Goal: Task Accomplishment & Management: Manage account settings

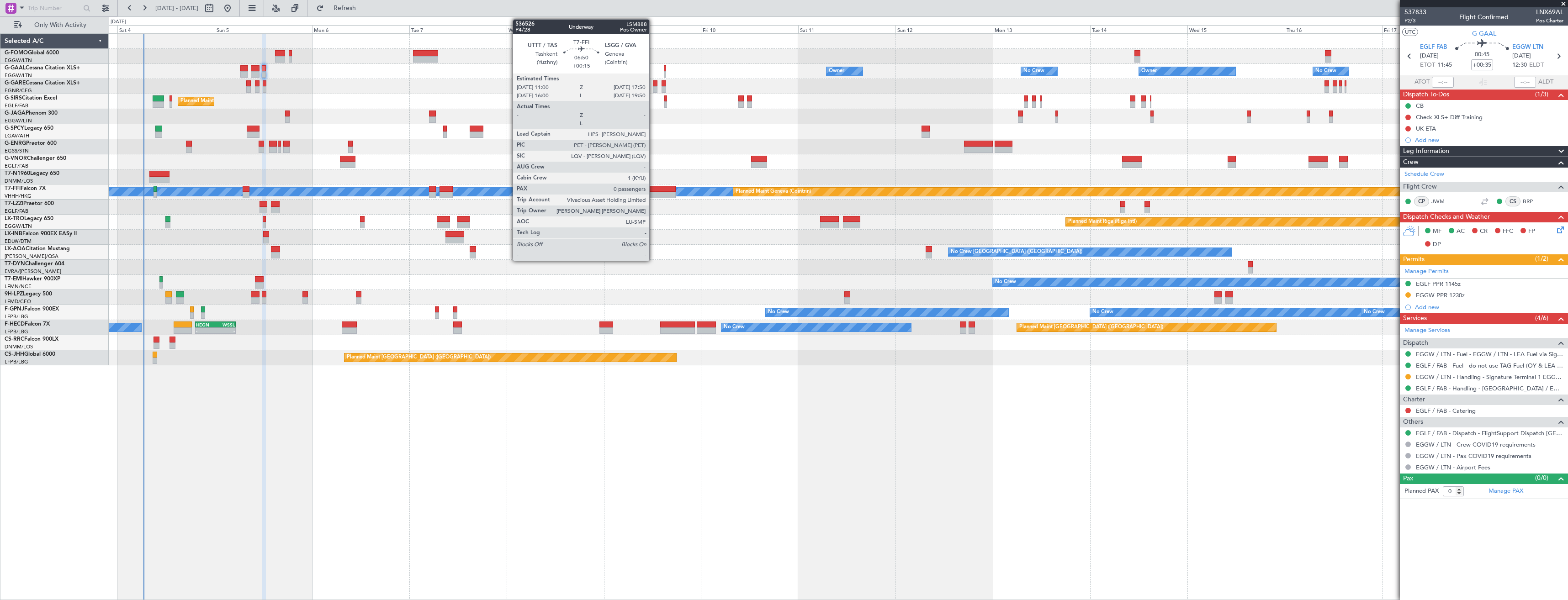
click at [653, 192] on div at bounding box center [662, 195] width 28 height 7
type input "+00:15"
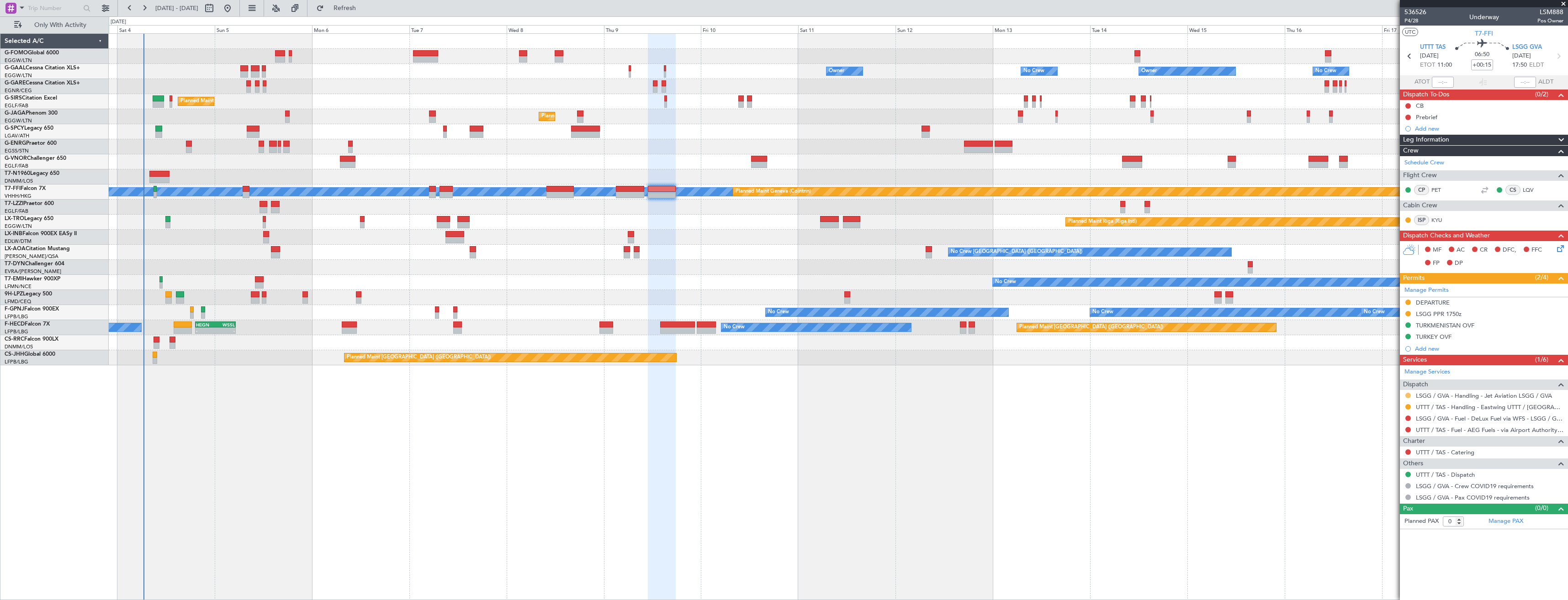
click at [1406, 395] on button at bounding box center [1408, 396] width 5 height 5
click at [1393, 504] on span "Confirmed" at bounding box center [1382, 504] width 29 height 9
click at [1408, 314] on button at bounding box center [1408, 313] width 5 height 5
click at [1391, 425] on span "Received OK" at bounding box center [1385, 422] width 35 height 9
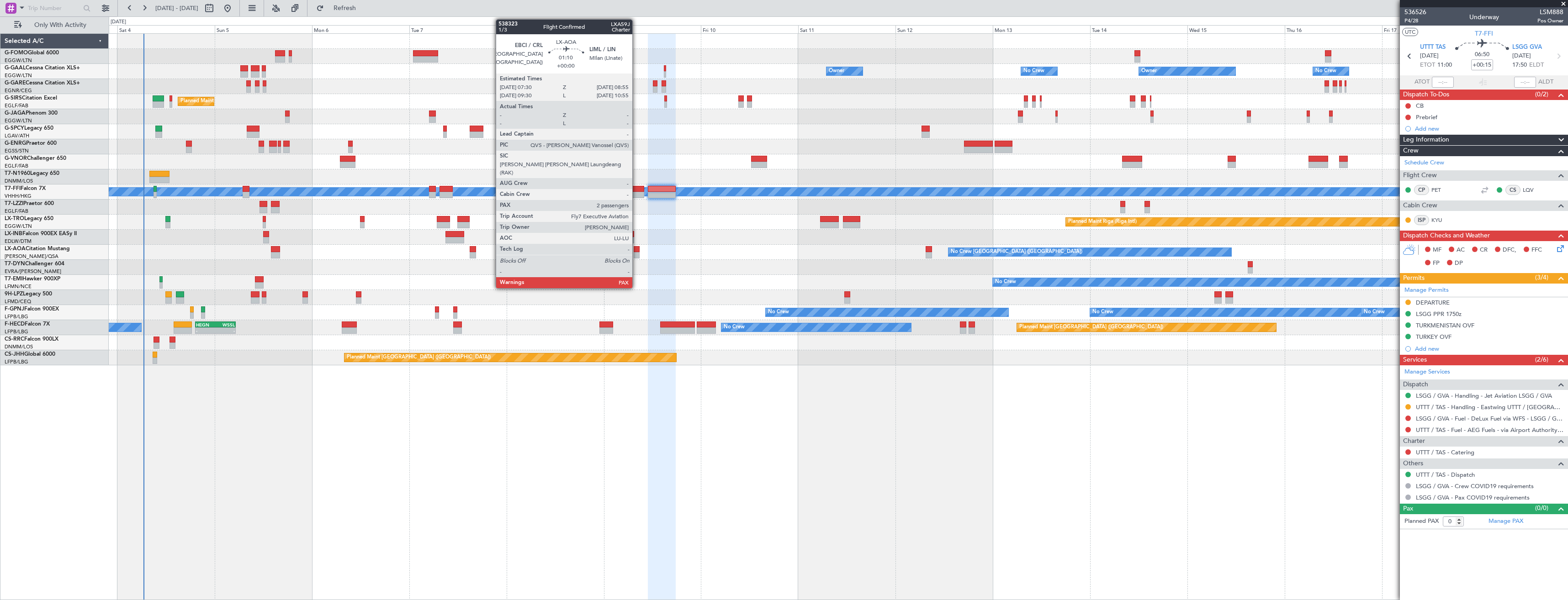
click at [637, 257] on div at bounding box center [637, 255] width 6 height 7
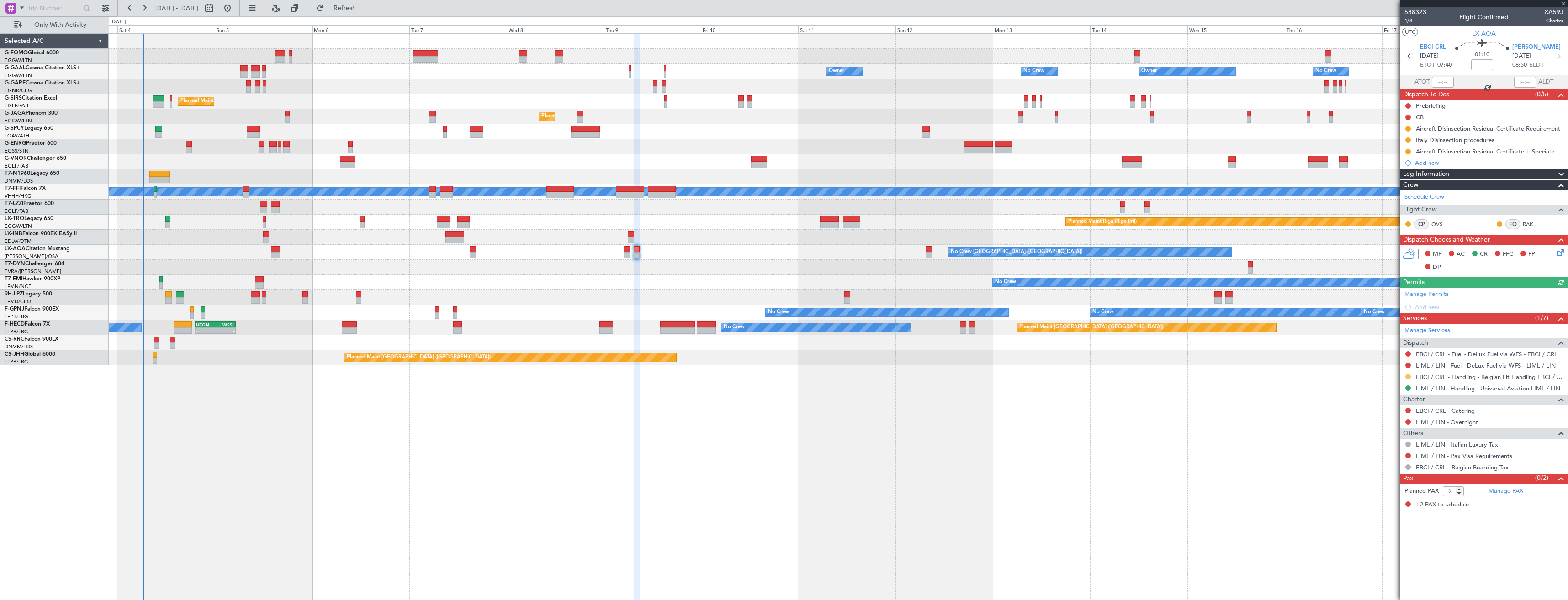
click at [1410, 376] on button at bounding box center [1408, 377] width 5 height 5
click at [1388, 485] on span "Confirmed" at bounding box center [1382, 485] width 29 height 9
click at [1413, 57] on icon at bounding box center [1410, 57] width 12 height 12
type input "0"
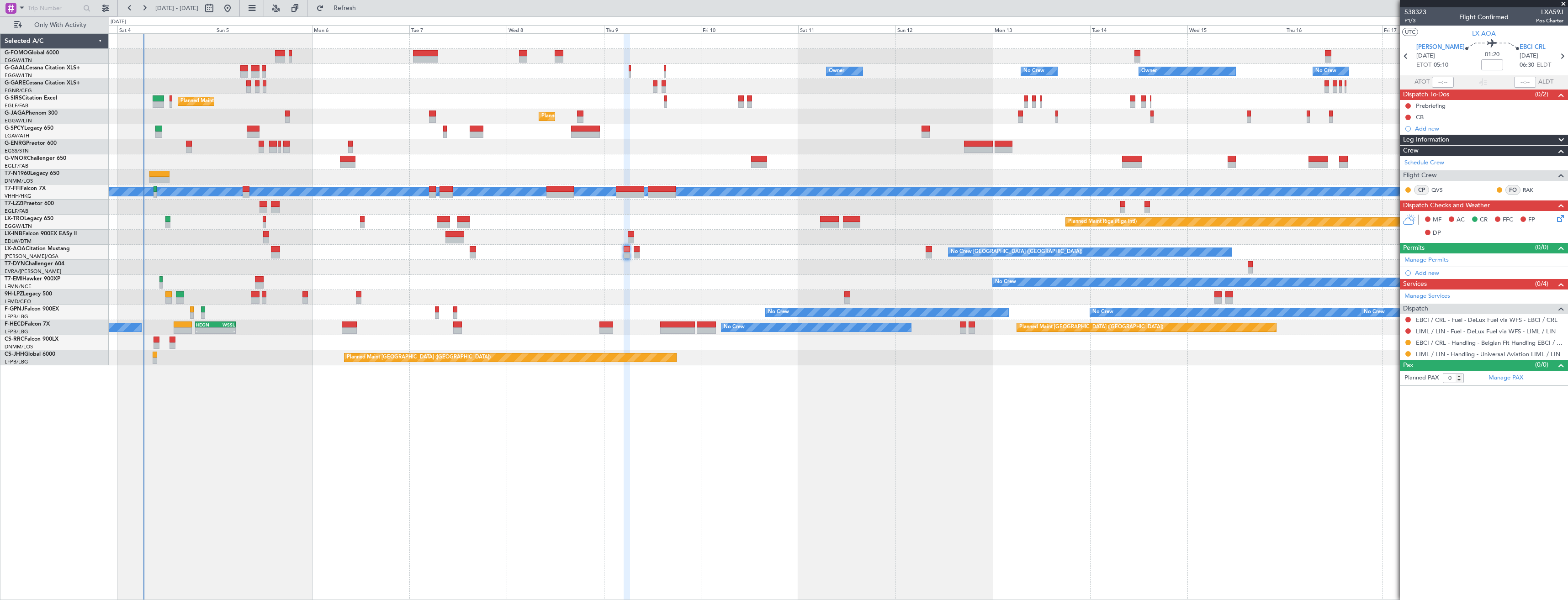
drag, startPoint x: 1407, startPoint y: 341, endPoint x: 1412, endPoint y: 365, distance: 24.5
click at [1407, 341] on button at bounding box center [1408, 342] width 5 height 5
click at [1401, 450] on li "Confirmed" at bounding box center [1407, 451] width 105 height 14
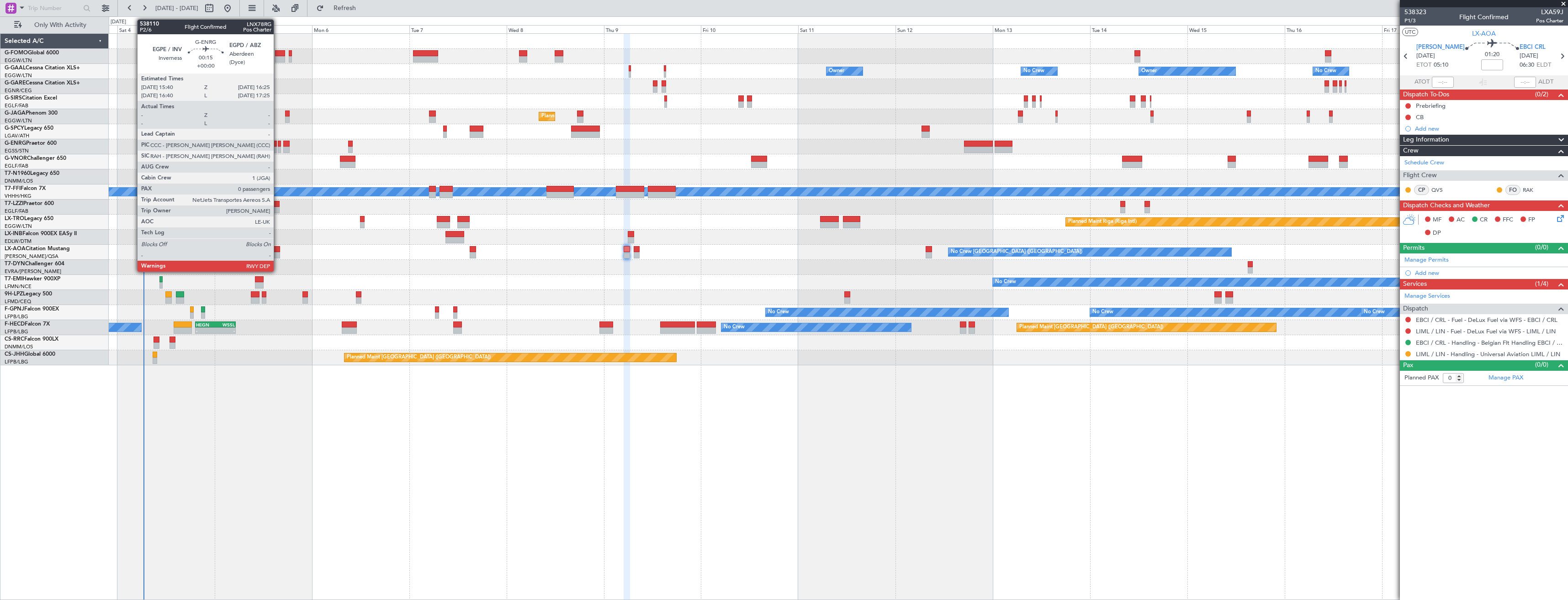
click at [278, 145] on div at bounding box center [279, 144] width 3 height 7
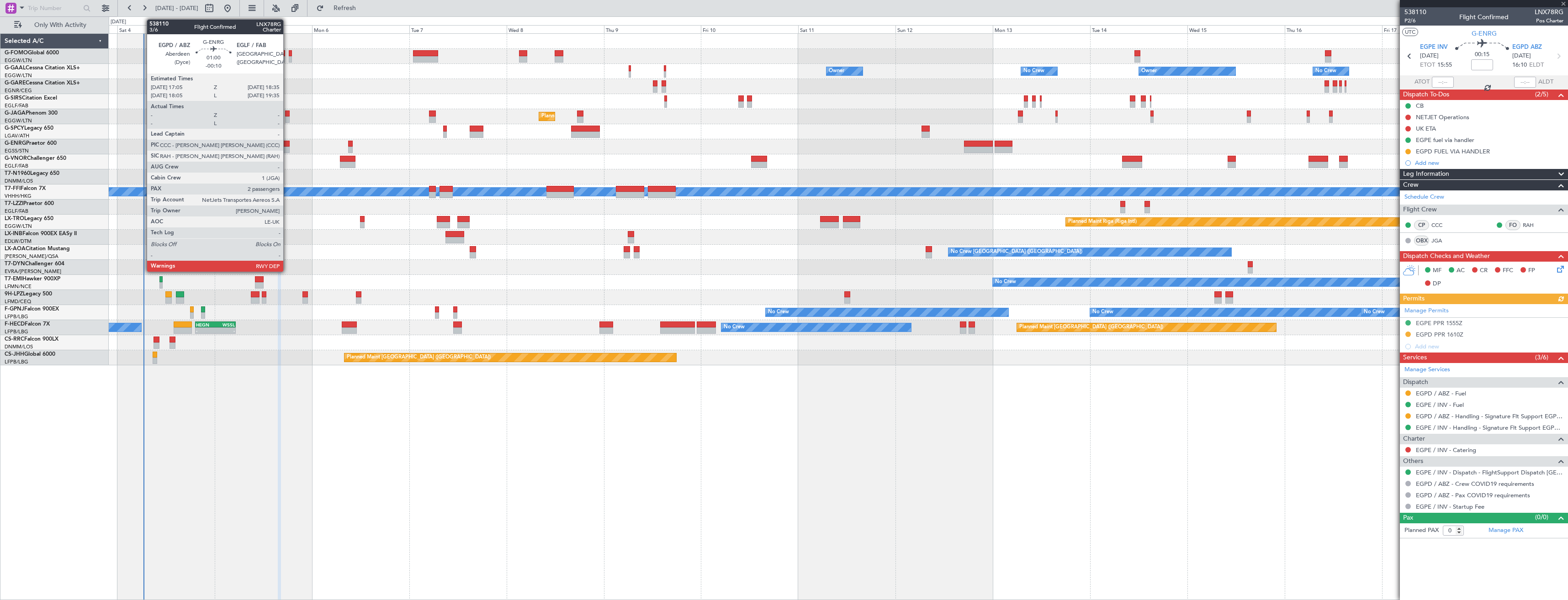
click at [287, 147] on div "Planned Maint London (Stansted) Planned Maint London (Stansted)" at bounding box center [838, 147] width 1459 height 15
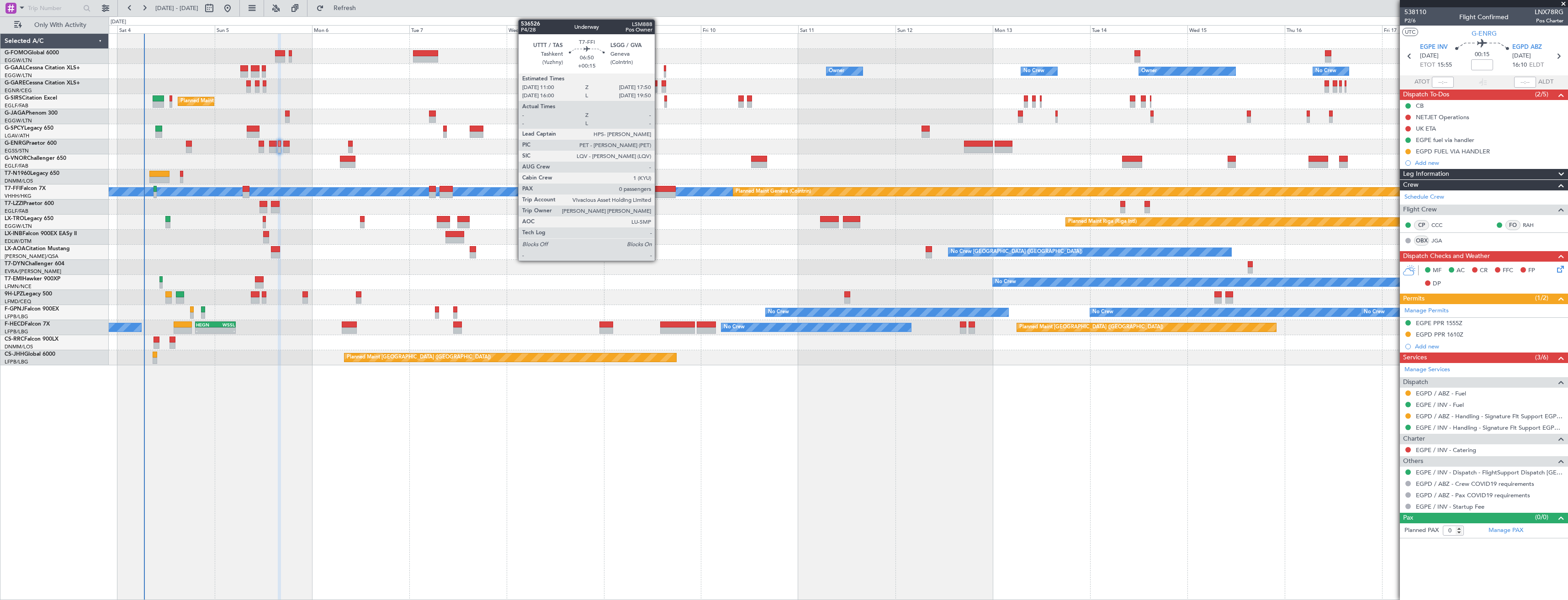
click at [662, 188] on div at bounding box center [662, 189] width 28 height 7
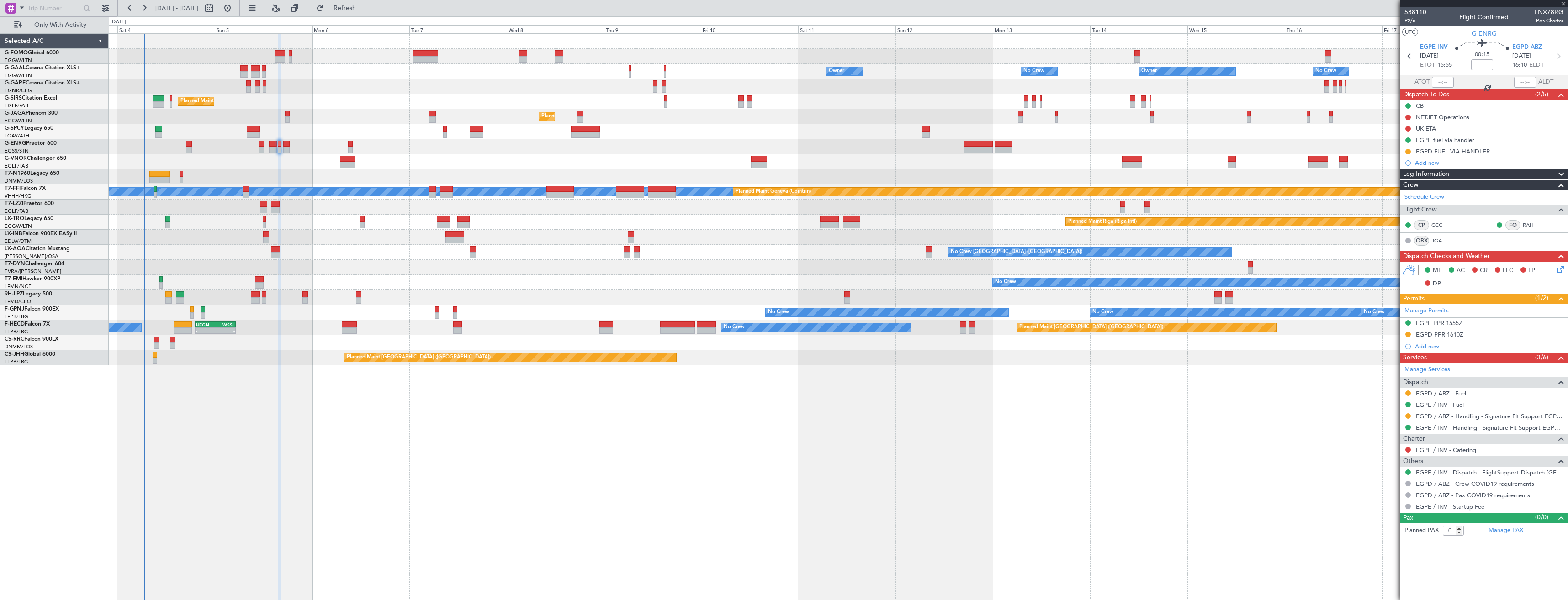
type input "+00:15"
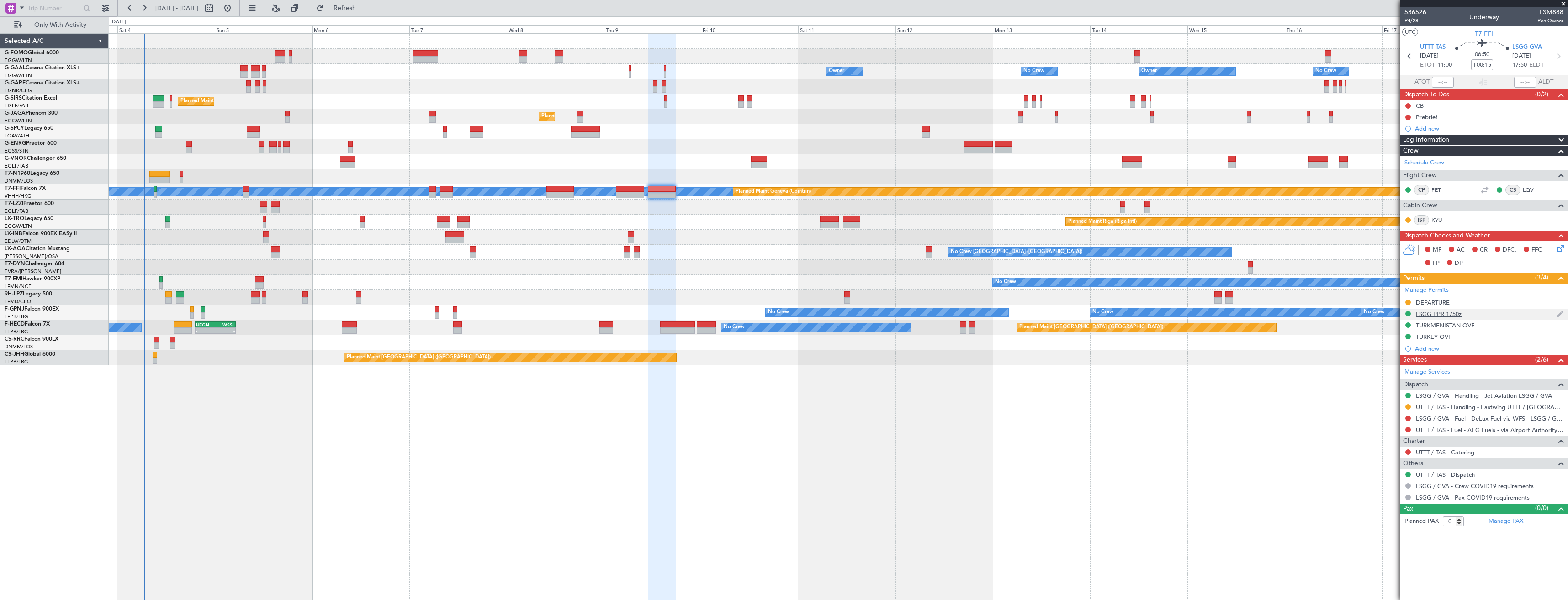
click at [1490, 316] on div "LSGG PPR 1750z" at bounding box center [1484, 314] width 168 height 12
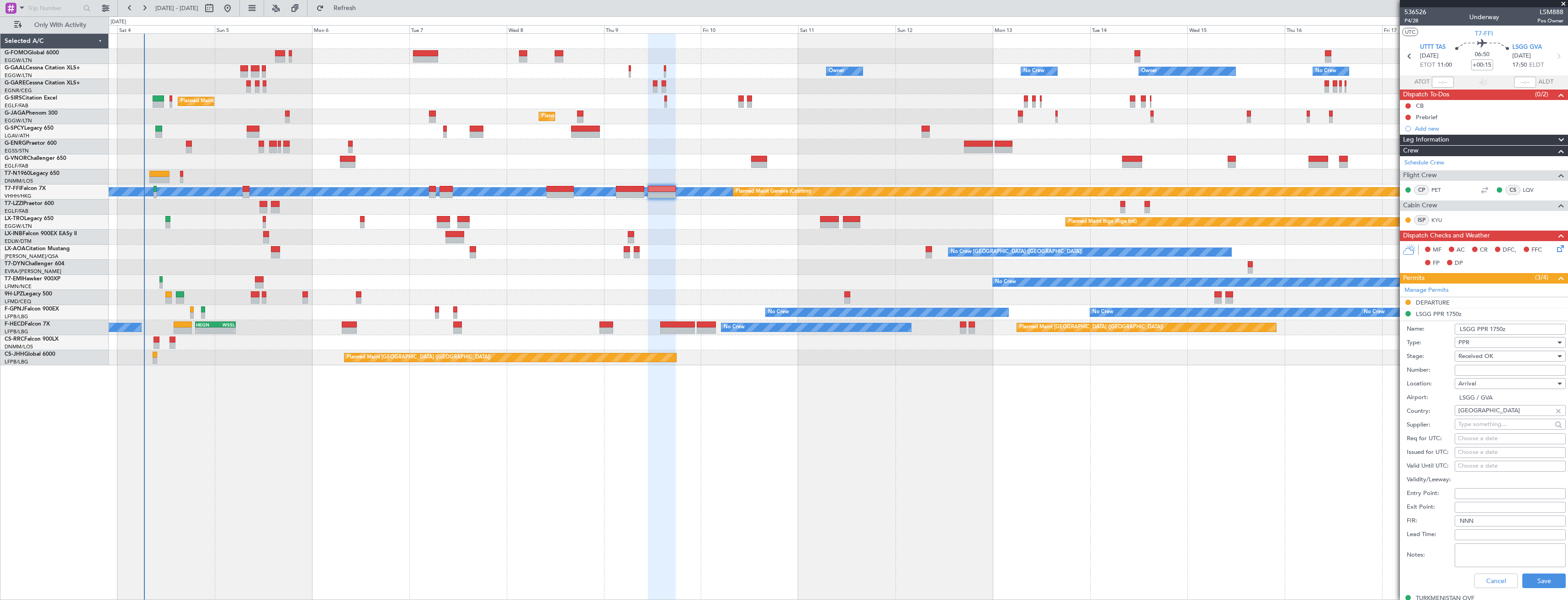
click at [1490, 369] on input "Number:" at bounding box center [1510, 371] width 111 height 11
paste input "100919104A"
type input "100919104A"
click at [1489, 357] on span "Received OK" at bounding box center [1475, 357] width 35 height 9
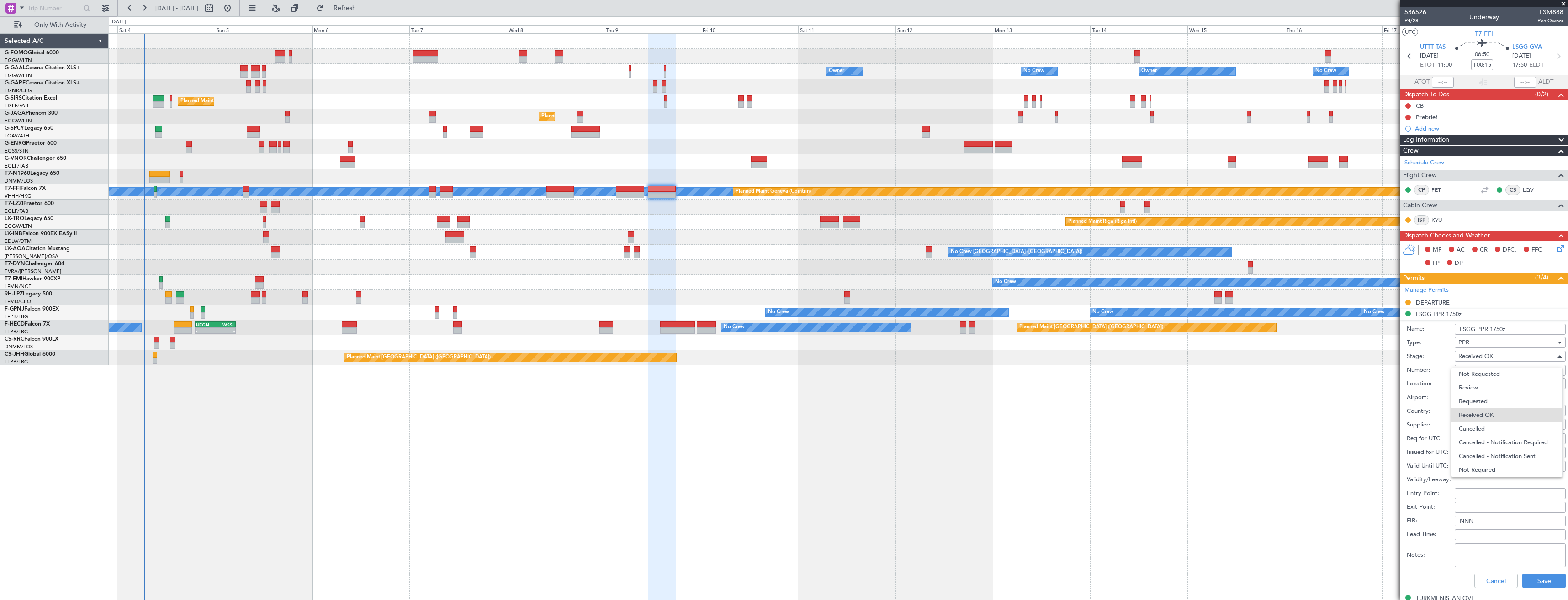
click at [1544, 581] on div at bounding box center [784, 300] width 1568 height 600
click at [1544, 581] on button "Save" at bounding box center [1544, 581] width 43 height 15
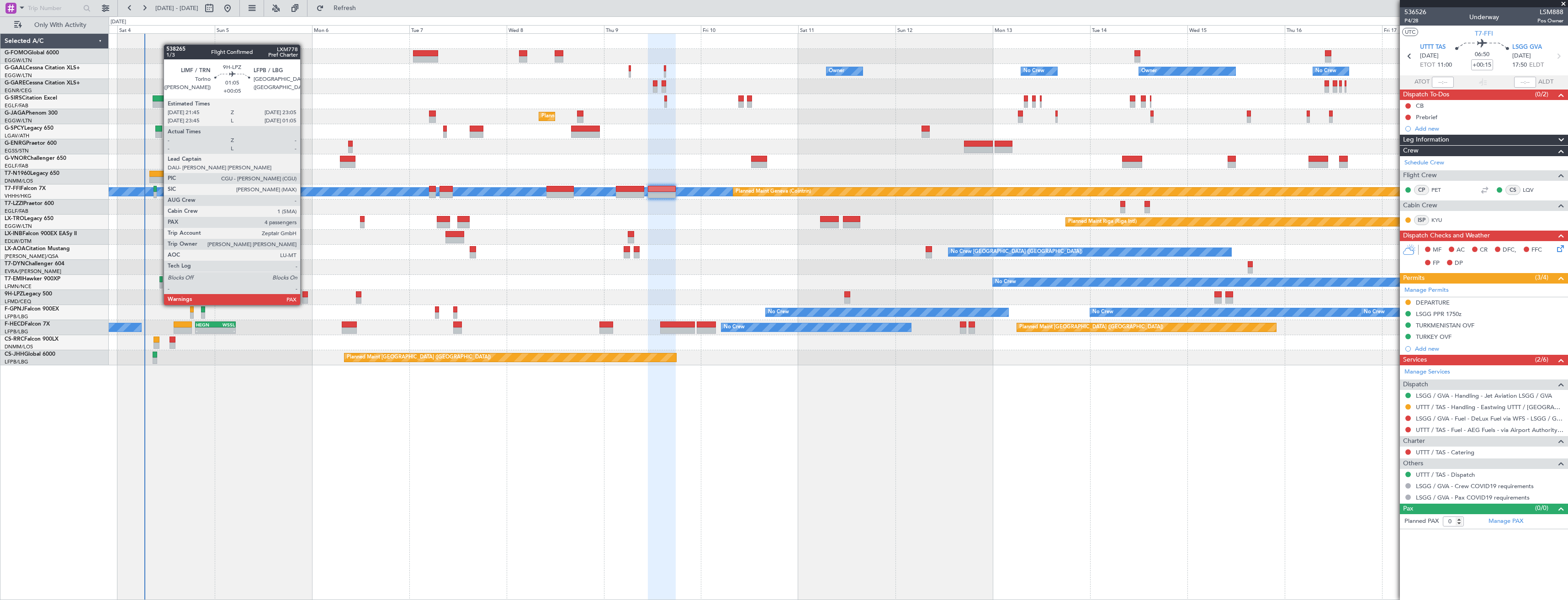
click at [304, 296] on div at bounding box center [305, 295] width 5 height 7
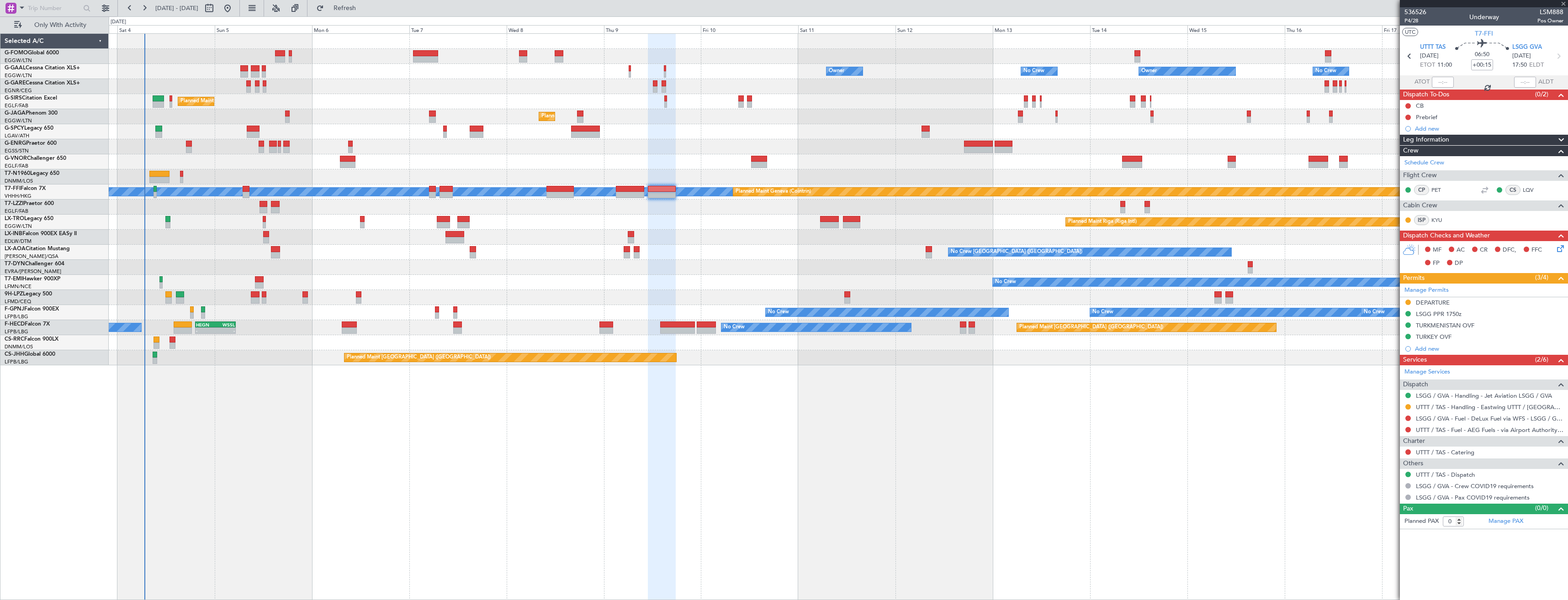
type input "+00:05"
type input "4"
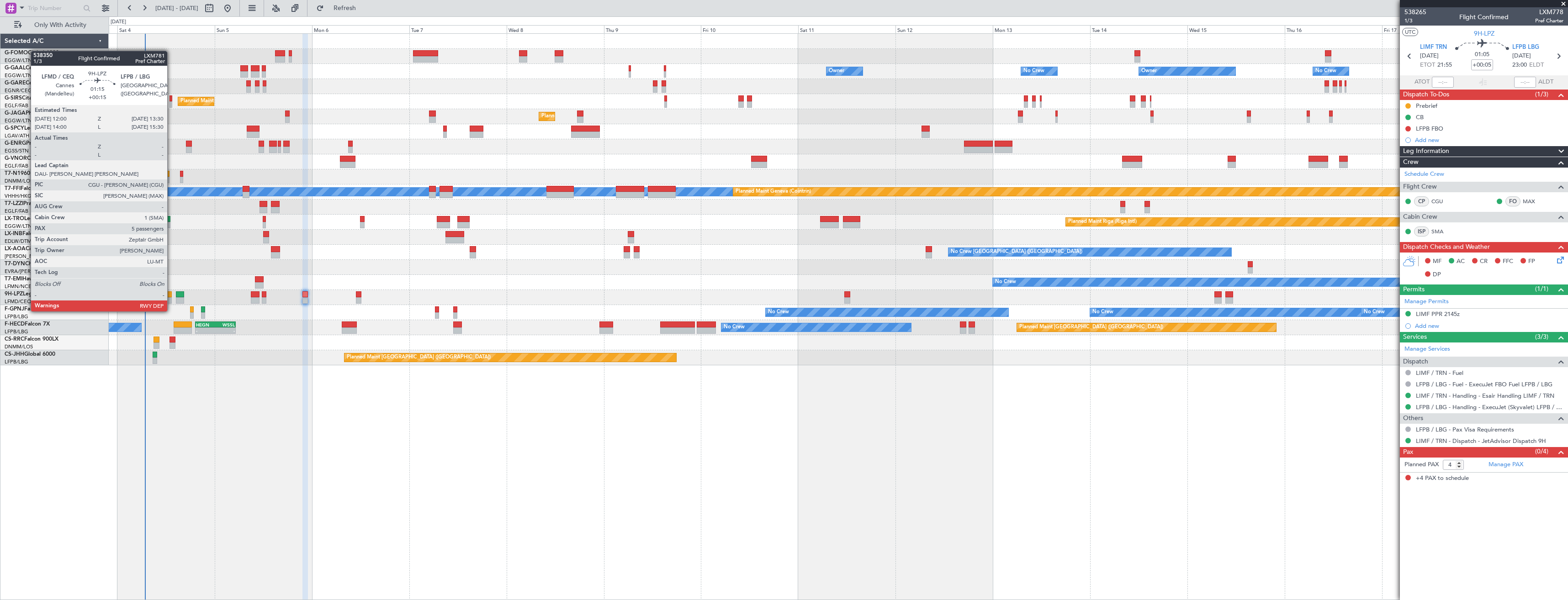
click at [171, 302] on div at bounding box center [169, 301] width 7 height 7
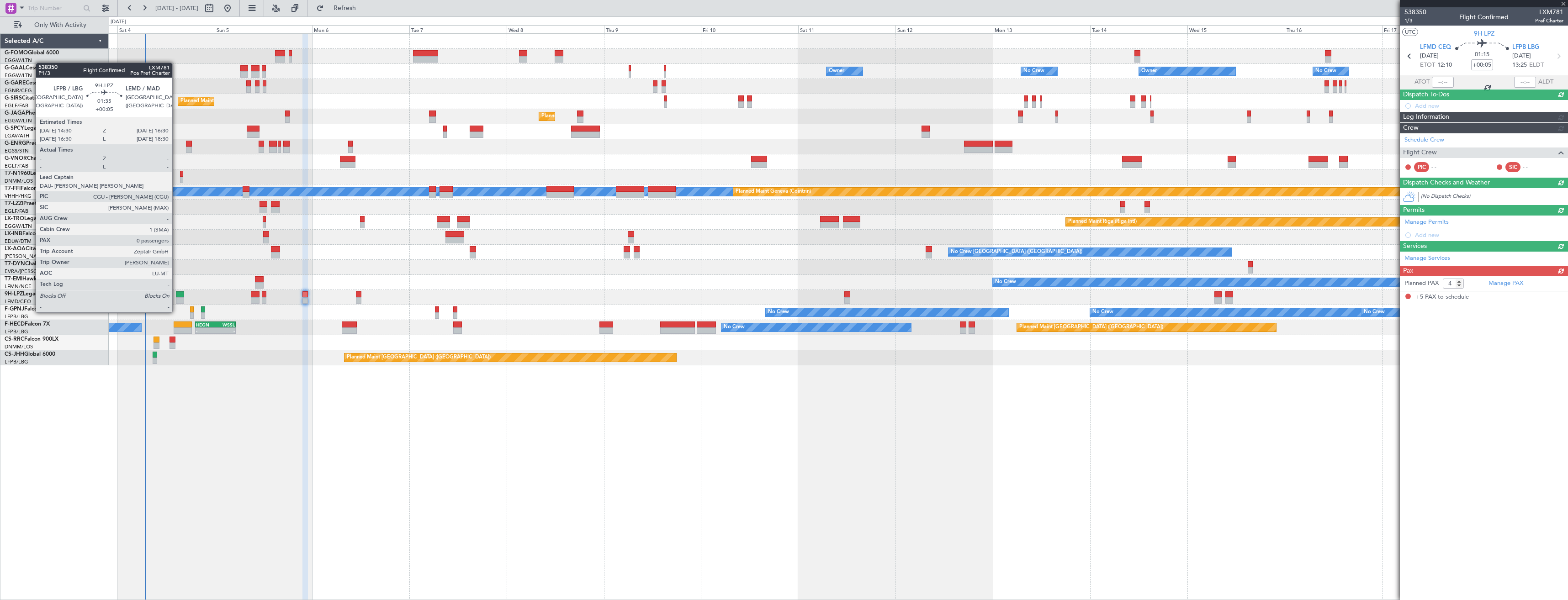
type input "+00:15"
type input "5"
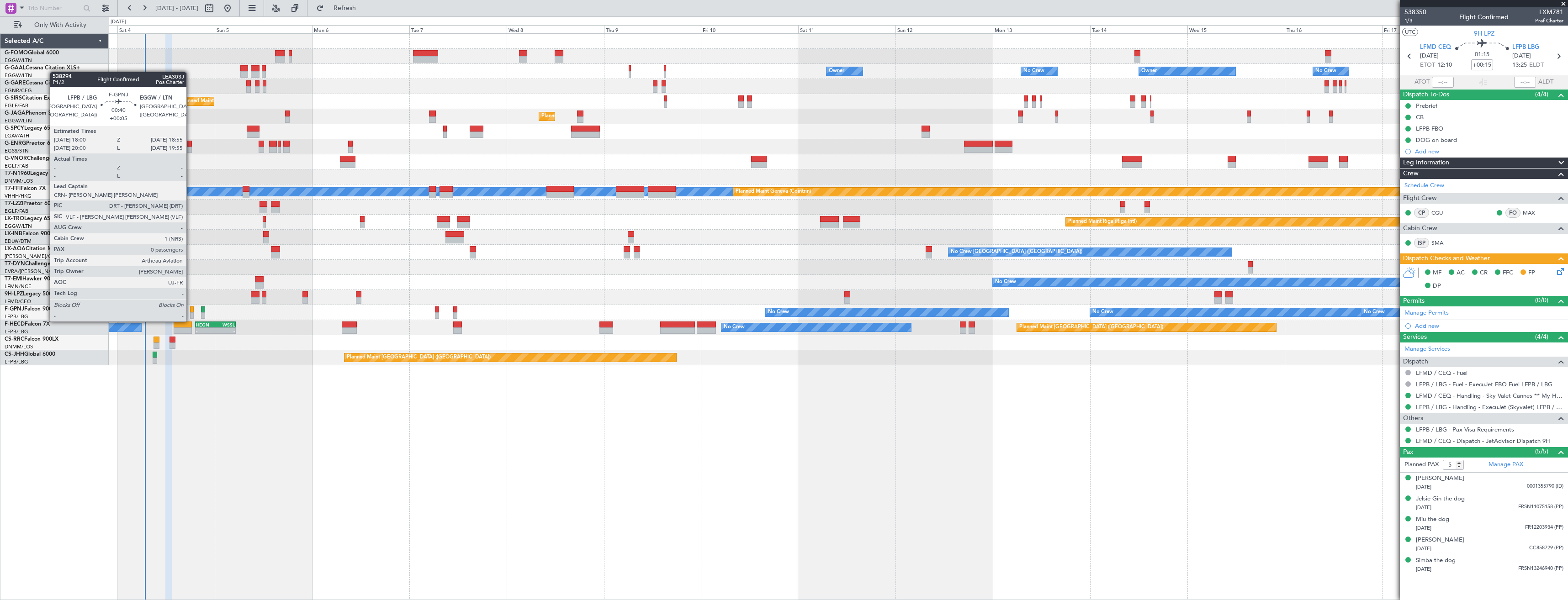
click at [191, 312] on div at bounding box center [192, 315] width 4 height 7
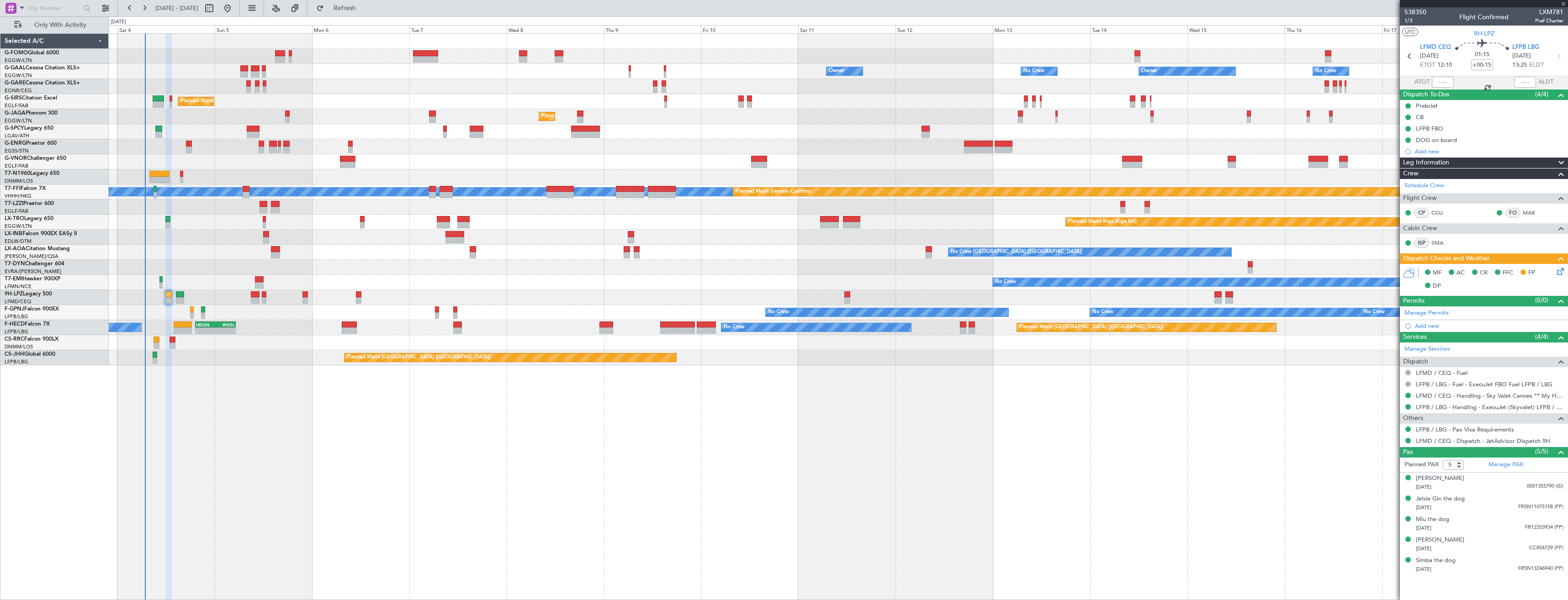
type input "+00:05"
type input "0"
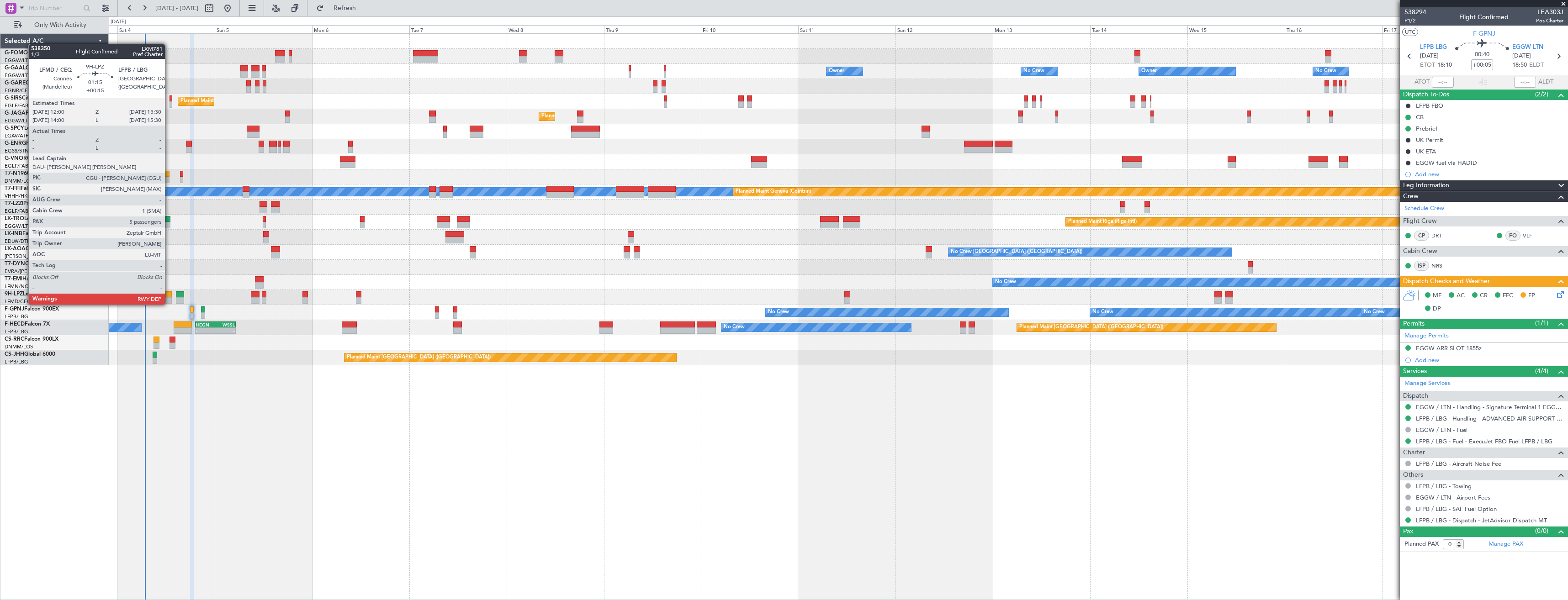
click at [169, 296] on div at bounding box center [169, 295] width 7 height 7
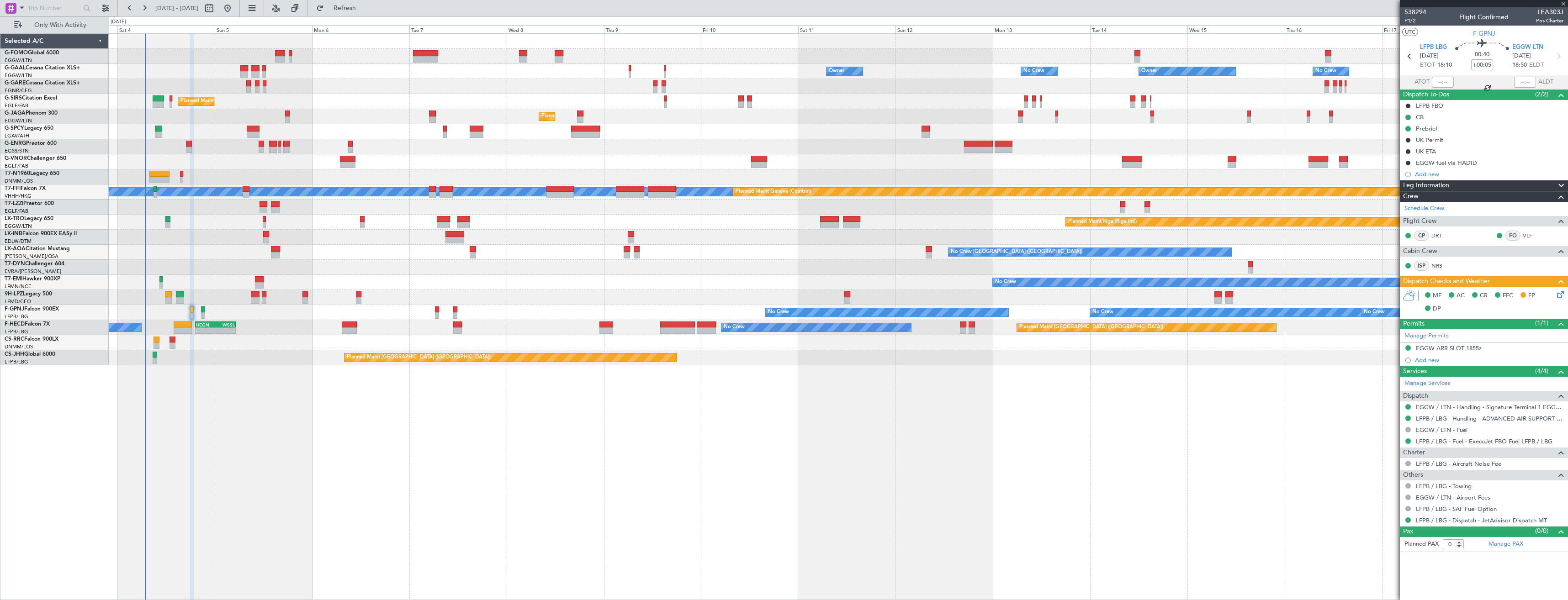
type input "+00:15"
type input "5"
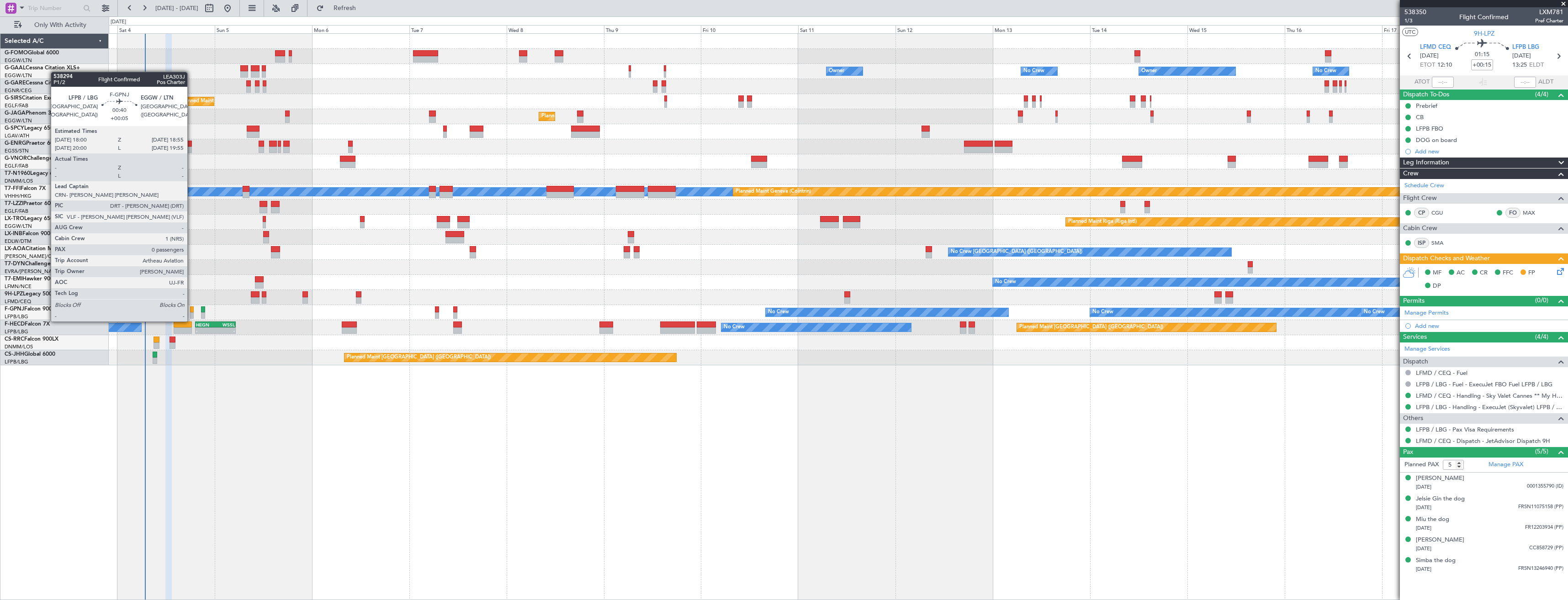
click at [191, 312] on div at bounding box center [192, 315] width 4 height 7
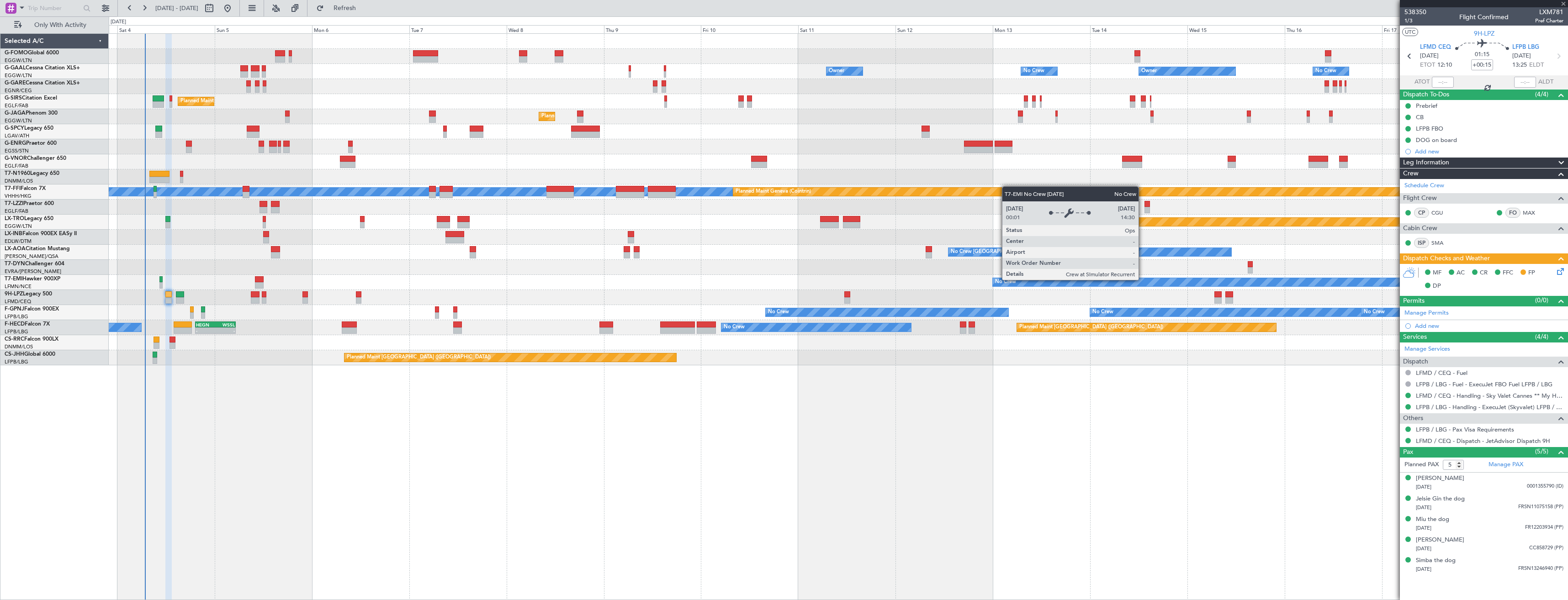
type input "+00:05"
type input "0"
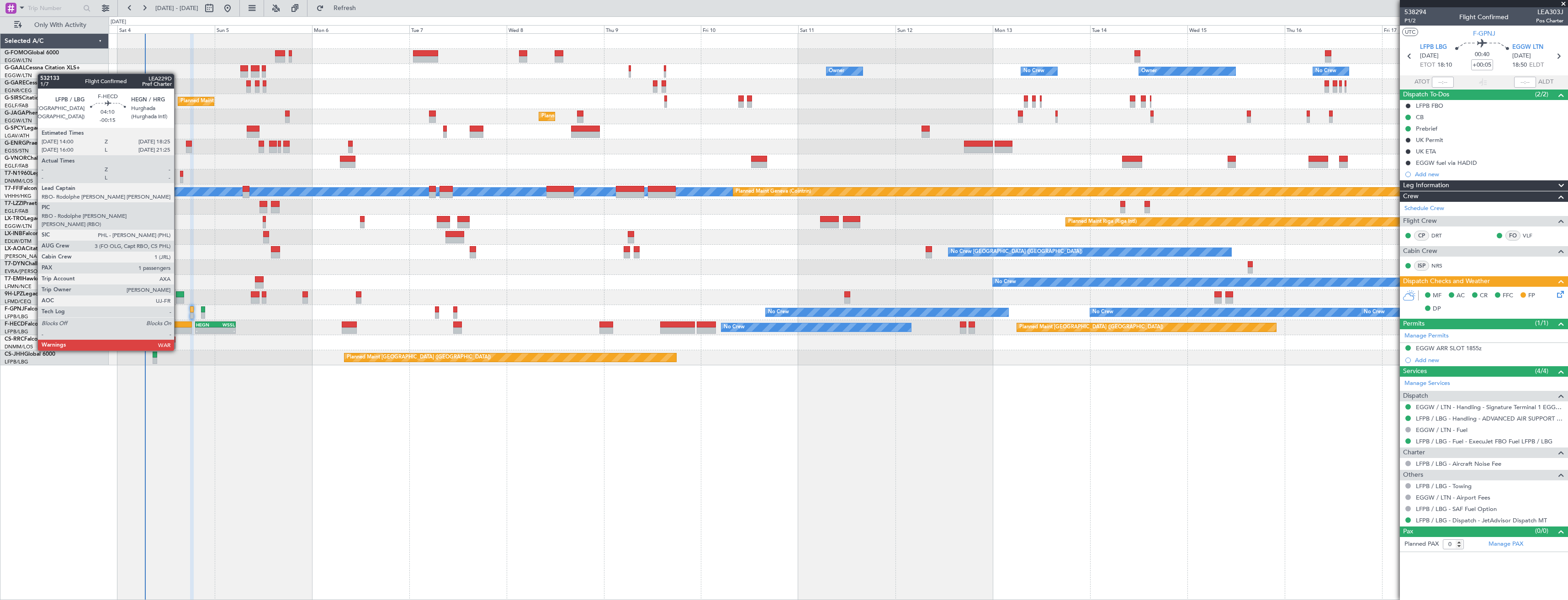
click at [178, 325] on div at bounding box center [183, 324] width 18 height 7
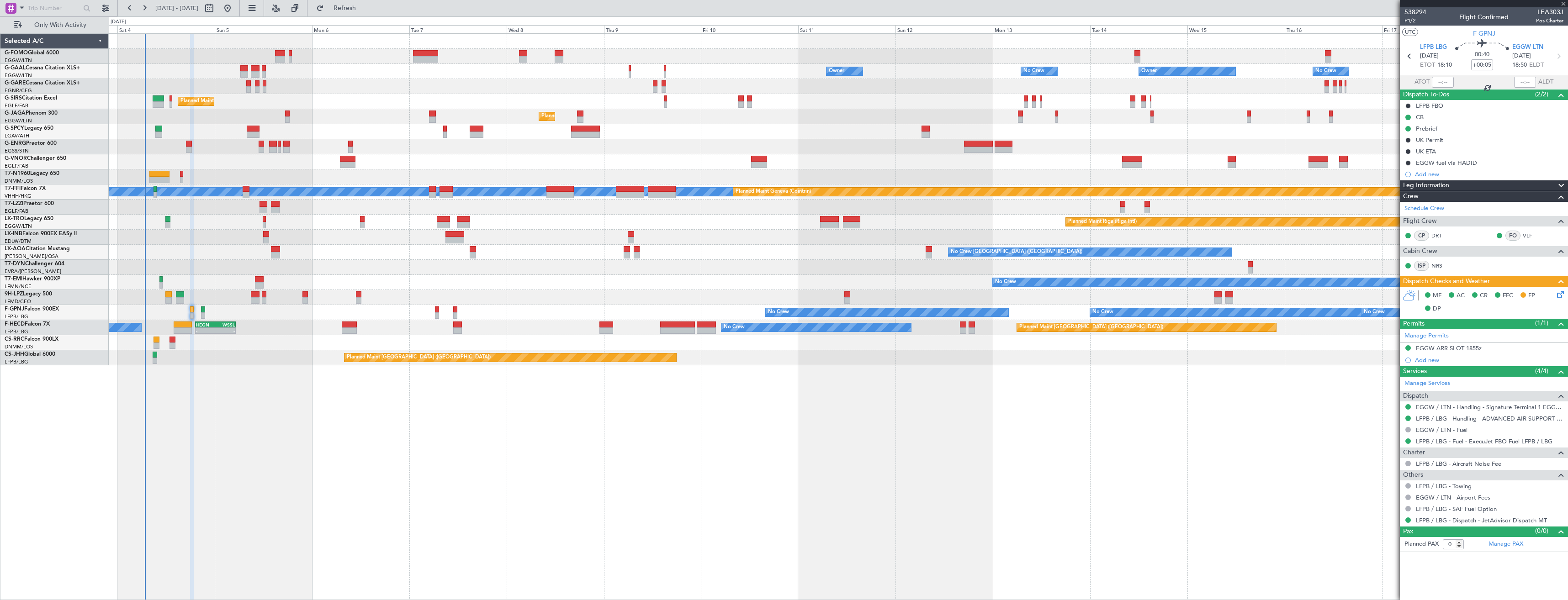
type input "-00:15"
type input "1"
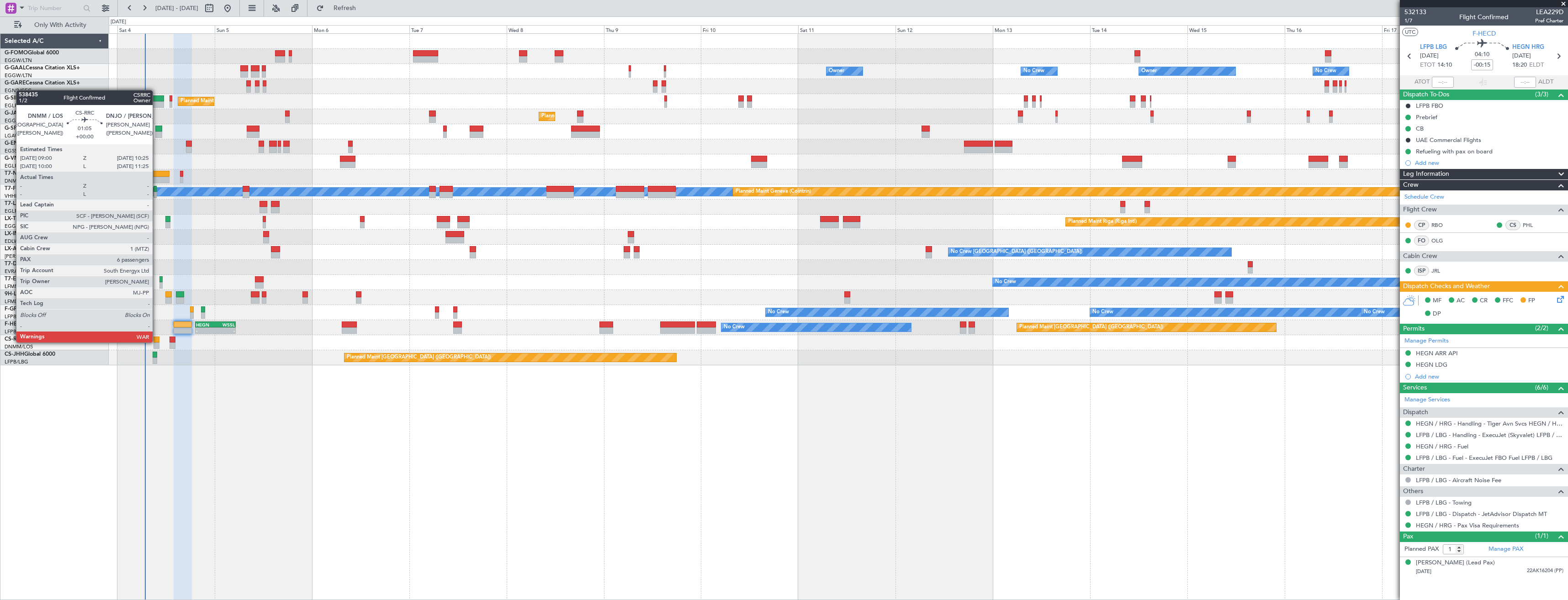
click at [156, 341] on div at bounding box center [156, 340] width 6 height 7
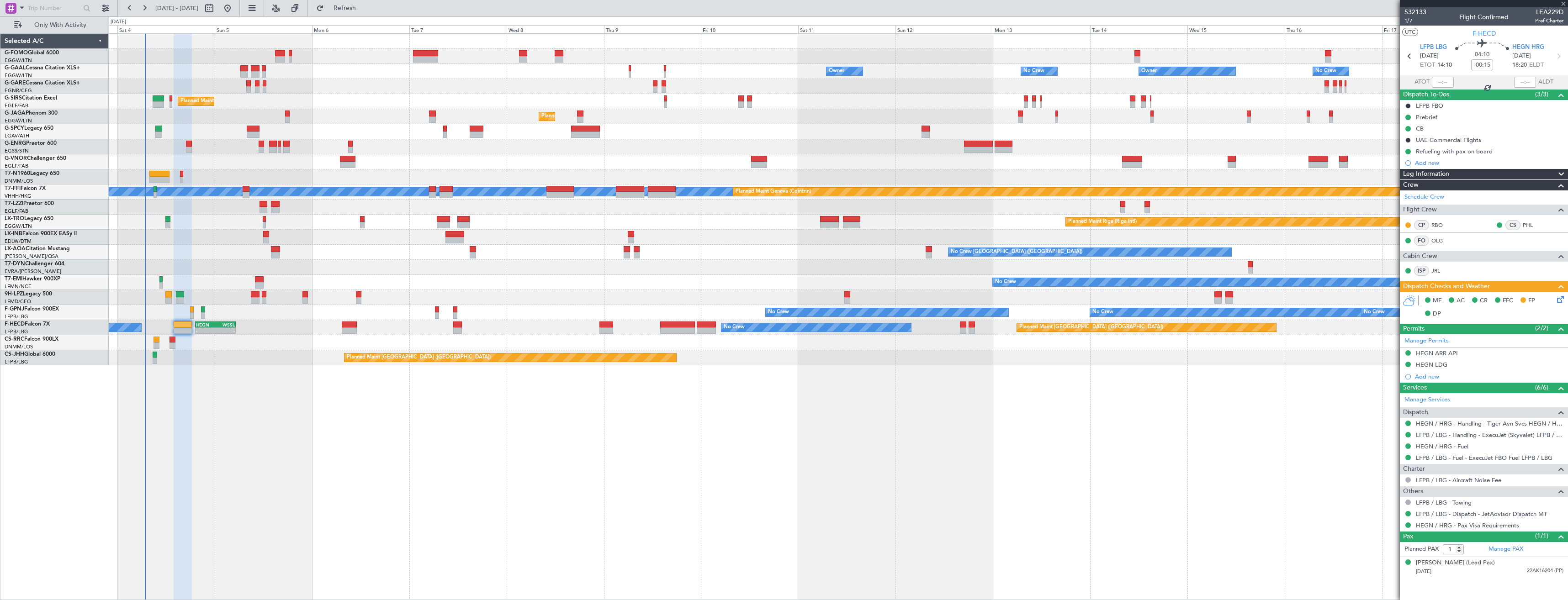
type input "6"
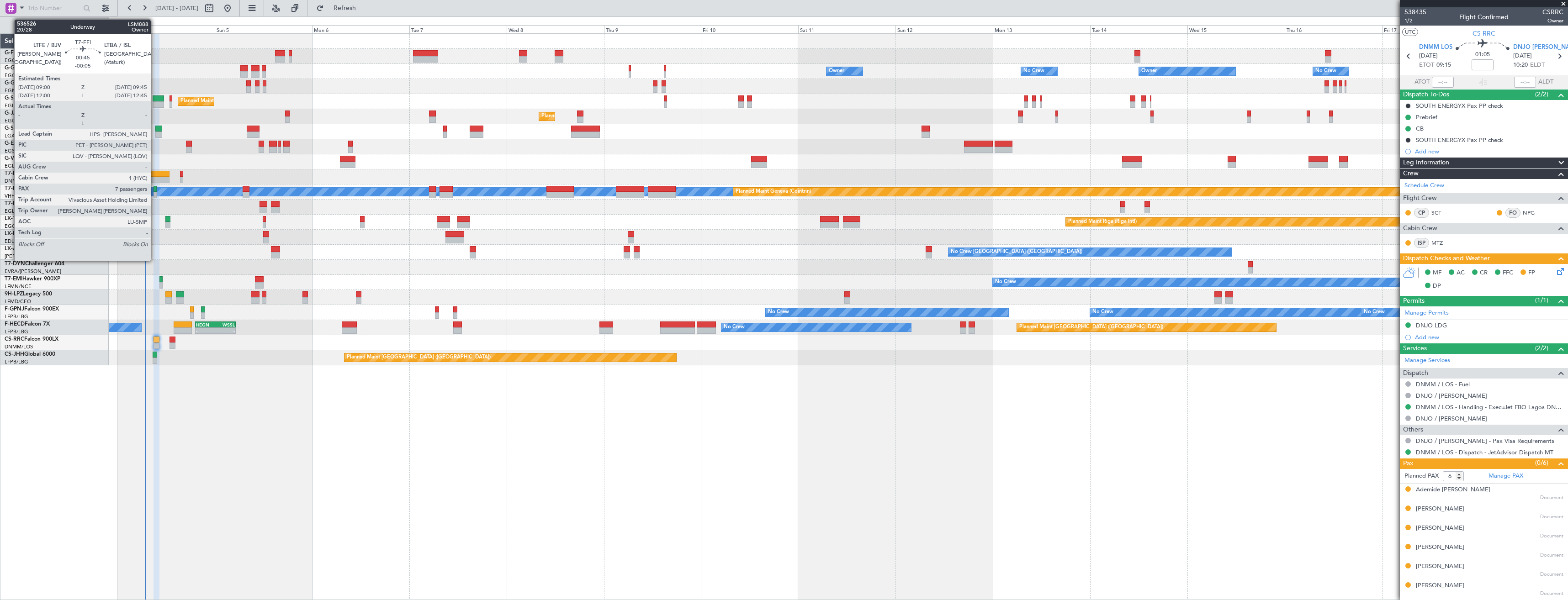
click at [155, 193] on div at bounding box center [155, 195] width 3 height 7
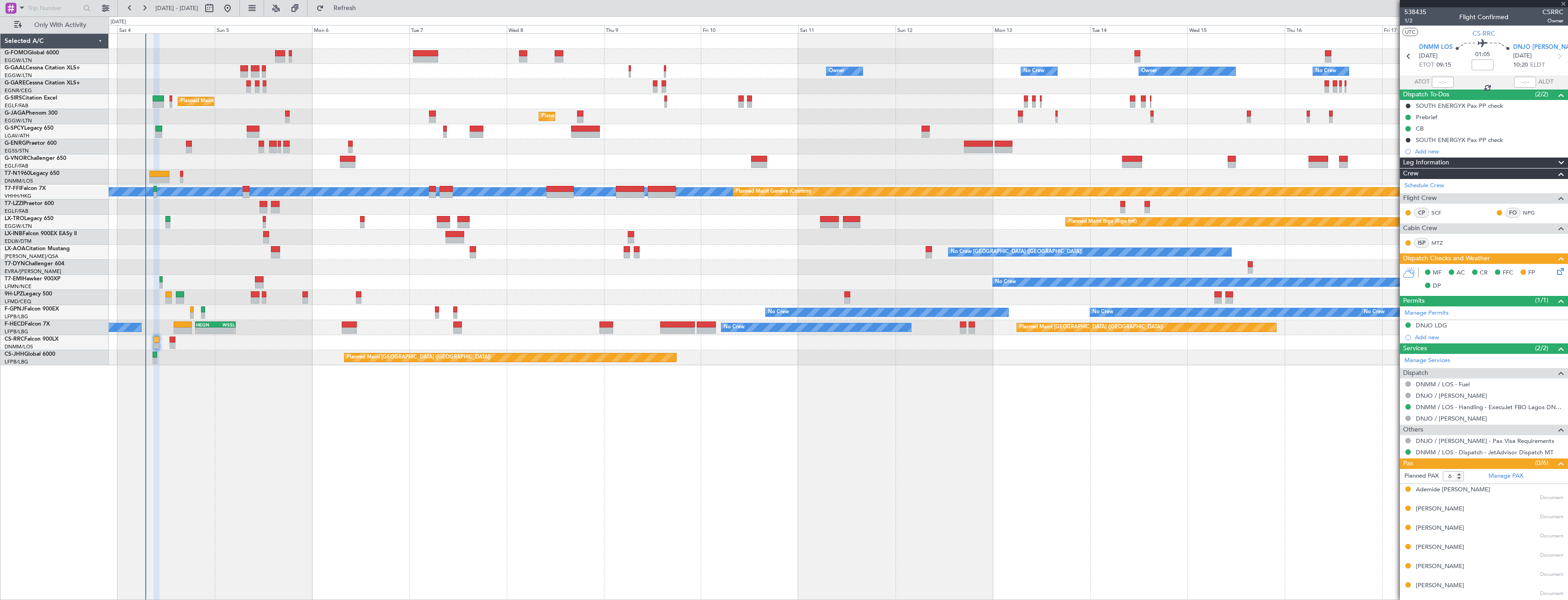
type input "-00:05"
type input "7"
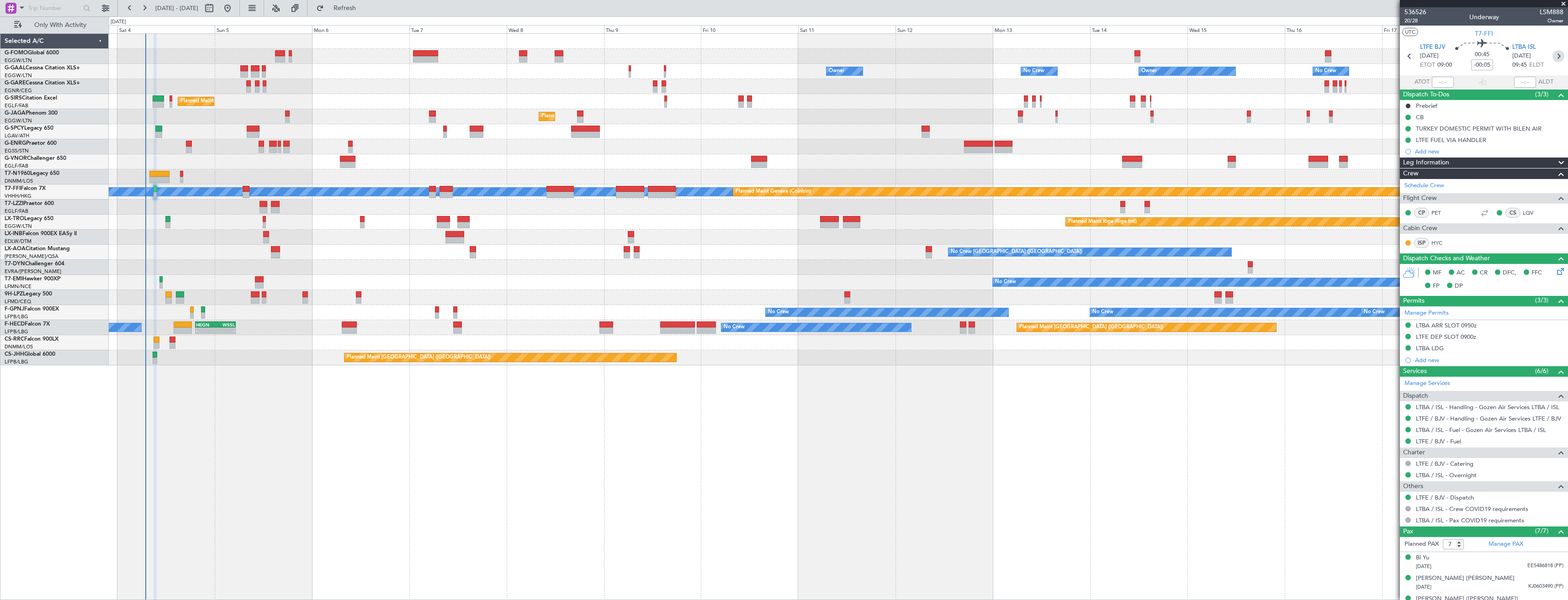
click at [1557, 54] on icon at bounding box center [1558, 57] width 12 height 12
type input "+00:05"
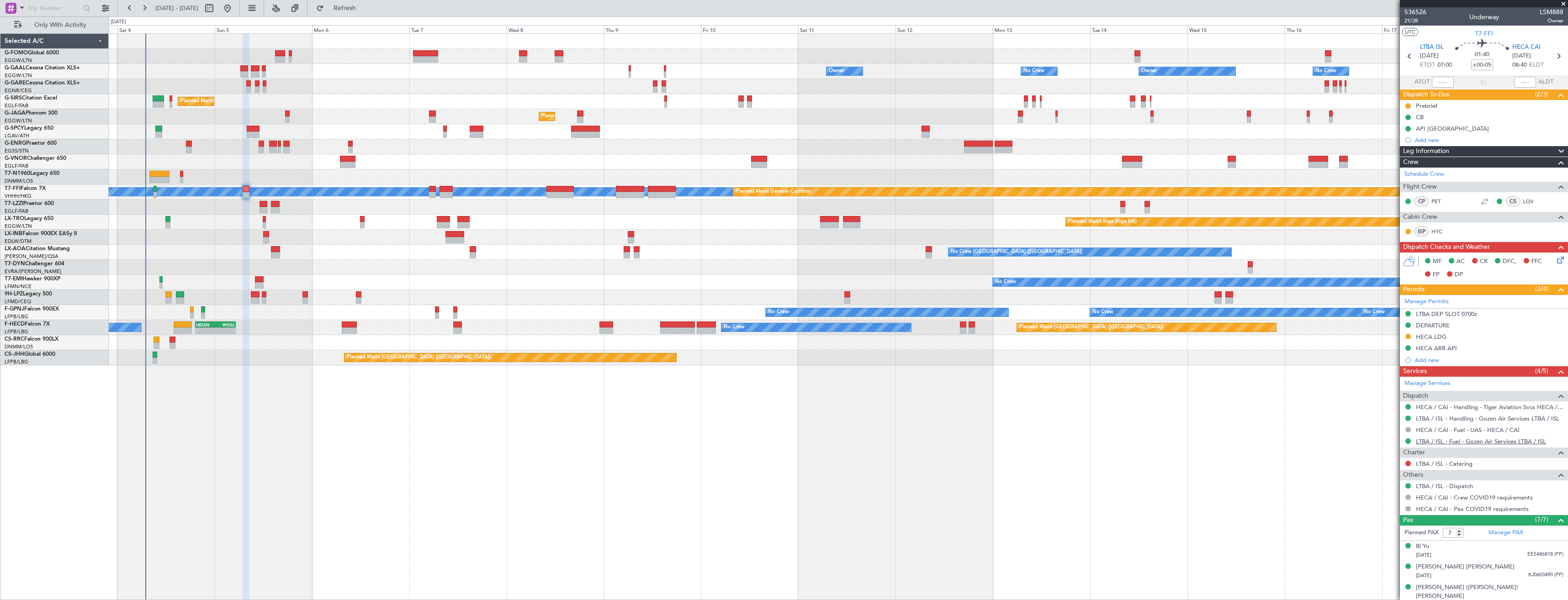
click at [1458, 444] on link "LTBA / ISL - Fuel - Gozen Air Services LTBA / ISL" at bounding box center [1481, 441] width 130 height 8
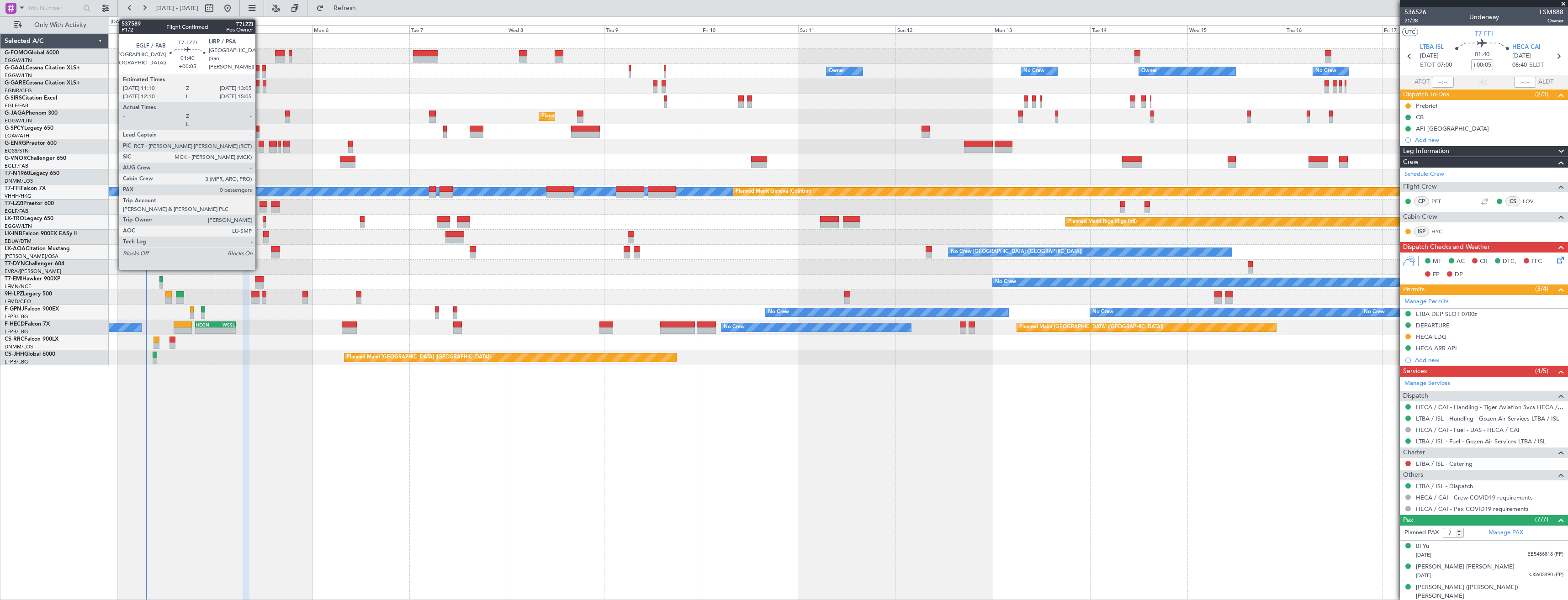
click at [259, 206] on div at bounding box center [264, 204] width 9 height 7
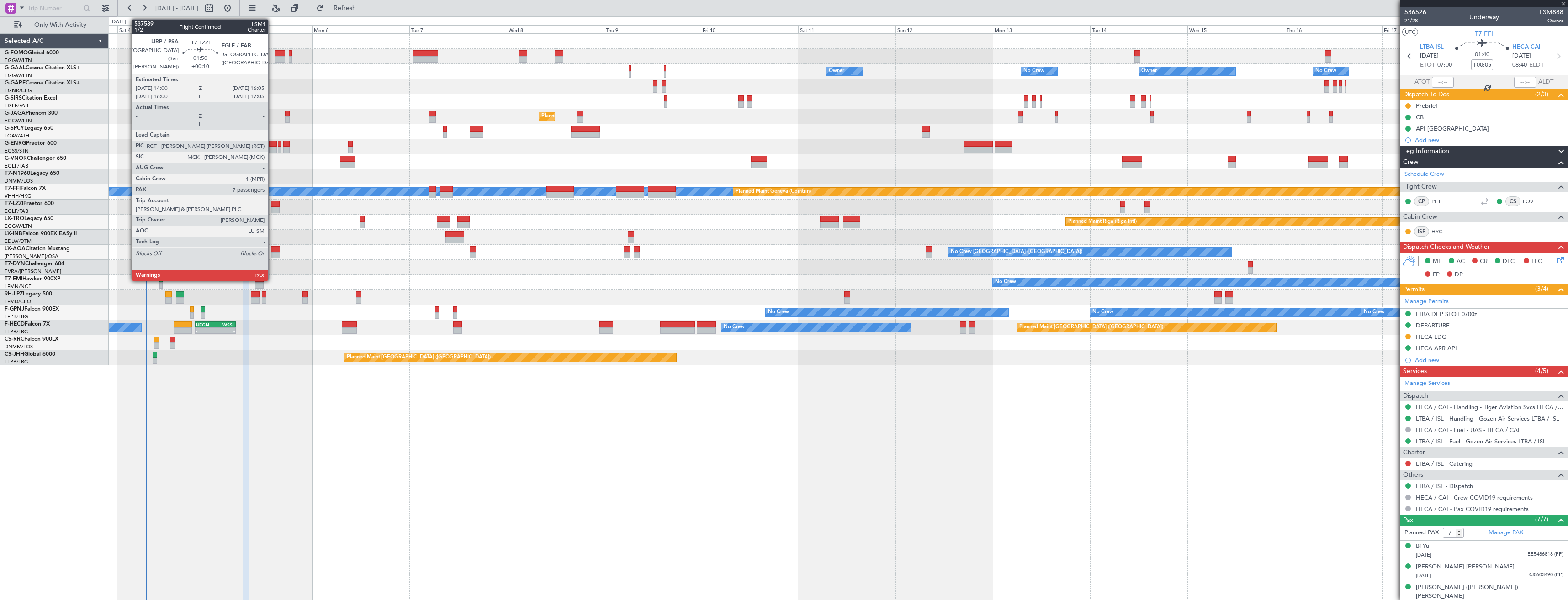
type input "0"
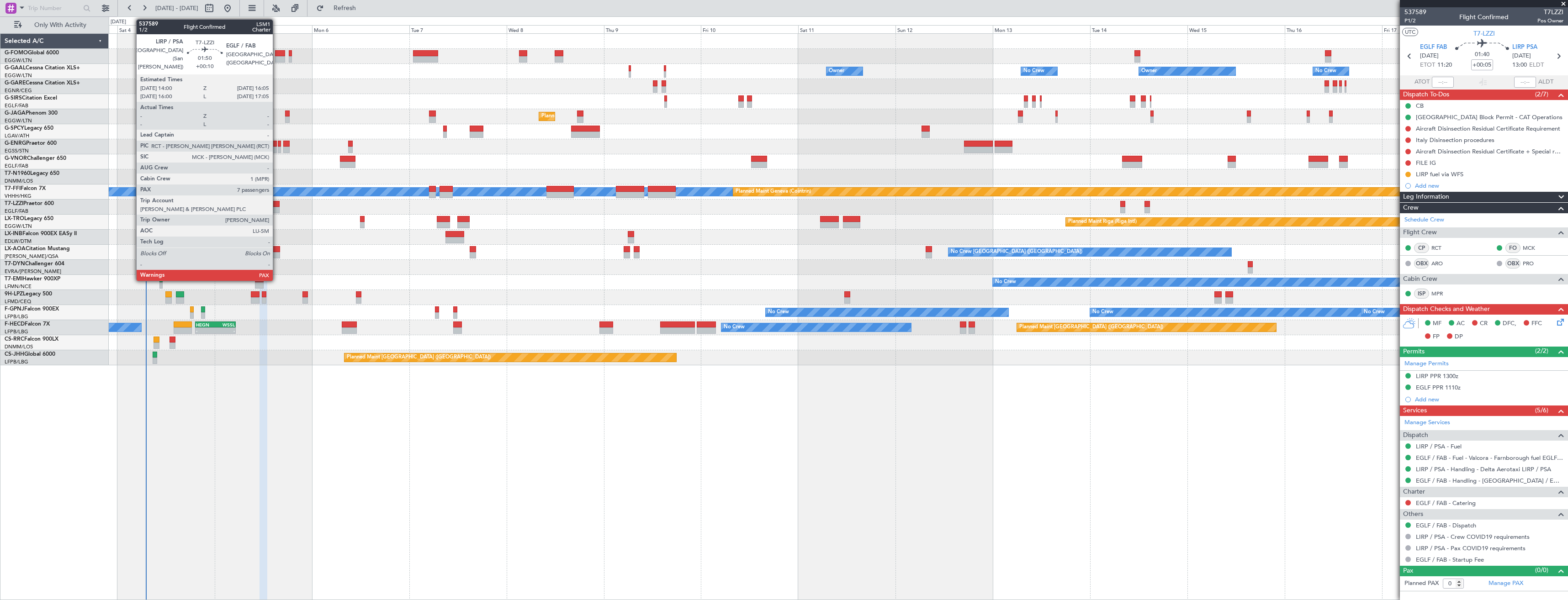
click at [277, 206] on div at bounding box center [275, 204] width 9 height 7
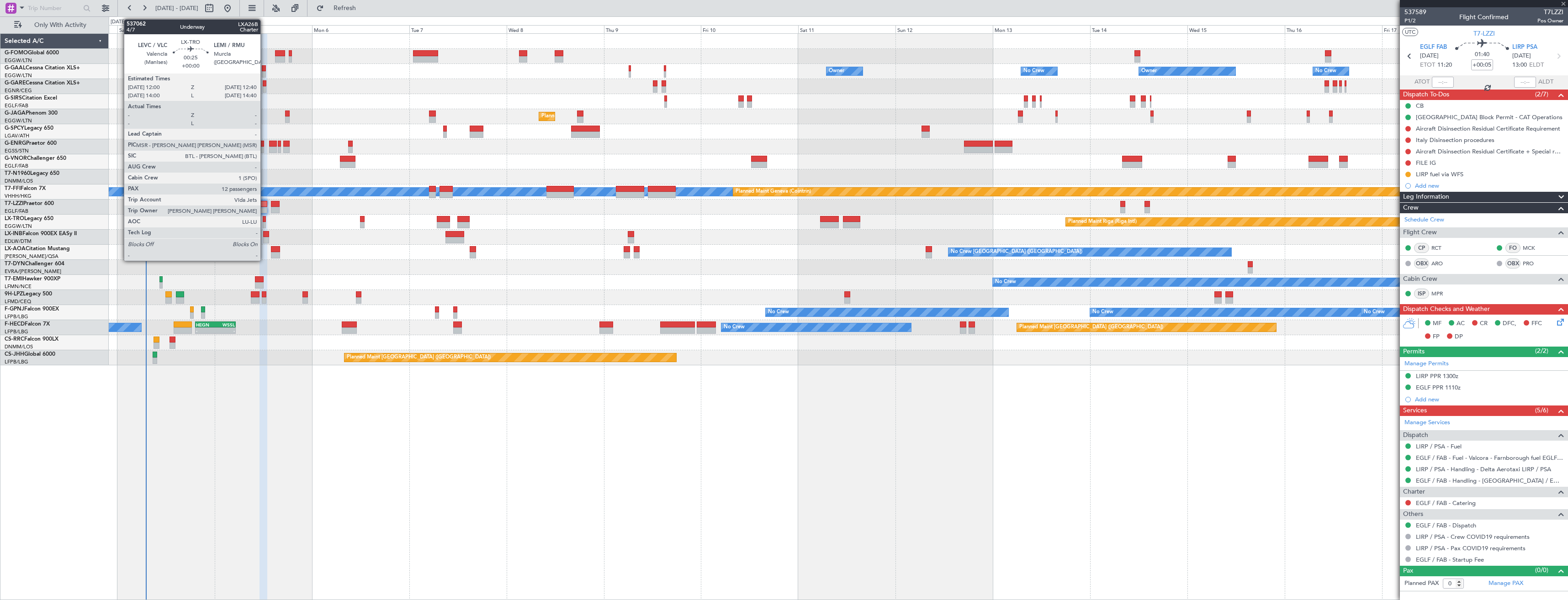
type input "+00:10"
type input "8"
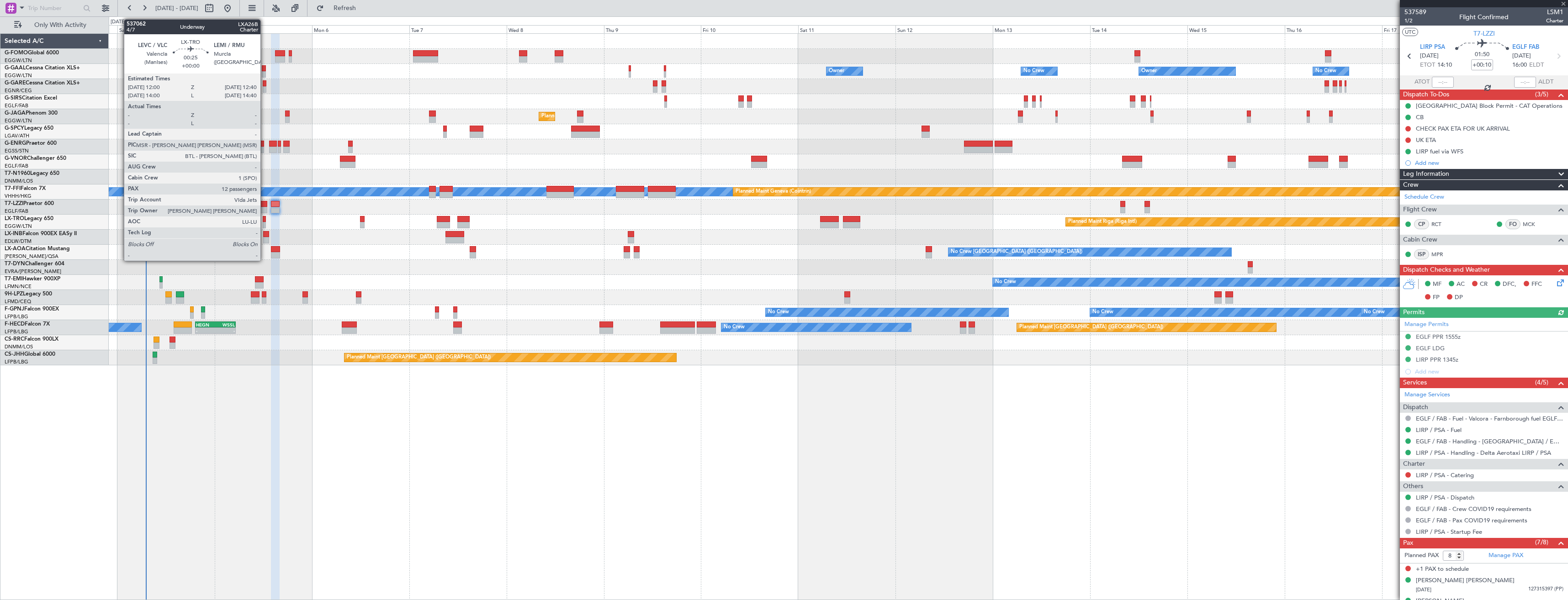
click at [265, 221] on div at bounding box center [264, 219] width 3 height 7
type input "12"
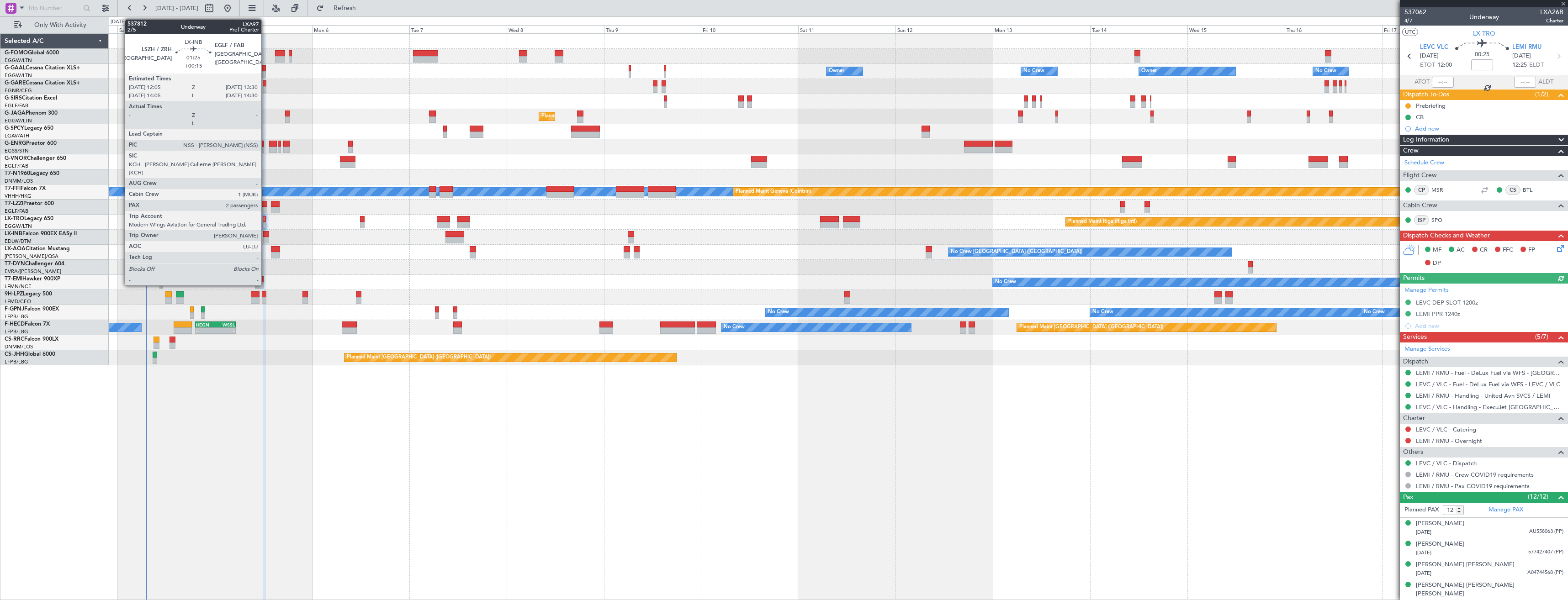
click at [265, 234] on div at bounding box center [266, 234] width 6 height 7
type input "+00:15"
type input "2"
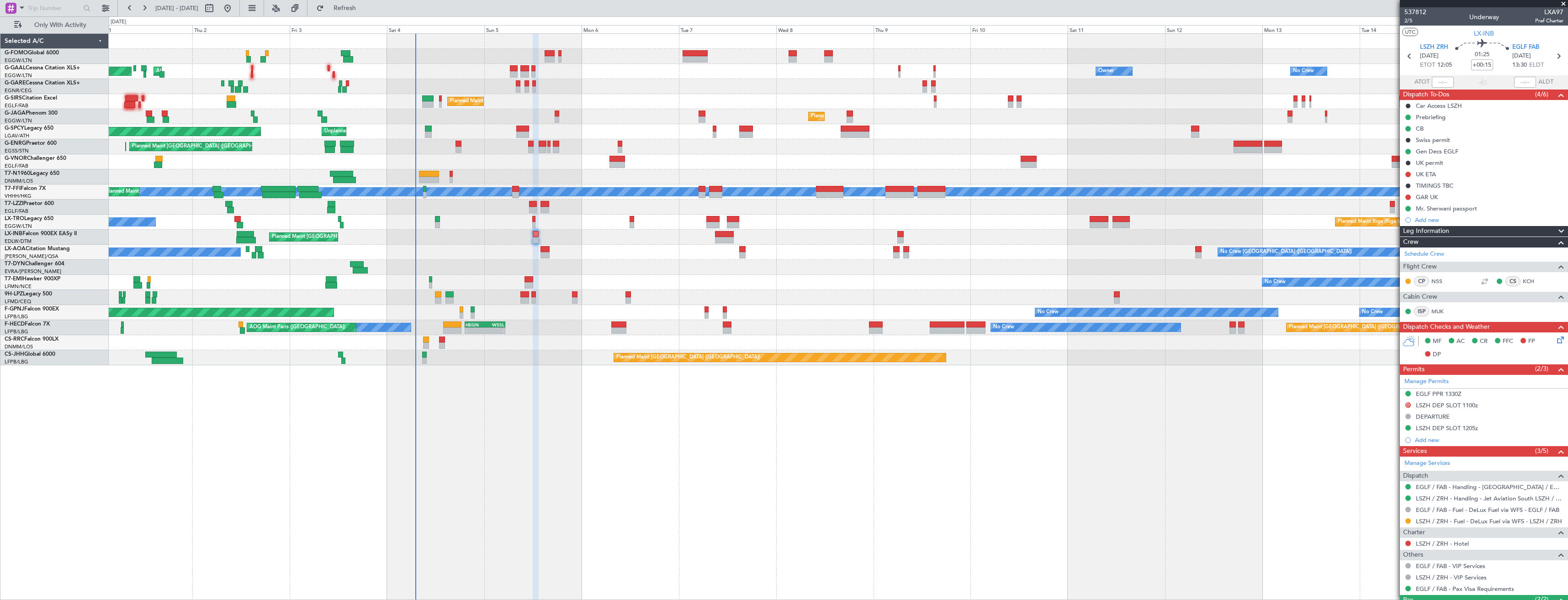
click at [668, 276] on div "Owner Owner No Crew AOG Maint Dusseldorf Planned Maint Dusseldorf Owner No Crew…" at bounding box center [838, 200] width 1459 height 332
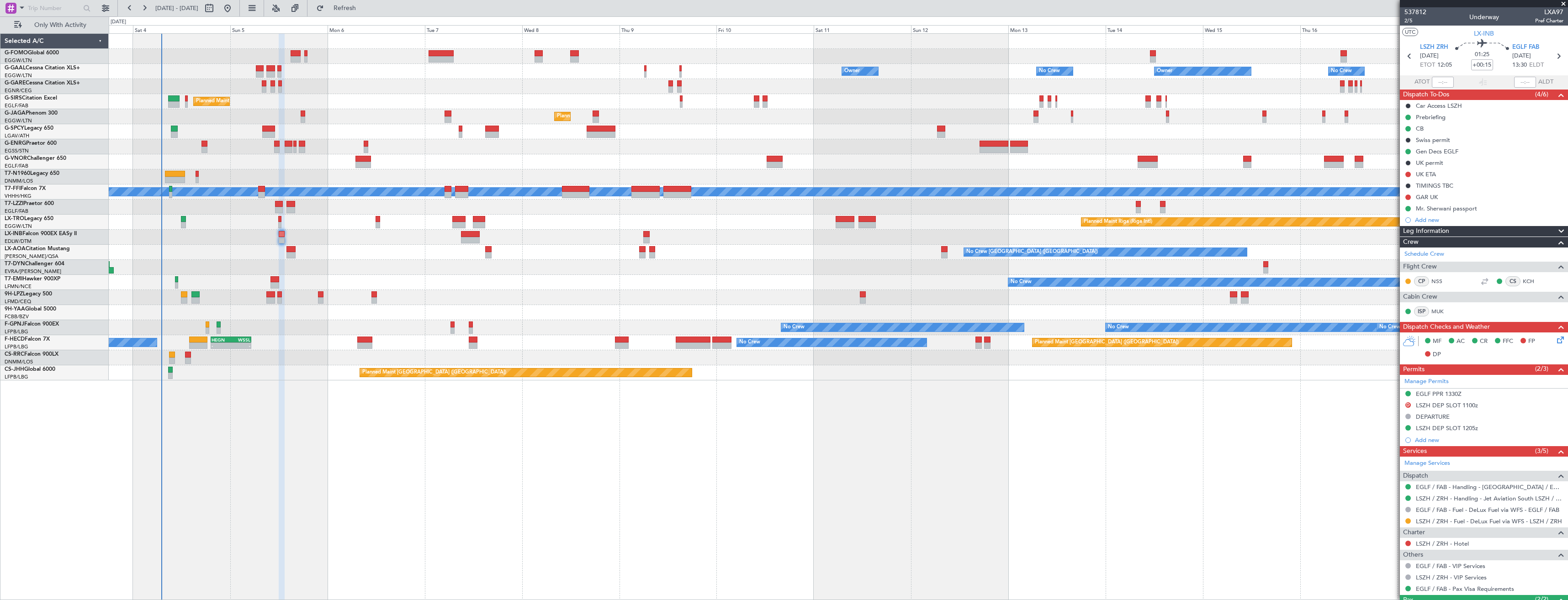
click at [399, 281] on div "No Crew" at bounding box center [838, 282] width 1459 height 15
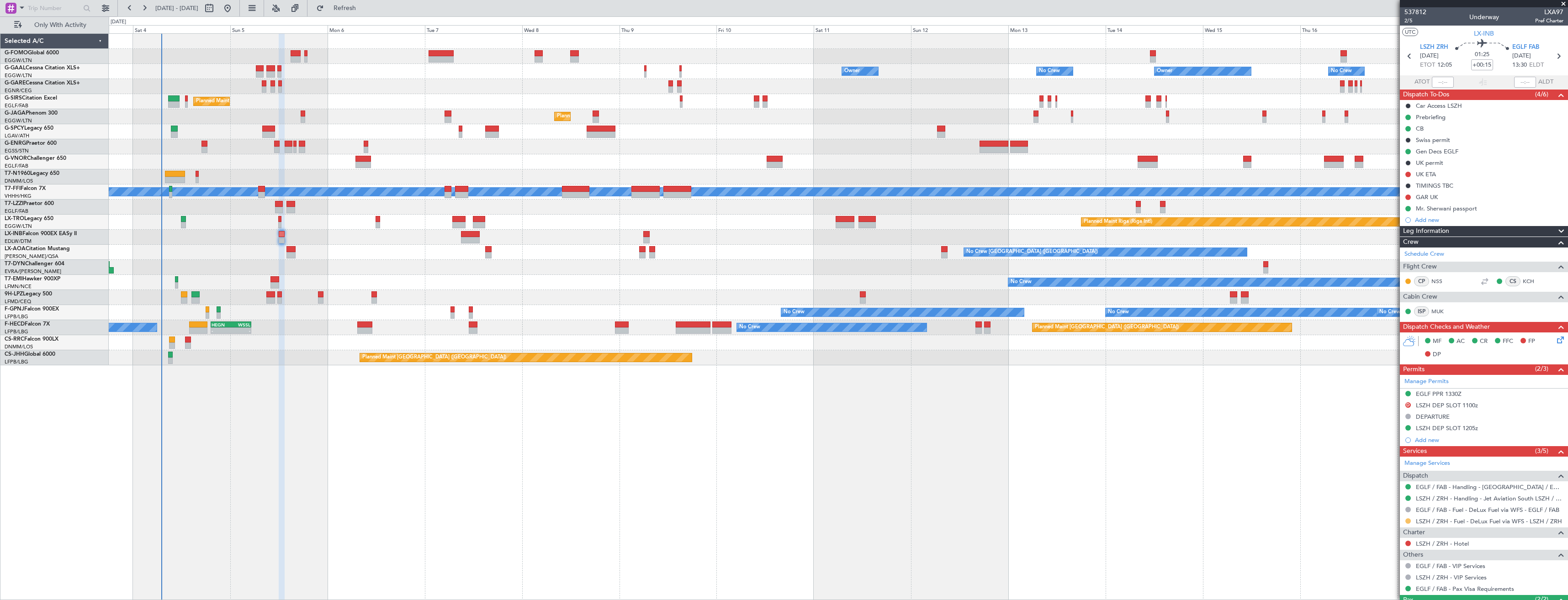
click at [1408, 519] on button at bounding box center [1408, 521] width 5 height 5
click at [1386, 506] on span "Confirmed" at bounding box center [1382, 507] width 29 height 9
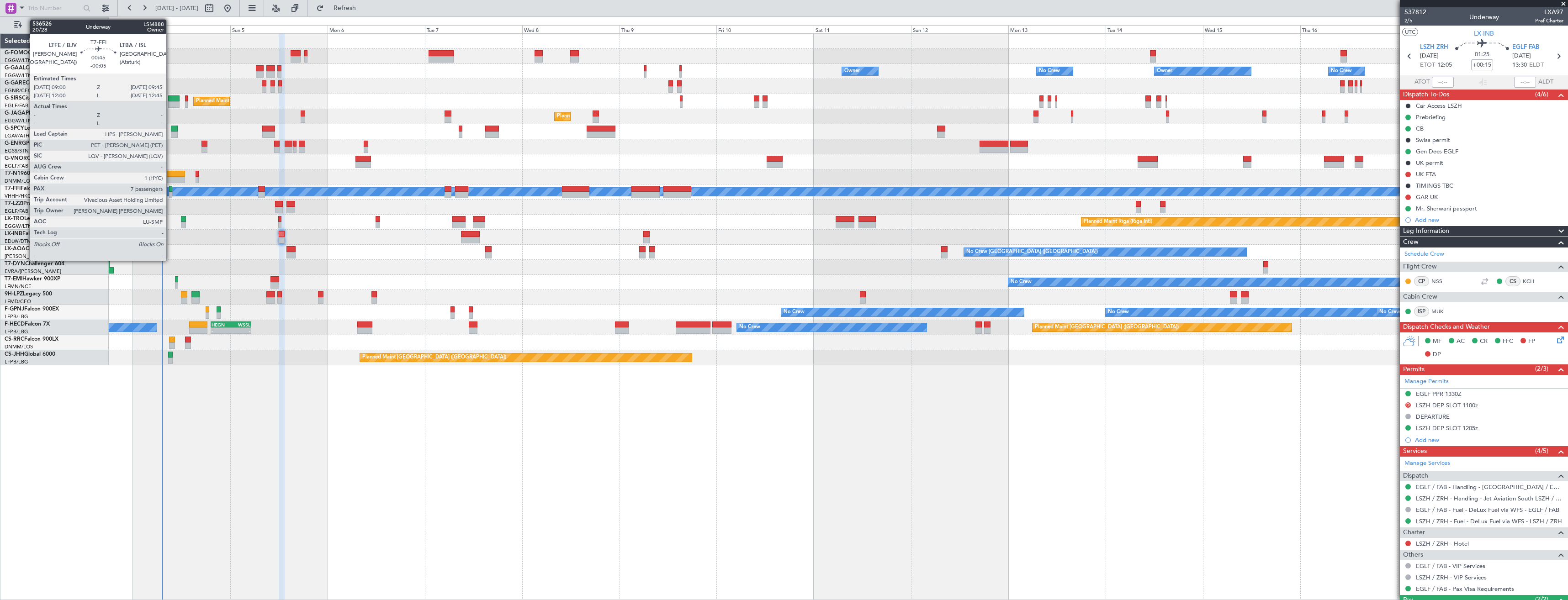
click at [170, 190] on div at bounding box center [170, 189] width 3 height 7
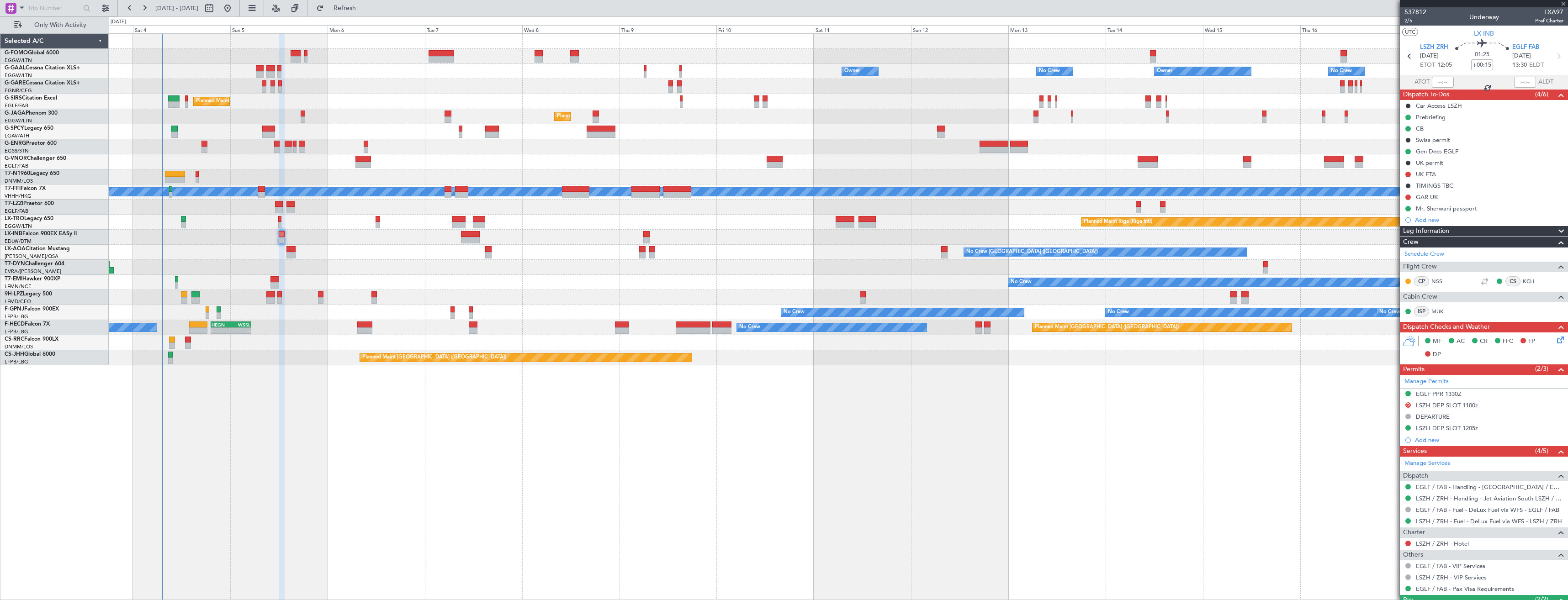
type input "-00:05"
type input "7"
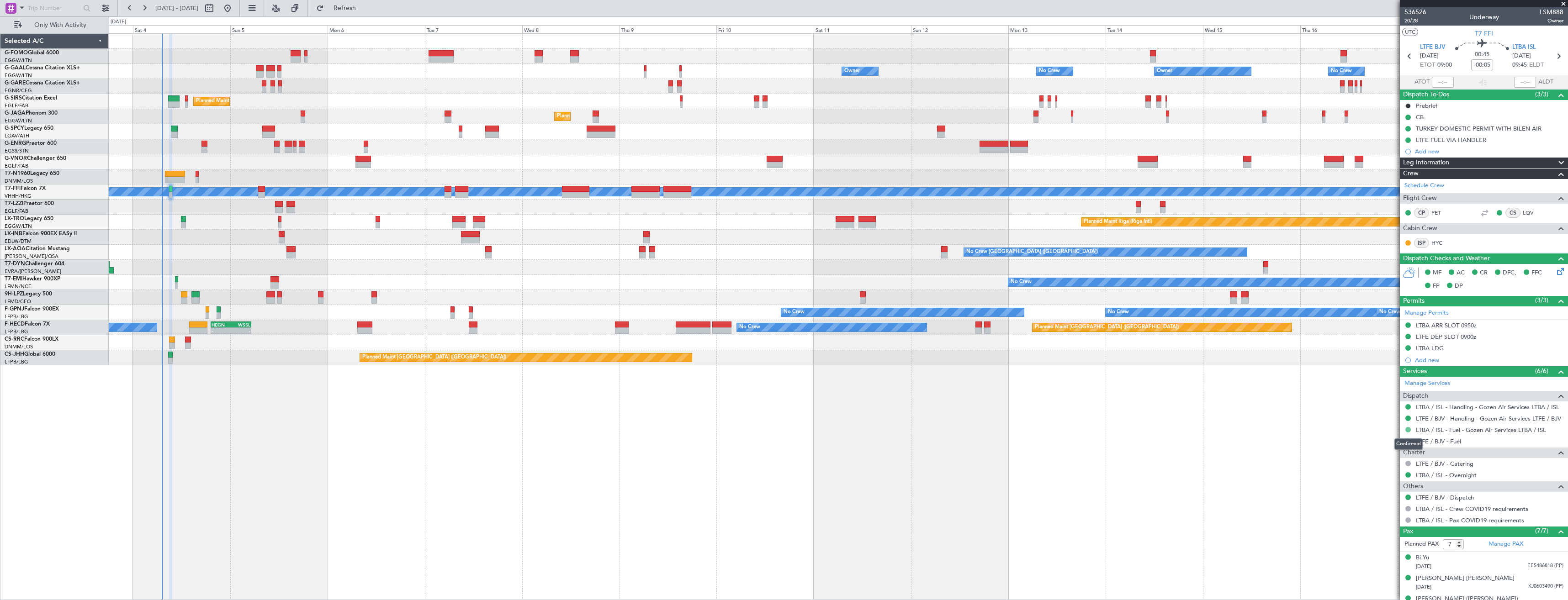
click at [1408, 431] on button at bounding box center [1408, 430] width 5 height 5
click at [1381, 444] on span "Not Required" at bounding box center [1386, 442] width 37 height 9
drag, startPoint x: 1554, startPoint y: 57, endPoint x: 1561, endPoint y: 57, distance: 7.0
click at [1554, 57] on icon at bounding box center [1558, 57] width 12 height 12
type input "+00:05"
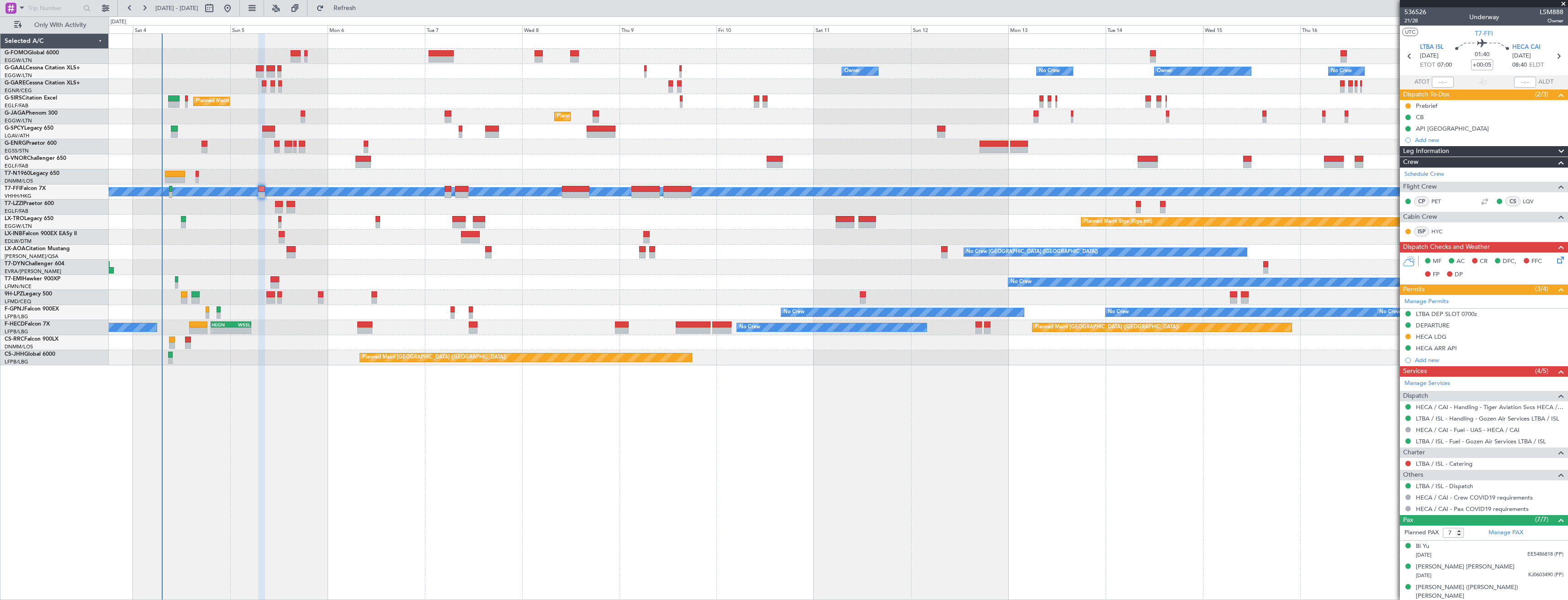
click at [1406, 441] on button at bounding box center [1408, 441] width 5 height 5
click at [1377, 452] on span "Not Required" at bounding box center [1386, 454] width 37 height 9
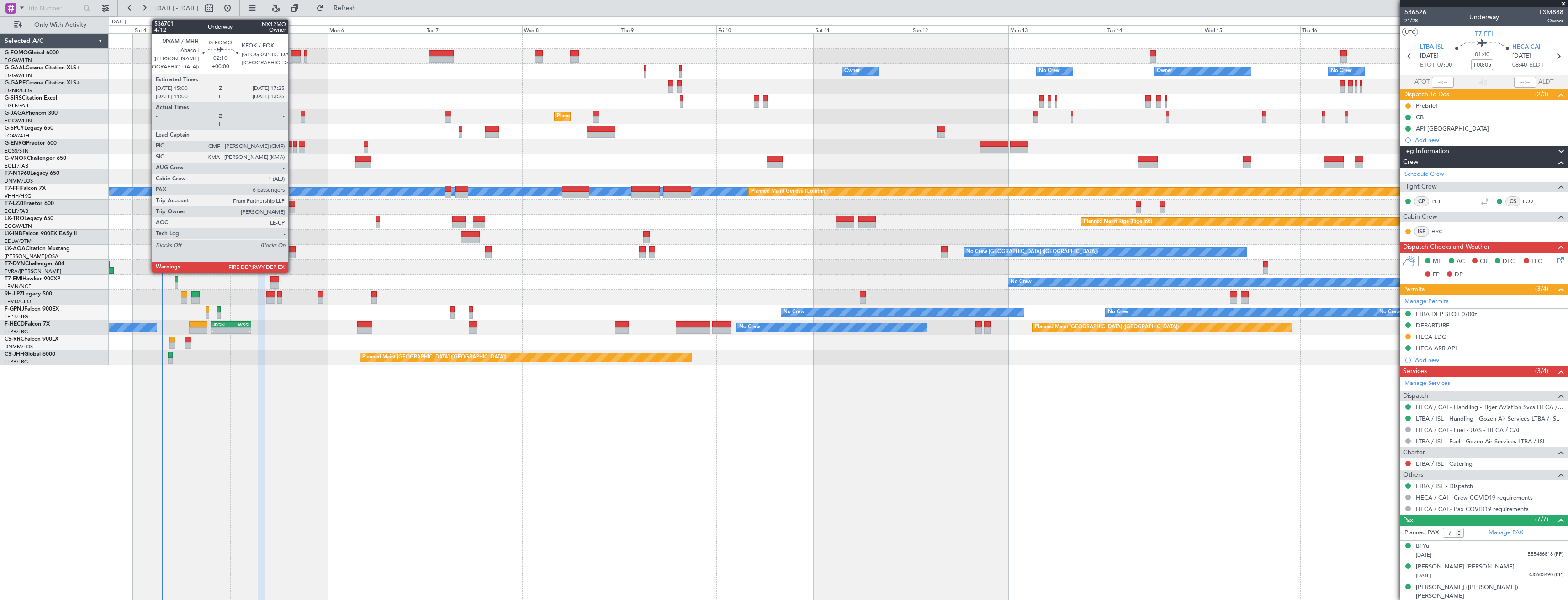
click at [292, 57] on div at bounding box center [295, 59] width 10 height 7
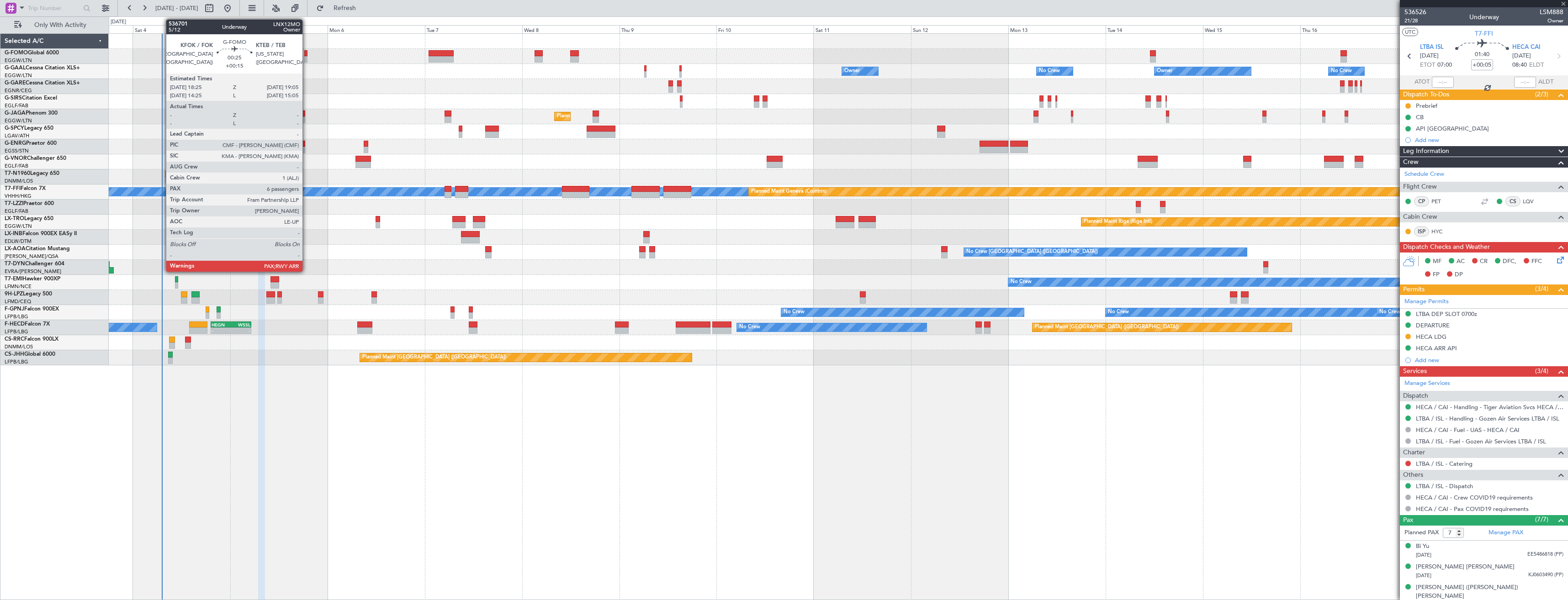
type input "6"
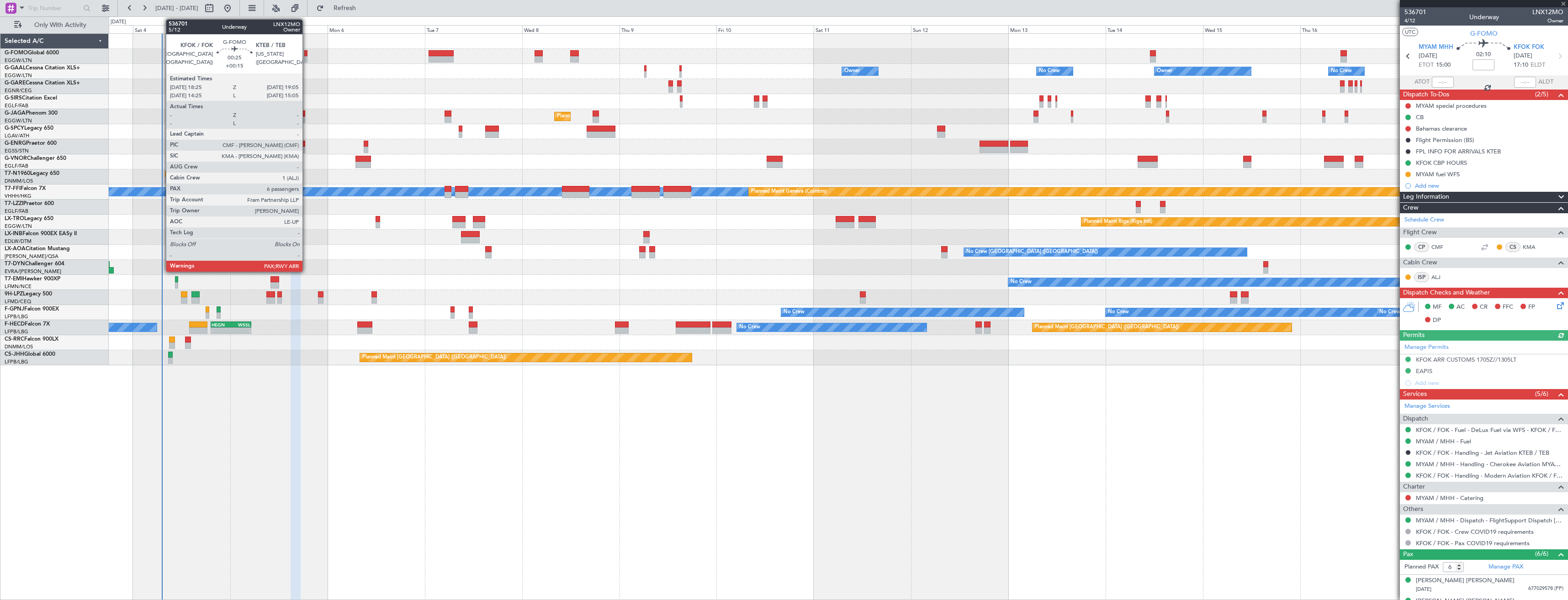
click at [307, 57] on div at bounding box center [306, 59] width 3 height 7
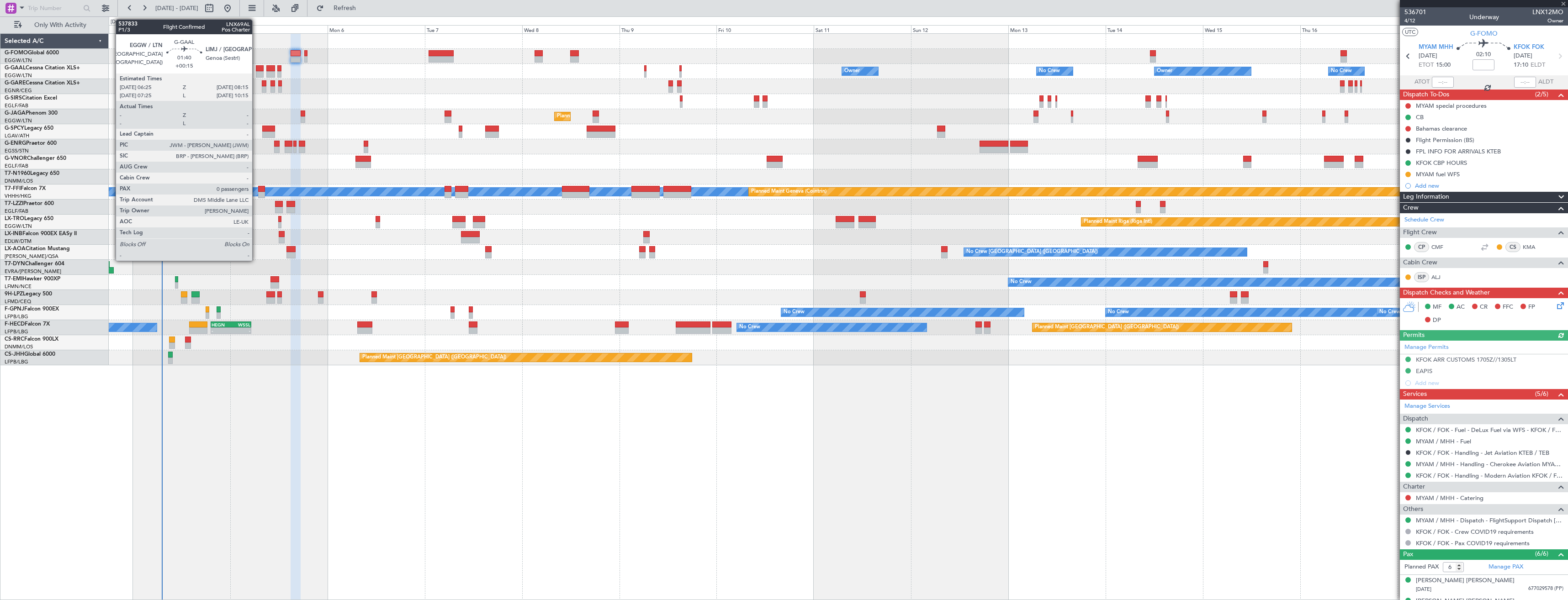
type input "+00:15"
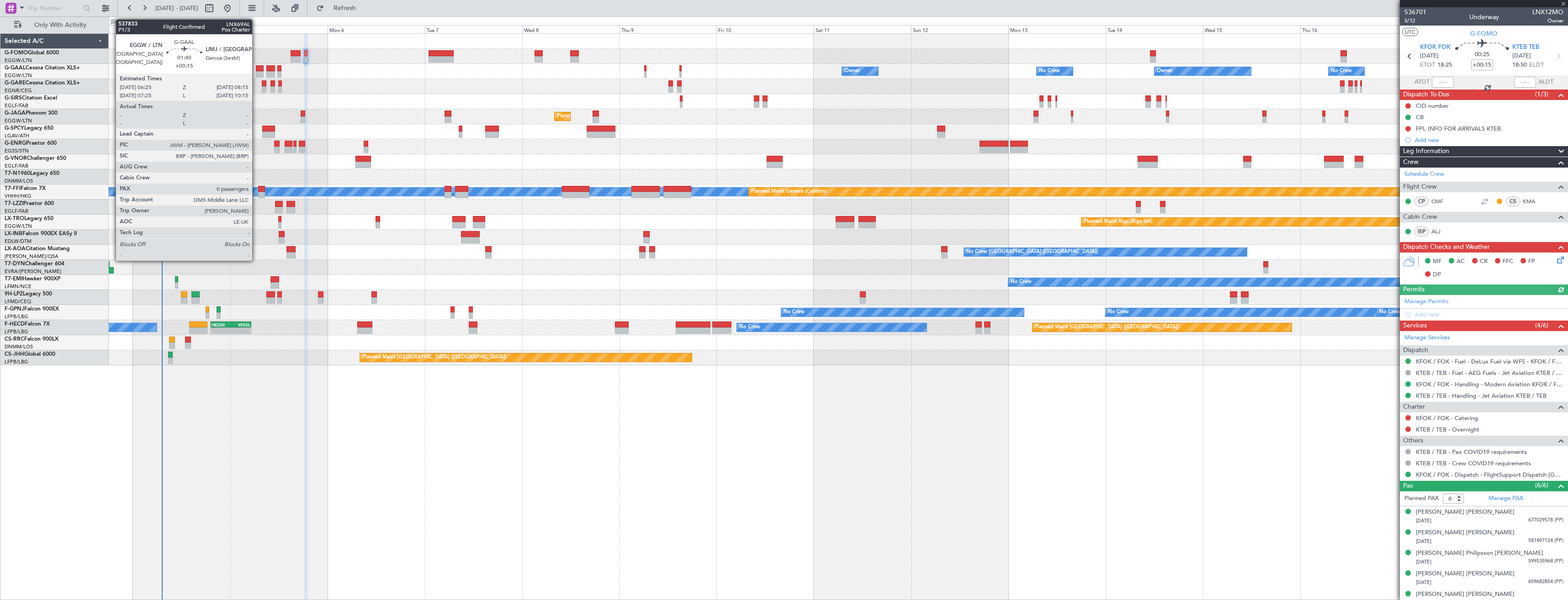
click at [256, 68] on div at bounding box center [259, 68] width 8 height 7
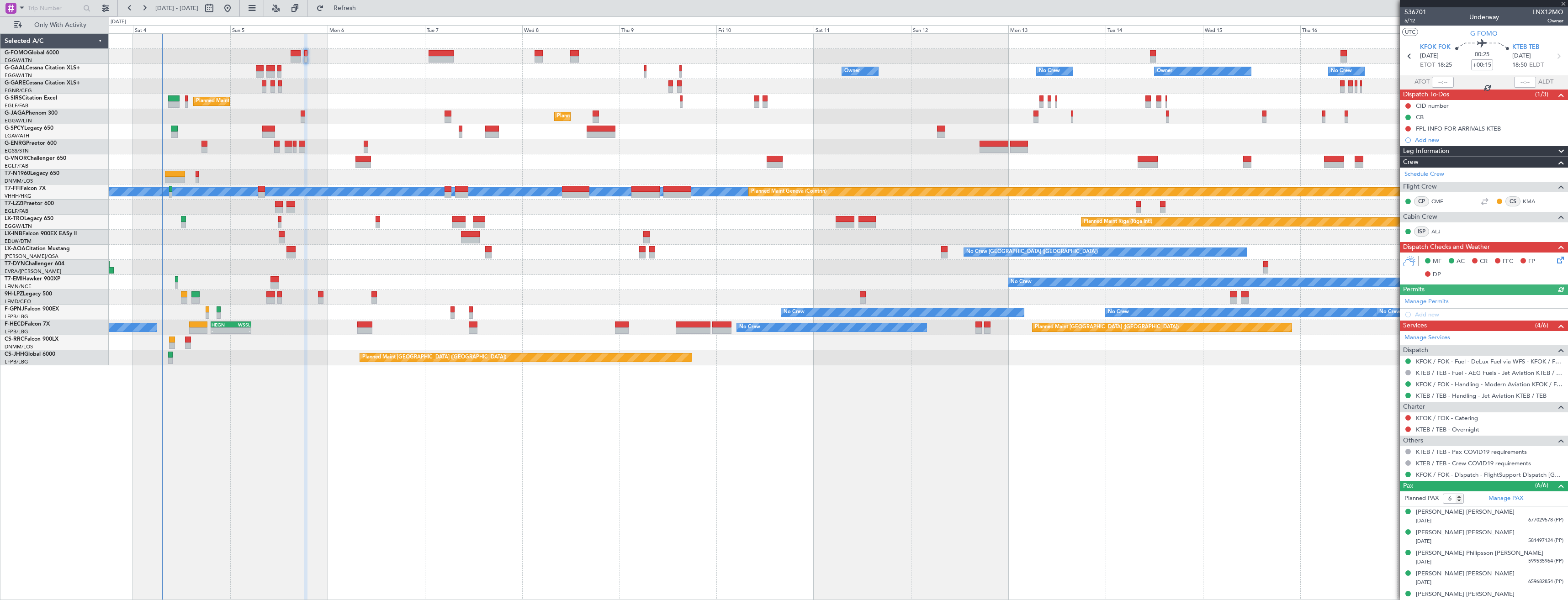
type input "0"
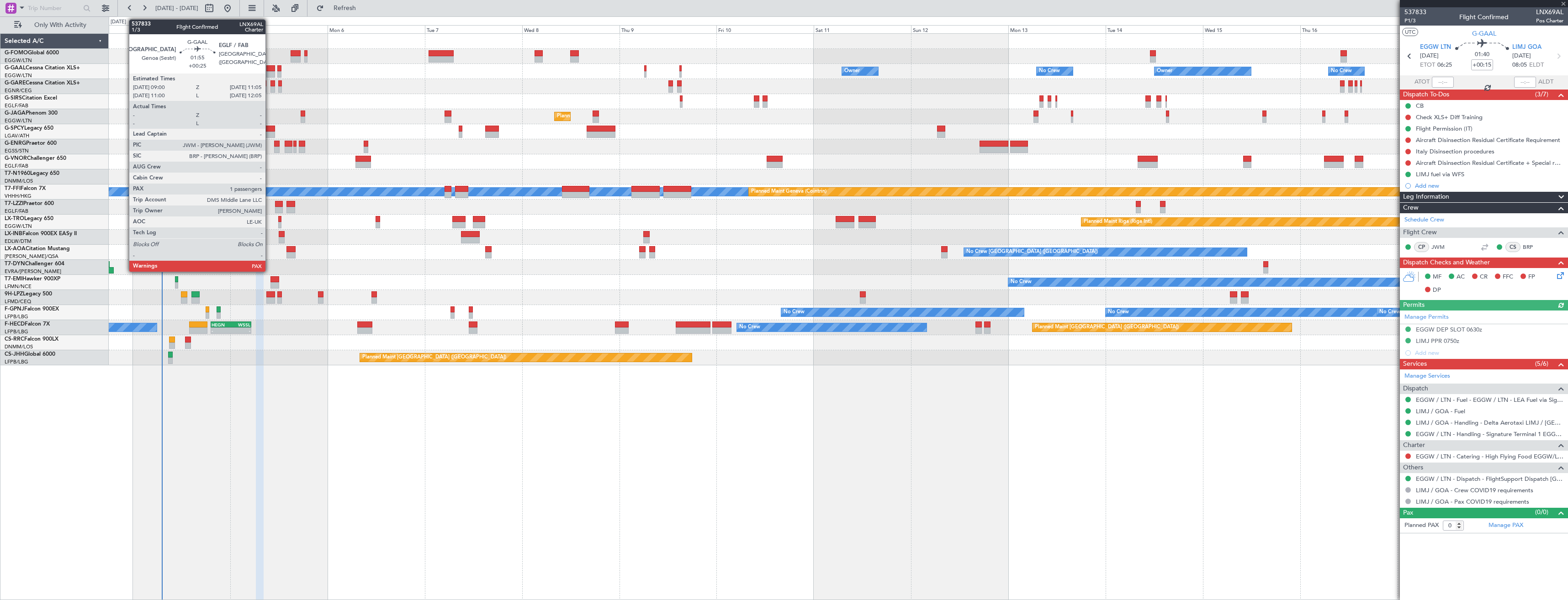
click at [270, 71] on div at bounding box center [271, 68] width 9 height 7
type input "+00:25"
type input "1"
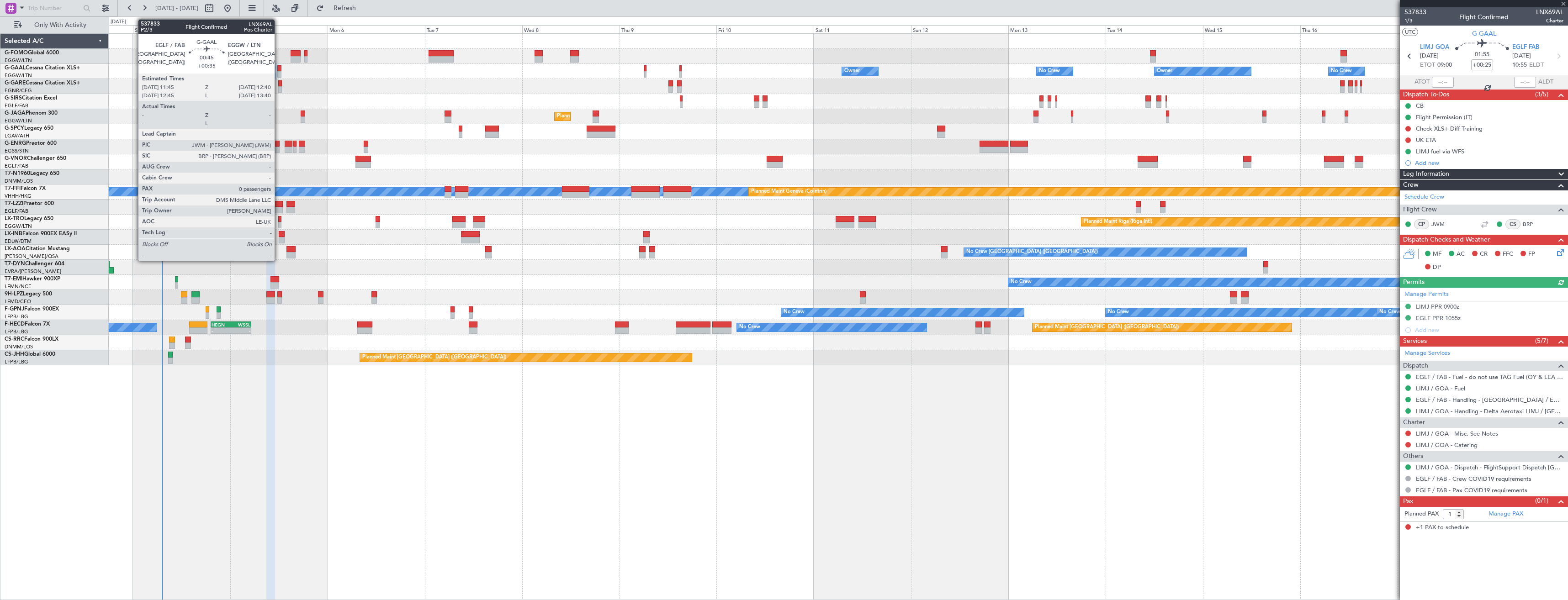
click at [279, 72] on div at bounding box center [279, 74] width 4 height 7
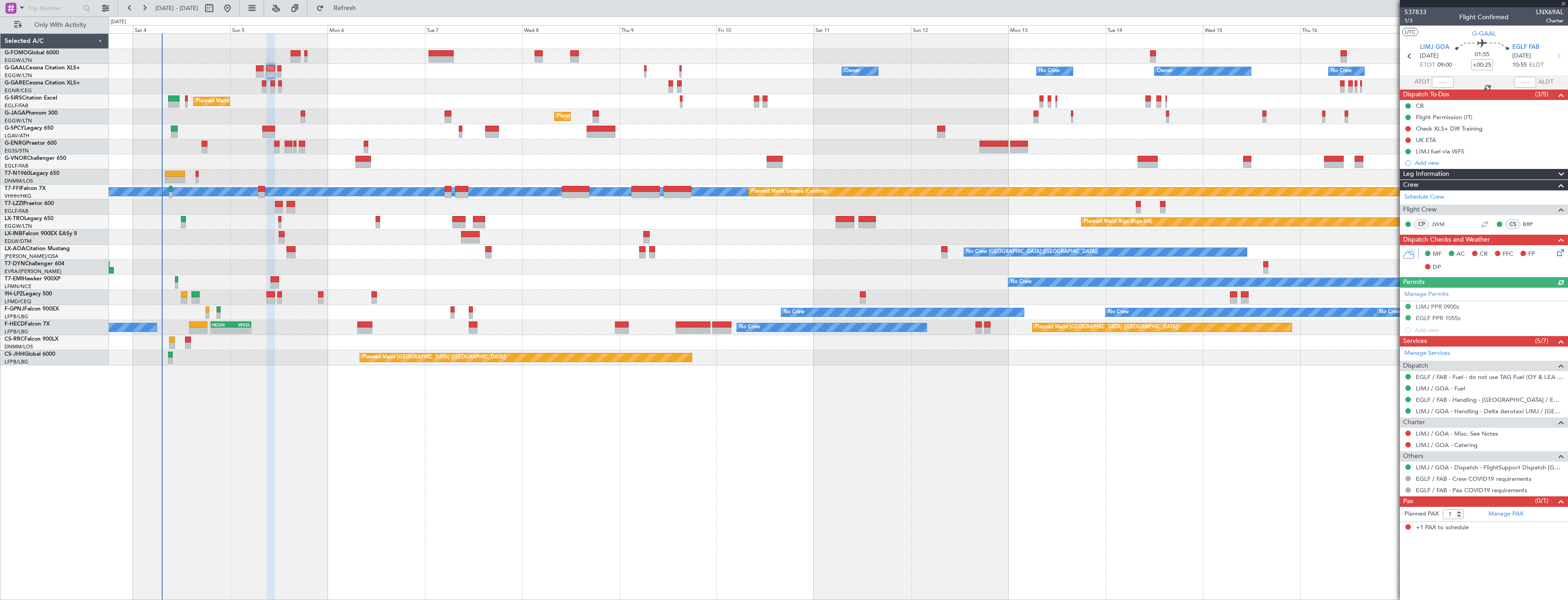
type input "+00:35"
type input "0"
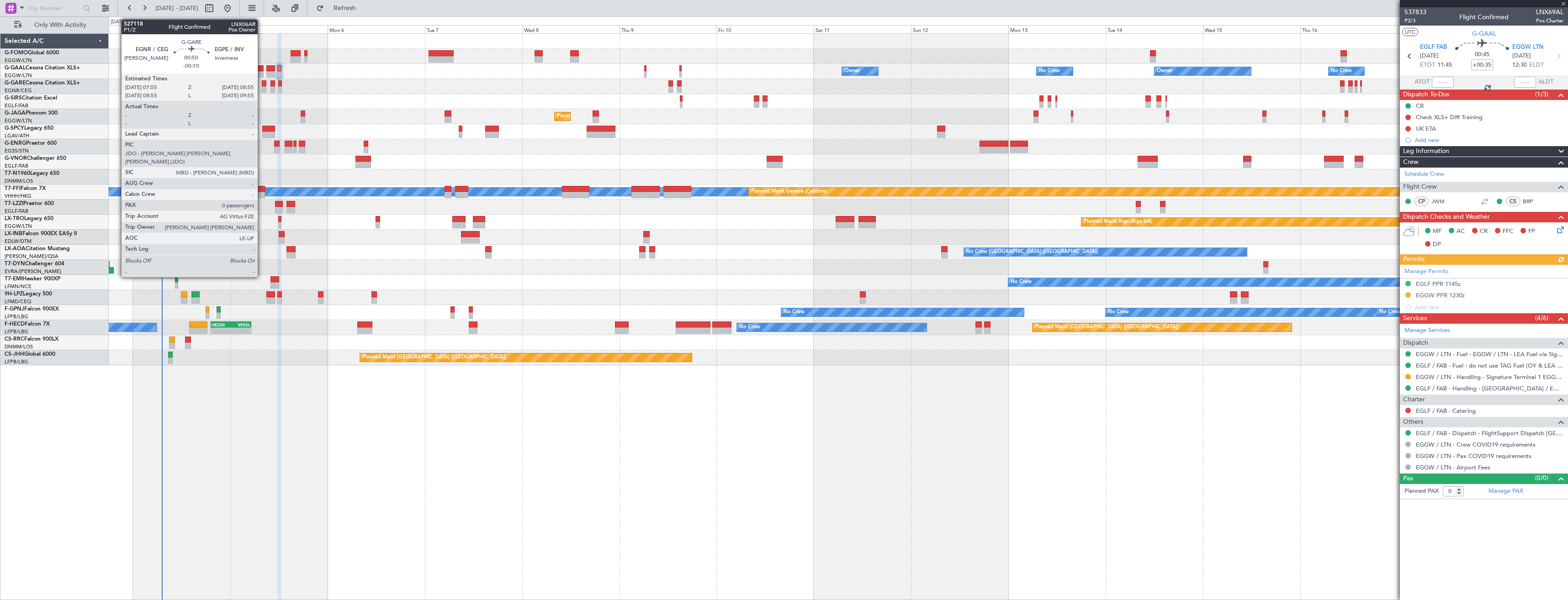
click at [262, 88] on div at bounding box center [264, 89] width 4 height 7
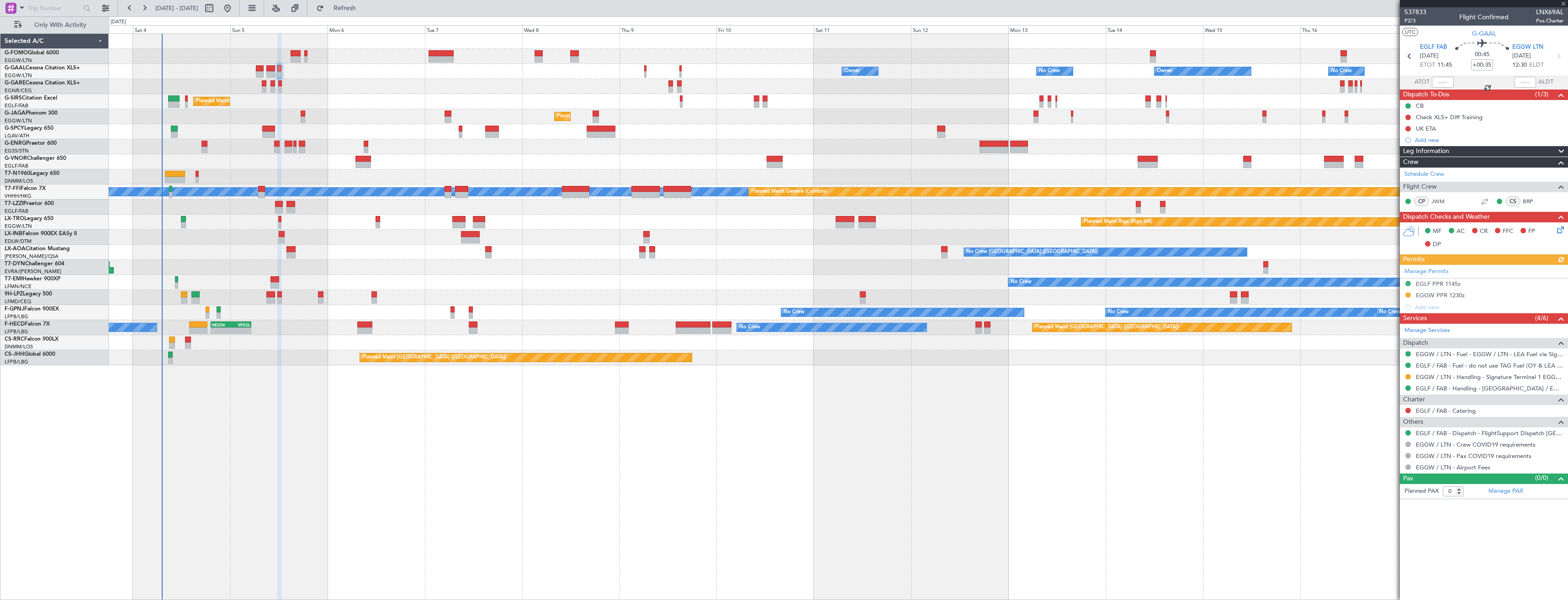
type input "-00:10"
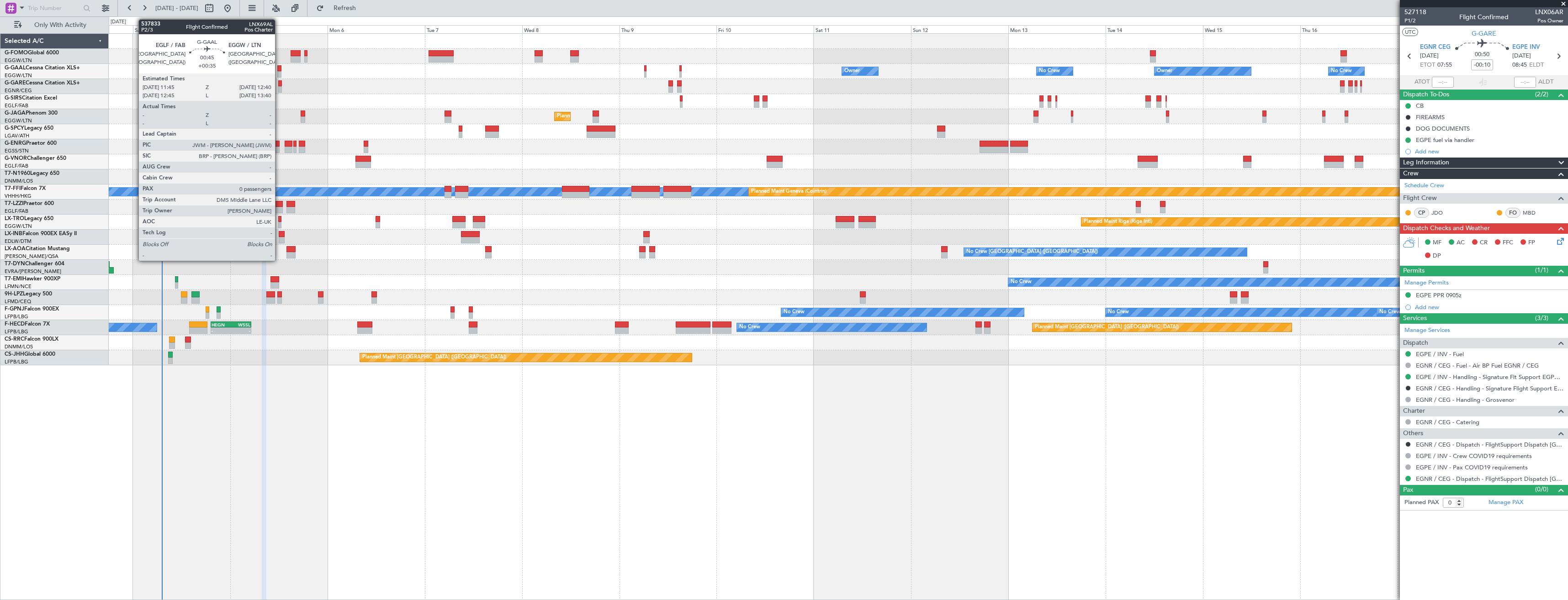
click at [279, 69] on div at bounding box center [279, 68] width 4 height 7
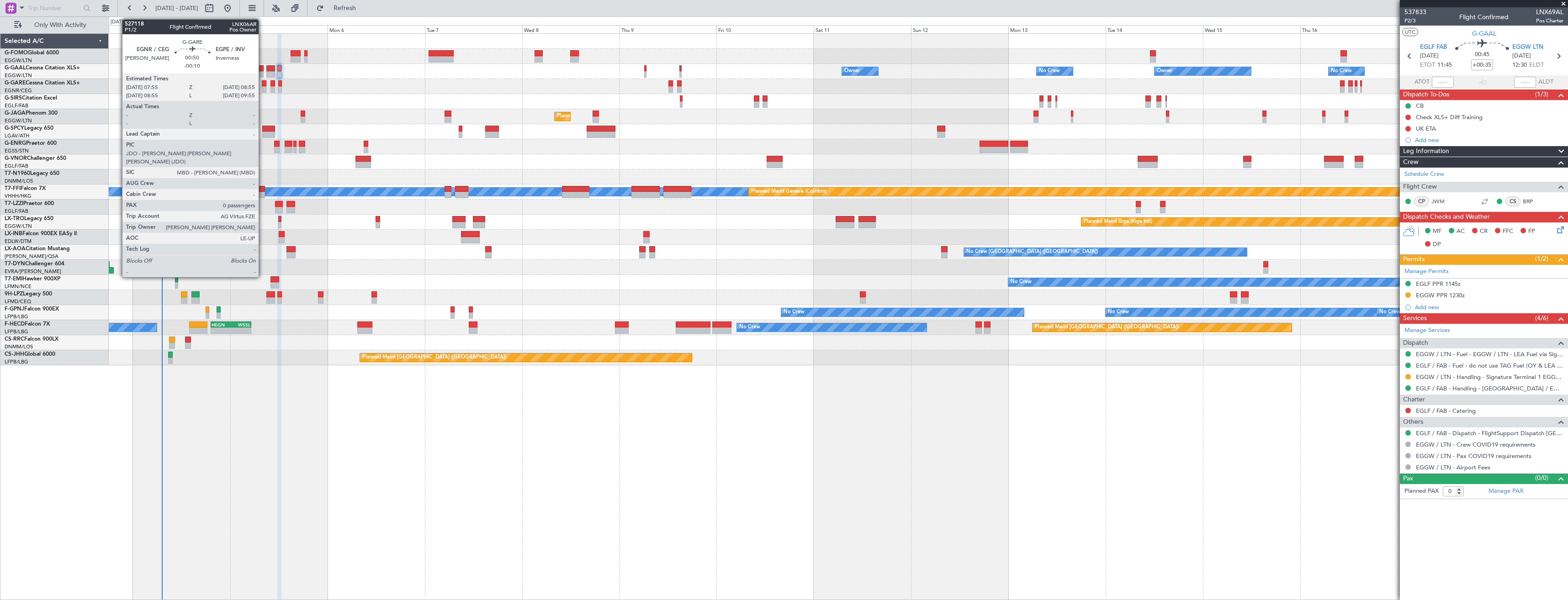
click at [263, 86] on div at bounding box center [264, 83] width 4 height 7
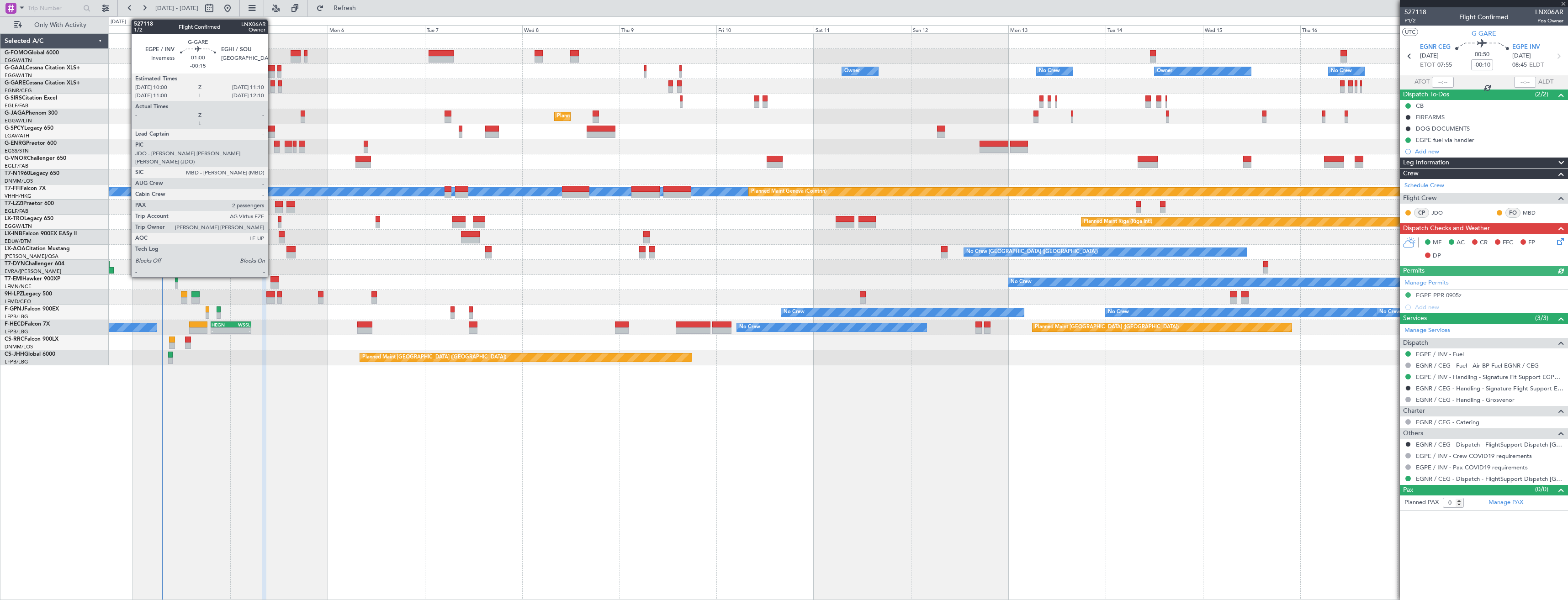
click at [272, 88] on div at bounding box center [273, 89] width 5 height 7
type input "-00:15"
type input "2"
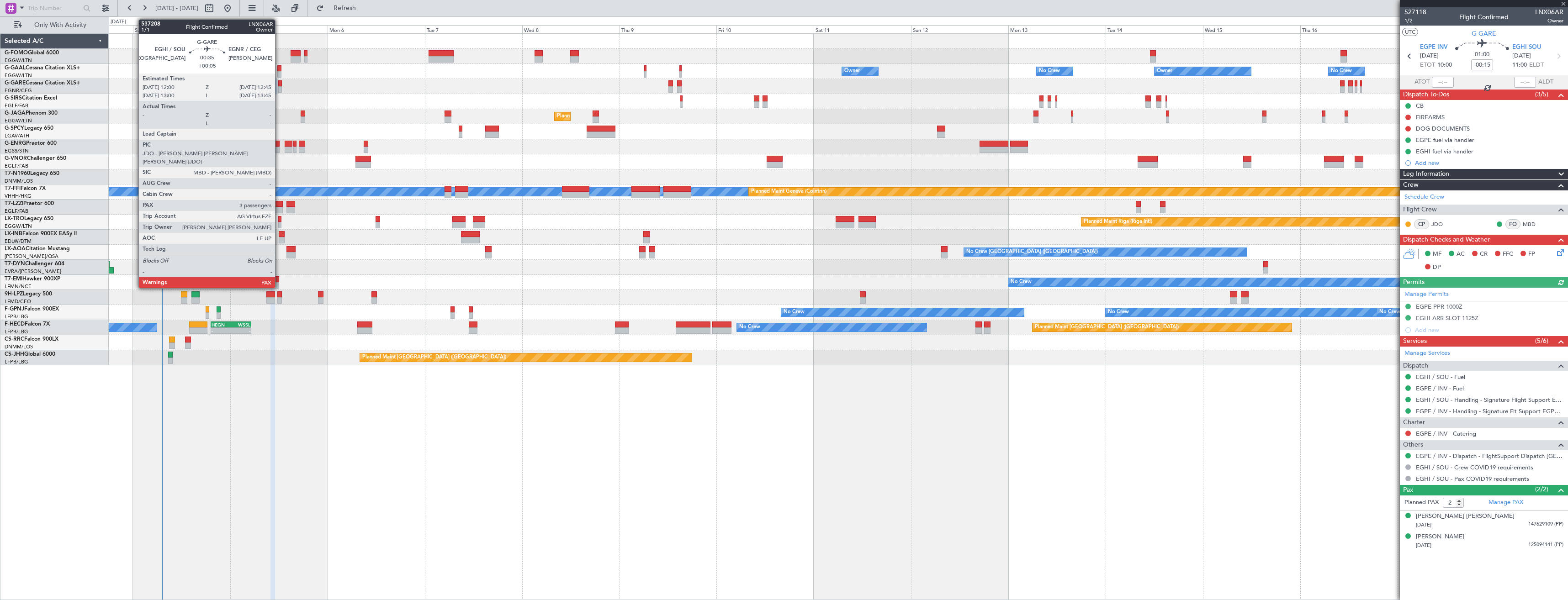
click at [279, 89] on div at bounding box center [279, 89] width 3 height 7
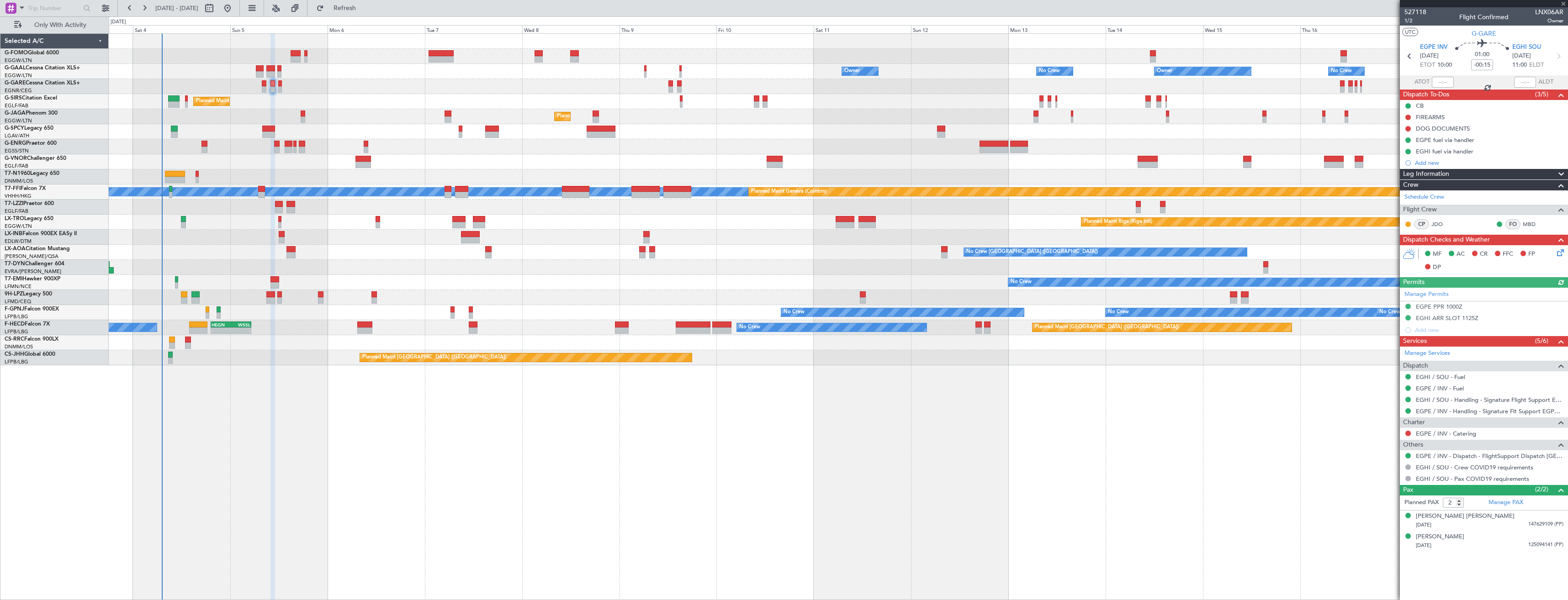
type input "+00:05"
type input "3"
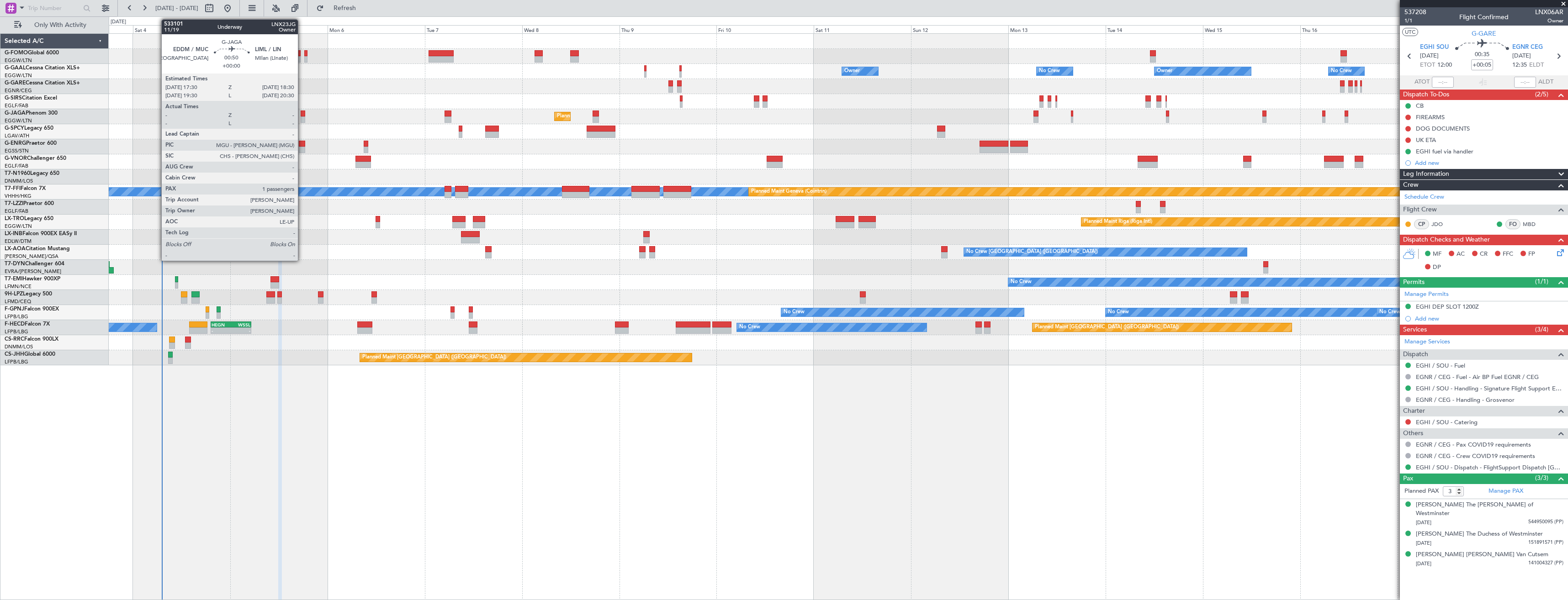
click at [302, 115] on div at bounding box center [303, 114] width 4 height 7
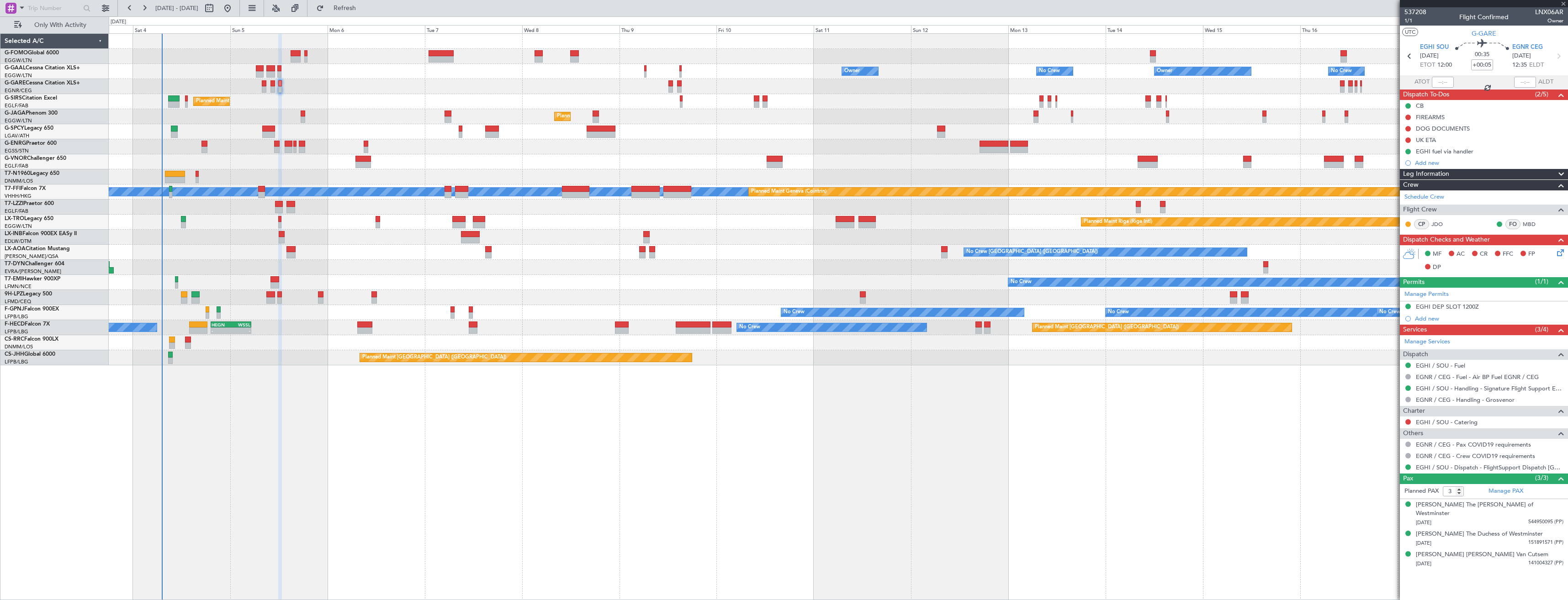
type input "1"
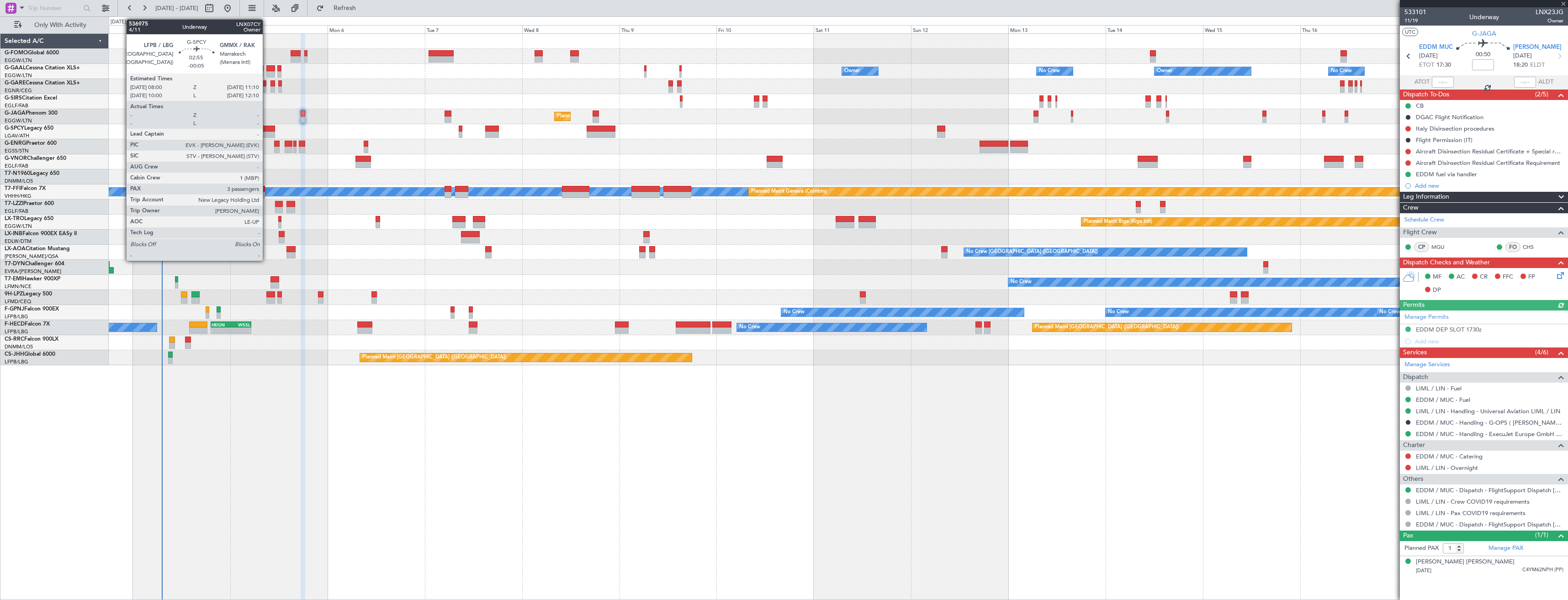
click at [267, 134] on div at bounding box center [269, 134] width 13 height 7
type input "-00:05"
type input "3"
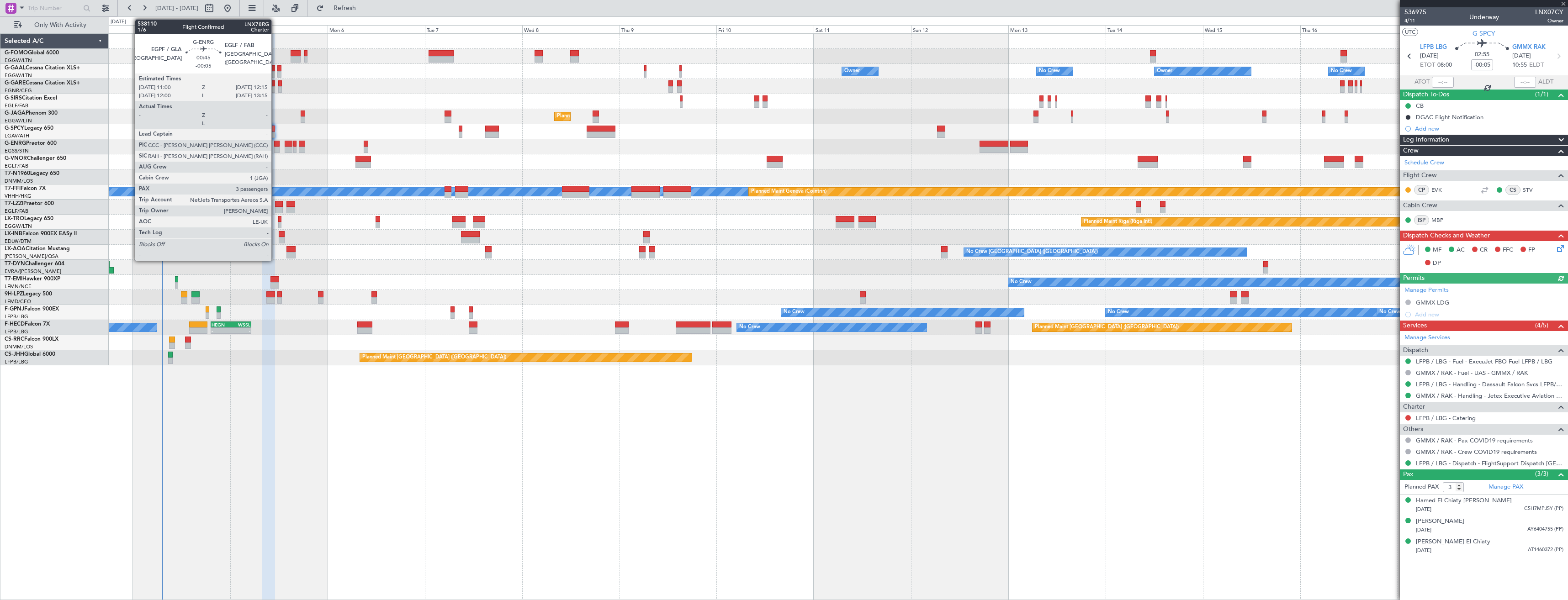
click at [276, 147] on div at bounding box center [276, 150] width 5 height 7
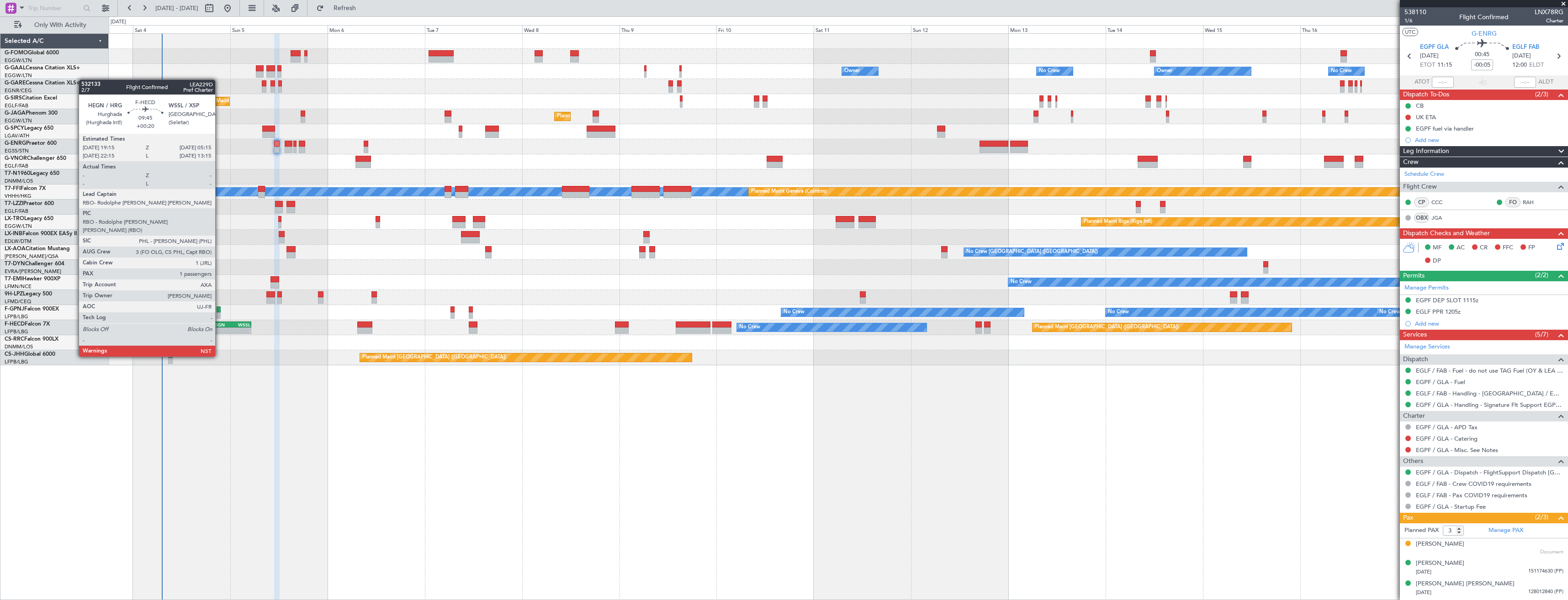
click at [219, 331] on div "-" at bounding box center [222, 330] width 19 height 5
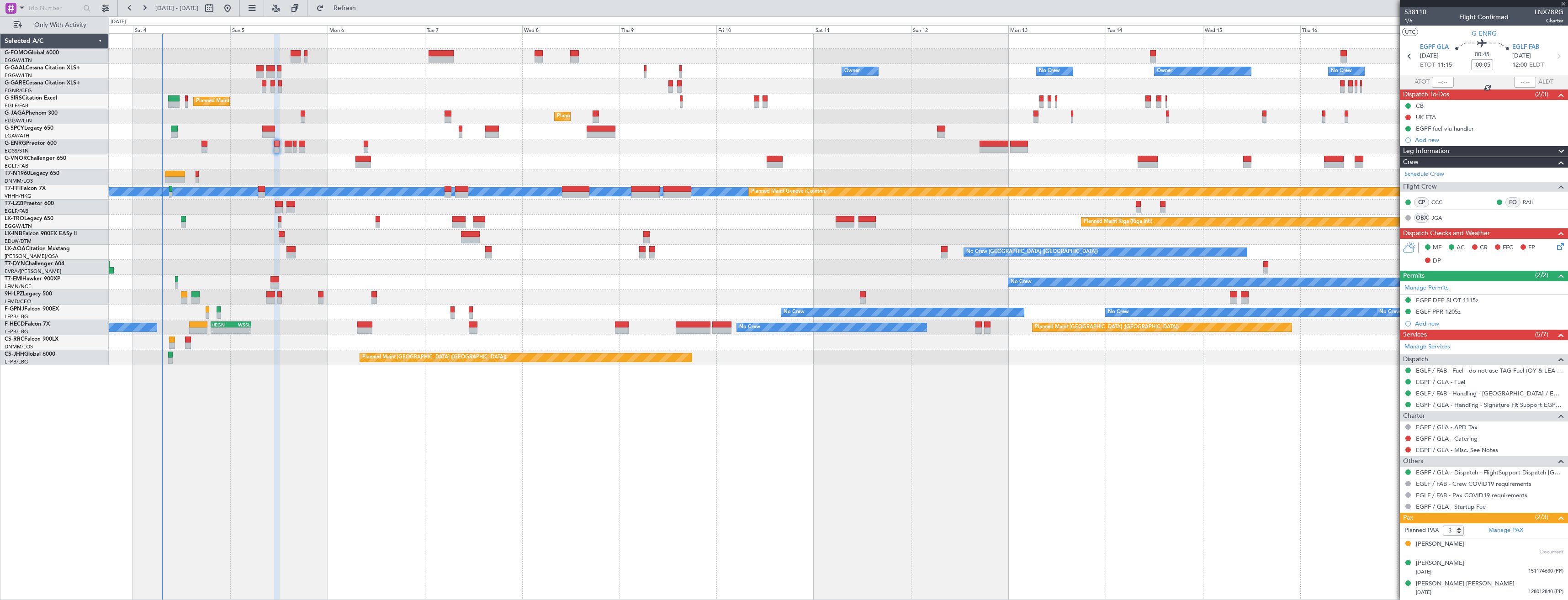
type input "+00:20"
type input "1"
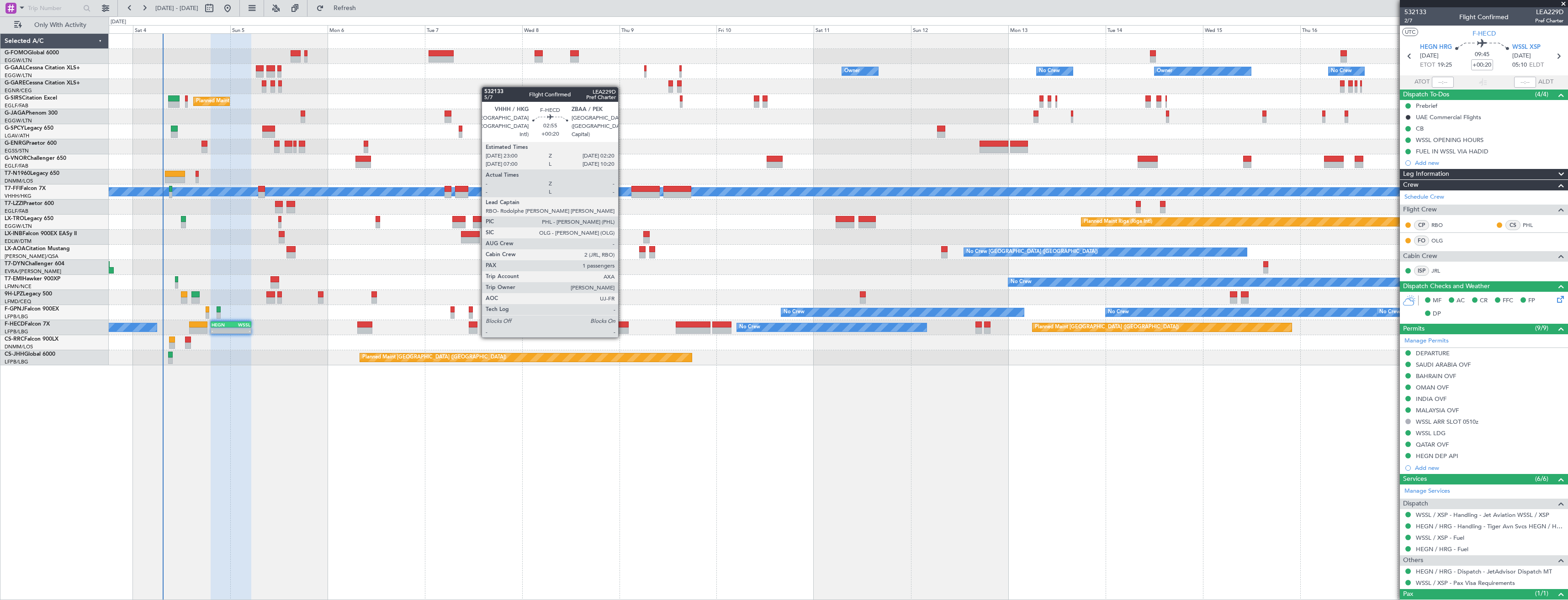
click at [622, 328] on div at bounding box center [621, 330] width 14 height 7
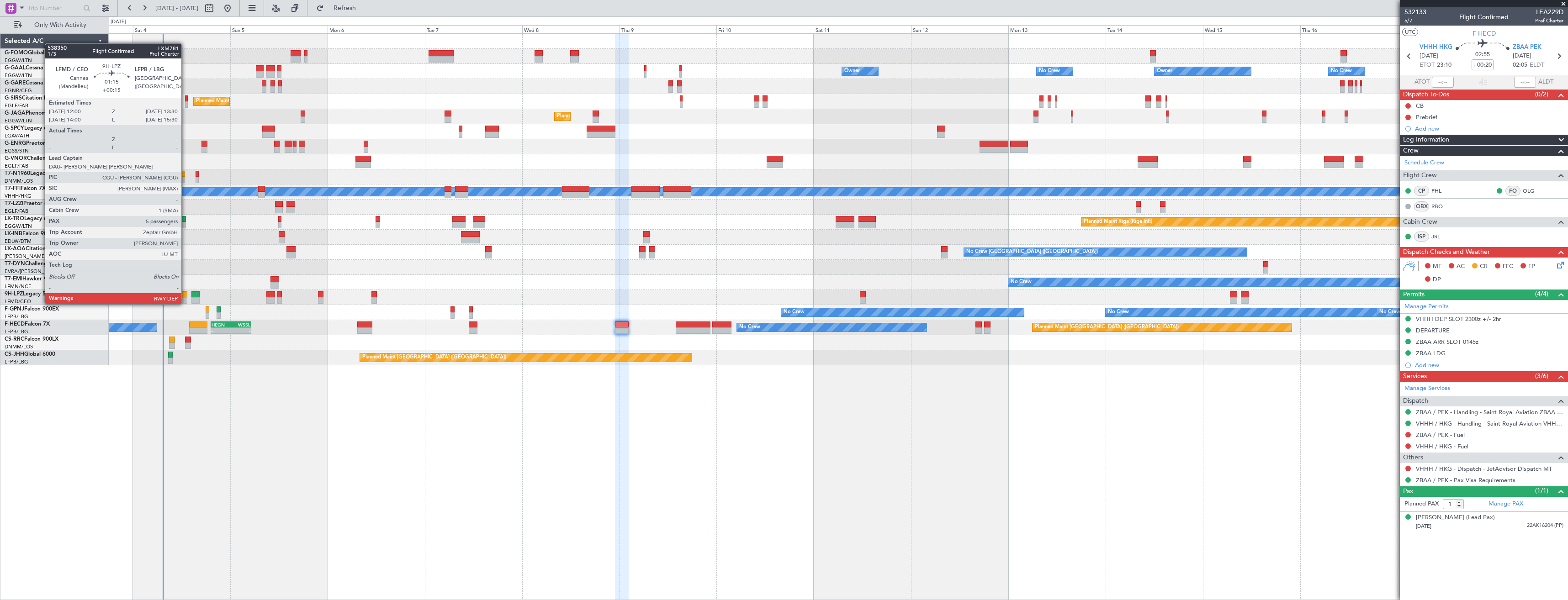
click at [186, 295] on div at bounding box center [184, 295] width 7 height 7
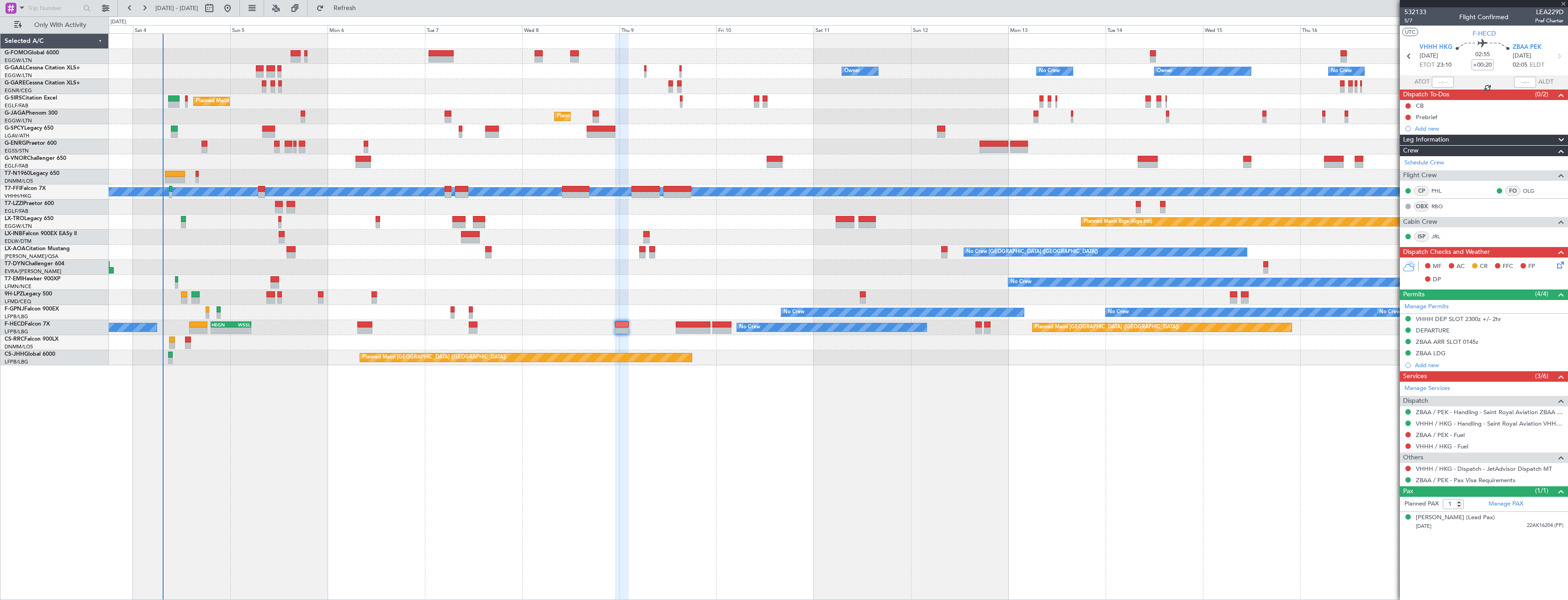
type input "+00:15"
type input "5"
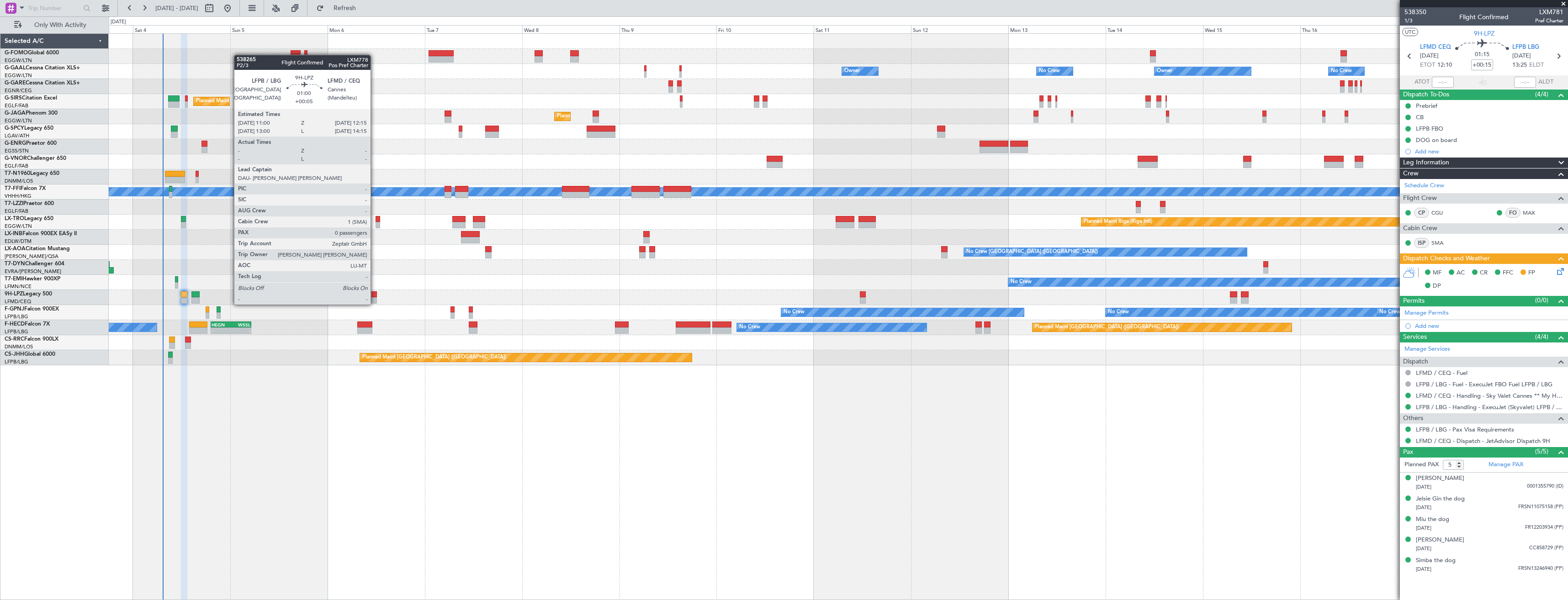
click at [374, 296] on div at bounding box center [374, 295] width 5 height 7
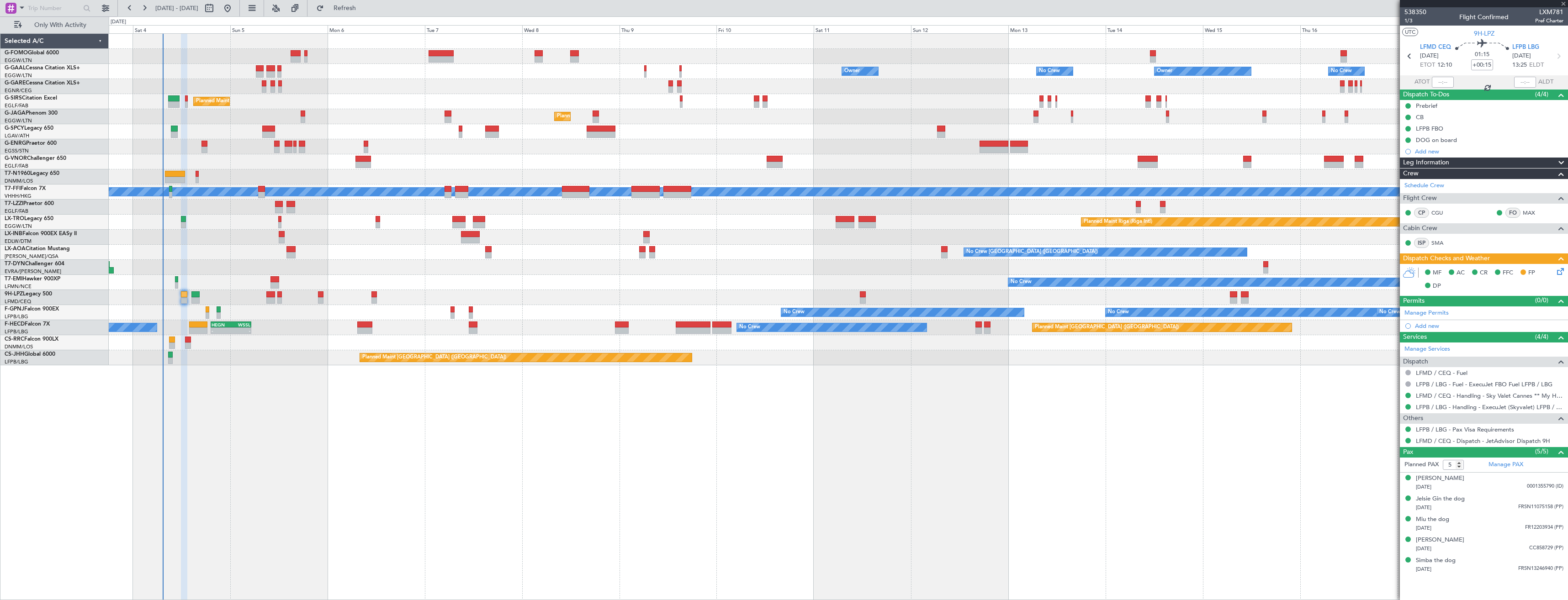
type input "+00:05"
type input "0"
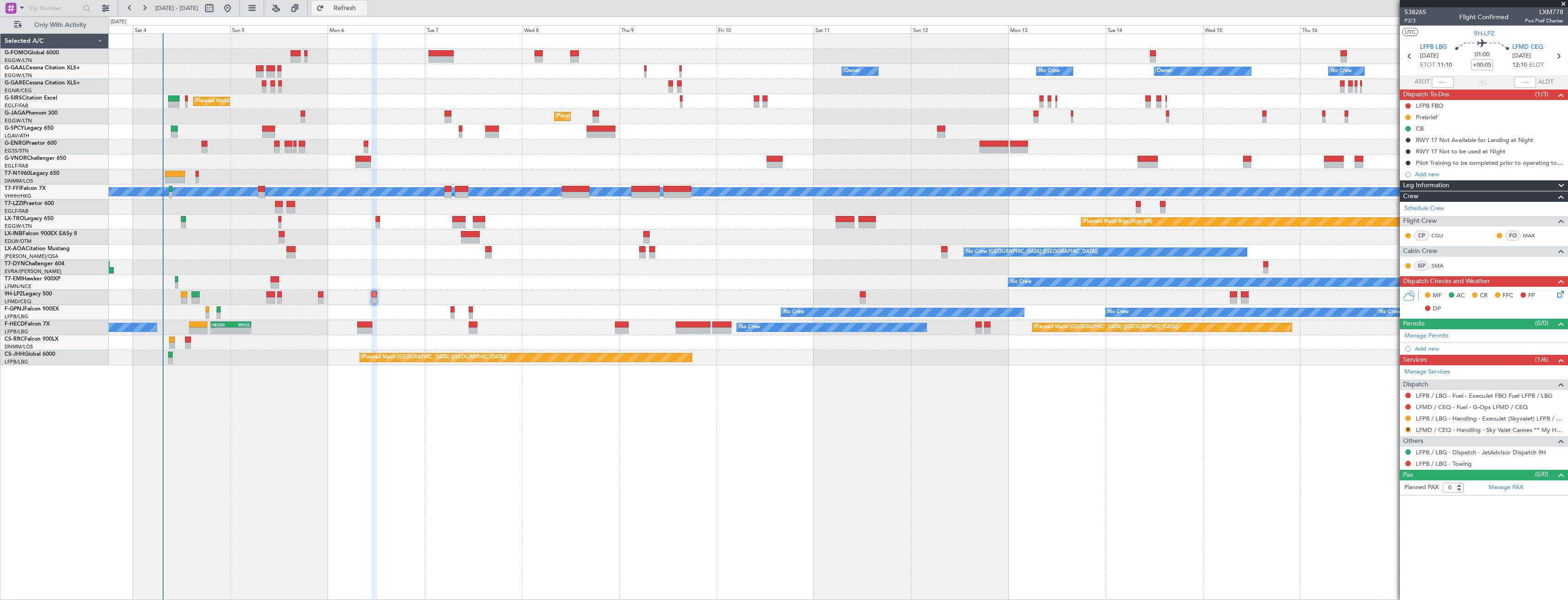
click at [364, 12] on span "Refresh" at bounding box center [345, 8] width 38 height 7
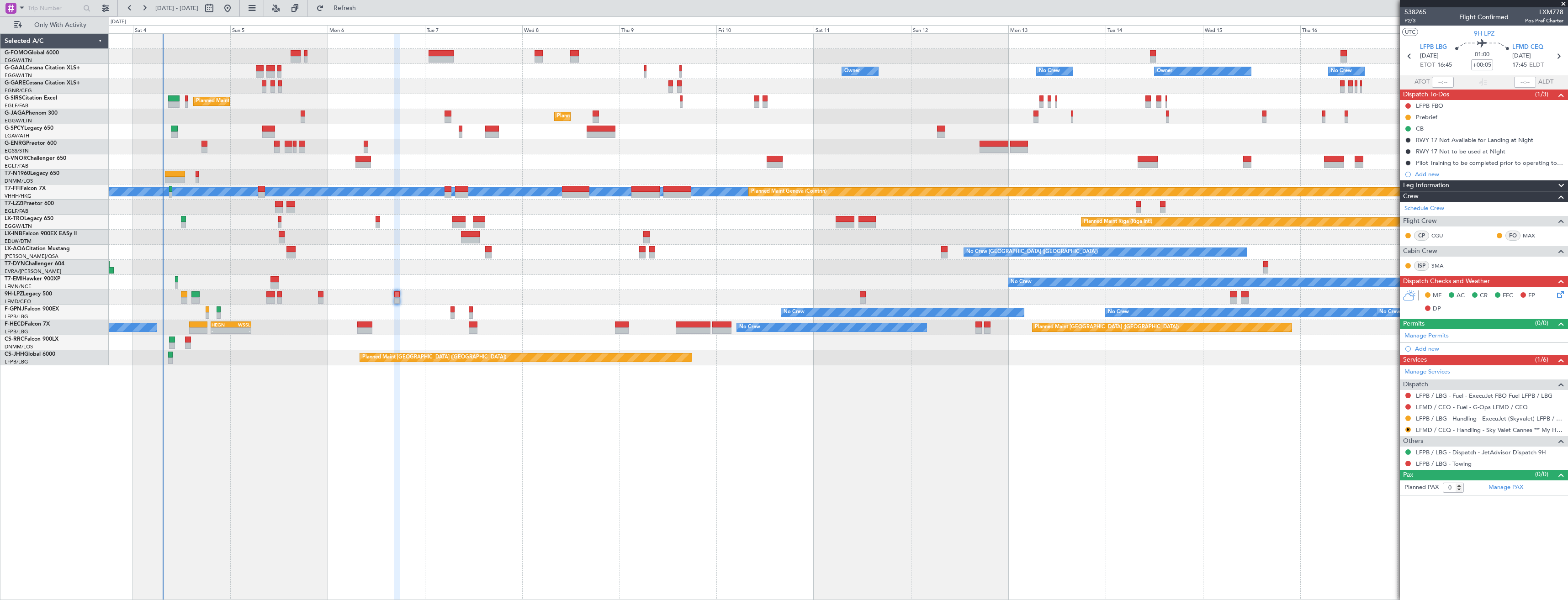
drag, startPoint x: 1409, startPoint y: 429, endPoint x: 1409, endPoint y: 437, distance: 8.0
click at [1409, 429] on button "R" at bounding box center [1408, 430] width 5 height 5
click at [1394, 481] on span "Requested" at bounding box center [1382, 483] width 29 height 9
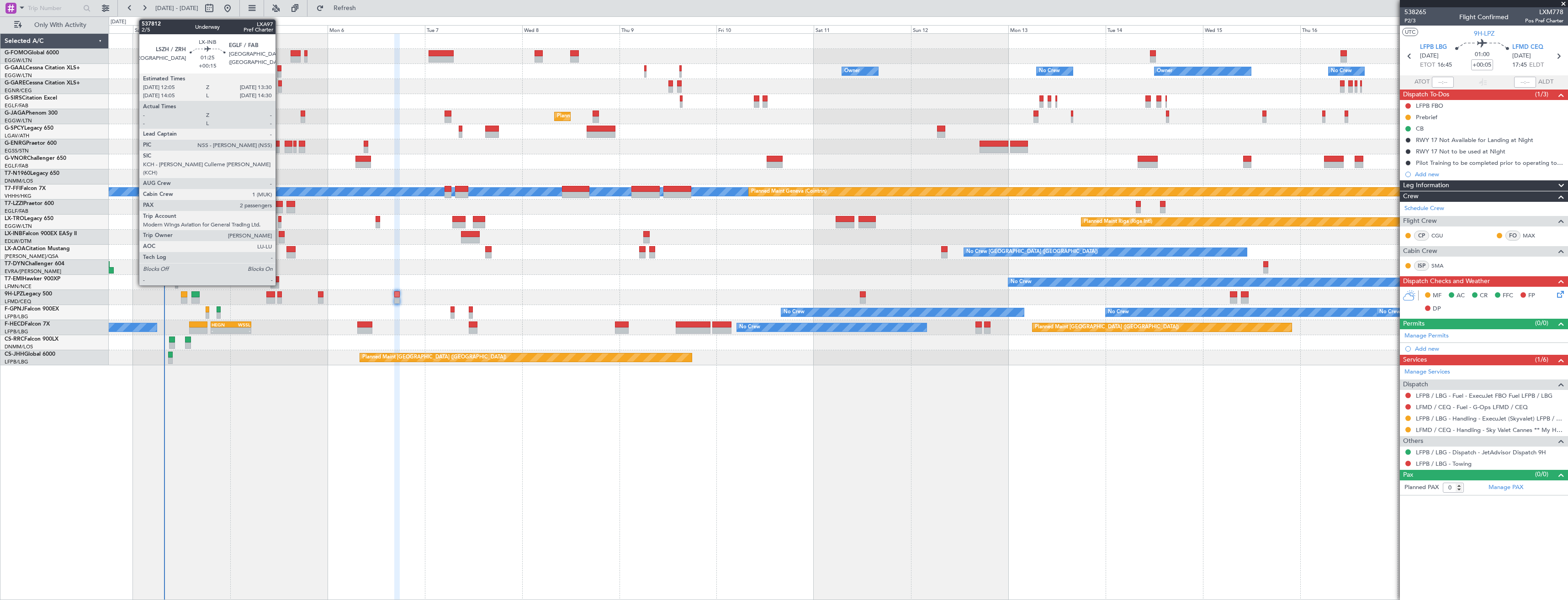
click at [279, 237] on div at bounding box center [282, 234] width 6 height 7
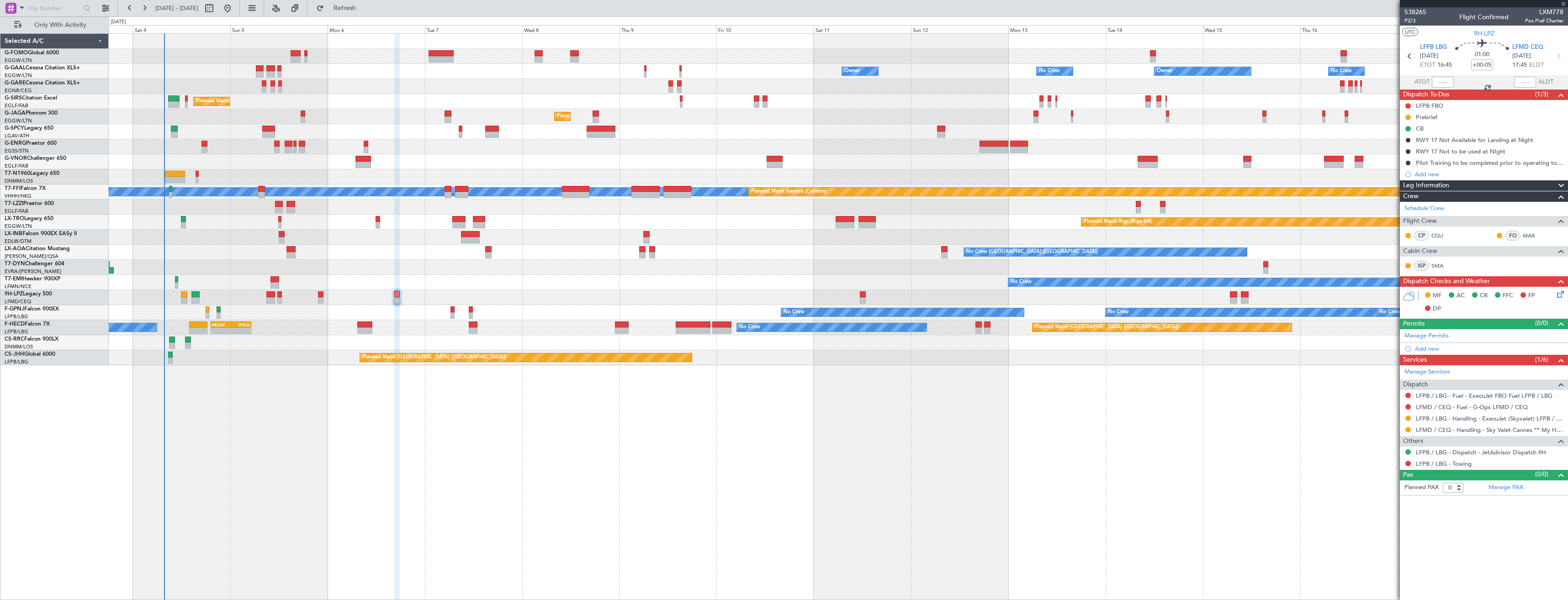
type input "+00:15"
type input "2"
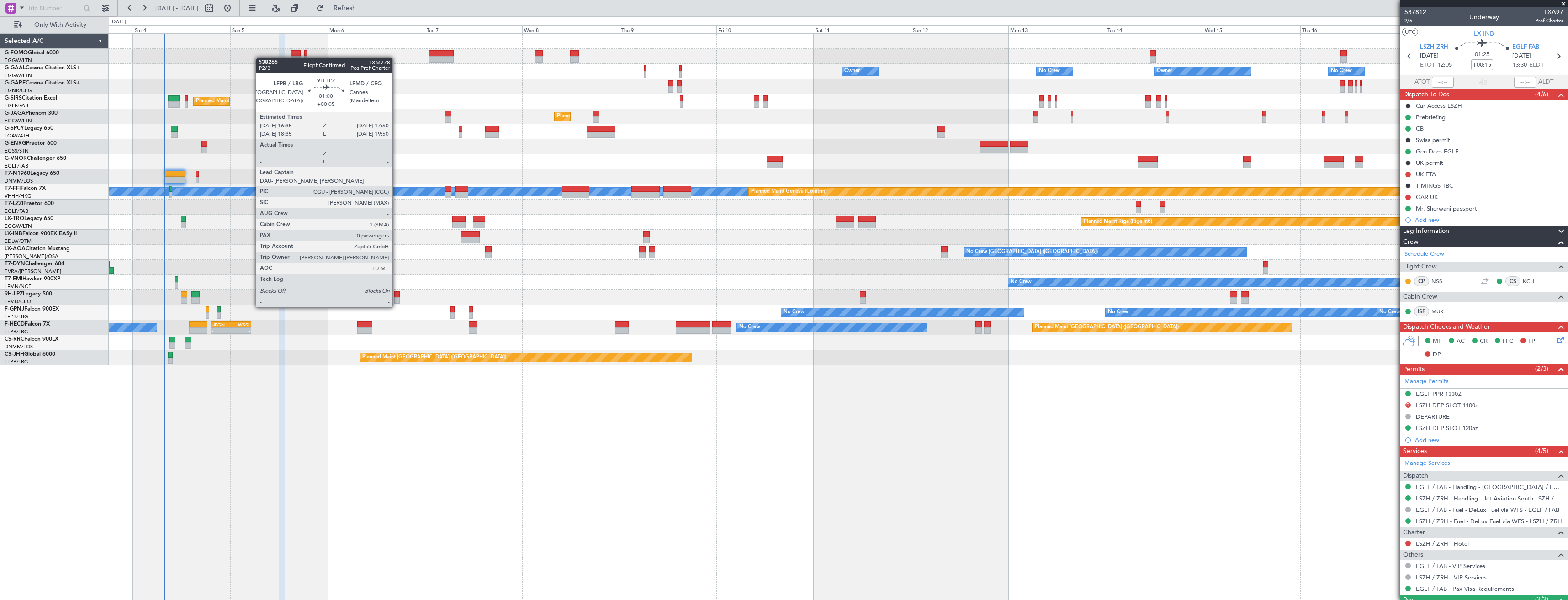
click at [397, 298] on div at bounding box center [397, 301] width 5 height 7
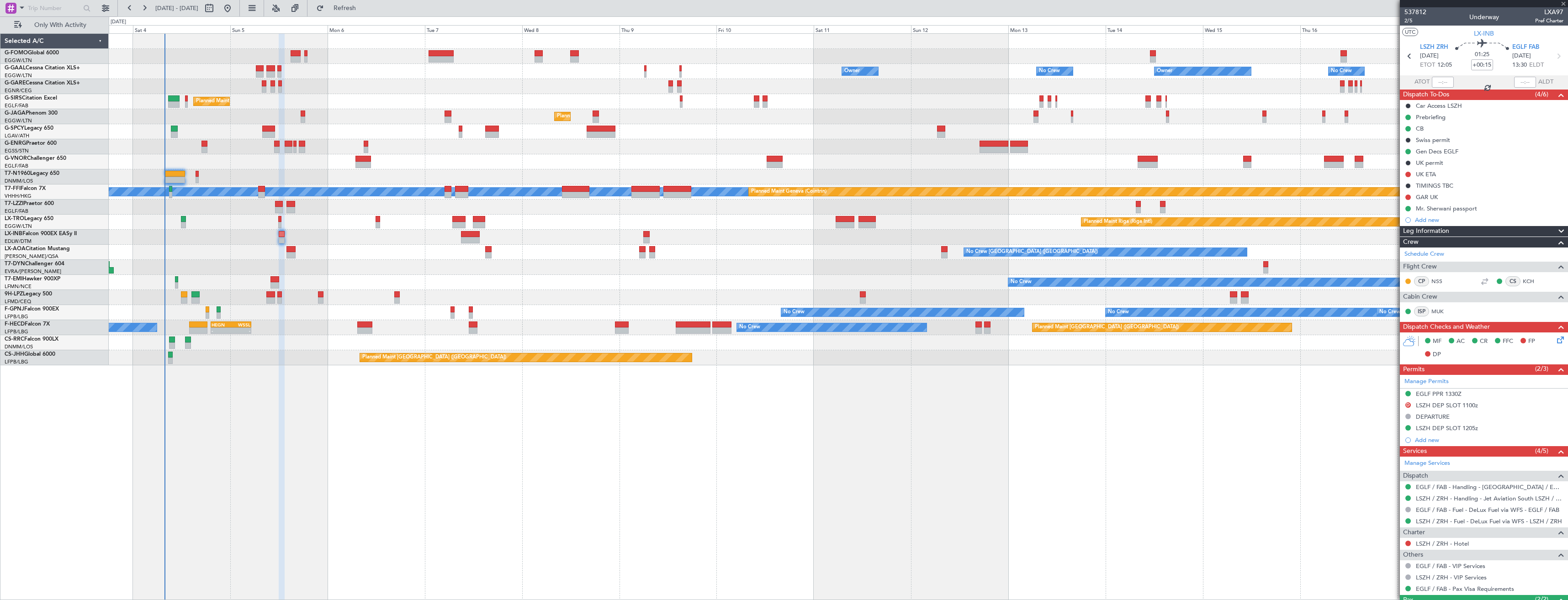
type input "+00:05"
type input "0"
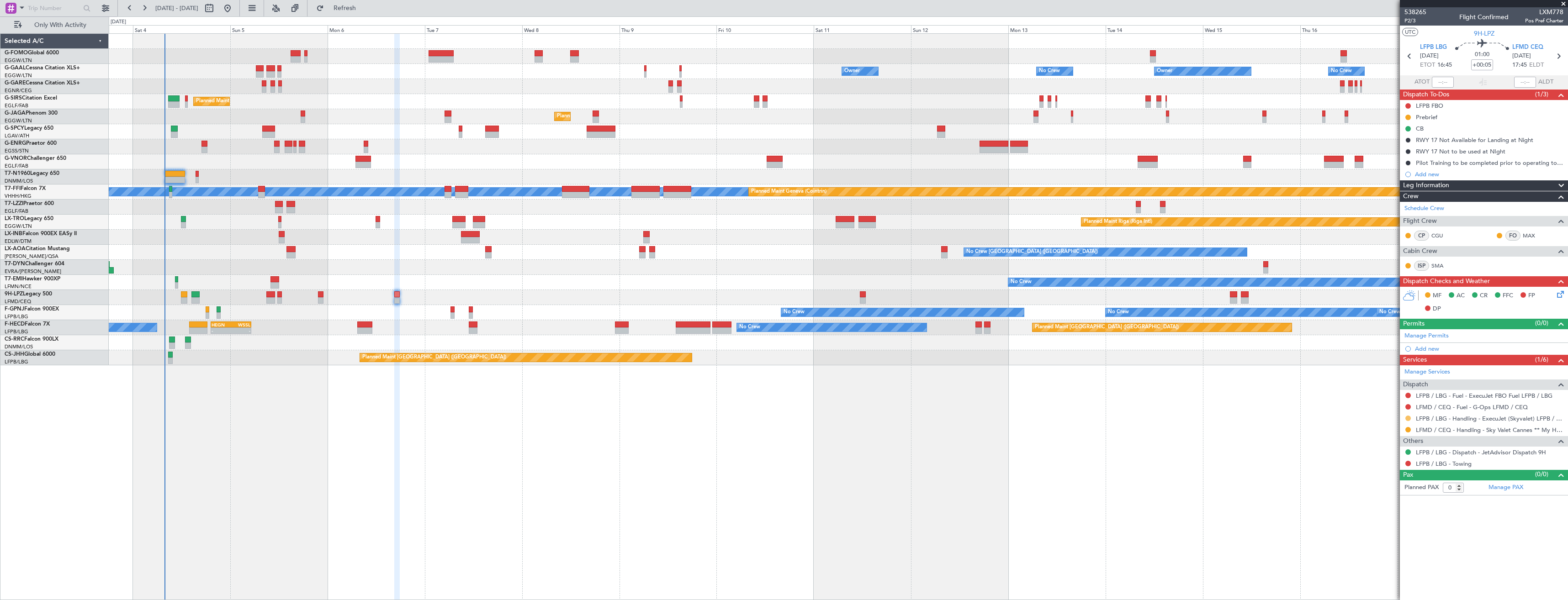
click at [1408, 419] on button at bounding box center [1408, 418] width 5 height 5
click at [1393, 526] on span "Confirmed" at bounding box center [1382, 527] width 29 height 9
drag, startPoint x: 1410, startPoint y: 424, endPoint x: 1409, endPoint y: 429, distance: 5.1
click at [1410, 424] on div "LFMD / CEQ - Handling - Sky Valet Cannes ** My Handling**LFMD / CEQ" at bounding box center [1484, 430] width 168 height 12
click at [1409, 429] on button at bounding box center [1408, 430] width 5 height 5
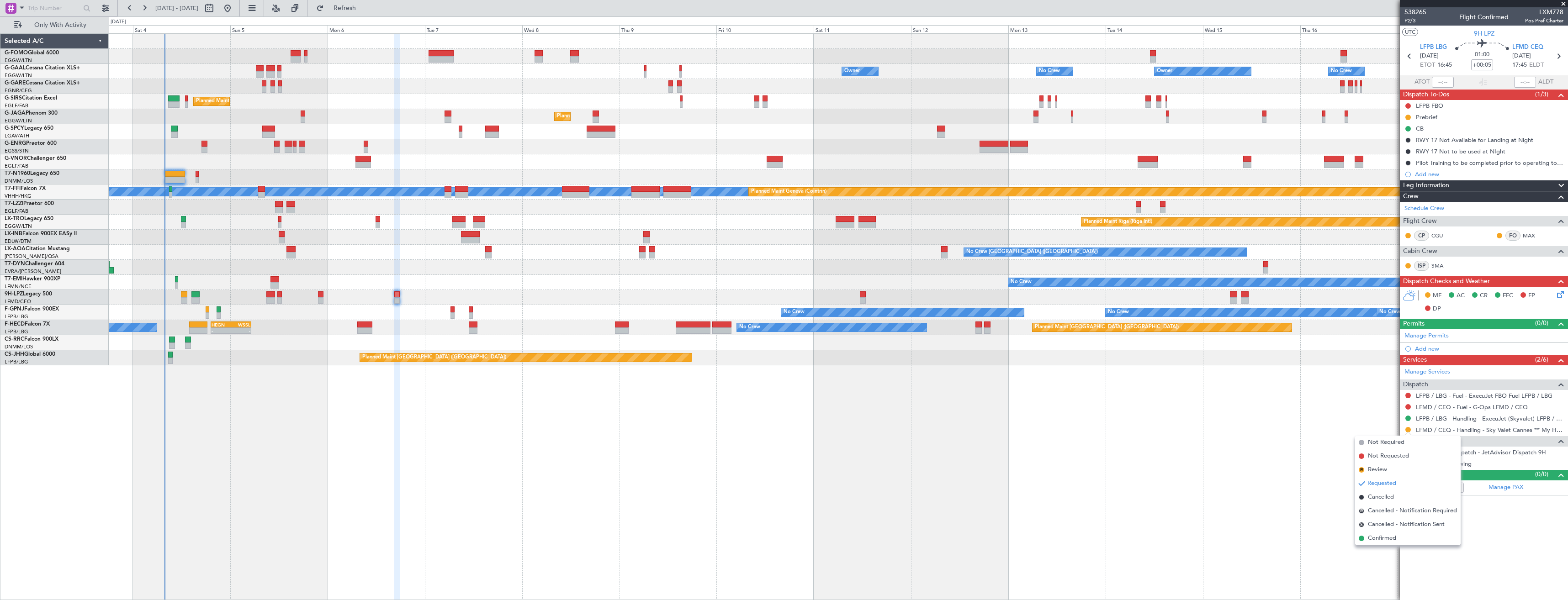
click at [1388, 538] on span "Confirmed" at bounding box center [1382, 538] width 29 height 9
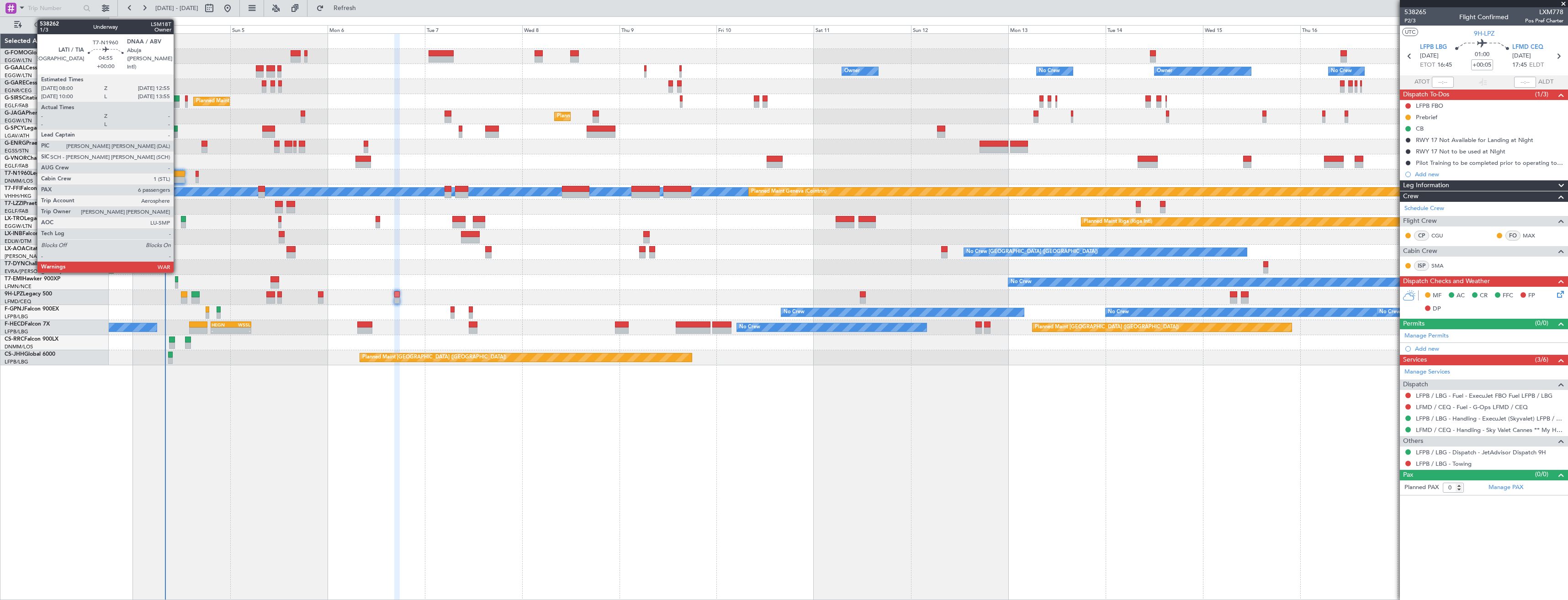
click at [178, 172] on div at bounding box center [175, 174] width 20 height 7
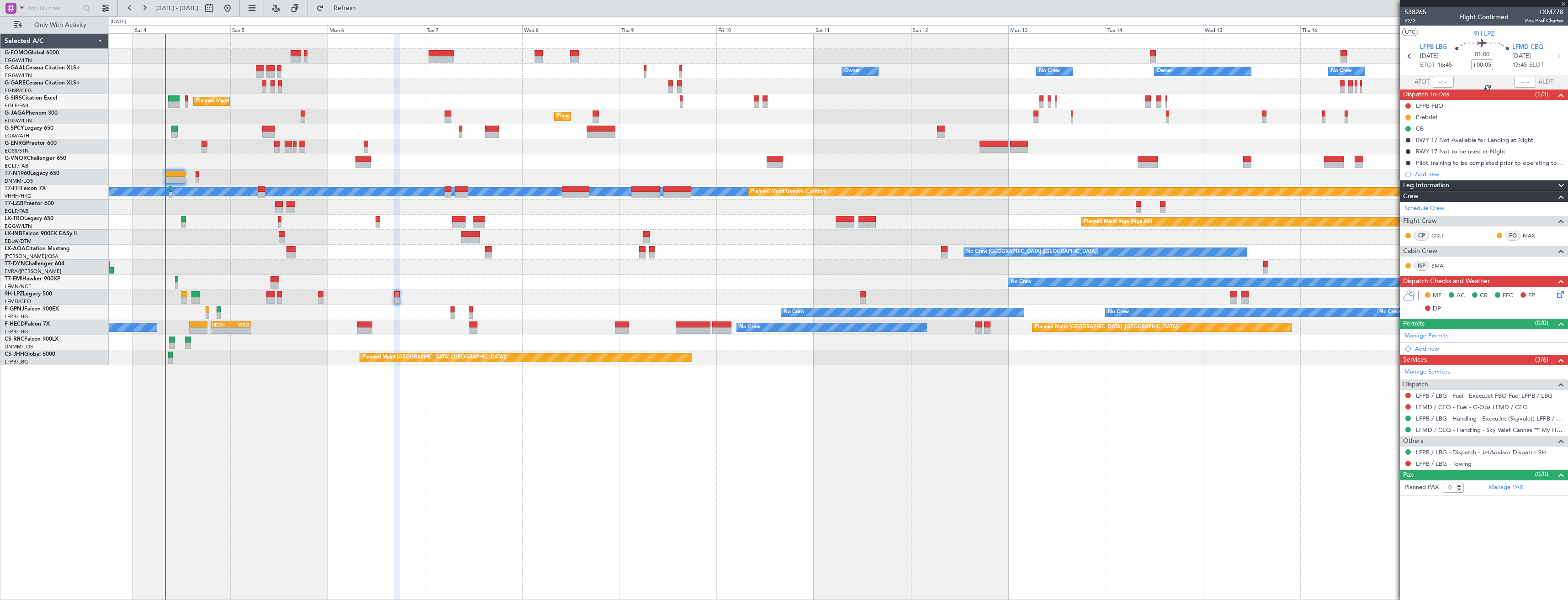
type input "6"
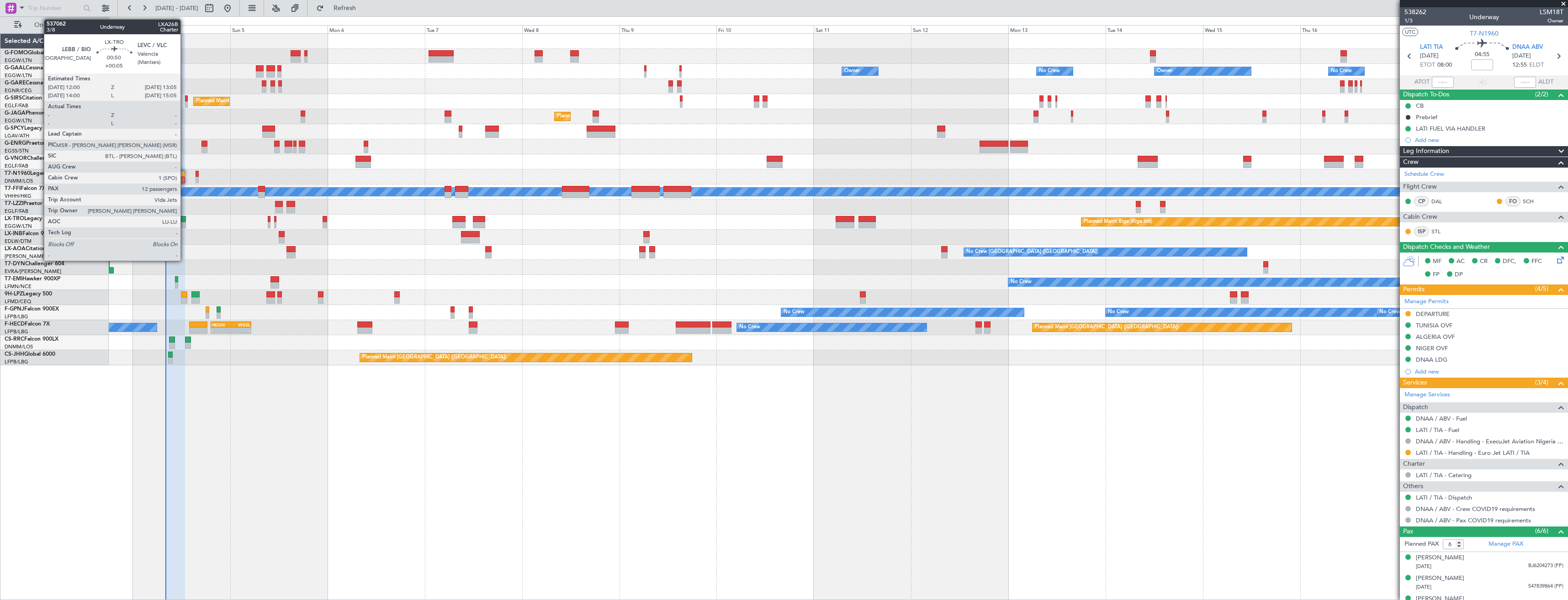
click at [184, 223] on div at bounding box center [183, 225] width 5 height 7
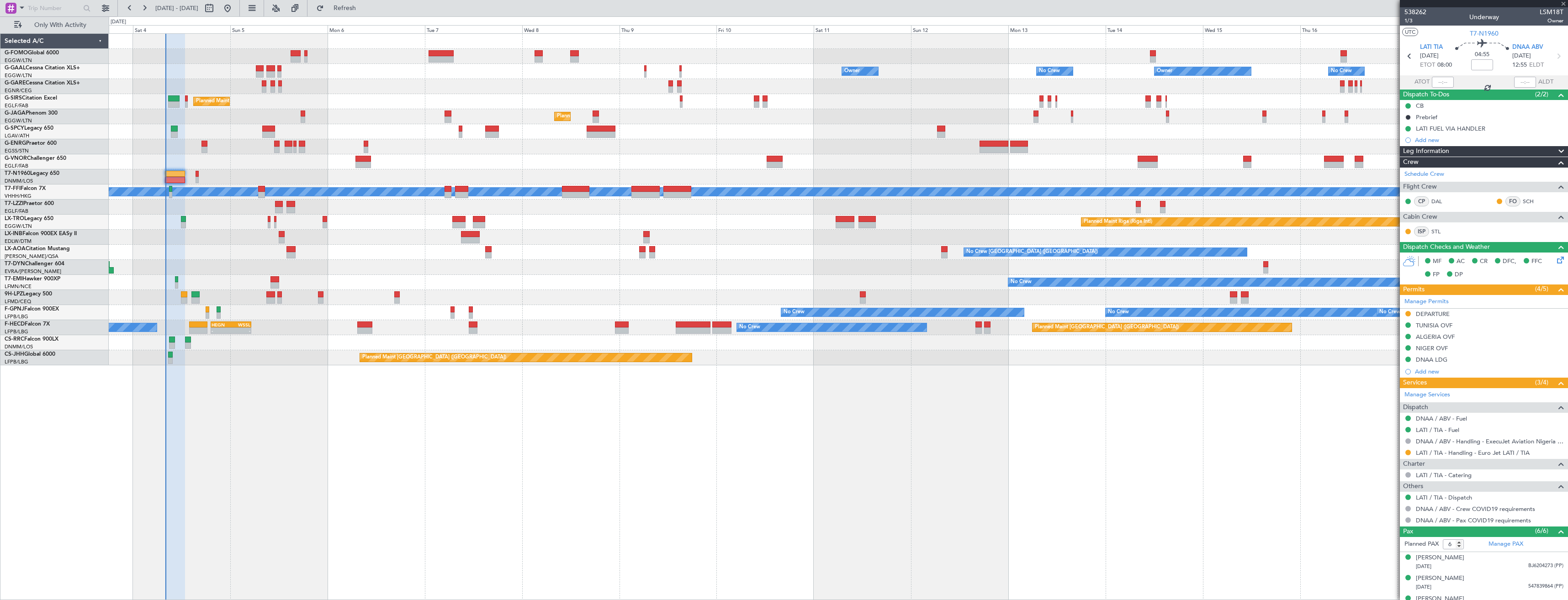
type input "+00:05"
type input "12"
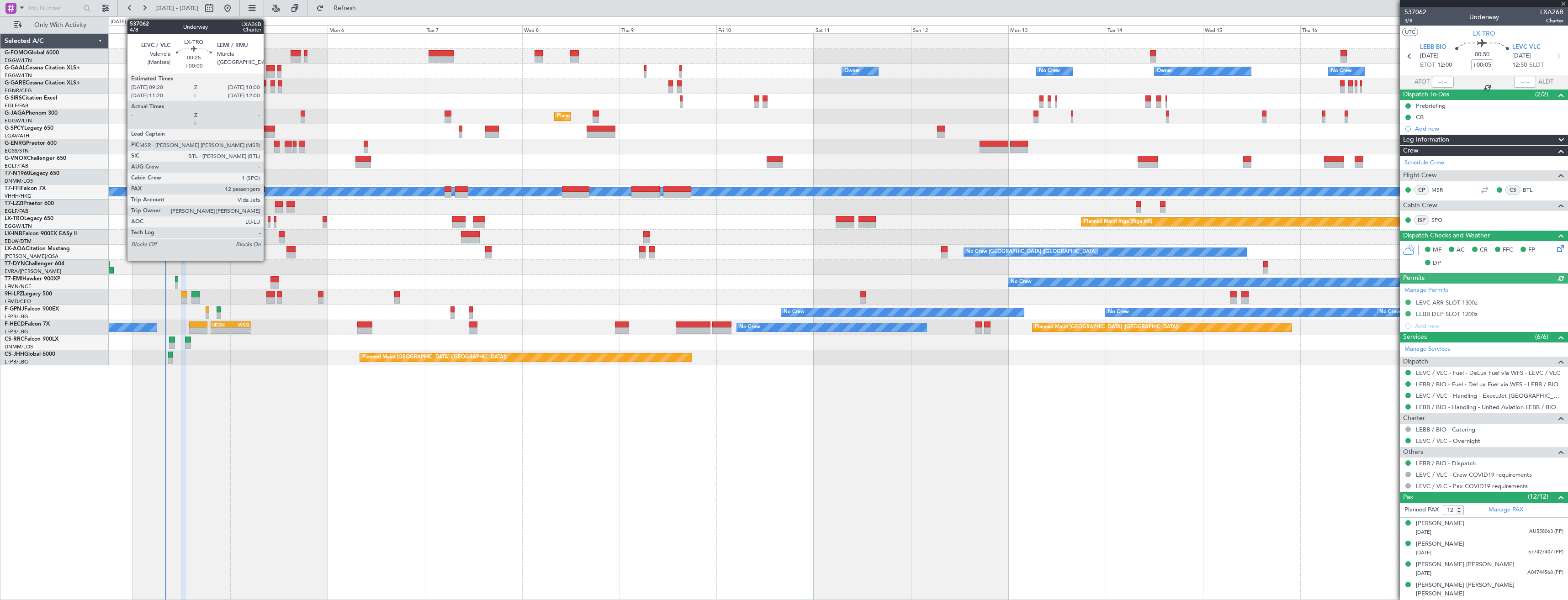
click at [268, 221] on div at bounding box center [269, 219] width 3 height 7
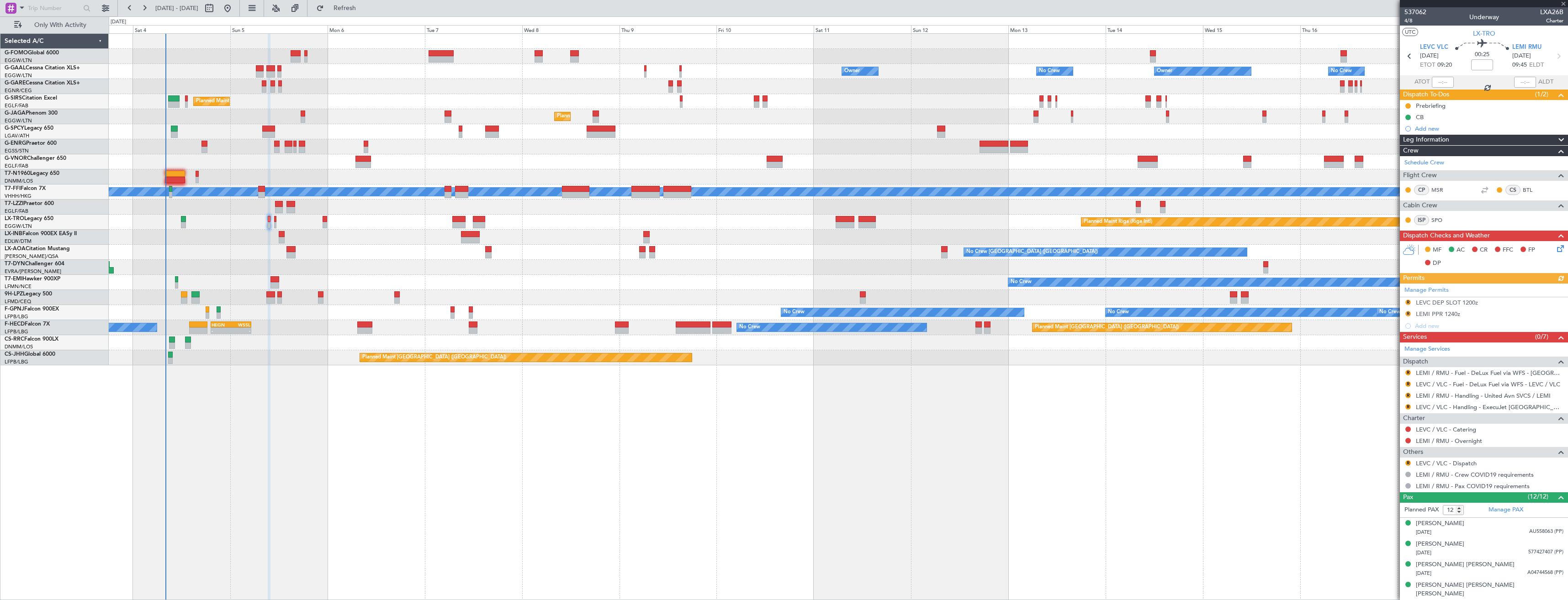
click at [274, 223] on div "Planned Maint Riga (Riga Intl) A/C Unavailable" at bounding box center [838, 222] width 1459 height 15
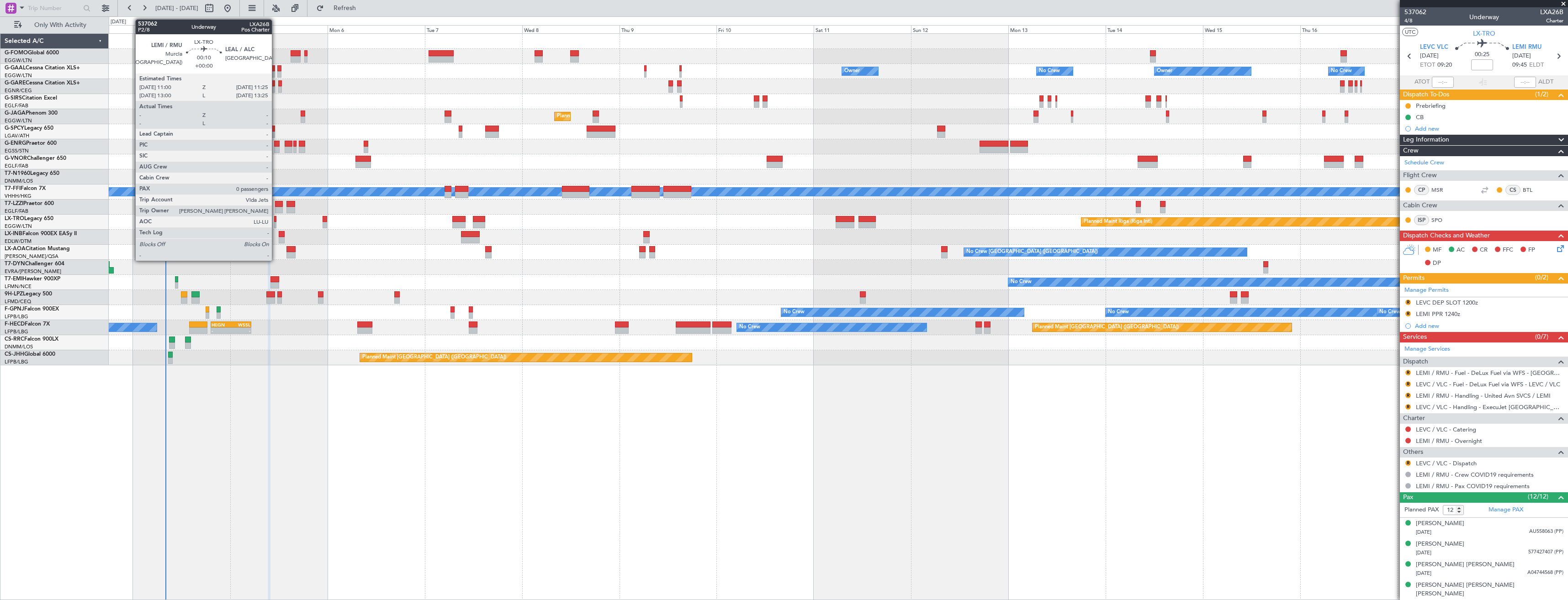
click at [276, 223] on div at bounding box center [275, 225] width 2 height 7
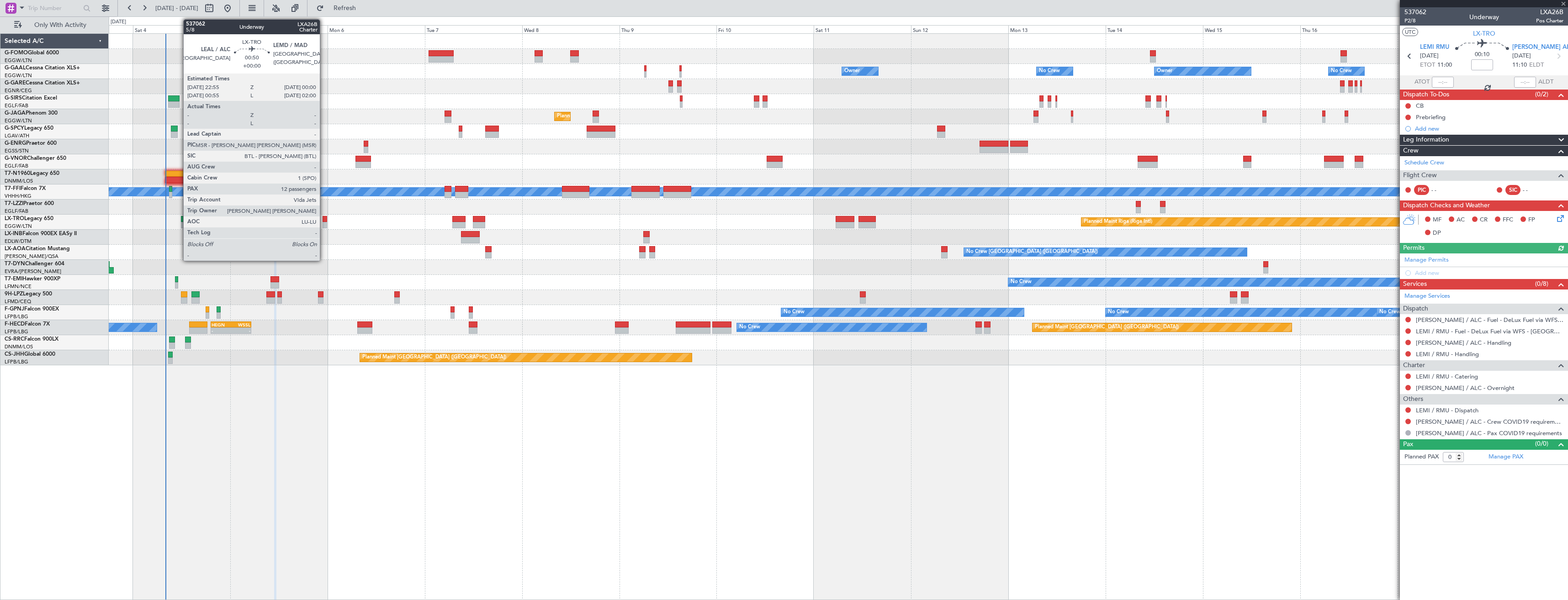
click at [324, 223] on div at bounding box center [325, 225] width 5 height 7
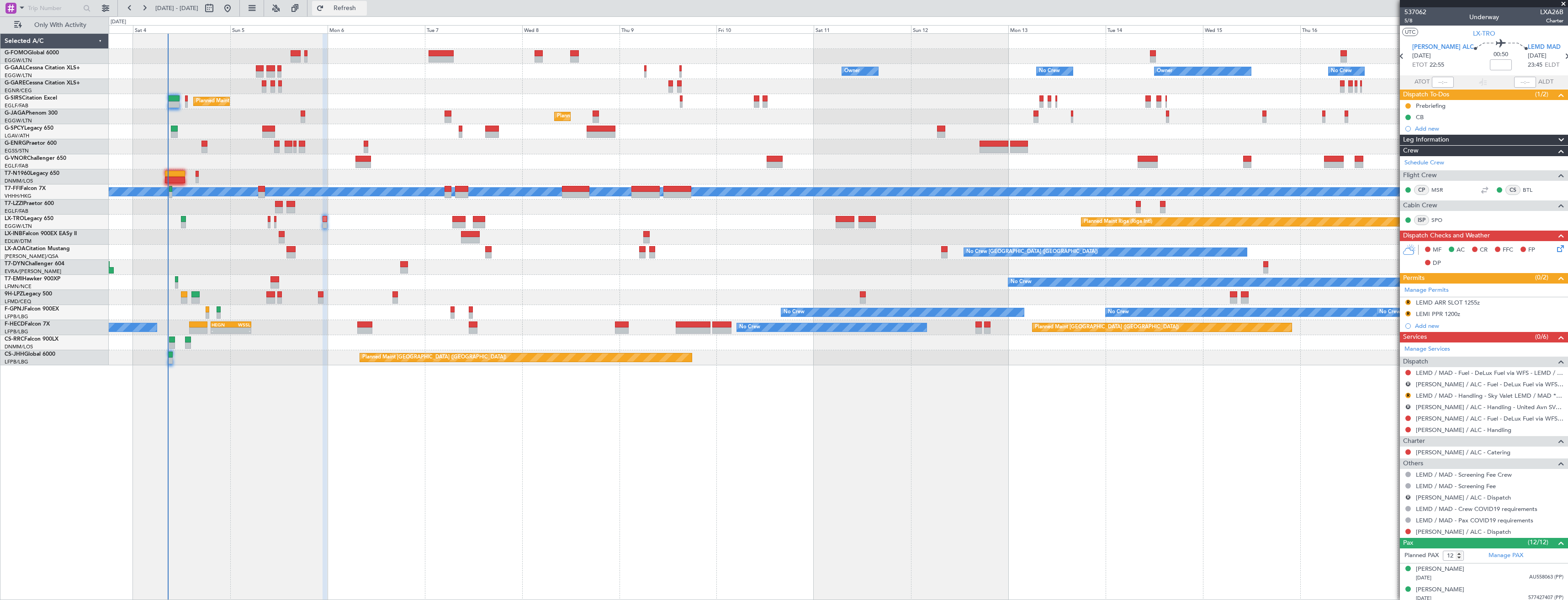
click at [364, 5] on span "Refresh" at bounding box center [345, 8] width 38 height 7
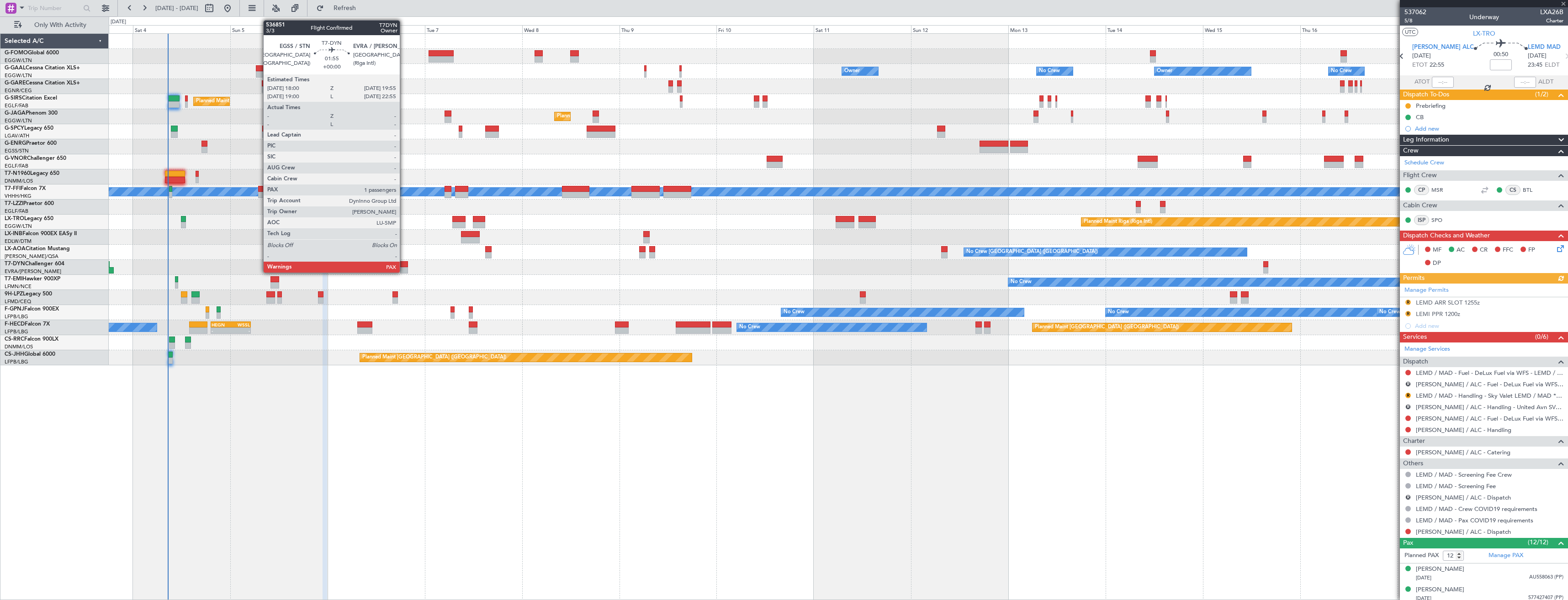
click at [404, 272] on div at bounding box center [405, 270] width 9 height 7
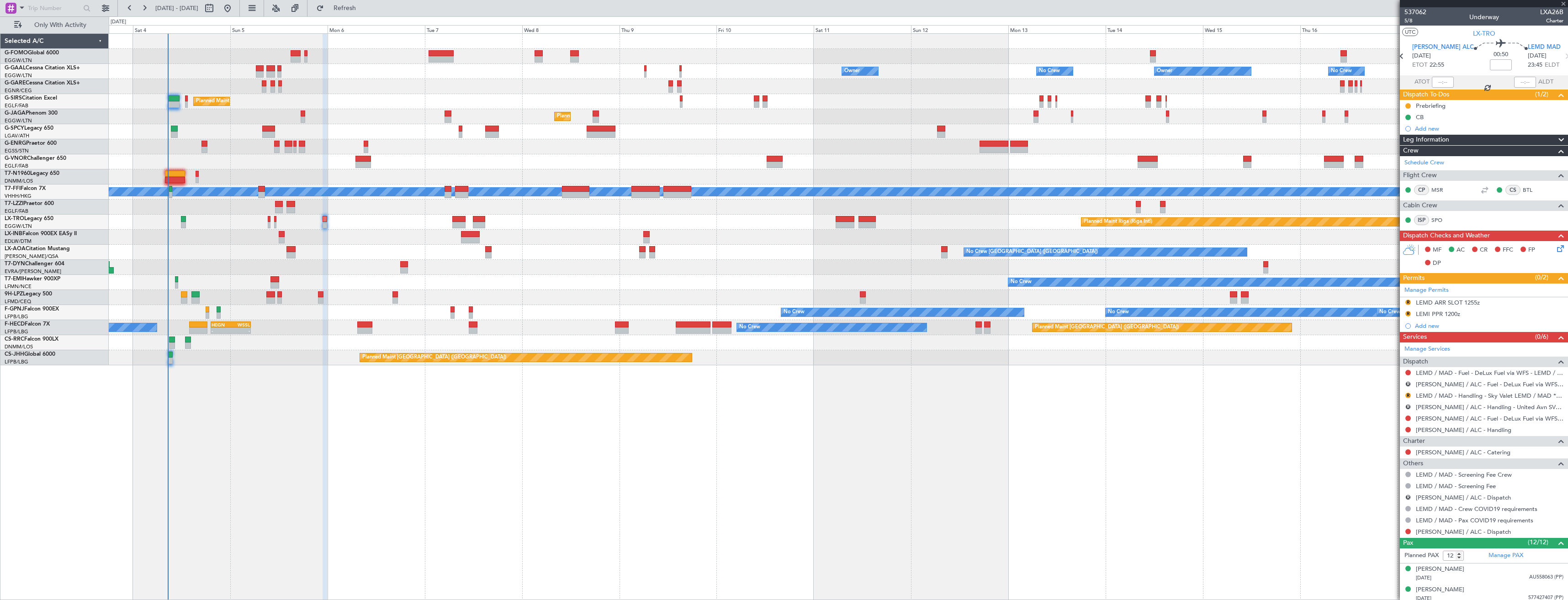
type input "1"
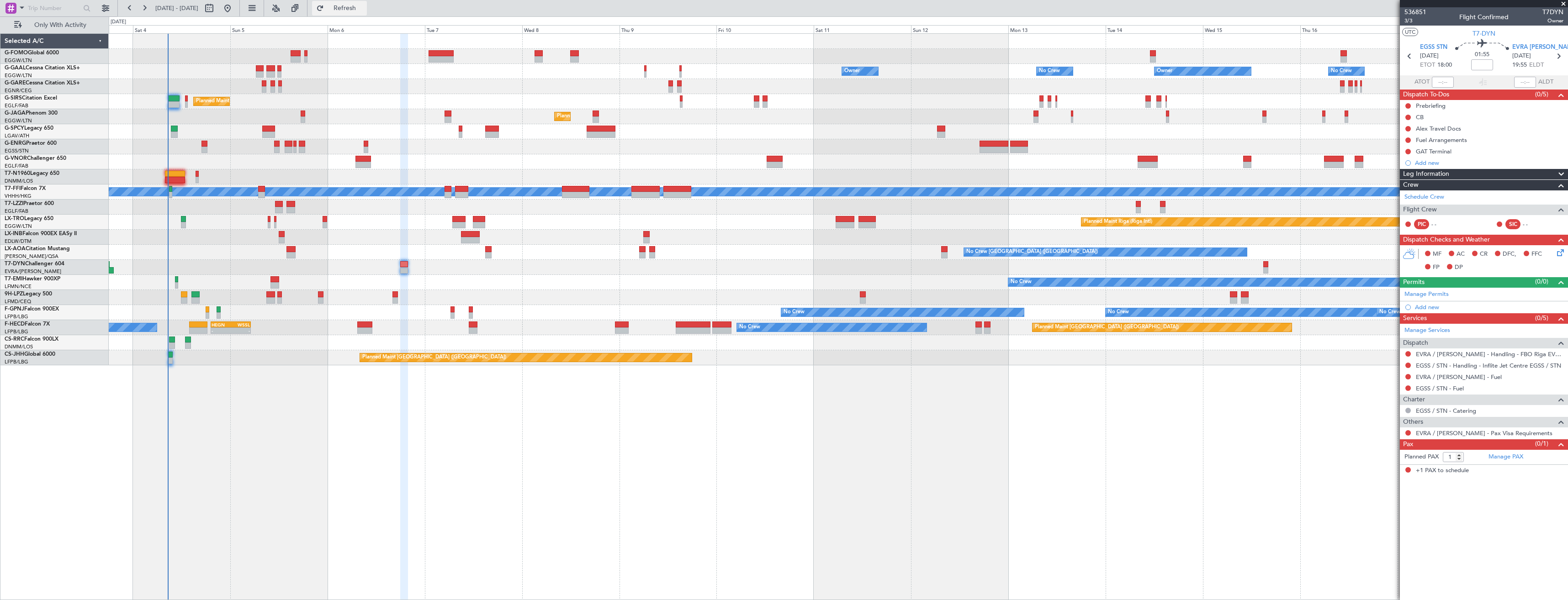
click at [354, 7] on span "Refresh" at bounding box center [345, 8] width 38 height 7
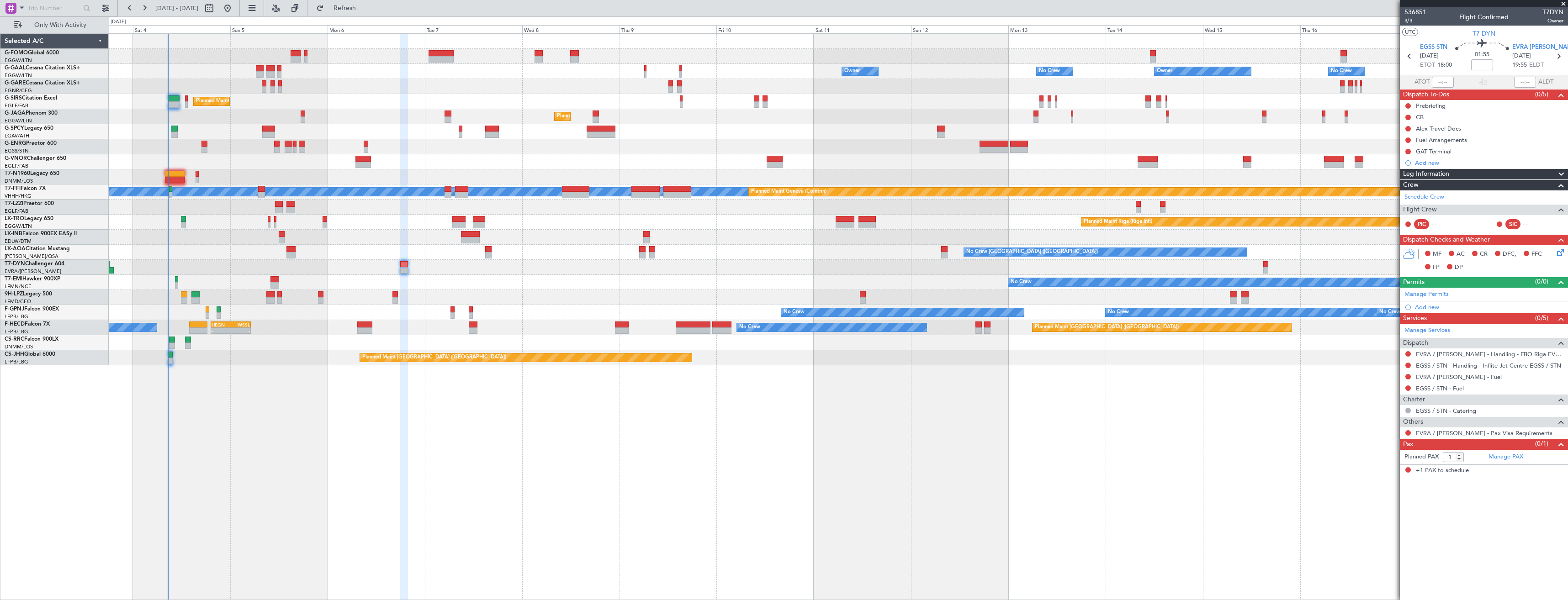
click at [1564, 2] on span at bounding box center [1563, 4] width 9 height 9
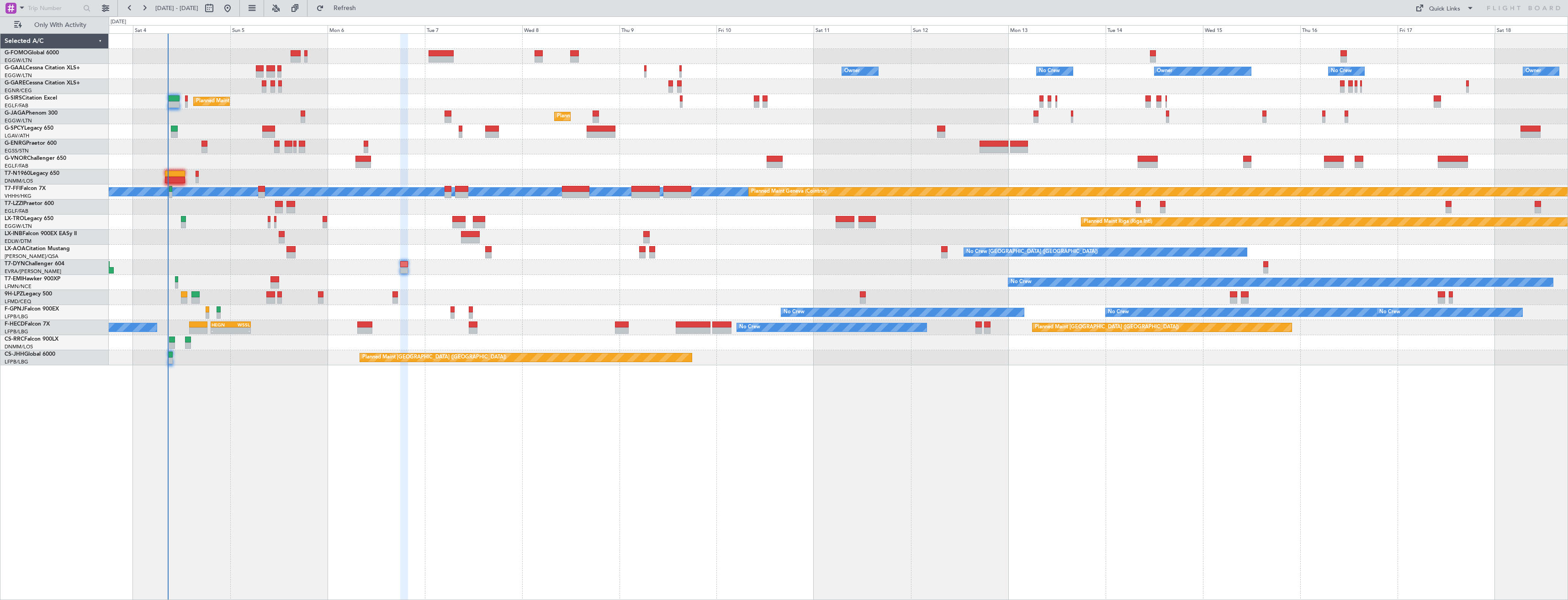
type input "0"
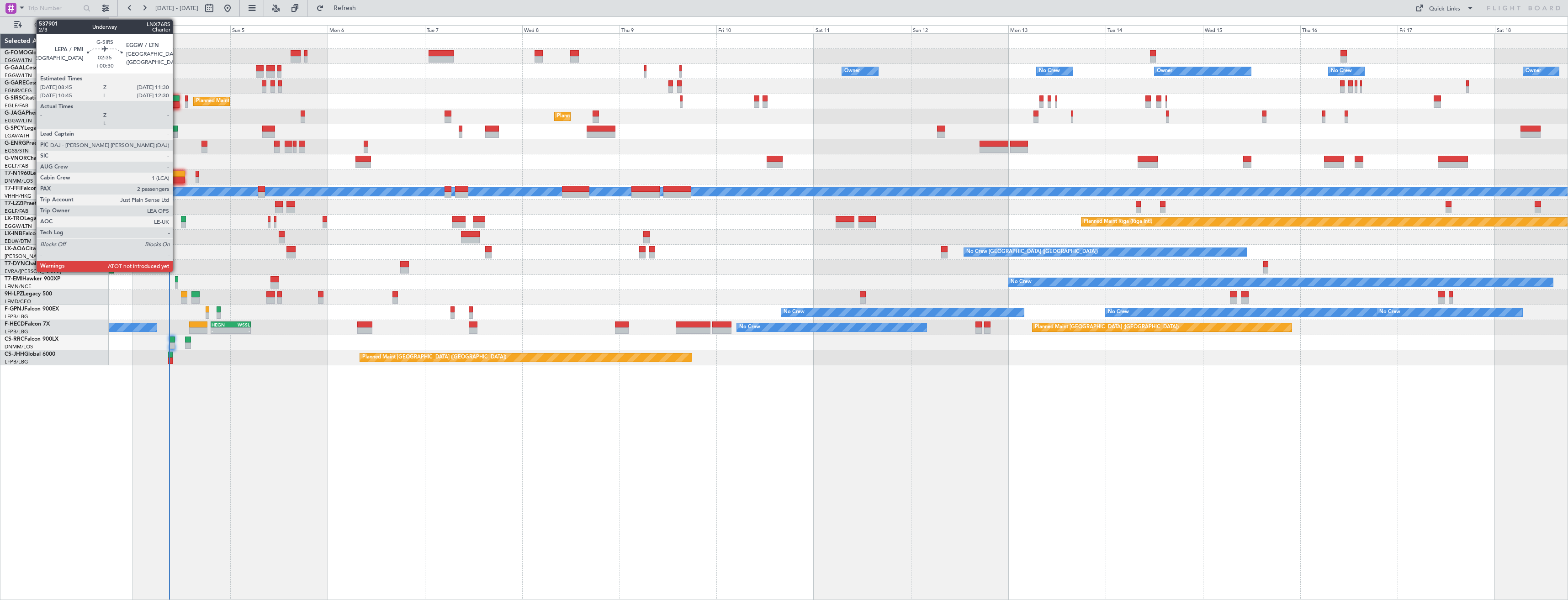
click at [177, 100] on div at bounding box center [173, 99] width 12 height 7
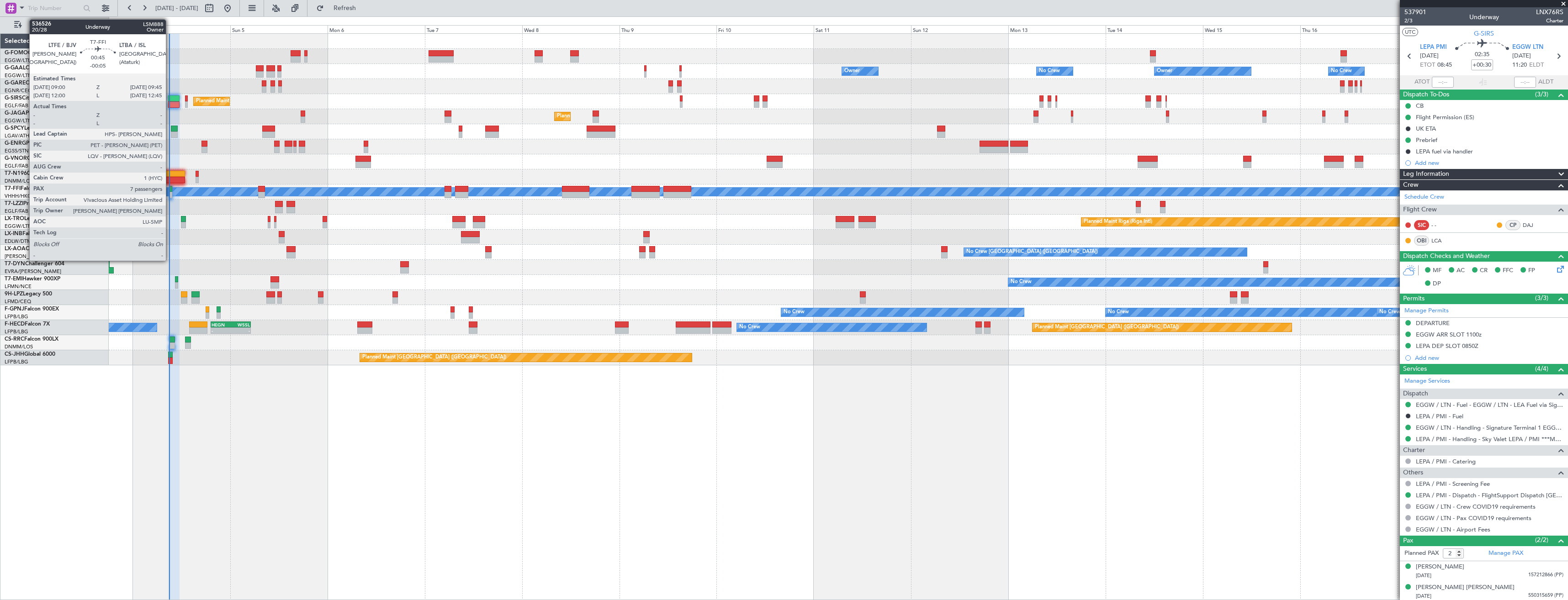
click at [170, 191] on div at bounding box center [170, 189] width 3 height 7
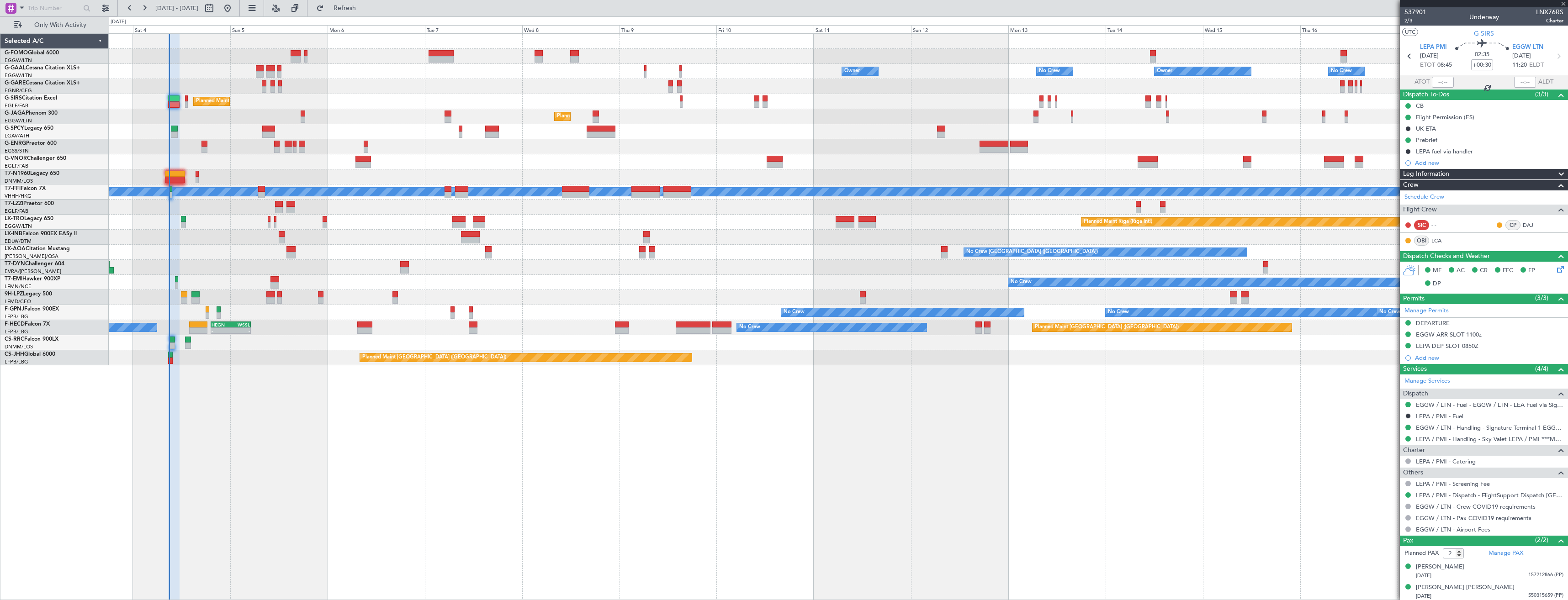
type input "-00:05"
type input "7"
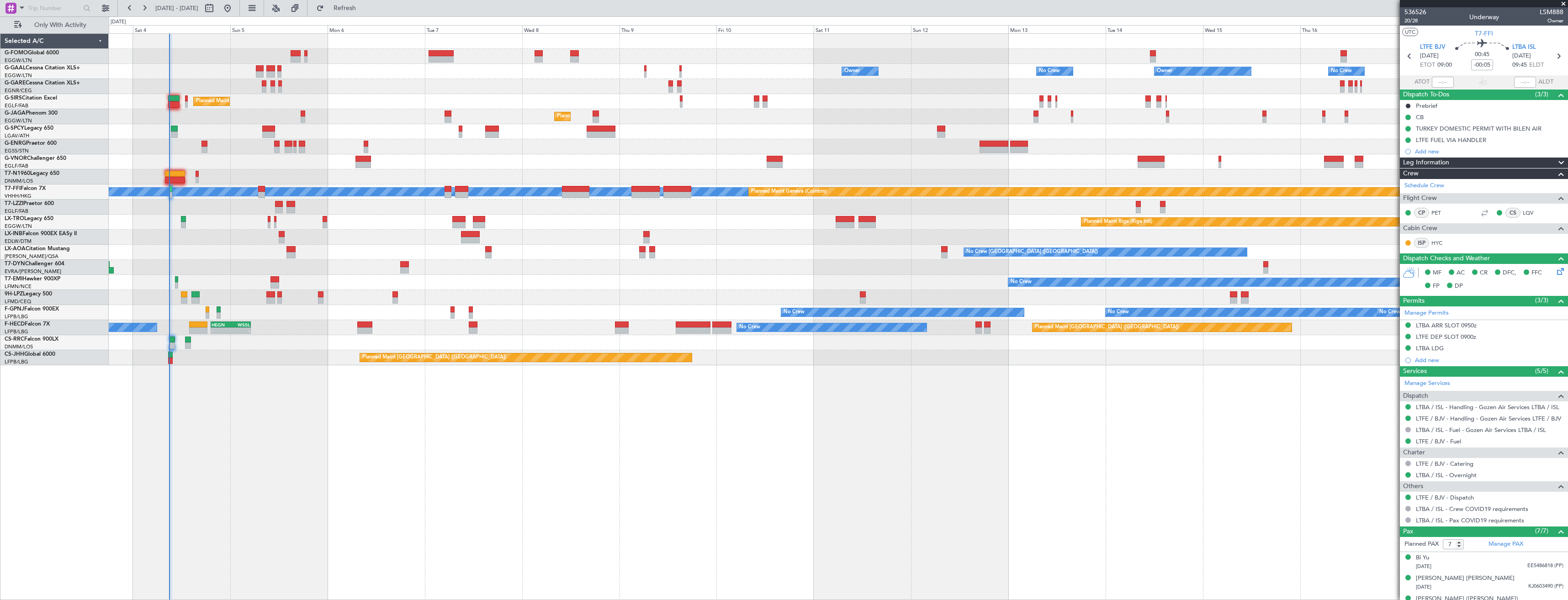
click at [1499, 336] on div "LTFE DEP SLOT 0900z" at bounding box center [1484, 337] width 168 height 12
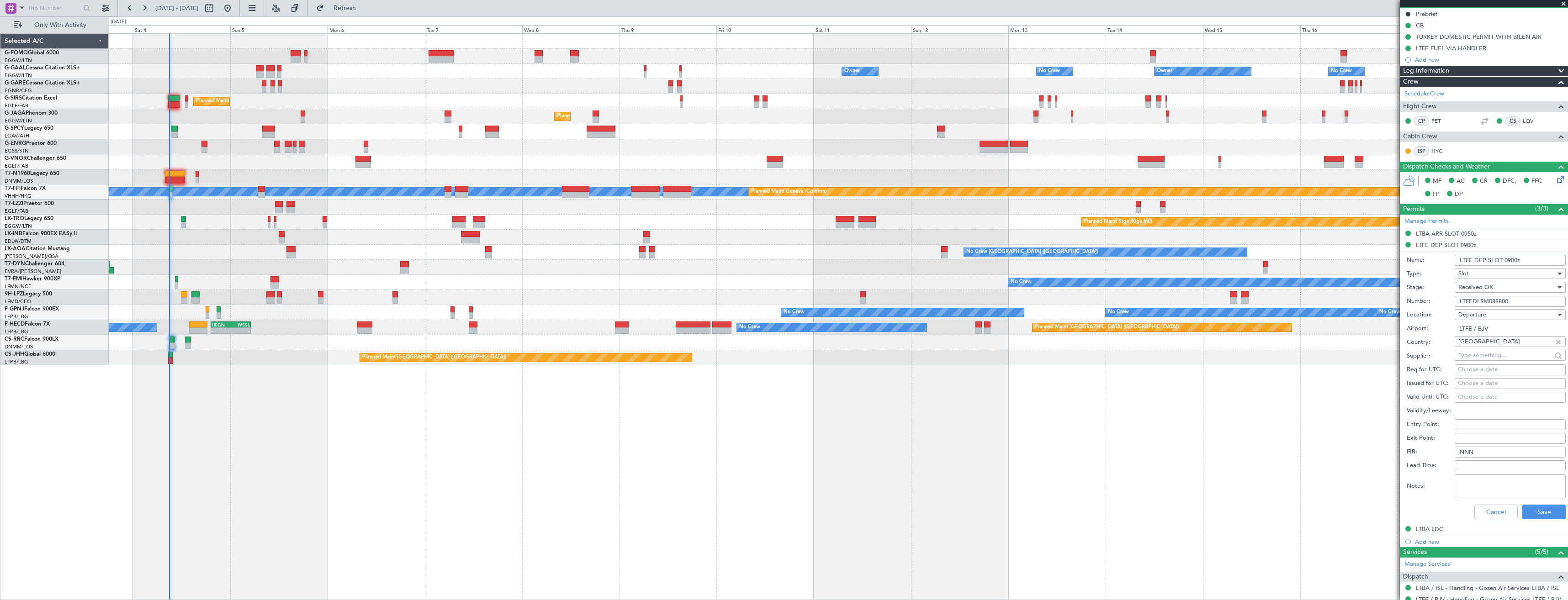
scroll to position [274, 0]
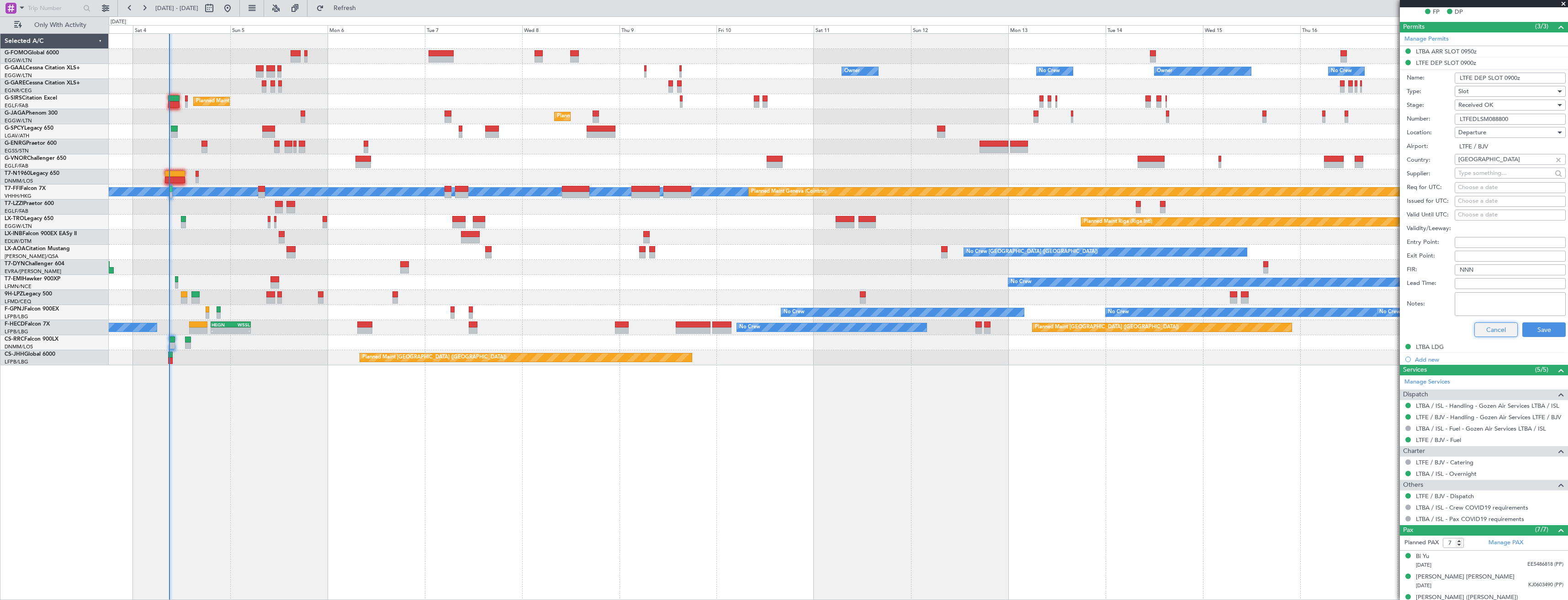
click at [1490, 332] on button "Cancel" at bounding box center [1496, 330] width 43 height 15
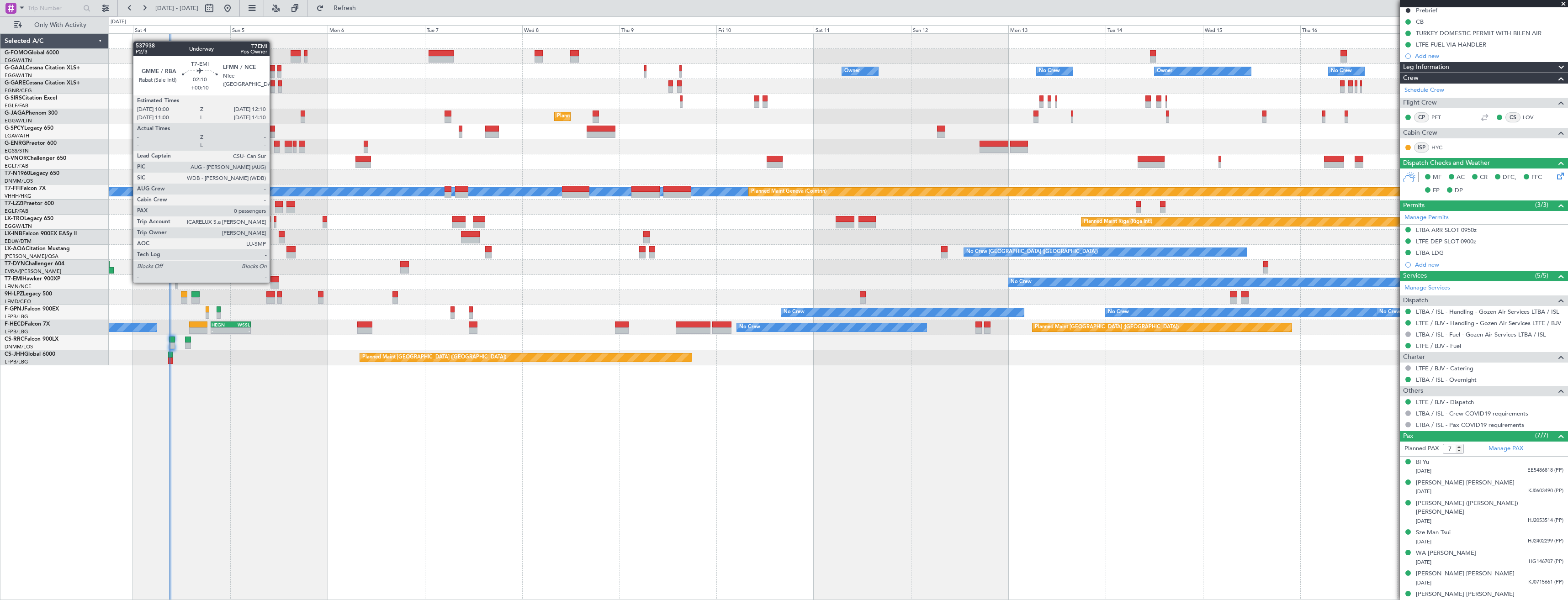
click at [274, 282] on div at bounding box center [275, 279] width 9 height 7
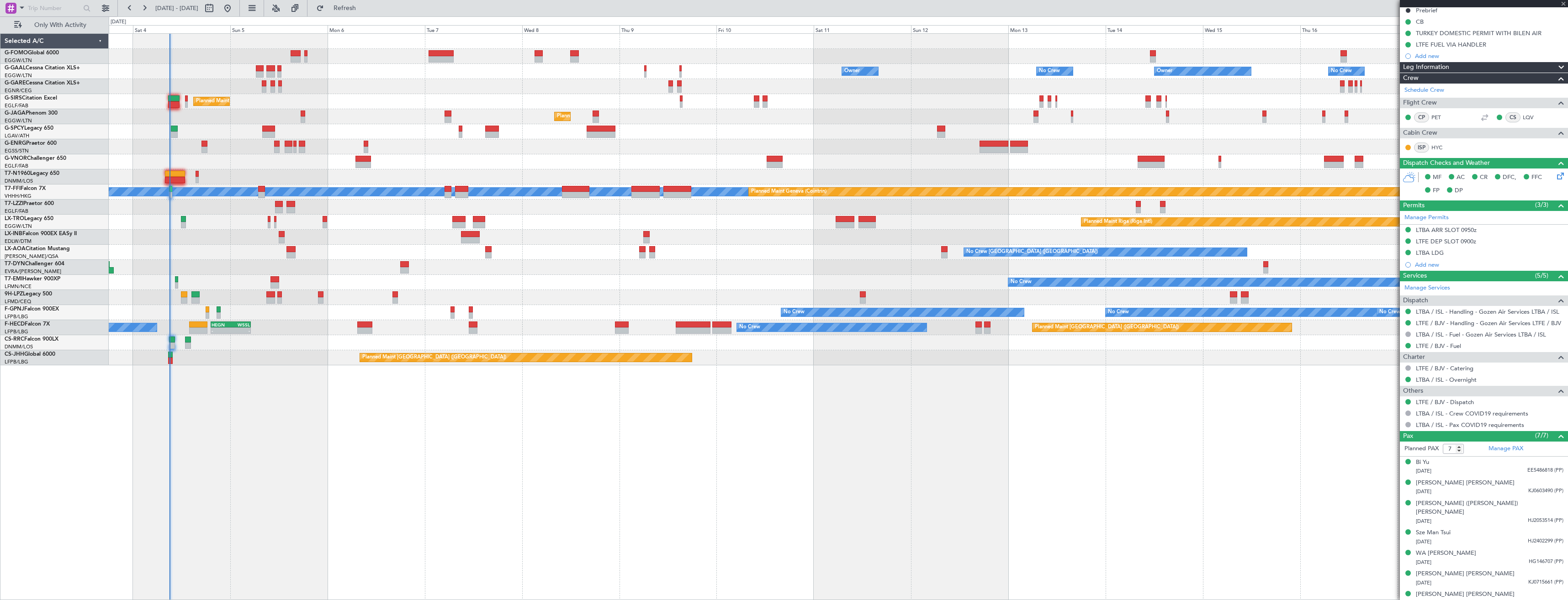
type input "+00:10"
type input "0"
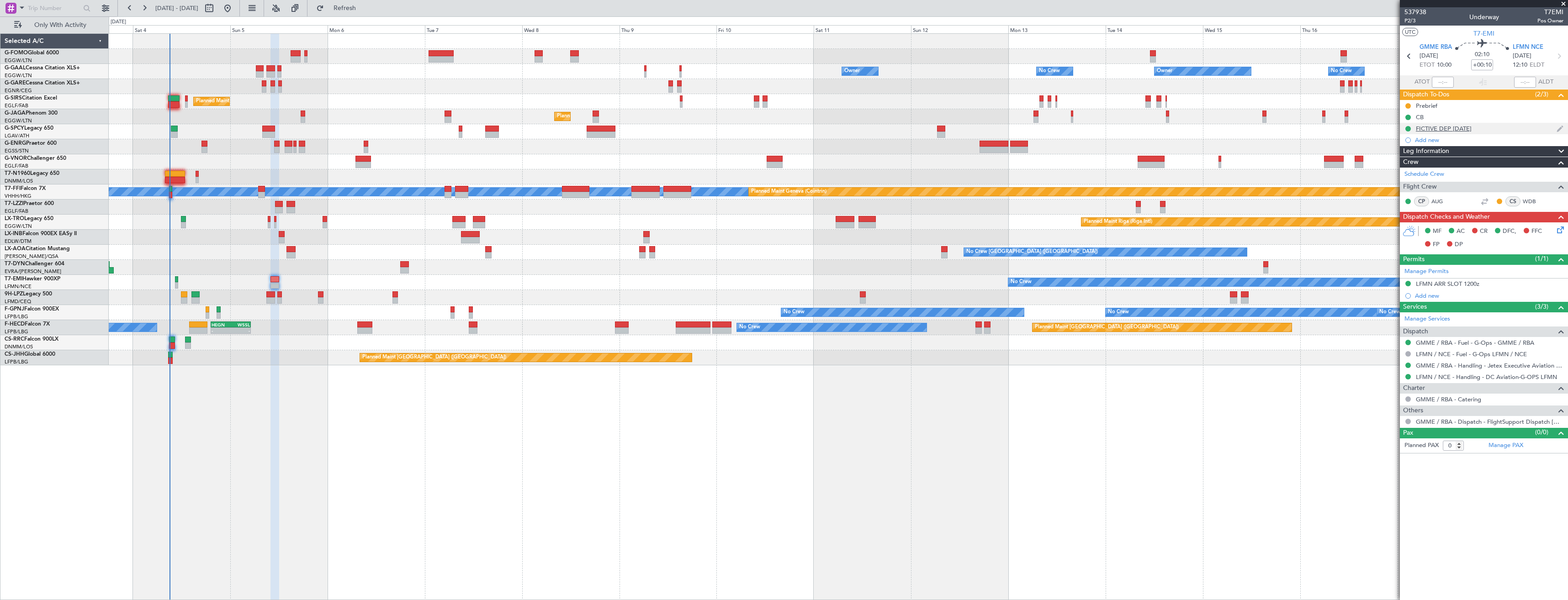
click at [1523, 127] on div "FICTIVE DEP [DATE]" at bounding box center [1484, 128] width 168 height 12
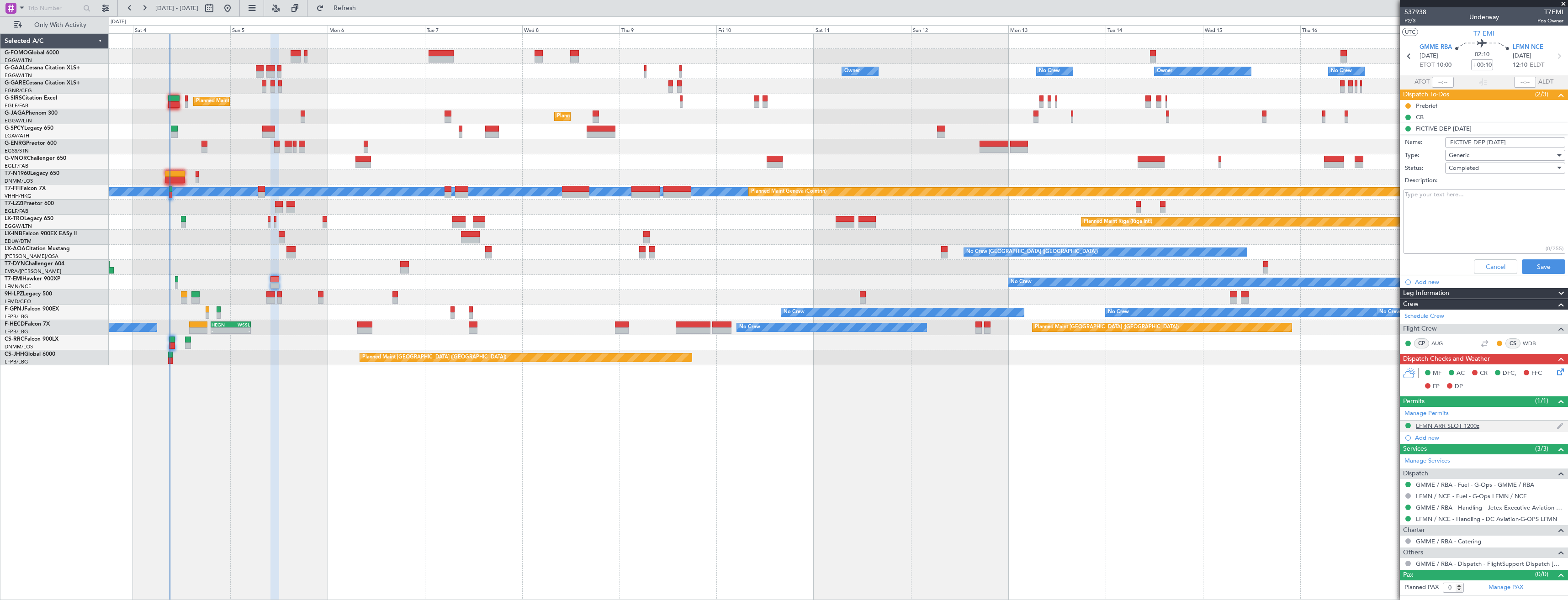
click at [1495, 425] on div "LFMN ARR SLOT 1200z" at bounding box center [1484, 426] width 168 height 12
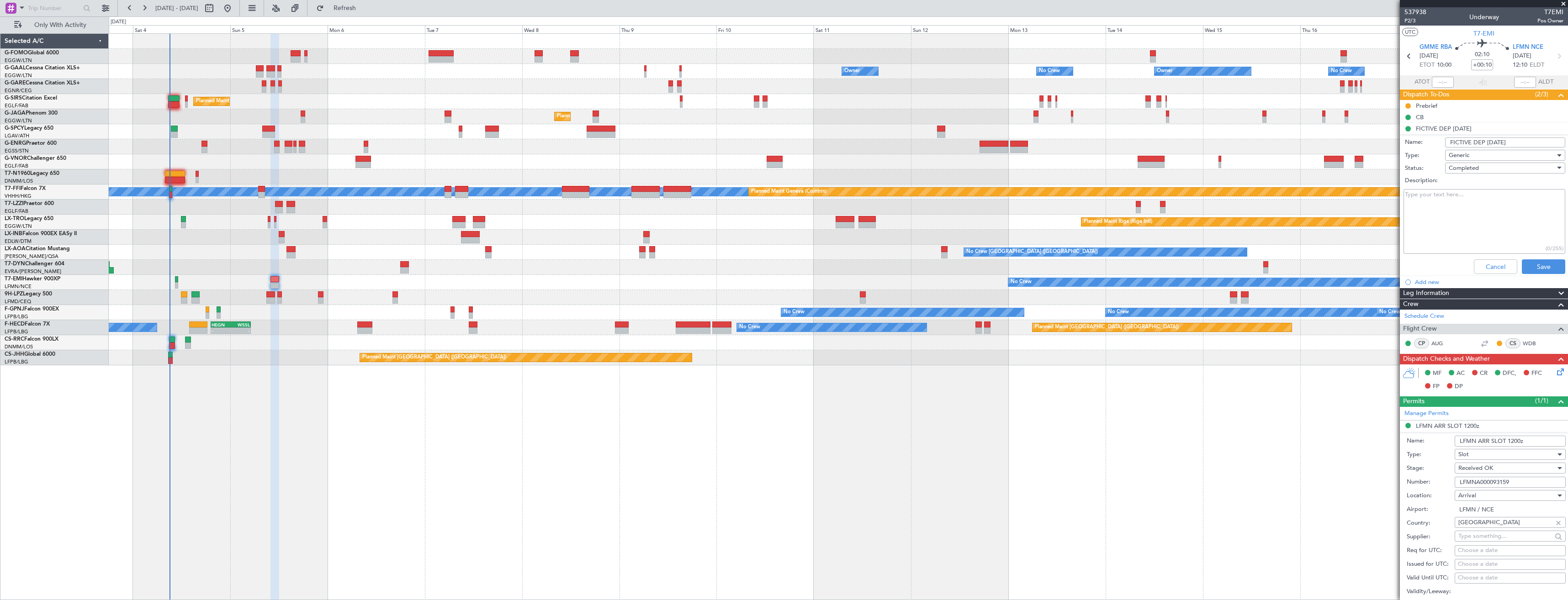
click at [1448, 219] on textarea "Description:" at bounding box center [1485, 222] width 162 height 65
paste textarea "Outbound: 12:00 (UTC) | LFMND000093160"
type textarea "Outbound: 12:00 (UTC) | LFMND000093160"
drag, startPoint x: 1452, startPoint y: 221, endPoint x: 1538, endPoint y: 265, distance: 96.6
click at [1538, 265] on button "Save" at bounding box center [1543, 267] width 43 height 15
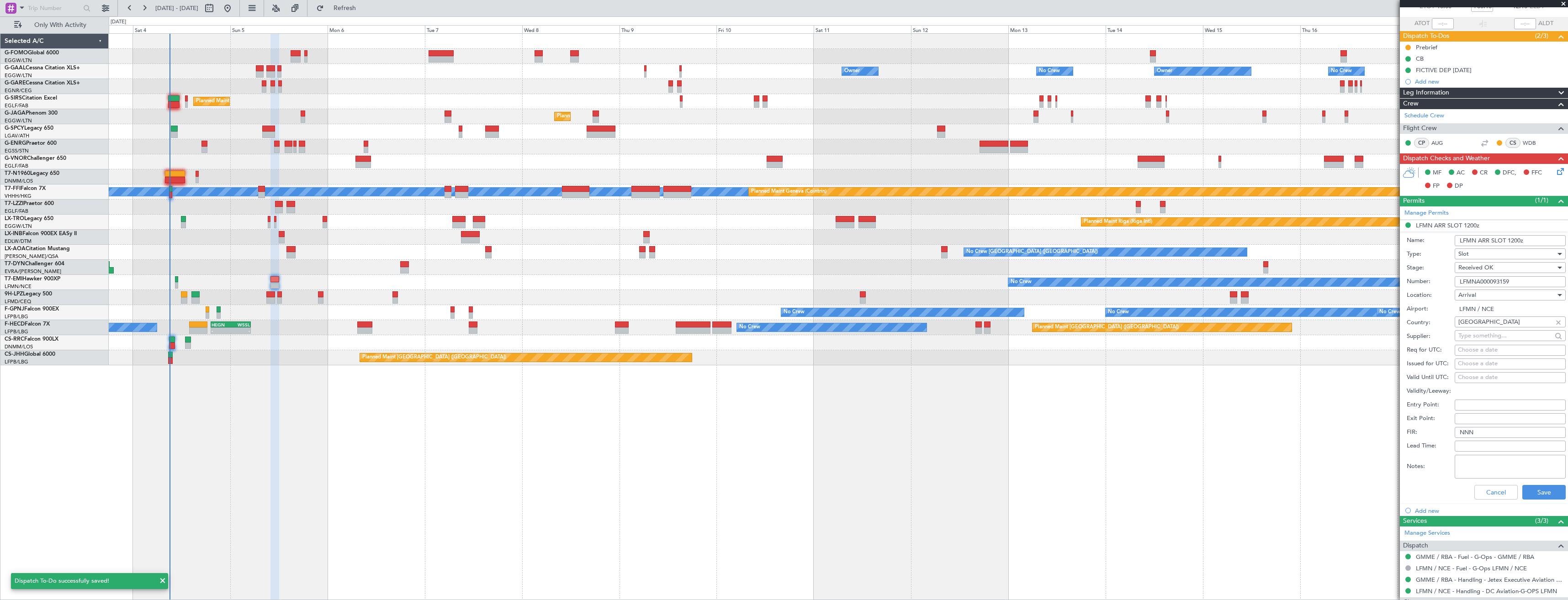
scroll to position [125, 0]
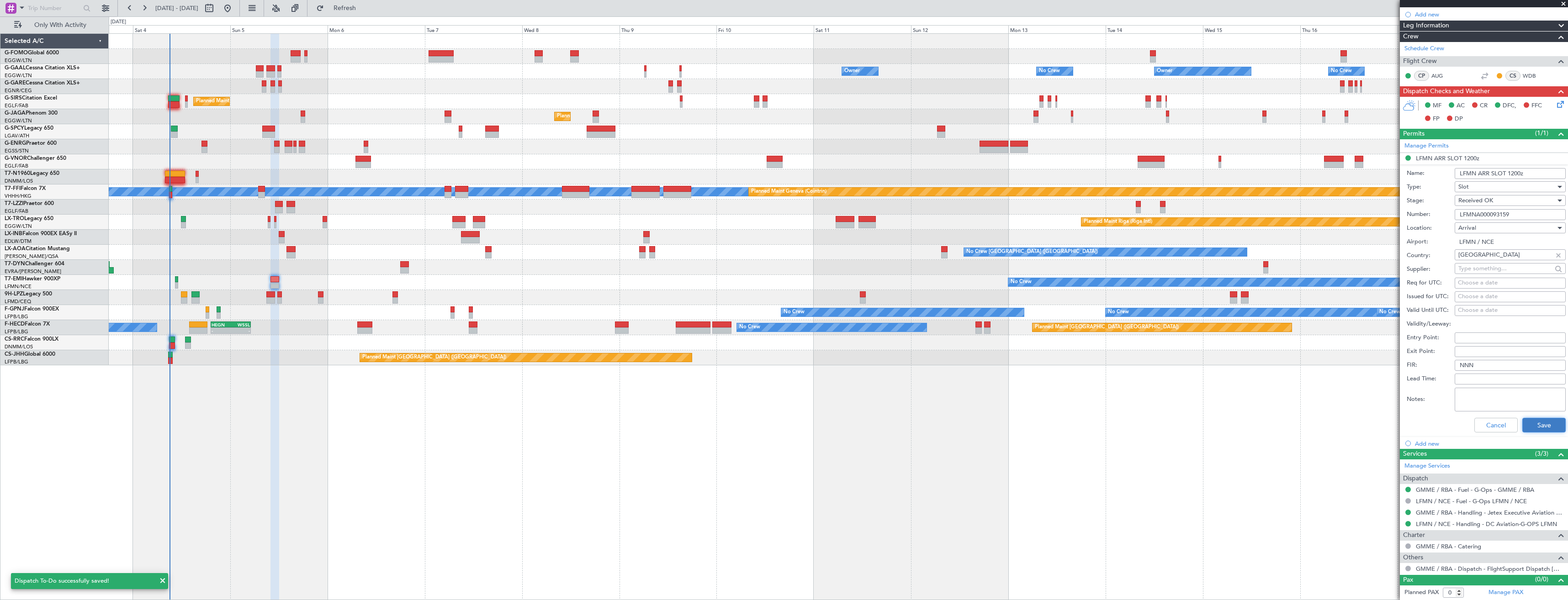
click at [1534, 427] on button "Save" at bounding box center [1544, 425] width 43 height 15
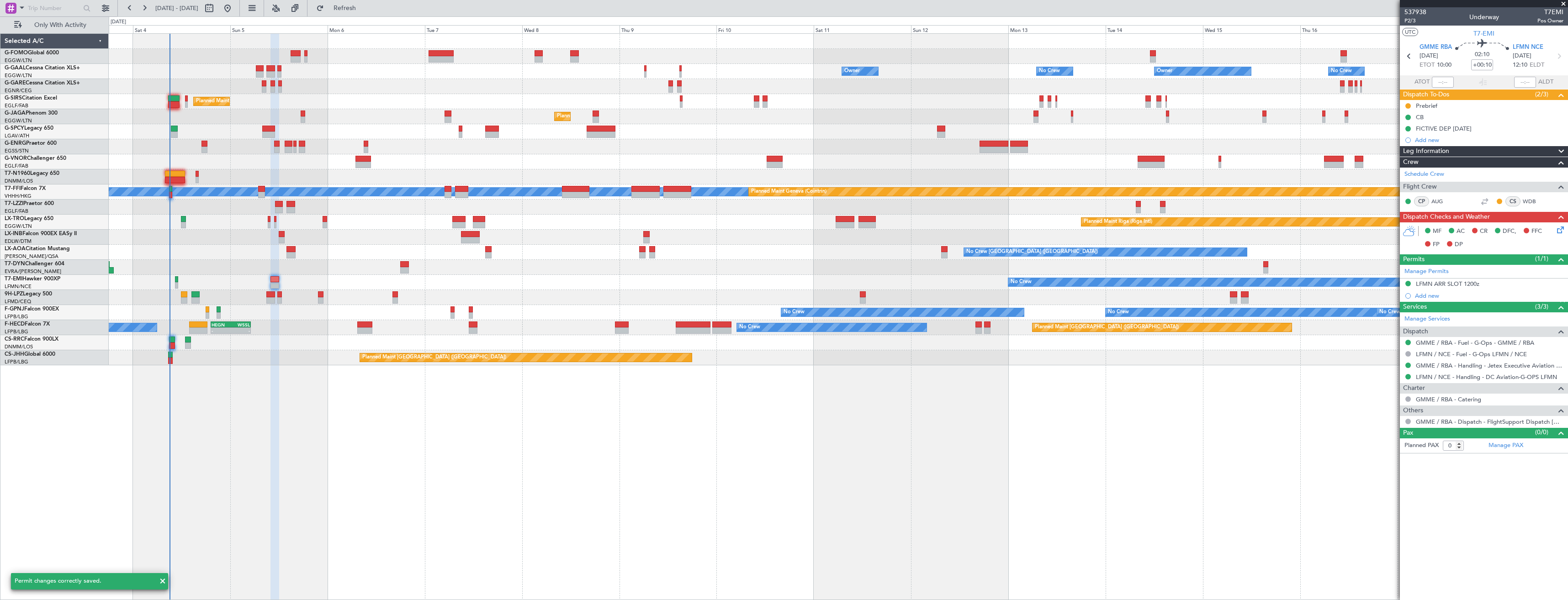
scroll to position [0, 0]
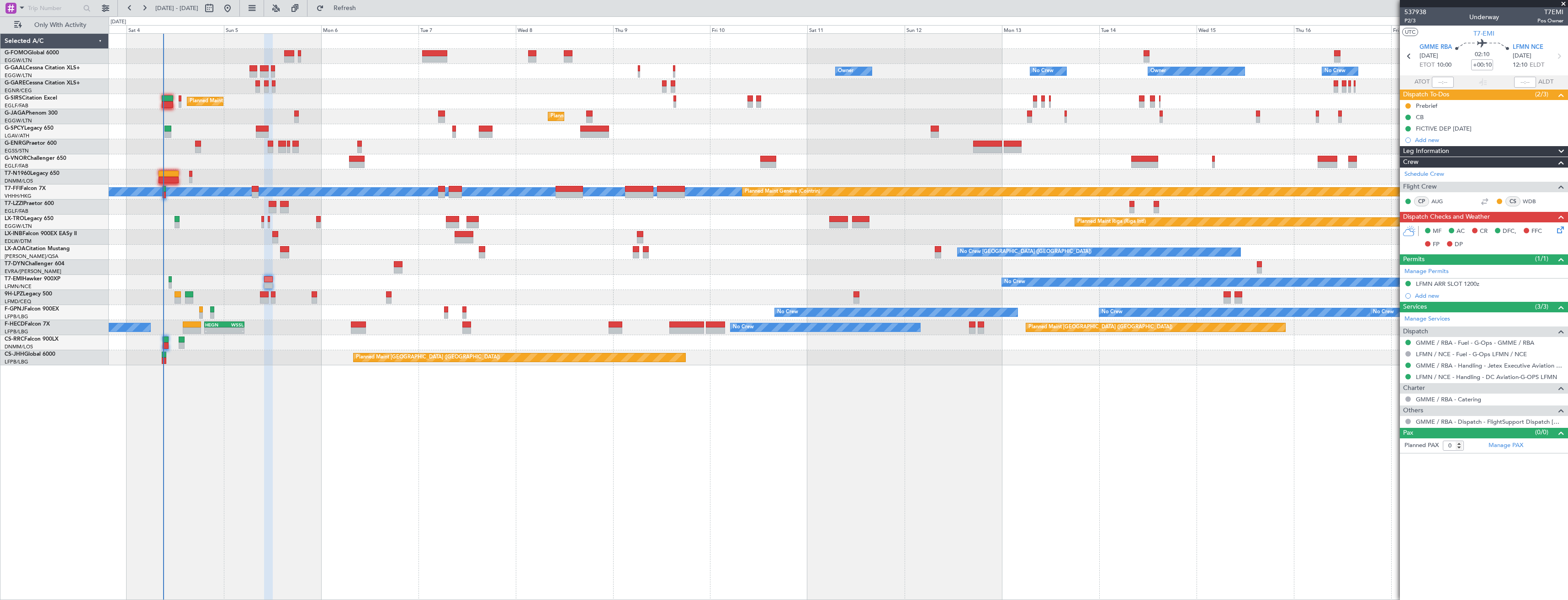
click at [450, 288] on div "No Crew" at bounding box center [838, 282] width 1459 height 15
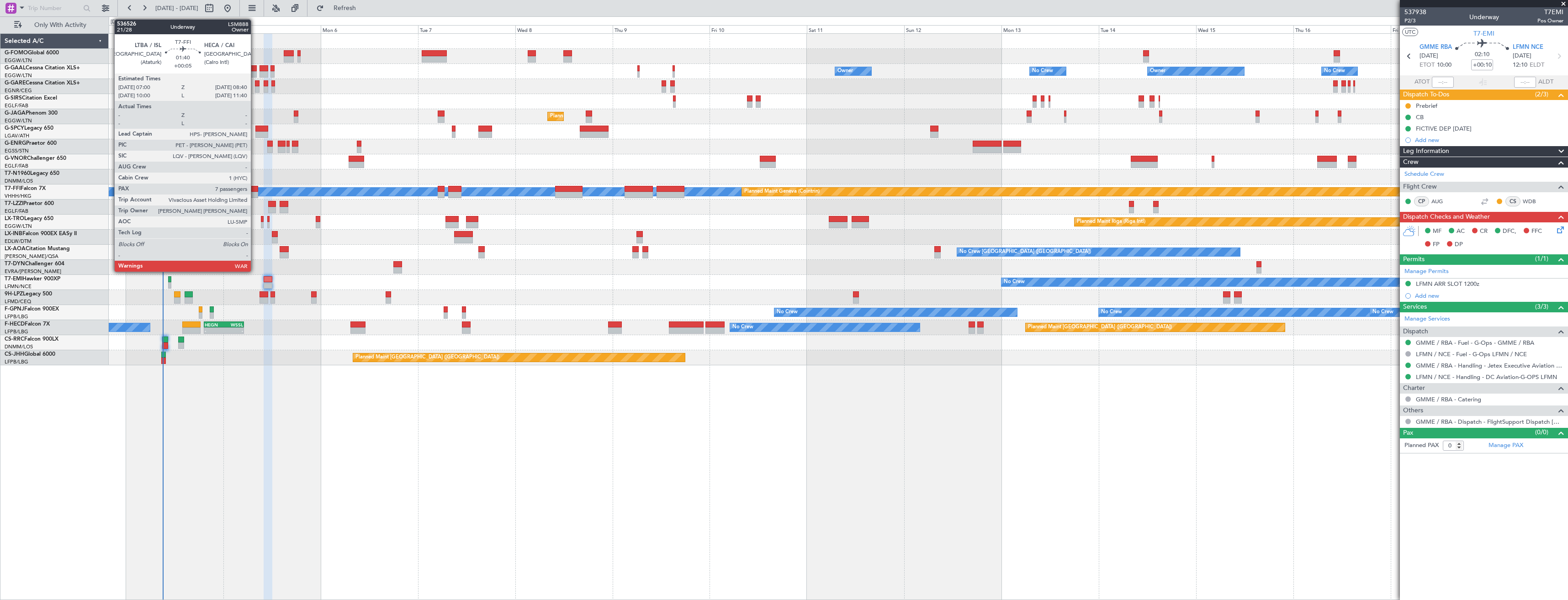
click at [255, 194] on div at bounding box center [254, 195] width 7 height 7
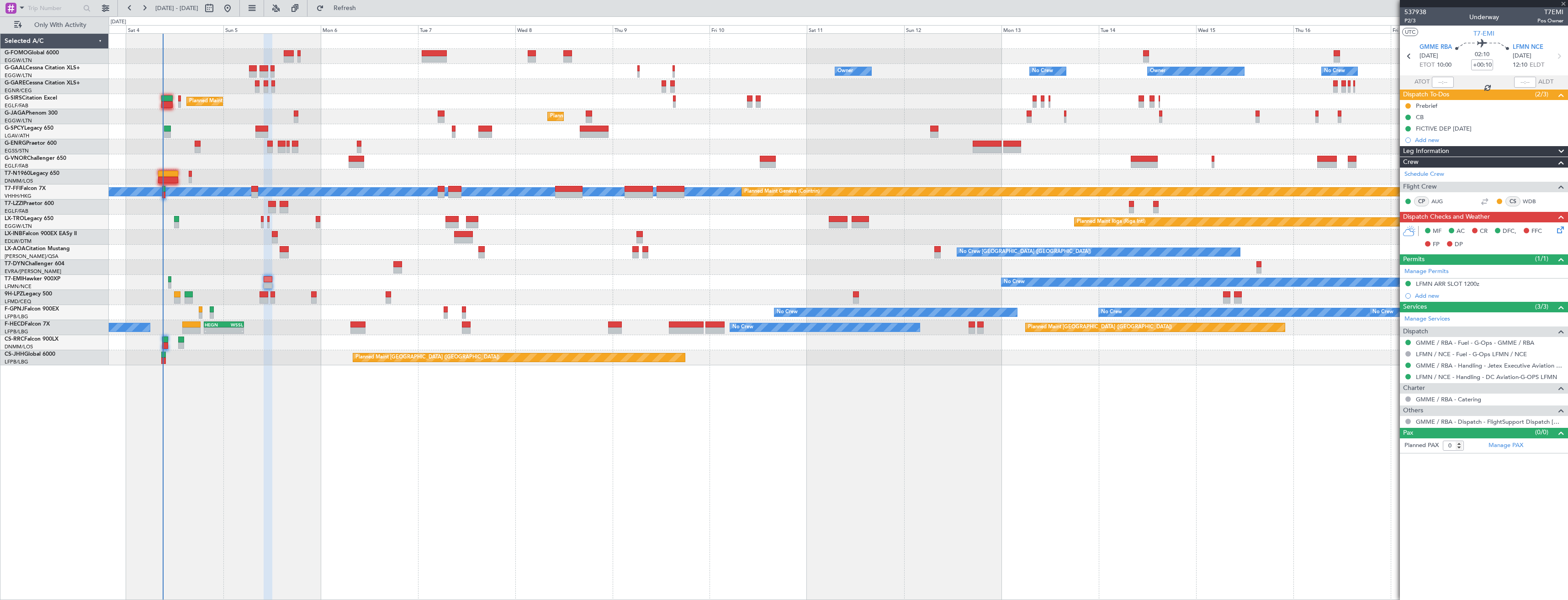
type input "+00:05"
type input "7"
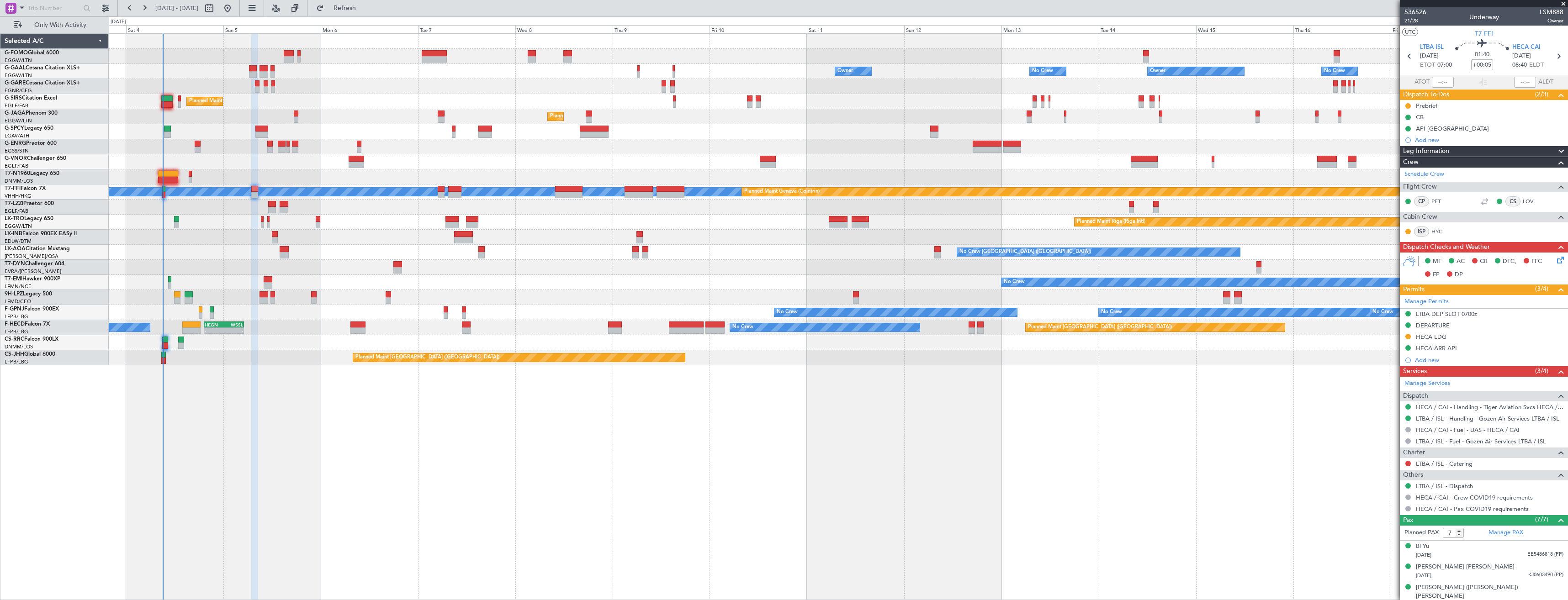
click at [1479, 336] on div "HECA LDG" at bounding box center [1484, 337] width 168 height 12
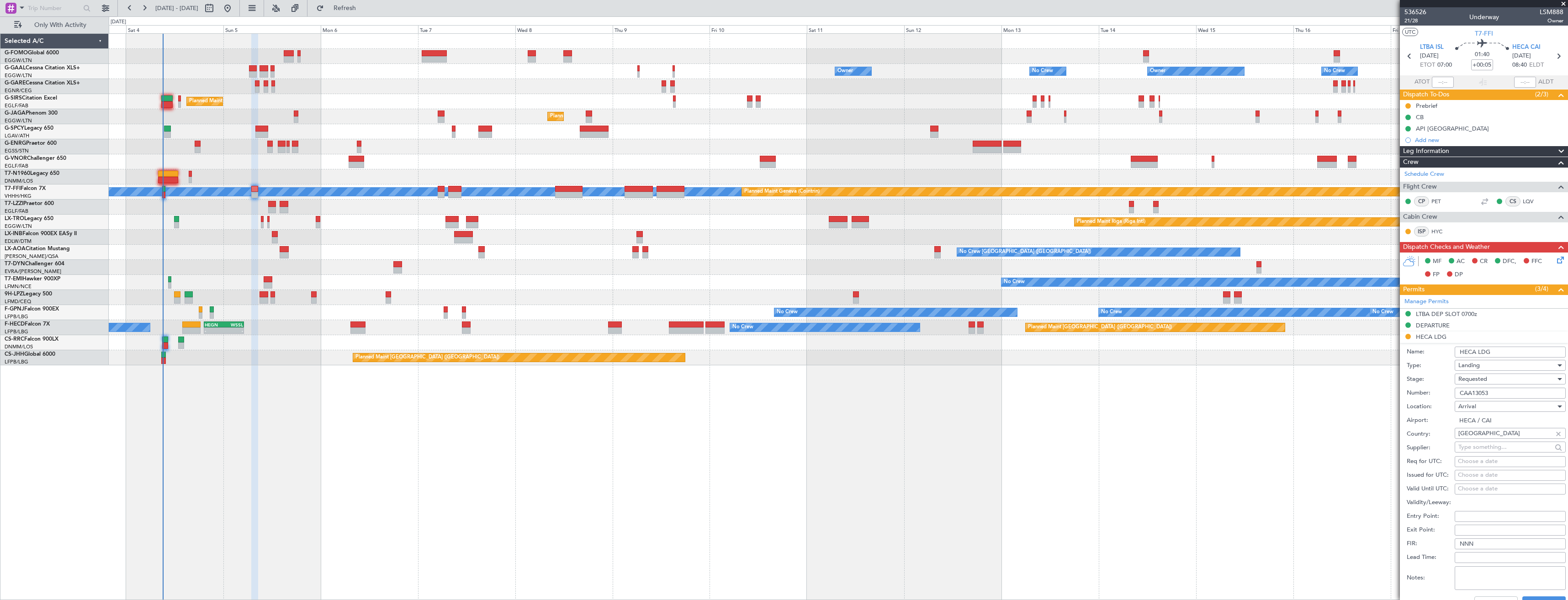
click at [1498, 393] on input "CAA13053" at bounding box center [1510, 393] width 111 height 11
paste input "AP11365"
type input "AP11365"
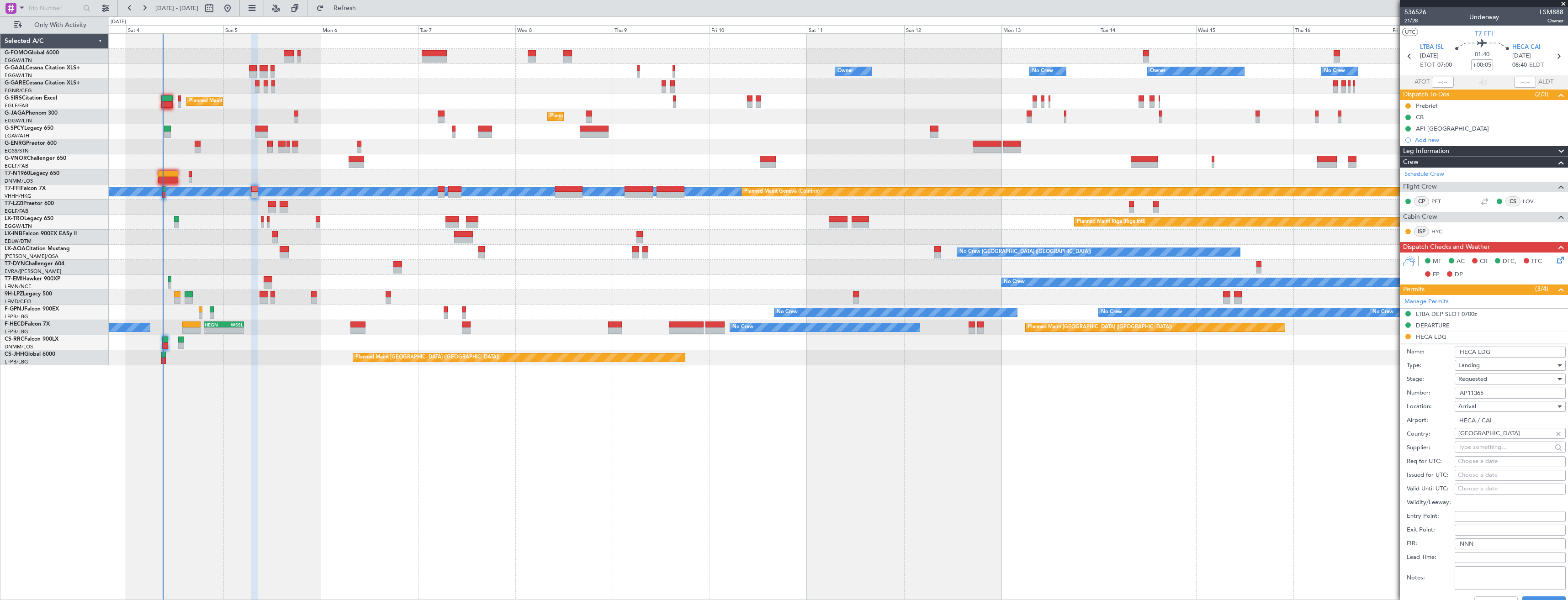
click at [1488, 379] on div "Requested" at bounding box center [1507, 379] width 97 height 14
click at [1500, 446] on span "Received OK" at bounding box center [1507, 448] width 96 height 14
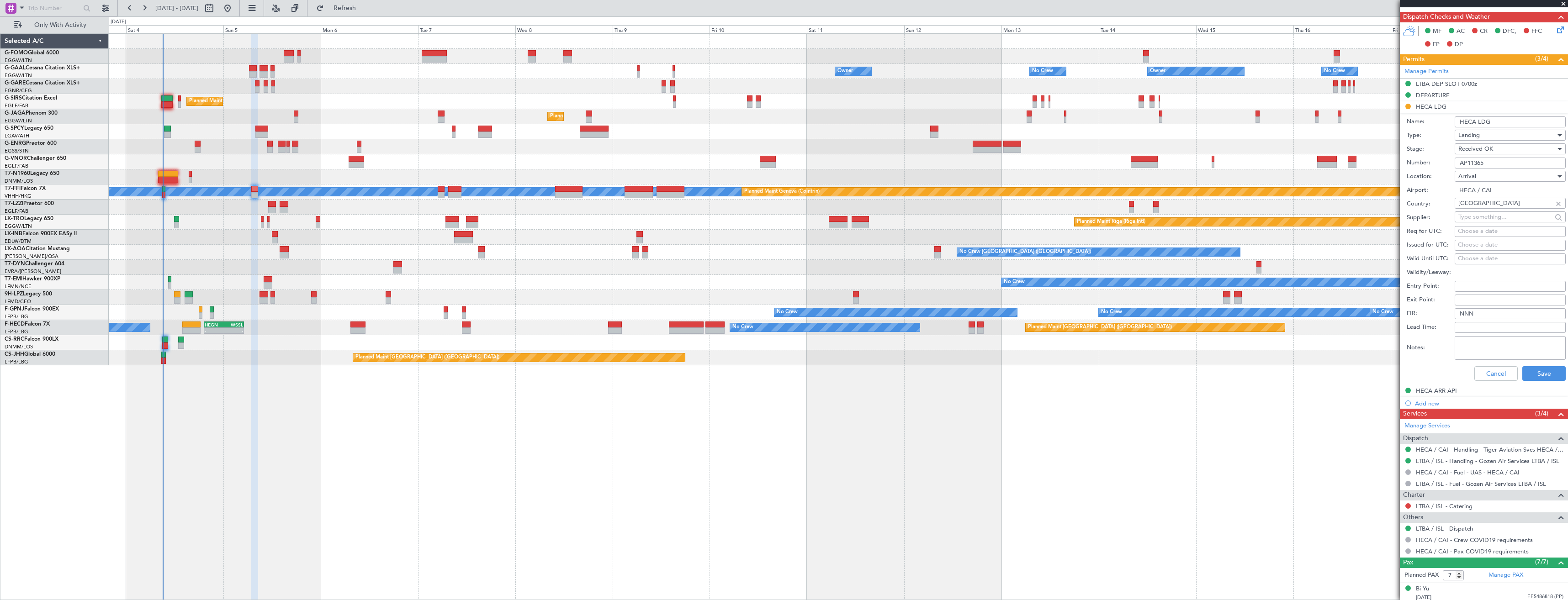
scroll to position [274, 0]
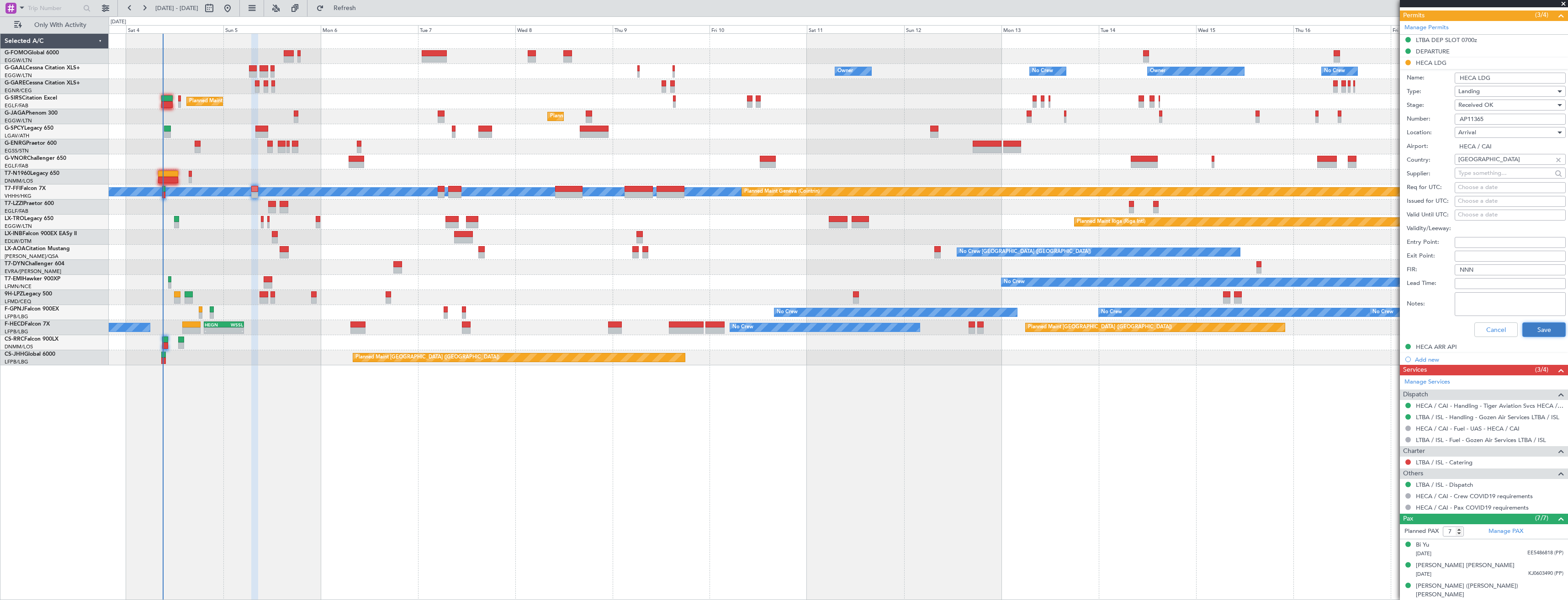
click at [1529, 330] on button "Save" at bounding box center [1544, 330] width 43 height 15
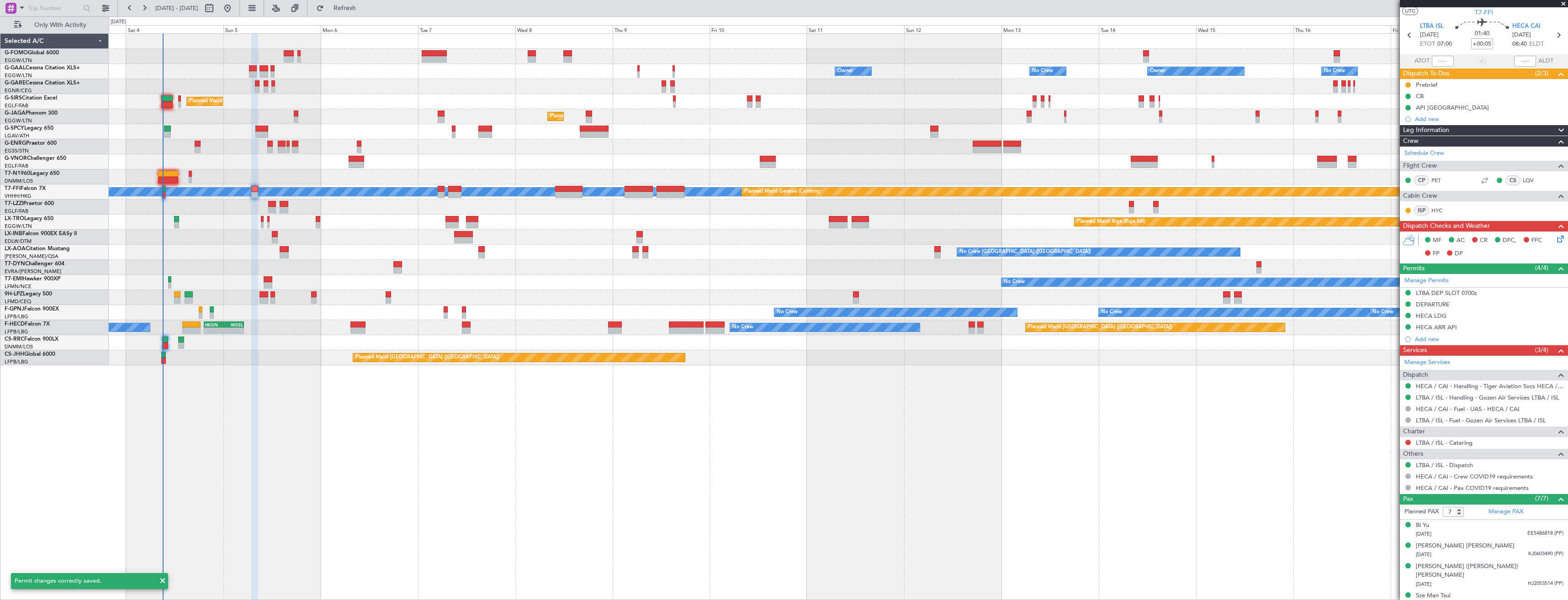
scroll to position [0, 0]
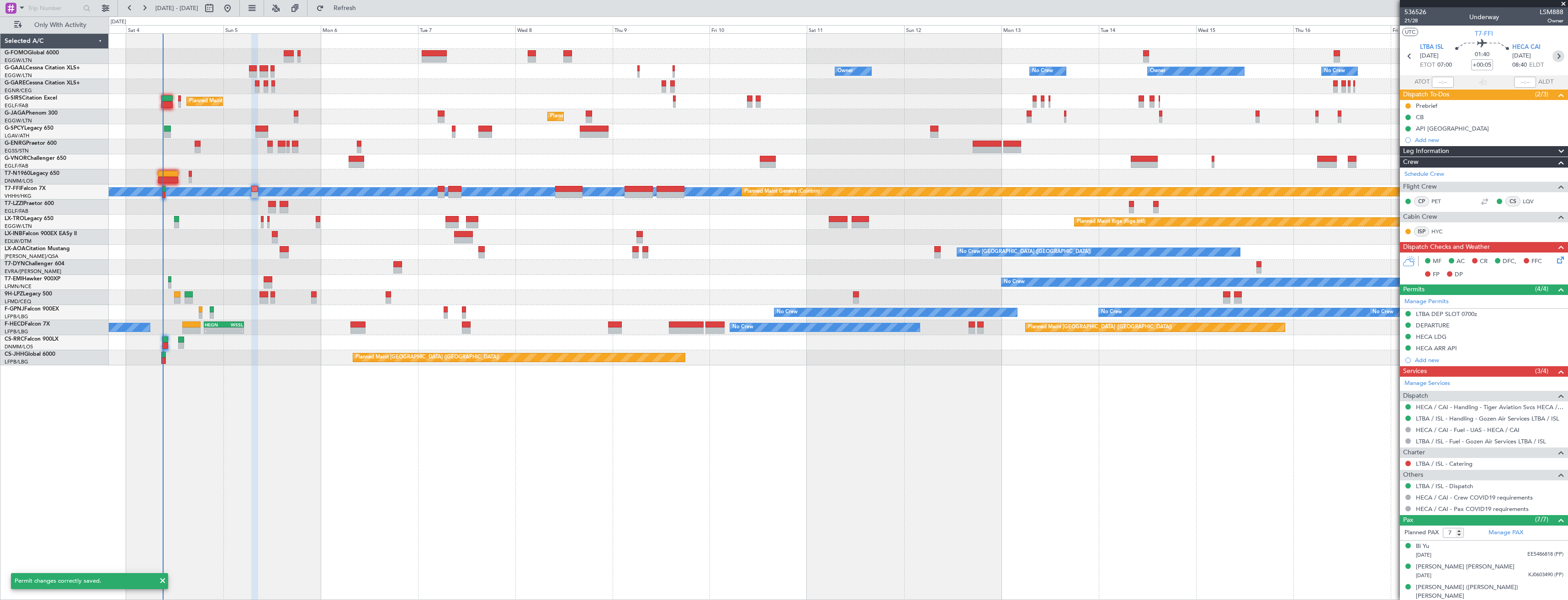
click at [1553, 55] on icon at bounding box center [1558, 57] width 12 height 12
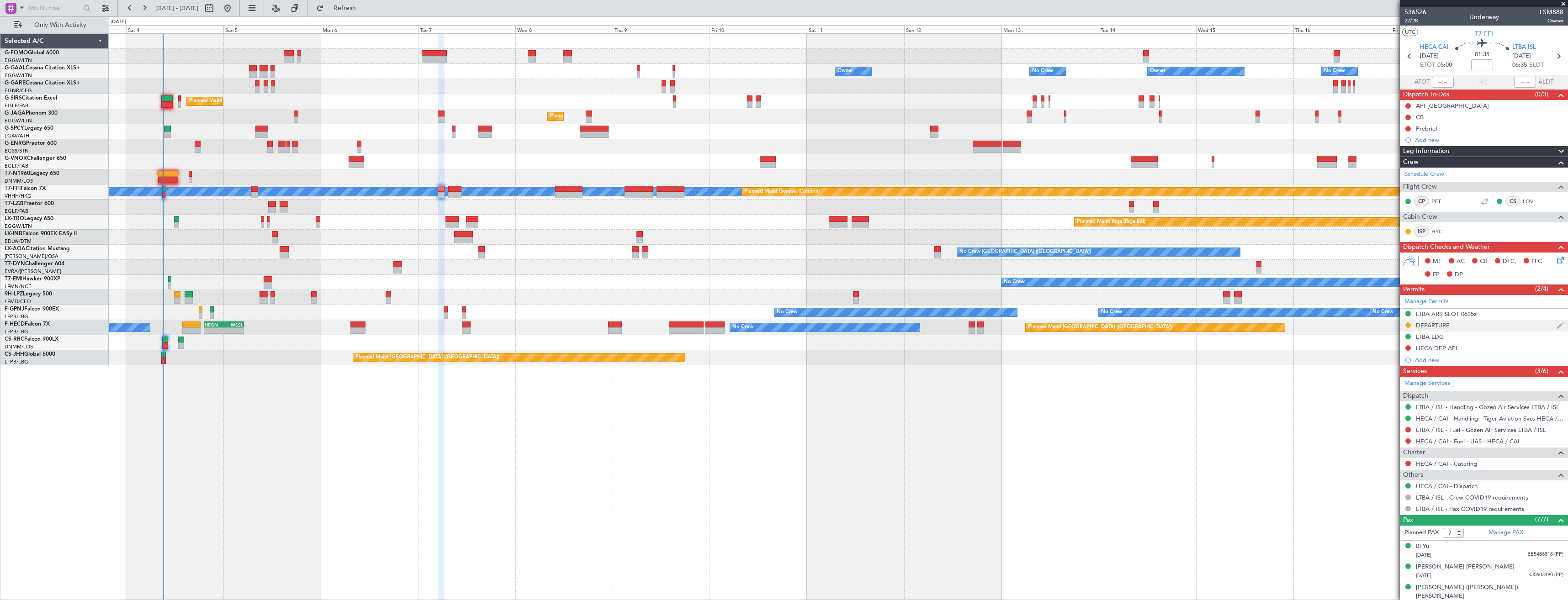
click at [1475, 327] on div "DEPARTURE" at bounding box center [1484, 326] width 168 height 12
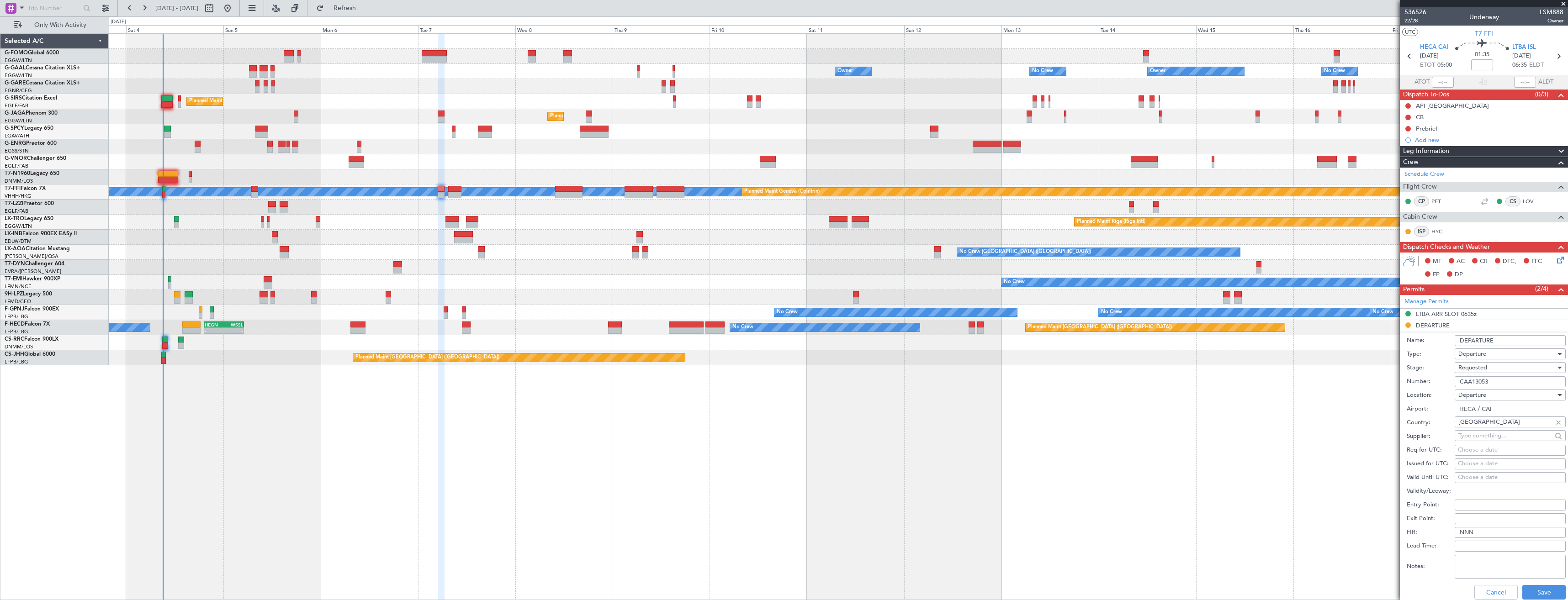
click at [1493, 384] on input "CAA13053" at bounding box center [1510, 382] width 111 height 11
paste input "AP11365"
type input "AP11365"
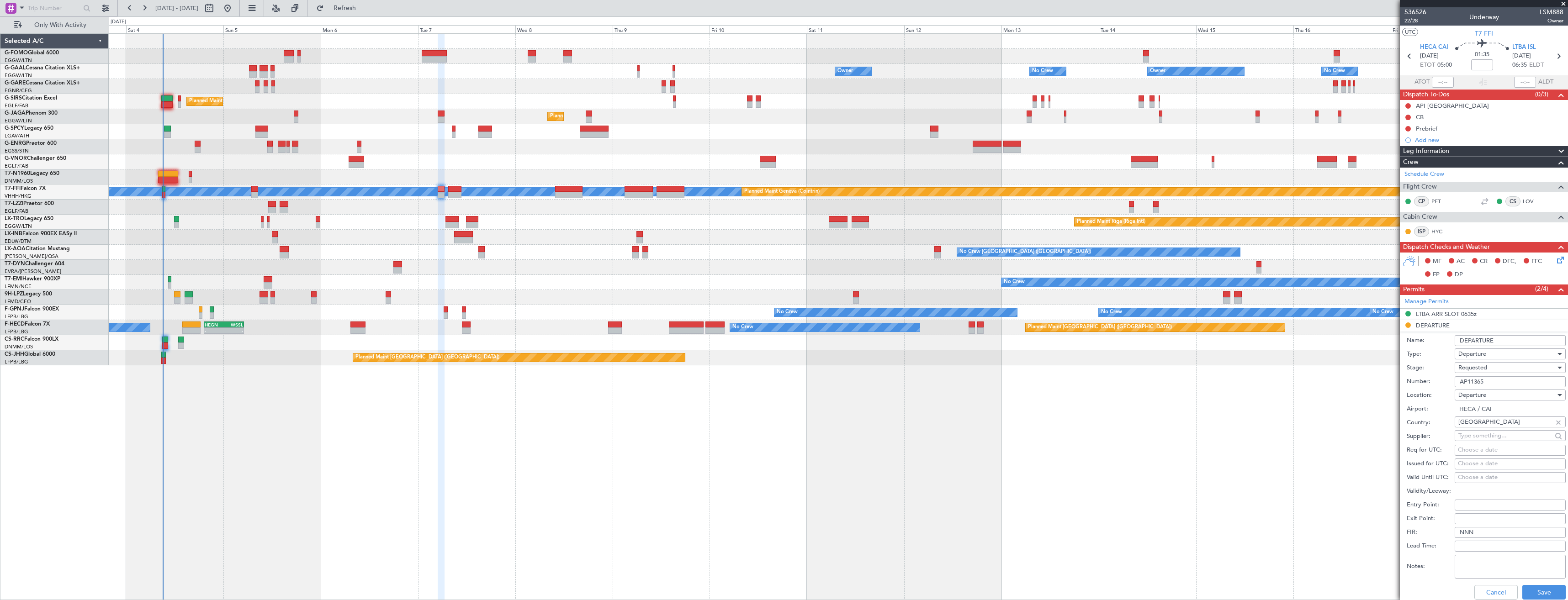
click at [1491, 369] on div "Requested" at bounding box center [1507, 368] width 97 height 14
click at [1493, 438] on span "Received OK" at bounding box center [1507, 437] width 96 height 14
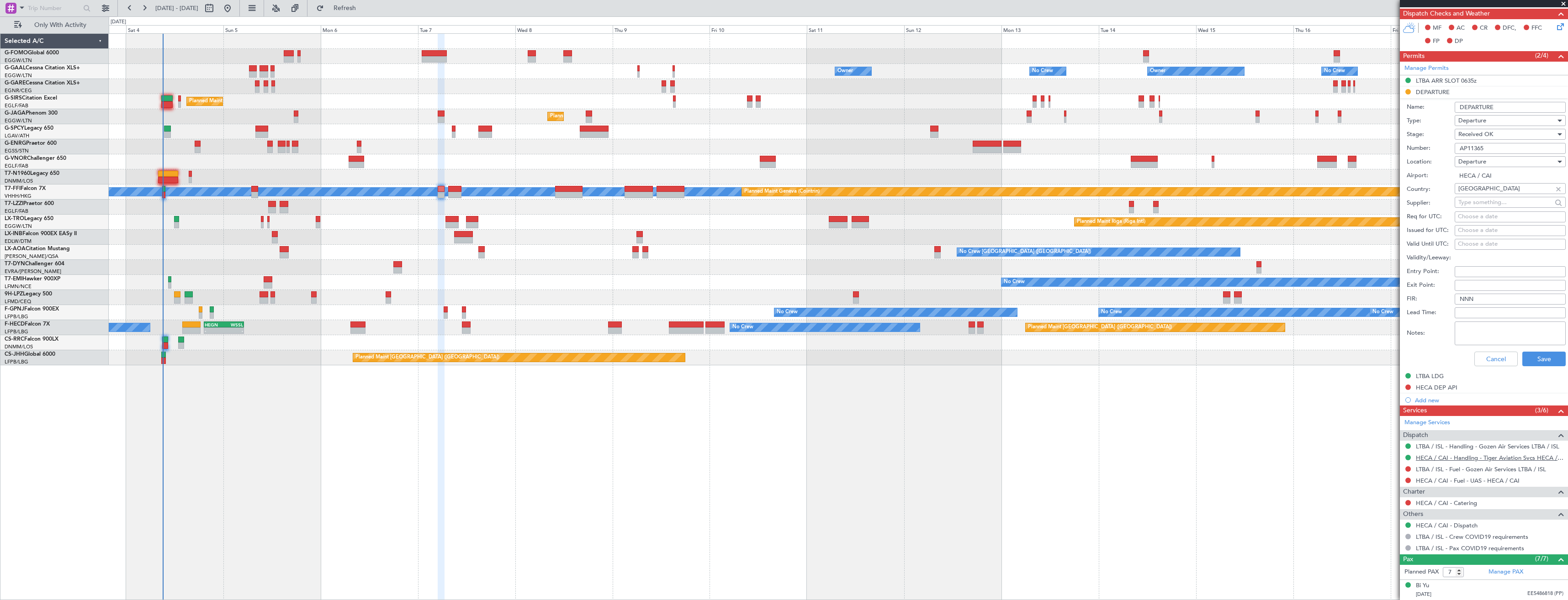
scroll to position [274, 0]
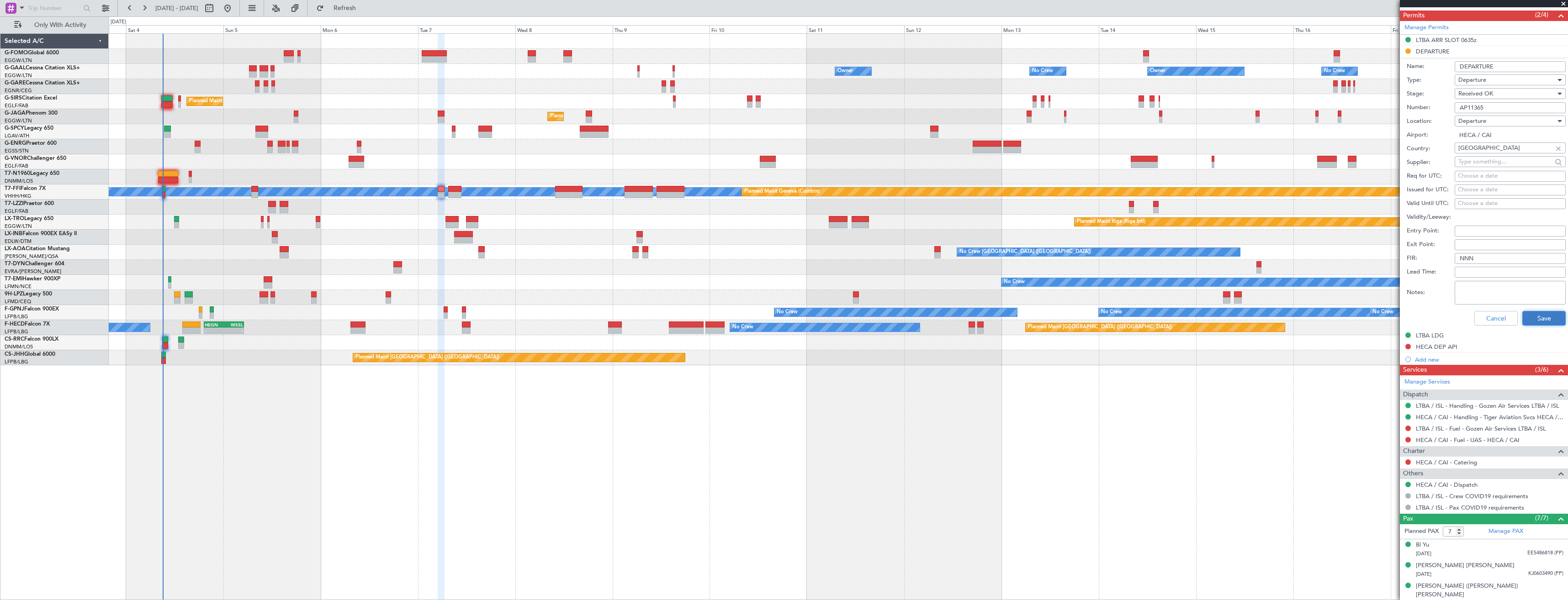
click at [1528, 316] on button "Save" at bounding box center [1544, 318] width 43 height 15
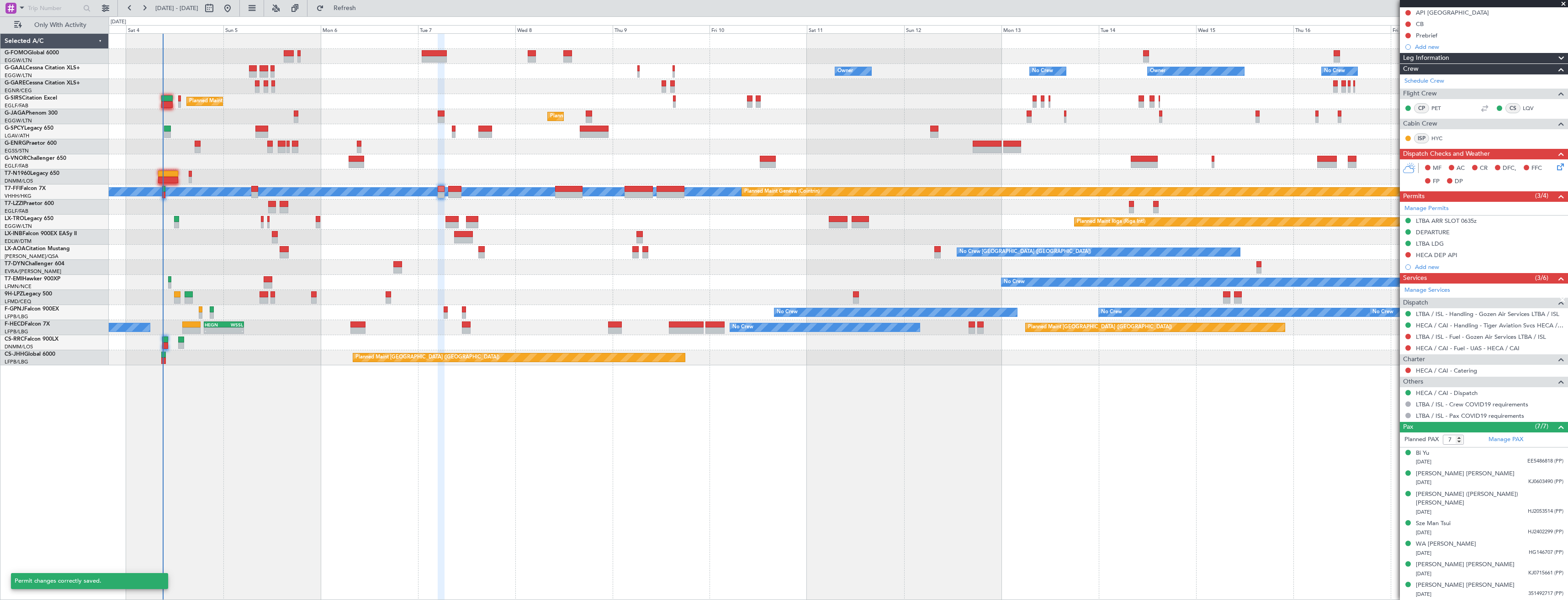
scroll to position [84, 0]
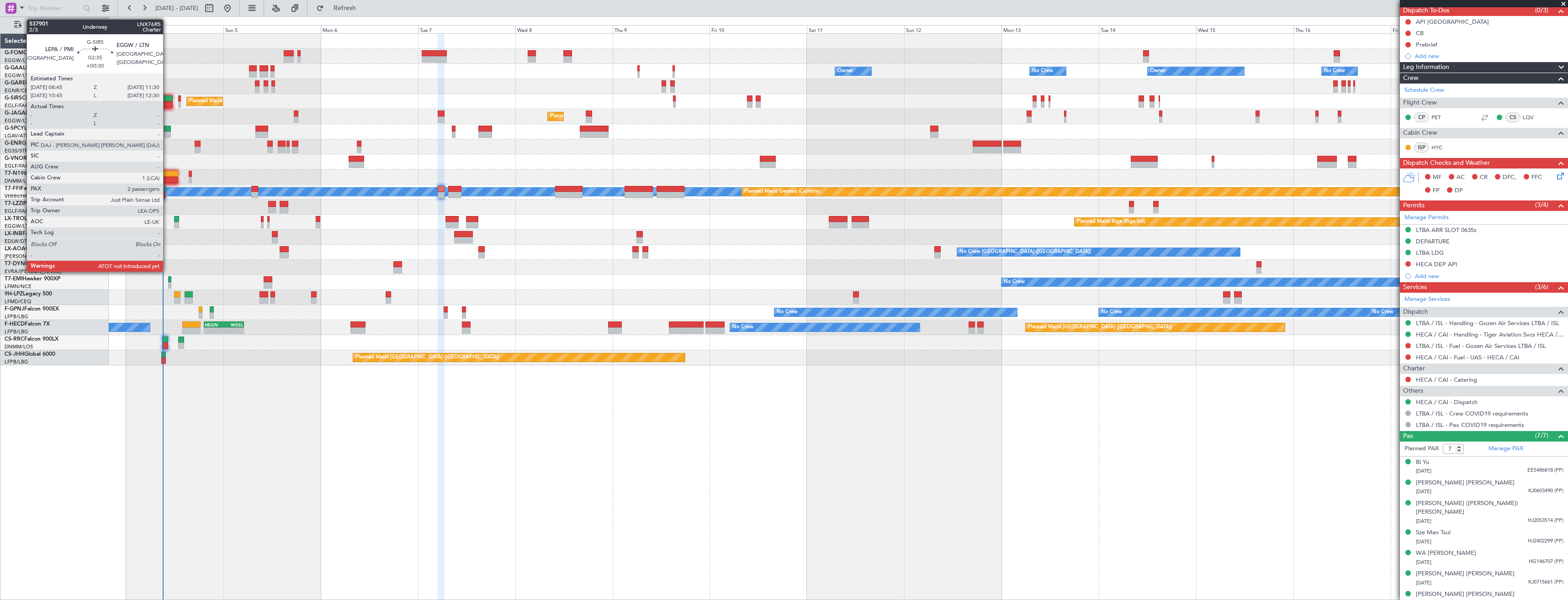
click at [167, 103] on div at bounding box center [167, 105] width 12 height 7
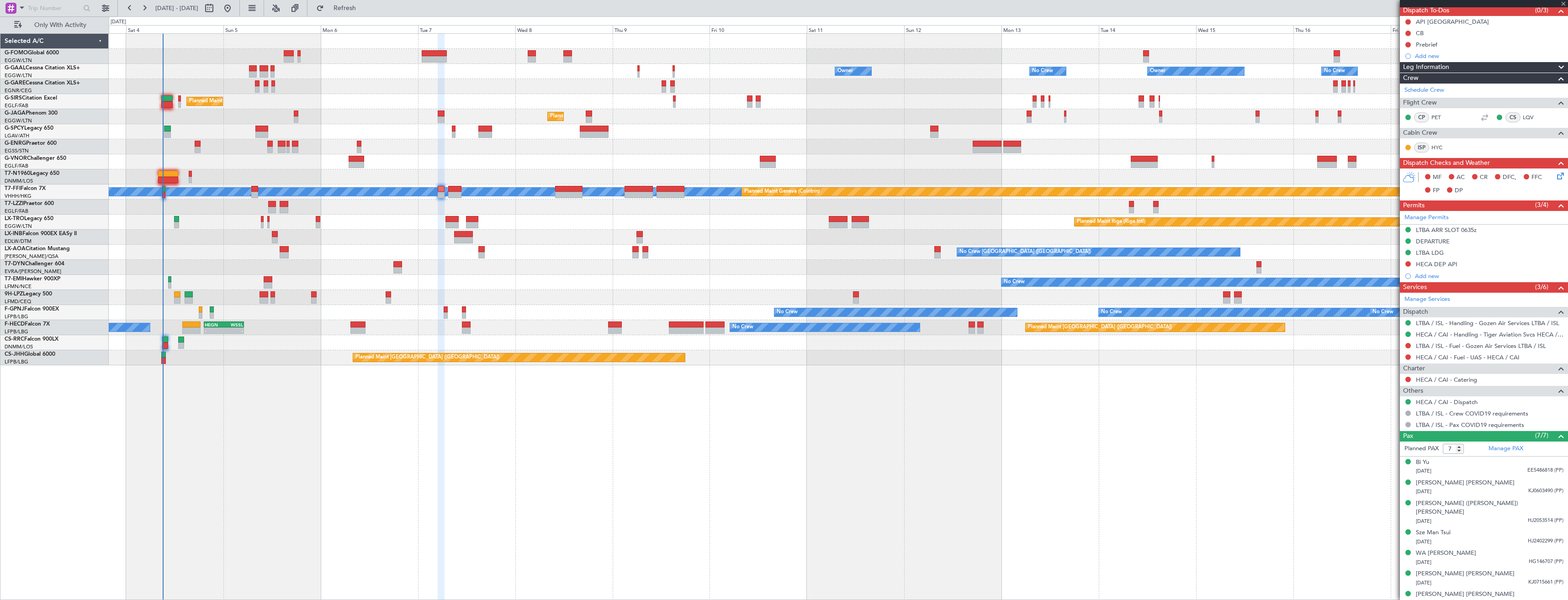
type input "+00:30"
type input "2"
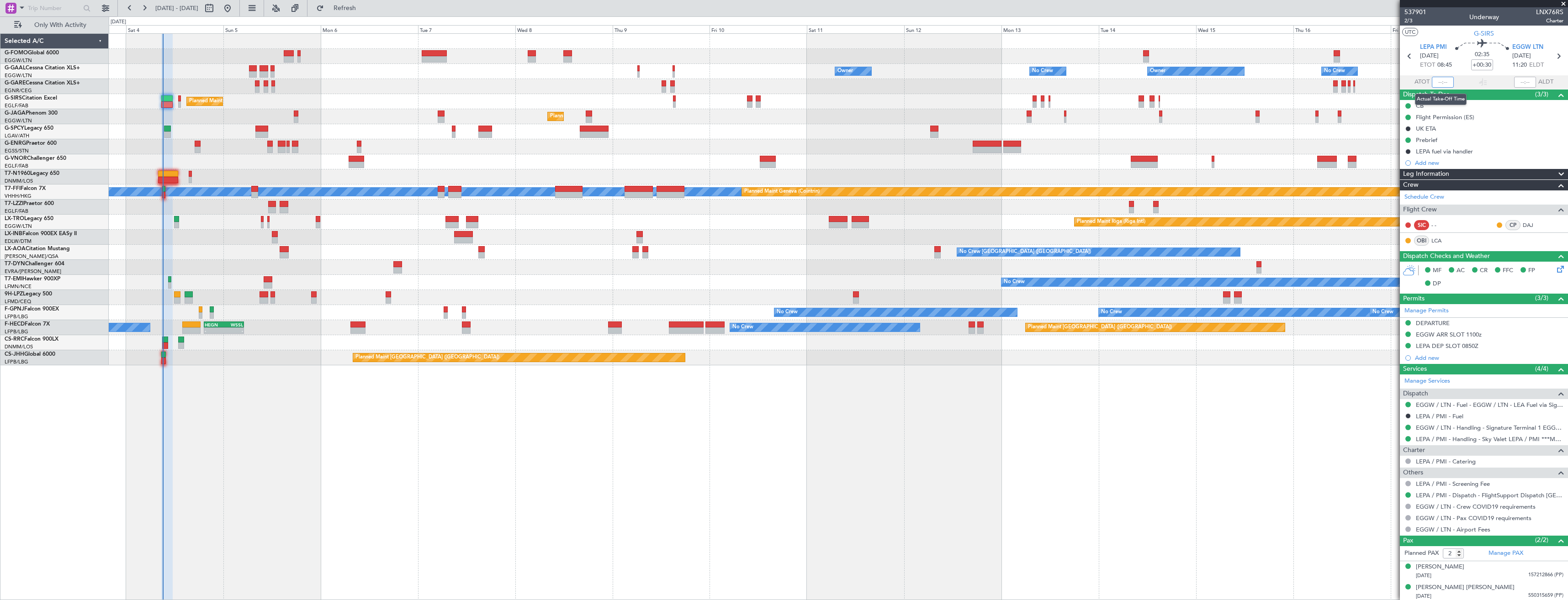
click at [1444, 82] on input "text" at bounding box center [1443, 82] width 22 height 11
type input "09:05"
click at [364, 12] on button "Refresh" at bounding box center [340, 9] width 55 height 15
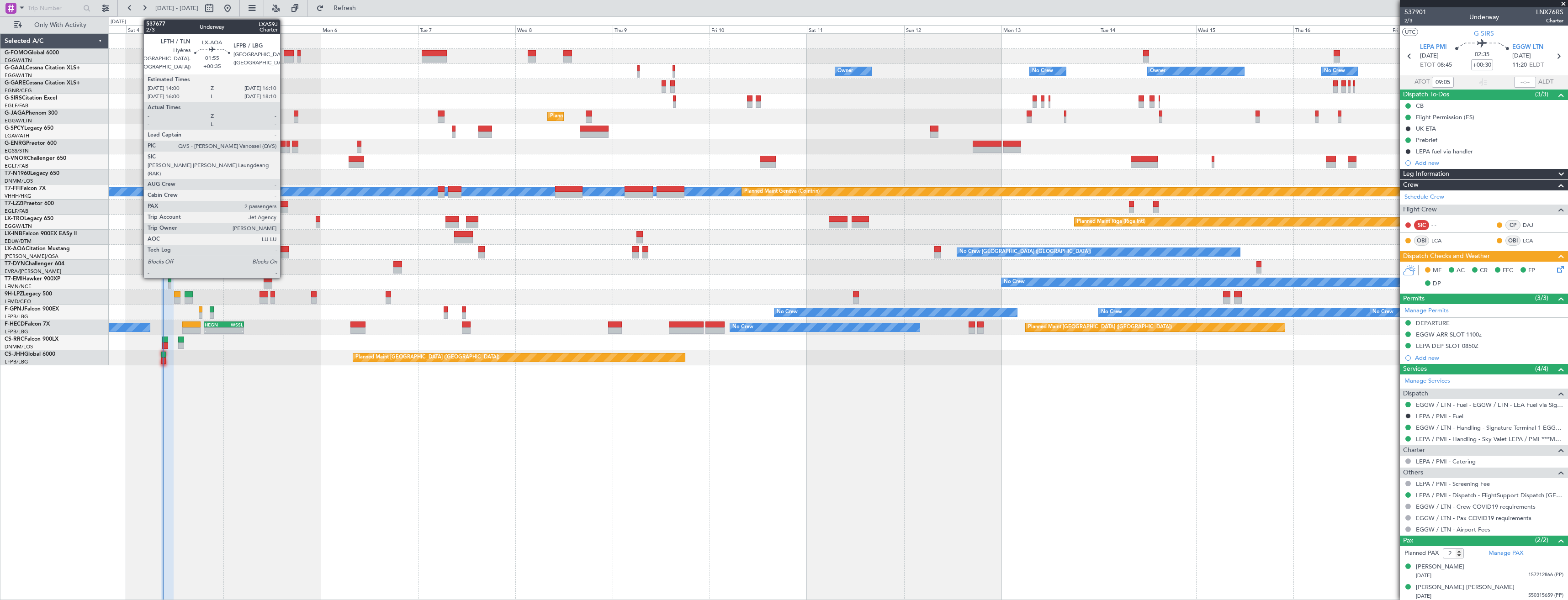
click at [284, 253] on div at bounding box center [284, 255] width 9 height 7
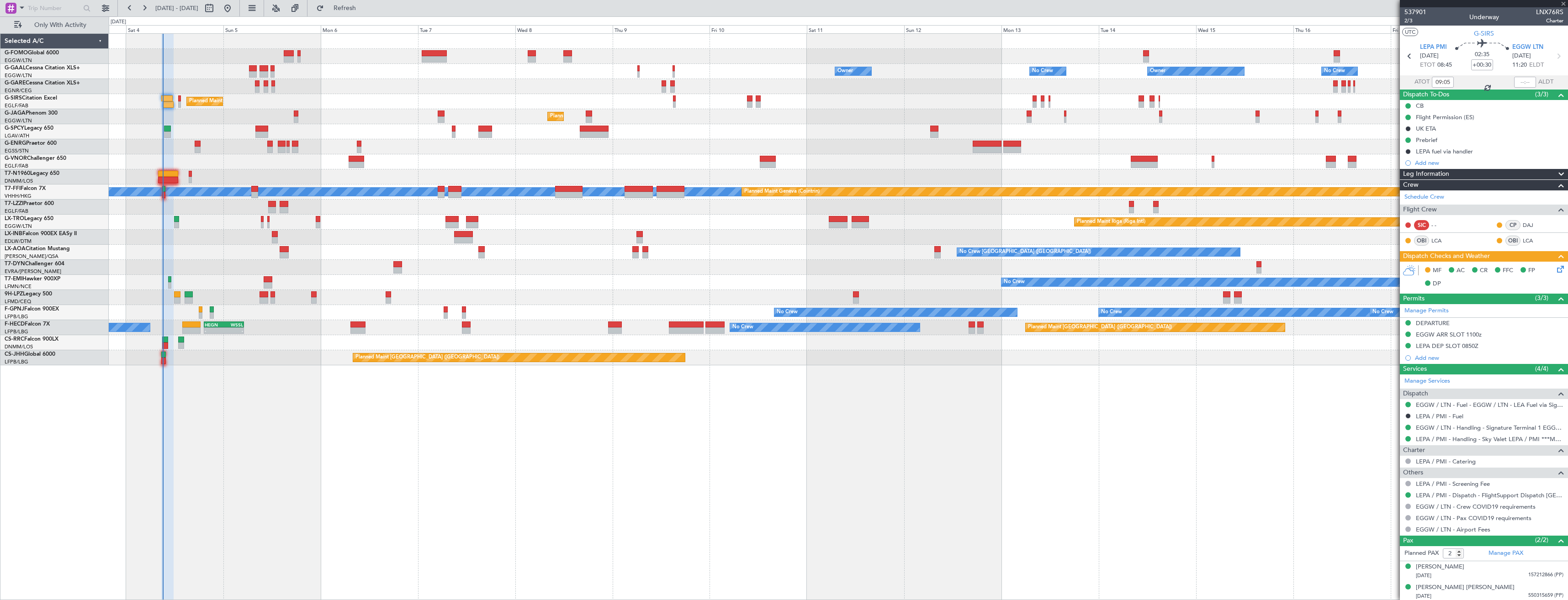
type input "+00:35"
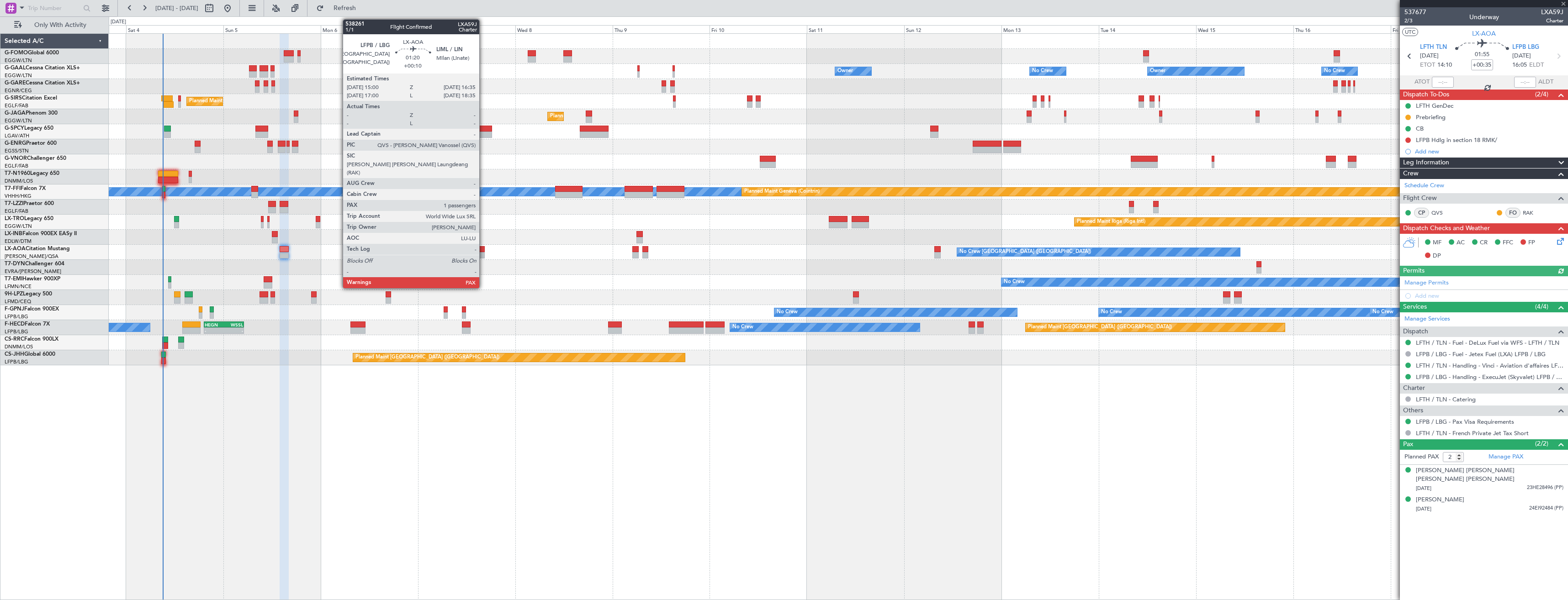
click at [483, 254] on div at bounding box center [481, 255] width 7 height 7
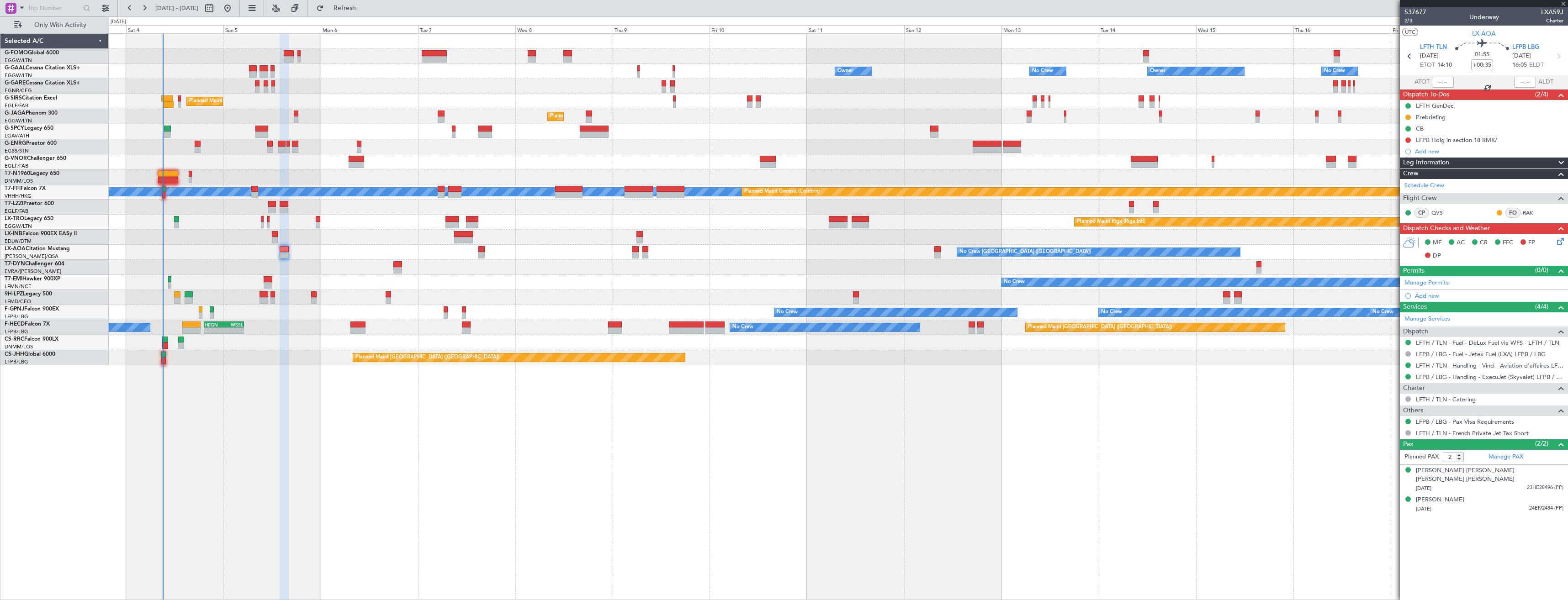
type input "+00:10"
type input "1"
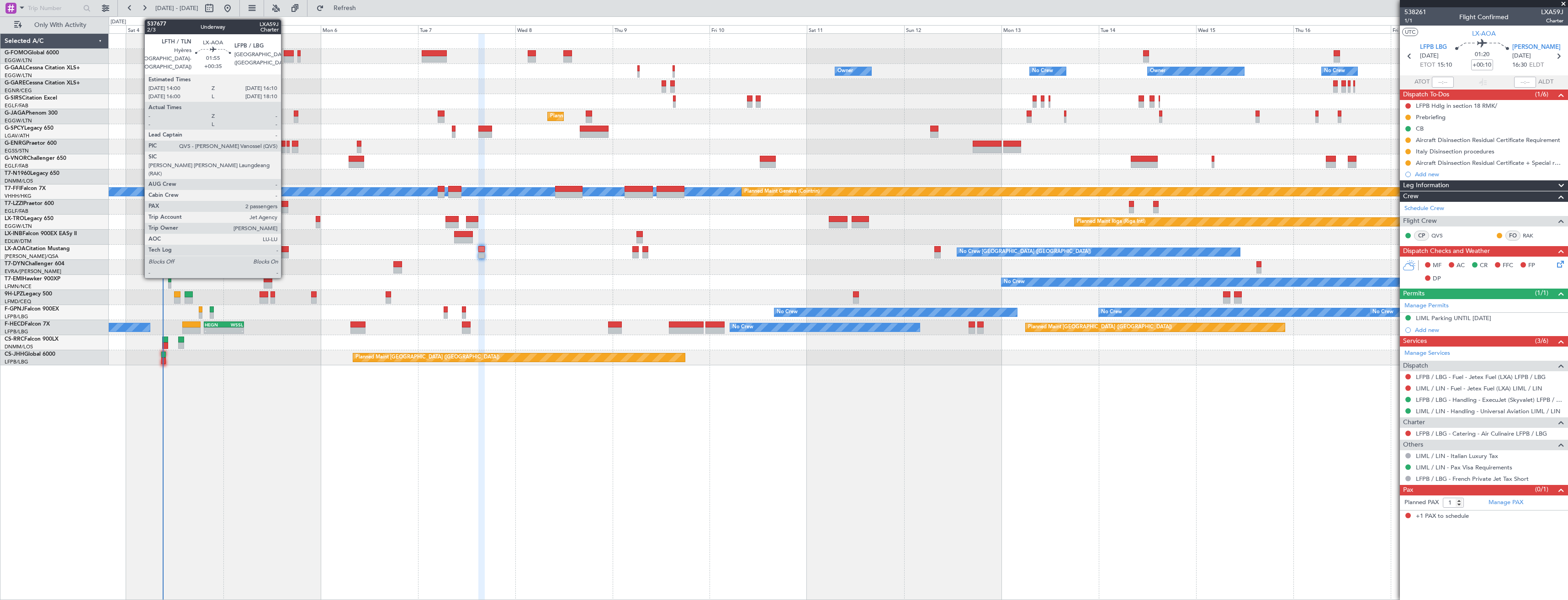
click at [285, 249] on div at bounding box center [284, 249] width 9 height 7
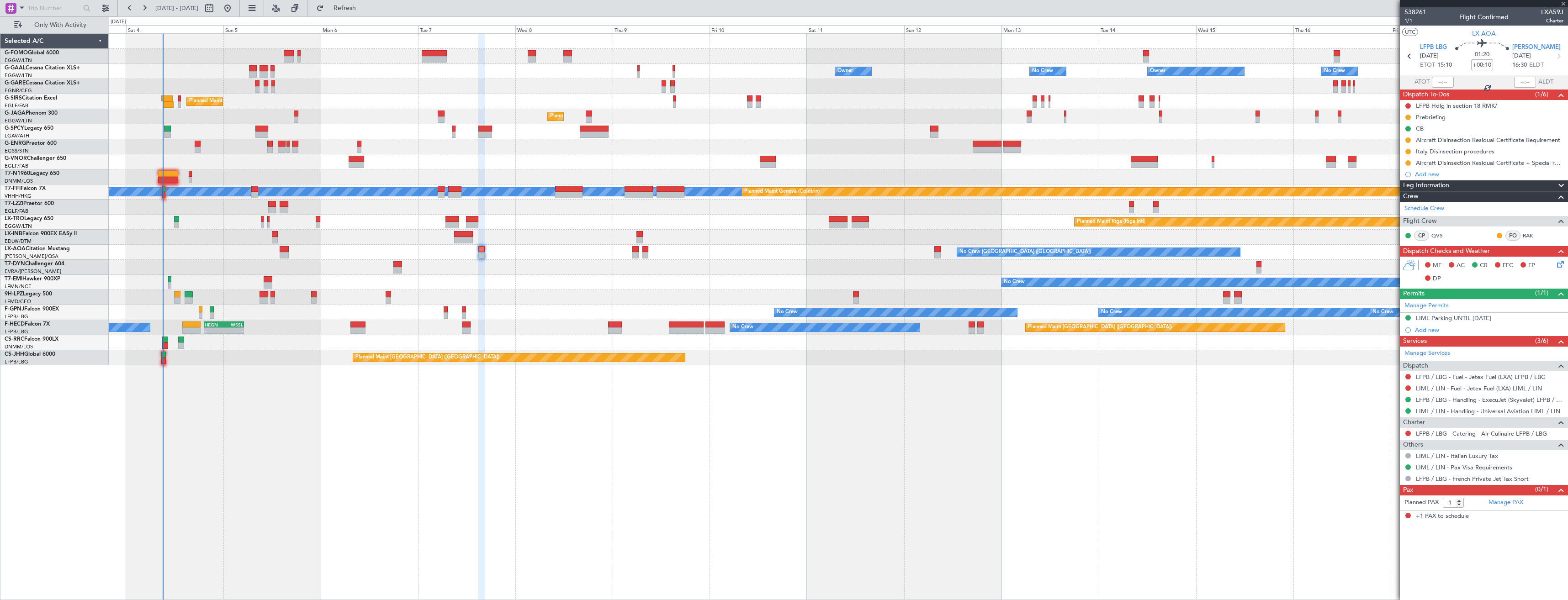
type input "+00:35"
type input "2"
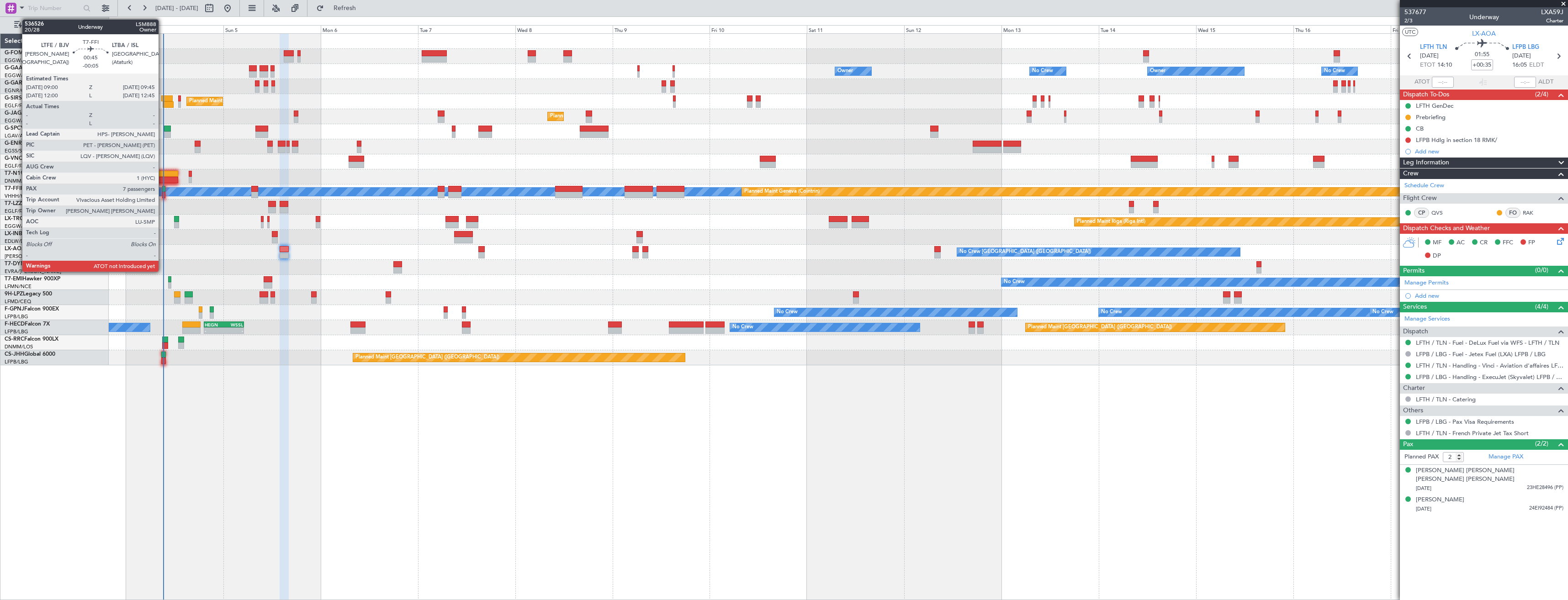
click at [163, 193] on div at bounding box center [163, 195] width 3 height 7
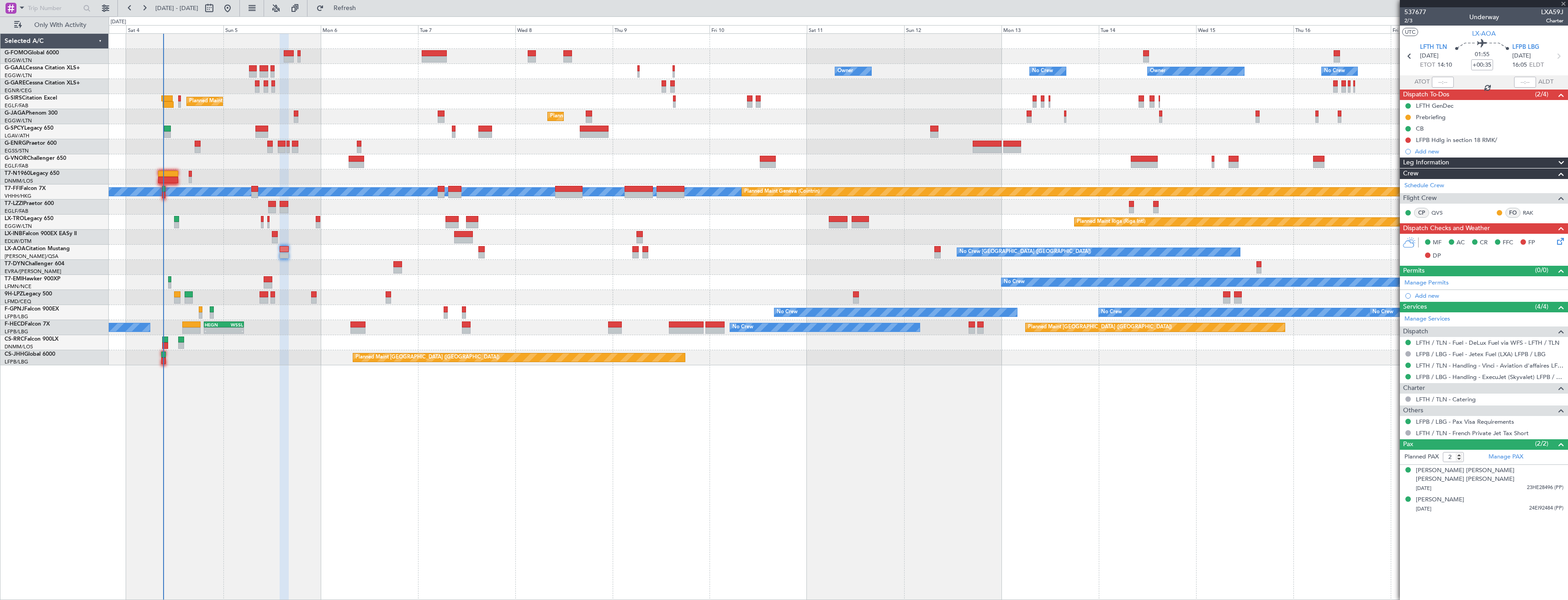
type input "-00:05"
type input "7"
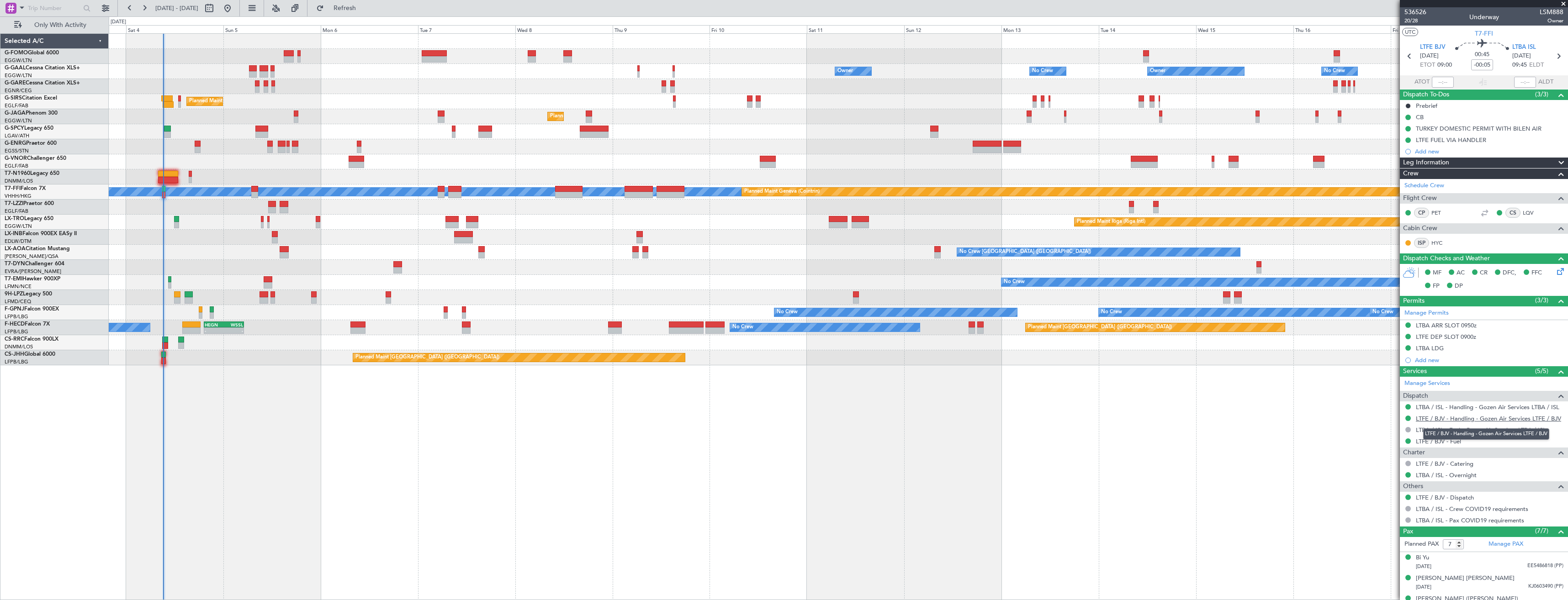
click at [1452, 420] on link "LTFE / BJV - Handling - Gozen Air Services LTFE / BJV" at bounding box center [1488, 419] width 145 height 8
click at [1511, 418] on link "LTFE / BJV - Handling - Gozen Air Services LTFE / BJV" at bounding box center [1488, 419] width 145 height 8
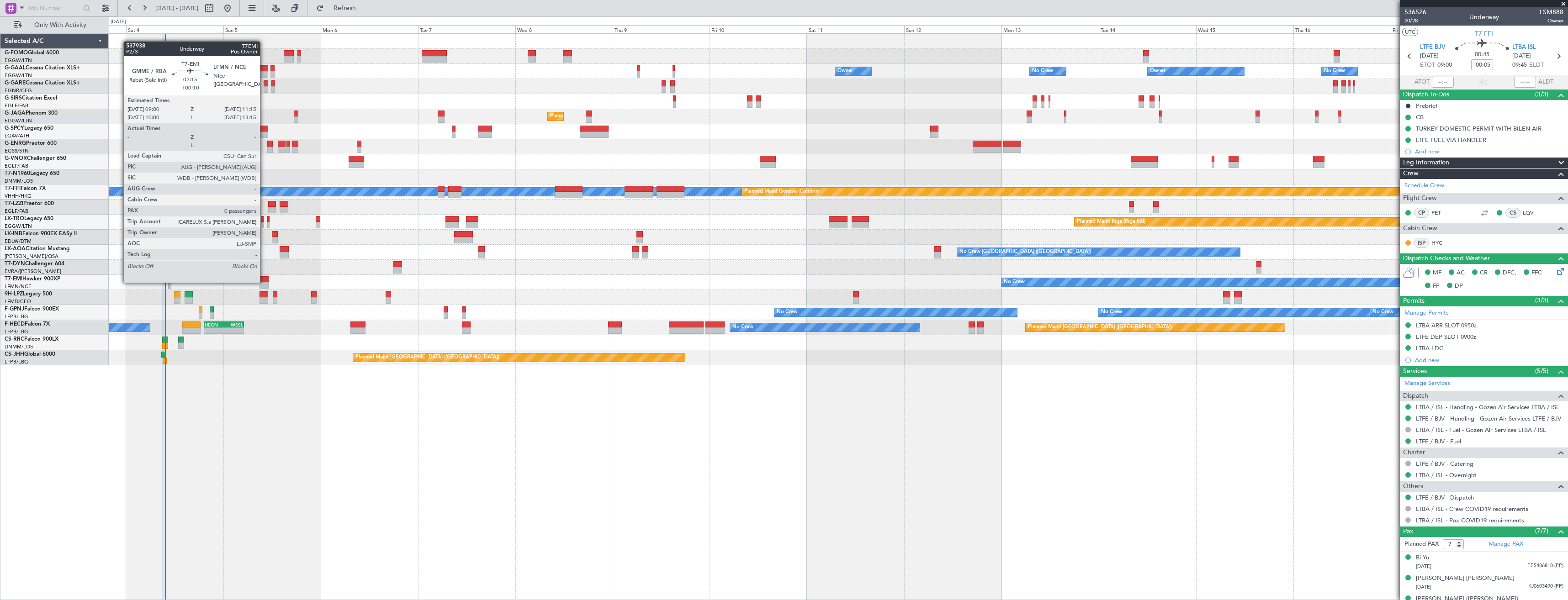
click at [264, 282] on div "No Crew" at bounding box center [838, 282] width 1459 height 15
click at [261, 282] on div at bounding box center [264, 279] width 9 height 7
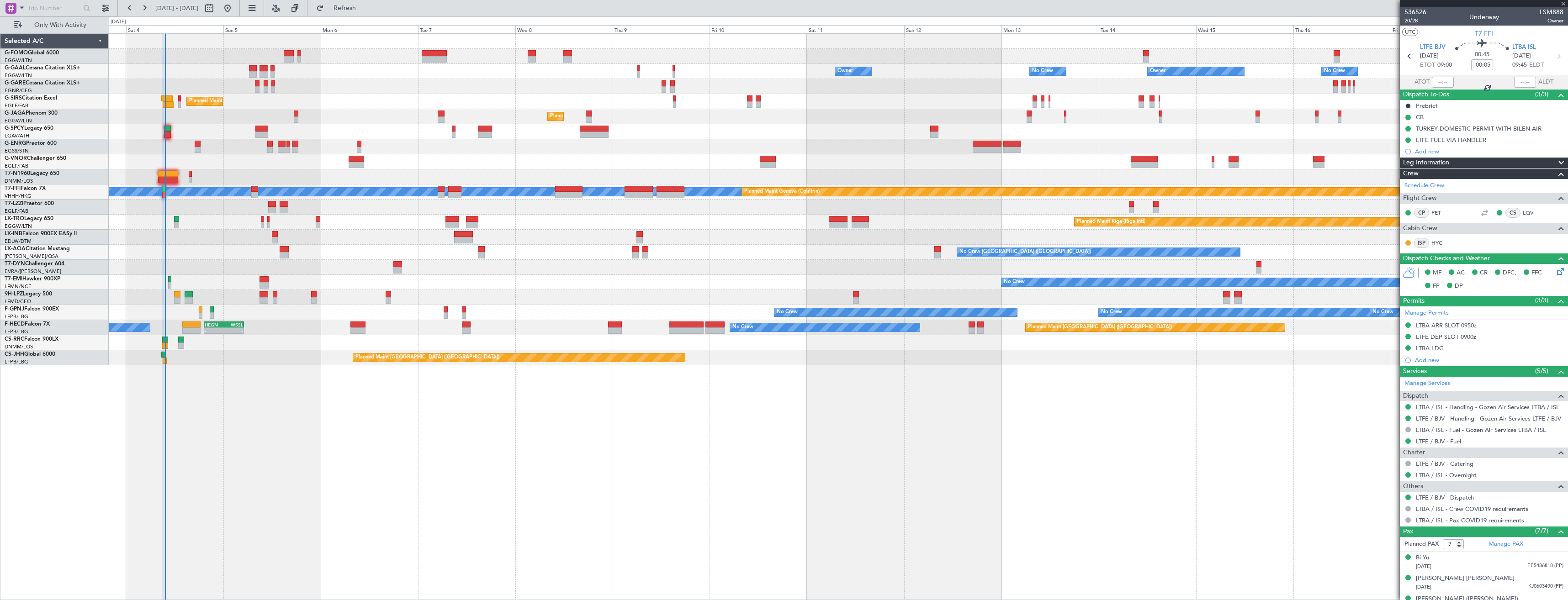
type input "+00:10"
type input "0"
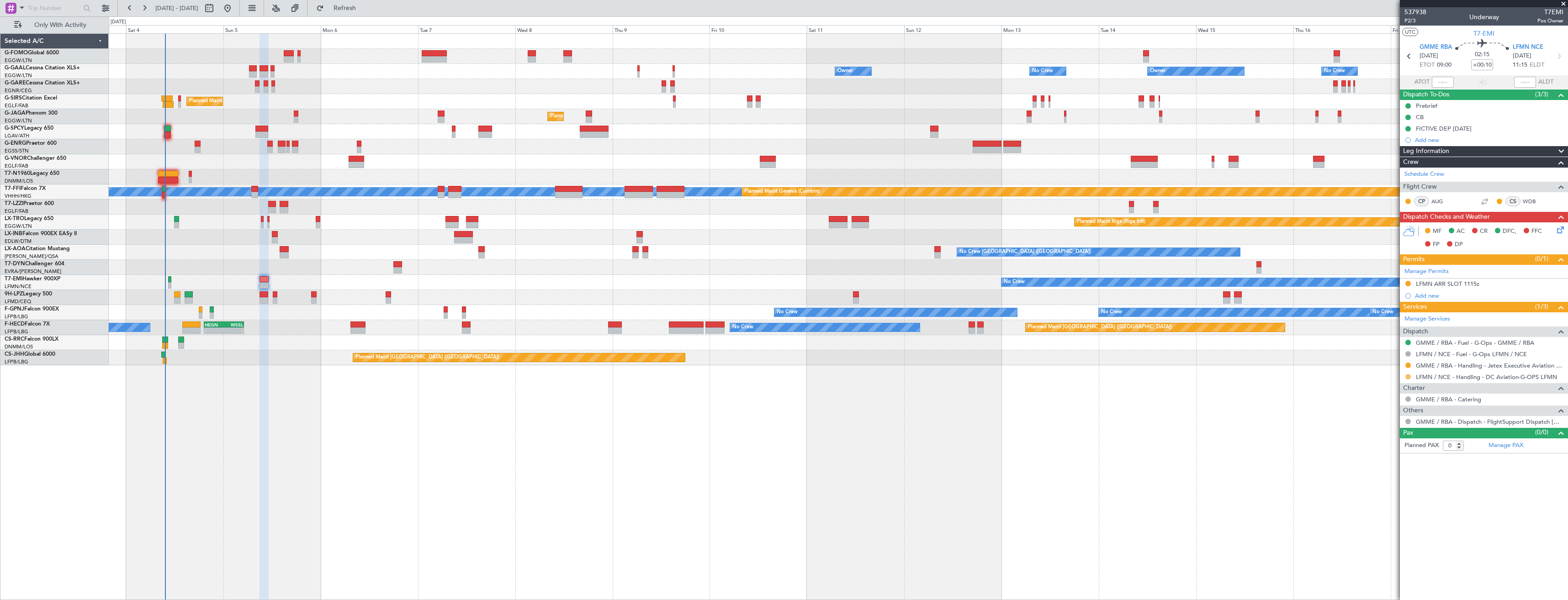
click at [1406, 377] on button at bounding box center [1408, 377] width 5 height 5
click at [1377, 484] on span "Confirmed" at bounding box center [1382, 485] width 29 height 9
click at [1499, 288] on div "LFMN ARR SLOT 1115z" at bounding box center [1484, 284] width 168 height 12
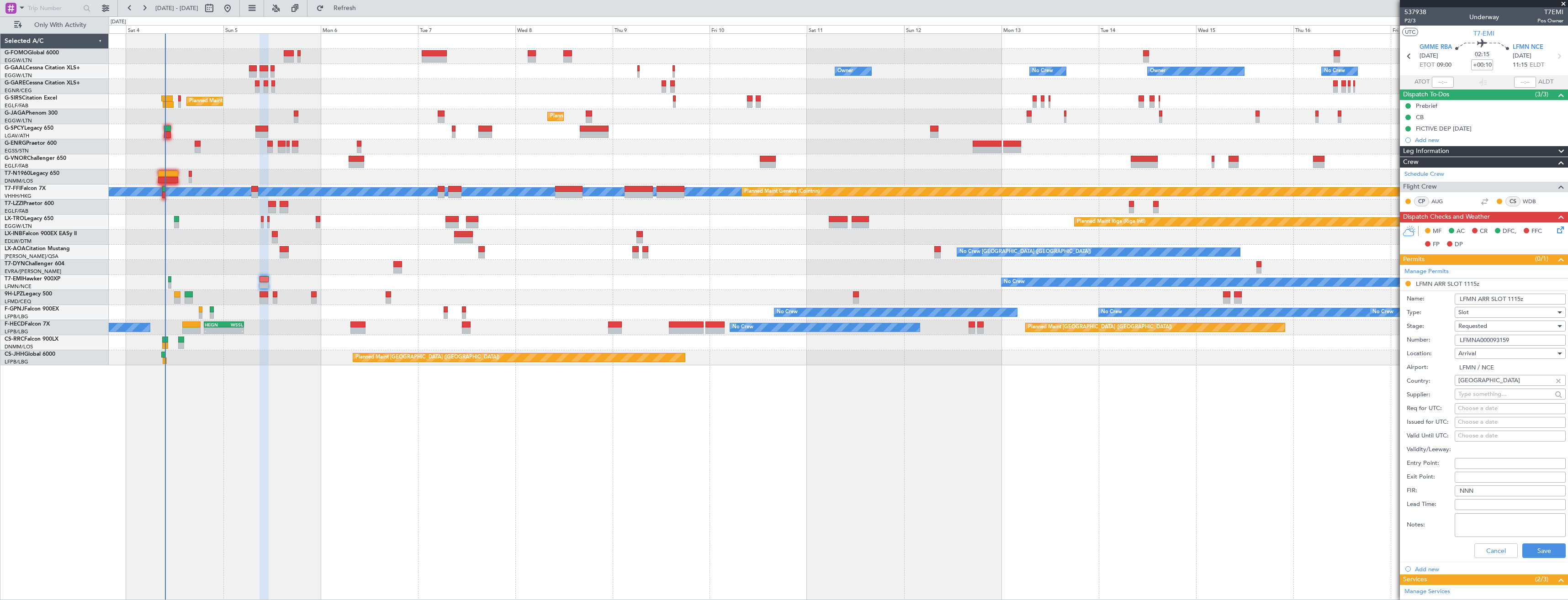
click at [1492, 327] on div "Requested" at bounding box center [1507, 326] width 97 height 14
click at [1491, 393] on span "Received OK" at bounding box center [1507, 396] width 96 height 14
click at [1530, 552] on button "Save" at bounding box center [1544, 551] width 43 height 15
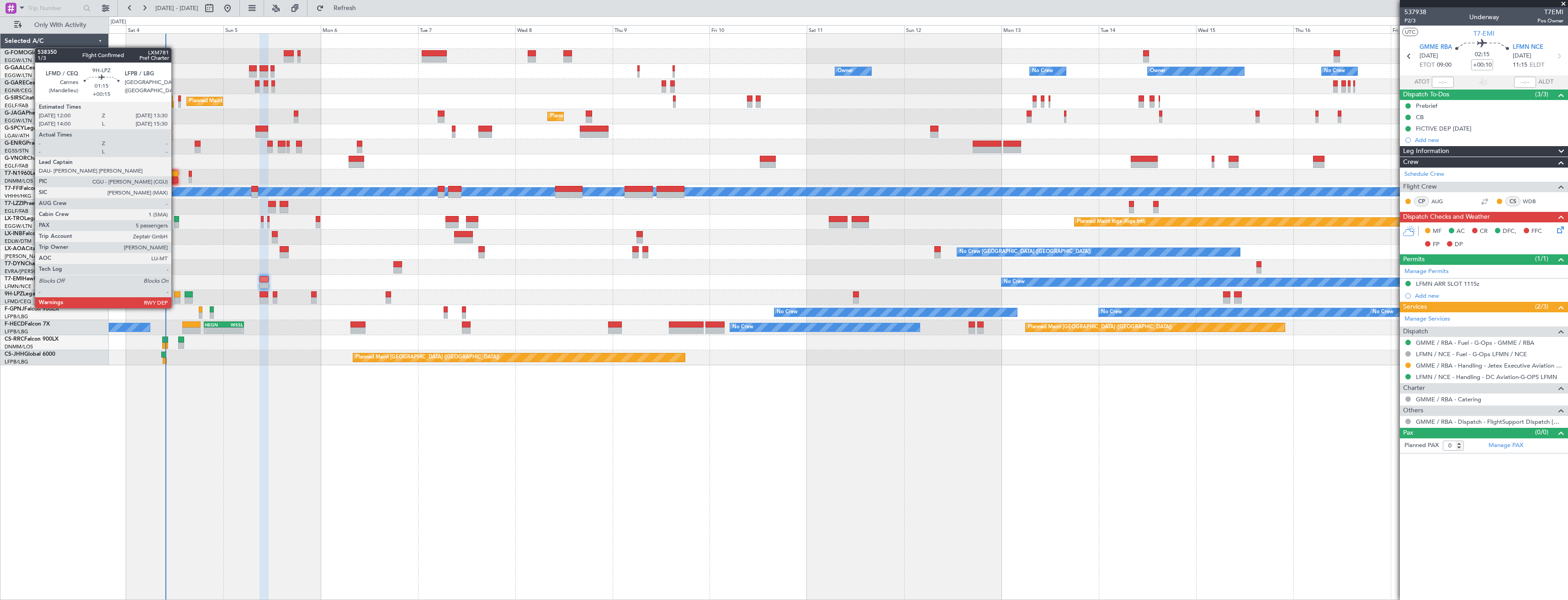
click at [175, 299] on div at bounding box center [177, 301] width 7 height 7
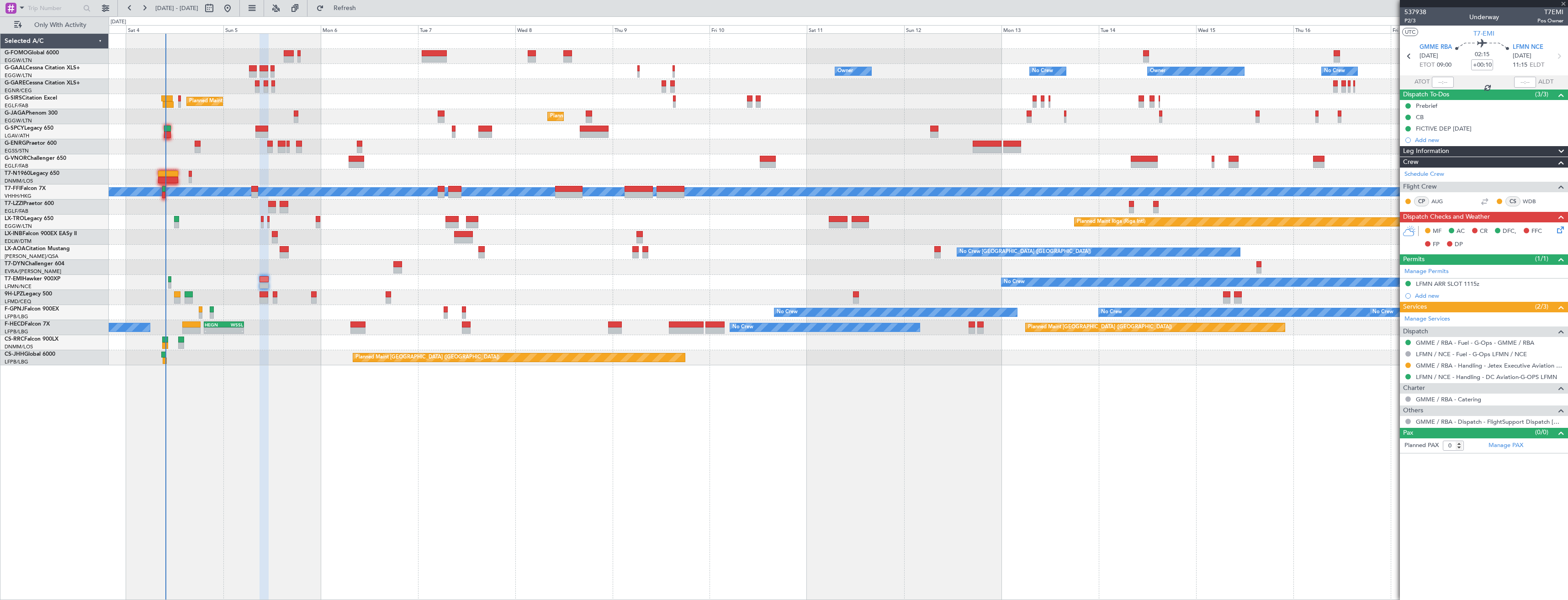
type input "+00:15"
type input "5"
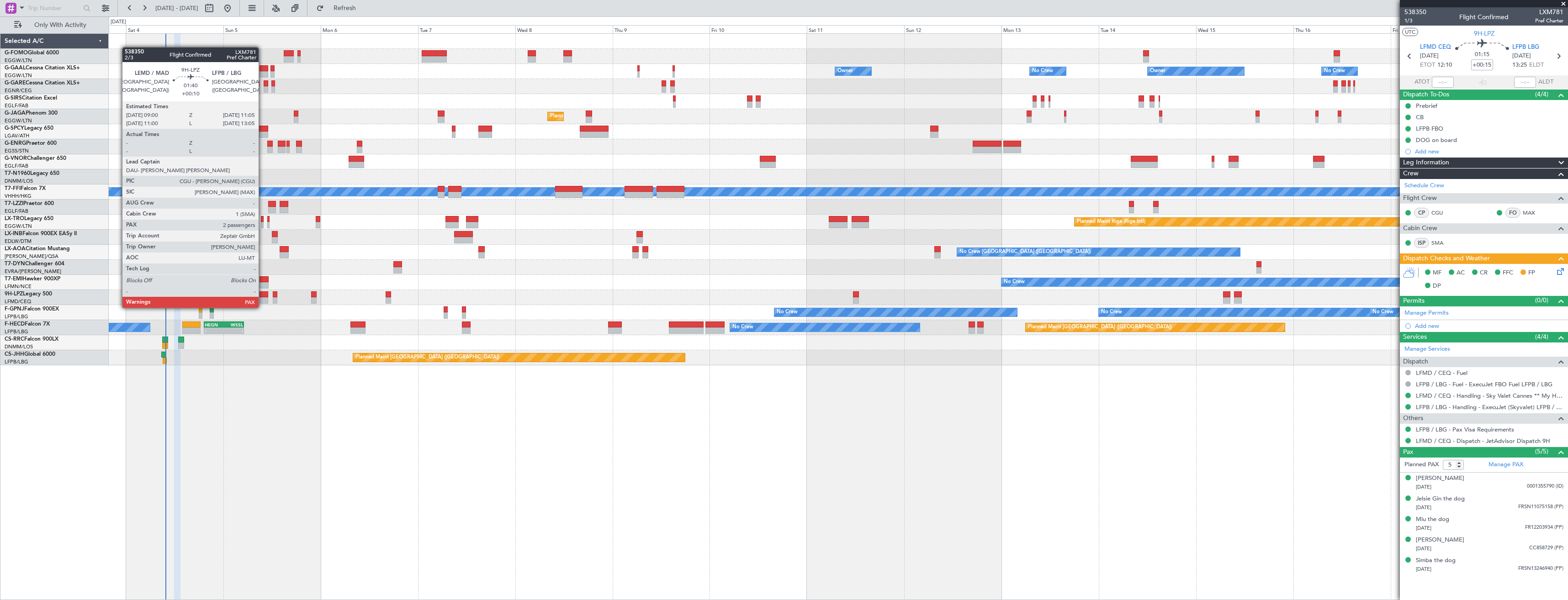
click at [263, 299] on div at bounding box center [264, 301] width 9 height 7
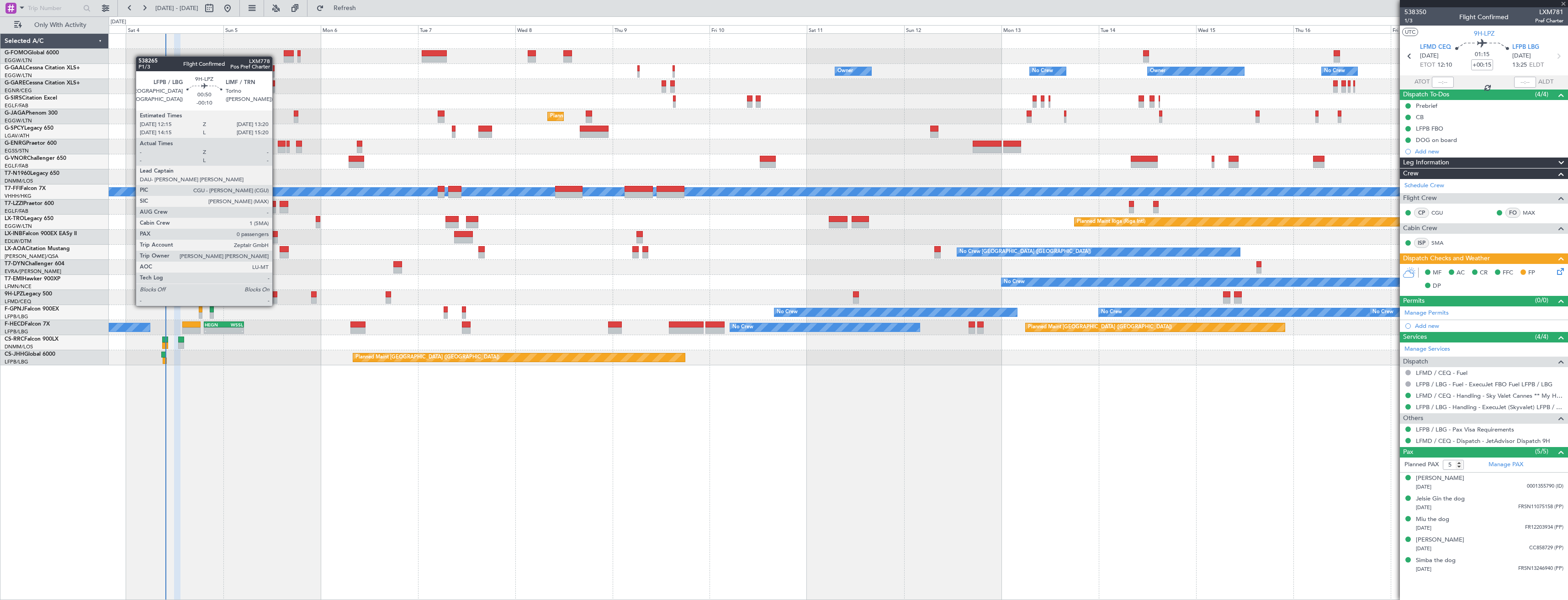
type input "+00:10"
type input "4"
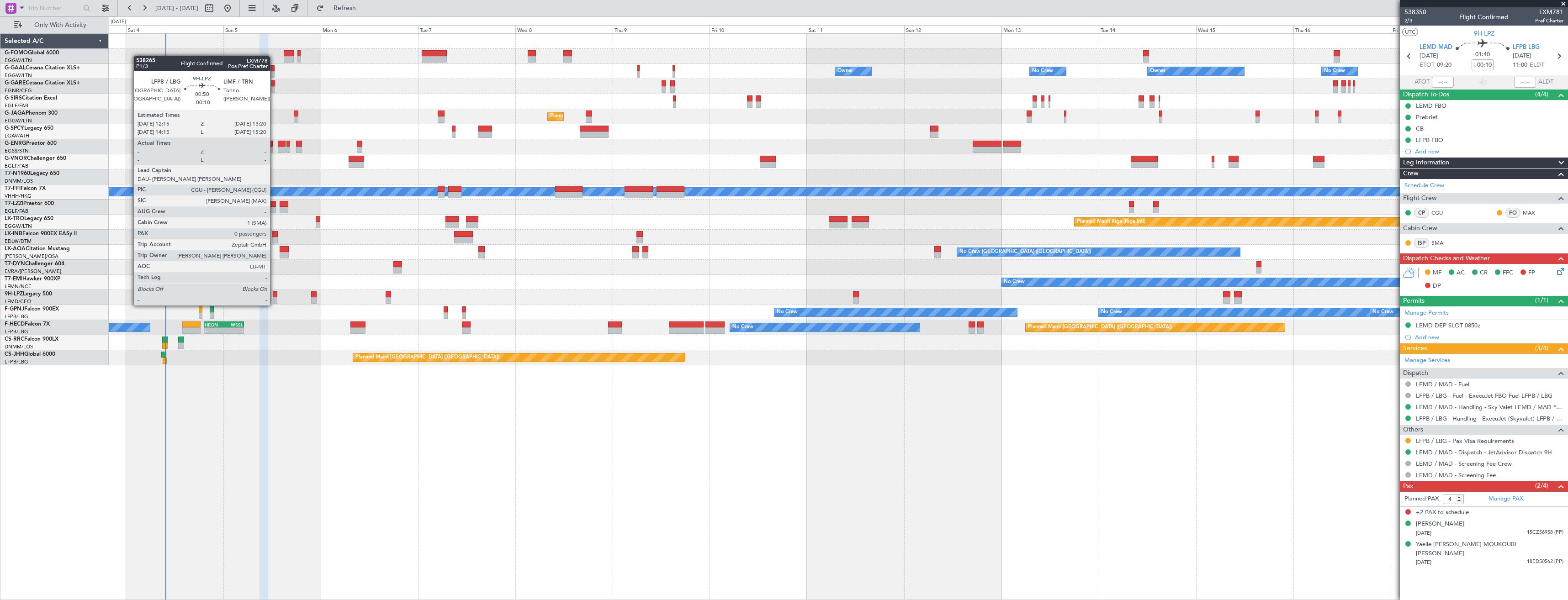
click at [274, 296] on div at bounding box center [275, 295] width 5 height 7
type input "-00:10"
type input "0"
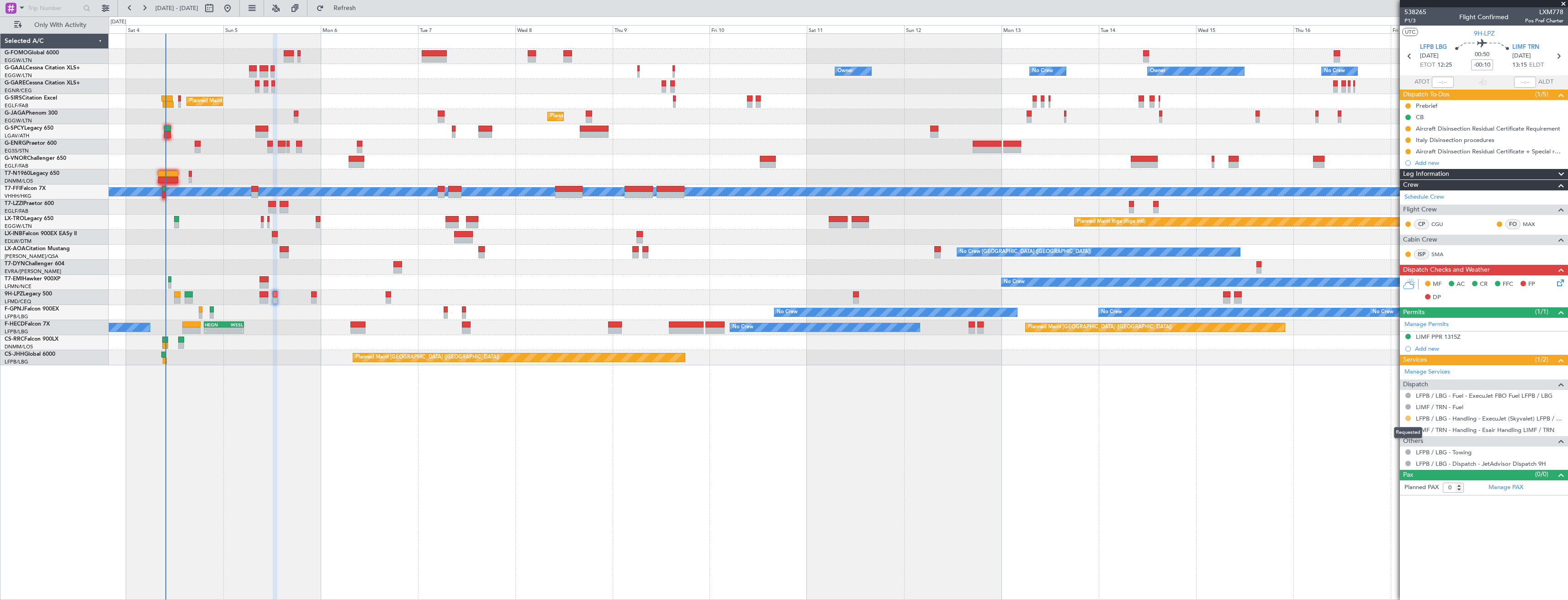
click at [1406, 418] on button at bounding box center [1408, 418] width 5 height 5
click at [1384, 526] on span "Confirmed" at bounding box center [1382, 527] width 29 height 9
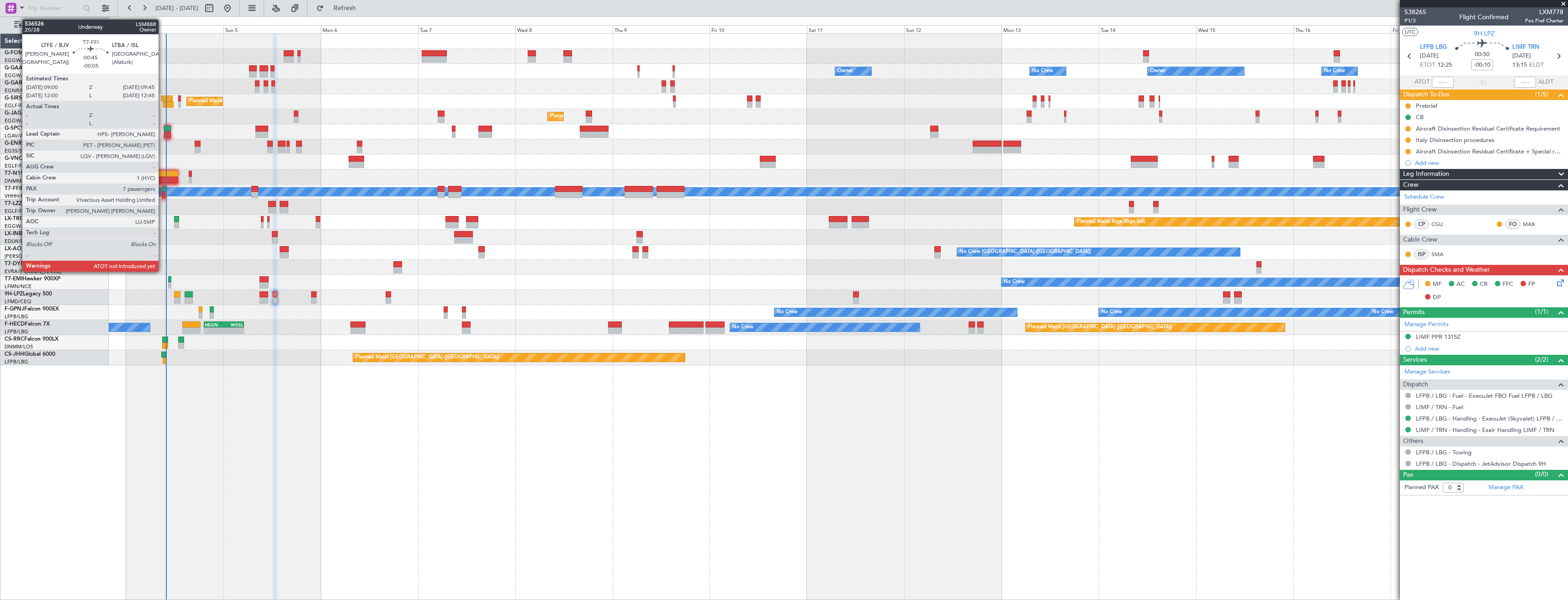
click at [163, 193] on div at bounding box center [163, 195] width 3 height 7
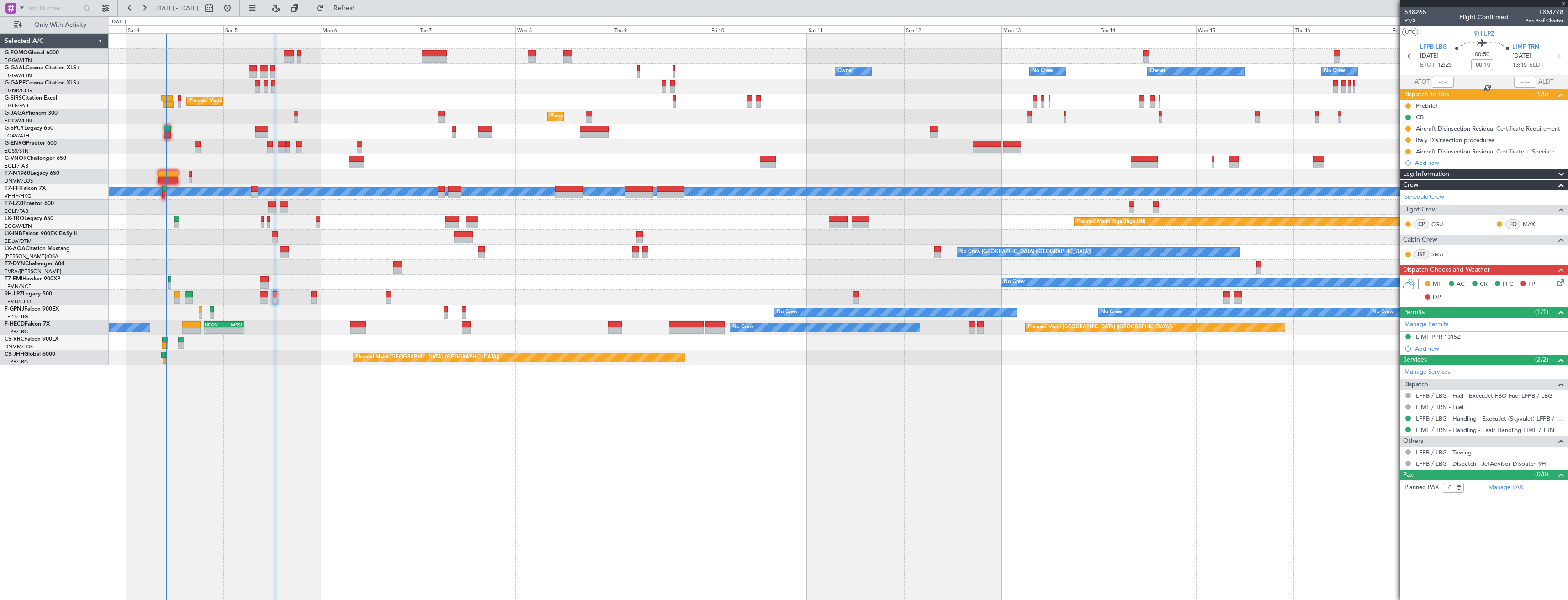
type input "-00:05"
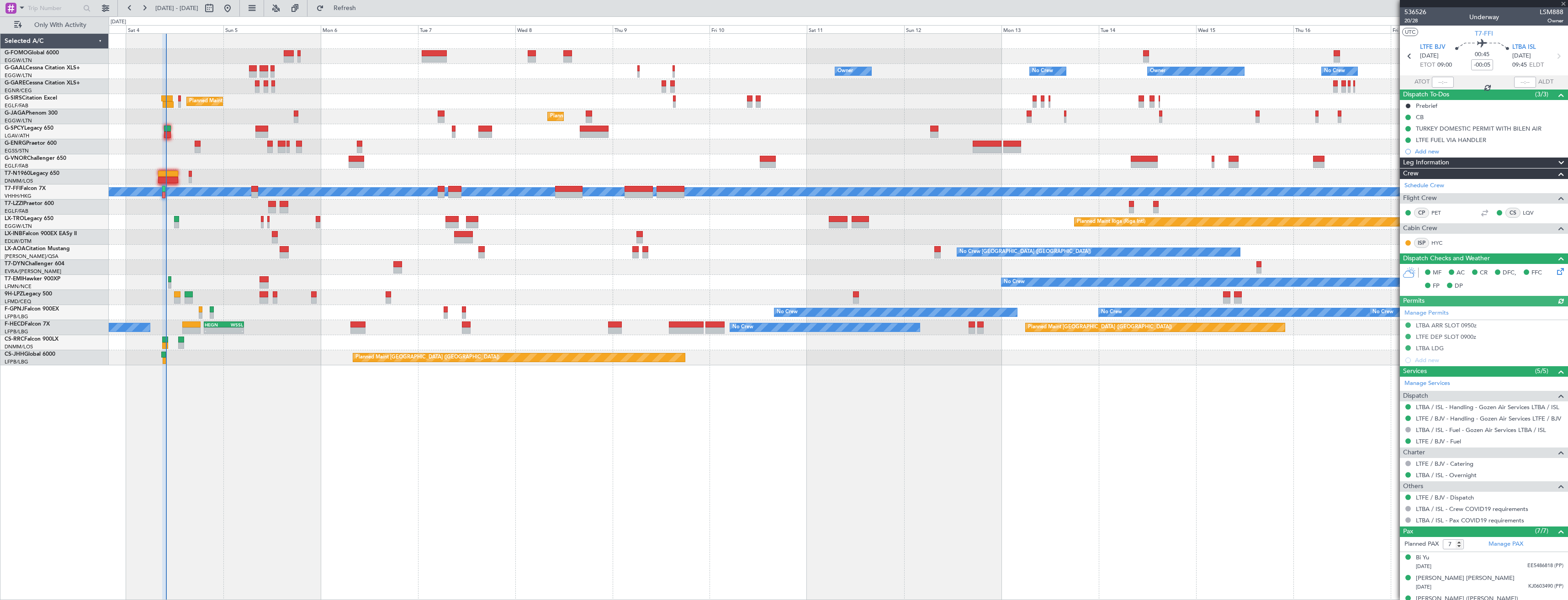
click at [1563, 3] on div at bounding box center [1484, 4] width 168 height 7
click at [1561, 2] on span at bounding box center [1563, 4] width 9 height 9
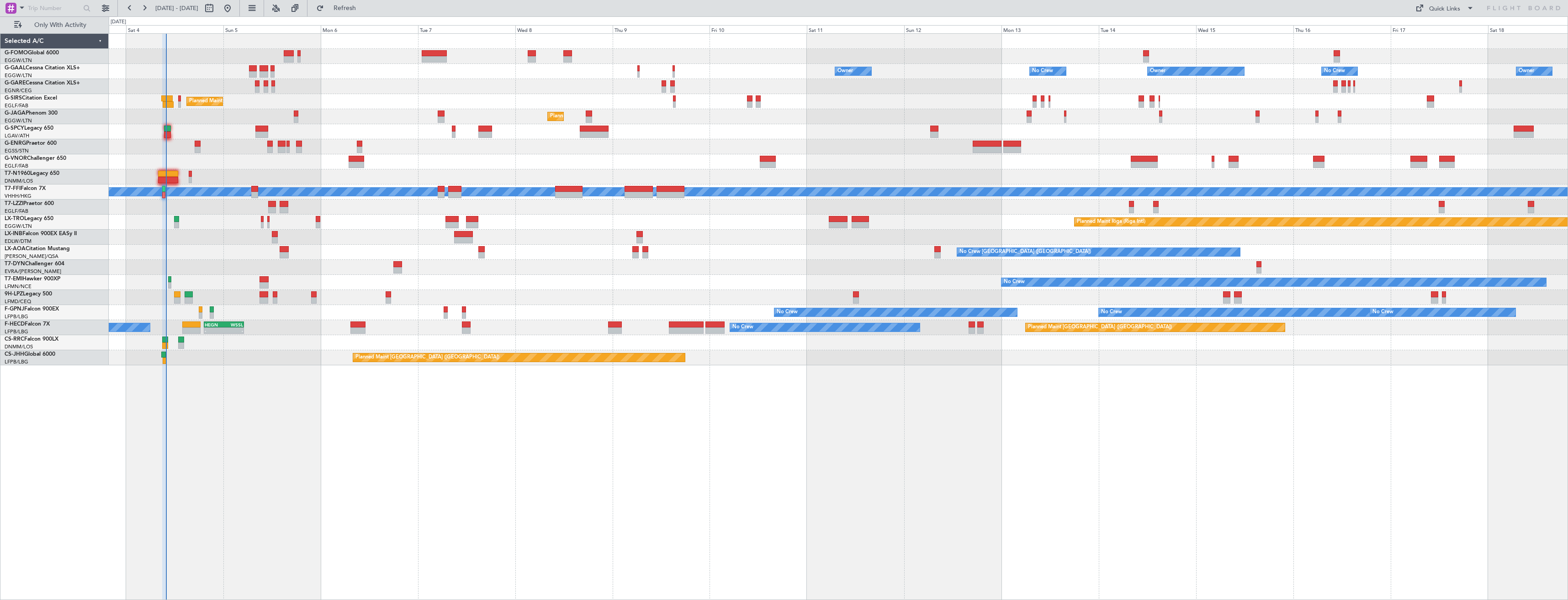
type input "0"
click at [364, 12] on span "Refresh" at bounding box center [345, 8] width 38 height 7
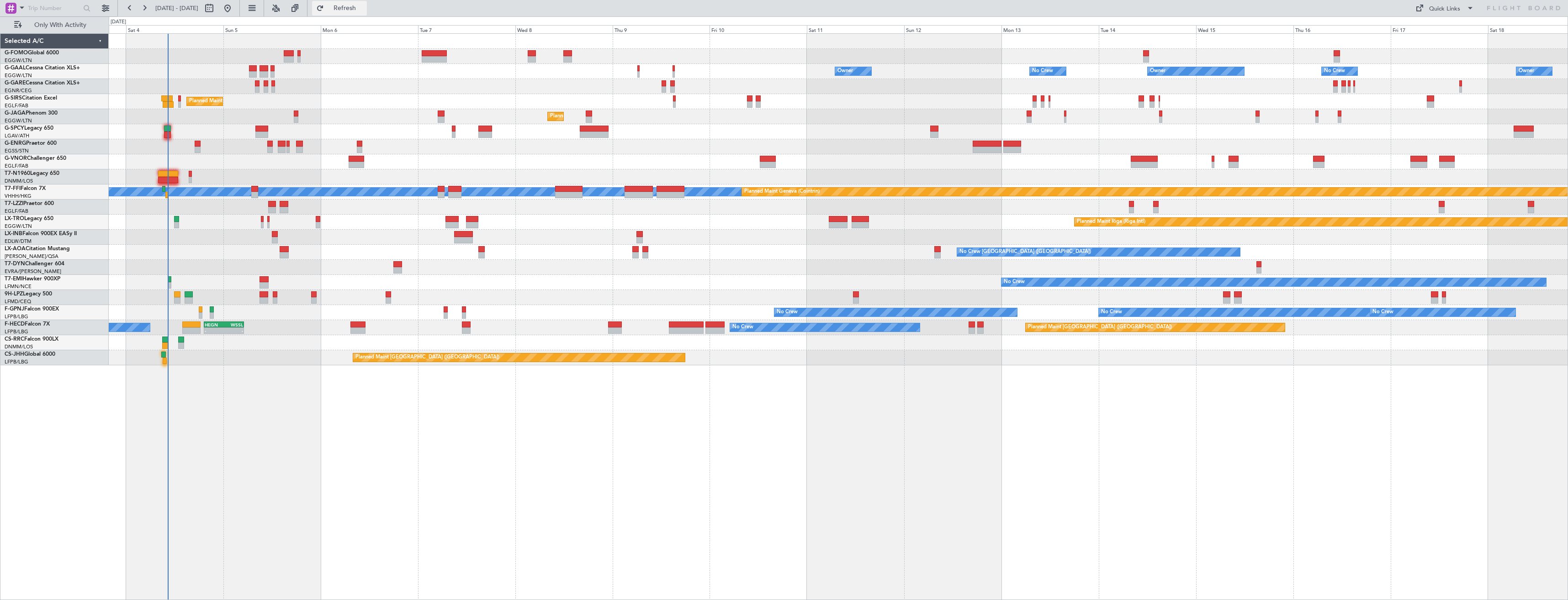
click at [364, 5] on span "Refresh" at bounding box center [345, 8] width 38 height 7
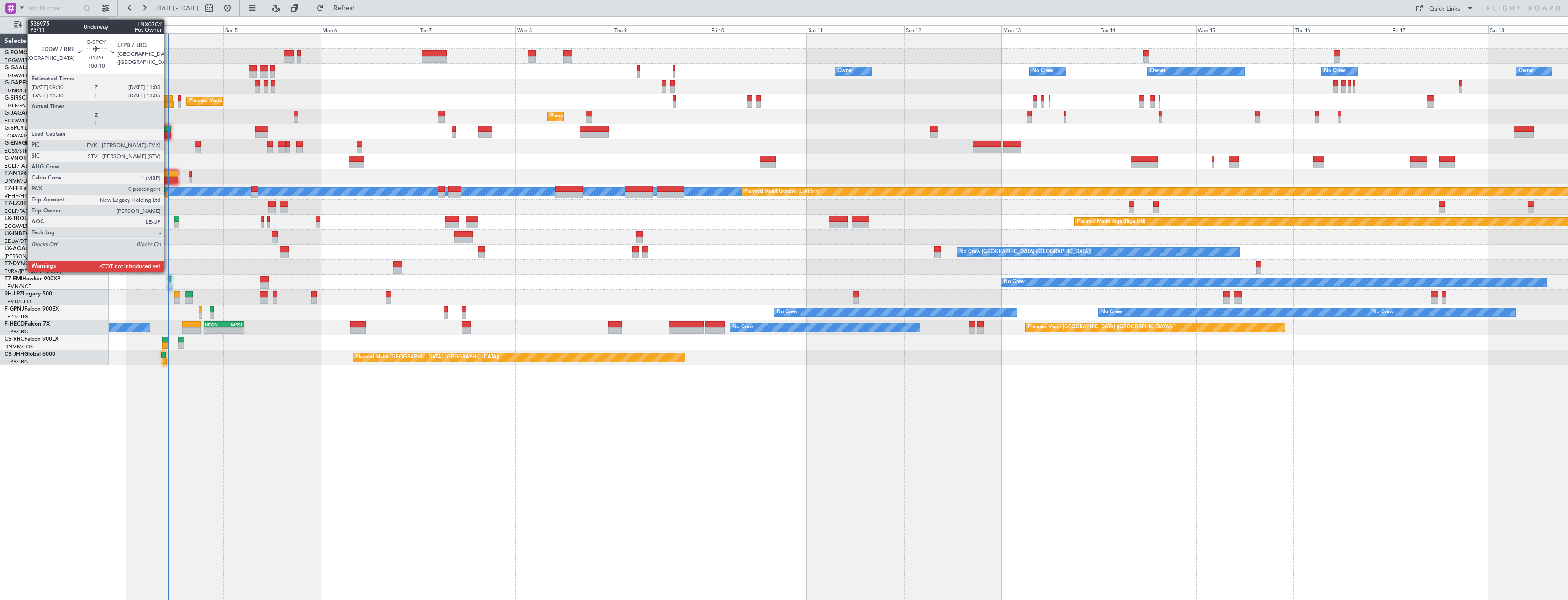
click at [168, 130] on div at bounding box center [167, 128] width 7 height 7
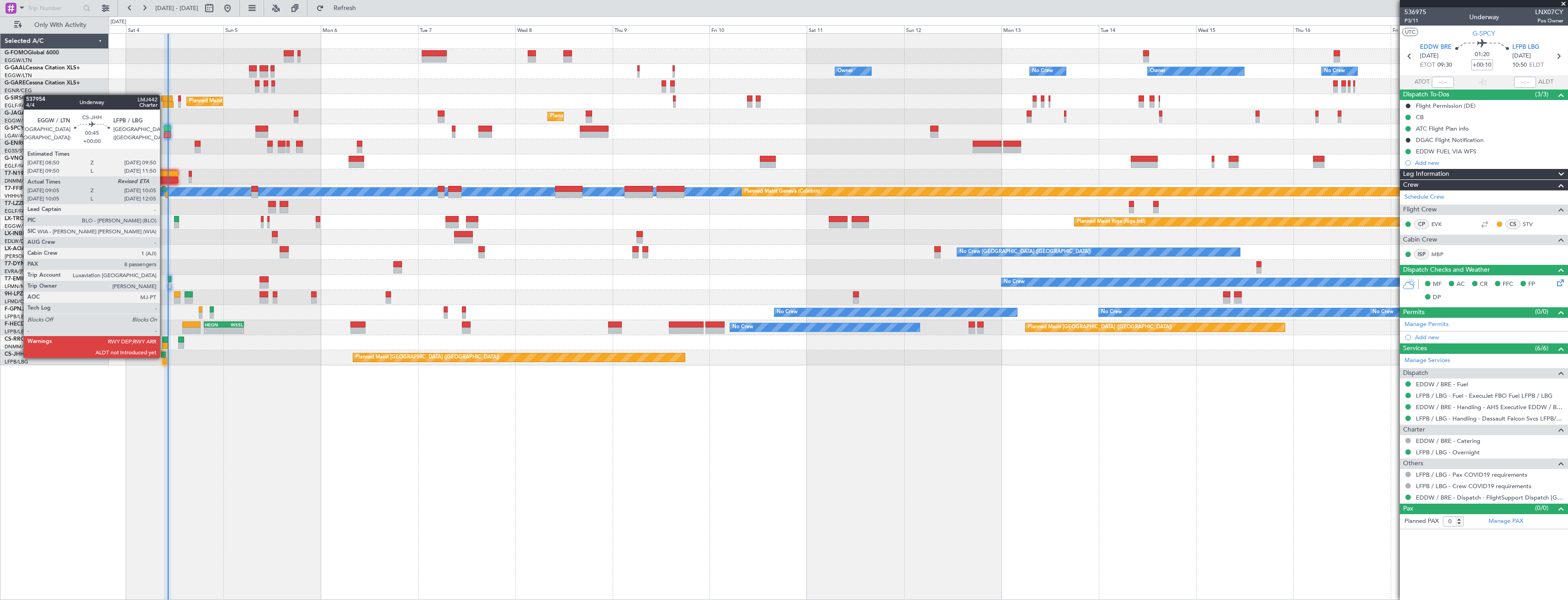
click at [164, 357] on div at bounding box center [163, 355] width 4 height 7
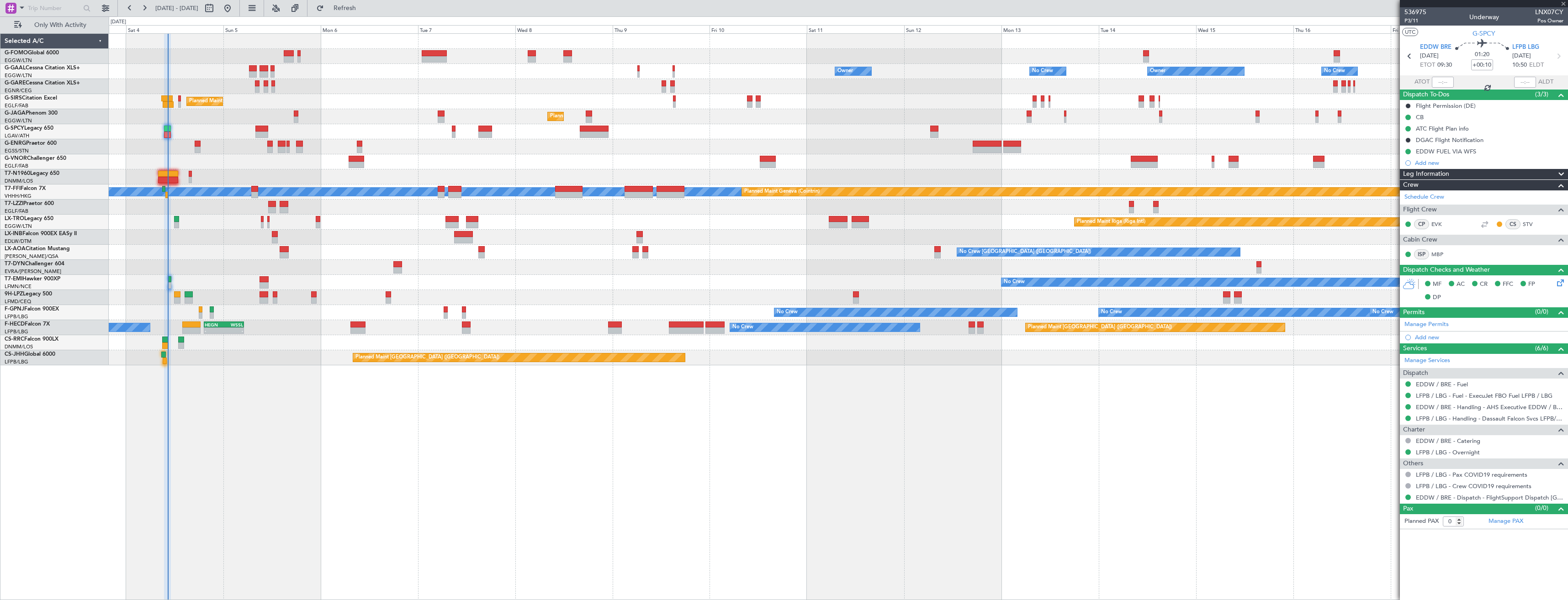
type input "09:15"
type input "8"
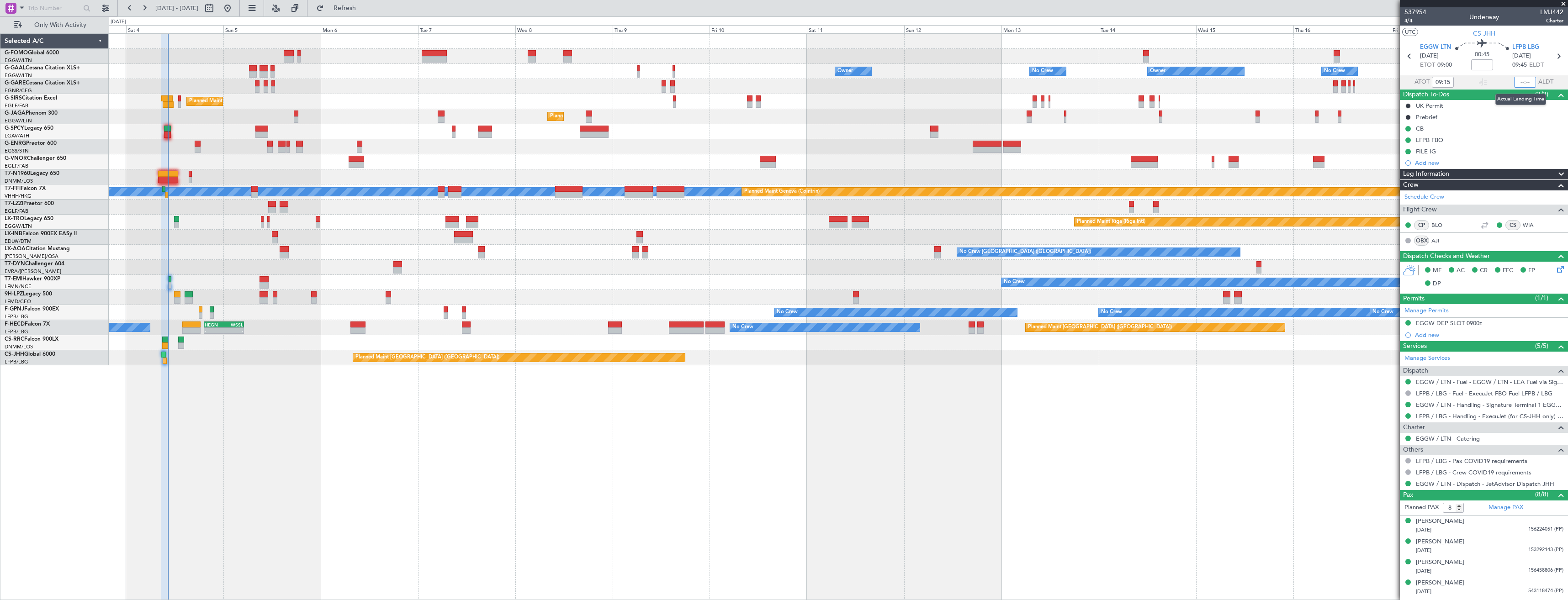
click at [1519, 82] on input "text" at bounding box center [1525, 82] width 22 height 11
type input "10:18"
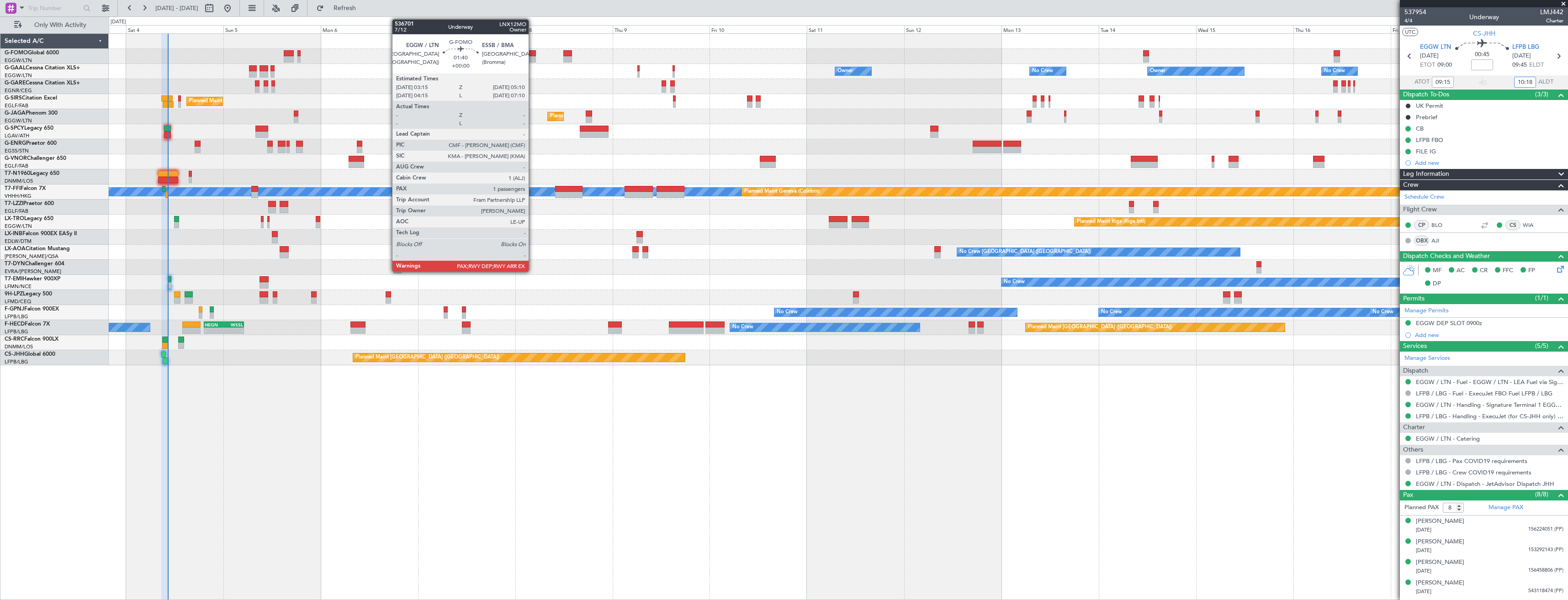
click at [533, 55] on div at bounding box center [532, 54] width 9 height 7
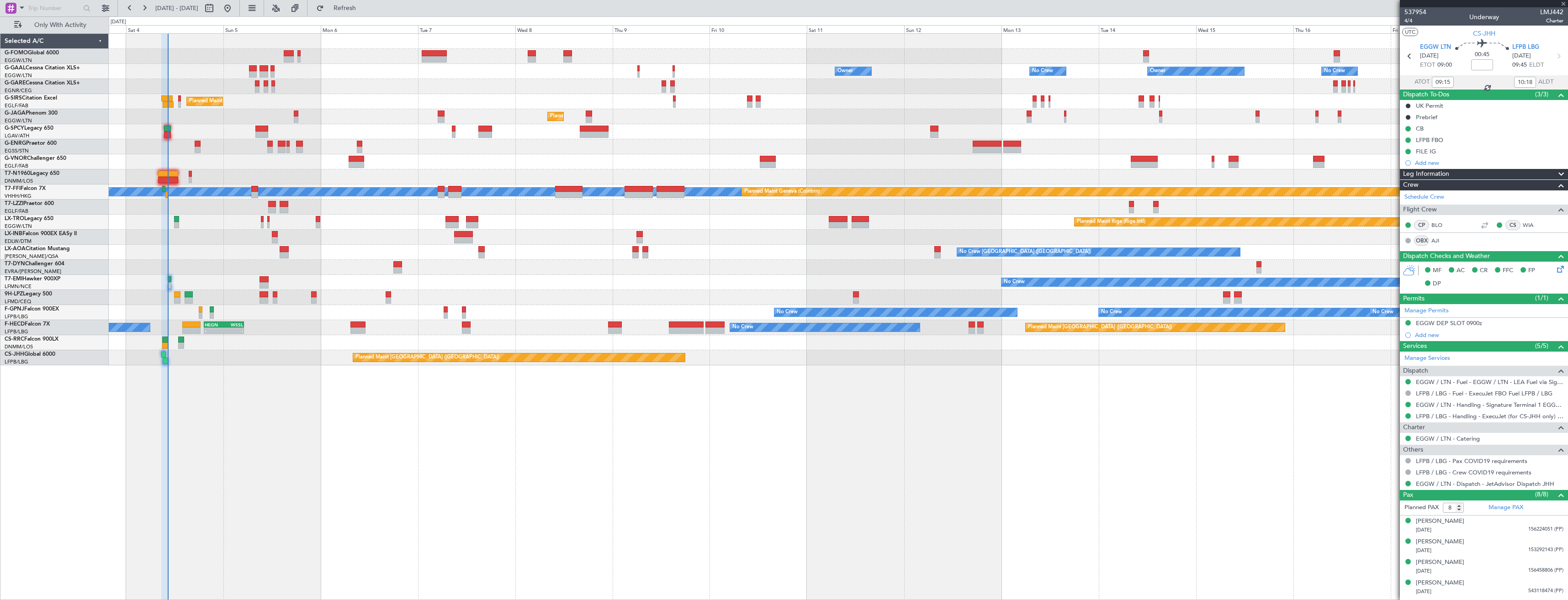
type input "2"
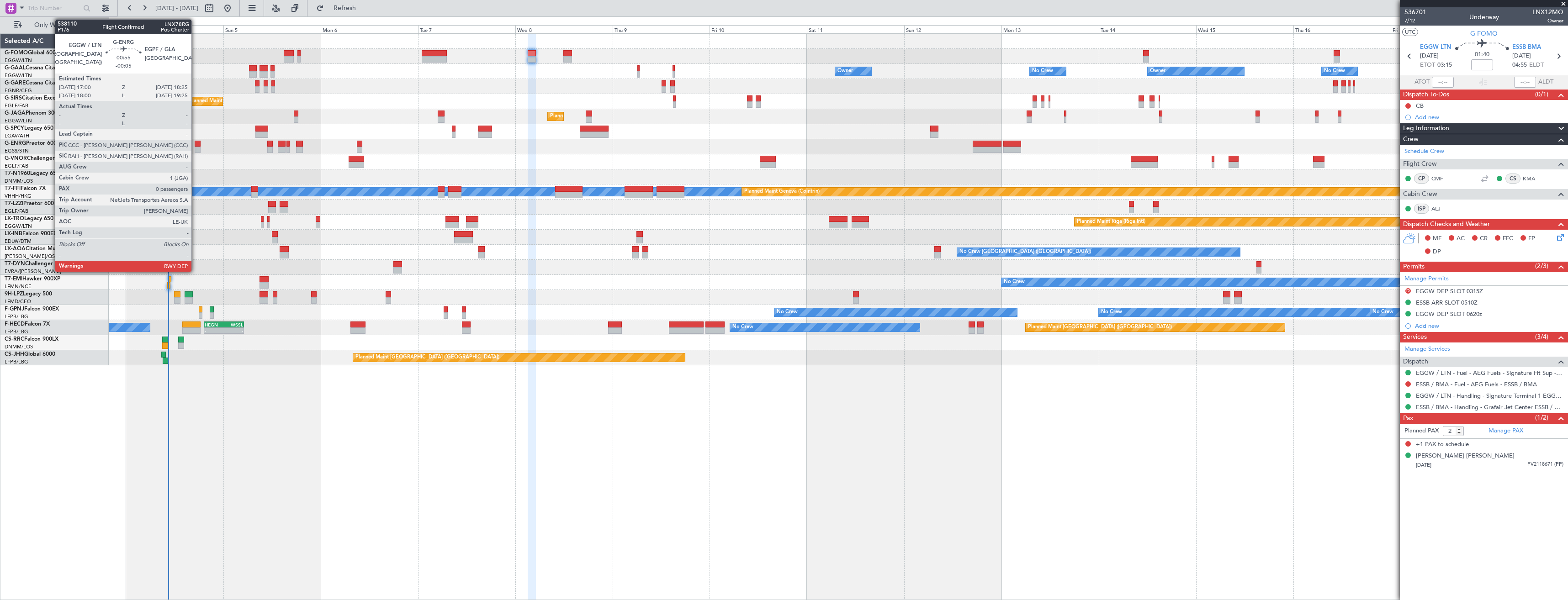
click at [195, 148] on div at bounding box center [198, 150] width 6 height 7
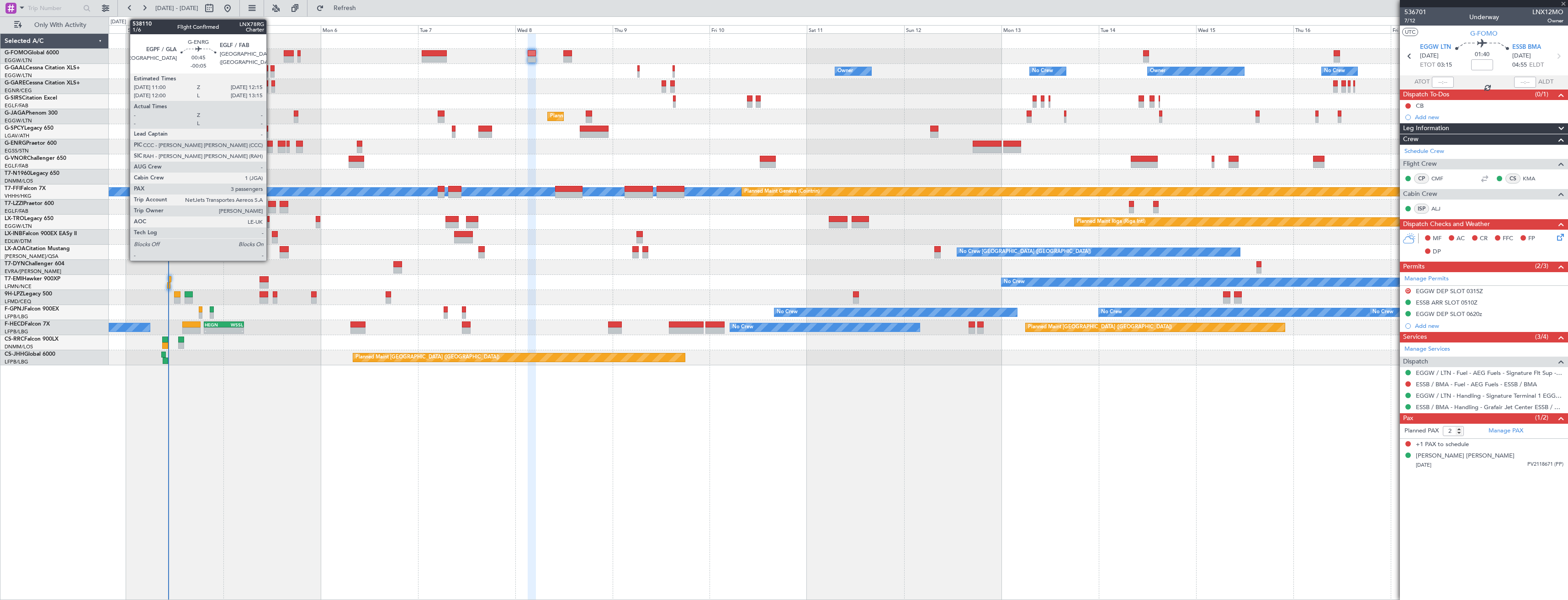
type input "-00:05"
type input "0"
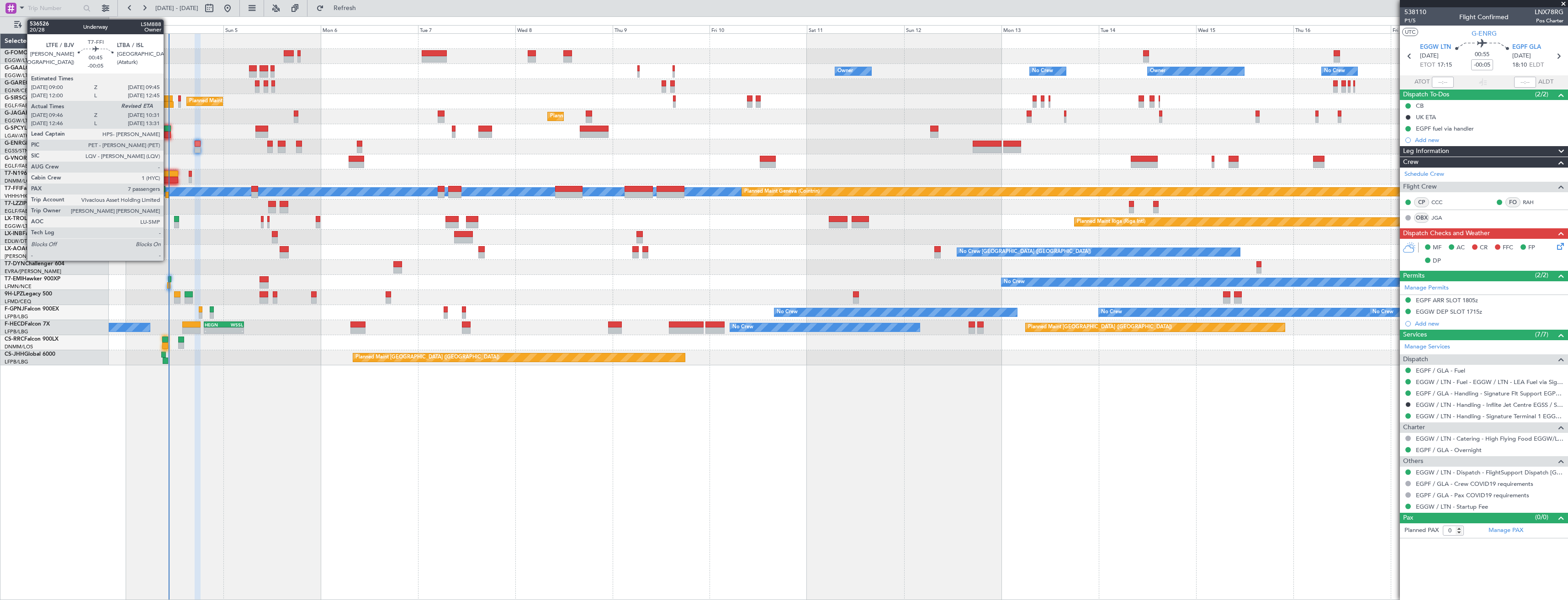
click at [167, 197] on div at bounding box center [167, 195] width 3 height 7
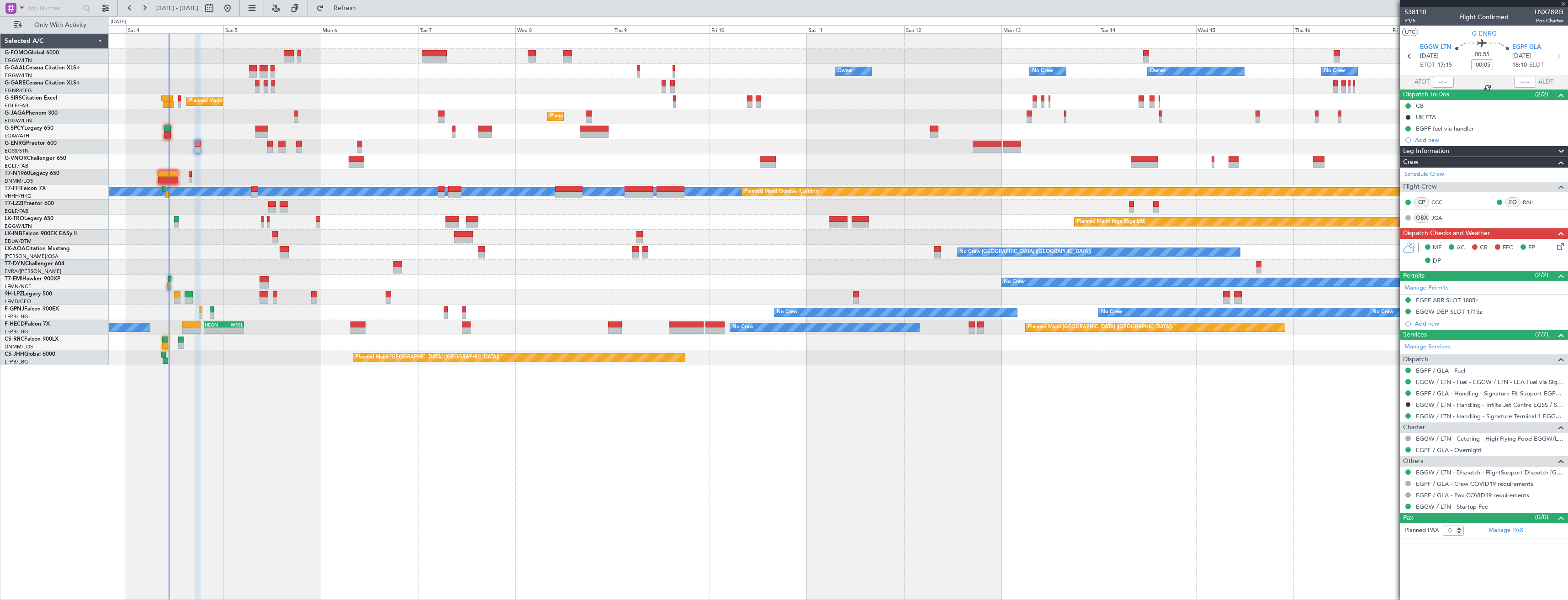
type input "09:46"
type input "7"
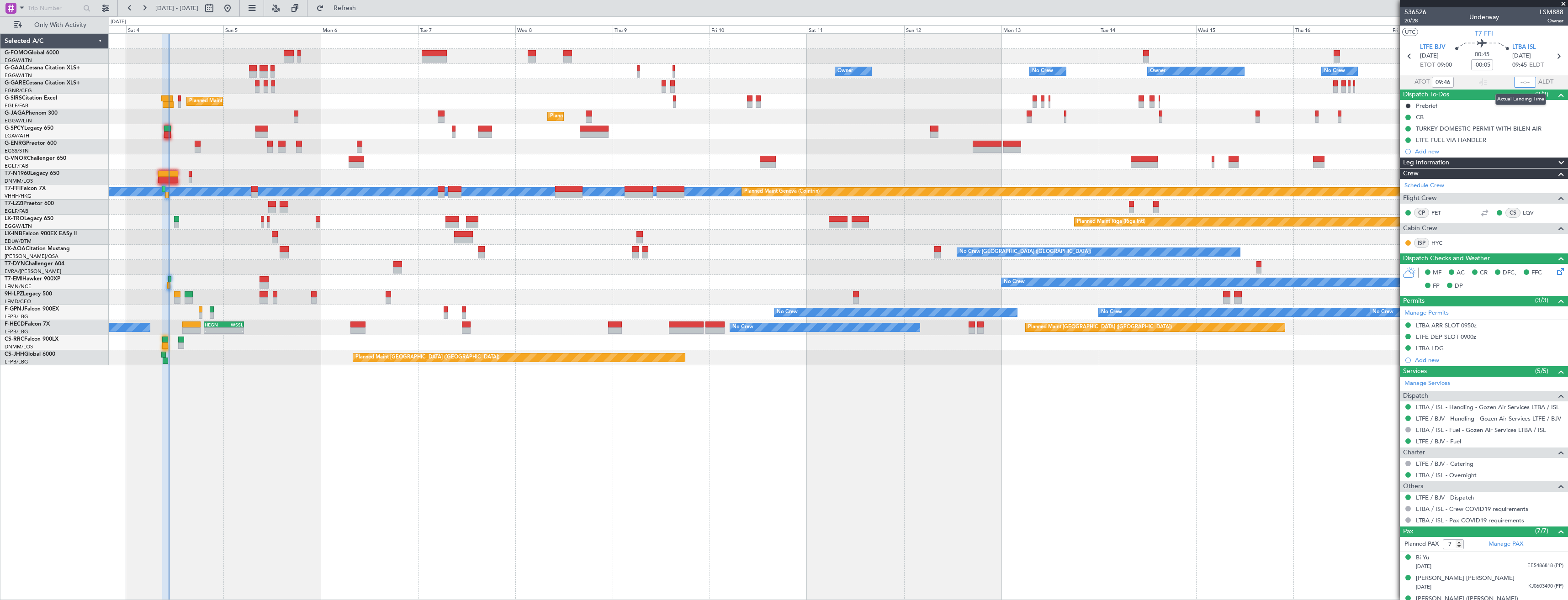
click at [1517, 82] on input "text" at bounding box center [1525, 82] width 22 height 11
type input "10:32"
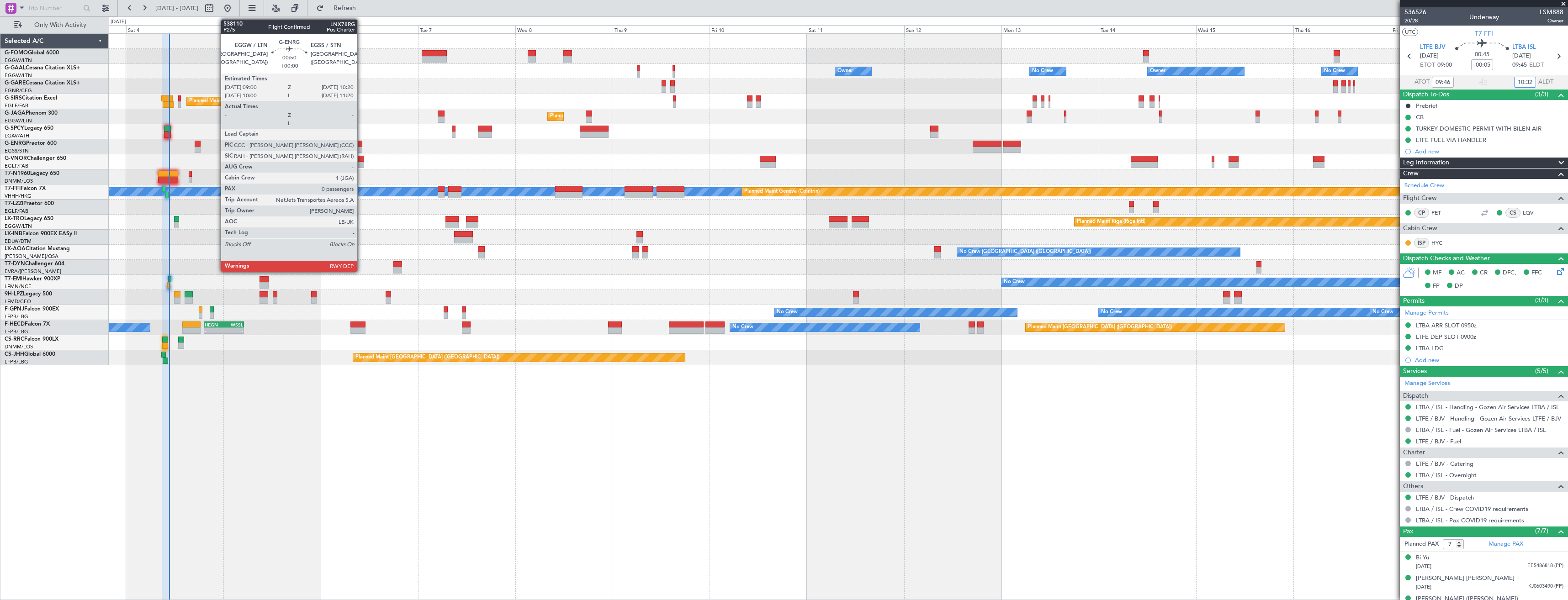
click at [362, 151] on div at bounding box center [359, 150] width 5 height 7
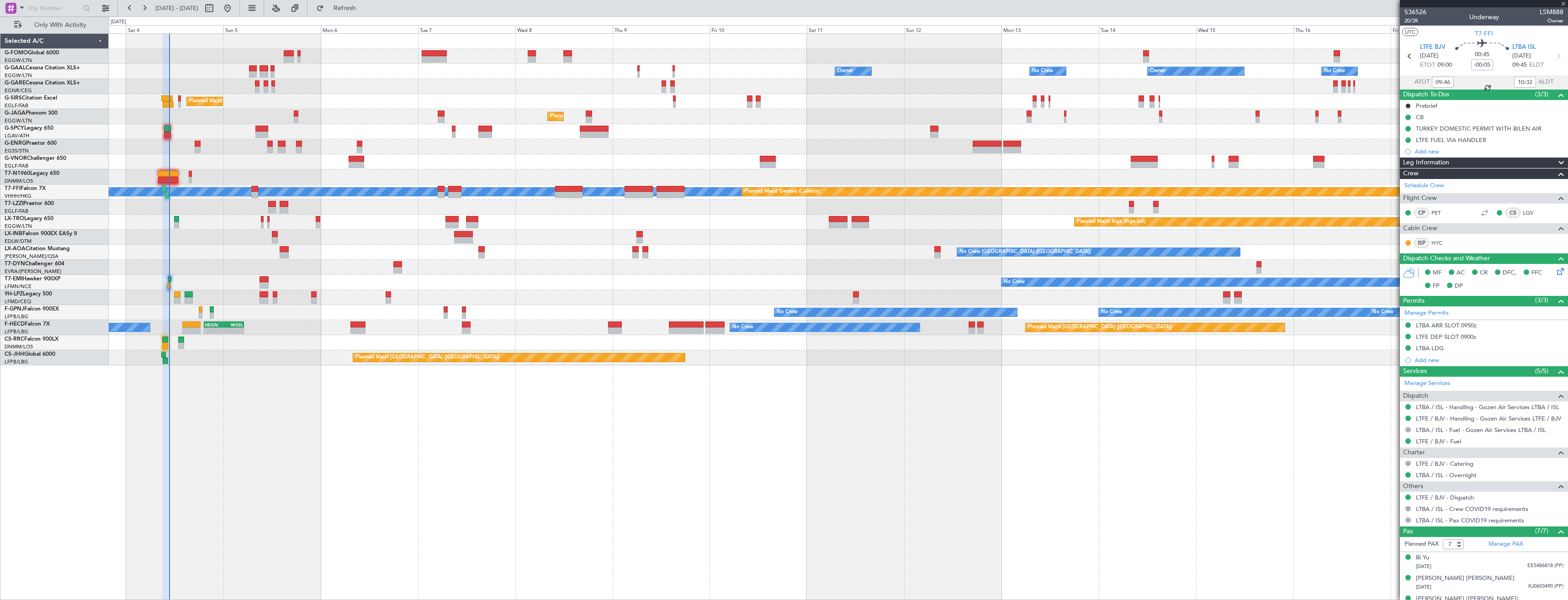
type input "0"
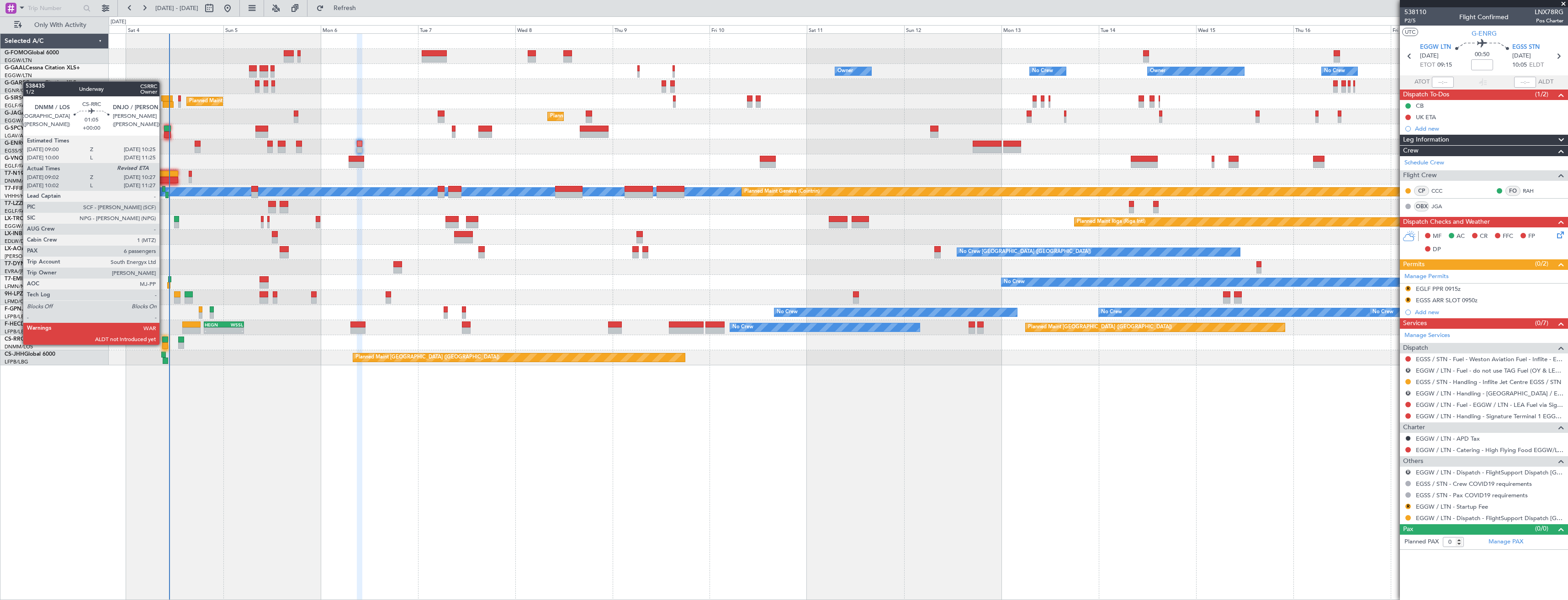
click at [164, 344] on div at bounding box center [165, 346] width 6 height 7
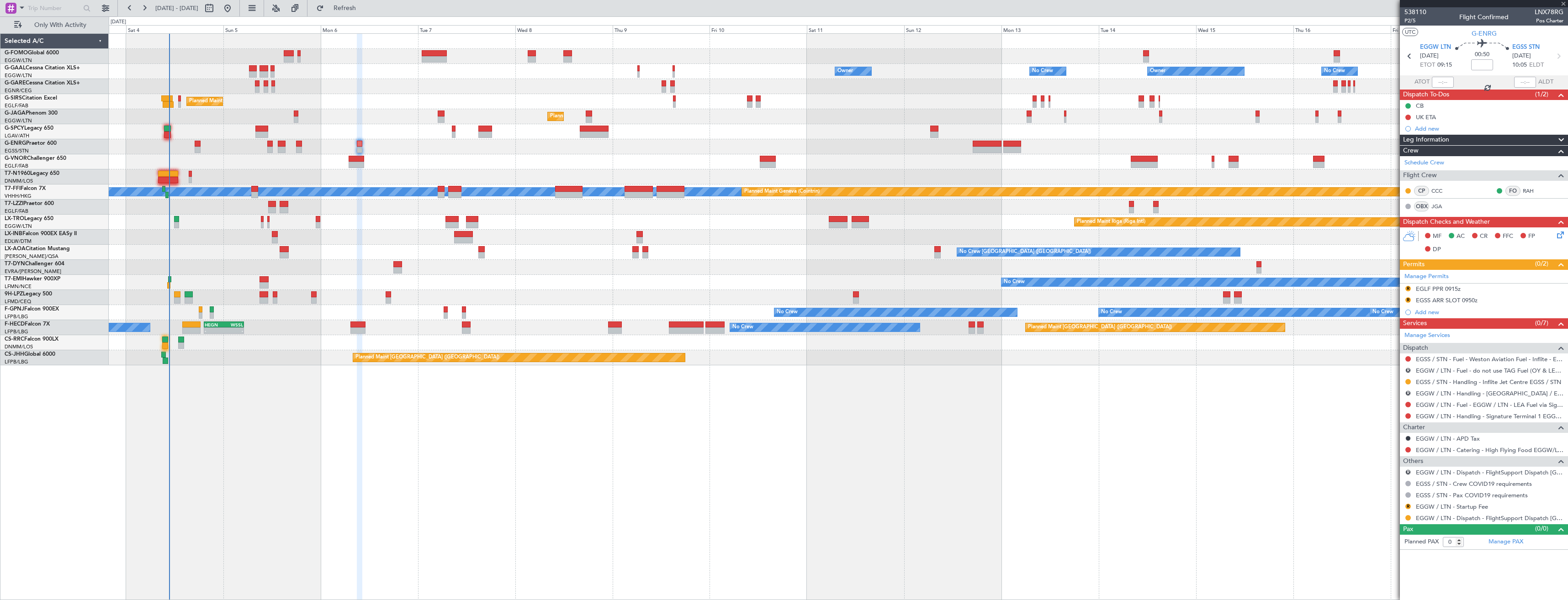
type input "09:17"
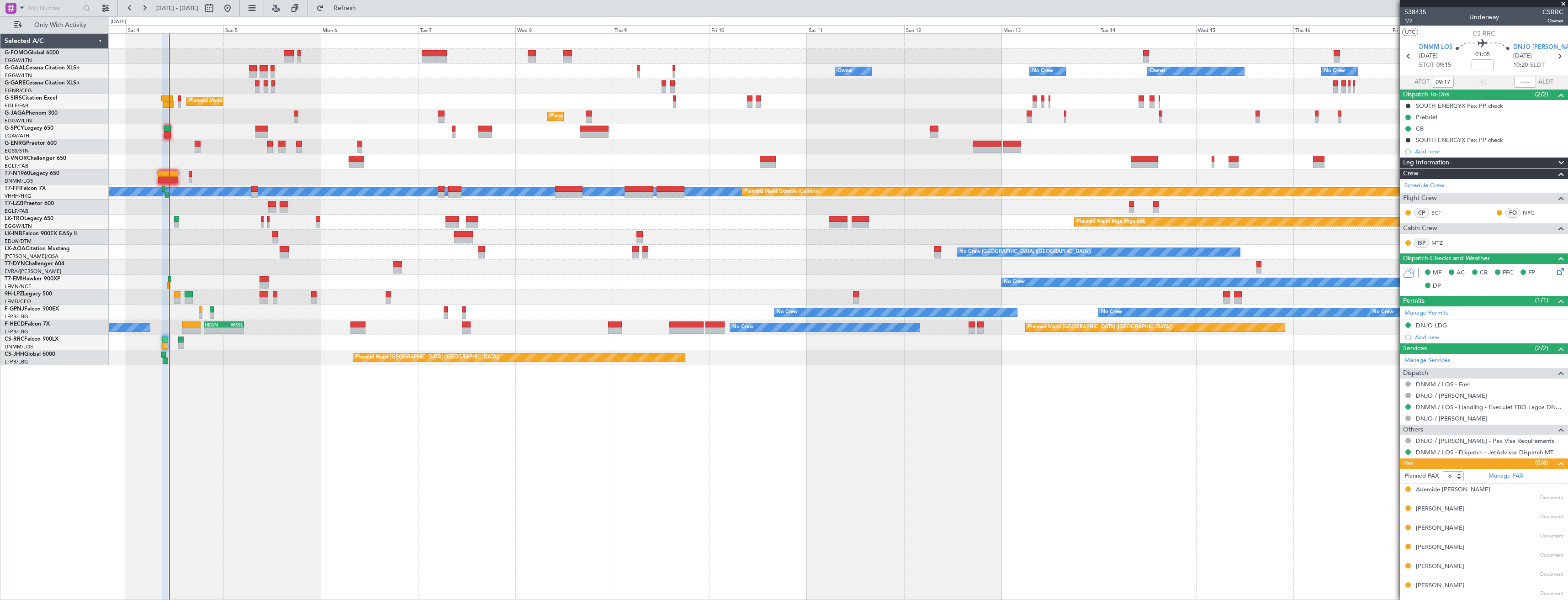
click at [1566, 3] on span at bounding box center [1563, 4] width 9 height 9
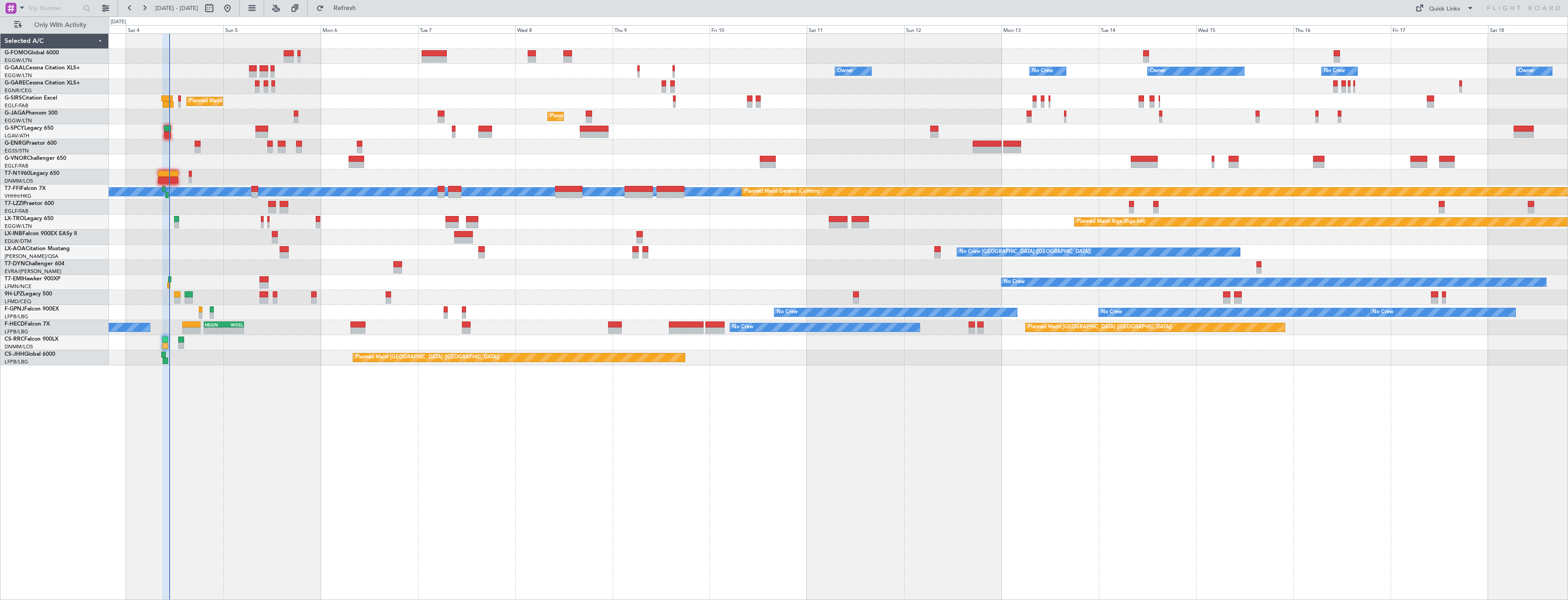
type input "0"
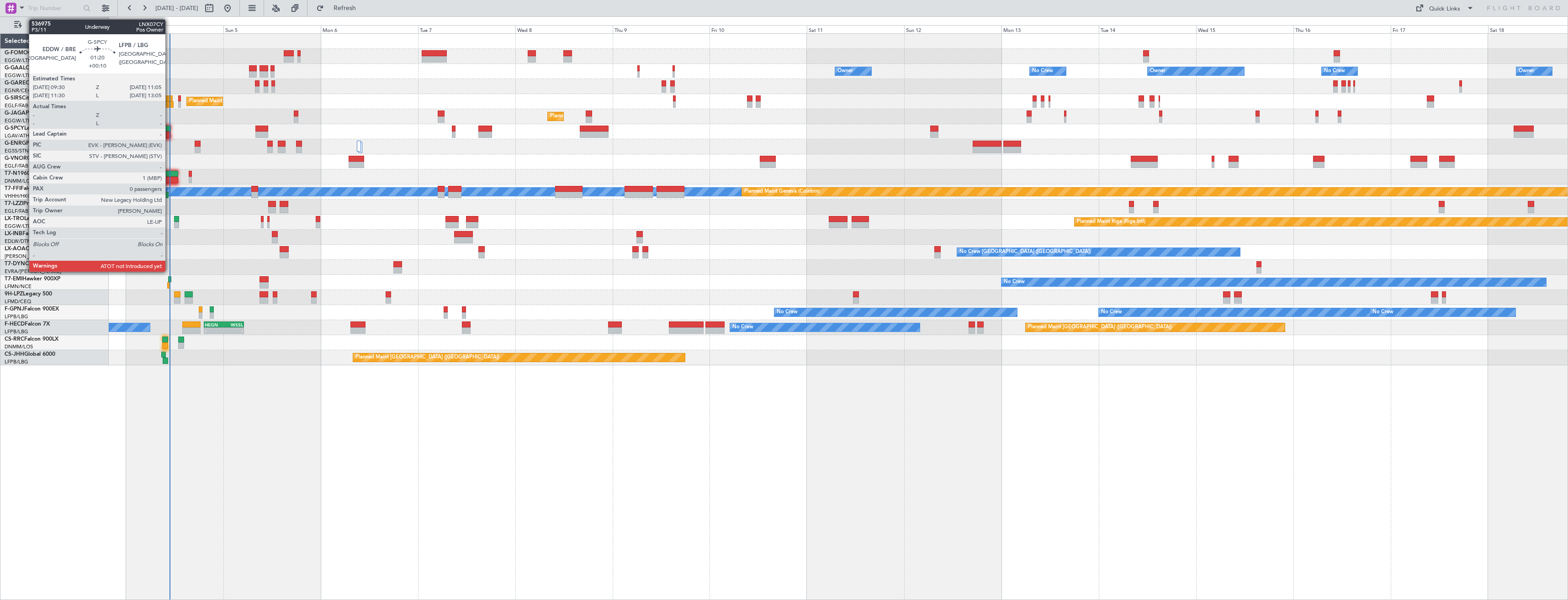
click at [170, 133] on div at bounding box center [167, 134] width 7 height 7
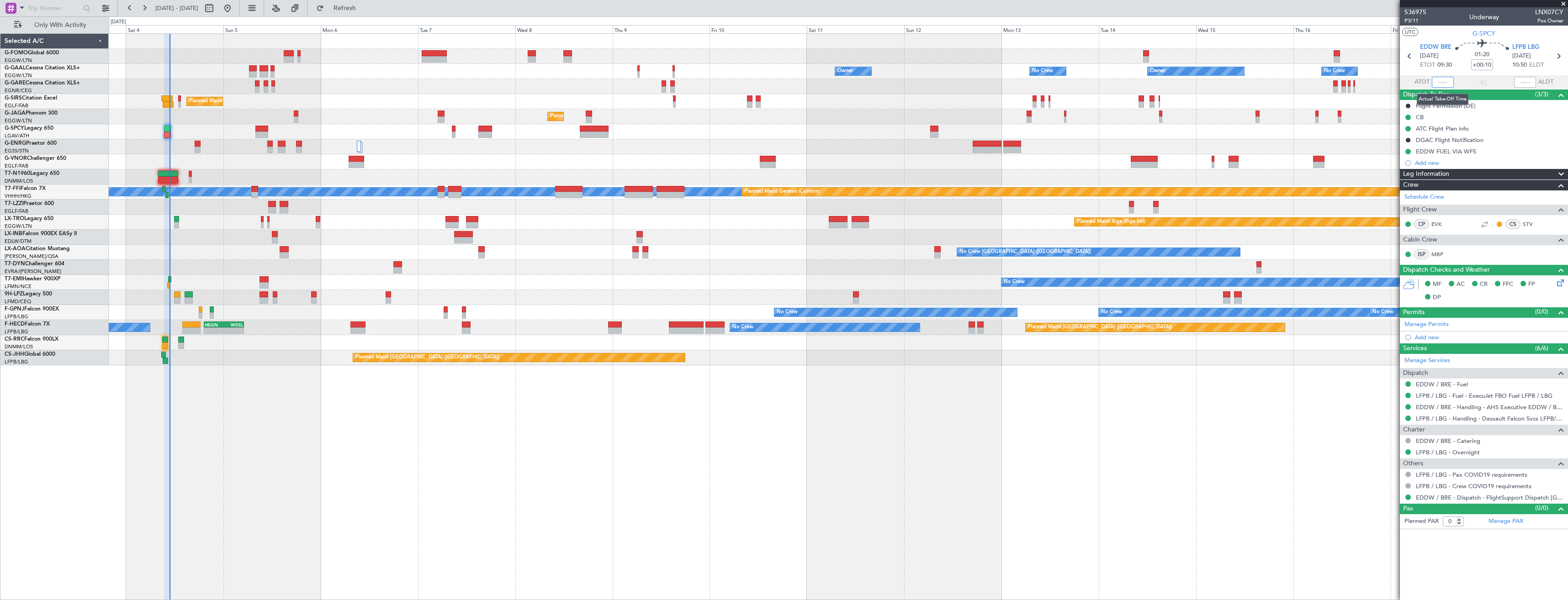
click at [1448, 83] on input "text" at bounding box center [1443, 82] width 22 height 11
type input "10:42"
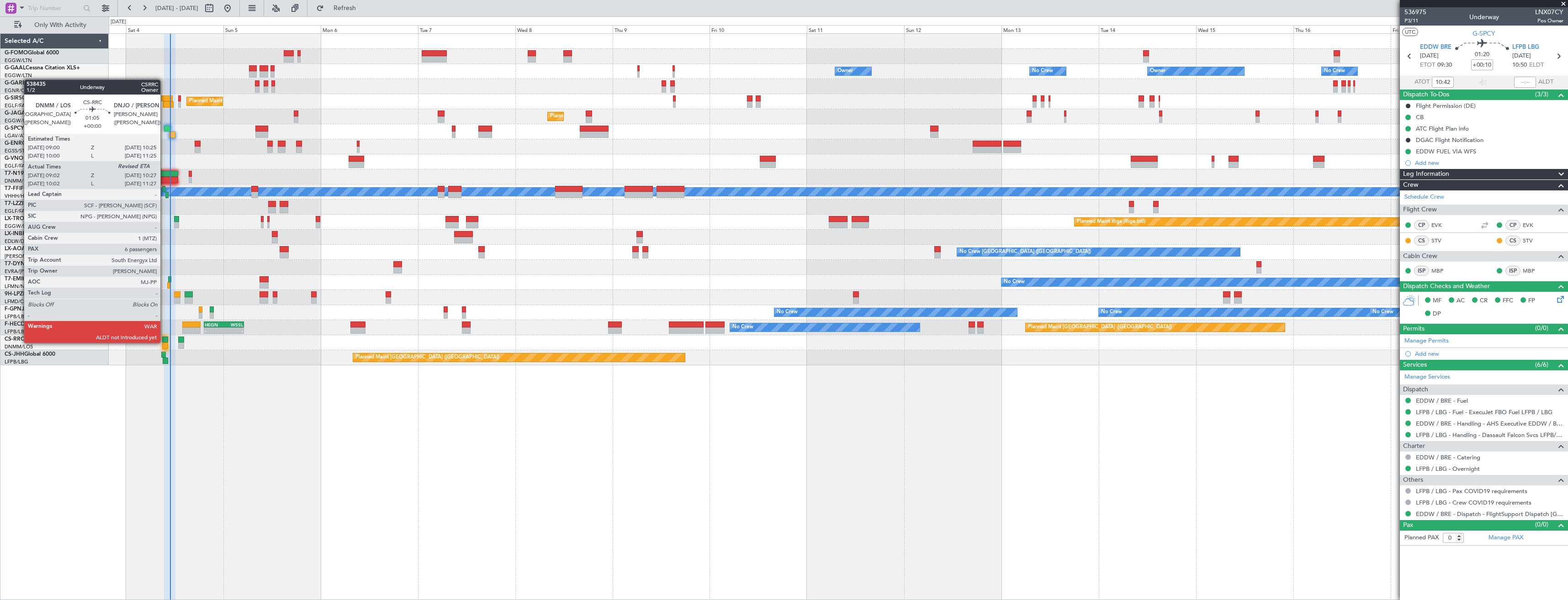
click at [165, 342] on div at bounding box center [165, 340] width 6 height 7
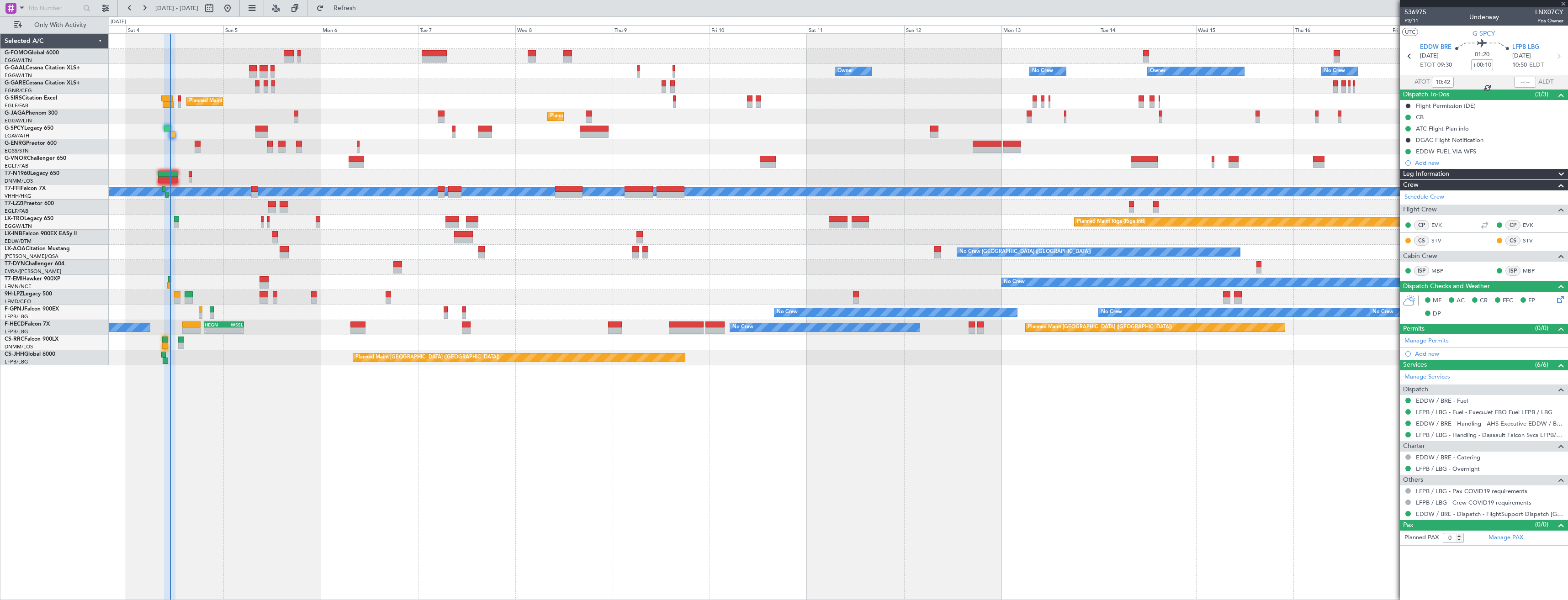
type input "09:17"
type input "6"
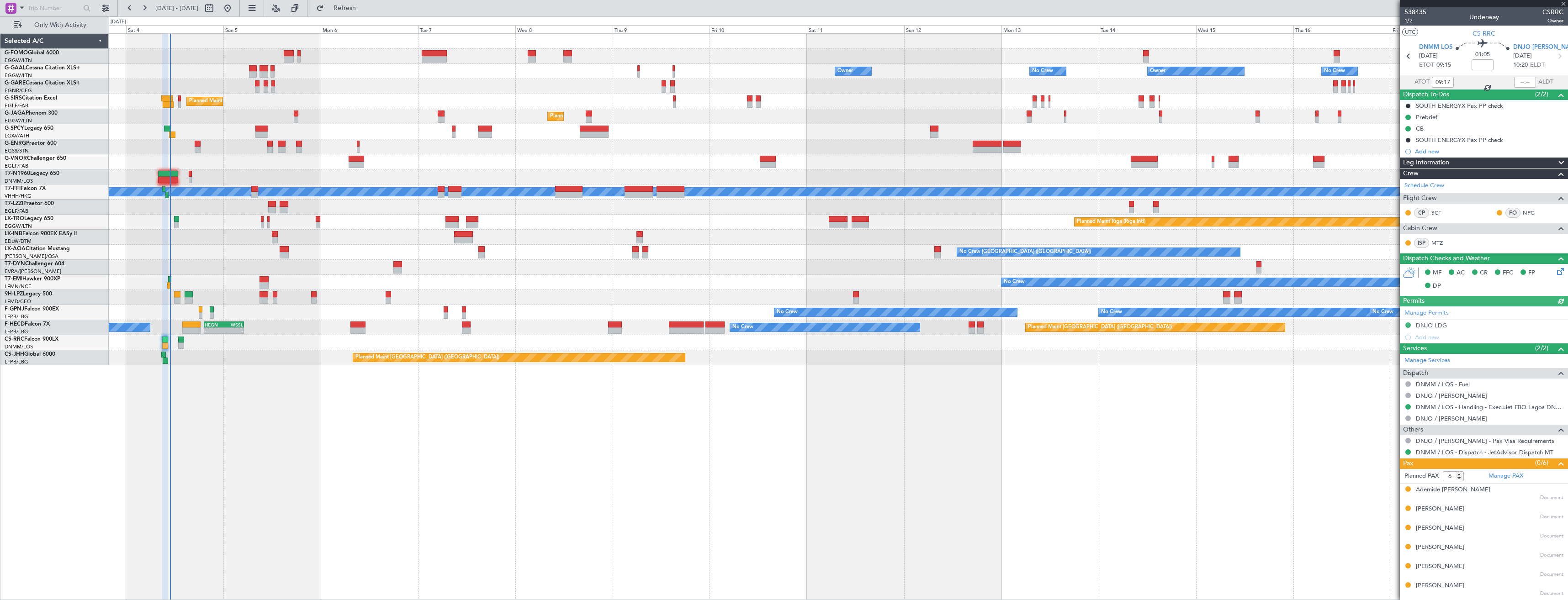
click at [1534, 80] on div at bounding box center [1525, 82] width 22 height 11
click at [1530, 82] on input "text" at bounding box center [1525, 82] width 22 height 11
type input "10:48"
type input "10:17"
type input "11:48"
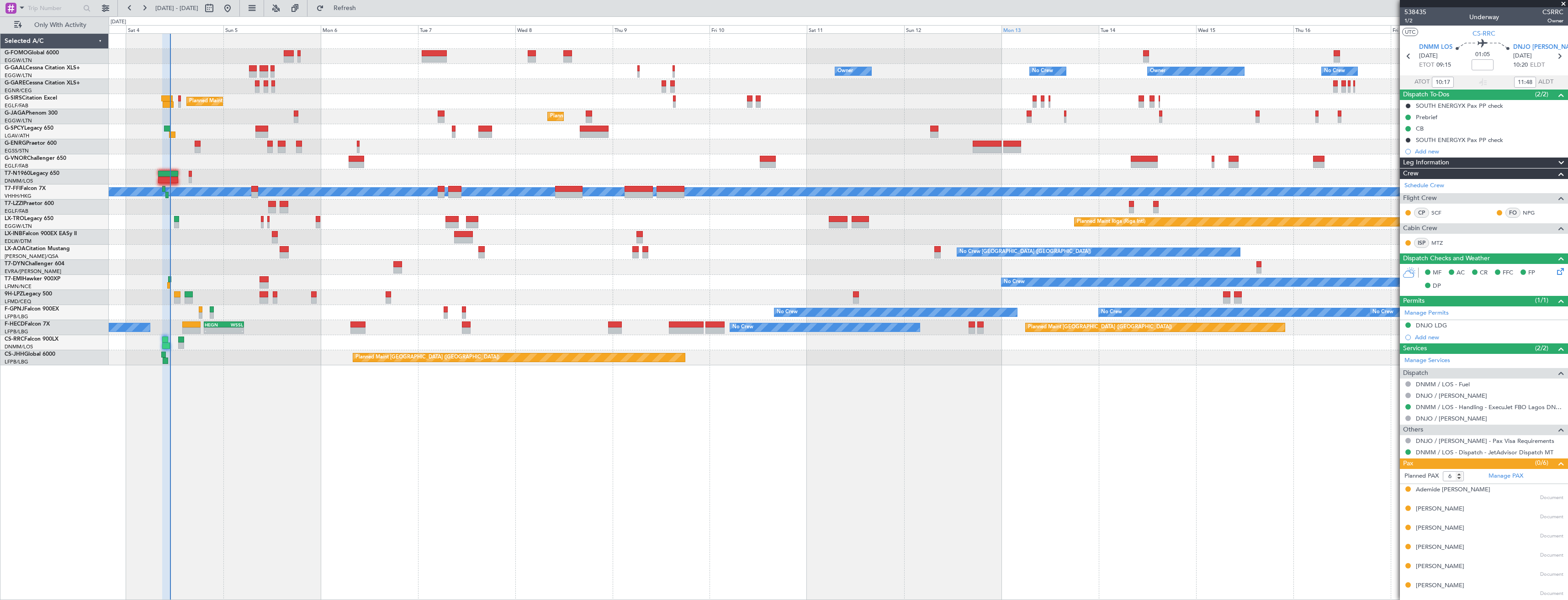
type input "09:17"
type input "10:48"
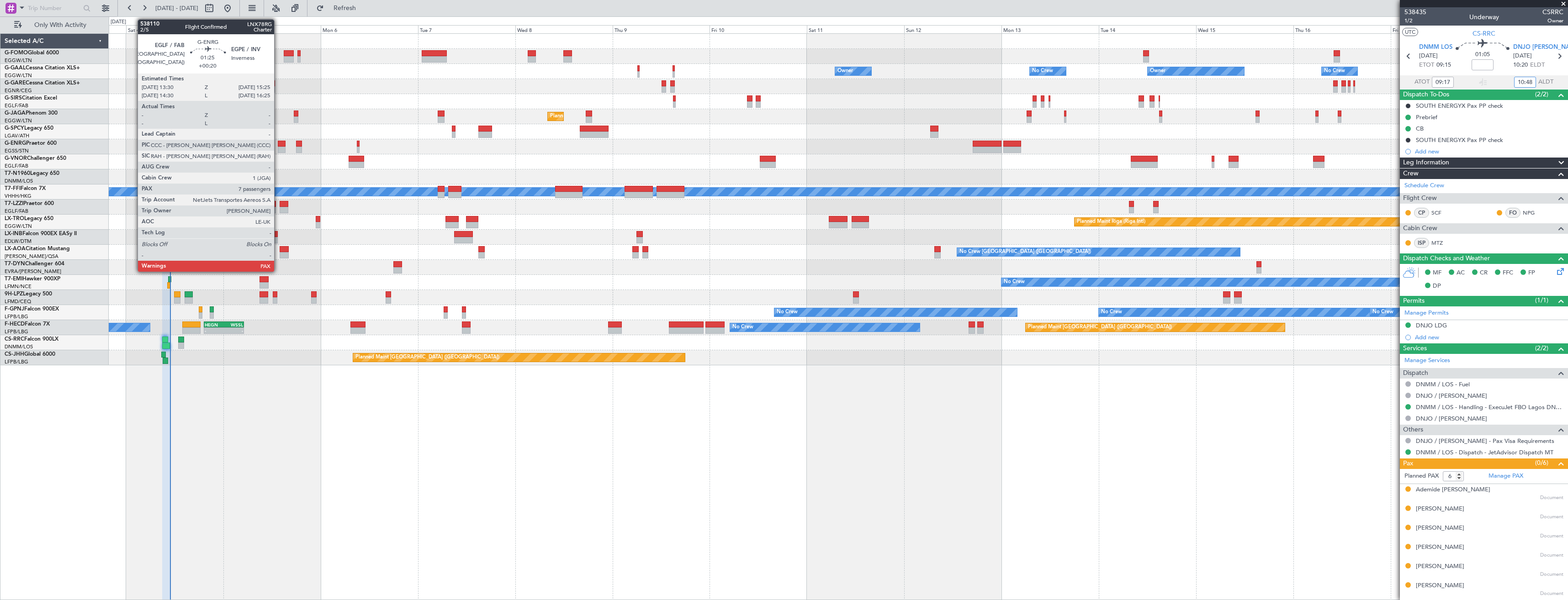
click at [278, 147] on div at bounding box center [282, 150] width 9 height 7
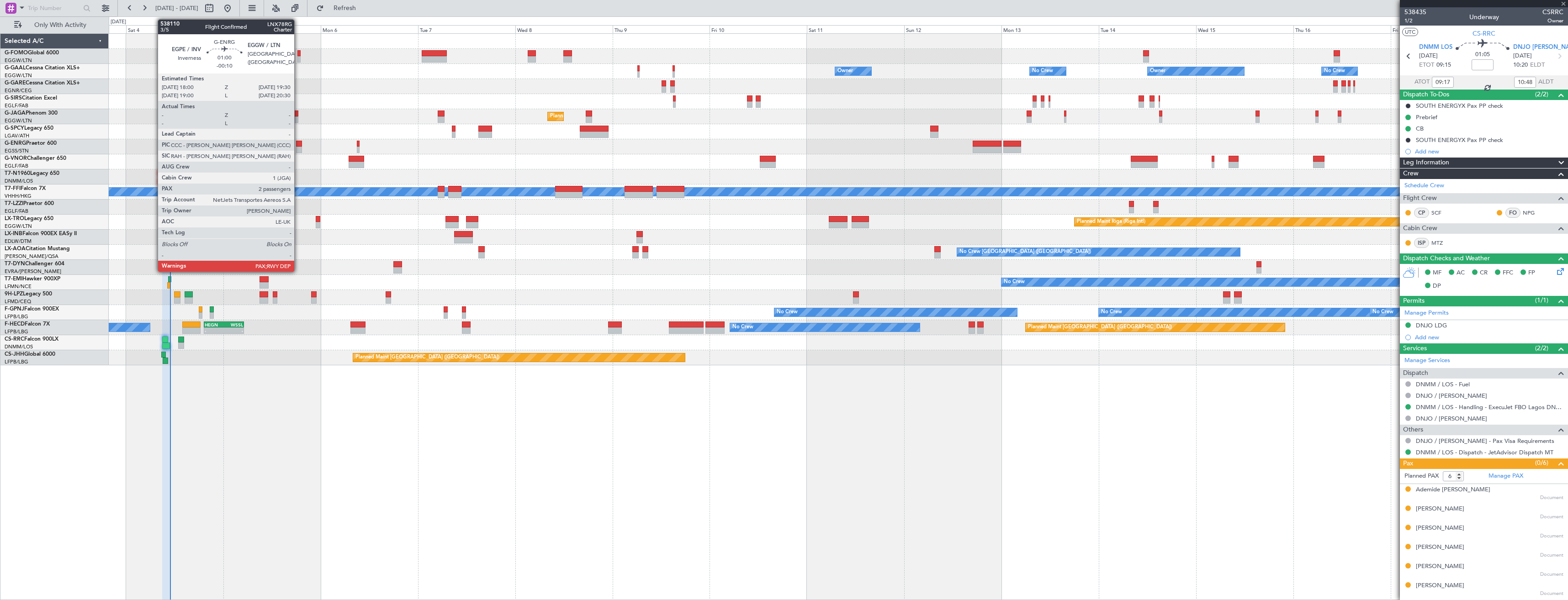
type input "+00:20"
type input "7"
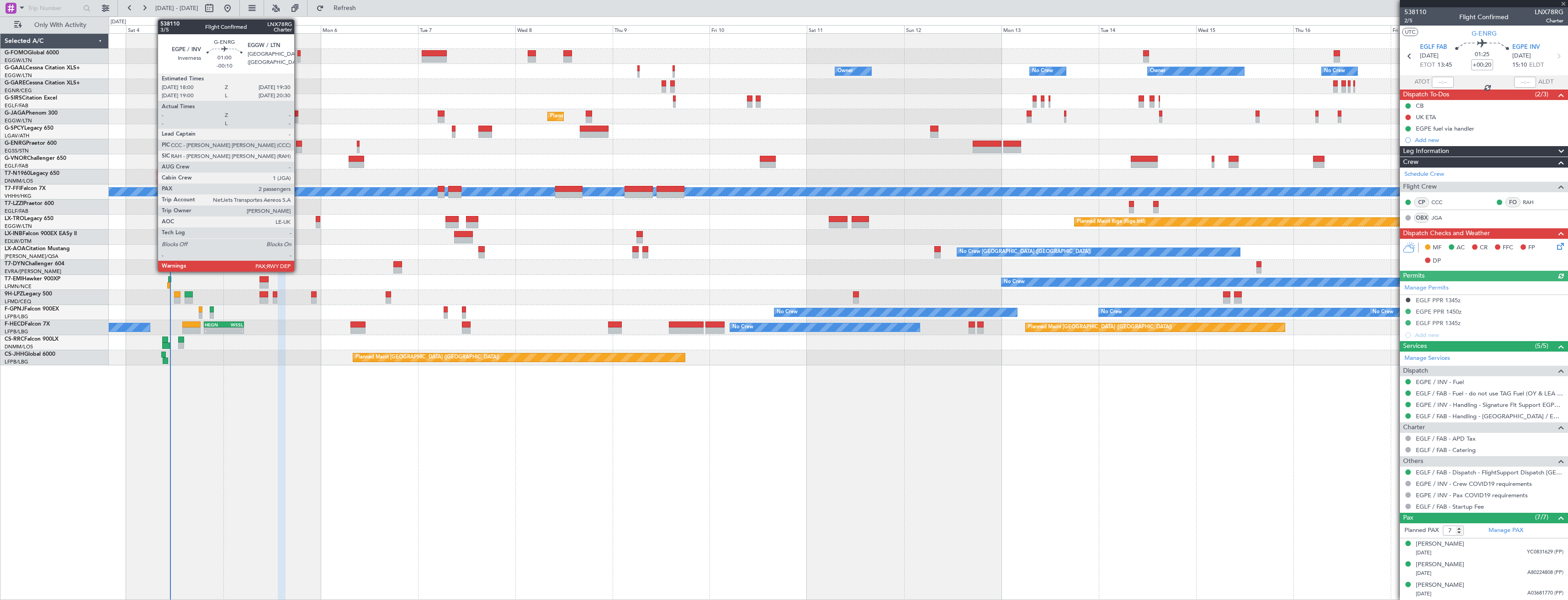
click at [298, 147] on div at bounding box center [299, 150] width 7 height 7
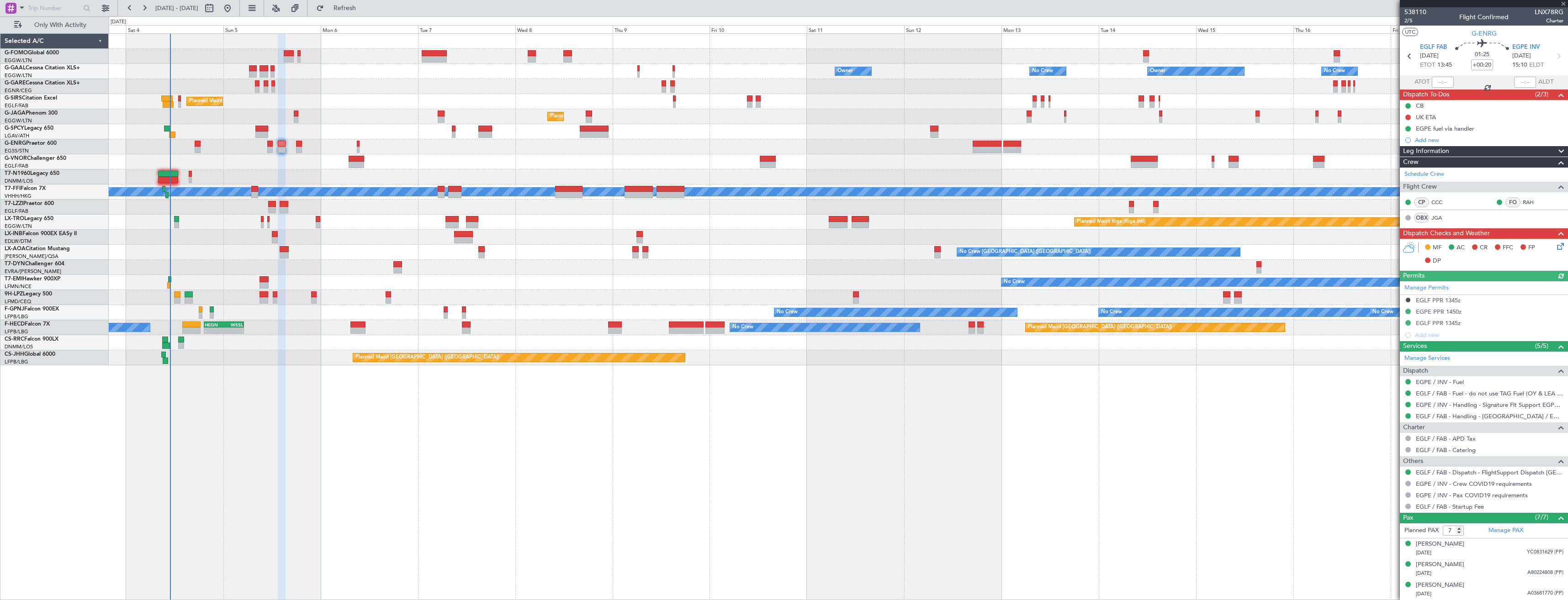
type input "-00:10"
type input "2"
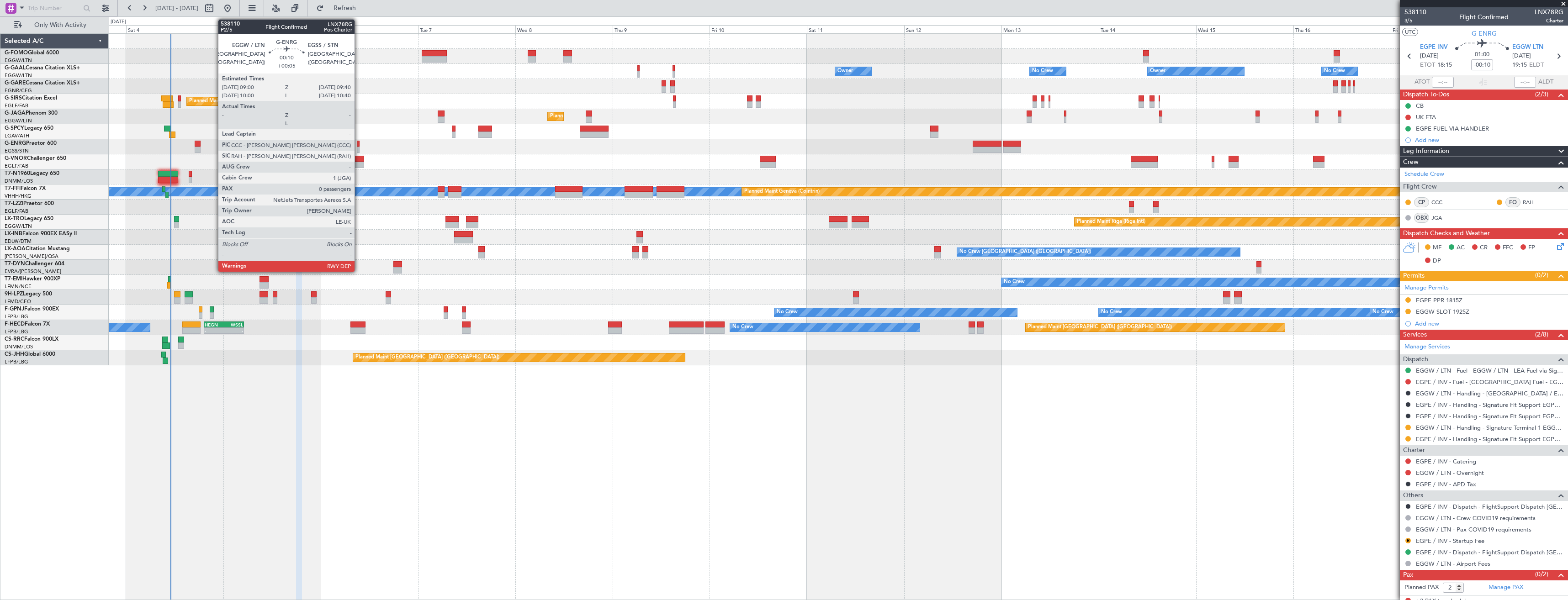
click at [359, 147] on div at bounding box center [358, 150] width 3 height 7
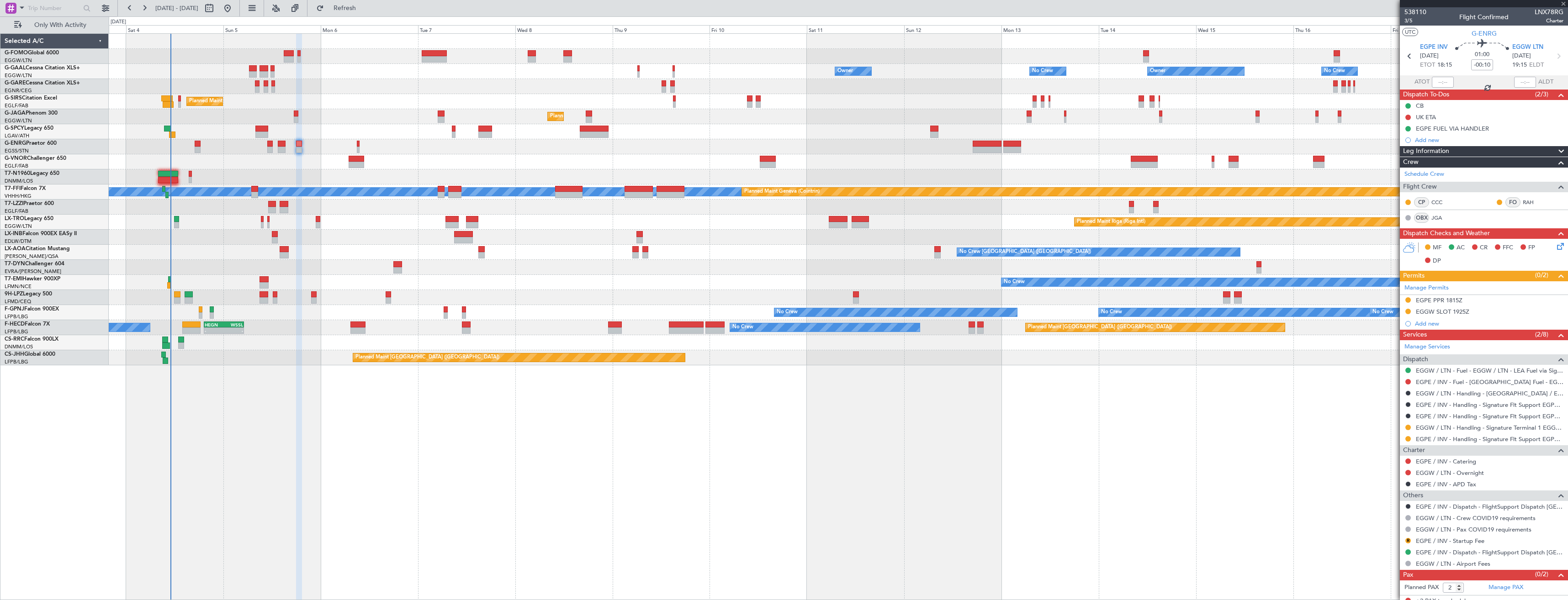
type input "+00:05"
type input "0"
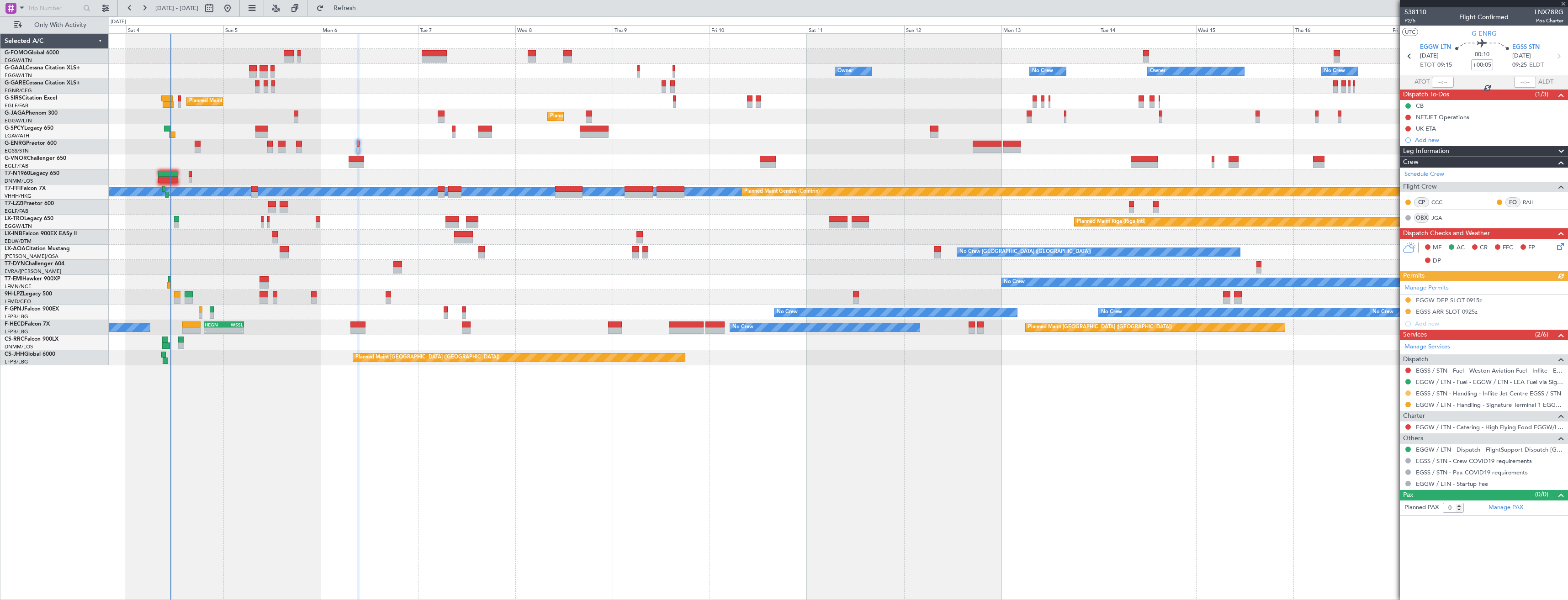
click at [1407, 393] on button at bounding box center [1408, 393] width 5 height 5
click at [1402, 504] on li "Confirmed" at bounding box center [1407, 502] width 105 height 14
click at [1405, 312] on button at bounding box center [1408, 311] width 5 height 5
click at [1400, 420] on span "Received OK" at bounding box center [1385, 420] width 35 height 9
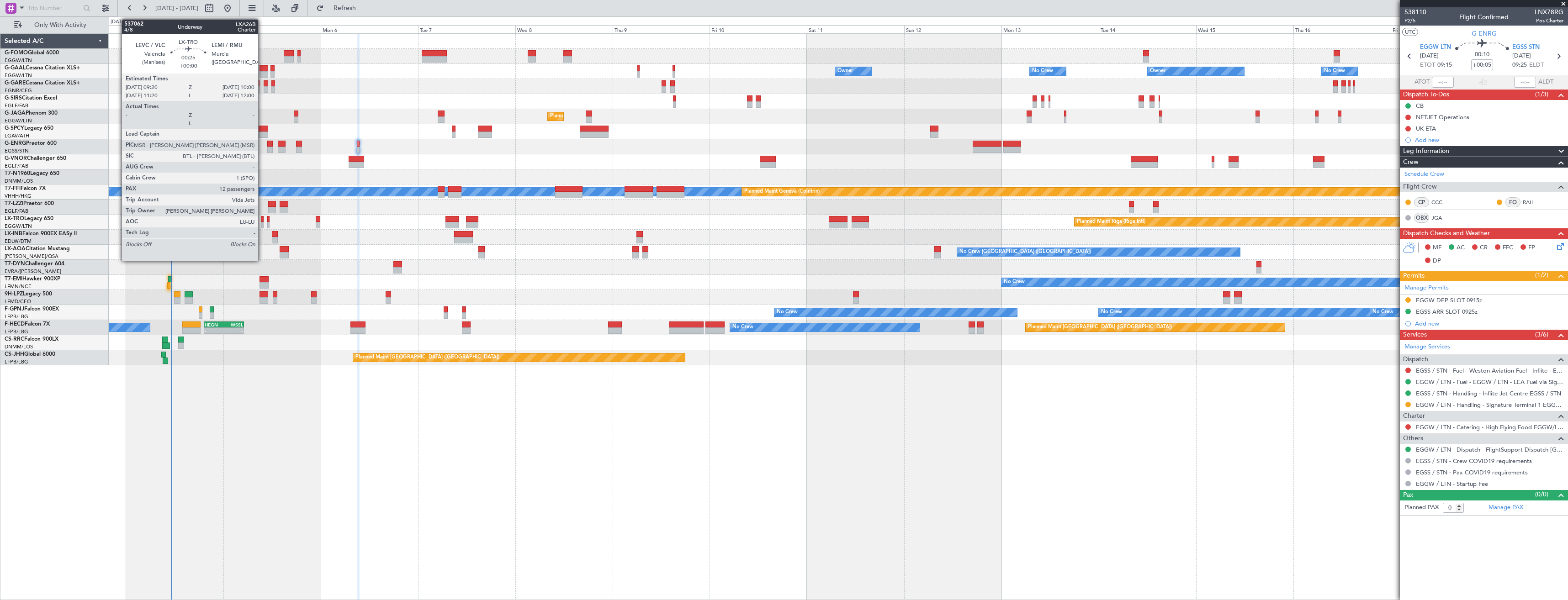
click at [262, 224] on div at bounding box center [262, 225] width 3 height 7
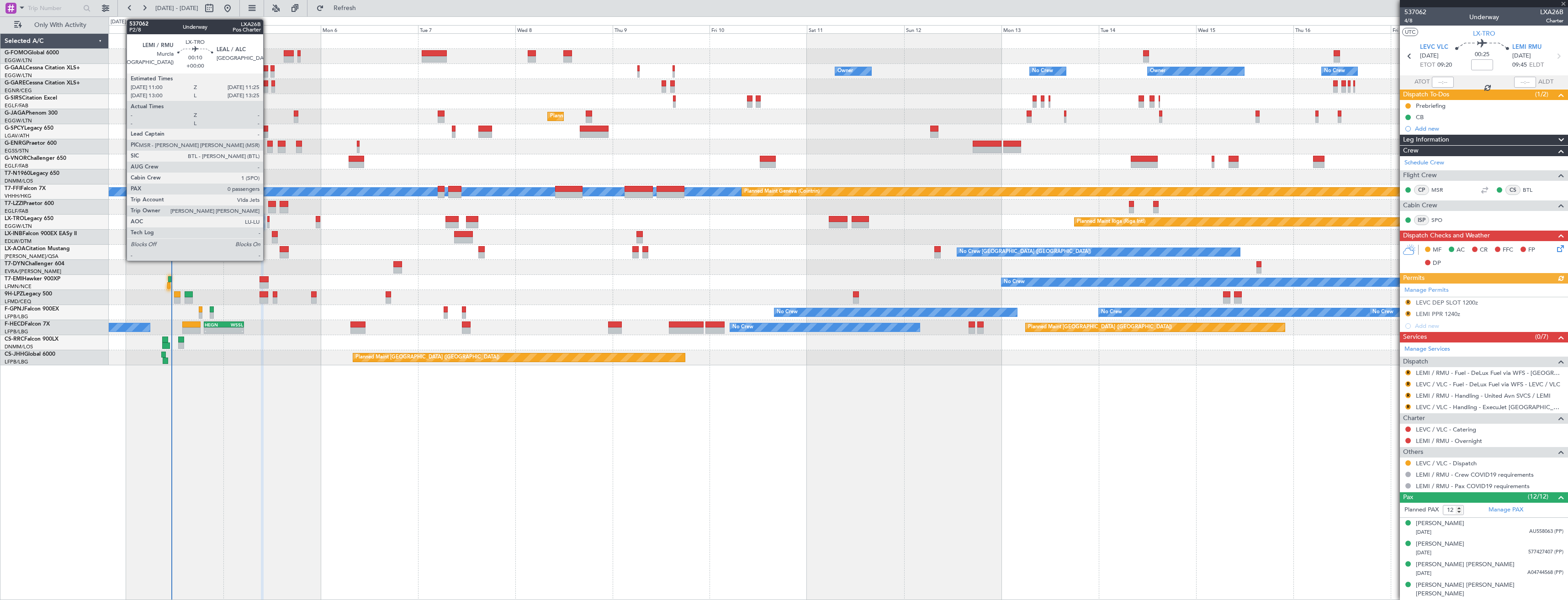
click at [267, 225] on div at bounding box center [268, 225] width 2 height 7
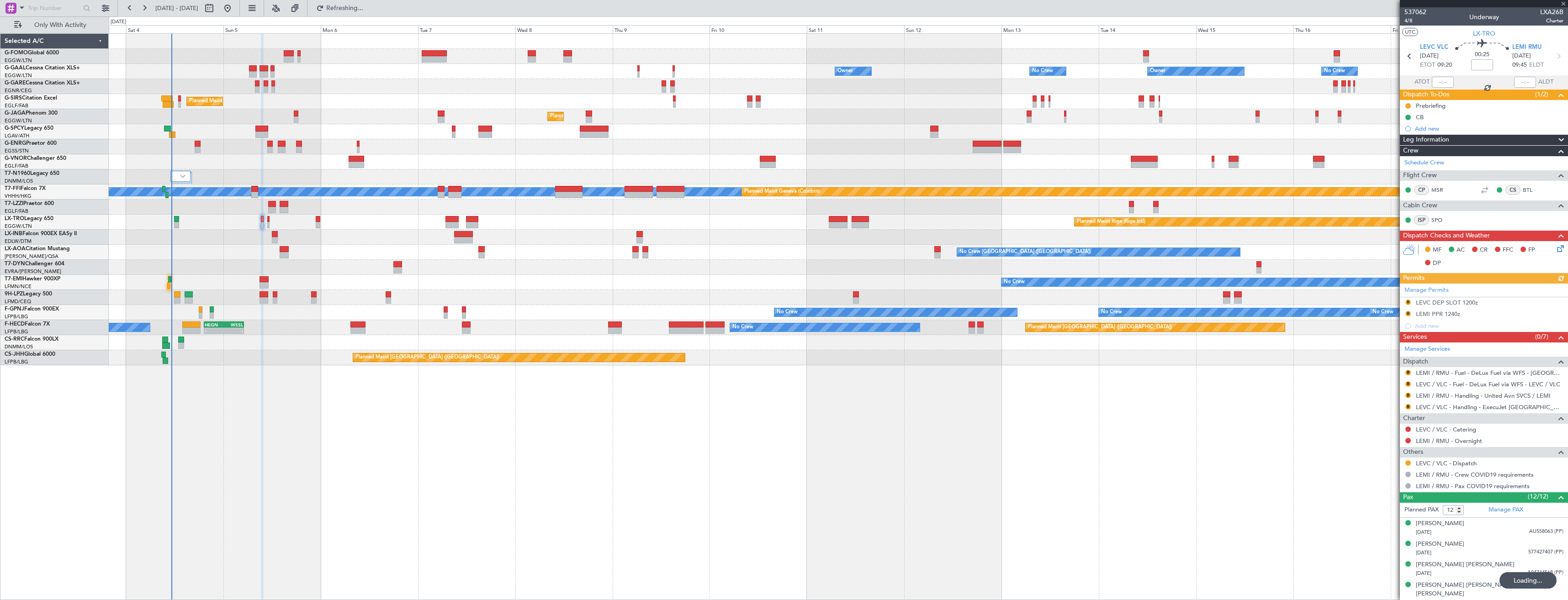
type input "0"
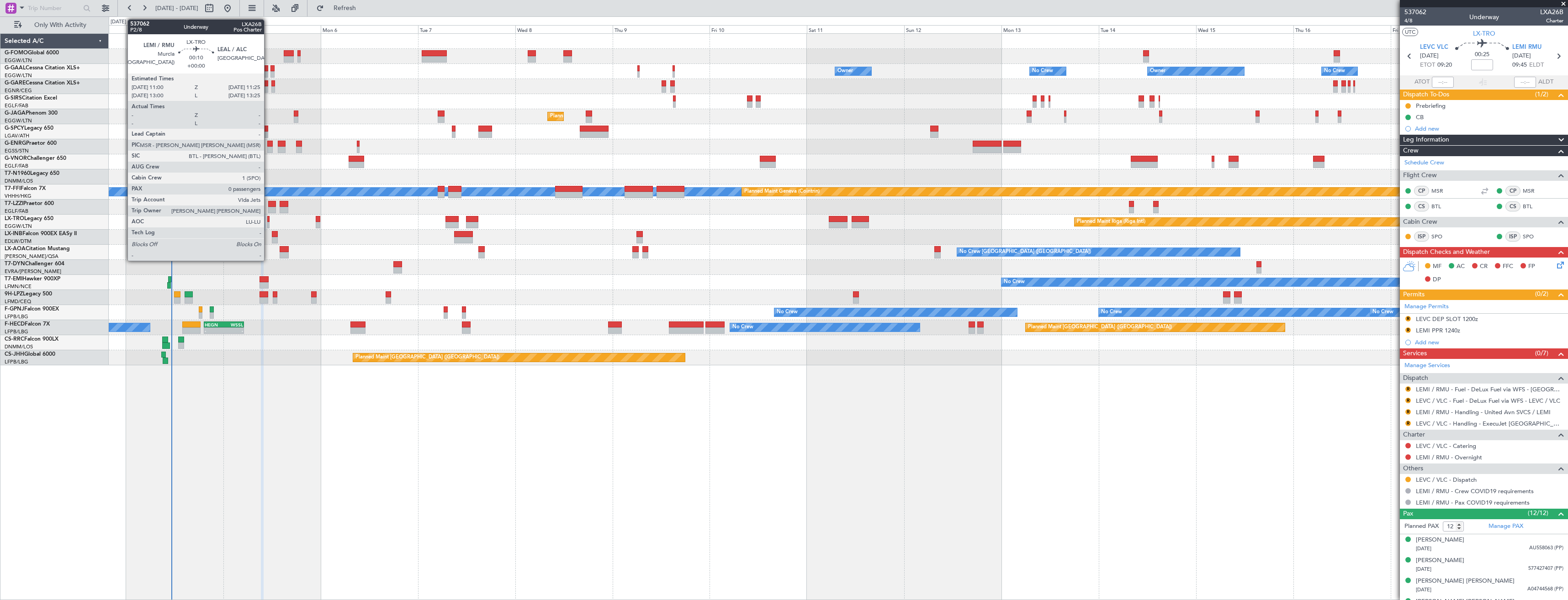
click at [268, 221] on div at bounding box center [268, 219] width 2 height 7
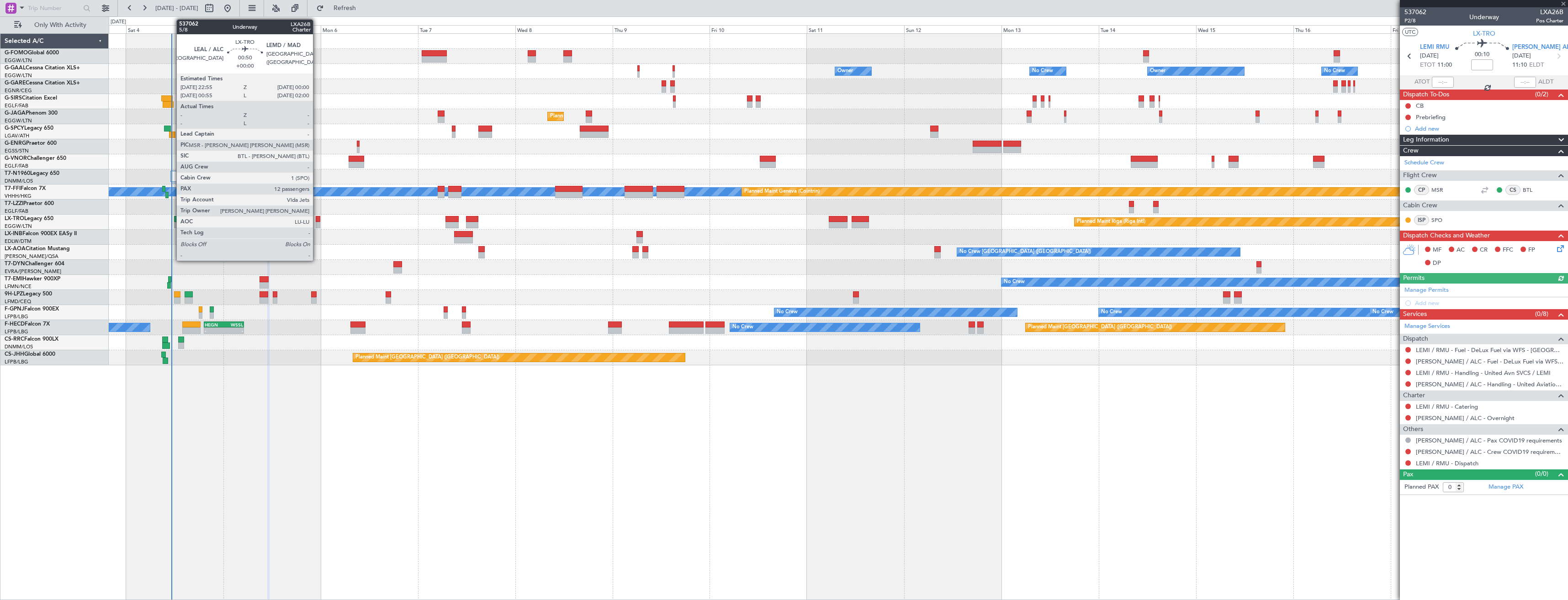
click at [317, 221] on div at bounding box center [318, 219] width 5 height 7
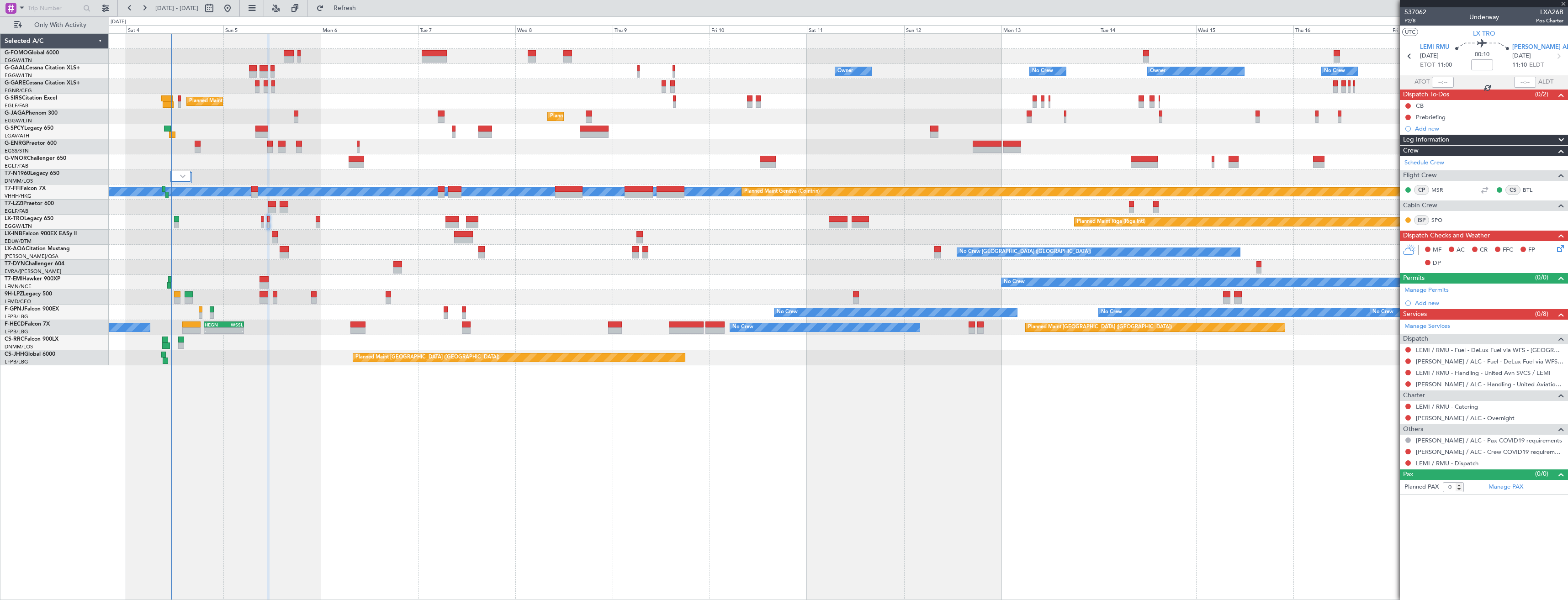
type input "12"
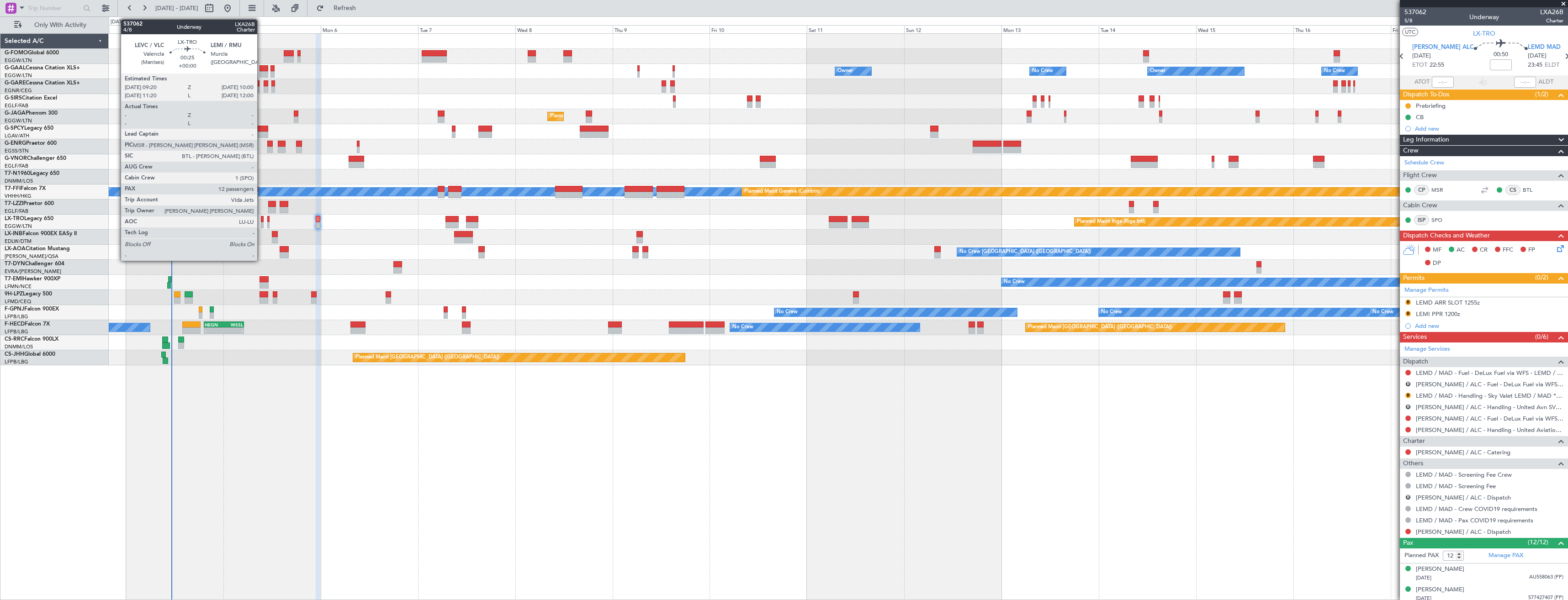
click at [261, 223] on div at bounding box center [262, 225] width 3 height 7
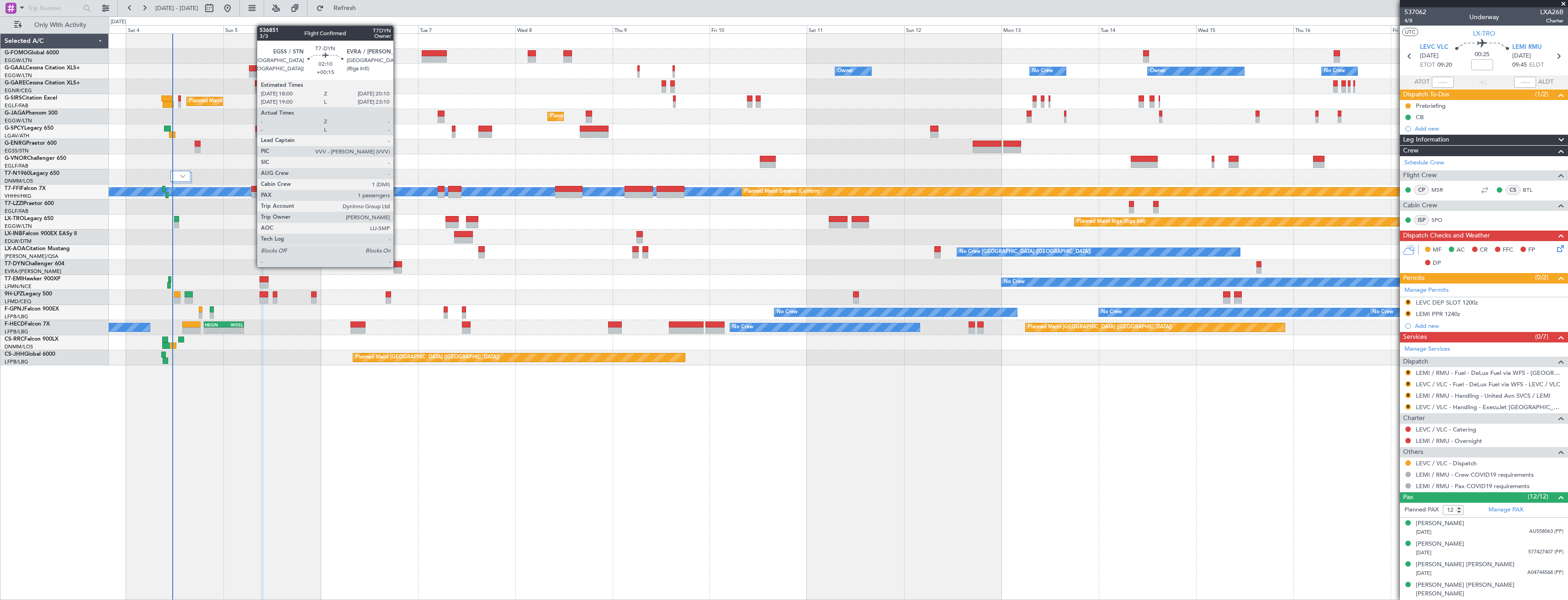
click at [397, 267] on div at bounding box center [397, 264] width 9 height 7
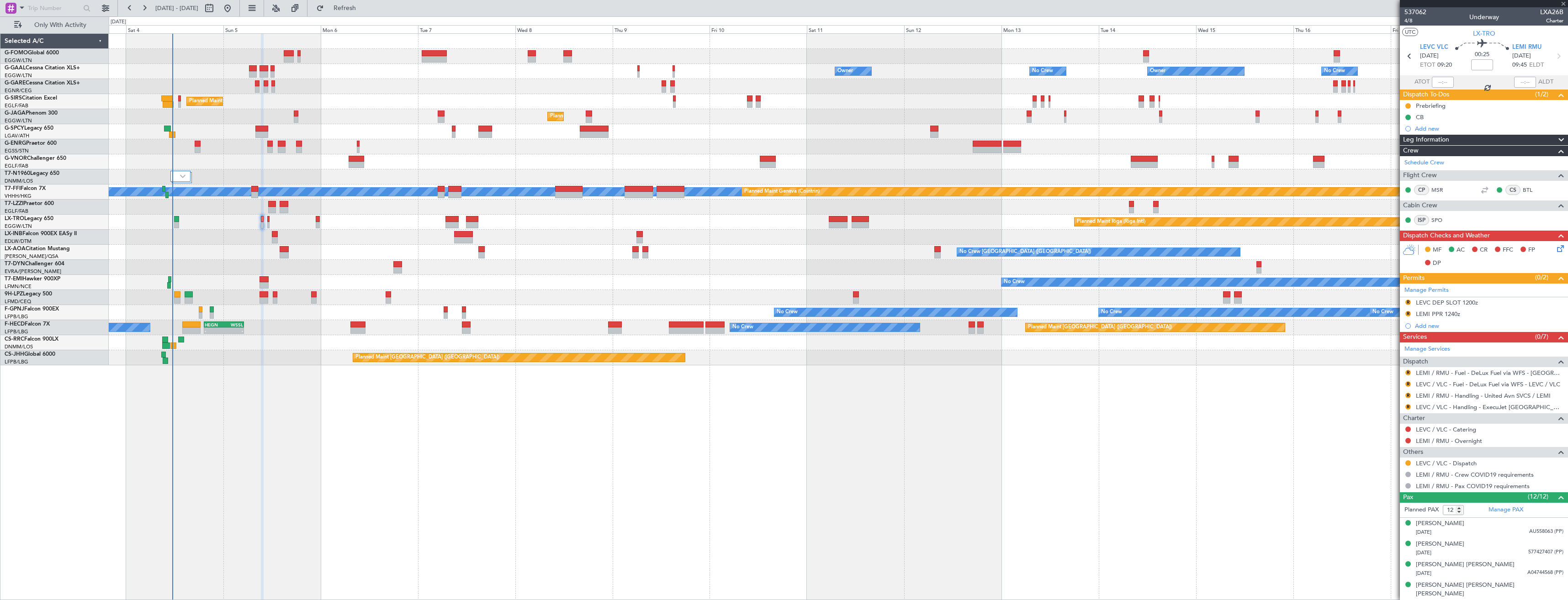
type input "+00:15"
type input "1"
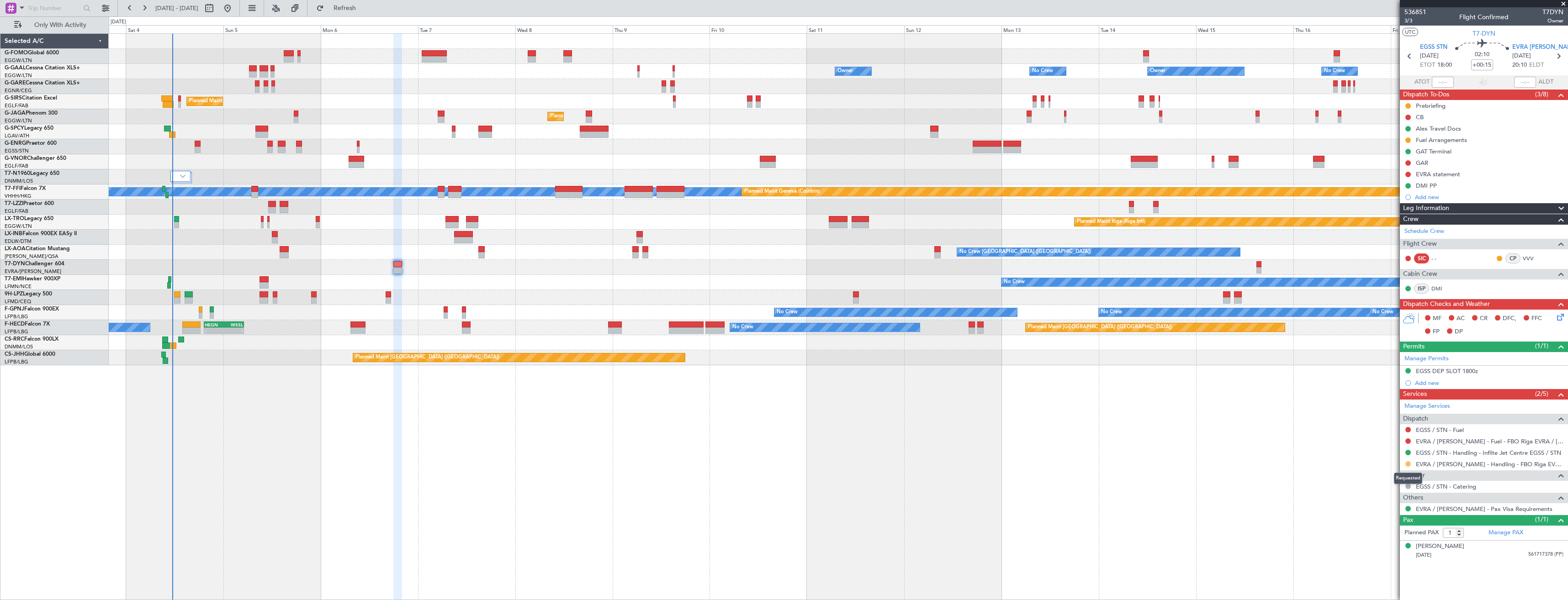
click at [1408, 464] on button at bounding box center [1408, 464] width 5 height 5
click at [1410, 574] on li "Confirmed" at bounding box center [1407, 573] width 105 height 14
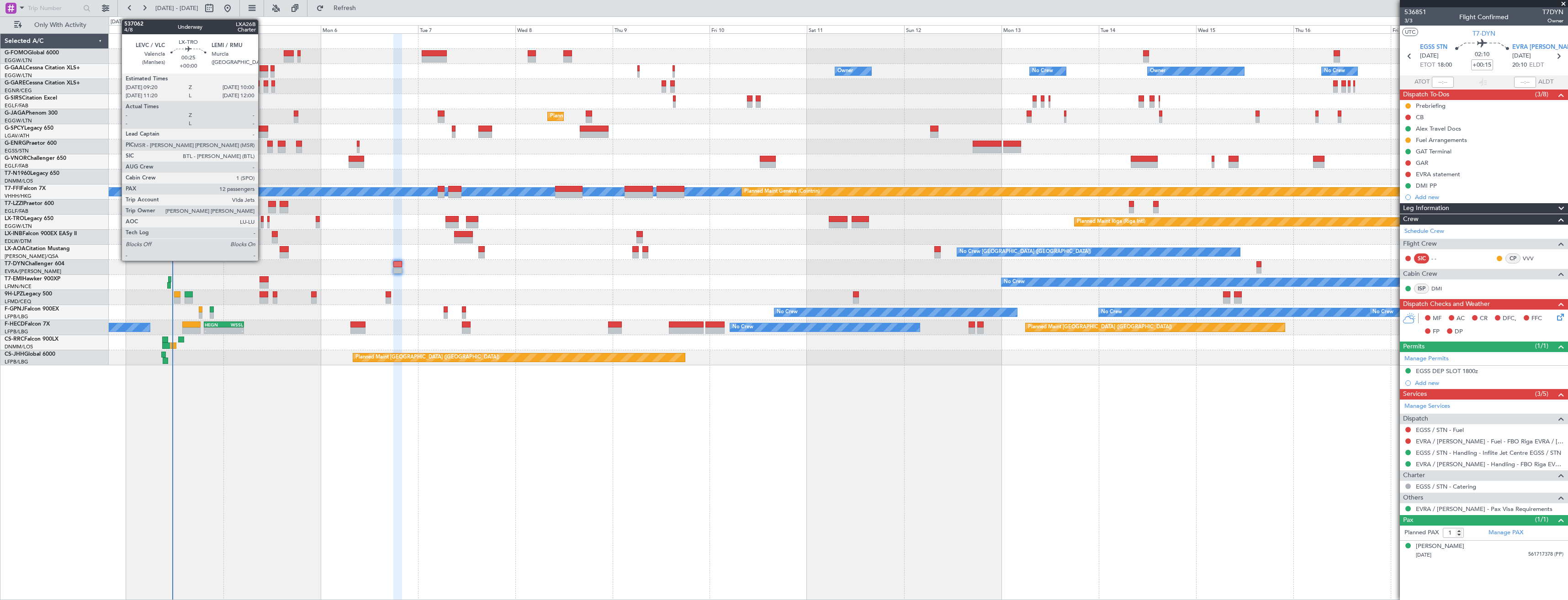
click at [262, 224] on div at bounding box center [262, 225] width 3 height 7
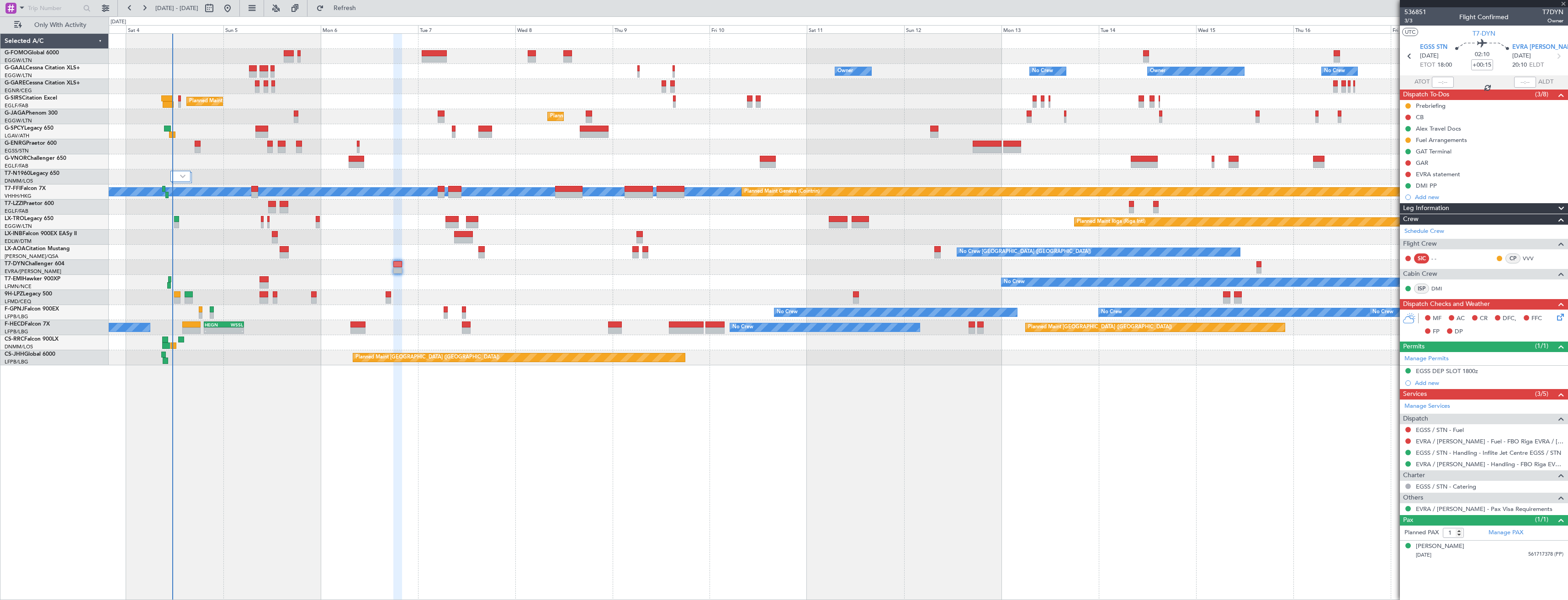
type input "12"
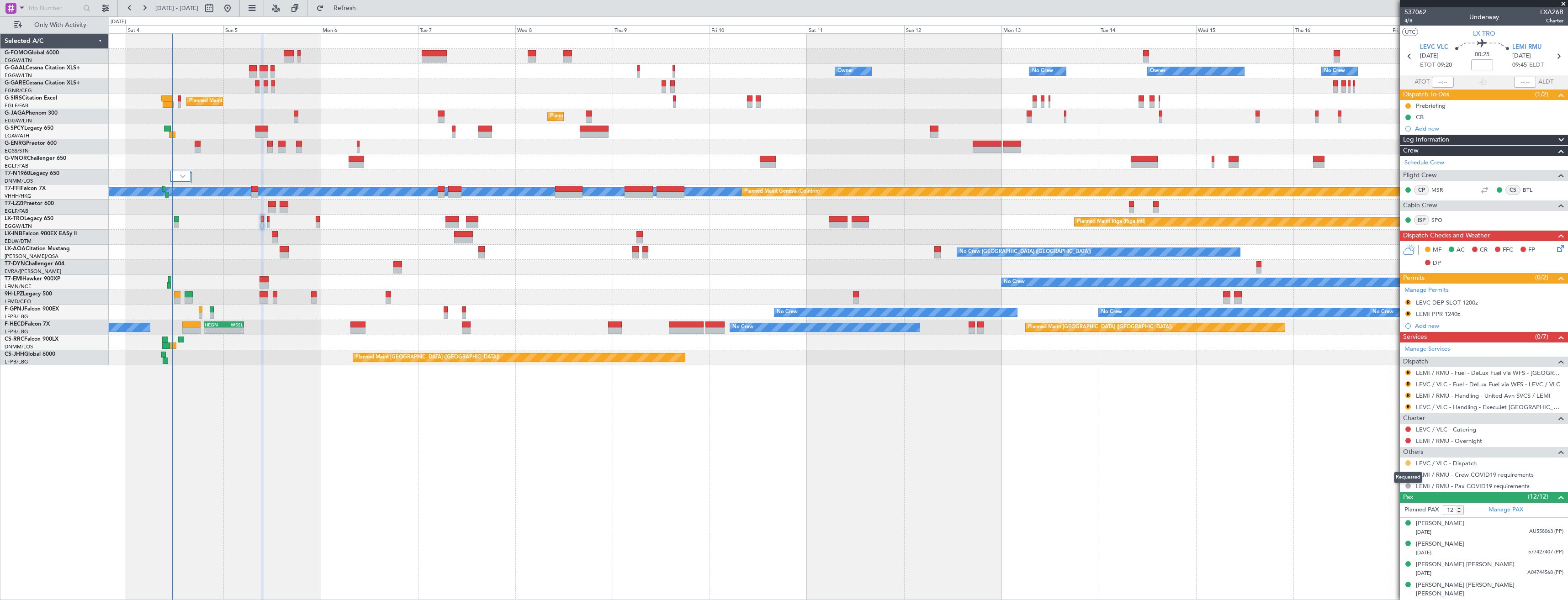
click at [1408, 463] on button at bounding box center [1408, 463] width 5 height 5
click at [1391, 571] on span "Confirmed" at bounding box center [1382, 571] width 29 height 9
click at [1447, 407] on link "LEVC / VLC - Handling - ExecuJet [GEOGRAPHIC_DATA] LEVC / VLC" at bounding box center [1489, 407] width 147 height 8
click at [355, 7] on span "Refresh" at bounding box center [345, 8] width 38 height 7
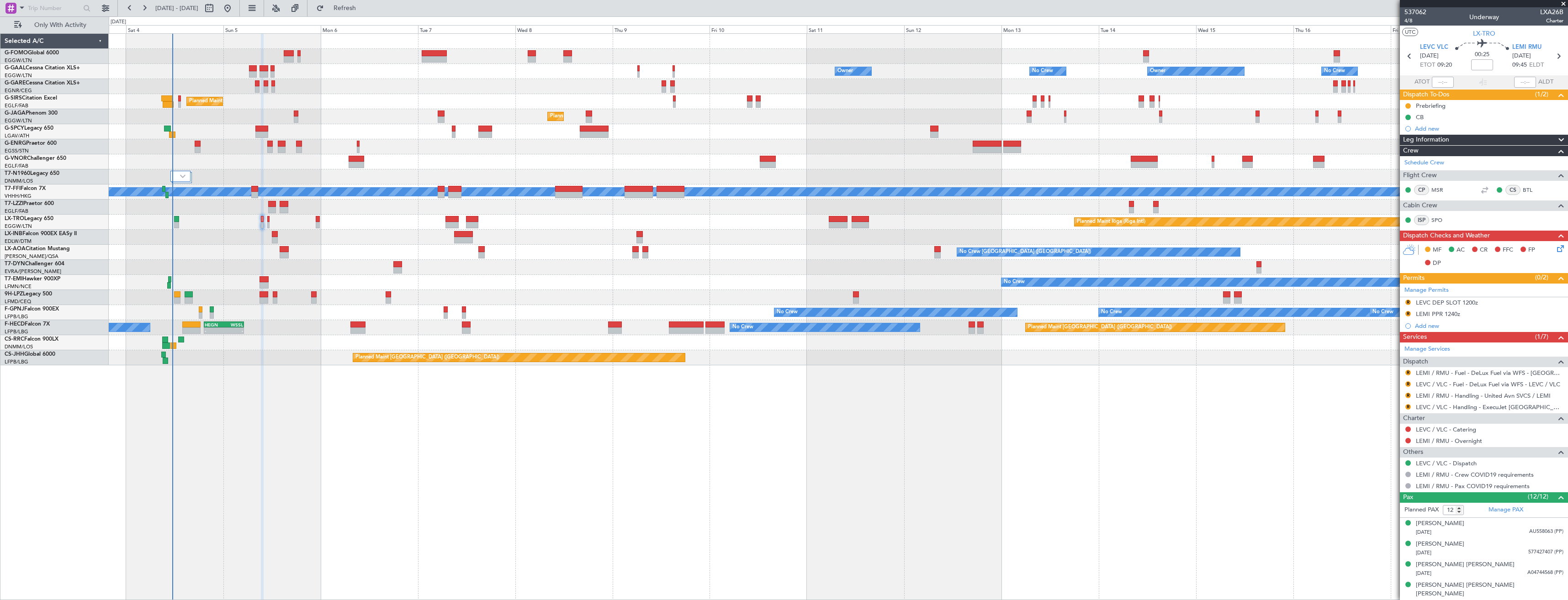
type input "+00:05"
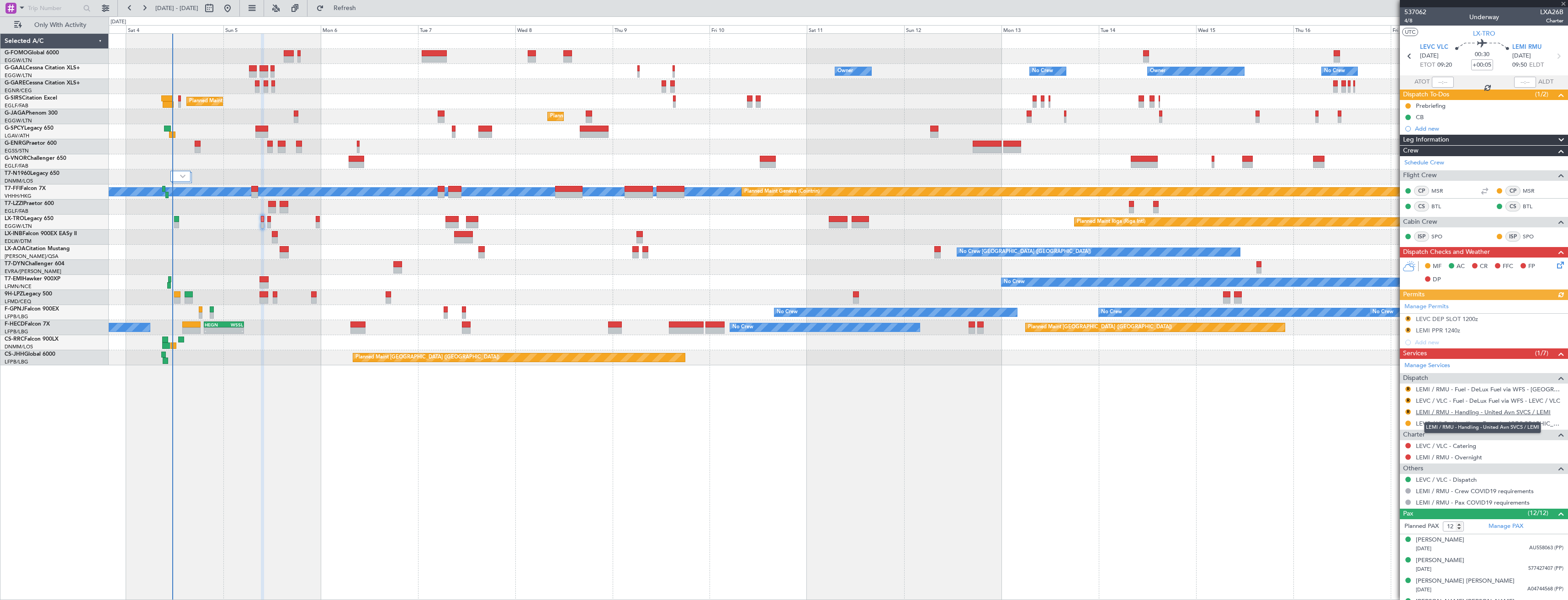
click at [1444, 410] on link "LEMI / RMU - Handling - United Avn SVCS / LEMI" at bounding box center [1483, 412] width 135 height 8
click at [367, 14] on button "Refresh" at bounding box center [340, 9] width 55 height 15
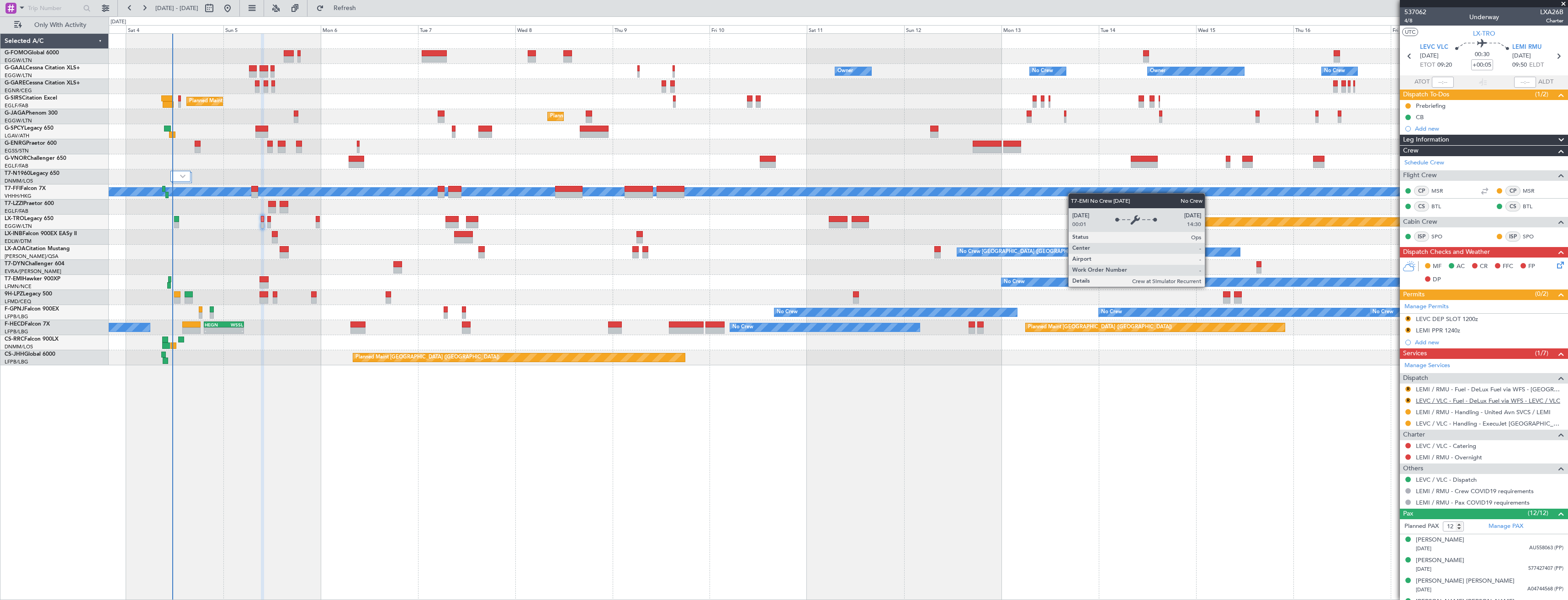
click at [1443, 402] on link "LEVC / VLC - Fuel - DeLux Fuel via WFS - LEVC / VLC" at bounding box center [1488, 400] width 144 height 8
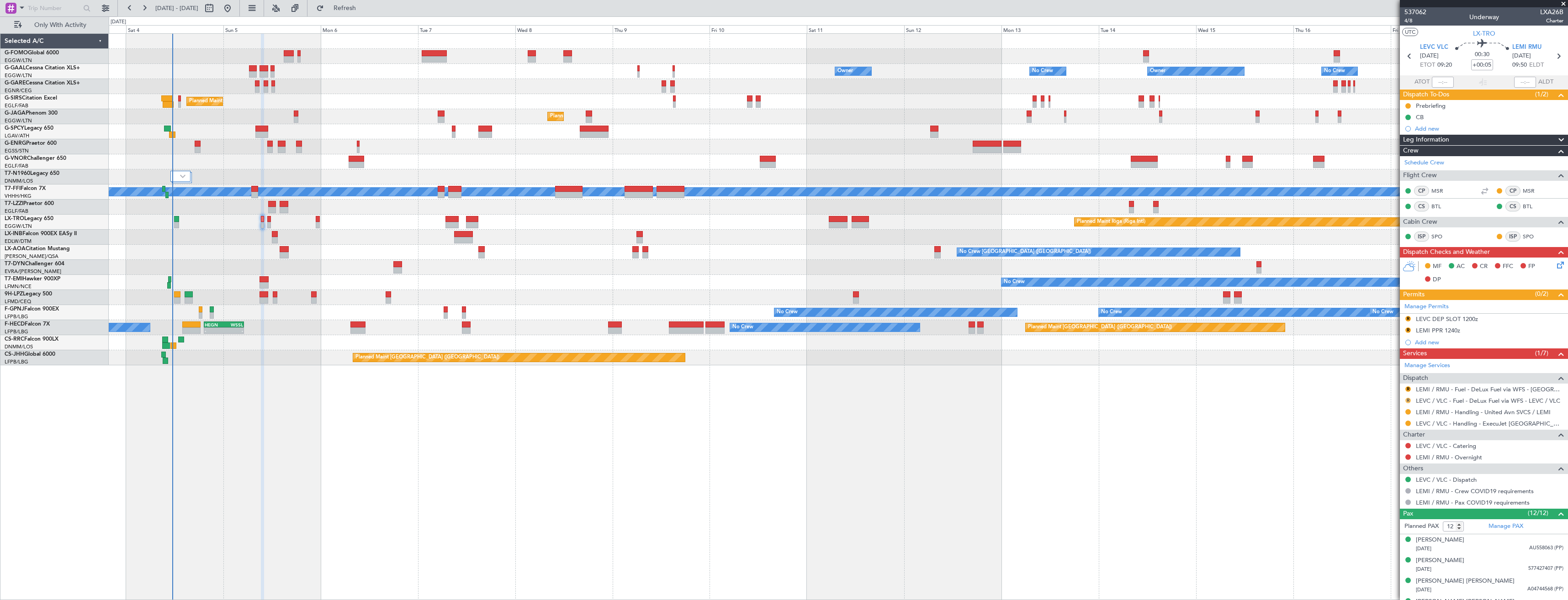
click at [1410, 400] on button "R" at bounding box center [1408, 400] width 5 height 5
click at [1379, 509] on span "Confirmed" at bounding box center [1382, 509] width 29 height 9
click at [1450, 387] on link "LEMI / RMU - Fuel - DeLux Fuel via WFS - [GEOGRAPHIC_DATA] / RMU" at bounding box center [1489, 389] width 147 height 8
click at [362, 0] on fb-refresh-button "Refresh" at bounding box center [339, 8] width 64 height 16
click at [1459, 321] on div "LEVC DEP SLOT 1200z" at bounding box center [1447, 319] width 62 height 8
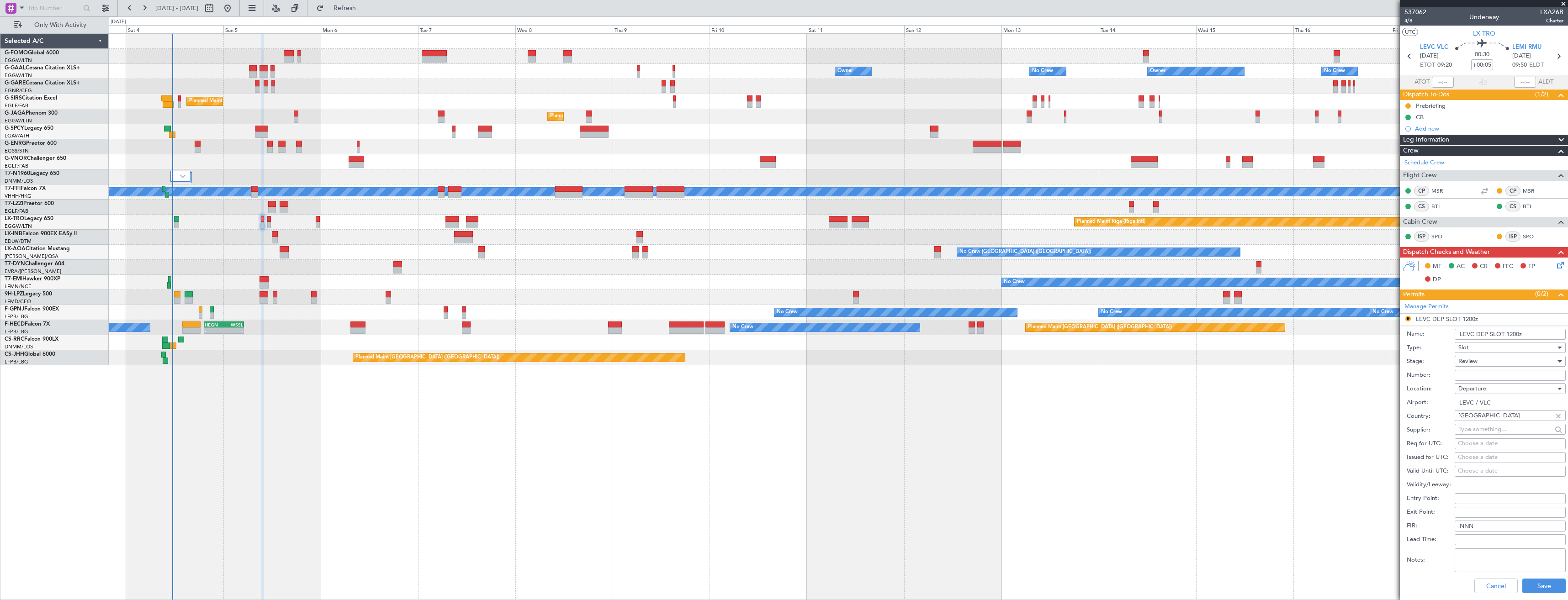
click at [1513, 334] on input "LEVC DEP SLOT 1200z" at bounding box center [1510, 334] width 111 height 11
type input "LEVC DEP SLOT 0920z"
click at [1479, 361] on div "Review" at bounding box center [1507, 361] width 97 height 14
click at [1477, 422] on span "Requested" at bounding box center [1507, 421] width 96 height 14
click at [1527, 586] on button "Save" at bounding box center [1544, 586] width 43 height 15
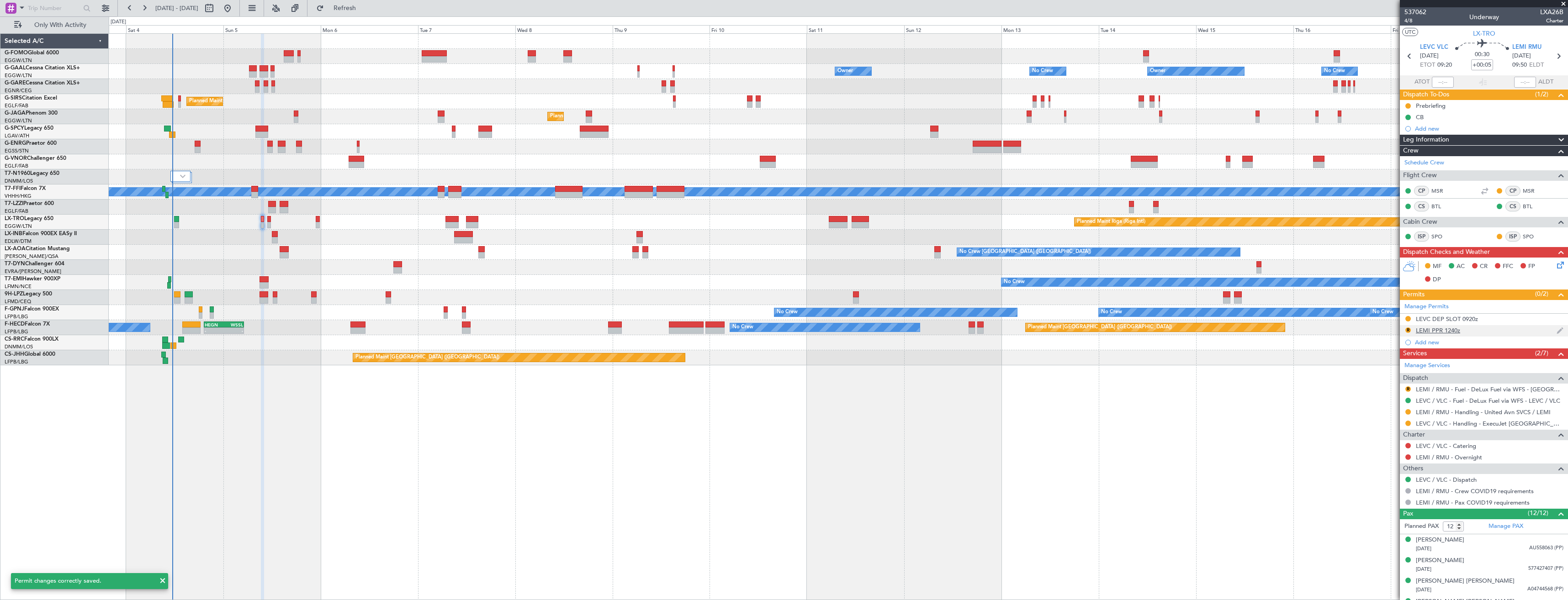
click at [1482, 331] on div "R LEMI PPR 1240z" at bounding box center [1484, 330] width 168 height 12
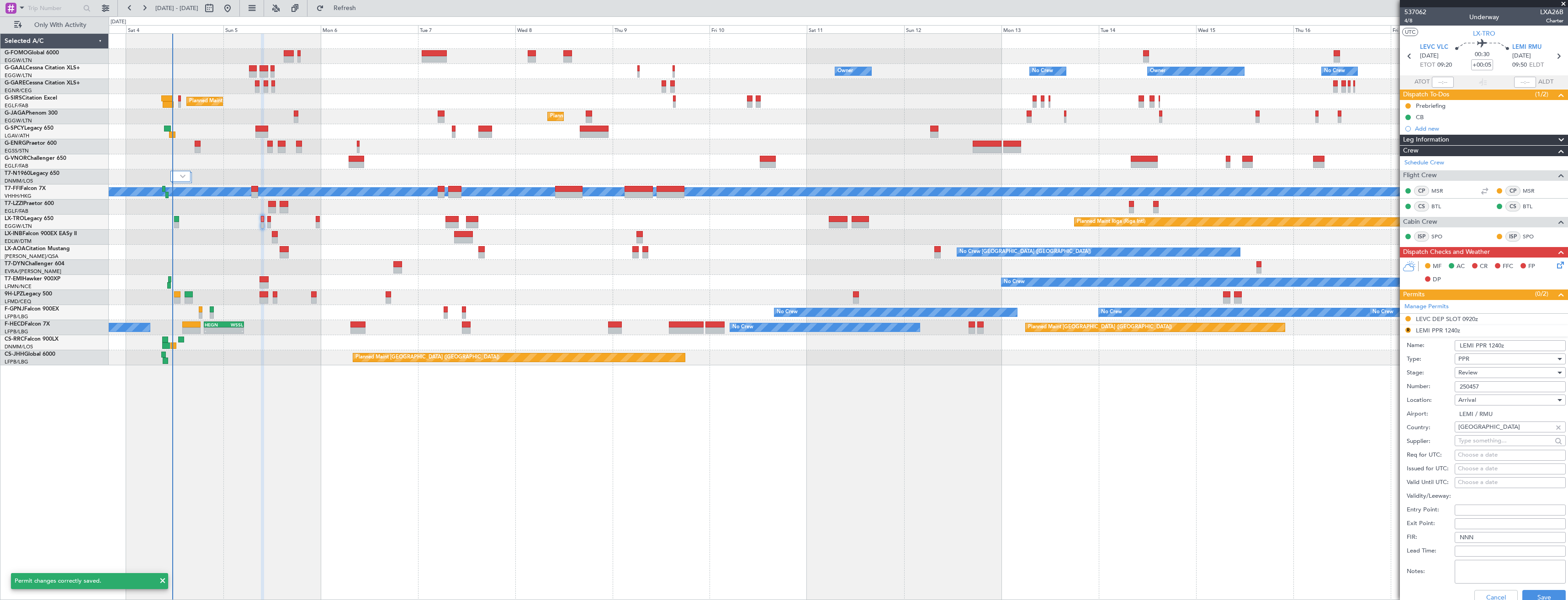
click at [1496, 346] on input "LEMI PPR 1240z" at bounding box center [1510, 346] width 111 height 11
type input "LEMI PPR 0940z"
click at [1494, 372] on div "Review" at bounding box center [1507, 372] width 97 height 14
click at [1494, 430] on span "Requested" at bounding box center [1507, 433] width 96 height 14
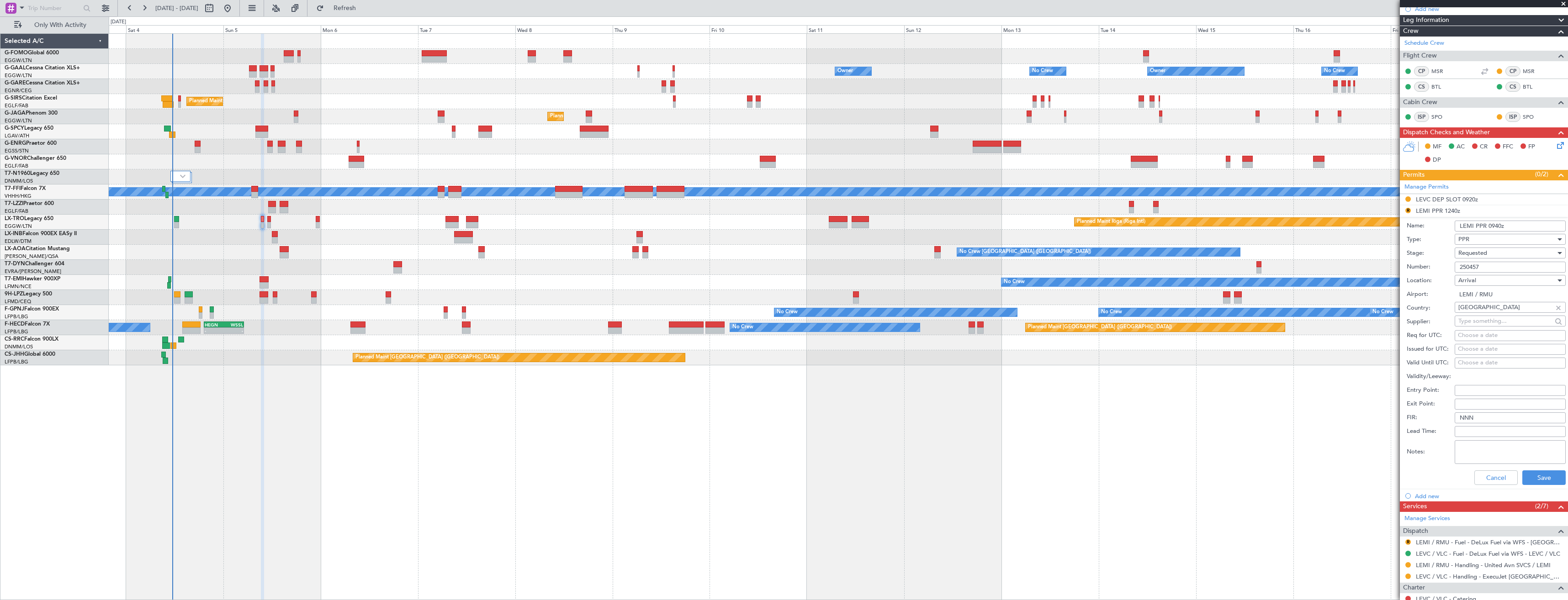
scroll to position [228, 0]
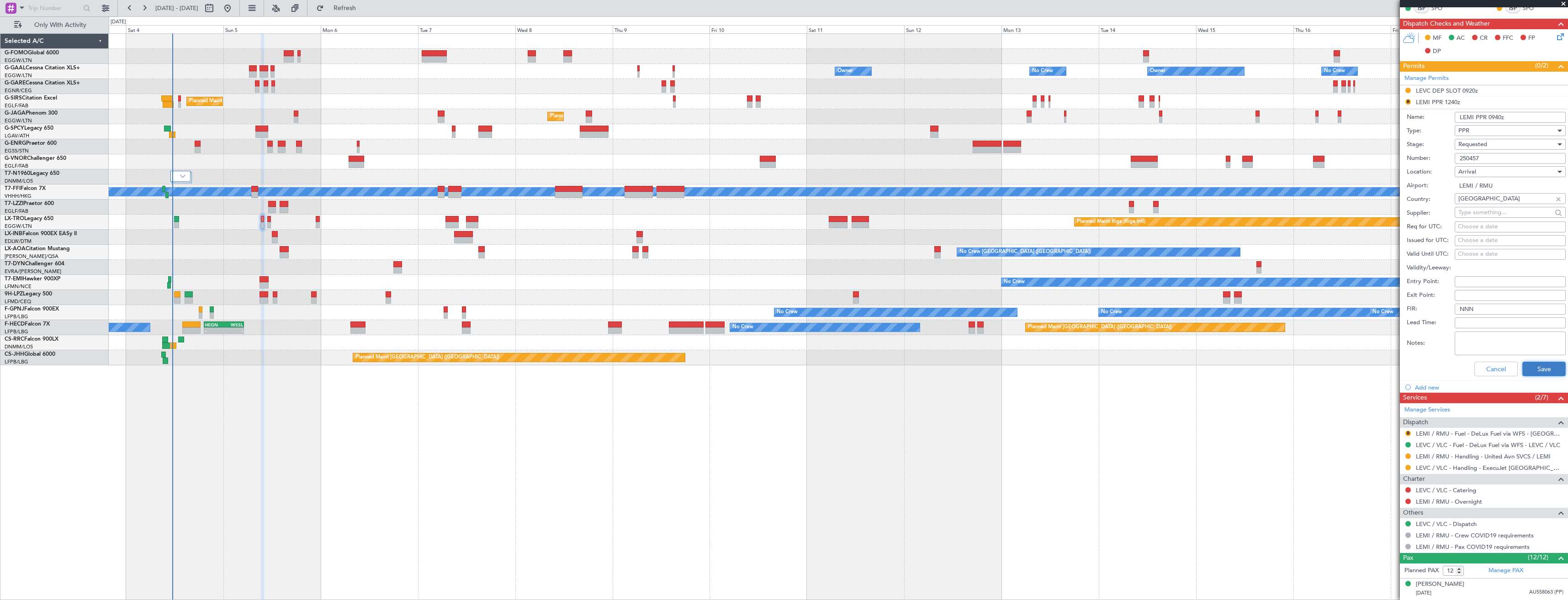
click at [1528, 366] on button "Save" at bounding box center [1544, 369] width 43 height 15
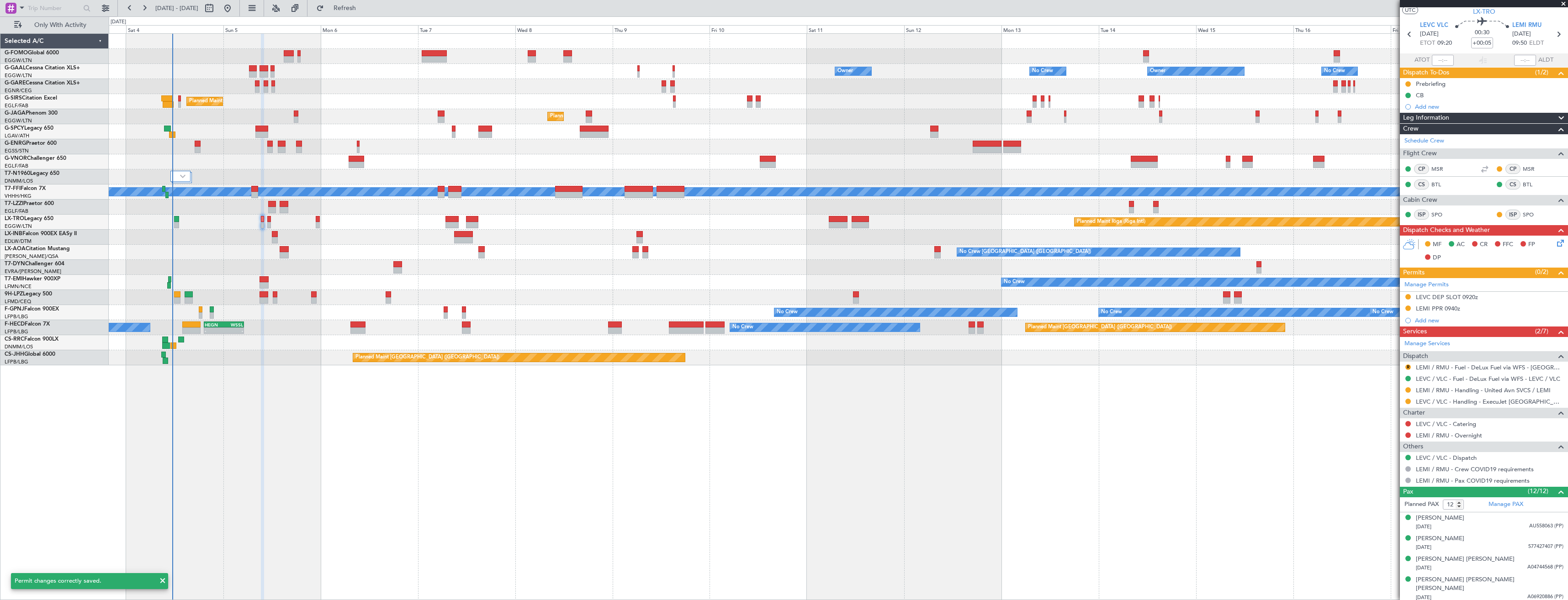
scroll to position [0, 0]
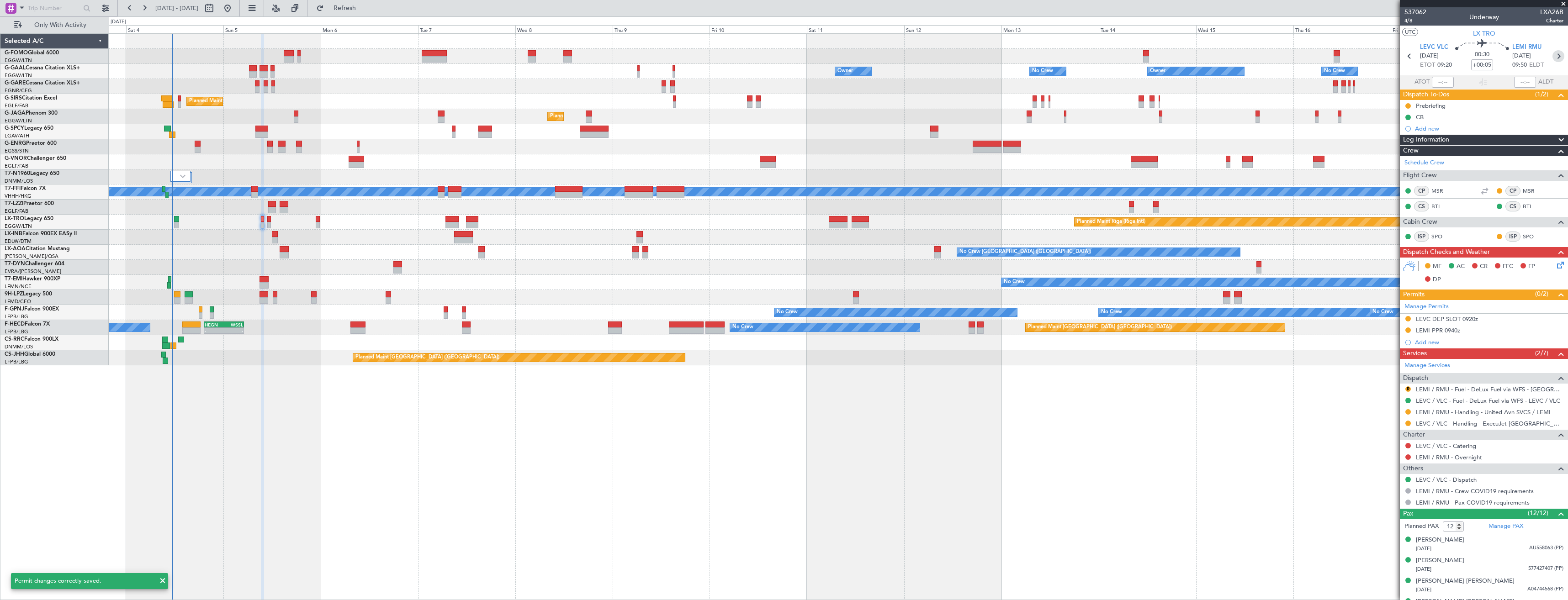
click at [1552, 58] on icon at bounding box center [1558, 57] width 12 height 12
type input "+00:20"
type input "0"
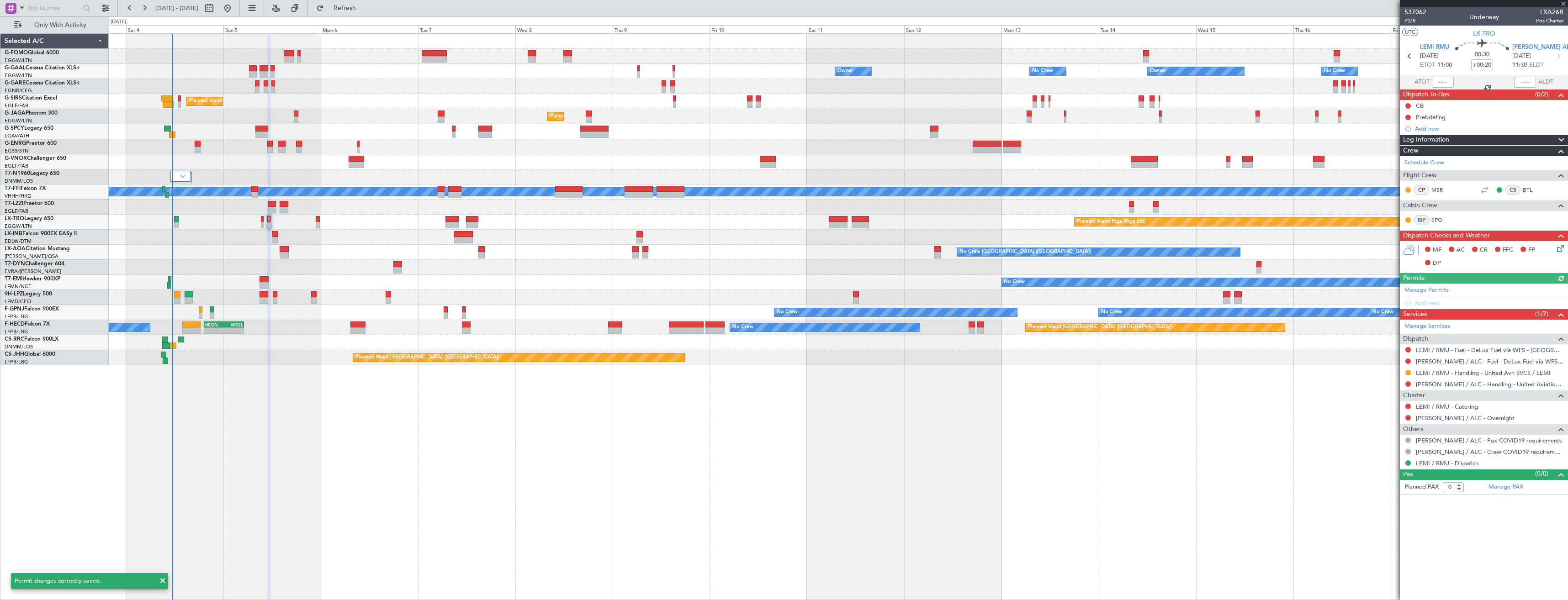
click at [1443, 386] on div "LEAL / ALC - Handling - United Aviation LEAL / ALC" at bounding box center [1484, 384] width 168 height 12
click at [1444, 386] on link "LEAL / ALC - Handling - United Aviation LEAL / ALC" at bounding box center [1489, 384] width 147 height 8
click at [364, 7] on span "Refresh" at bounding box center [345, 8] width 38 height 7
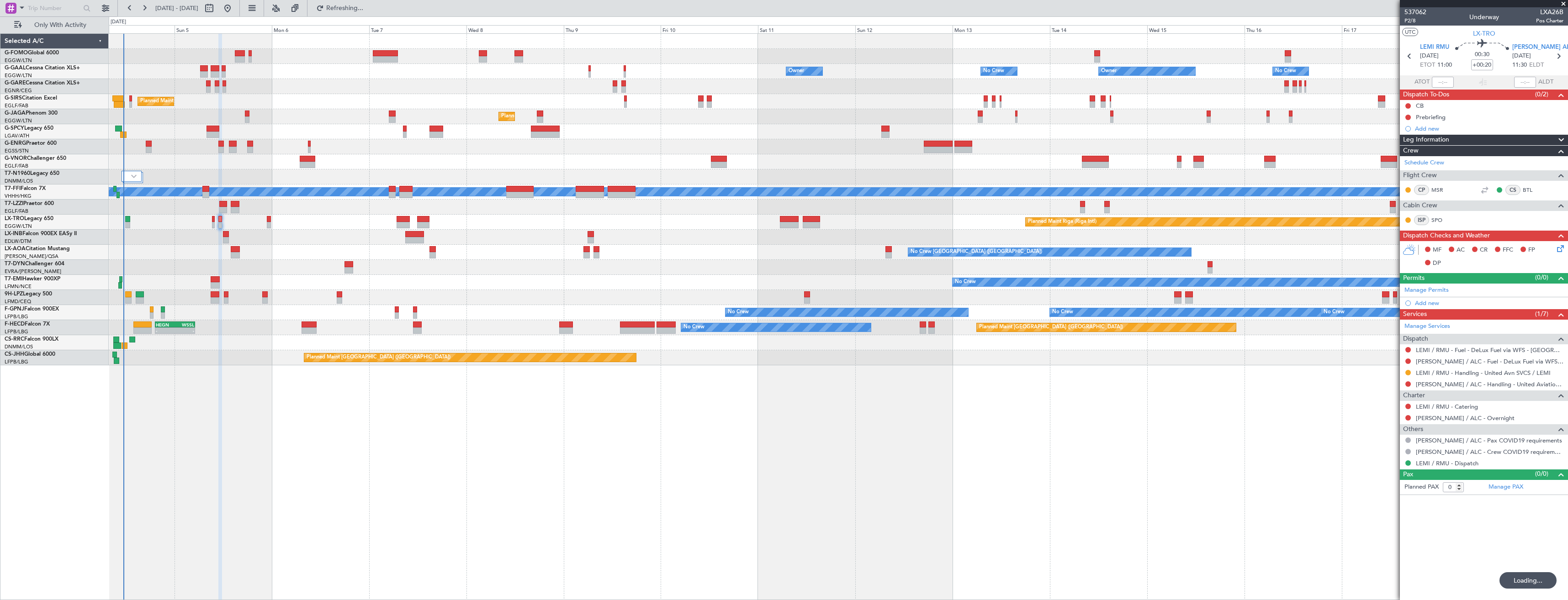
click at [257, 114] on div "Planned Maint [GEOGRAPHIC_DATA] ([GEOGRAPHIC_DATA])" at bounding box center [838, 116] width 1459 height 15
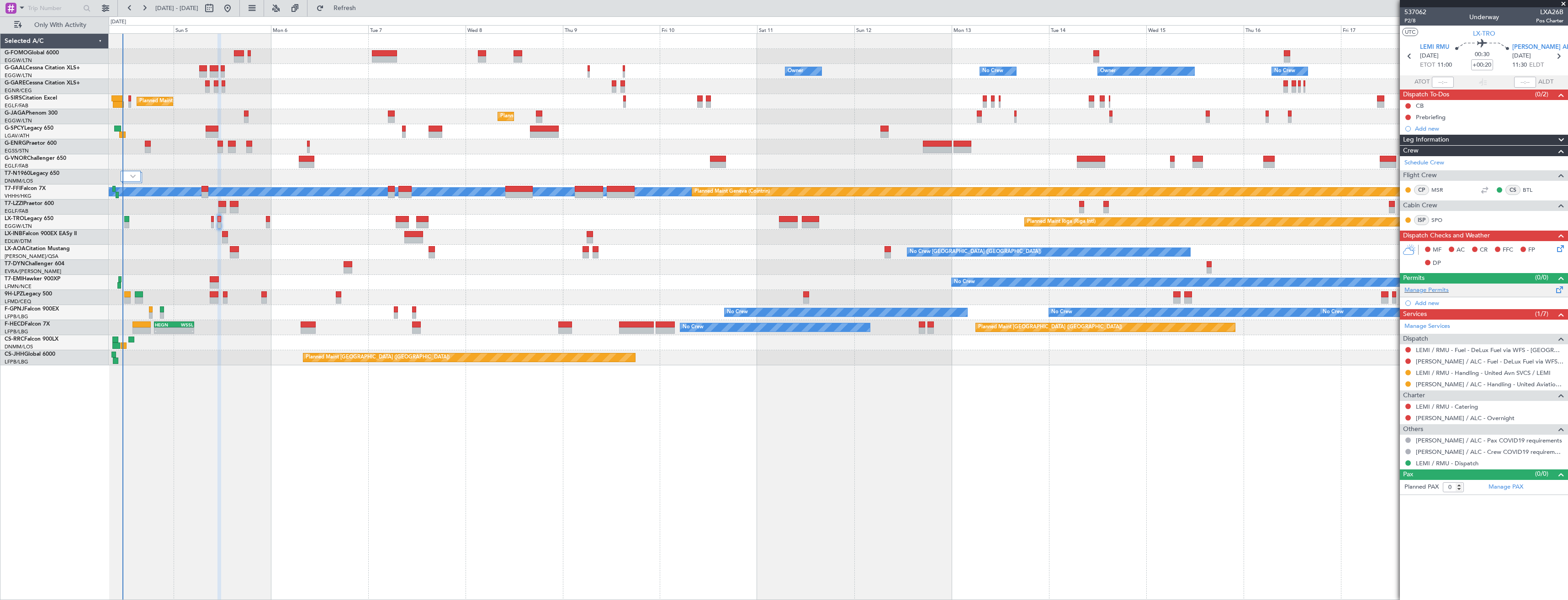
click at [1445, 294] on div "Manage Permits" at bounding box center [1484, 290] width 168 height 14
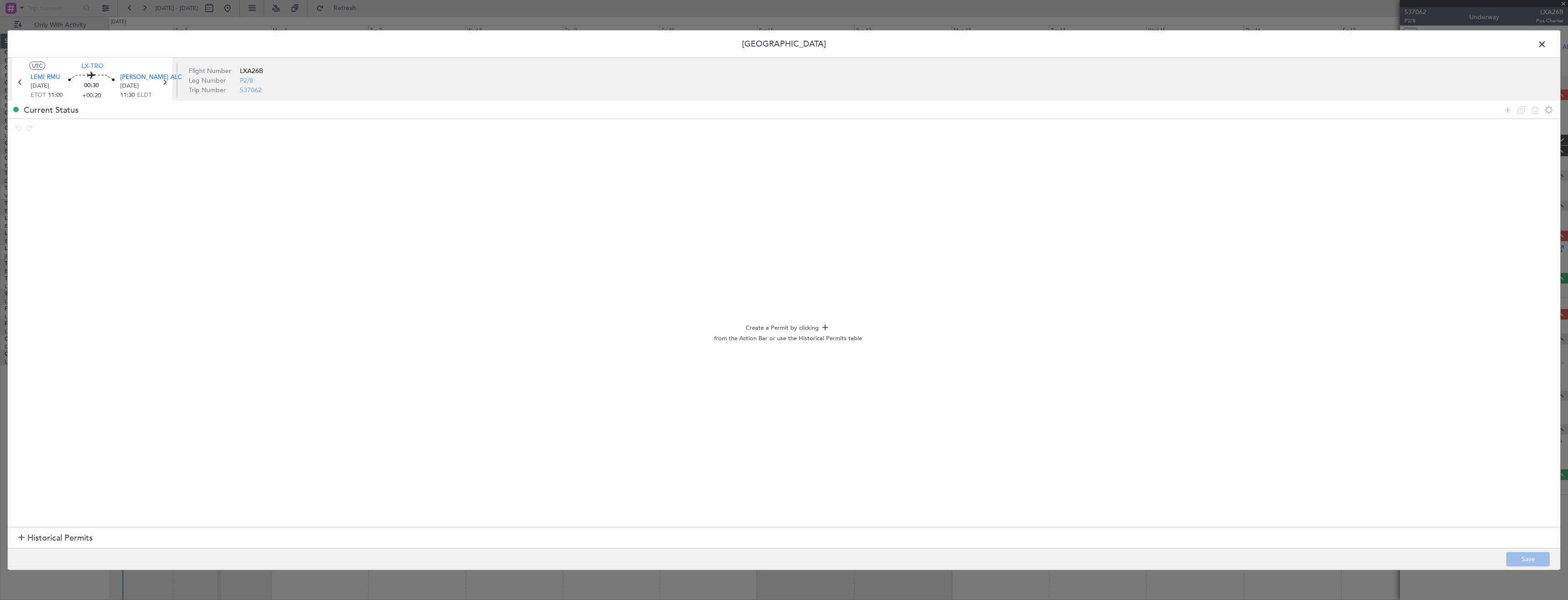
click at [1547, 44] on span at bounding box center [1547, 47] width 0 height 18
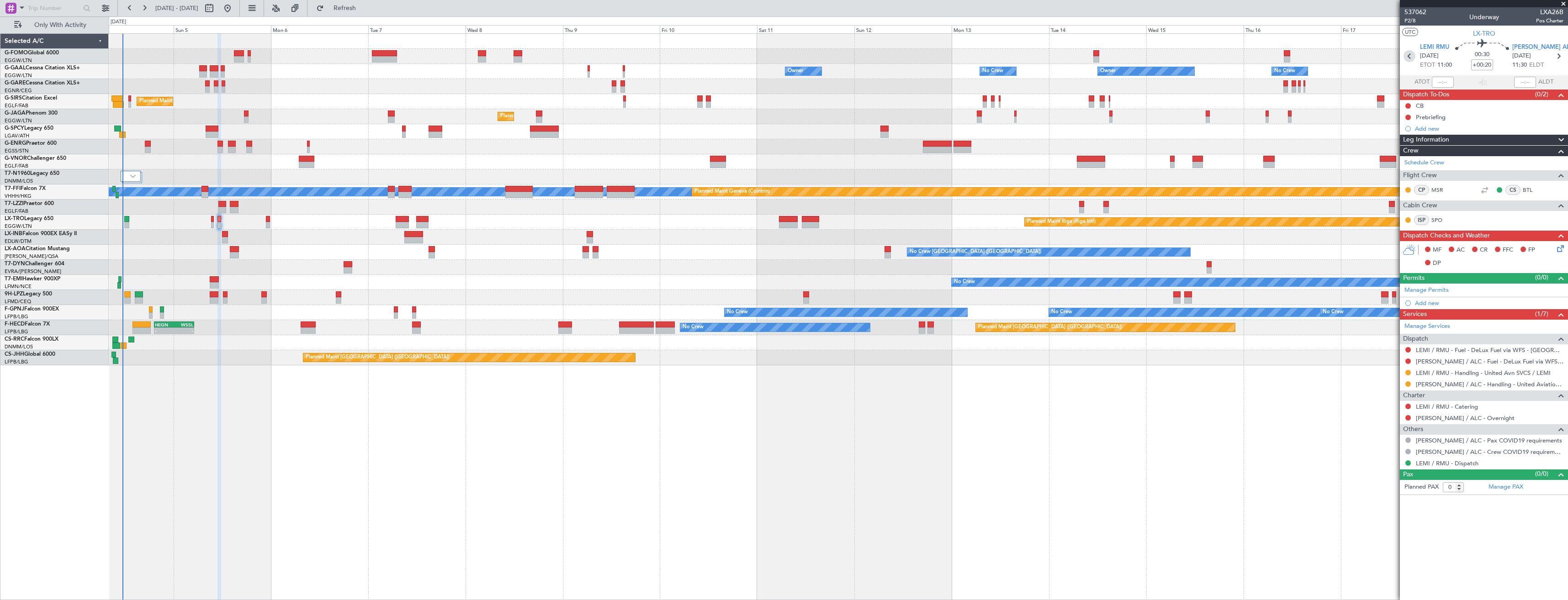
click at [1405, 57] on icon at bounding box center [1410, 57] width 12 height 12
type input "12"
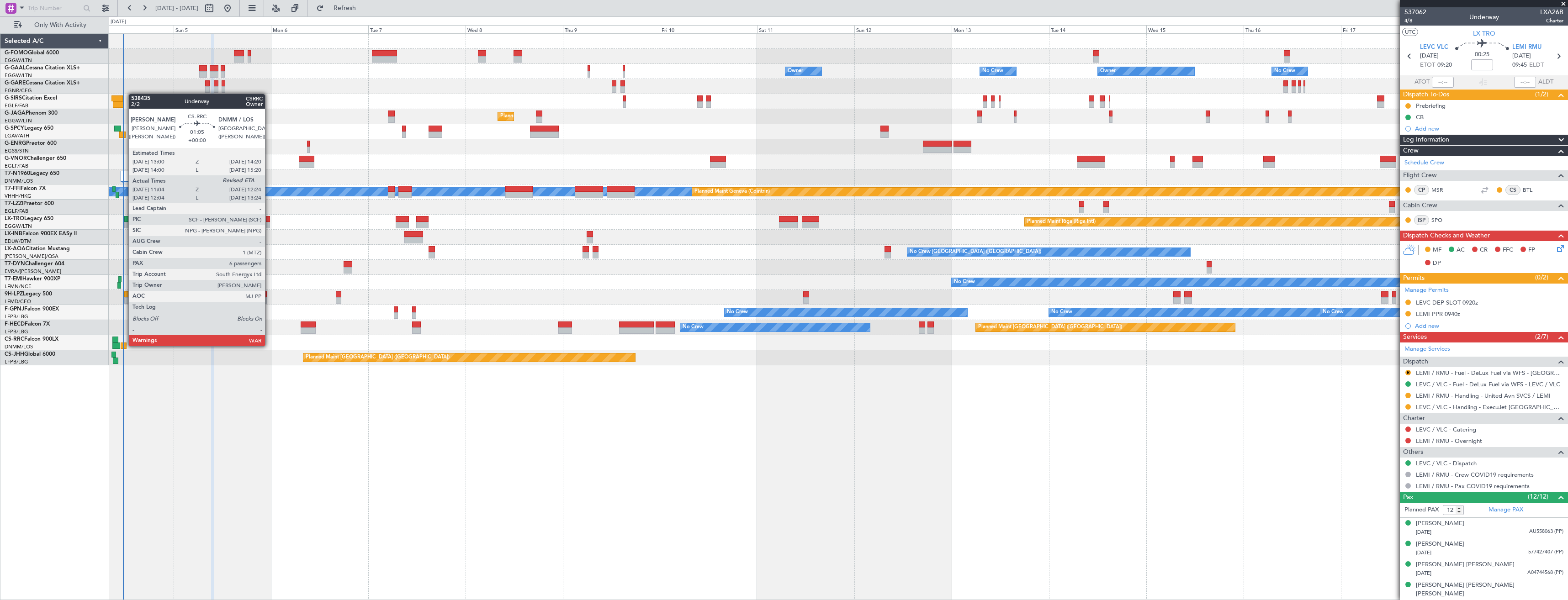
click at [124, 345] on div at bounding box center [123, 346] width 5 height 7
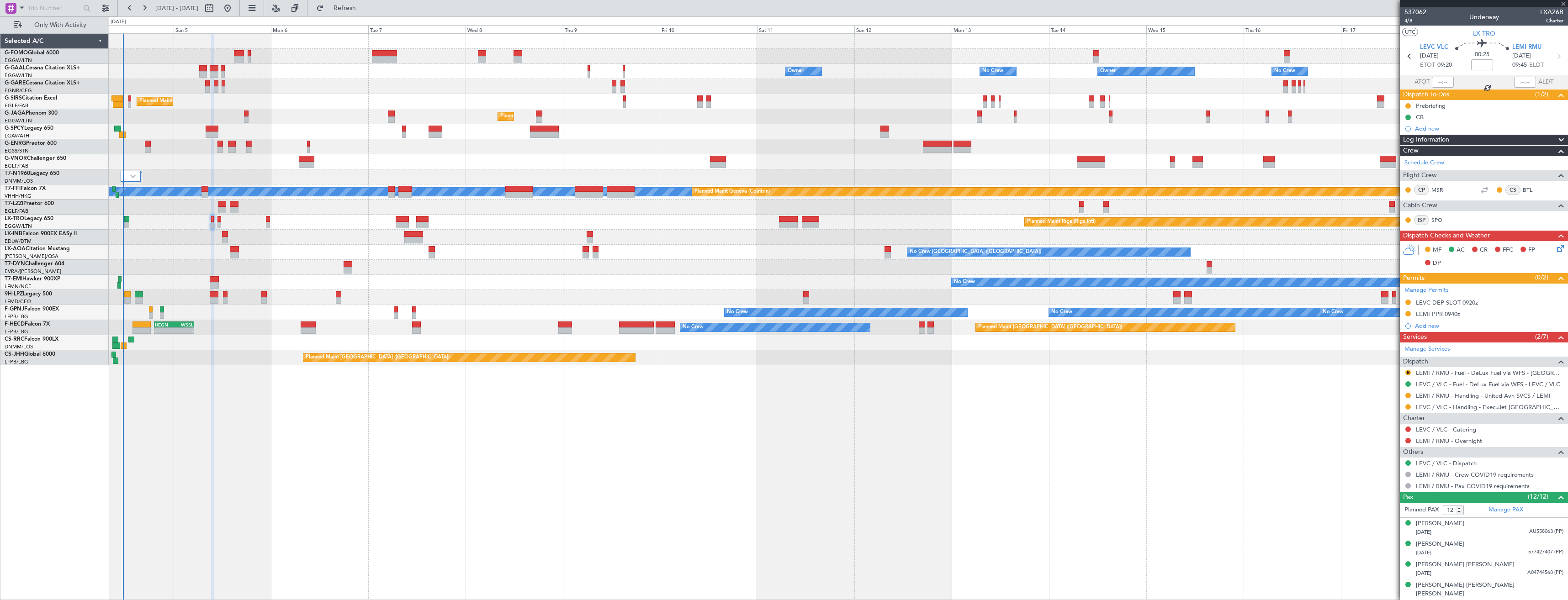
type input "11:14"
type input "6"
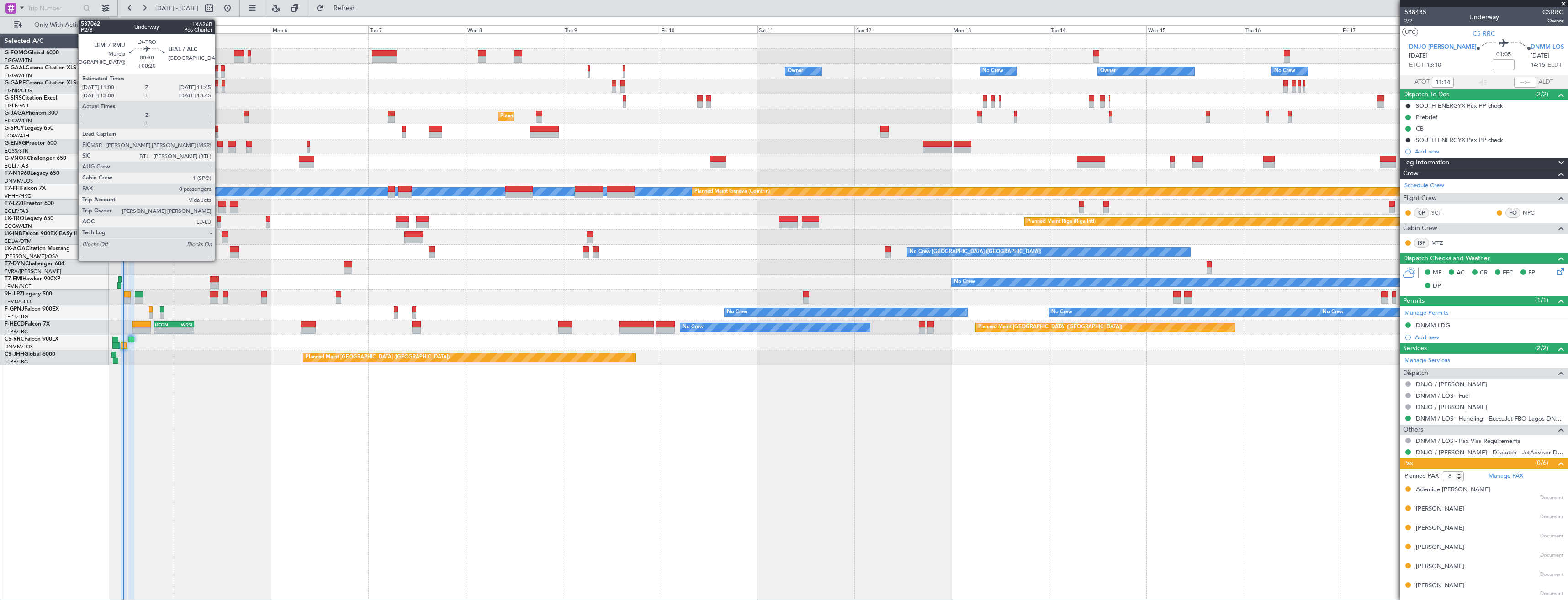
click at [219, 223] on div at bounding box center [219, 225] width 3 height 7
type input "+00:20"
type input "0"
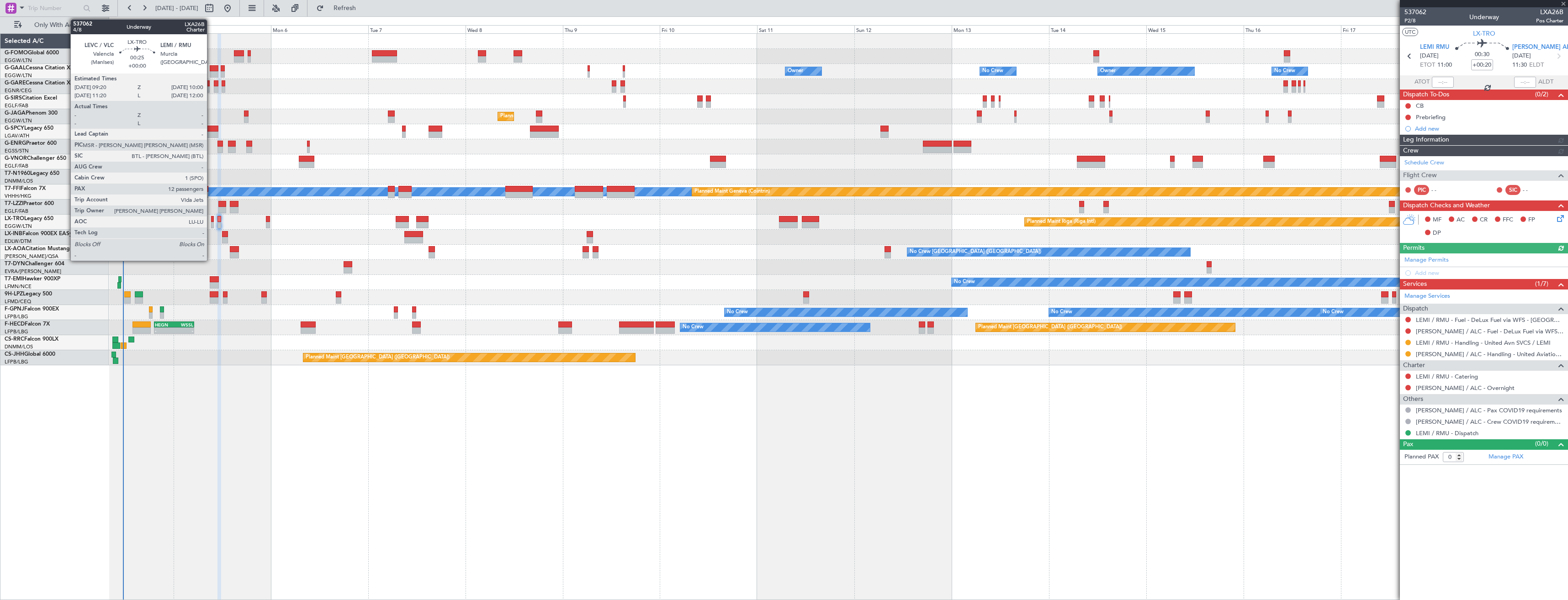
click at [211, 225] on div at bounding box center [212, 225] width 3 height 7
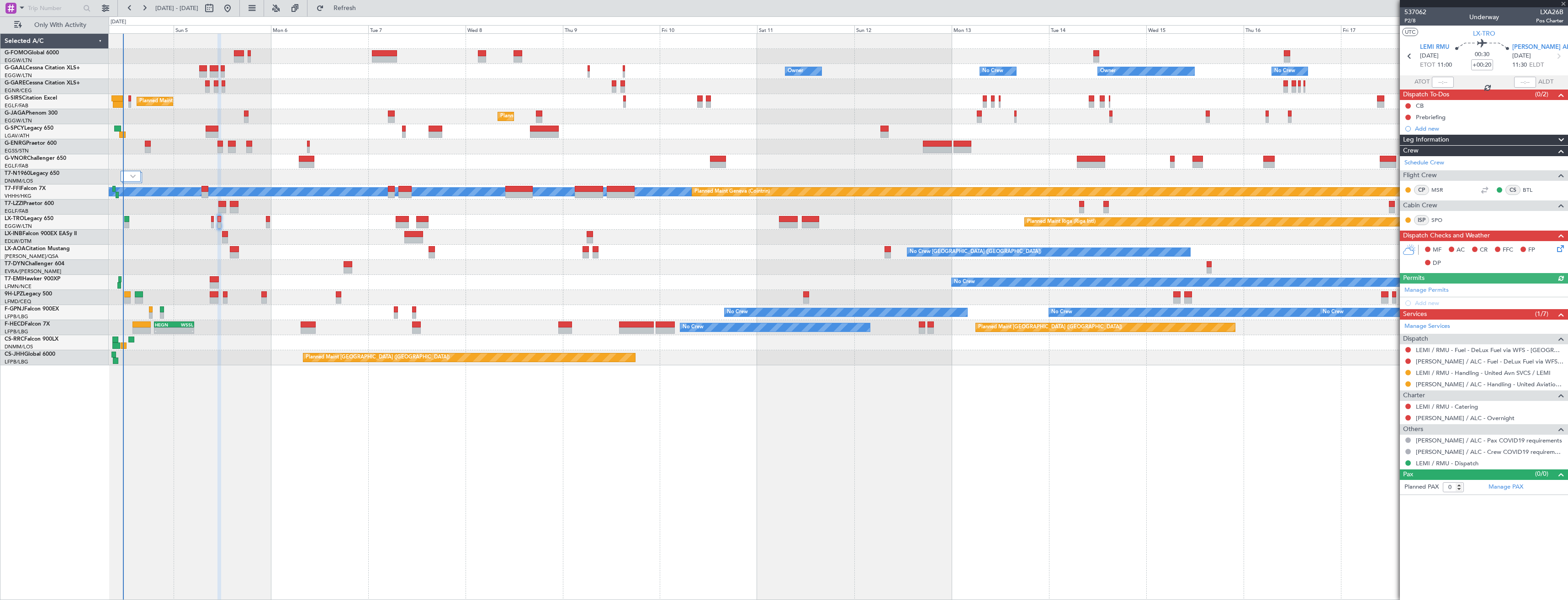
type input "12"
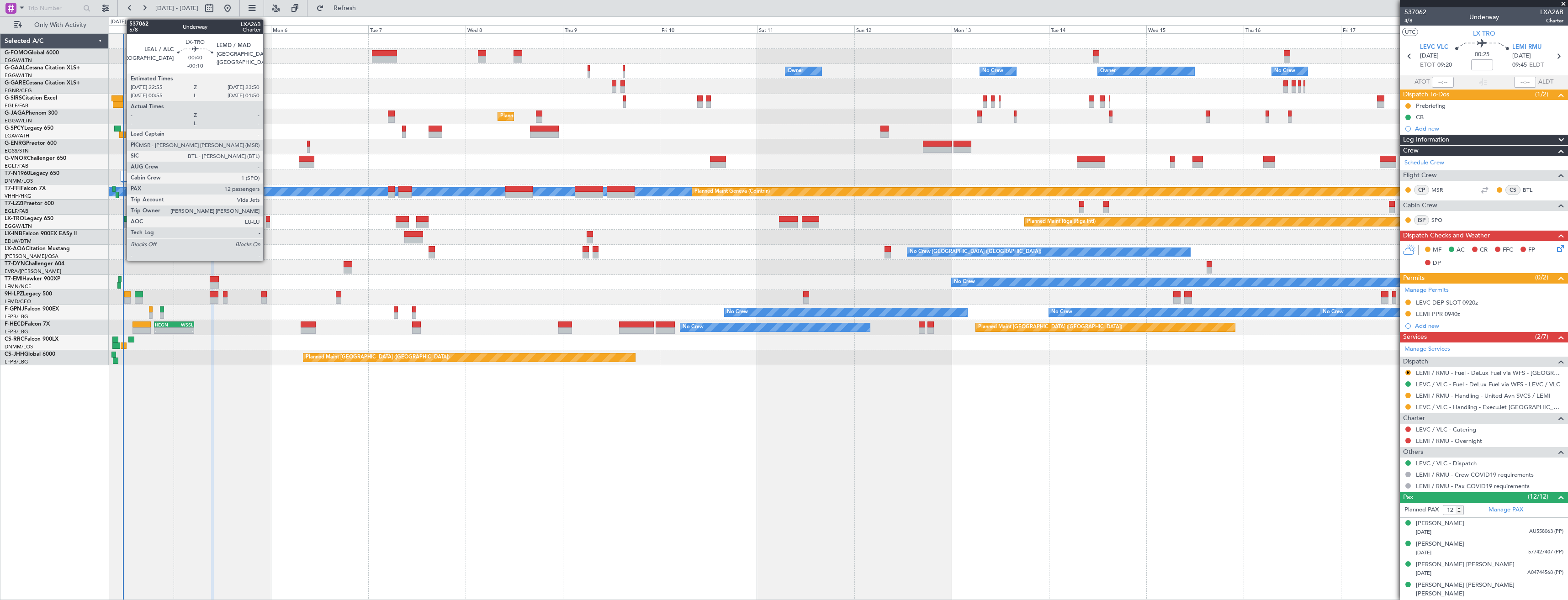
click at [267, 225] on div at bounding box center [268, 225] width 4 height 7
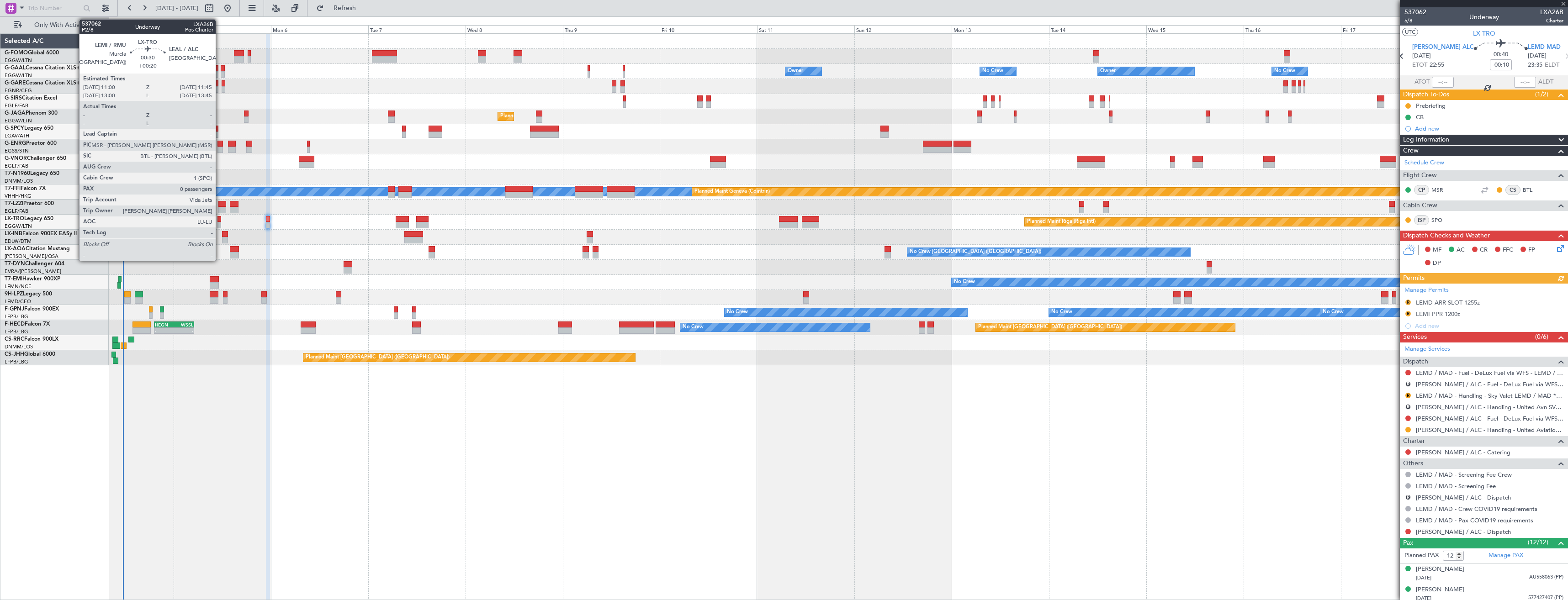
click at [220, 221] on div at bounding box center [219, 219] width 3 height 7
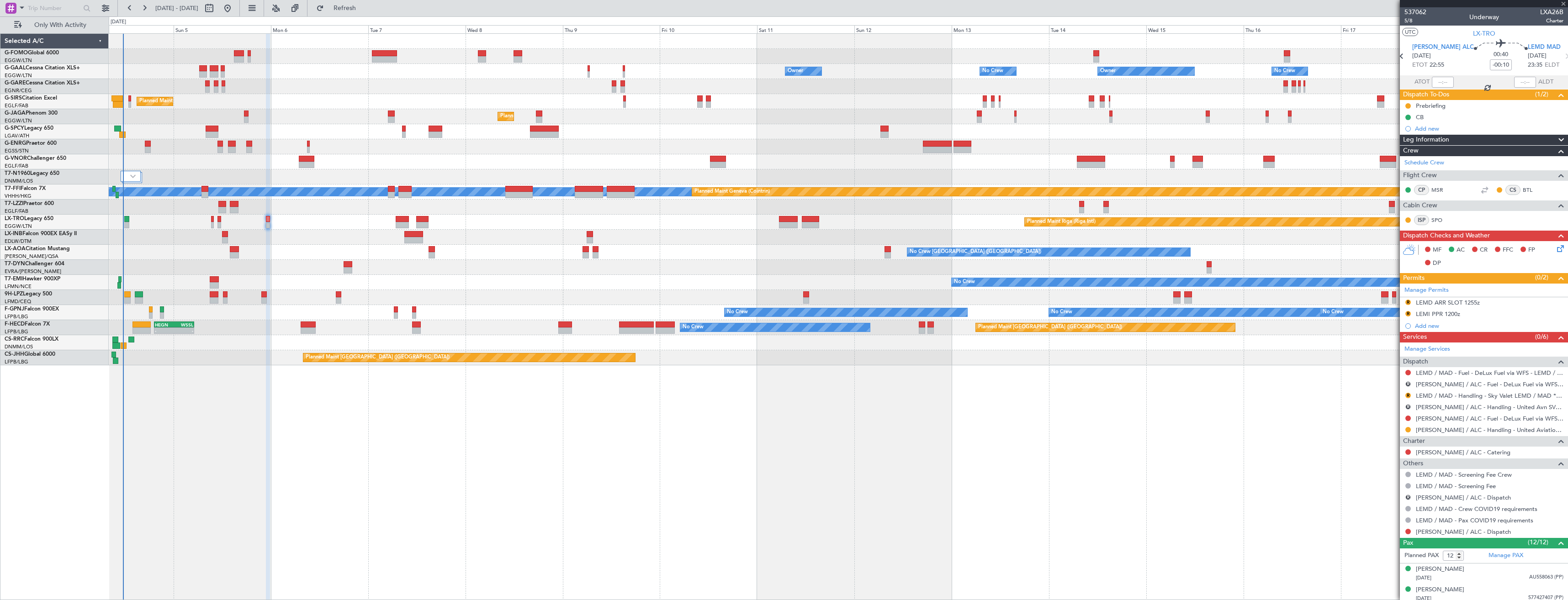
type input "+00:20"
type input "0"
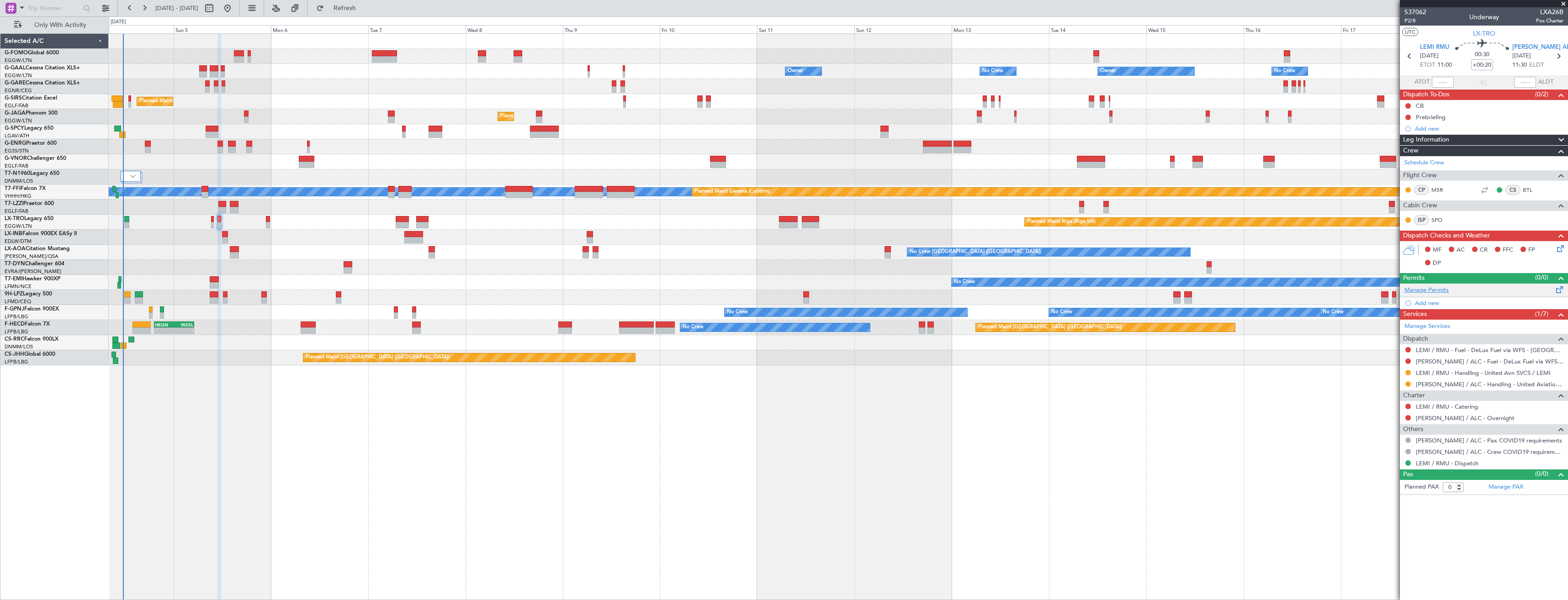
click at [1417, 290] on link "Manage Permits" at bounding box center [1426, 290] width 44 height 9
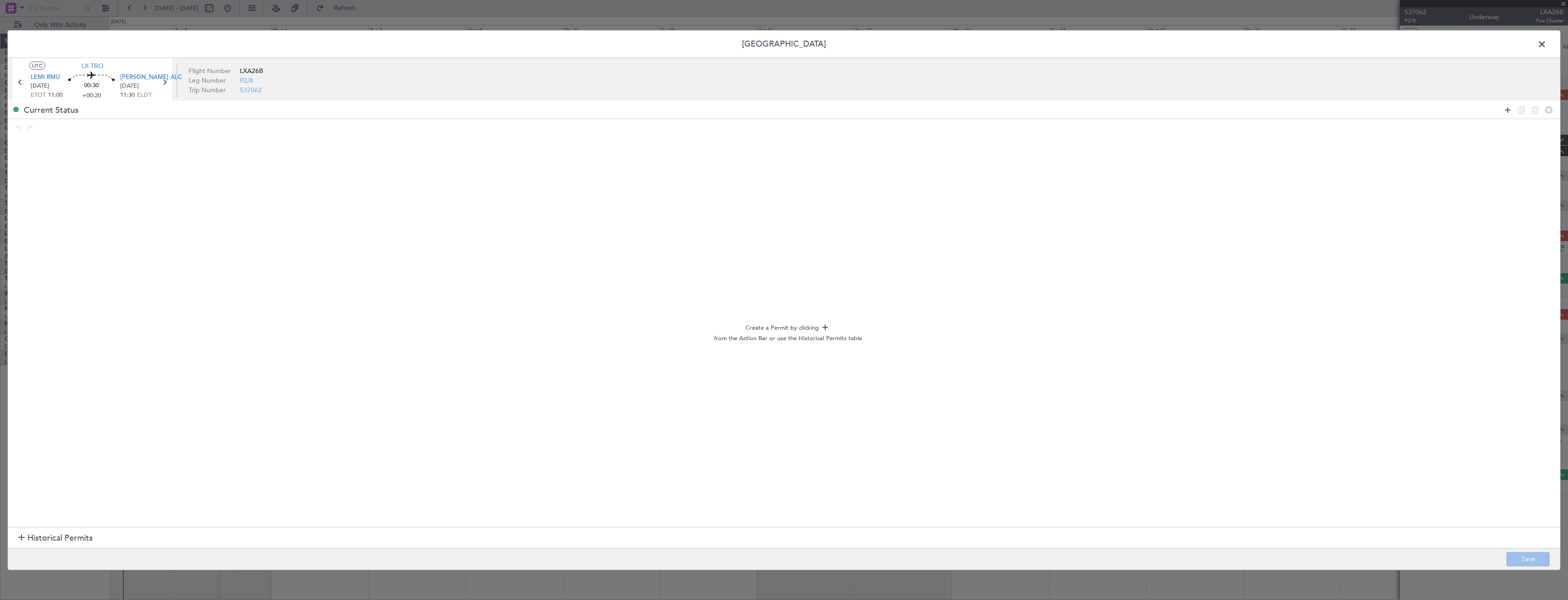
click at [1507, 107] on icon at bounding box center [1508, 110] width 11 height 11
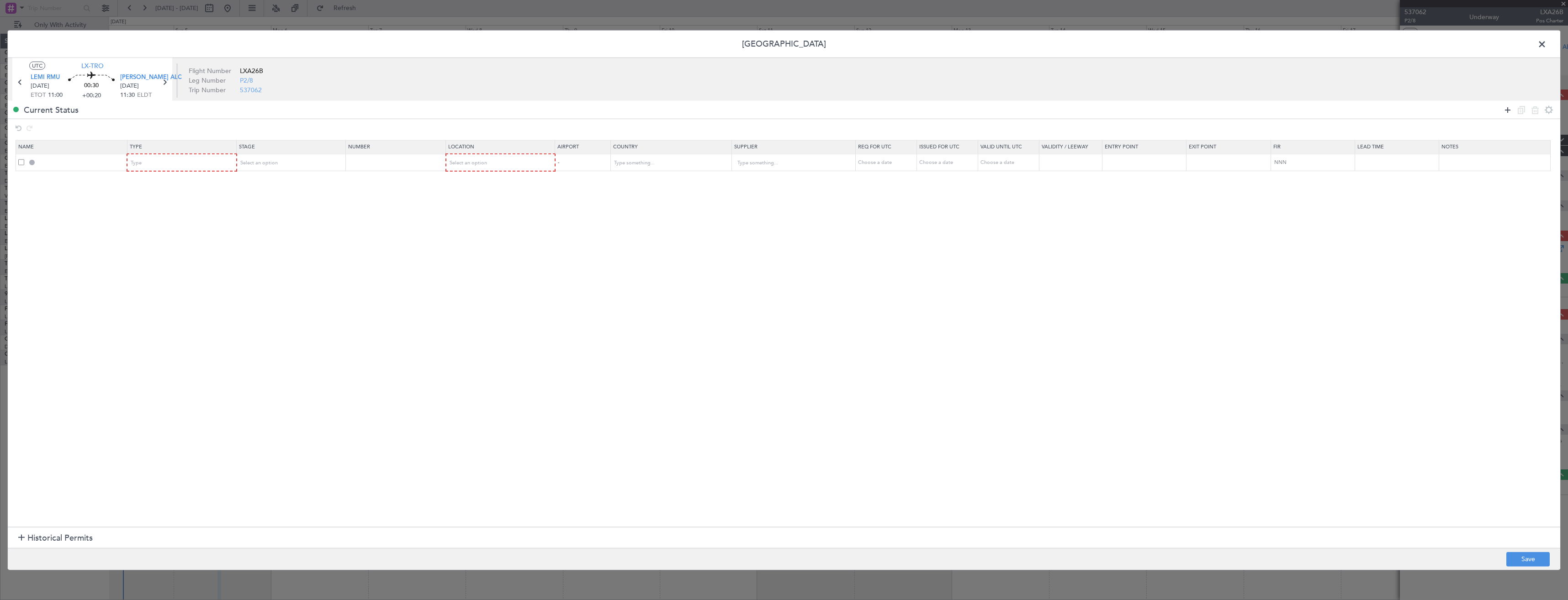
click at [1507, 107] on icon at bounding box center [1508, 110] width 11 height 11
click at [216, 164] on div "Type" at bounding box center [178, 163] width 96 height 14
click at [147, 211] on span "PPR" at bounding box center [184, 209] width 102 height 14
click at [156, 184] on div "Type" at bounding box center [178, 180] width 96 height 14
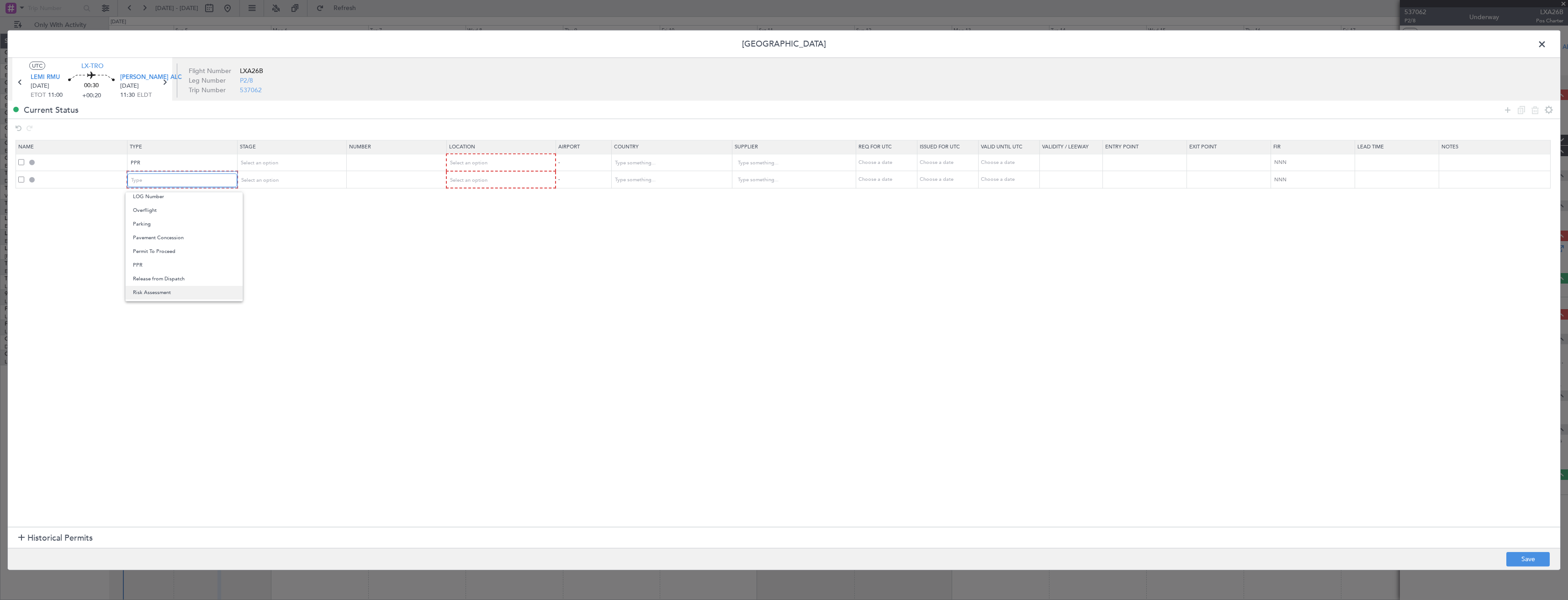
scroll to position [274, 0]
click at [151, 223] on span "PPR" at bounding box center [184, 226] width 102 height 14
click at [252, 159] on span "Select an option" at bounding box center [259, 162] width 38 height 7
click at [271, 221] on span "Requested" at bounding box center [294, 223] width 102 height 14
click at [269, 175] on div "Select an option" at bounding box center [287, 180] width 96 height 14
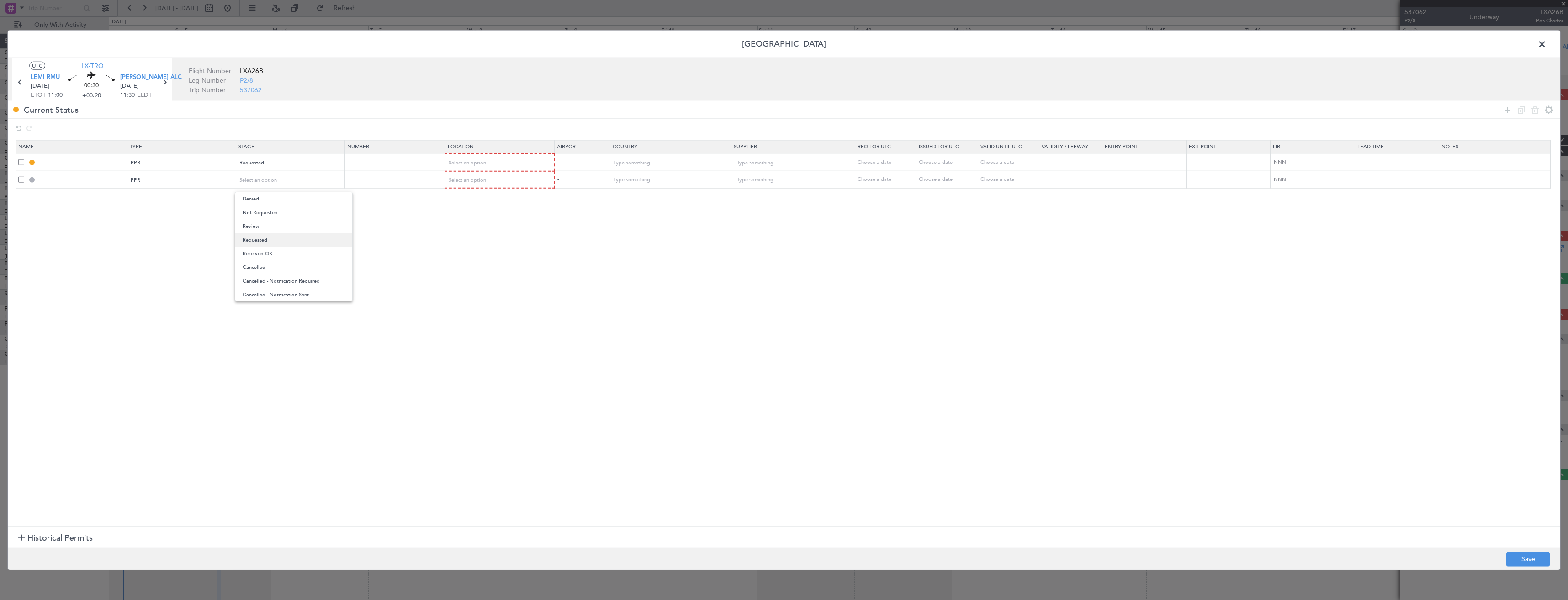
click at [270, 243] on span "Requested" at bounding box center [294, 240] width 102 height 14
click at [526, 160] on div "Select an option" at bounding box center [497, 163] width 96 height 14
click at [532, 182] on span "Departure" at bounding box center [505, 182] width 102 height 14
click at [521, 183] on div "Select an option" at bounding box center [497, 180] width 96 height 14
click at [522, 228] on span "Arrival" at bounding box center [505, 226] width 102 height 14
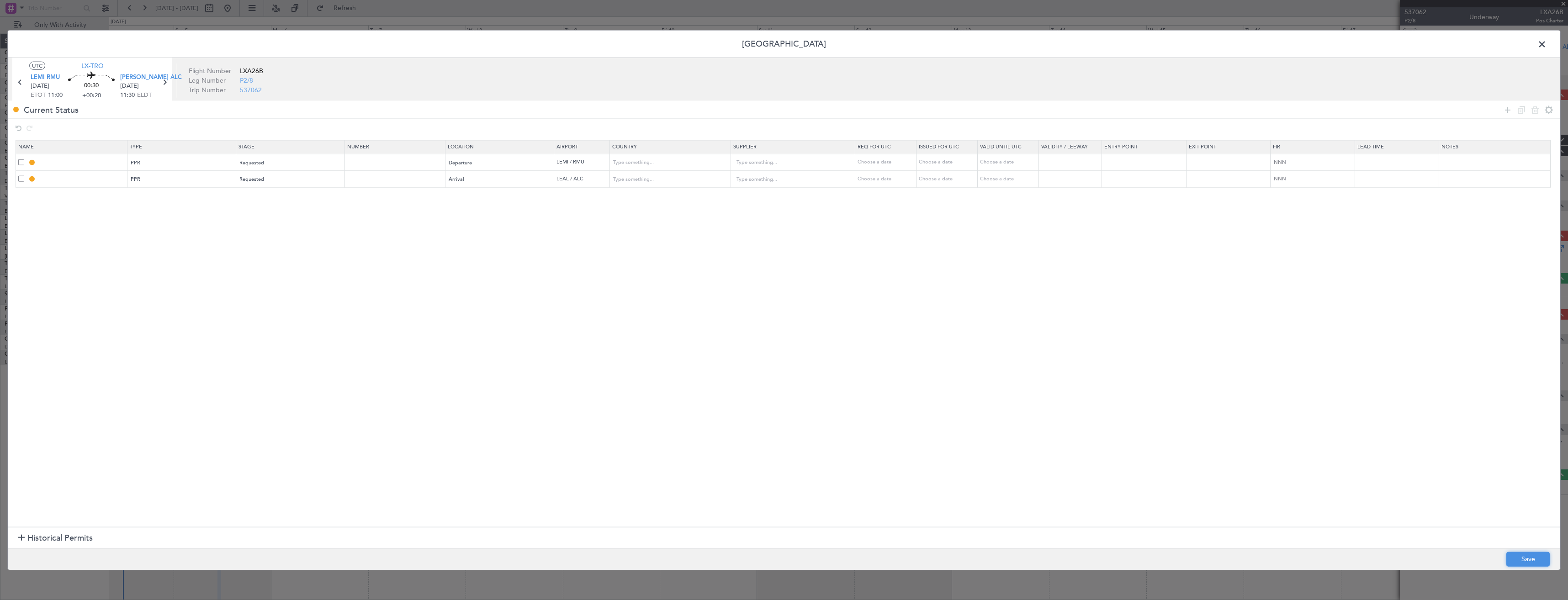
drag, startPoint x: 1536, startPoint y: 563, endPoint x: 1536, endPoint y: 573, distance: 10.0
click at [1536, 563] on button "Save" at bounding box center [1528, 559] width 43 height 15
type input "LEMI PPR"
type input "Spain"
type input "NNN"
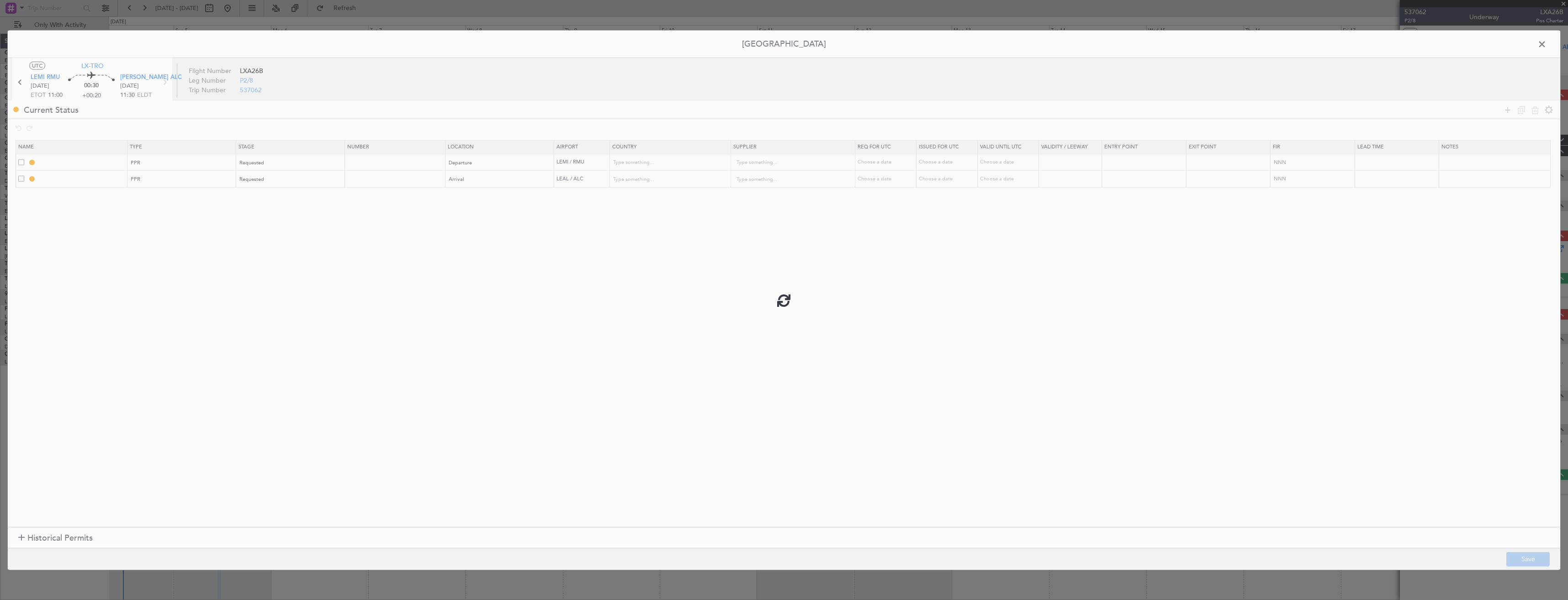
type input "LEAL PPR"
type input "Spain"
type input "NNN"
click at [87, 162] on input "LEMI PPR" at bounding box center [82, 162] width 89 height 8
type input "LEMI PPR 1100z"
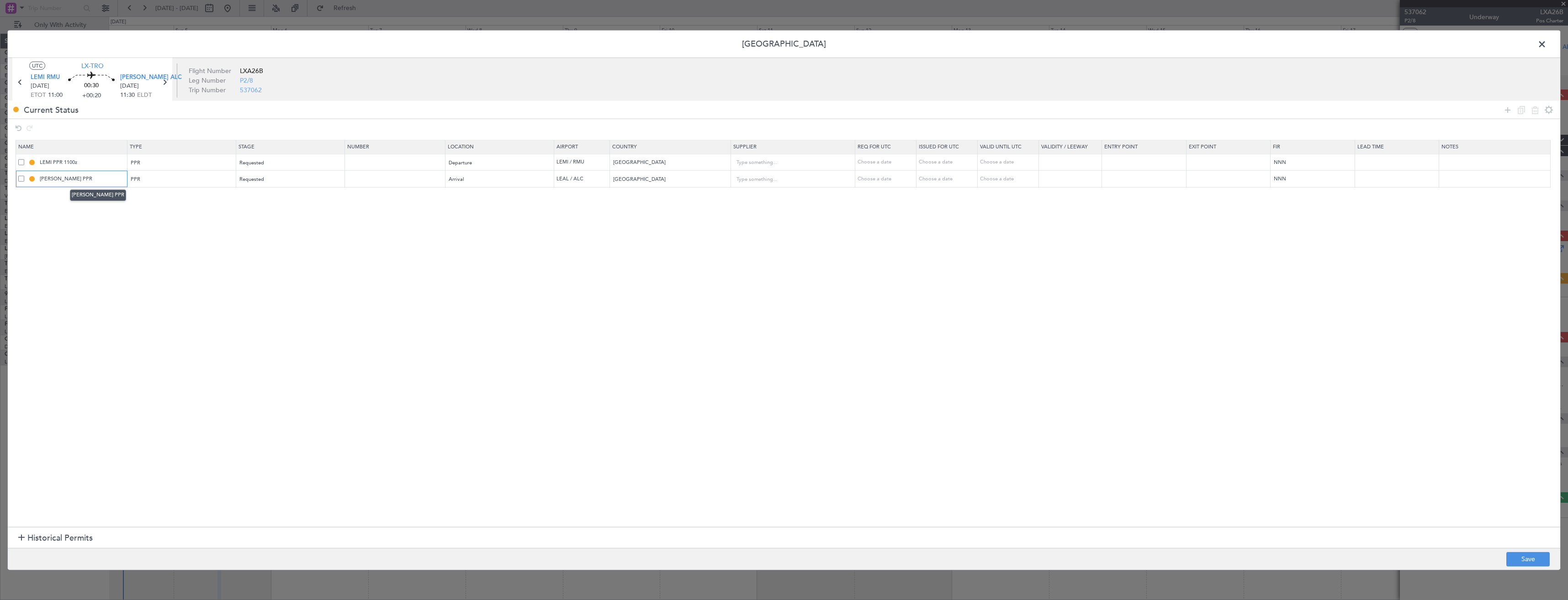
click at [103, 178] on input "LEAL PPR" at bounding box center [82, 178] width 89 height 8
type input "LEAL PPR 1130z"
click at [1530, 557] on button "Save" at bounding box center [1528, 559] width 43 height 15
click at [1547, 43] on span at bounding box center [1547, 47] width 0 height 18
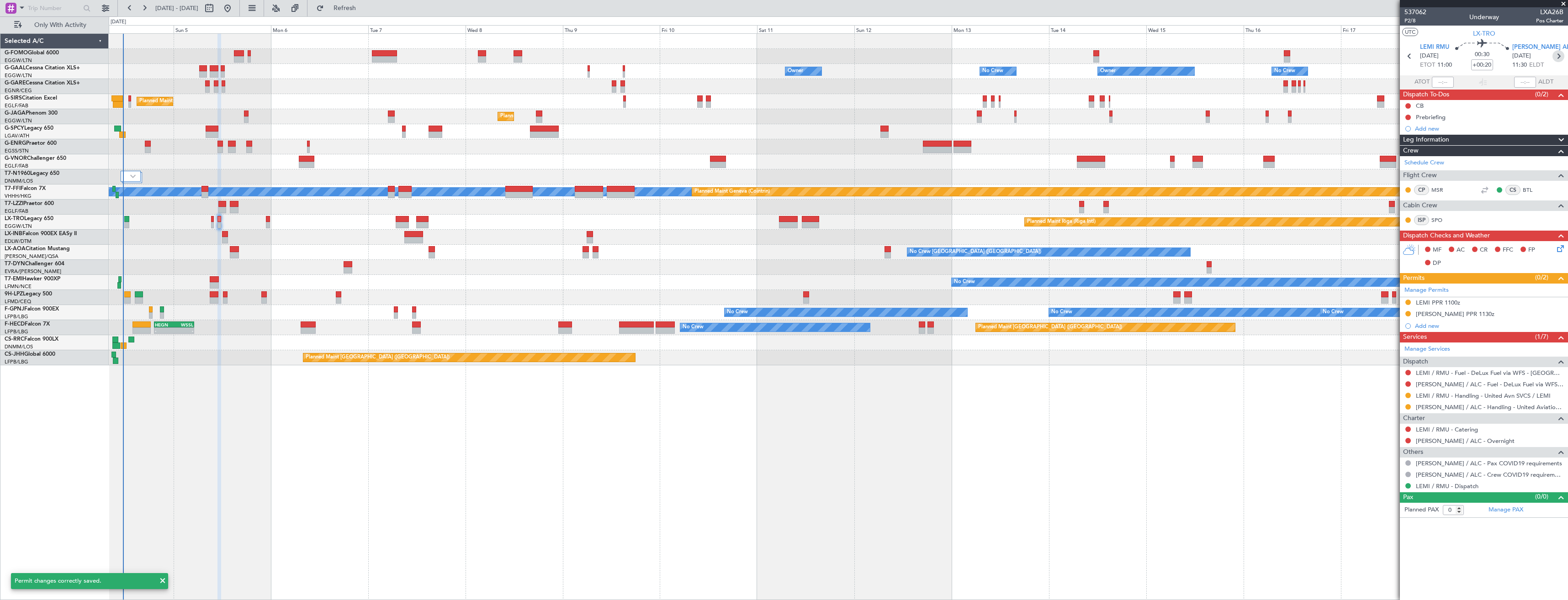
click at [1558, 57] on icon at bounding box center [1558, 57] width 12 height 12
type input "-00:10"
type input "12"
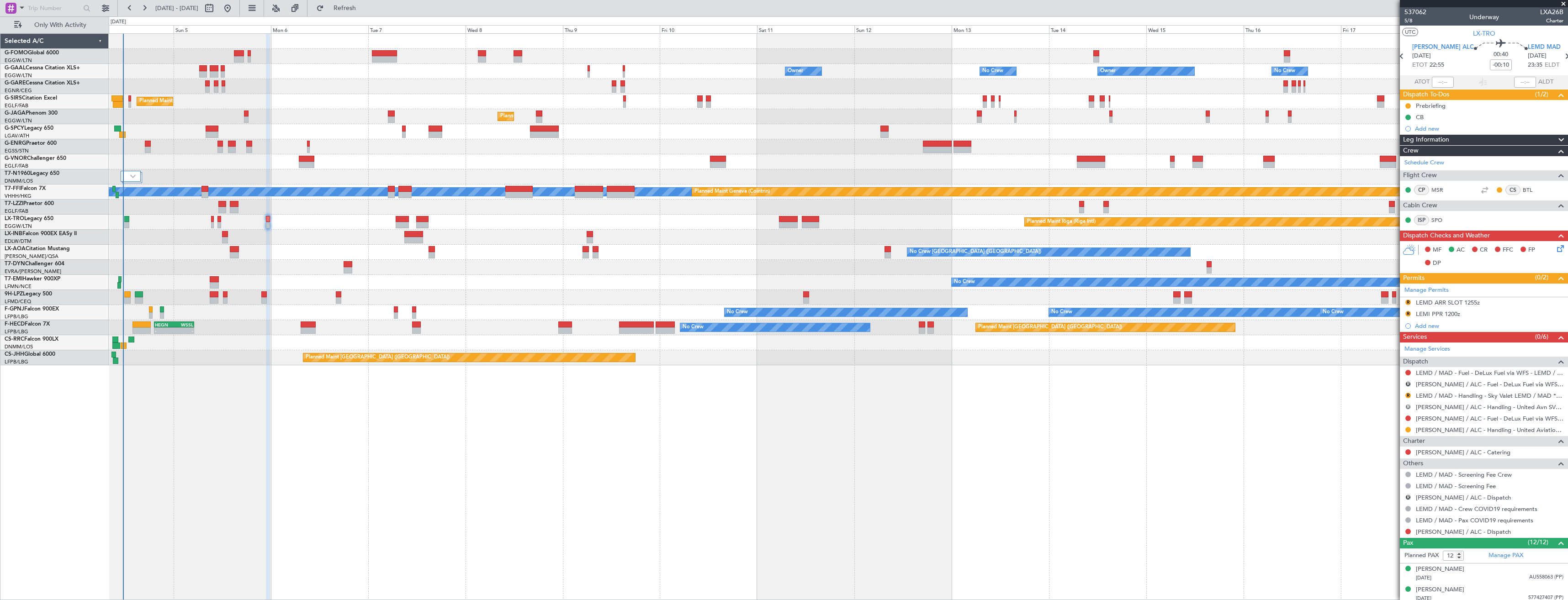
click at [1409, 406] on button "R" at bounding box center [1408, 406] width 5 height 5
click at [1385, 475] on span "Cancelled" at bounding box center [1381, 474] width 26 height 9
click at [1410, 383] on button "R" at bounding box center [1408, 384] width 5 height 5
click at [1391, 450] on span "Cancelled" at bounding box center [1381, 452] width 26 height 9
click at [1499, 304] on div "R LEMD ARR SLOT 1255z" at bounding box center [1484, 303] width 168 height 12
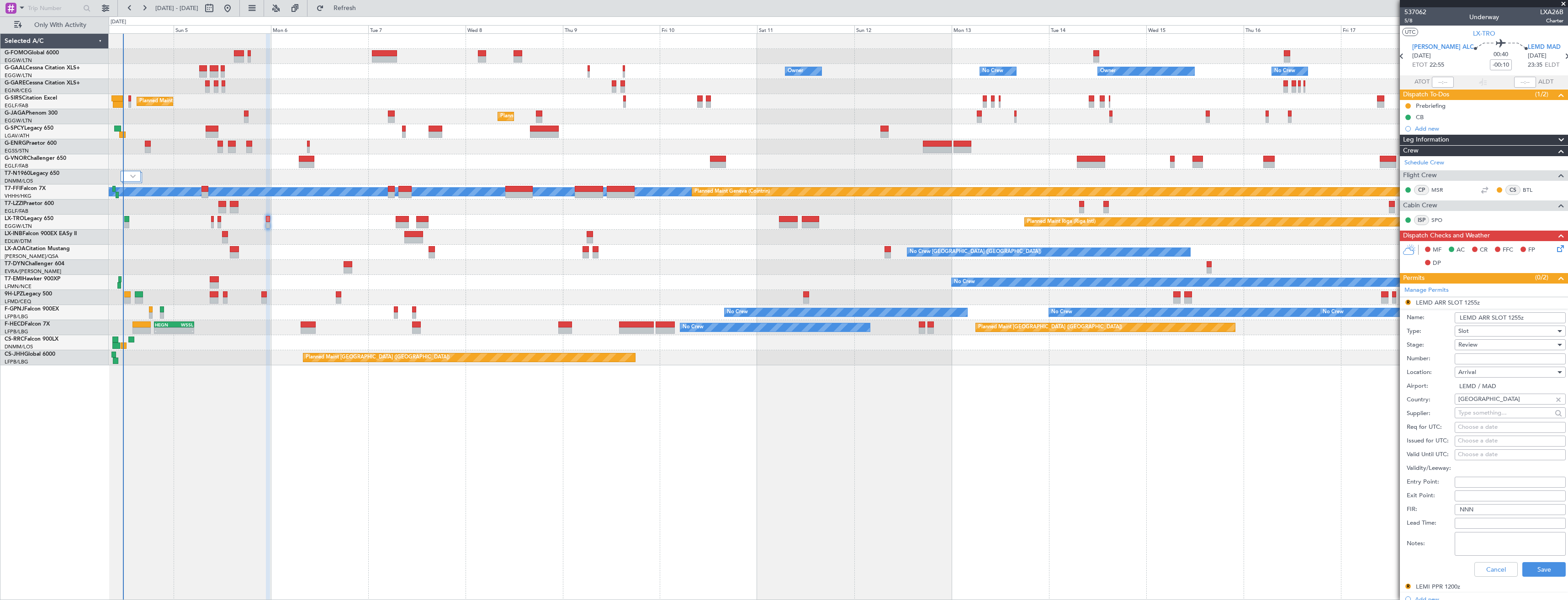
click at [1496, 342] on div "Review" at bounding box center [1507, 344] width 97 height 14
click at [1493, 402] on span "Requested" at bounding box center [1507, 405] width 96 height 14
click at [1513, 318] on input "LEMD ARR SLOT 1255z" at bounding box center [1510, 318] width 111 height 11
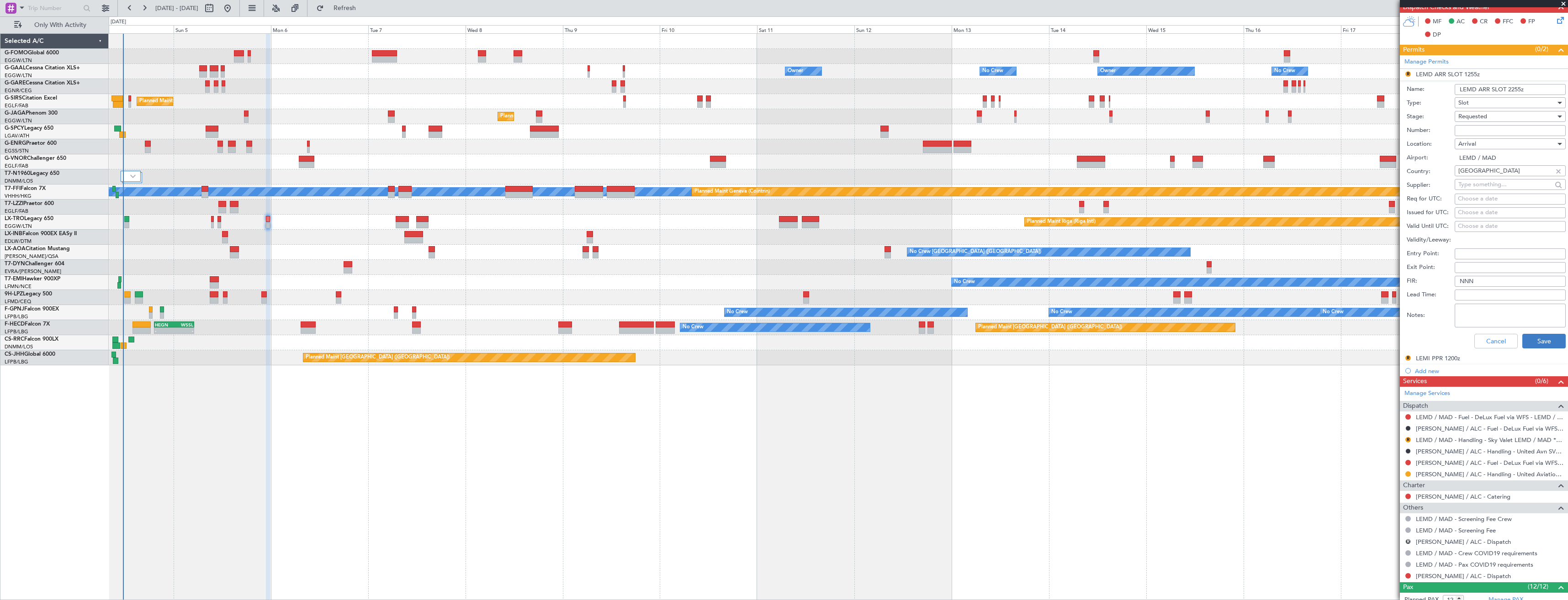
type input "LEMD ARR SLOT 2255z"
click at [1536, 341] on button "Save" at bounding box center [1544, 341] width 43 height 15
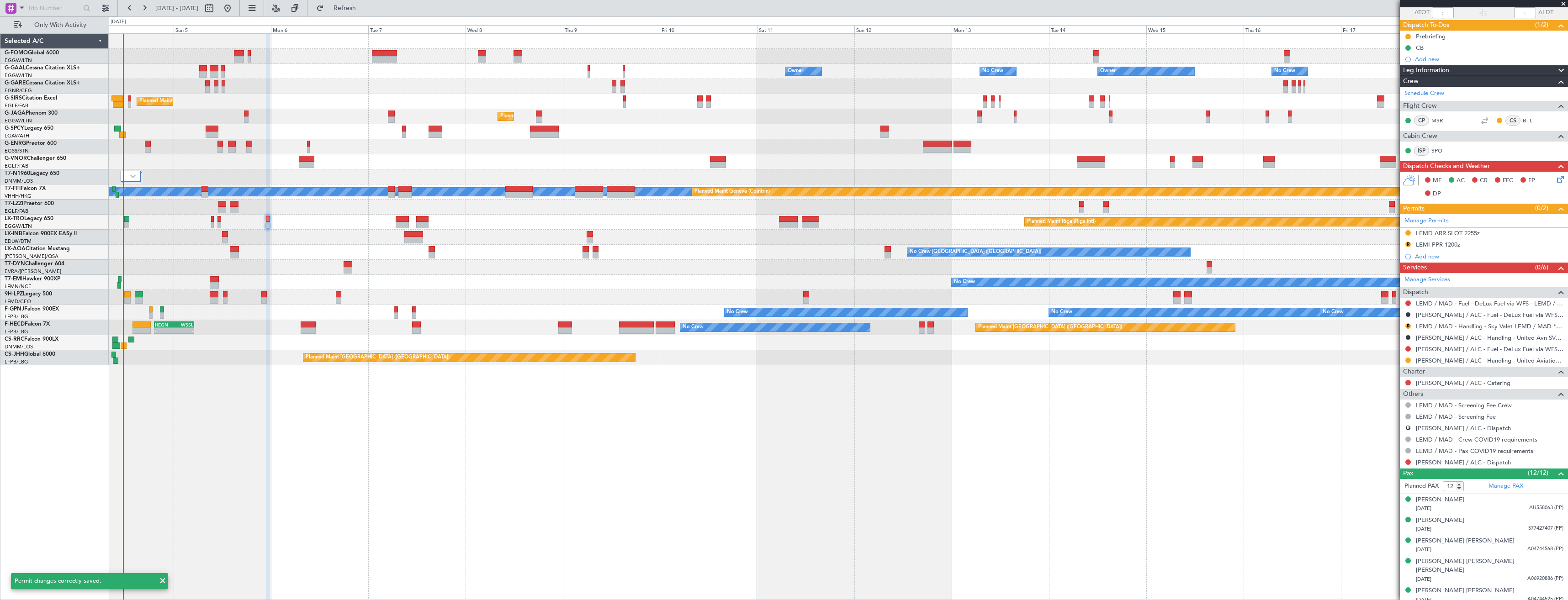
scroll to position [0, 0]
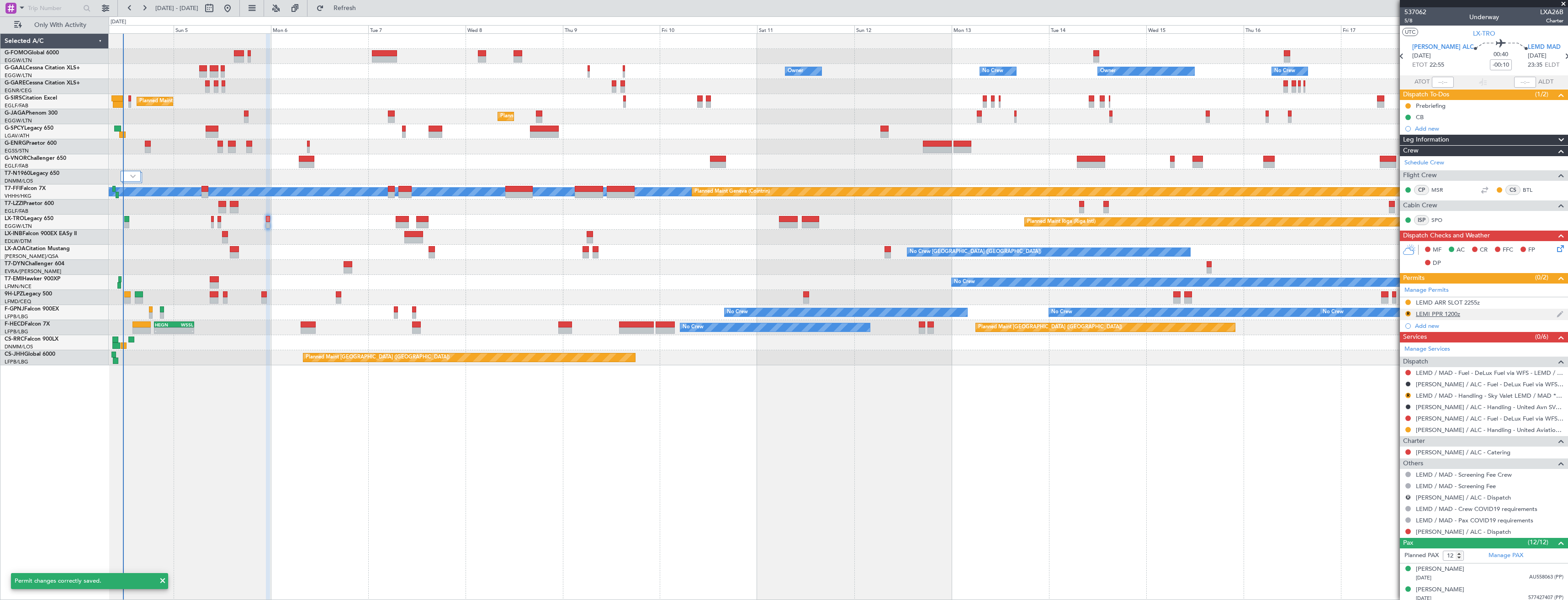
click at [1503, 316] on div "R LEMI PPR 1200z" at bounding box center [1484, 314] width 168 height 12
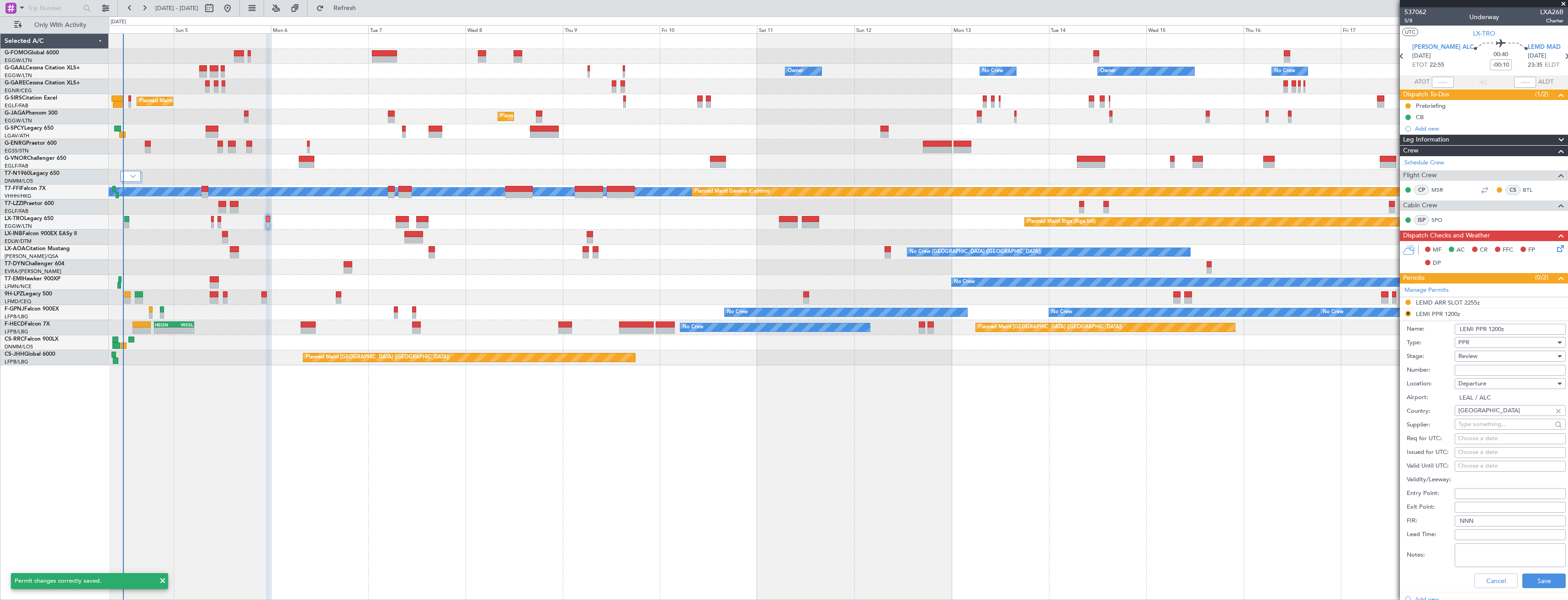
click at [1492, 330] on input "LEMI PPR 1200z" at bounding box center [1510, 329] width 111 height 11
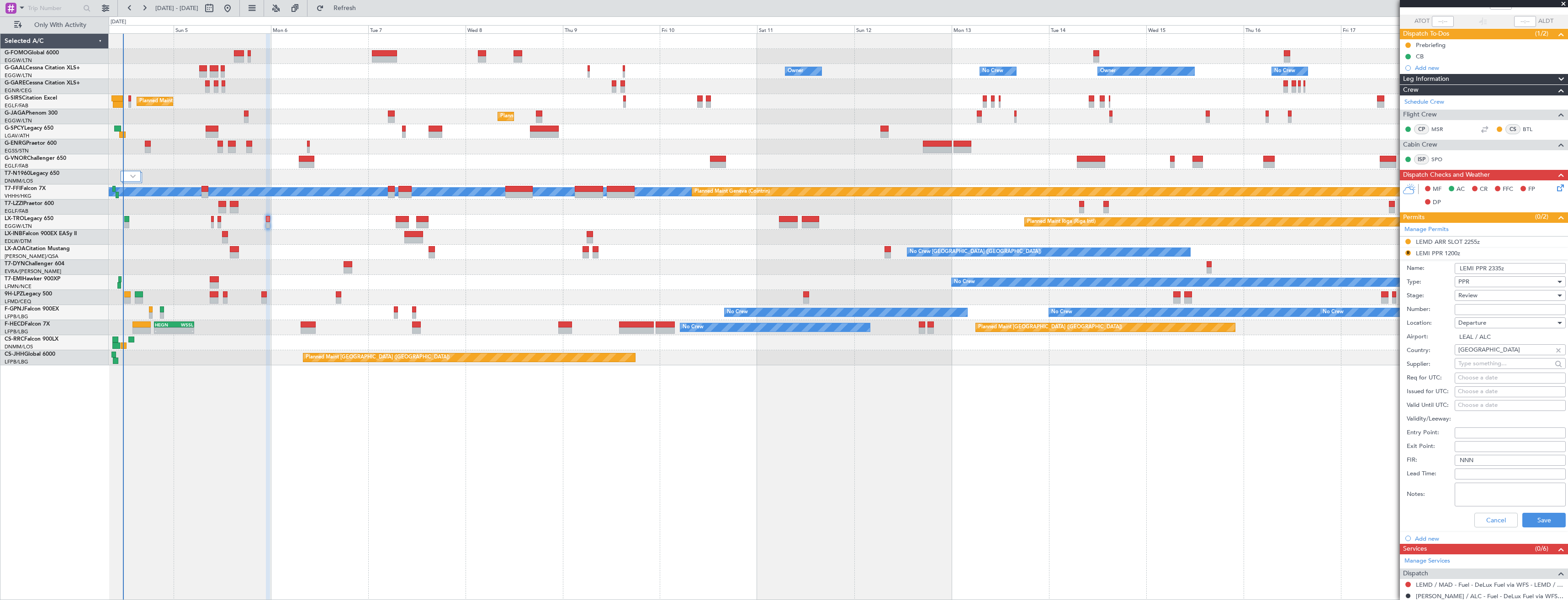
scroll to position [91, 0]
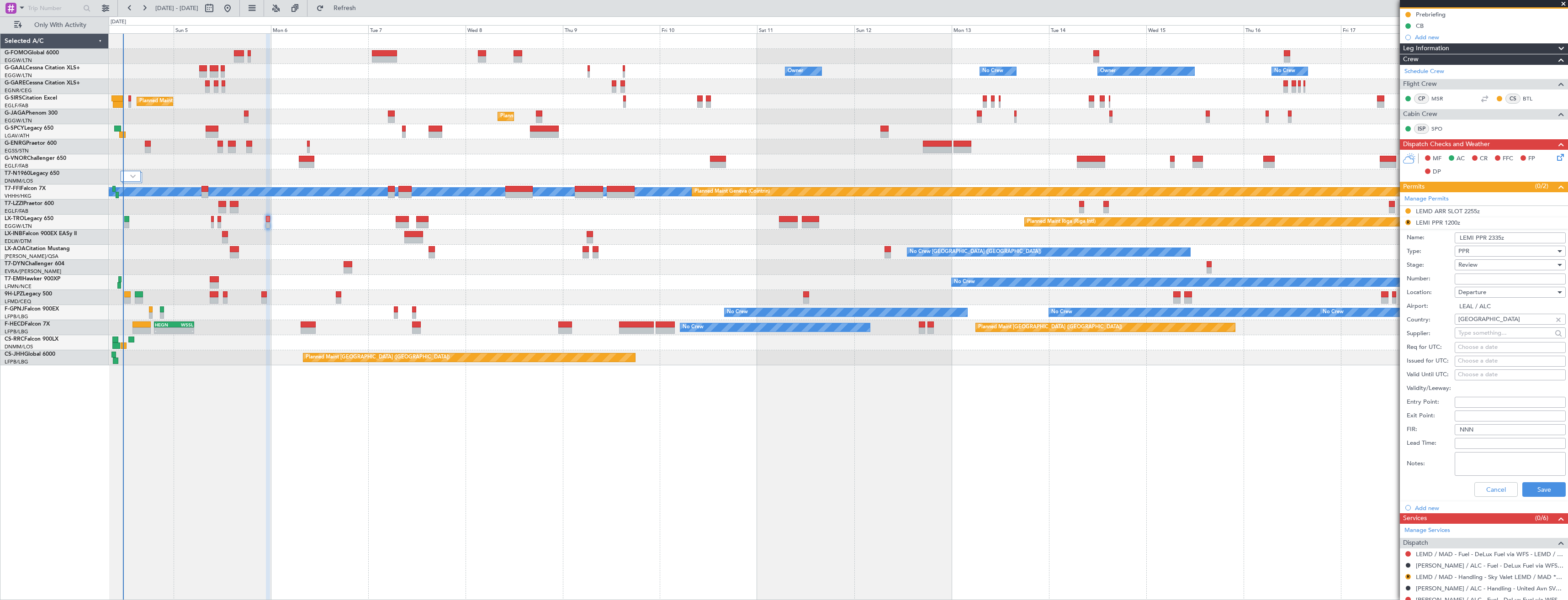
type input "LEMI PPR 2335z"
click at [1496, 268] on div "Review" at bounding box center [1507, 265] width 97 height 14
click at [1496, 318] on span "Requested" at bounding box center [1507, 324] width 96 height 14
click at [1530, 492] on button "Save" at bounding box center [1544, 490] width 43 height 15
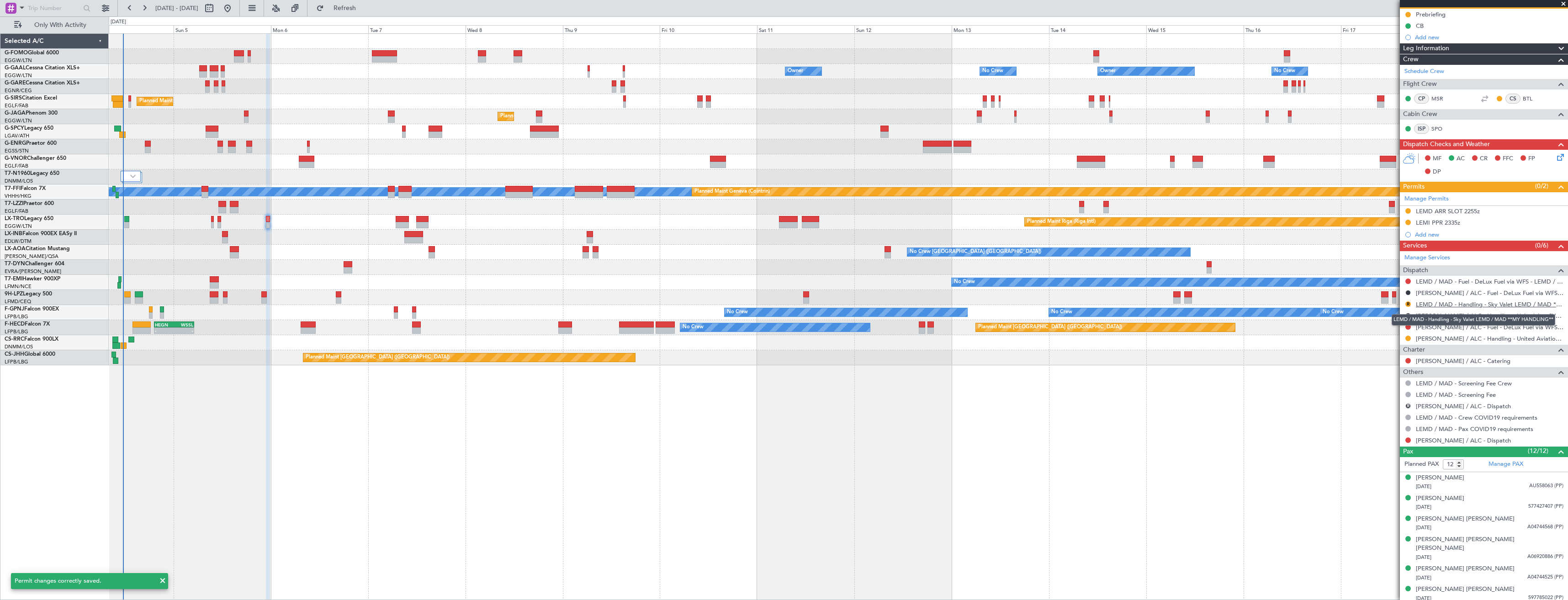
click at [1451, 305] on link "LEMD / MAD - Handling - Sky Valet LEMD / MAD **MY HANDLING**" at bounding box center [1489, 304] width 147 height 8
click at [345, 13] on button "Refresh" at bounding box center [340, 9] width 55 height 15
click at [1408, 439] on button at bounding box center [1408, 440] width 5 height 5
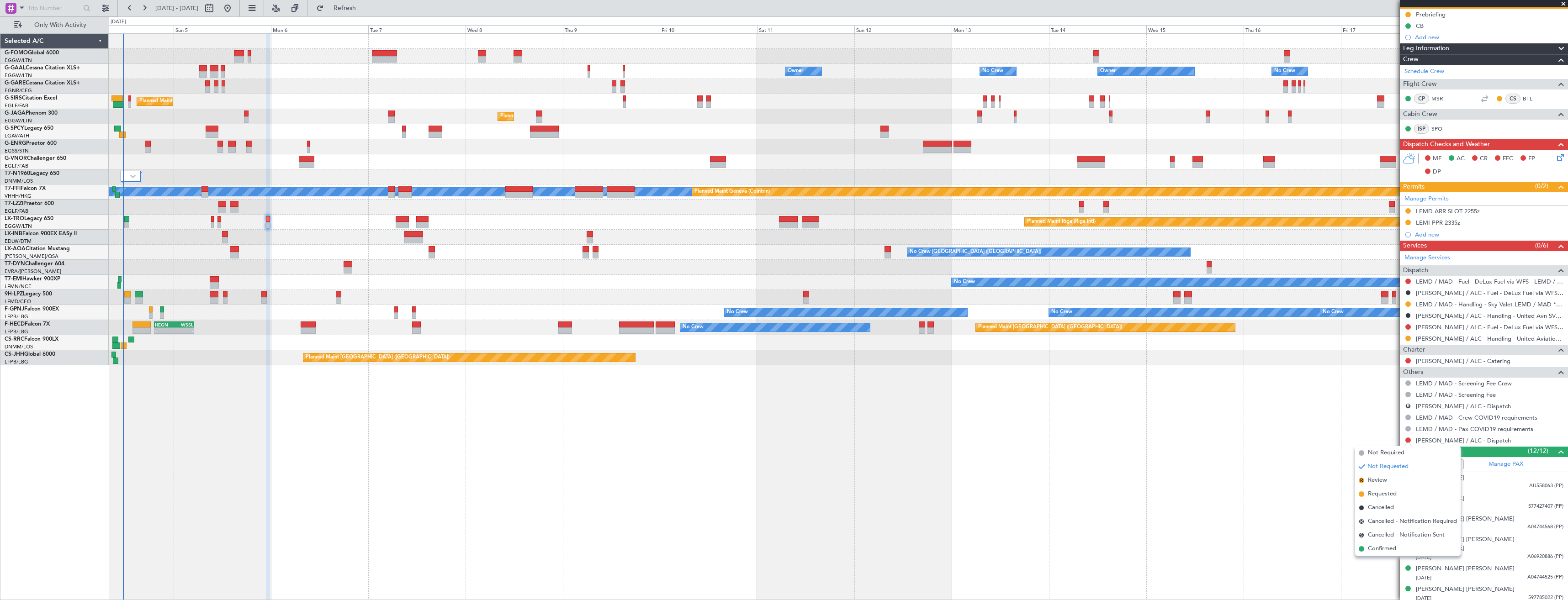
click at [1388, 546] on span "Confirmed" at bounding box center [1382, 549] width 29 height 9
click at [1409, 406] on button "R" at bounding box center [1408, 406] width 5 height 5
click at [1382, 419] on span "Not Required" at bounding box center [1387, 419] width 37 height 9
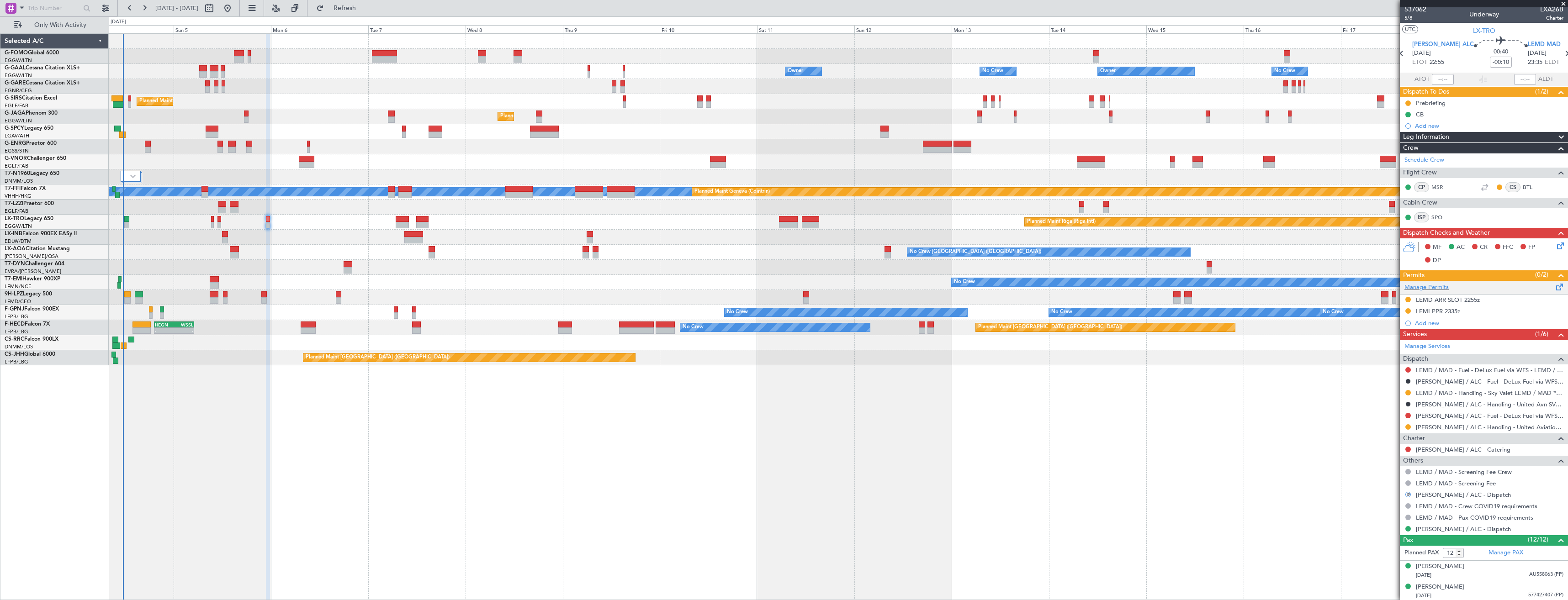
scroll to position [0, 0]
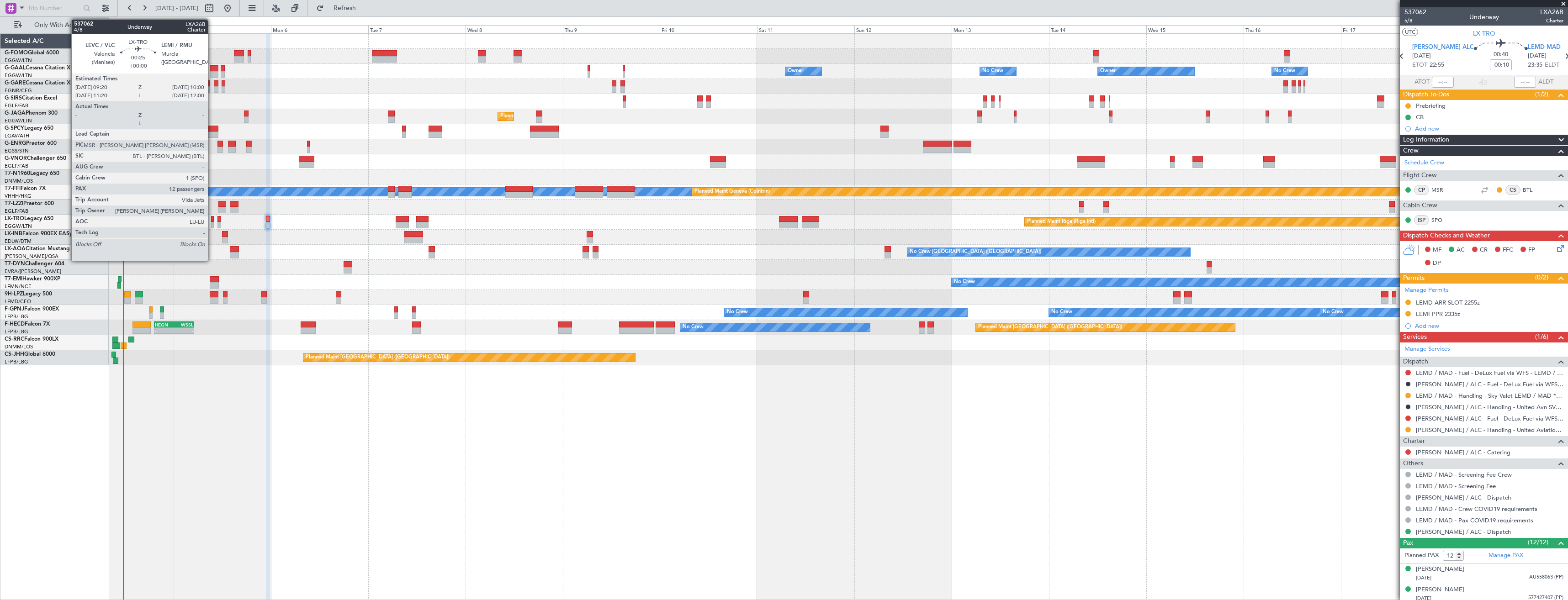
click at [212, 223] on div at bounding box center [212, 225] width 3 height 7
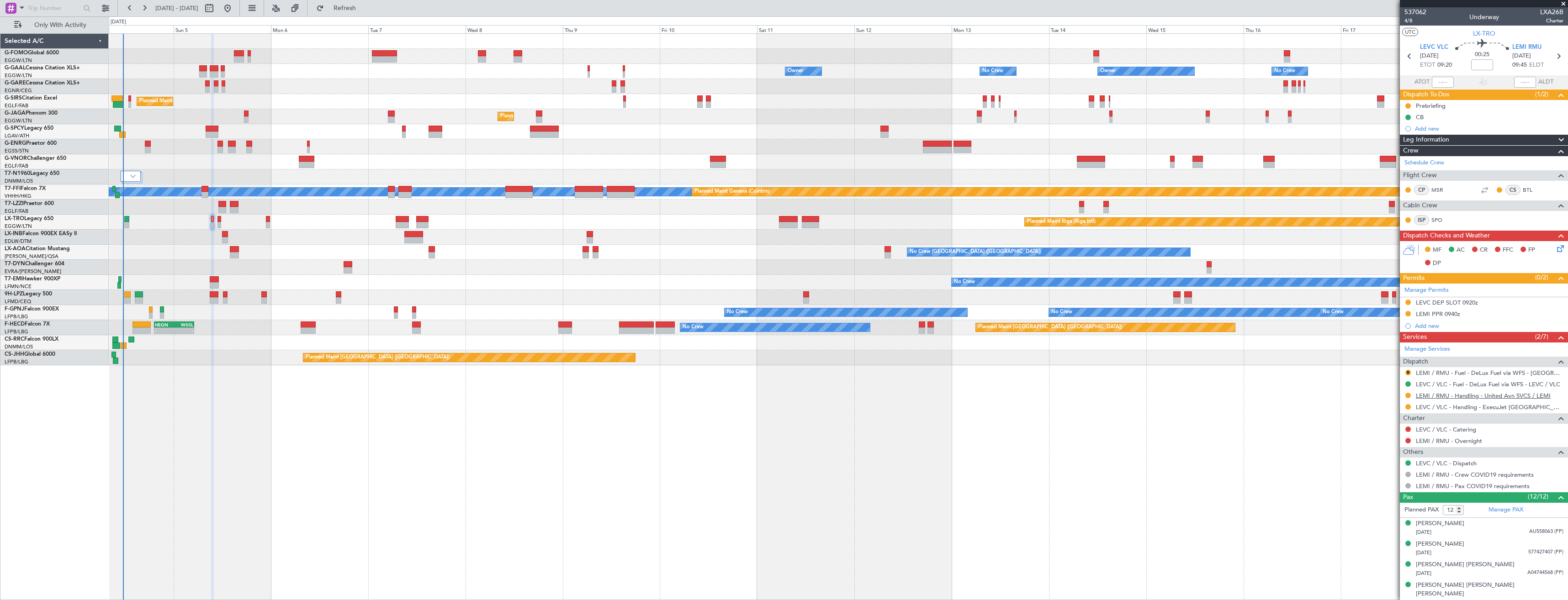
click at [1455, 398] on link "LEMI / RMU - Handling - United Avn SVCS / LEMI" at bounding box center [1483, 396] width 135 height 8
click at [364, 7] on span "Refresh" at bounding box center [345, 8] width 38 height 7
click at [1556, 55] on icon at bounding box center [1558, 57] width 12 height 12
type input "+00:20"
type input "0"
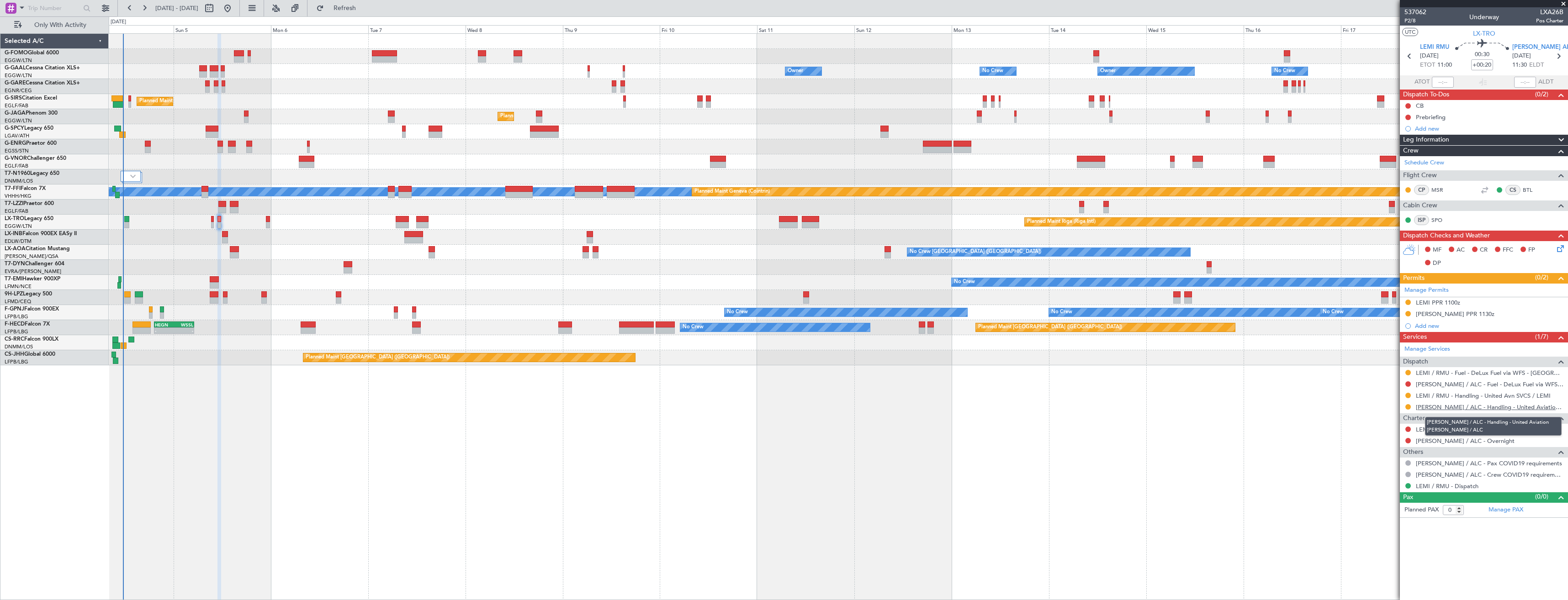
click at [1494, 407] on link "LEAL / ALC - Handling - United Aviation LEAL / ALC" at bounding box center [1489, 407] width 147 height 8
click at [1470, 387] on link "LEAL / ALC - Fuel - DeLux Fuel via WFS - LEAL / ALC" at bounding box center [1489, 384] width 147 height 8
click at [367, 13] on button "Refresh" at bounding box center [340, 9] width 55 height 15
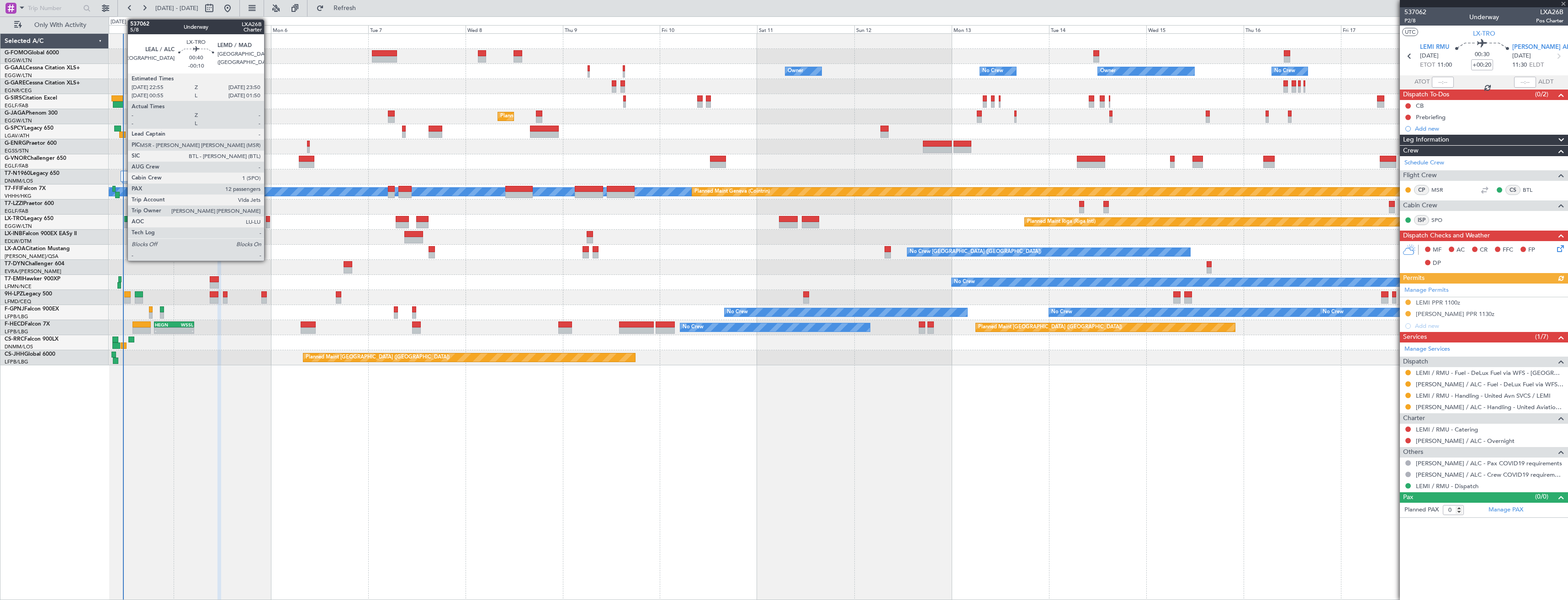
click at [268, 222] on div at bounding box center [268, 219] width 4 height 7
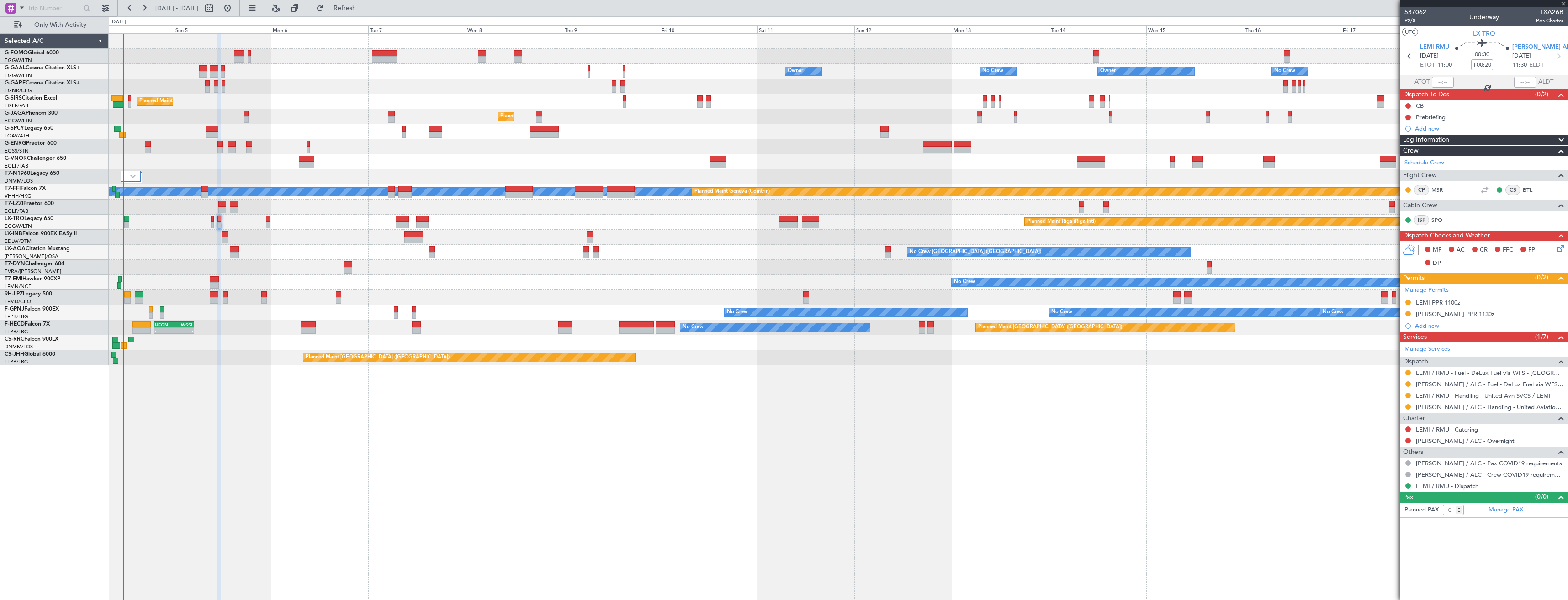
type input "-00:10"
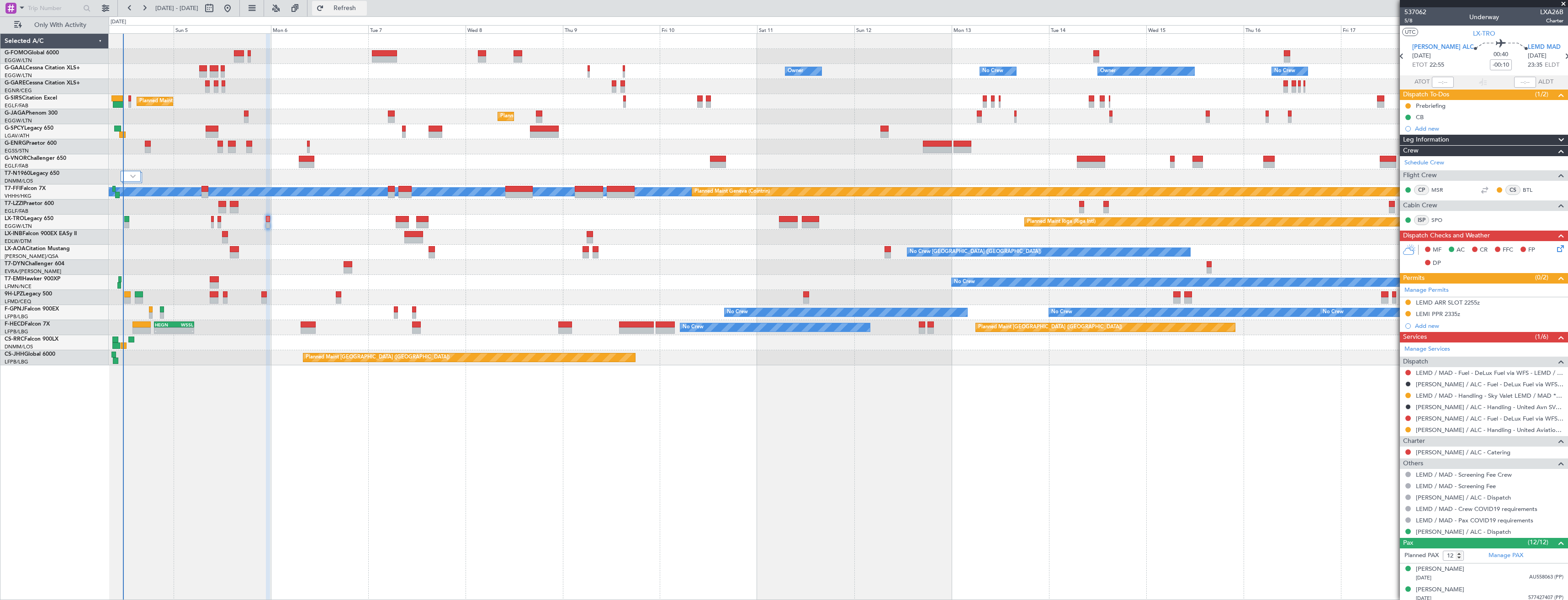
click at [364, 10] on span "Refresh" at bounding box center [345, 8] width 38 height 7
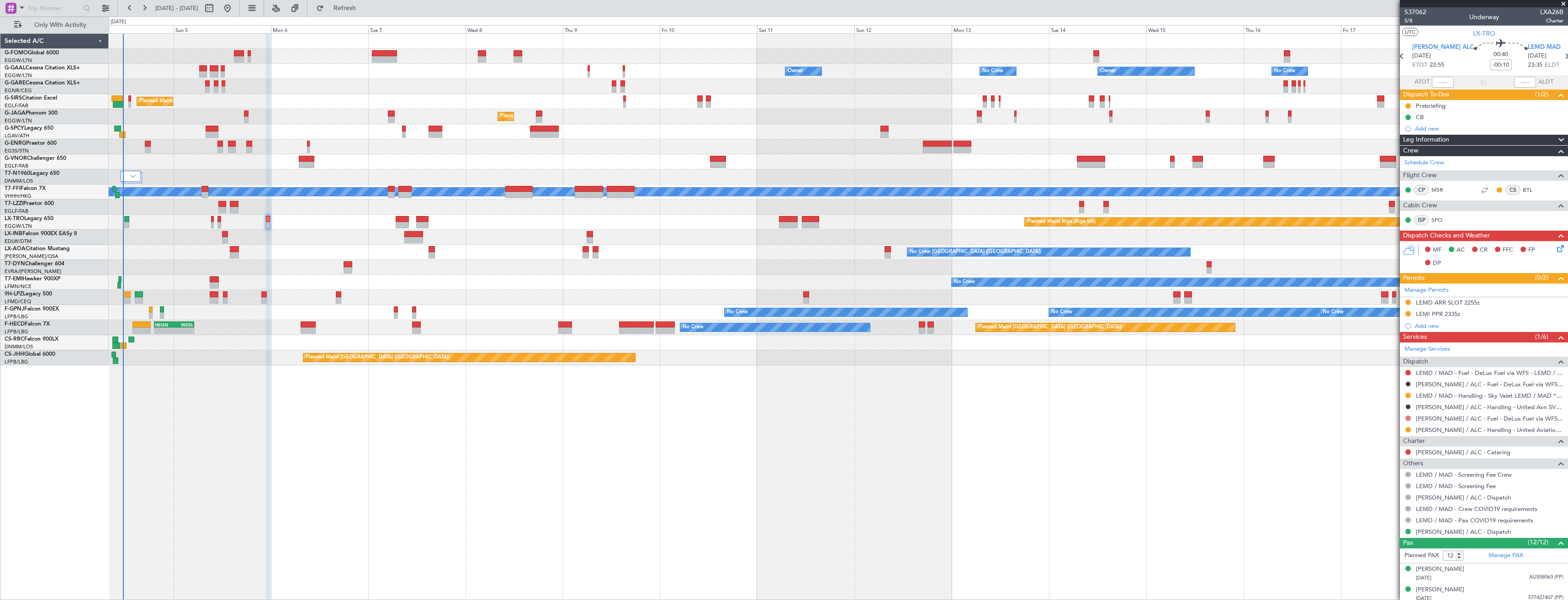
click at [1408, 417] on button at bounding box center [1408, 418] width 5 height 5
click at [1402, 470] on li "Requested" at bounding box center [1407, 472] width 105 height 14
click at [1464, 368] on div "LEMD / MAD - Fuel - DeLux Fuel via WFS - LEMD / MAD" at bounding box center [1484, 372] width 168 height 12
click at [1465, 375] on link "LEMD / MAD - Fuel - DeLux Fuel via WFS - LEMD / MAD" at bounding box center [1489, 372] width 147 height 8
click at [361, 9] on span "Refresh" at bounding box center [345, 8] width 38 height 7
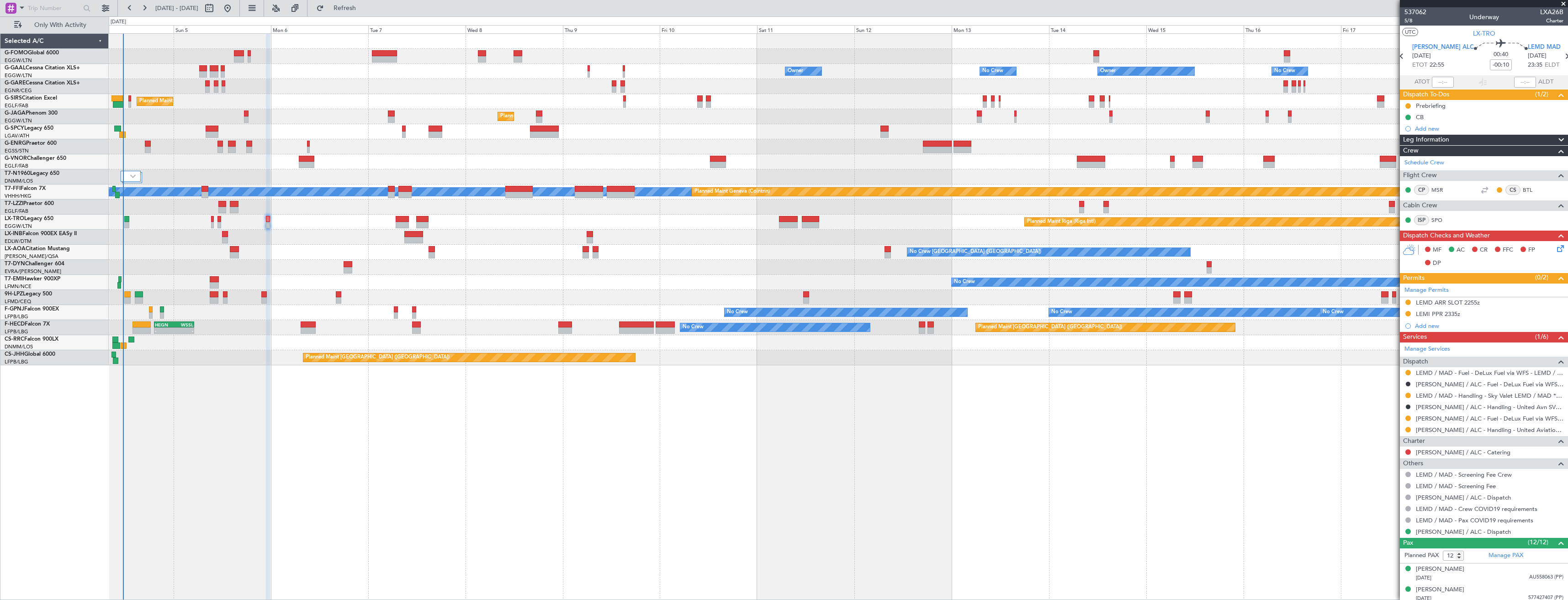
click at [1562, 4] on span at bounding box center [1563, 4] width 9 height 9
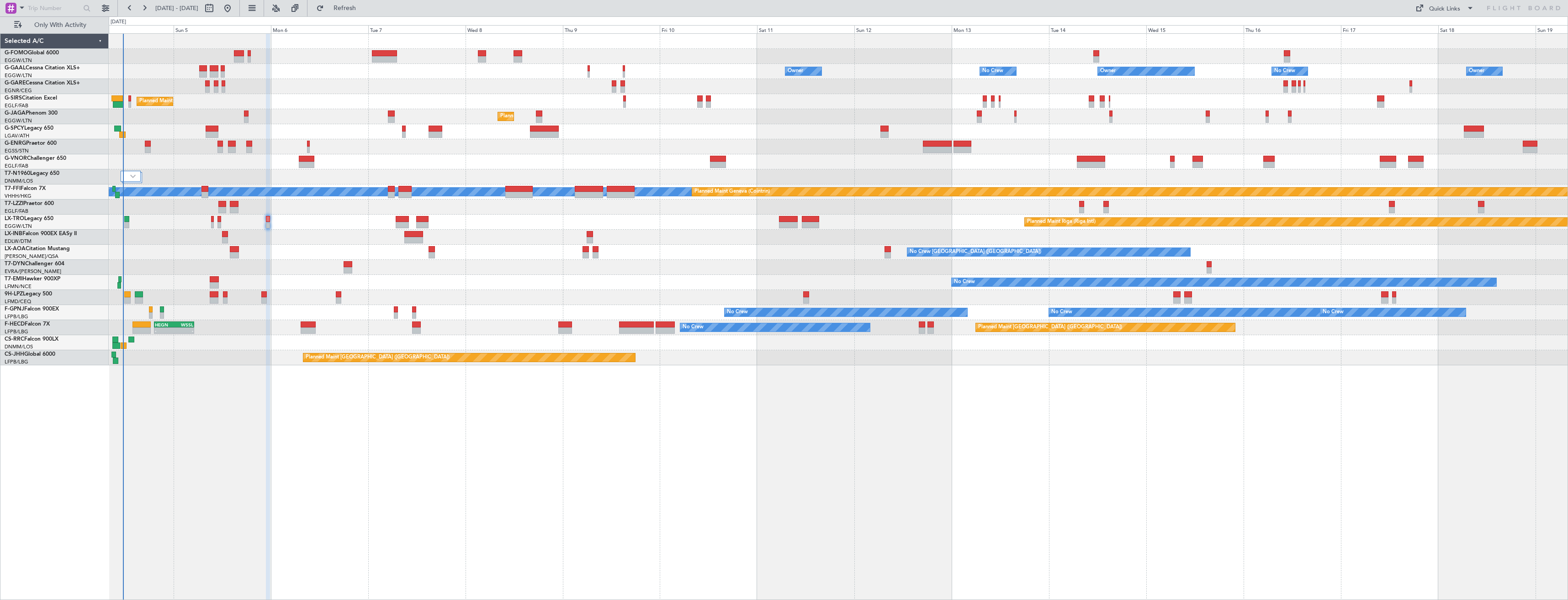
type input "0"
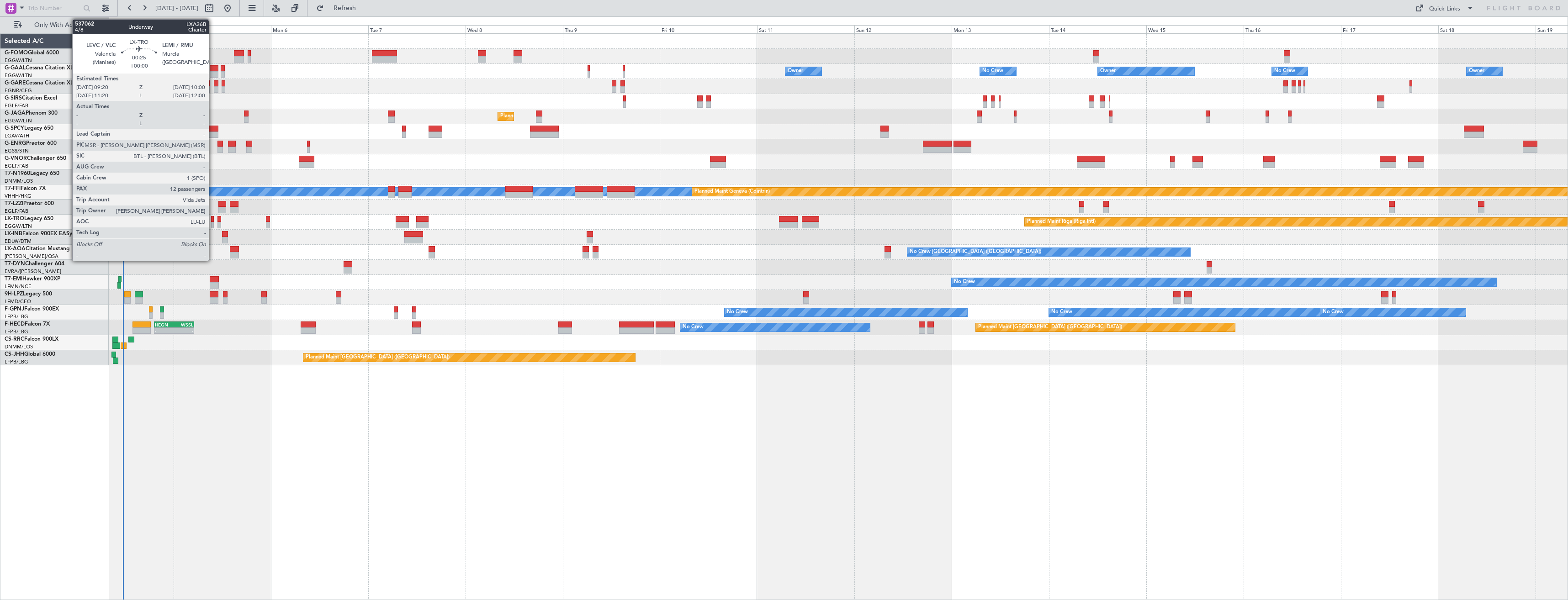
click at [213, 224] on div at bounding box center [212, 225] width 3 height 7
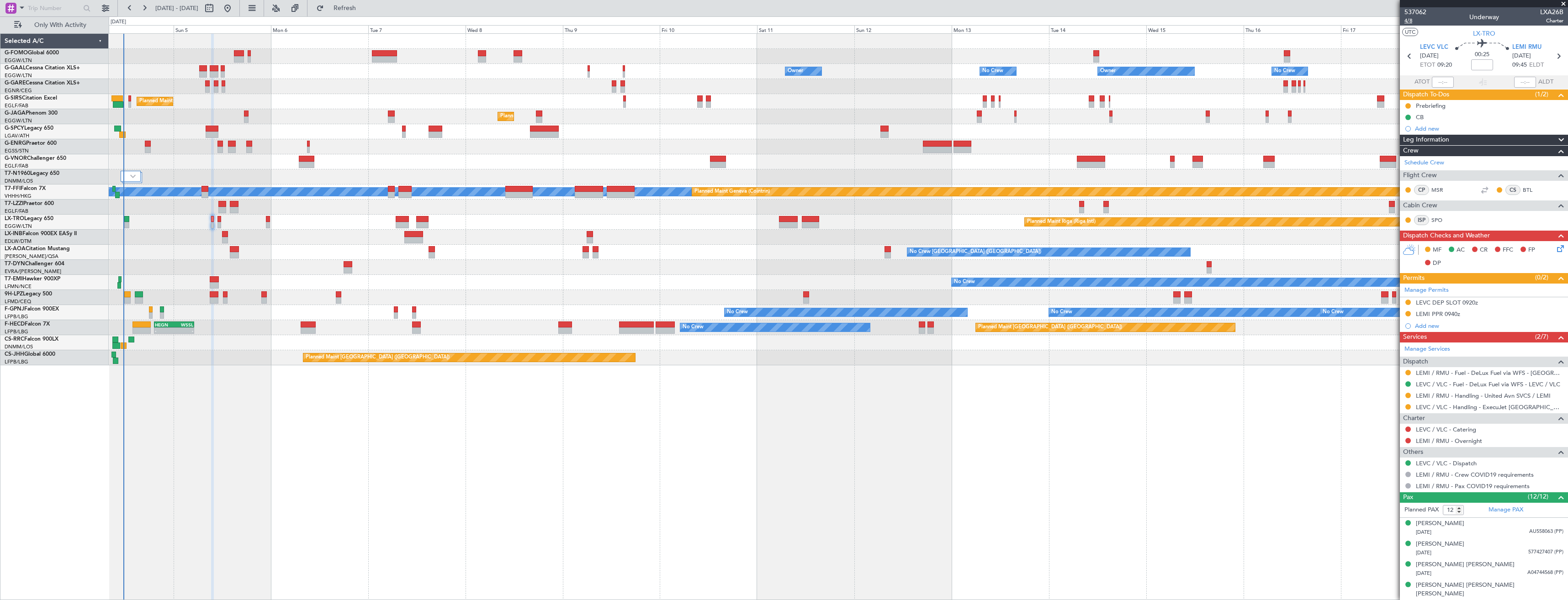
click at [1405, 19] on span "4/8" at bounding box center [1415, 21] width 22 height 8
click at [1555, 250] on icon at bounding box center [1559, 247] width 7 height 7
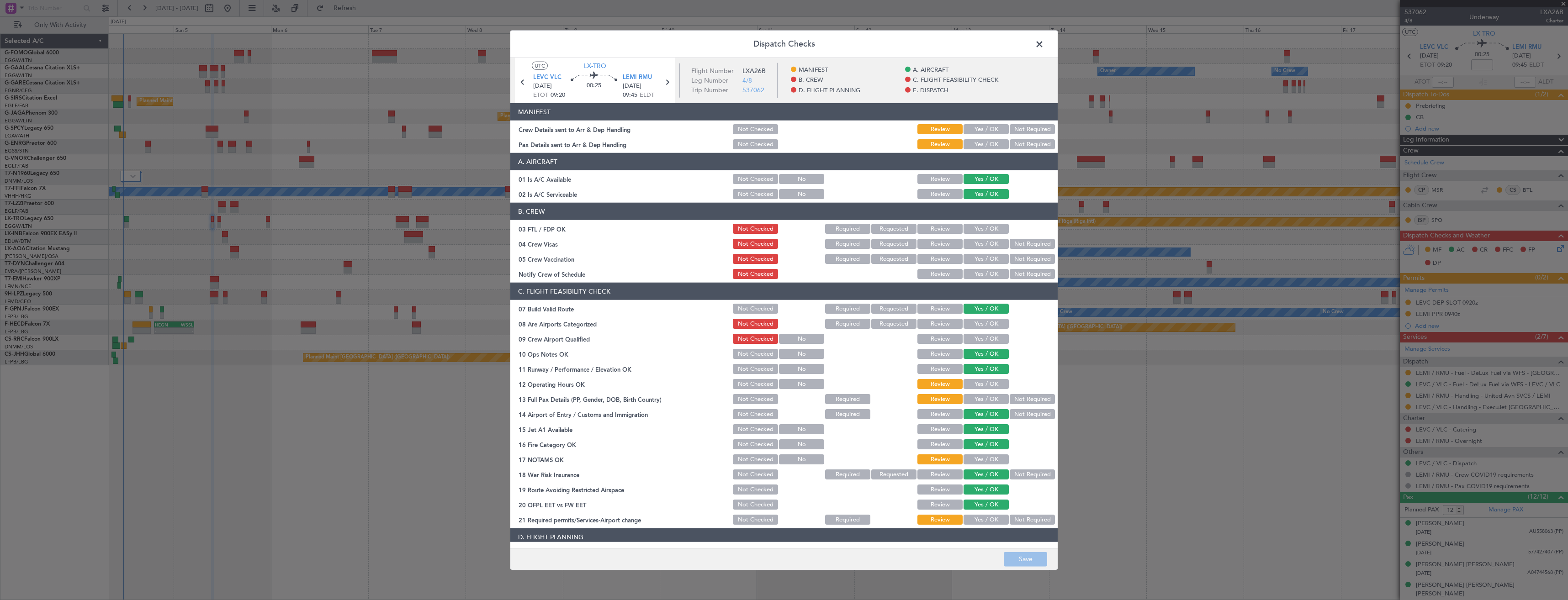
click at [991, 135] on div "Yes / OK" at bounding box center [985, 129] width 46 height 13
click at [992, 143] on button "Yes / OK" at bounding box center [986, 144] width 45 height 10
drag, startPoint x: 971, startPoint y: 124, endPoint x: 998, endPoint y: 327, distance: 204.8
click at [971, 125] on div "Yes / OK" at bounding box center [985, 129] width 46 height 13
click at [971, 123] on div "Yes / OK" at bounding box center [985, 129] width 46 height 13
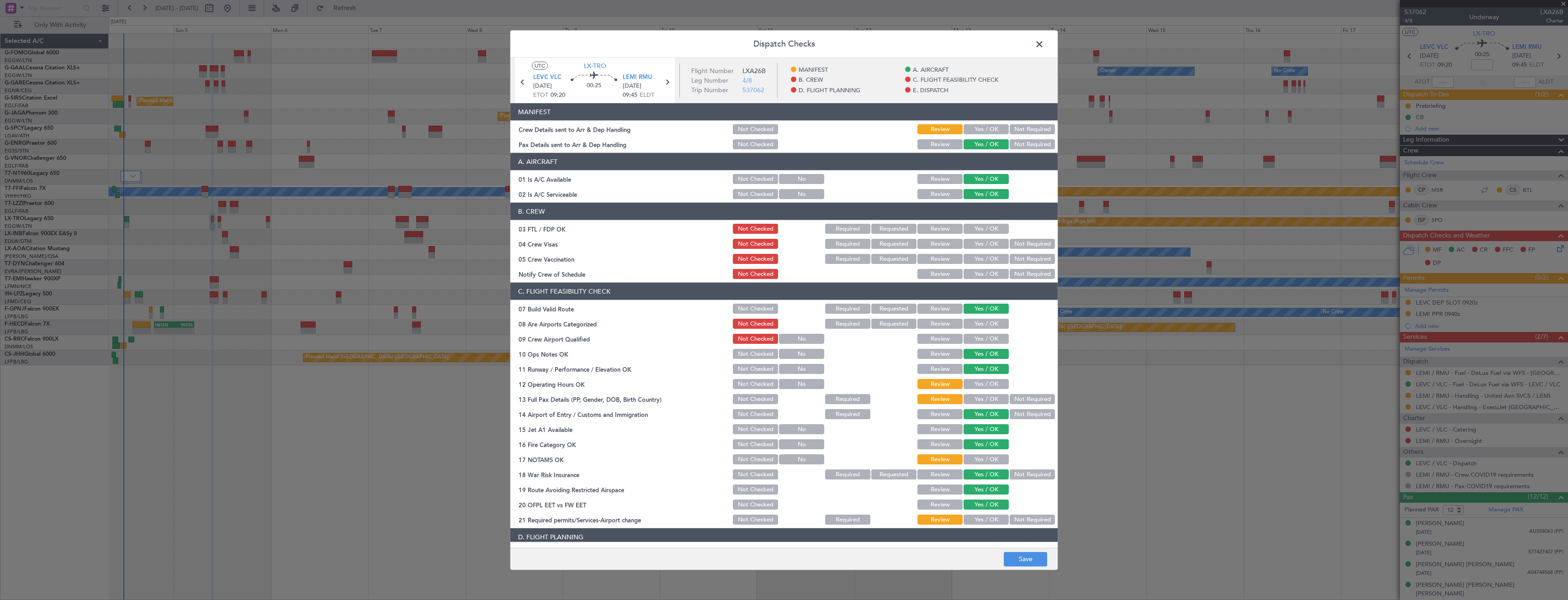
click at [970, 124] on div "Yes / OK" at bounding box center [985, 129] width 46 height 13
click at [971, 132] on button "Yes / OK" at bounding box center [986, 129] width 45 height 10
click at [1032, 559] on button "Save" at bounding box center [1025, 559] width 43 height 15
click at [1044, 43] on span at bounding box center [1044, 47] width 0 height 18
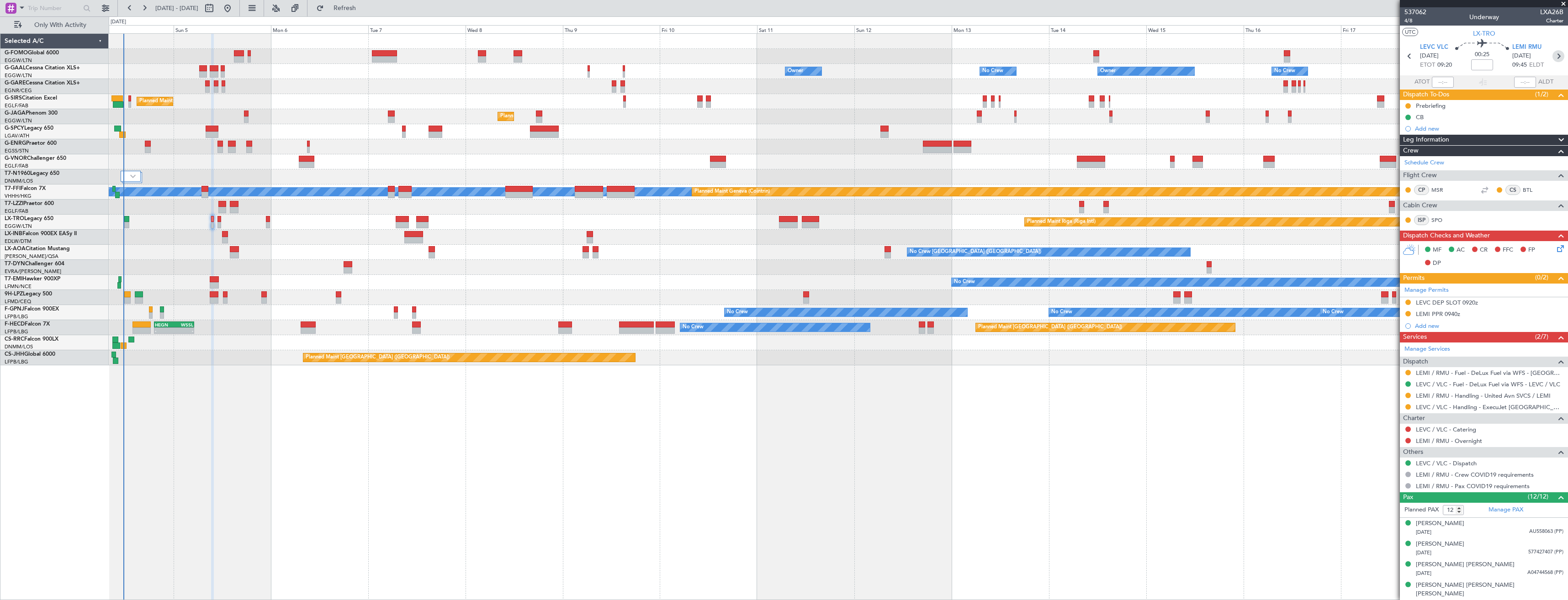
click at [1552, 54] on icon at bounding box center [1558, 57] width 12 height 12
type input "+00:20"
type input "0"
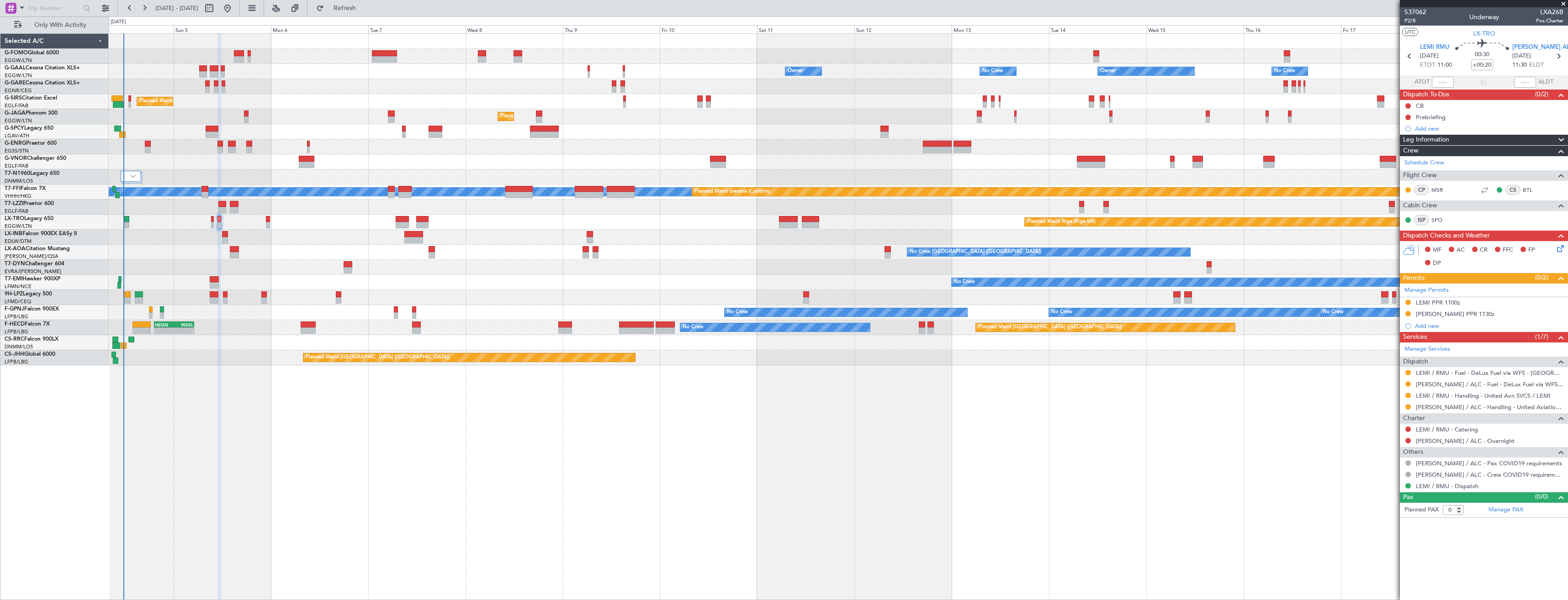
click at [1554, 250] on div "MF AC CR FFC FP DP" at bounding box center [1488, 257] width 135 height 27
click at [1558, 249] on icon at bounding box center [1559, 247] width 7 height 7
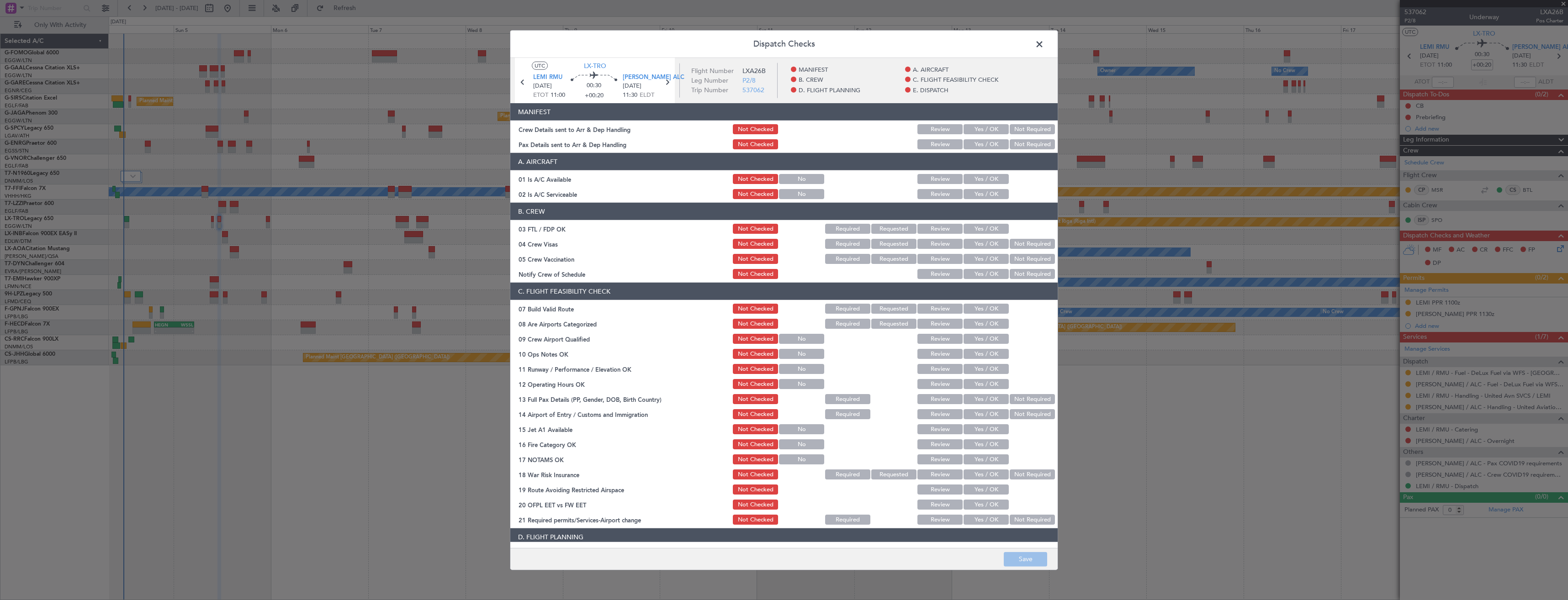
drag, startPoint x: 973, startPoint y: 145, endPoint x: 968, endPoint y: 134, distance: 12.1
click at [973, 144] on button "Yes / OK" at bounding box center [986, 144] width 45 height 10
click at [968, 130] on button "Yes / OK" at bounding box center [986, 129] width 45 height 10
click at [1006, 560] on button "Save" at bounding box center [1025, 559] width 43 height 15
click at [1044, 42] on span at bounding box center [1044, 47] width 0 height 18
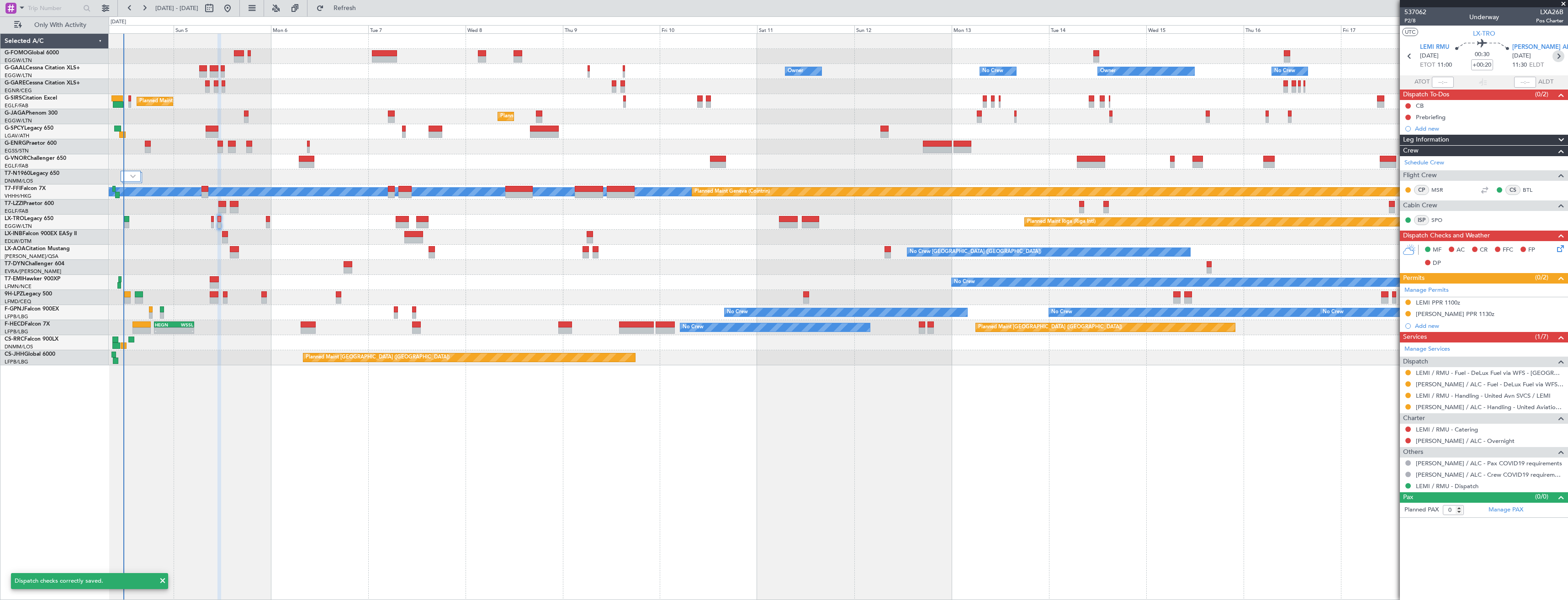
click at [1561, 53] on icon at bounding box center [1558, 57] width 12 height 12
type input "-00:10"
type input "12"
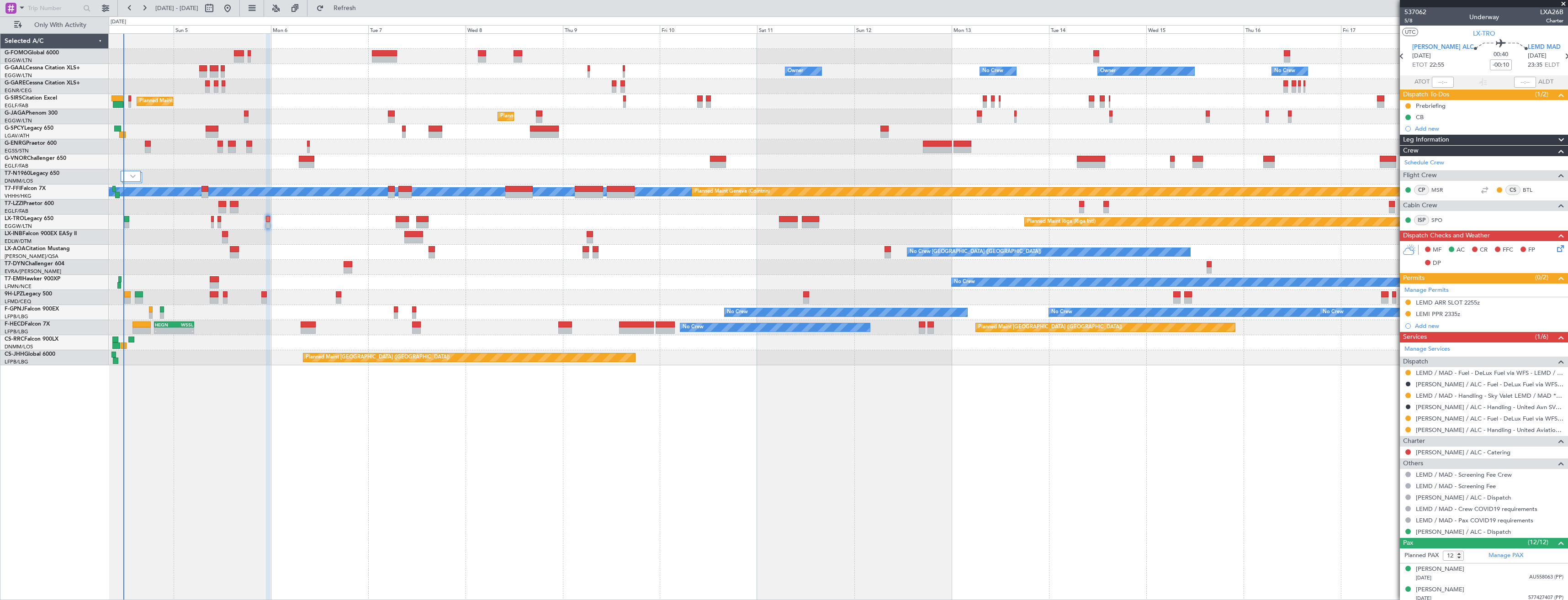
click at [1555, 249] on icon at bounding box center [1559, 247] width 7 height 7
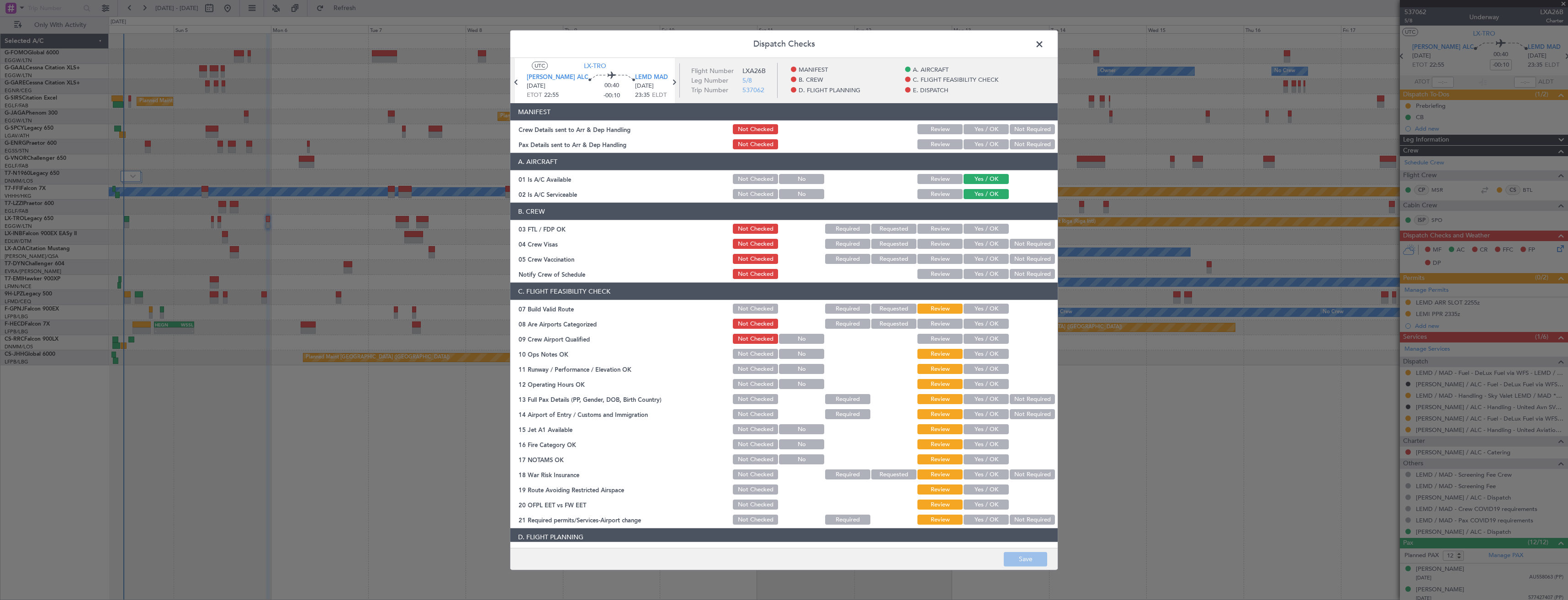
drag, startPoint x: 982, startPoint y: 126, endPoint x: 980, endPoint y: 136, distance: 10.2
click at [982, 127] on button "Yes / OK" at bounding box center [986, 129] width 45 height 10
click at [980, 143] on button "Yes / OK" at bounding box center [986, 144] width 45 height 10
click at [1027, 562] on button "Save" at bounding box center [1025, 559] width 43 height 15
click at [1044, 44] on span at bounding box center [1044, 47] width 0 height 18
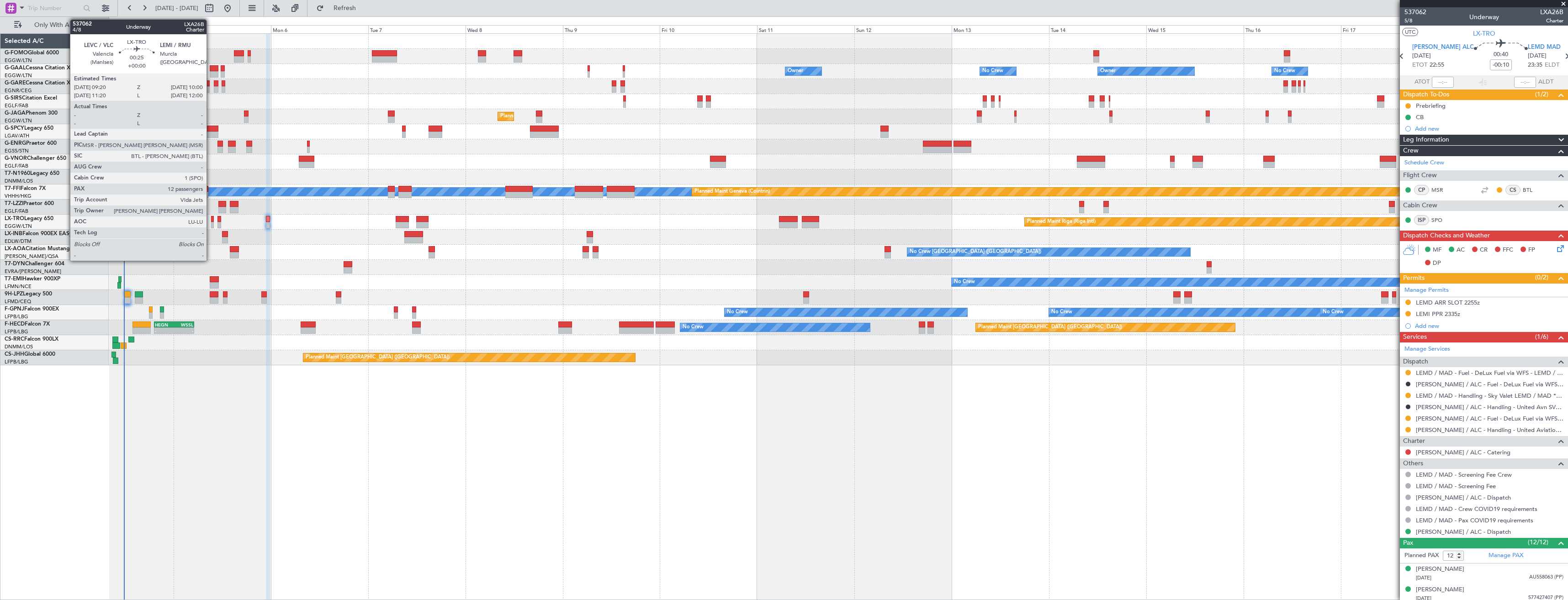
click at [211, 223] on div at bounding box center [212, 225] width 3 height 7
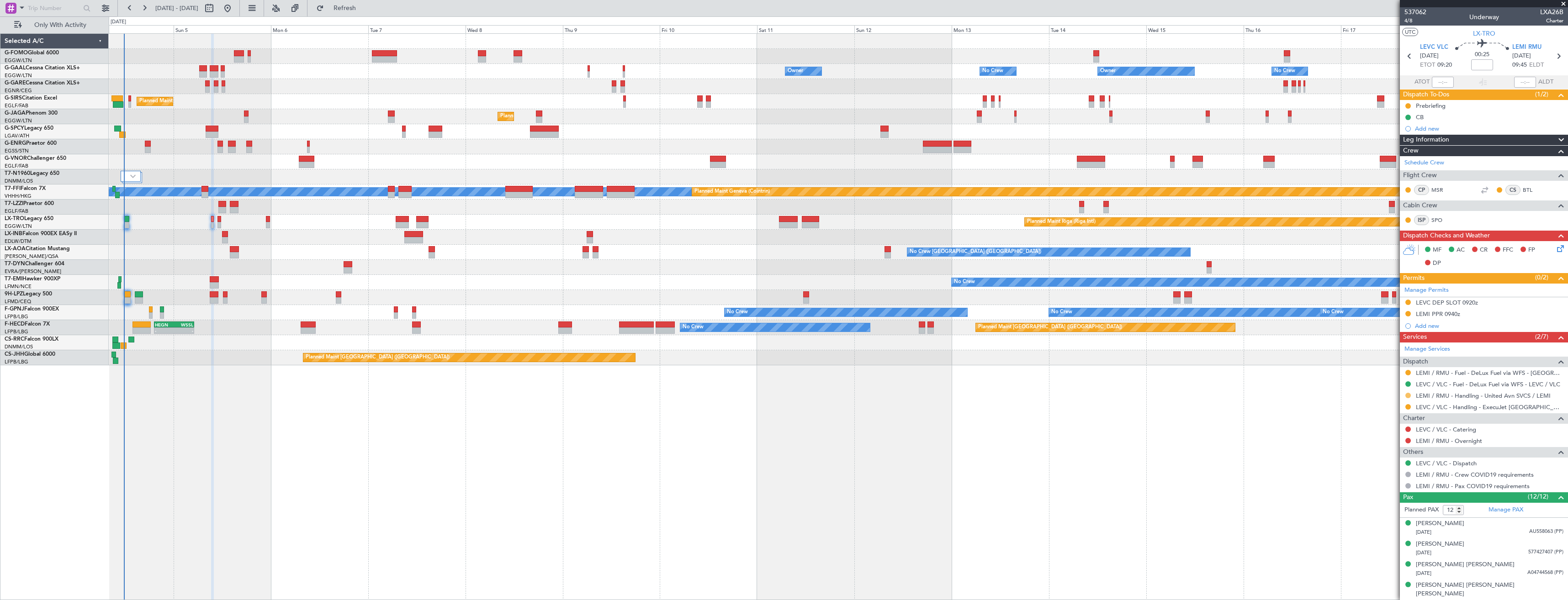
click at [1410, 396] on button at bounding box center [1408, 396] width 5 height 5
click at [1374, 505] on span "Confirmed" at bounding box center [1382, 504] width 29 height 9
click at [1472, 312] on div "LEMI PPR 0940z" at bounding box center [1484, 314] width 168 height 12
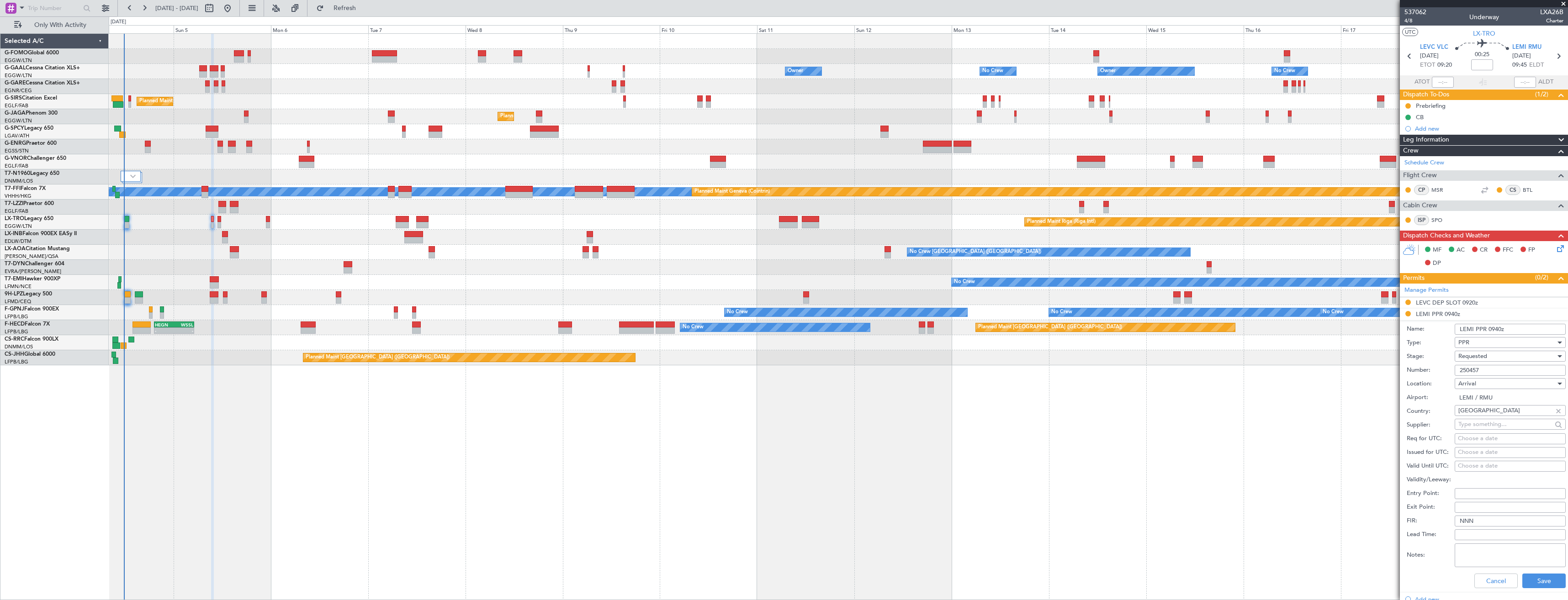
drag, startPoint x: 1483, startPoint y: 372, endPoint x: 1424, endPoint y: 371, distance: 59.0
click at [1424, 371] on div "Number: 250457" at bounding box center [1486, 370] width 159 height 14
click at [1517, 354] on div "Requested" at bounding box center [1507, 356] width 97 height 14
click at [1521, 417] on span "Requested" at bounding box center [1507, 412] width 96 height 14
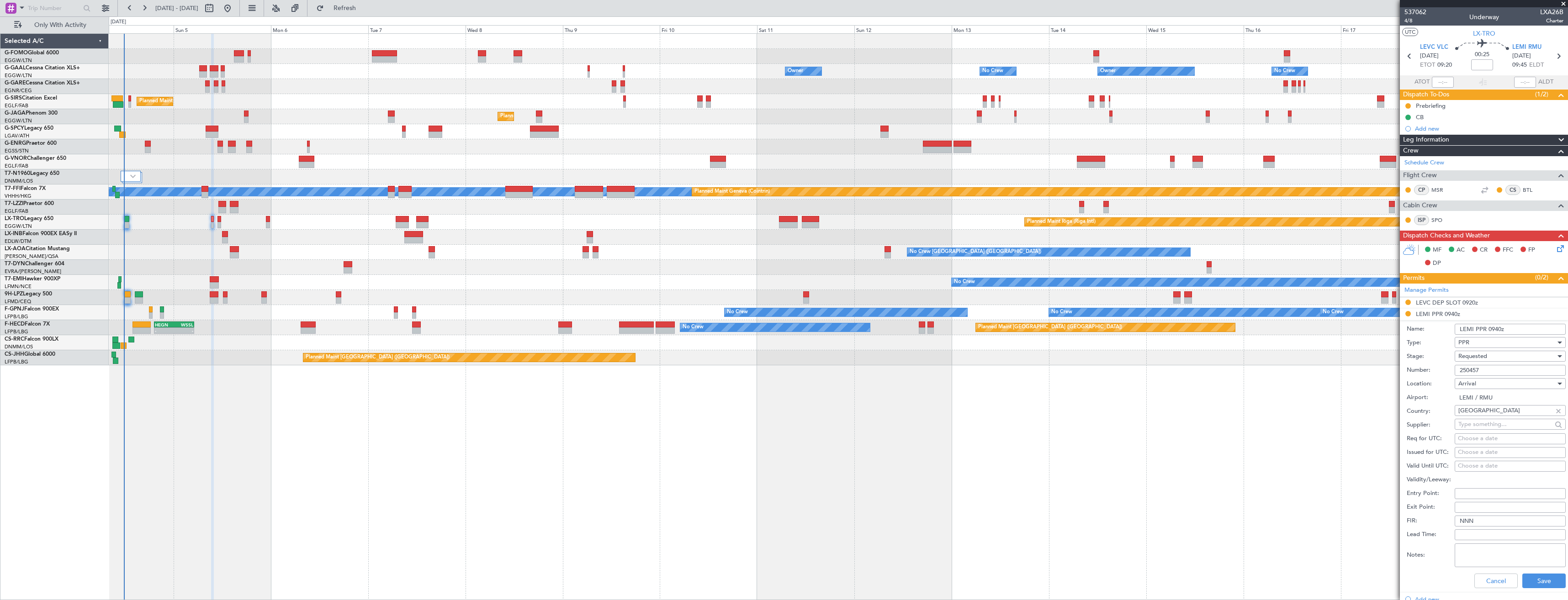
click at [1490, 357] on div "Requested" at bounding box center [1507, 356] width 97 height 14
click at [1494, 426] on span "Received OK" at bounding box center [1507, 425] width 96 height 14
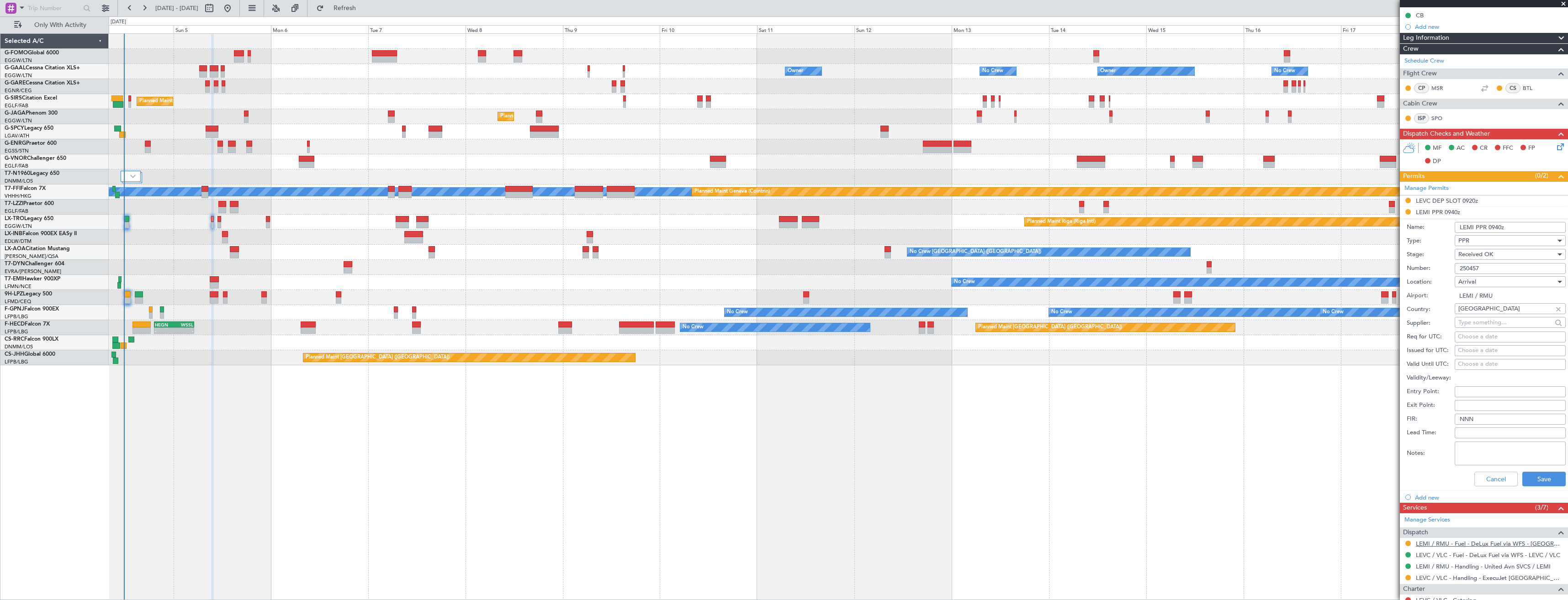
scroll to position [228, 0]
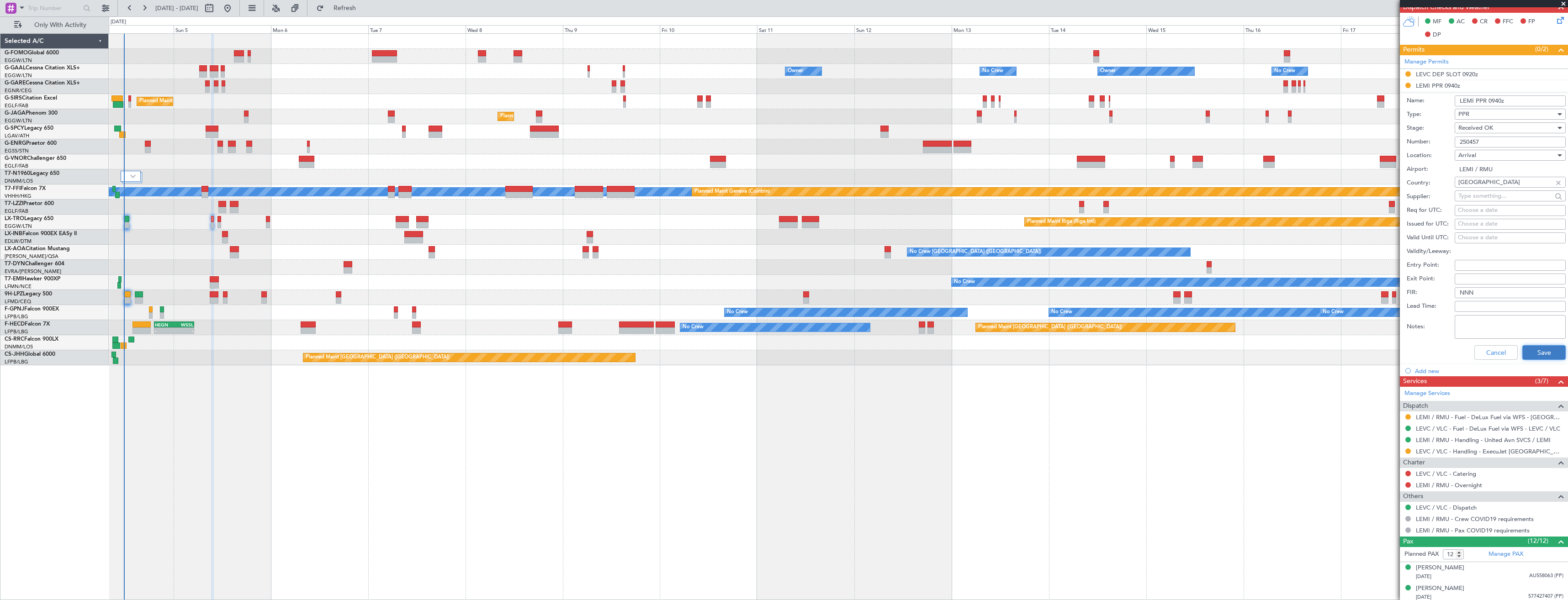
click at [1535, 350] on button "Save" at bounding box center [1544, 352] width 43 height 15
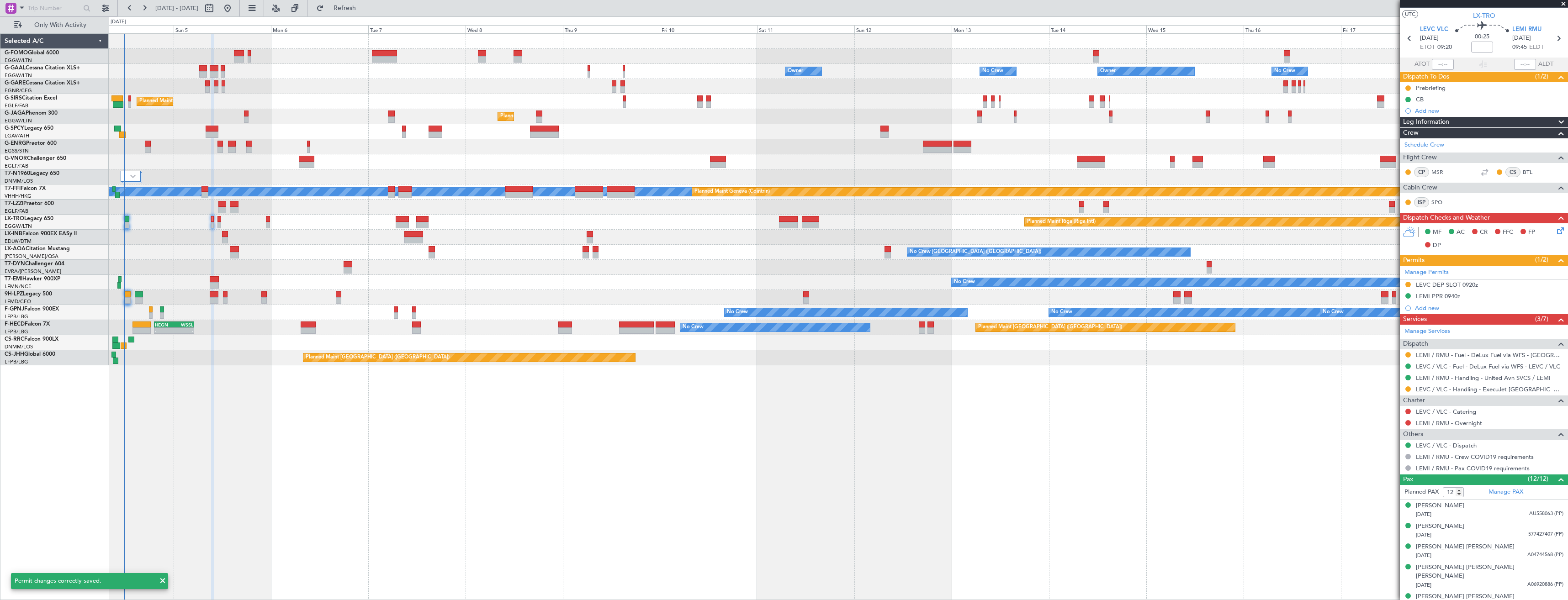
scroll to position [0, 0]
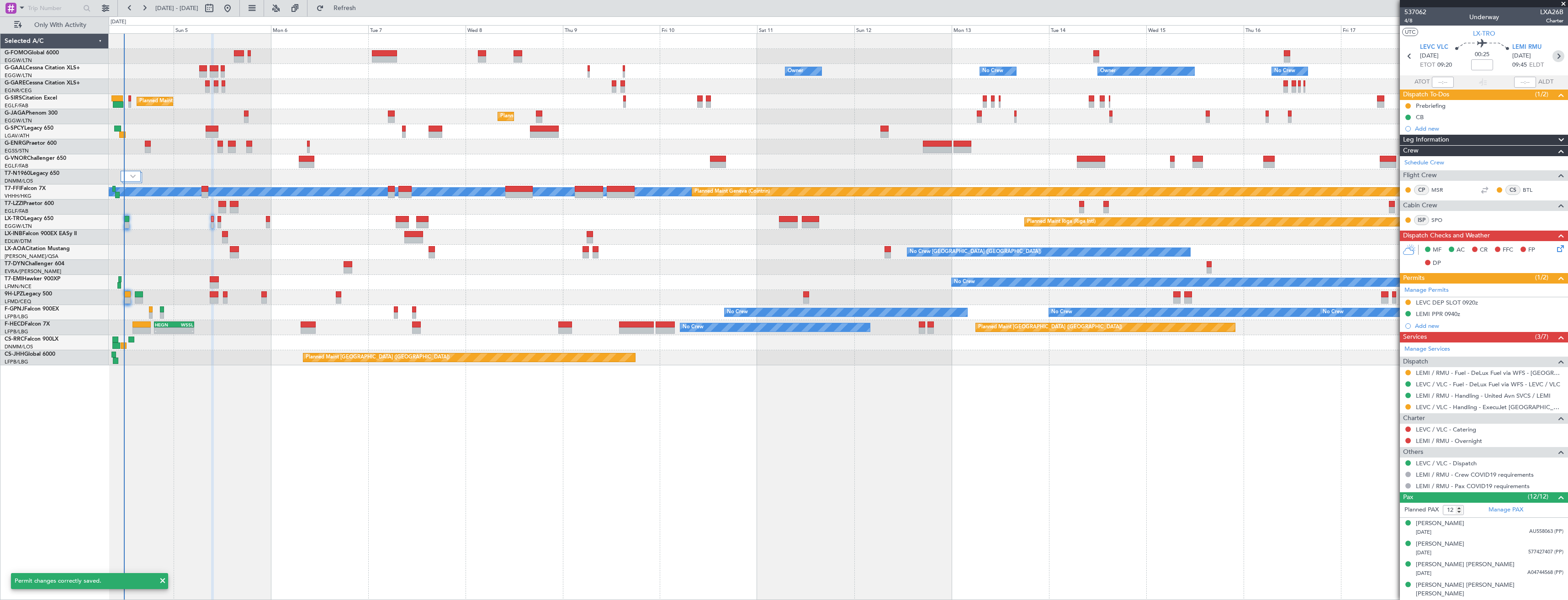
click at [1555, 61] on icon at bounding box center [1558, 57] width 12 height 12
type input "+00:20"
type input "0"
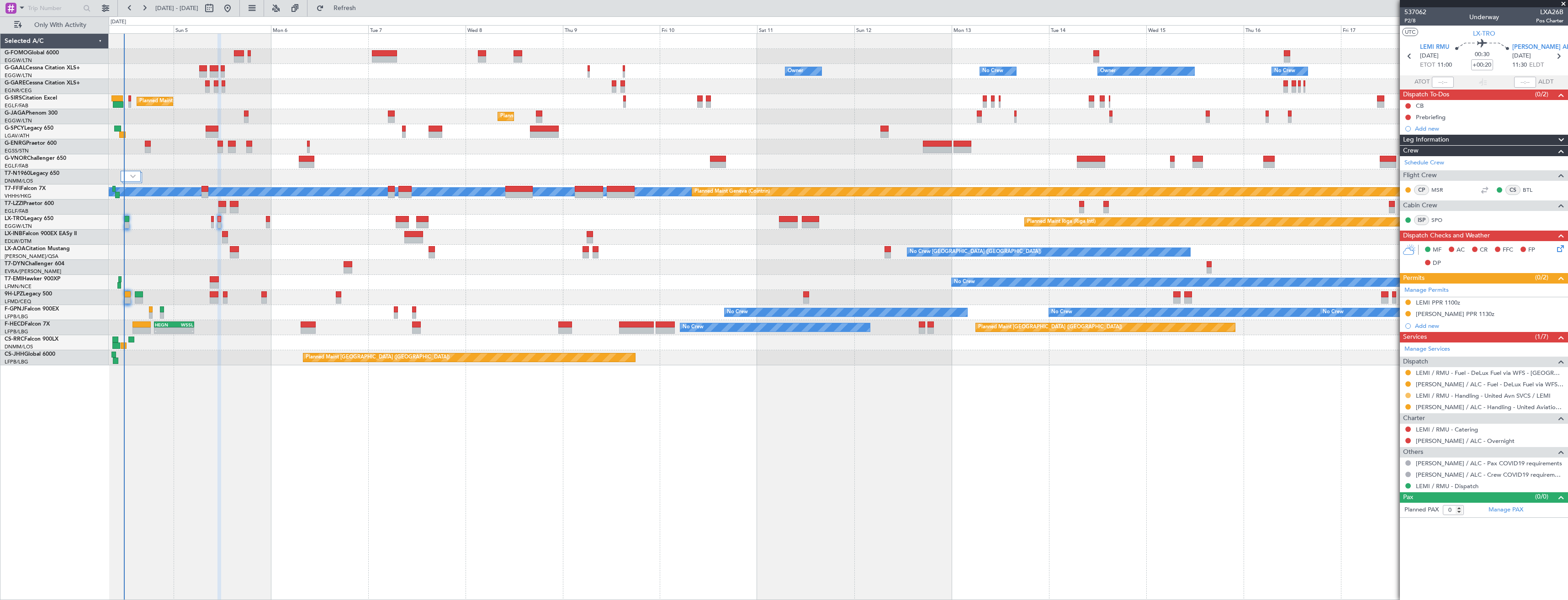
click at [1406, 396] on button at bounding box center [1408, 396] width 5 height 5
drag, startPoint x: 1390, startPoint y: 504, endPoint x: 1391, endPoint y: 497, distance: 7.1
click at [1391, 501] on span "Confirmed" at bounding box center [1382, 504] width 29 height 9
click at [1476, 301] on div "LEMI PPR 1100z" at bounding box center [1484, 303] width 168 height 12
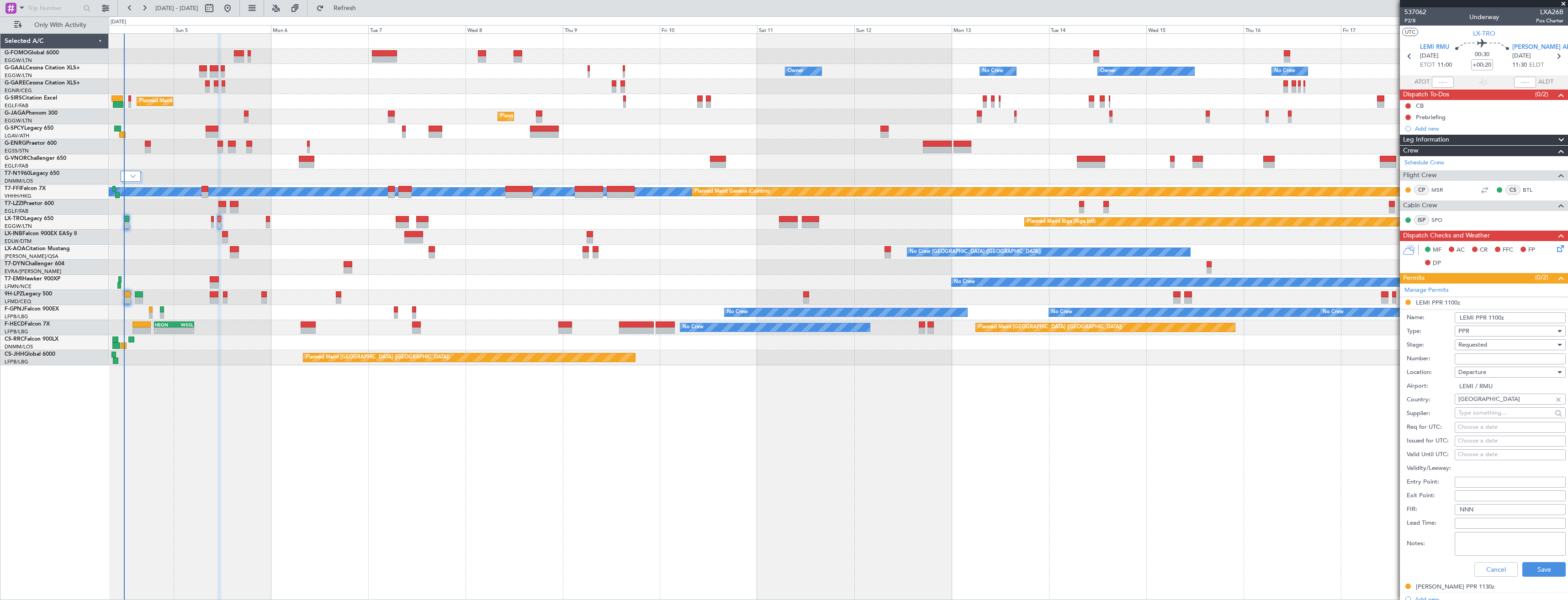
click at [1471, 358] on input "Number:" at bounding box center [1510, 359] width 111 height 11
paste input "250457"
type input "250457"
click at [1487, 344] on span "Requested" at bounding box center [1472, 345] width 29 height 9
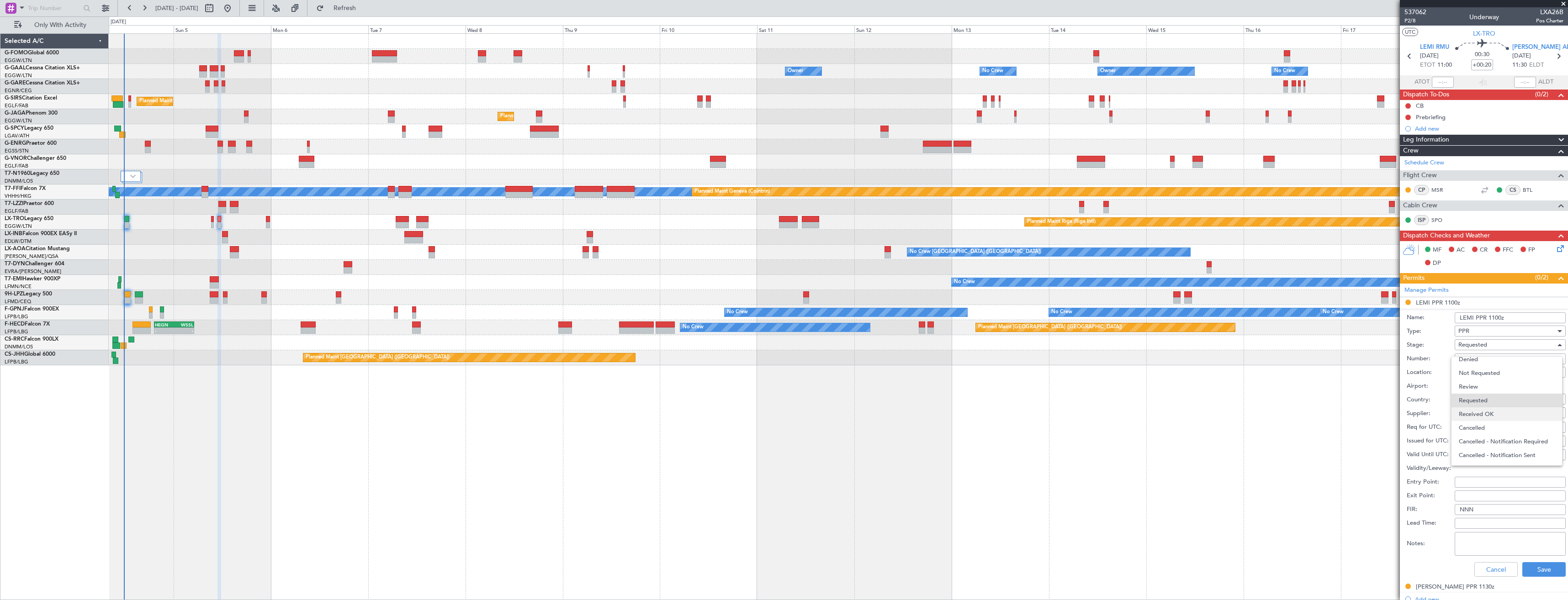
click at [1492, 411] on span "Received OK" at bounding box center [1507, 414] width 96 height 14
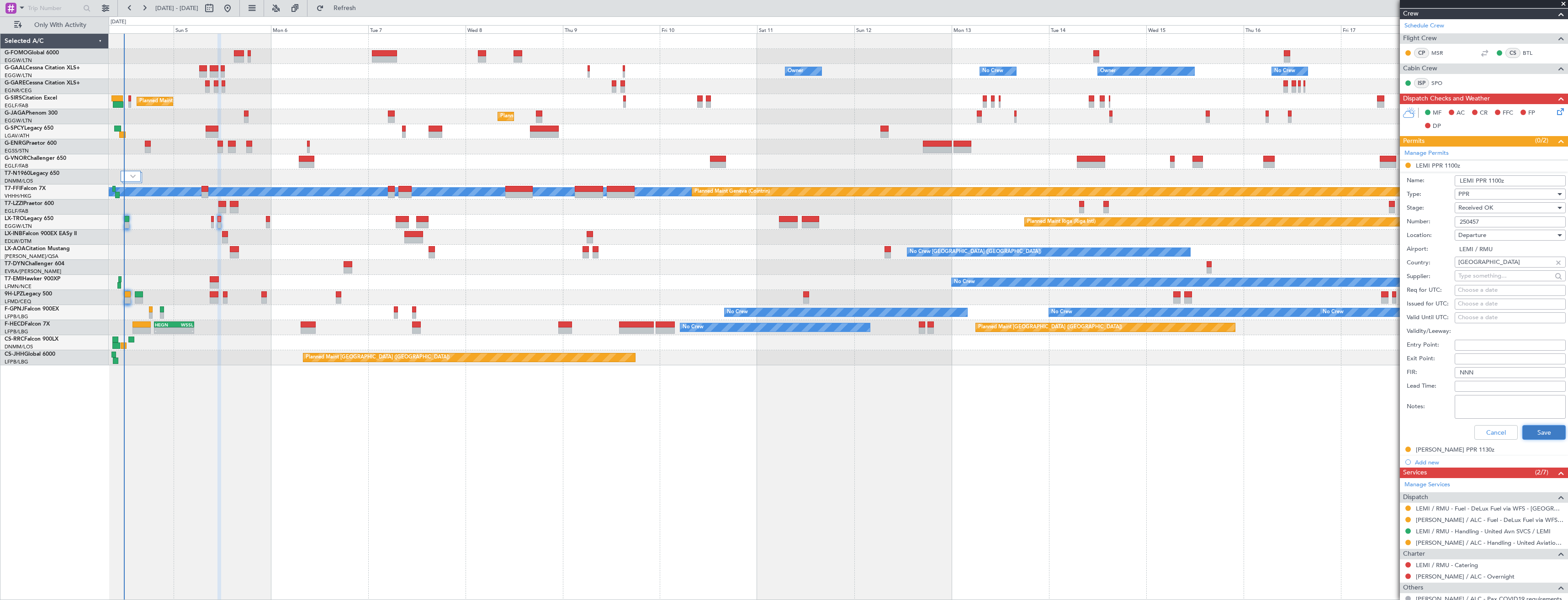
click at [1546, 436] on button "Save" at bounding box center [1544, 433] width 43 height 15
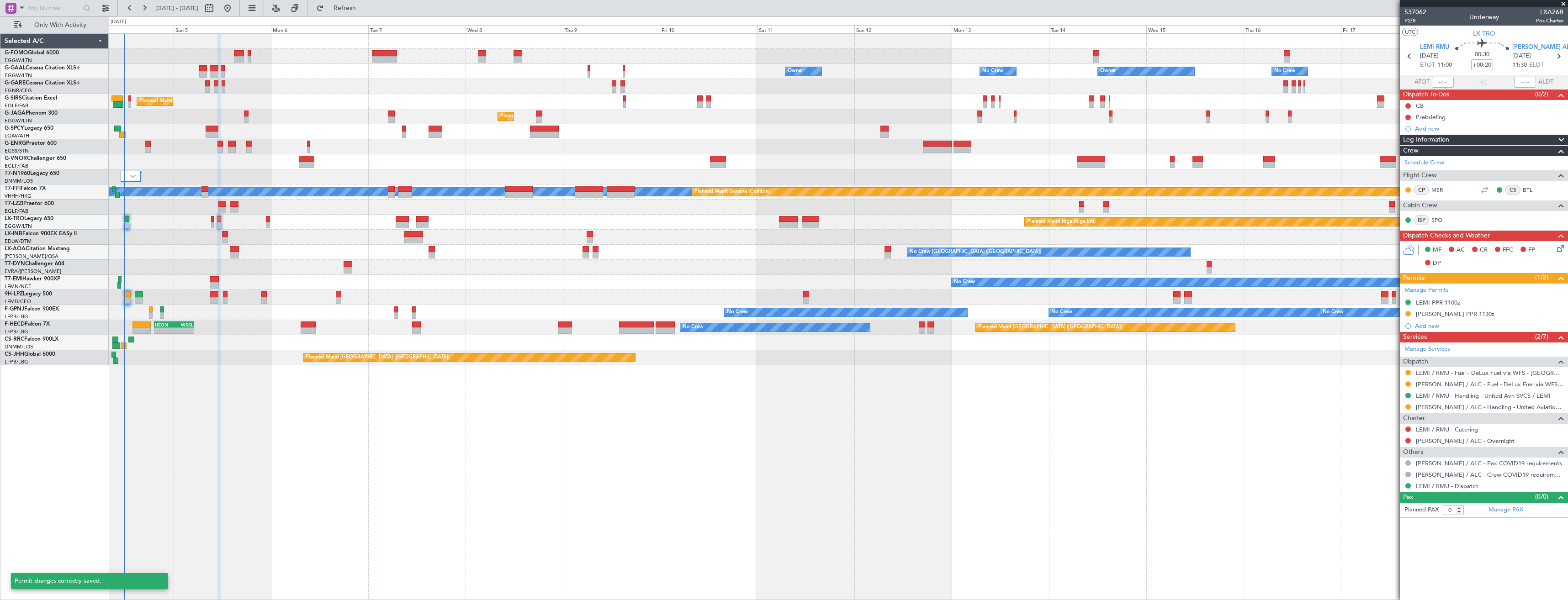
scroll to position [0, 0]
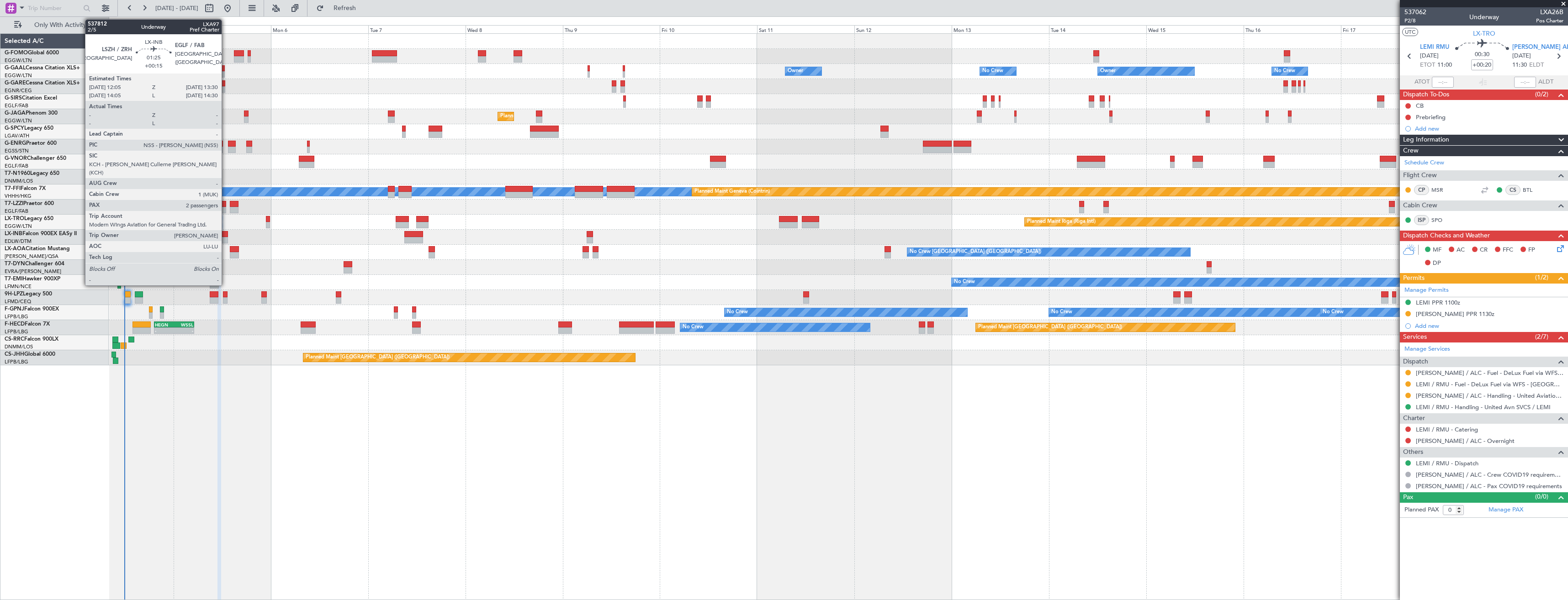
click at [226, 236] on div at bounding box center [225, 234] width 6 height 7
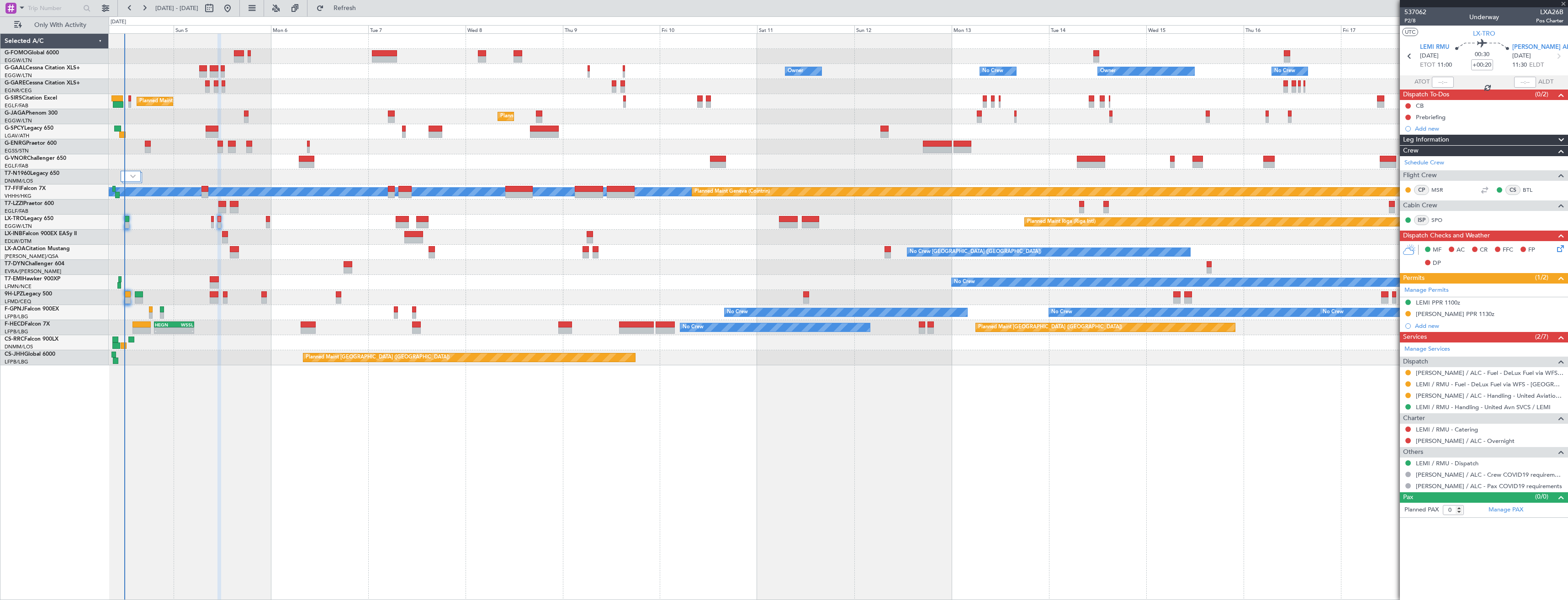
type input "+00:15"
type input "2"
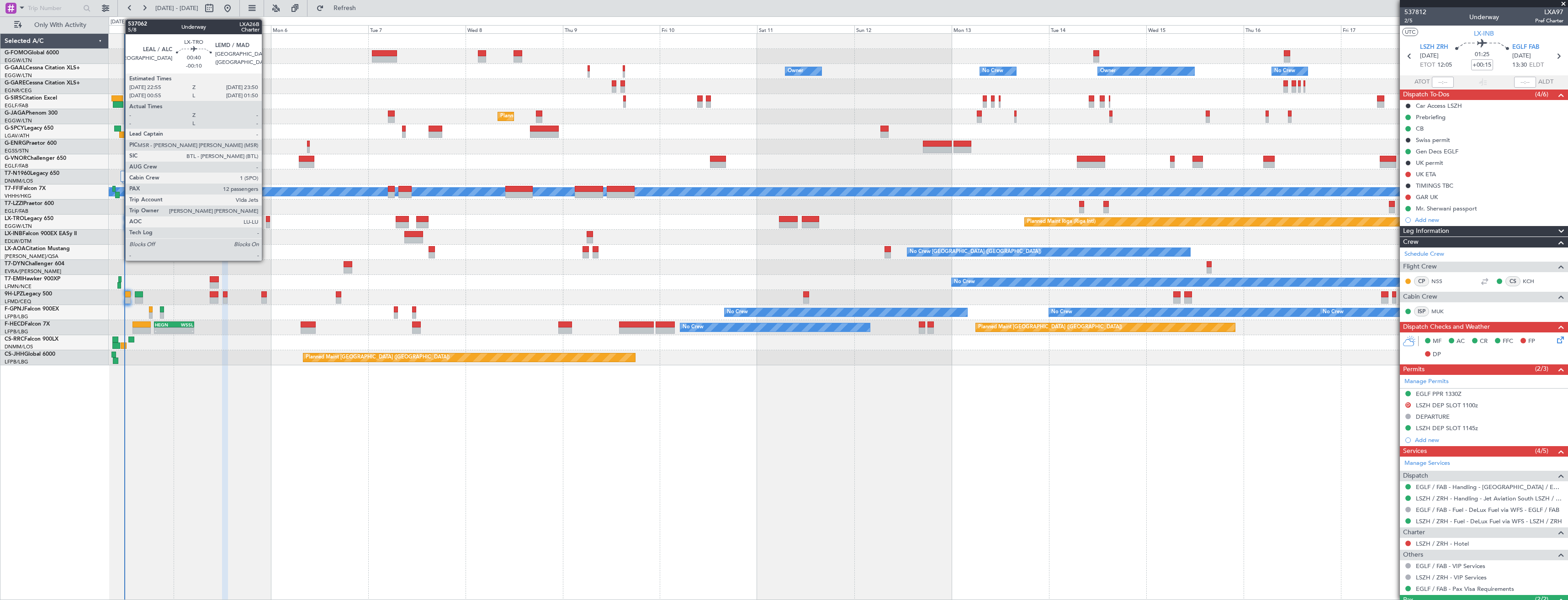
click at [266, 222] on div at bounding box center [268, 225] width 4 height 7
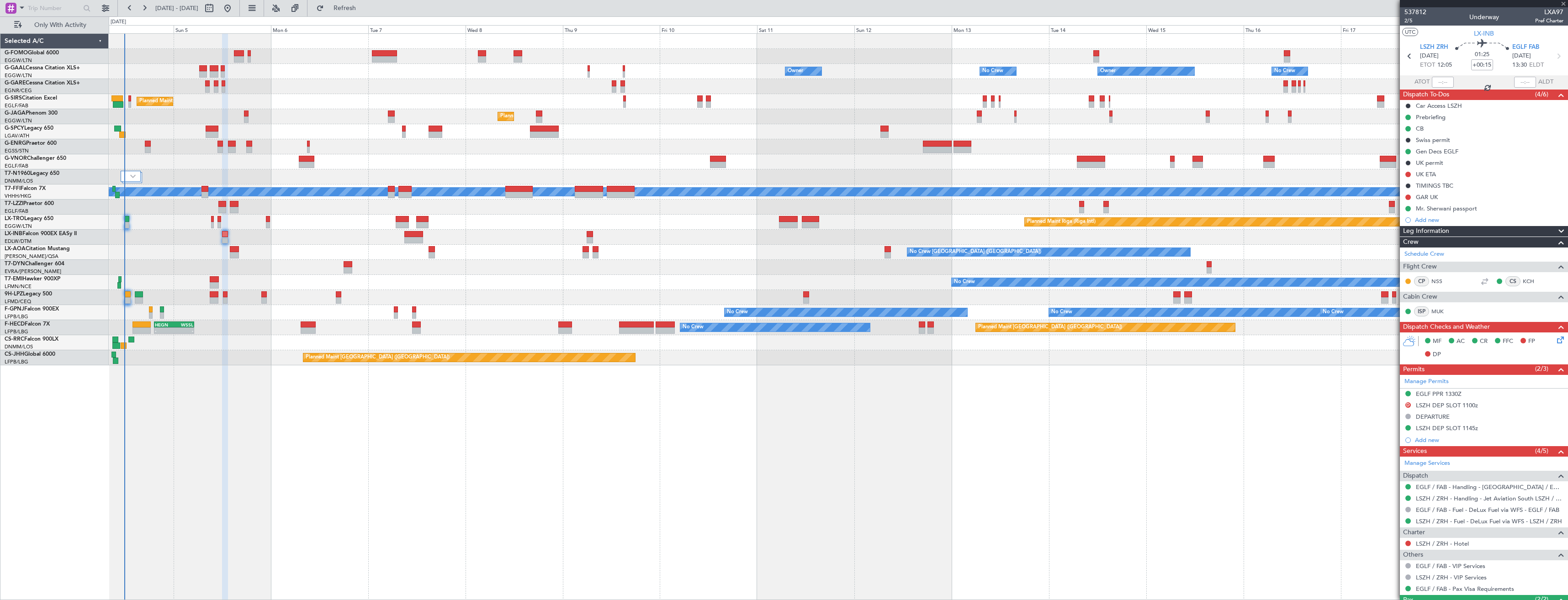
type input "-00:10"
type input "12"
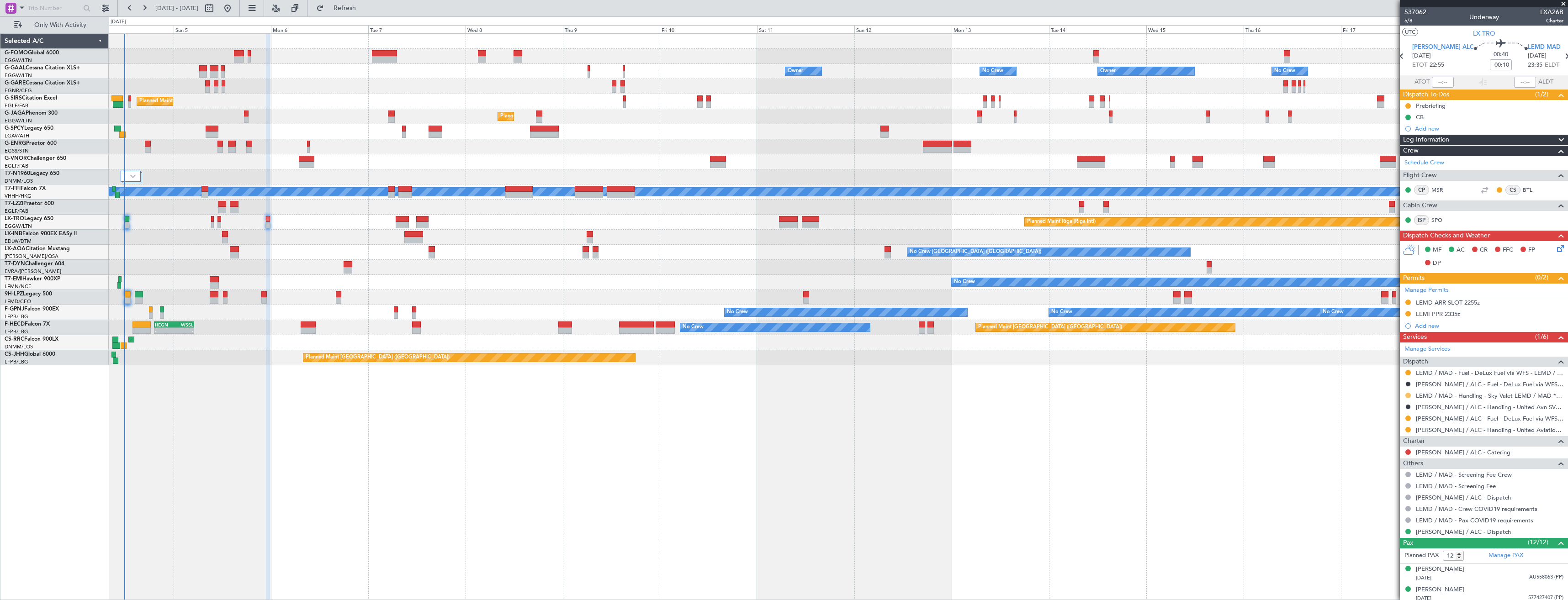
click at [1409, 395] on button at bounding box center [1408, 396] width 5 height 5
click at [1365, 500] on li "Confirmed" at bounding box center [1407, 504] width 105 height 14
click at [1409, 299] on div at bounding box center [1408, 302] width 7 height 7
click at [1407, 301] on button at bounding box center [1408, 302] width 5 height 5
click at [1388, 410] on span "Received OK" at bounding box center [1385, 411] width 35 height 9
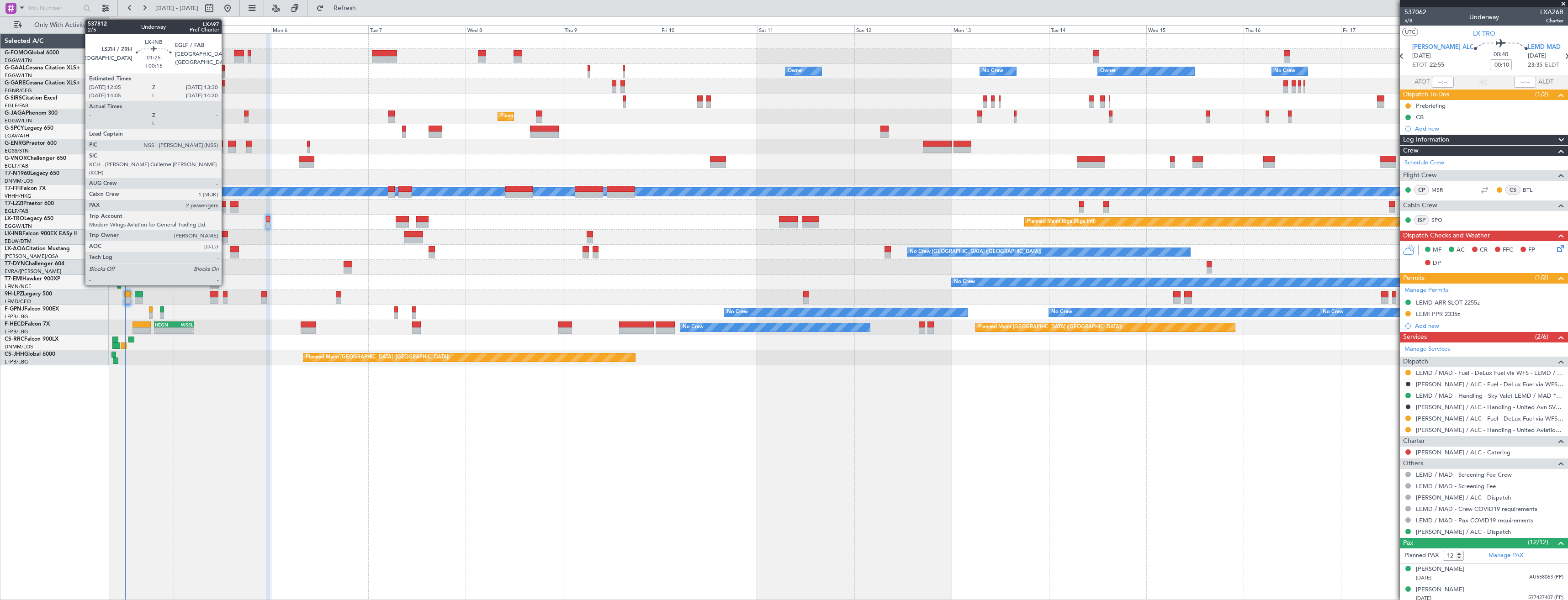
click at [226, 239] on div at bounding box center [225, 240] width 6 height 7
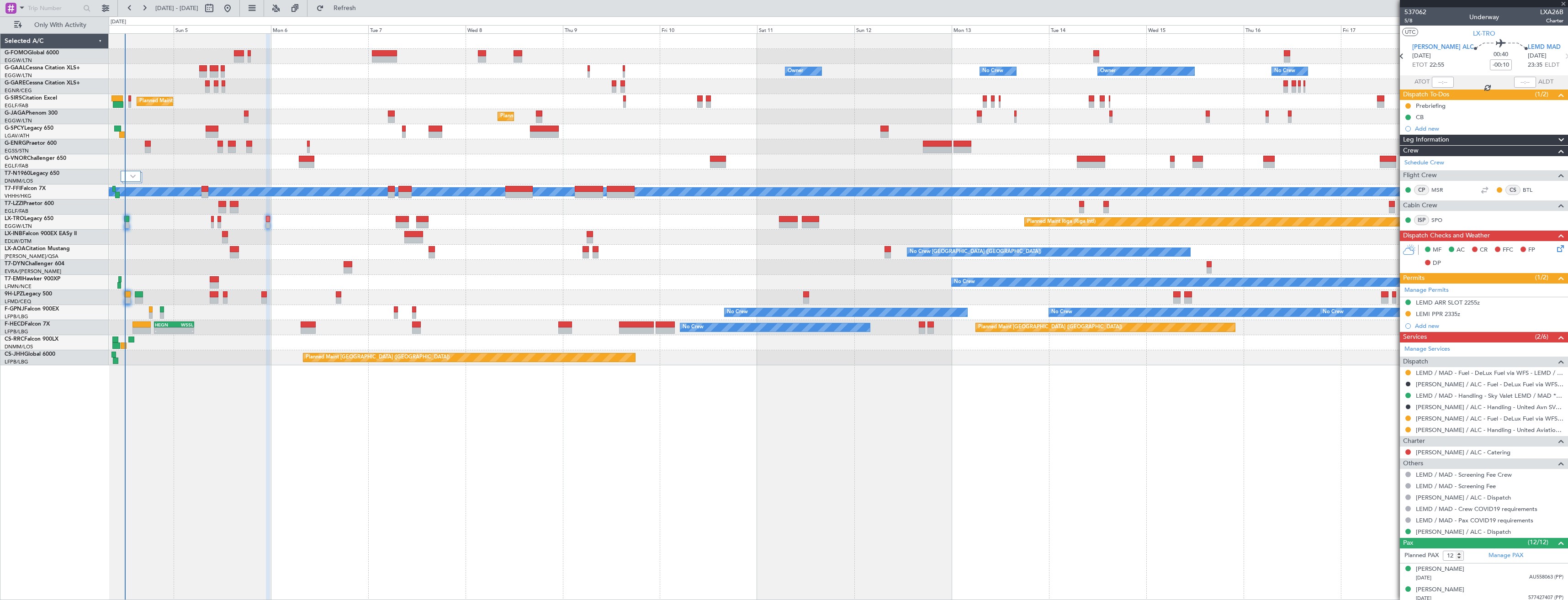
type input "+00:15"
type input "2"
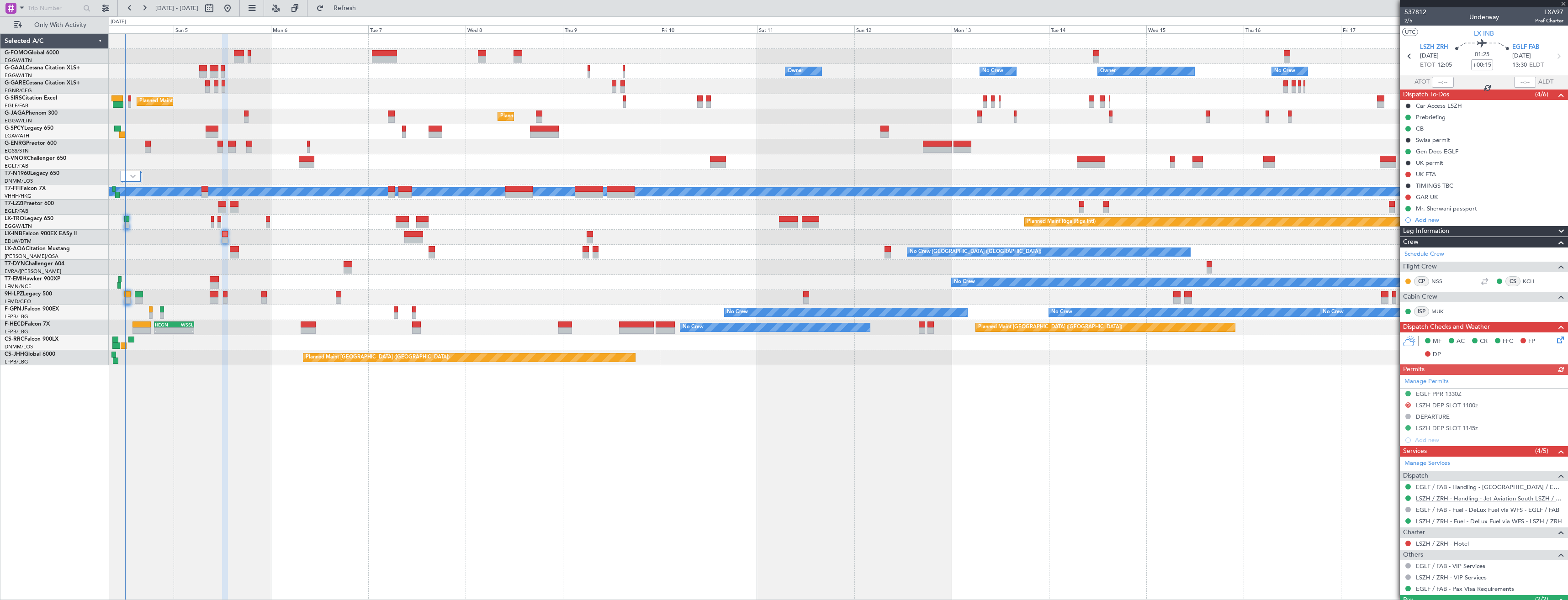
click at [1486, 499] on link "LSZH / ZRH - Handling - Jet Aviation South LSZH / ZRH" at bounding box center [1489, 498] width 147 height 8
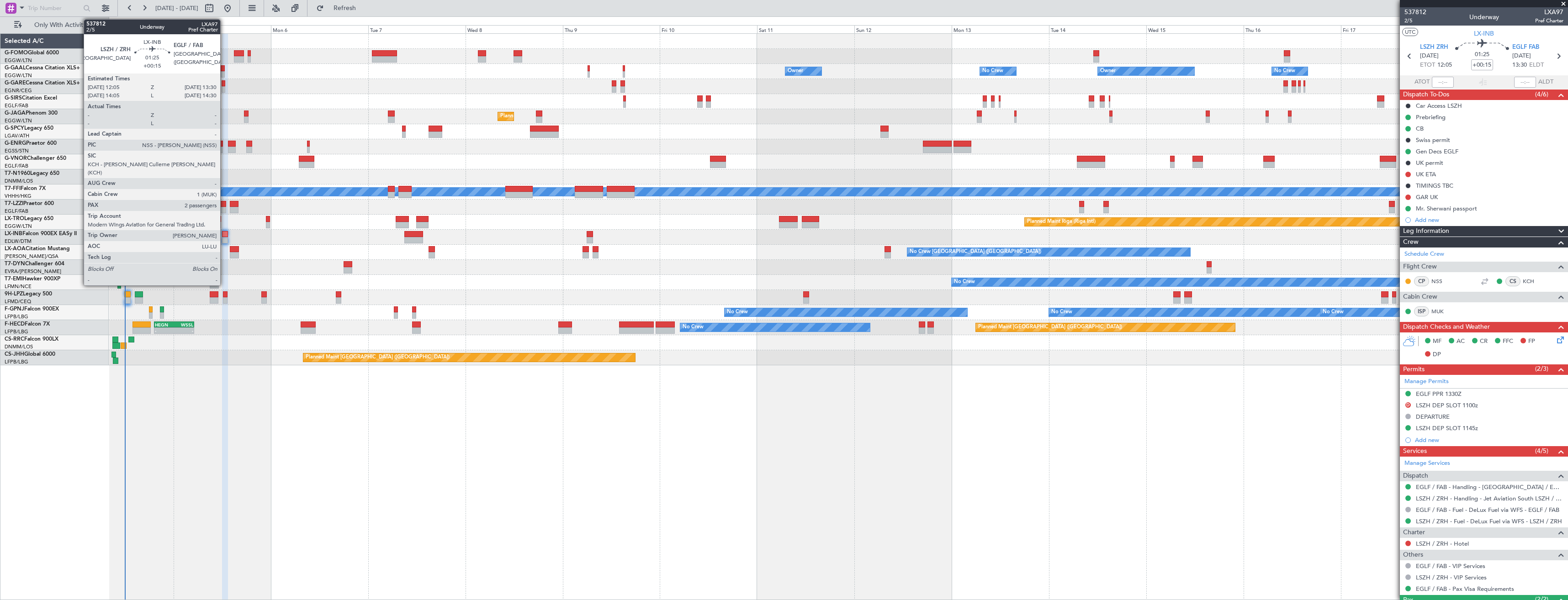
click at [225, 237] on div at bounding box center [225, 240] width 6 height 7
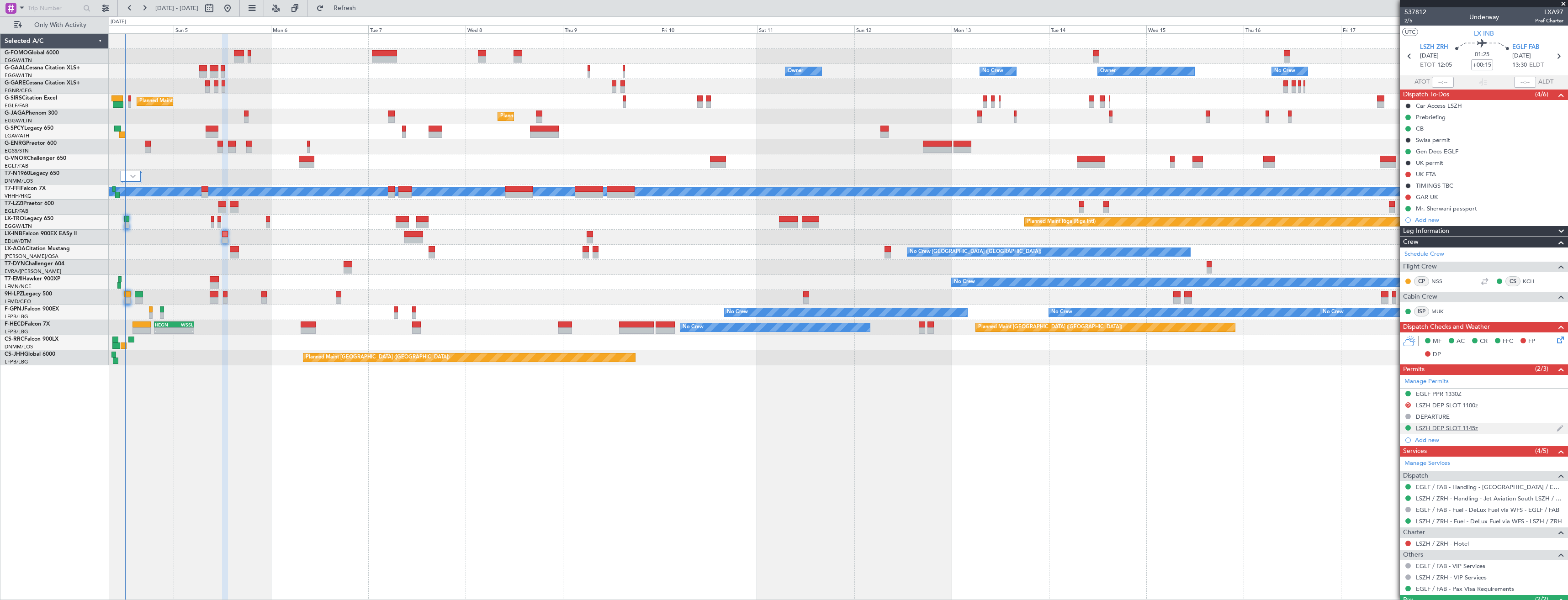
click at [1517, 428] on div "LSZH DEP SLOT 1145z" at bounding box center [1484, 428] width 168 height 12
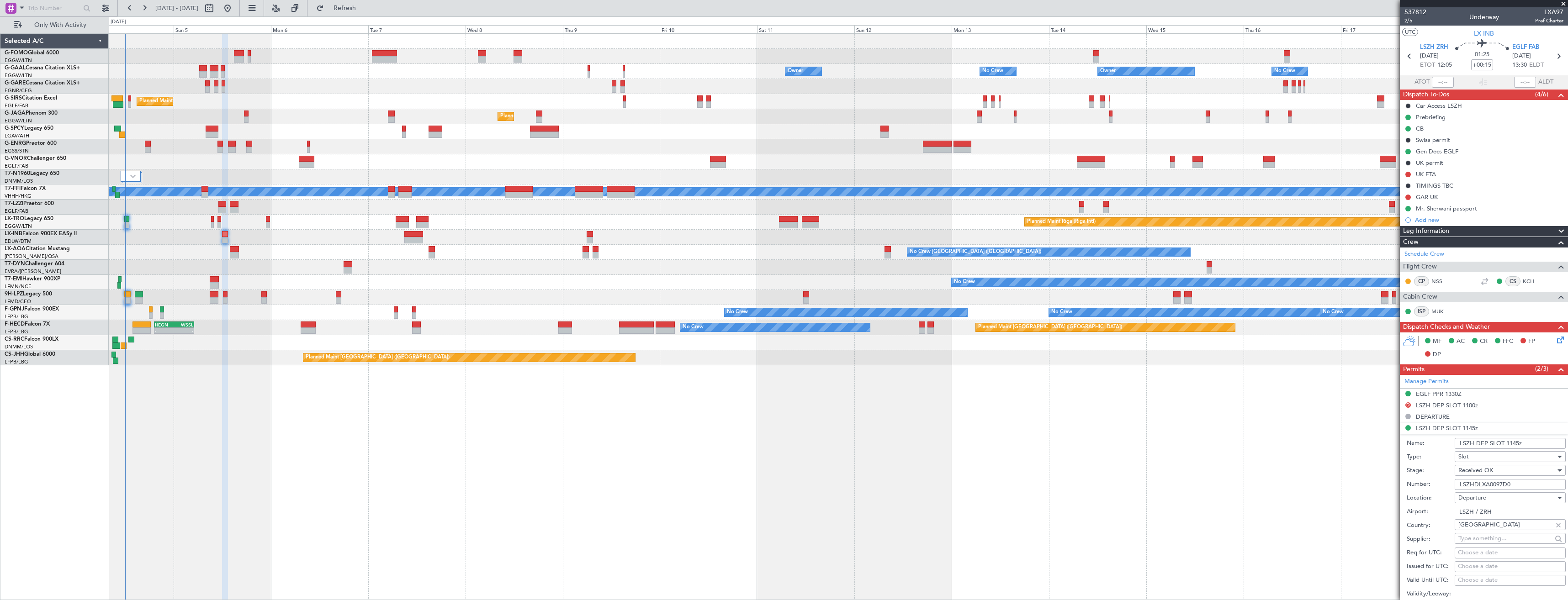
click at [1511, 442] on input "LSZH DEP SLOT 1145z" at bounding box center [1510, 444] width 111 height 11
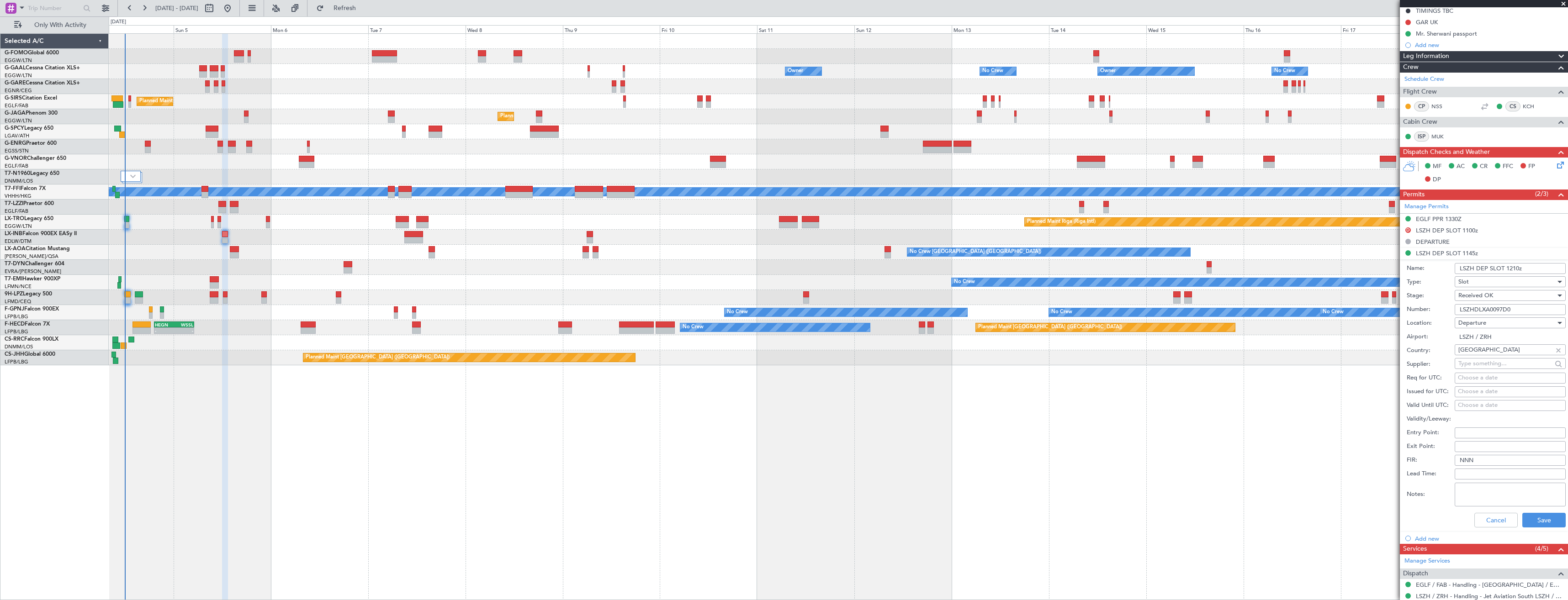
scroll to position [183, 0]
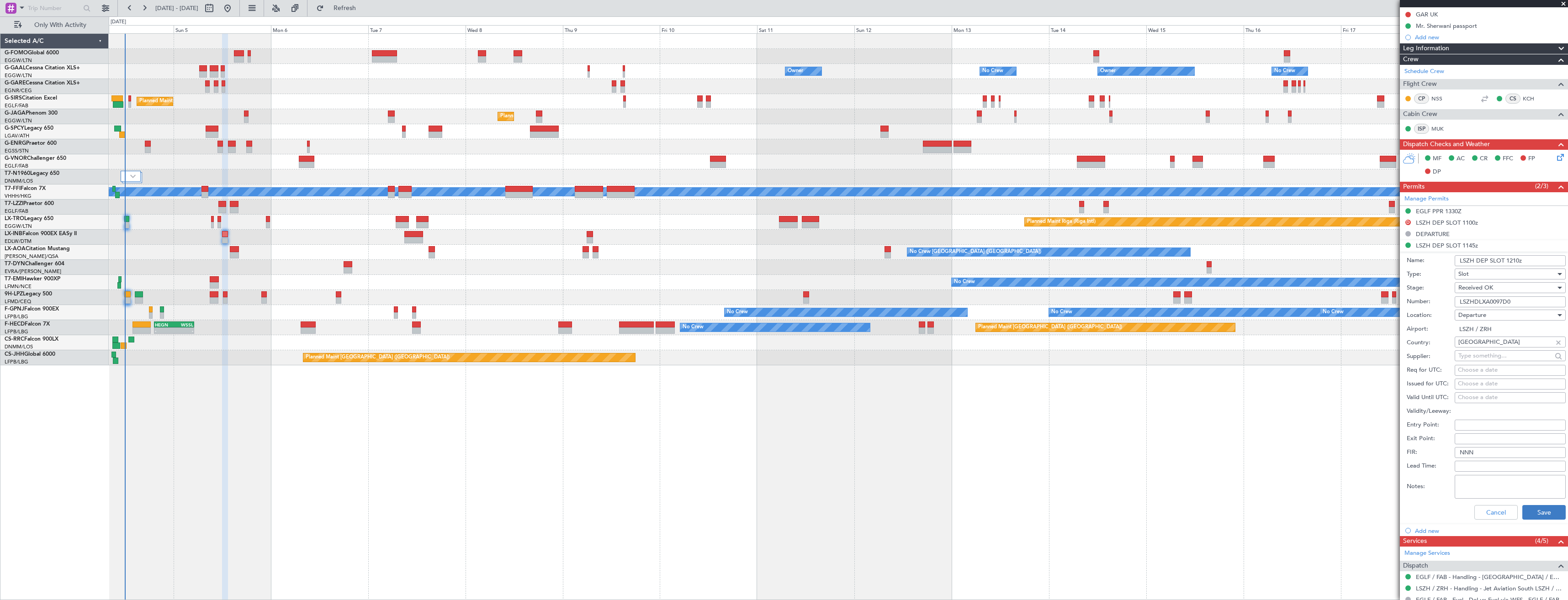
type input "LSZH DEP SLOT 1210z"
click at [1522, 505] on button "Save" at bounding box center [1544, 512] width 43 height 15
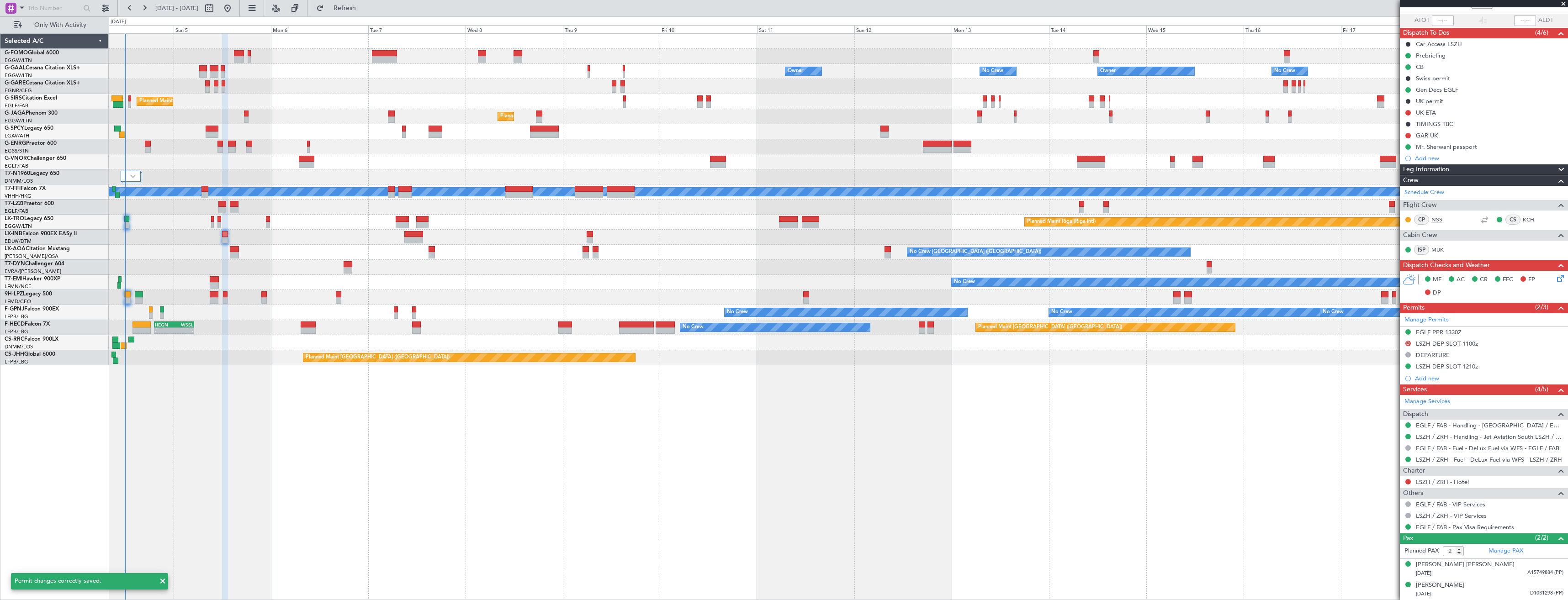
scroll to position [61, 0]
click at [1428, 321] on link "Manage Permits" at bounding box center [1426, 320] width 44 height 9
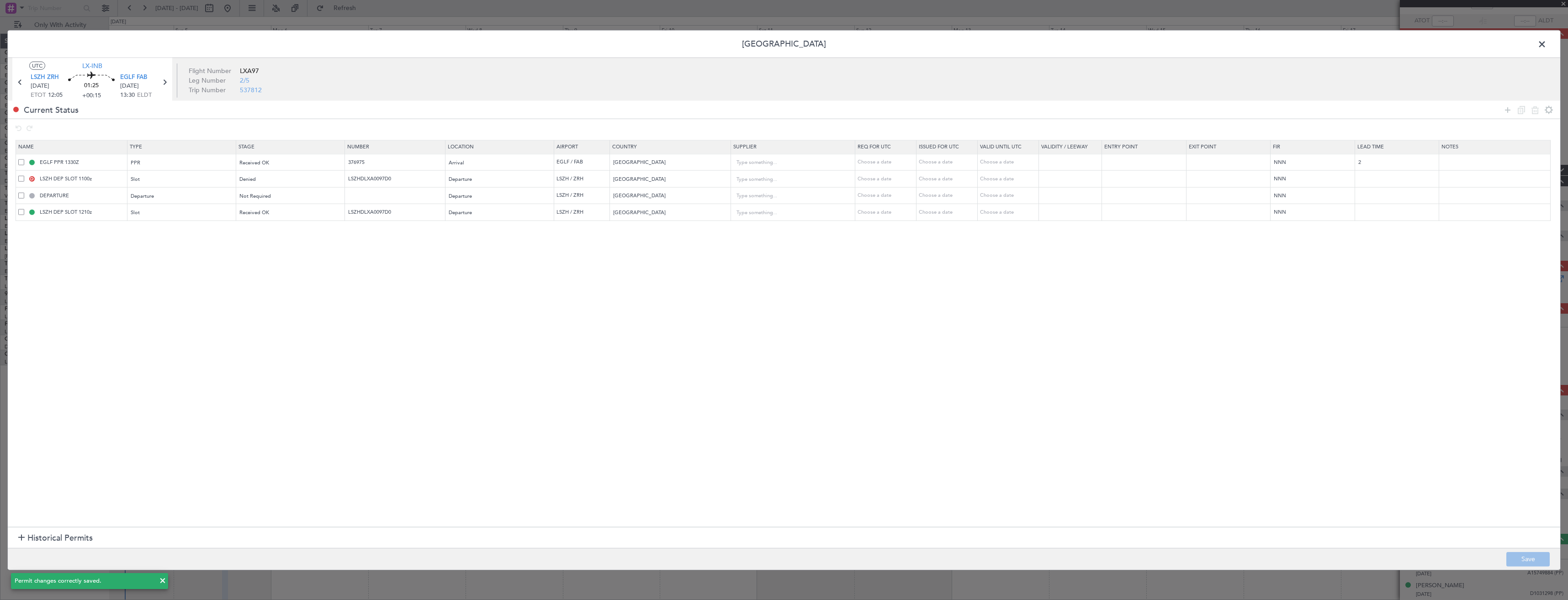
click at [19, 180] on span at bounding box center [21, 179] width 6 height 6
click at [25, 176] on input "checkbox" at bounding box center [25, 176] width 0 height 0
click at [1538, 111] on icon at bounding box center [1535, 110] width 11 height 11
type input "DEPARTURE"
type input "LSZH DEP SLOT 1210z"
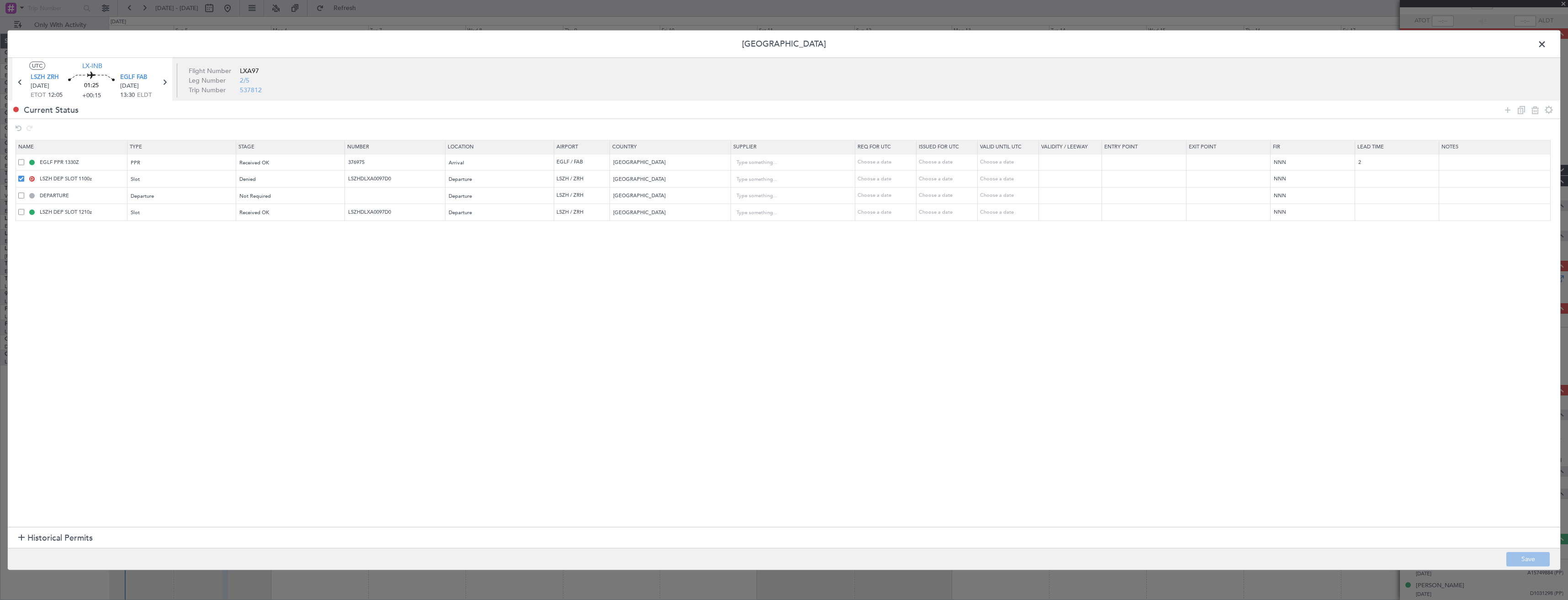
type input "LSZHDLXA0097D0"
click at [1523, 552] on button "Save" at bounding box center [1528, 559] width 43 height 15
click at [1547, 42] on span at bounding box center [1547, 47] width 0 height 18
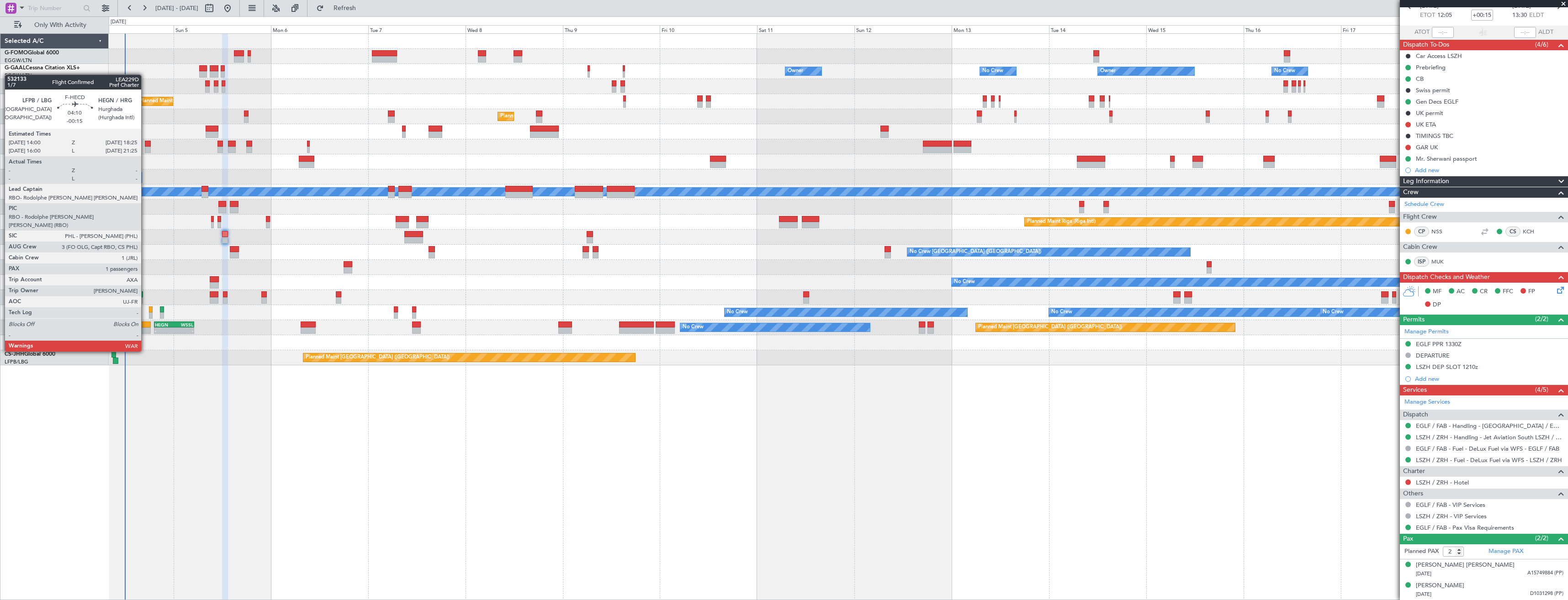
click at [145, 326] on div at bounding box center [142, 324] width 18 height 7
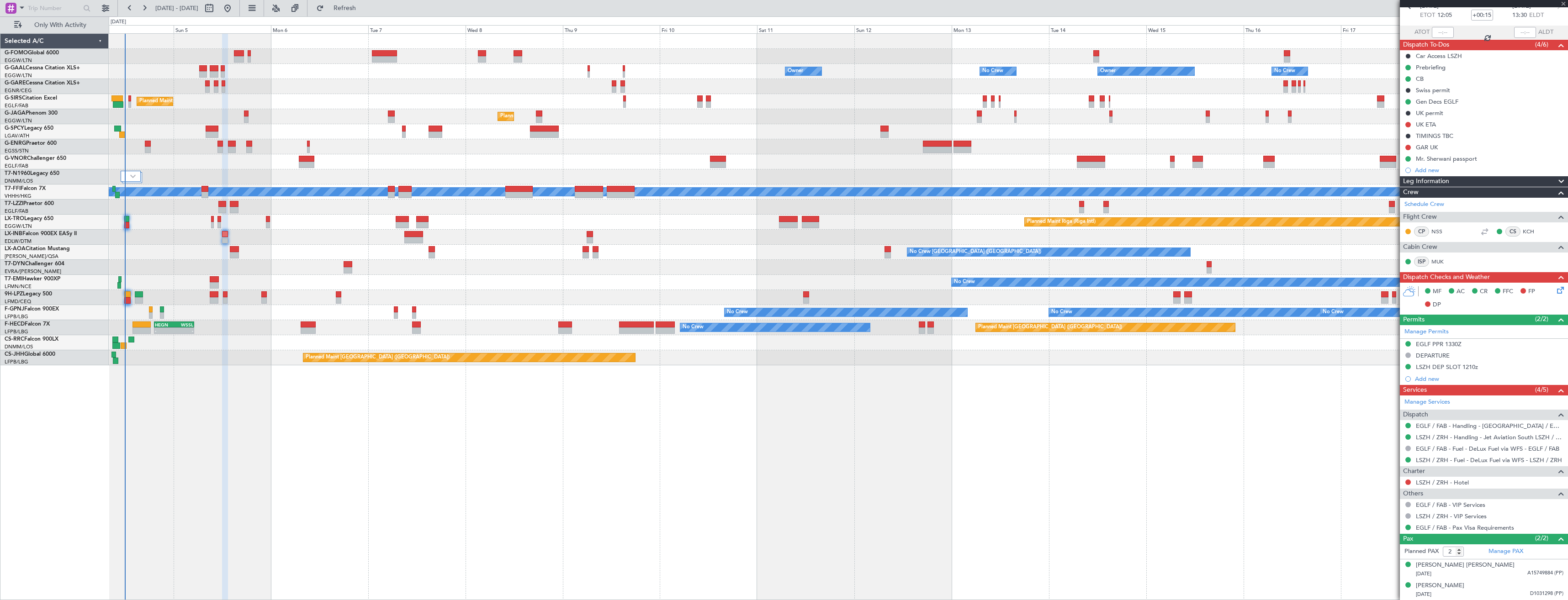
type input "-00:15"
type input "1"
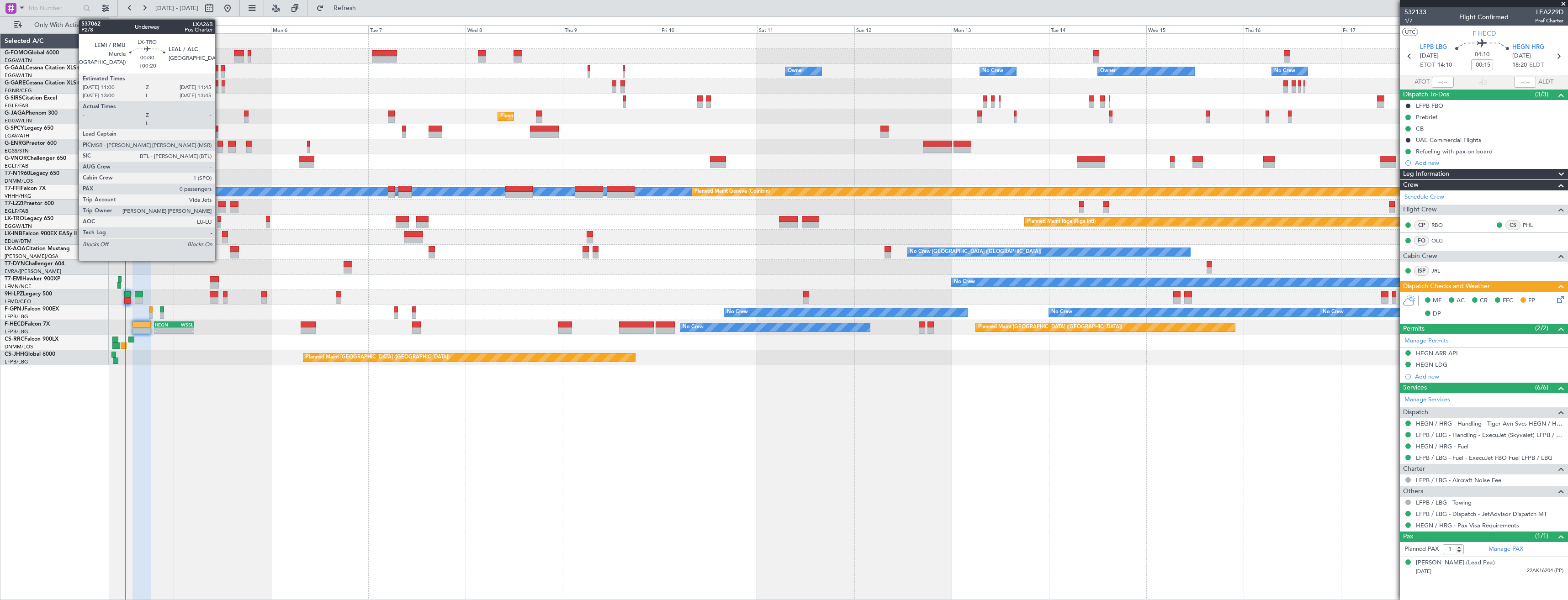
click at [219, 222] on div at bounding box center [219, 225] width 3 height 7
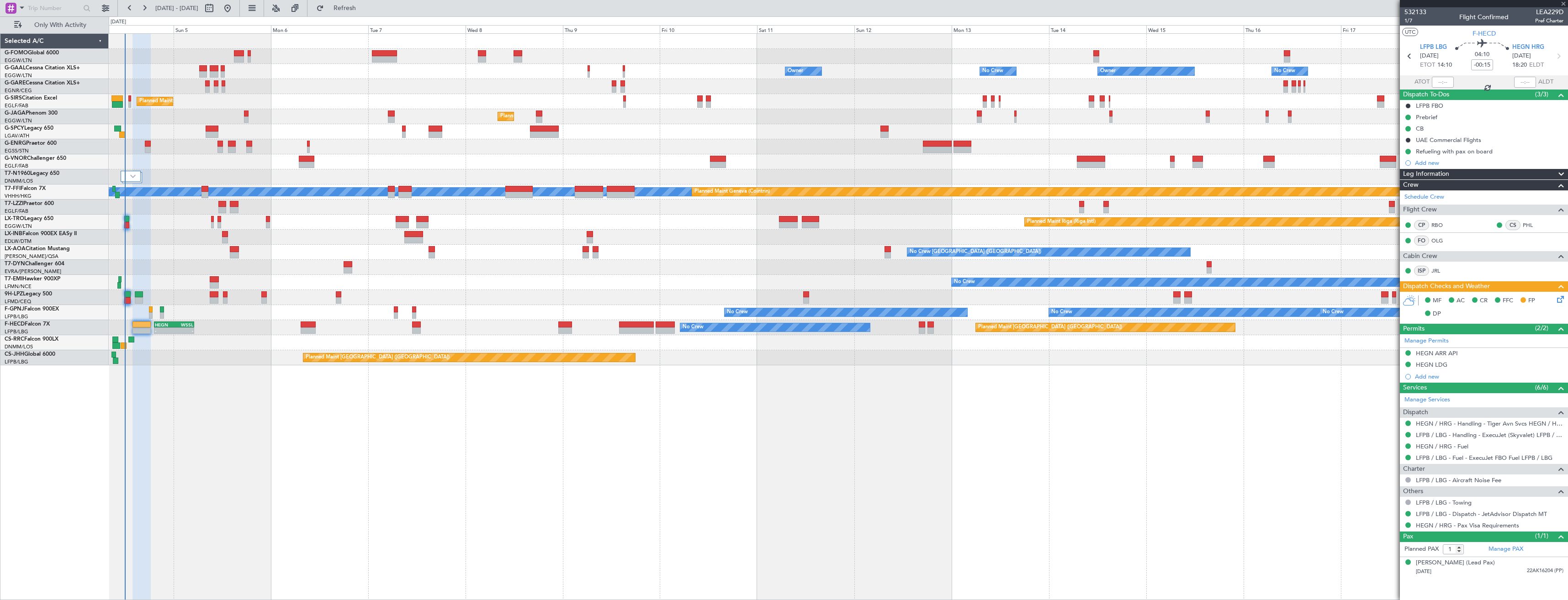
type input "+00:20"
type input "0"
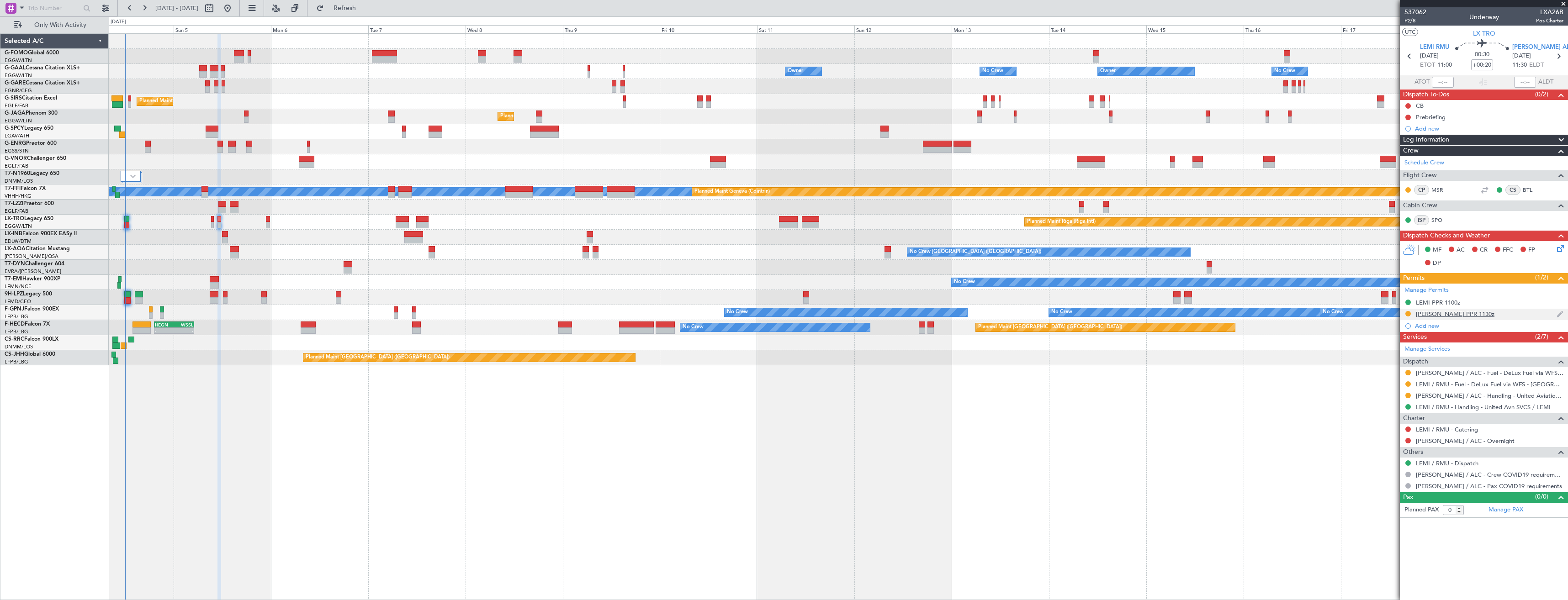
click at [1500, 317] on div "LEAL PPR 1130z" at bounding box center [1484, 314] width 168 height 12
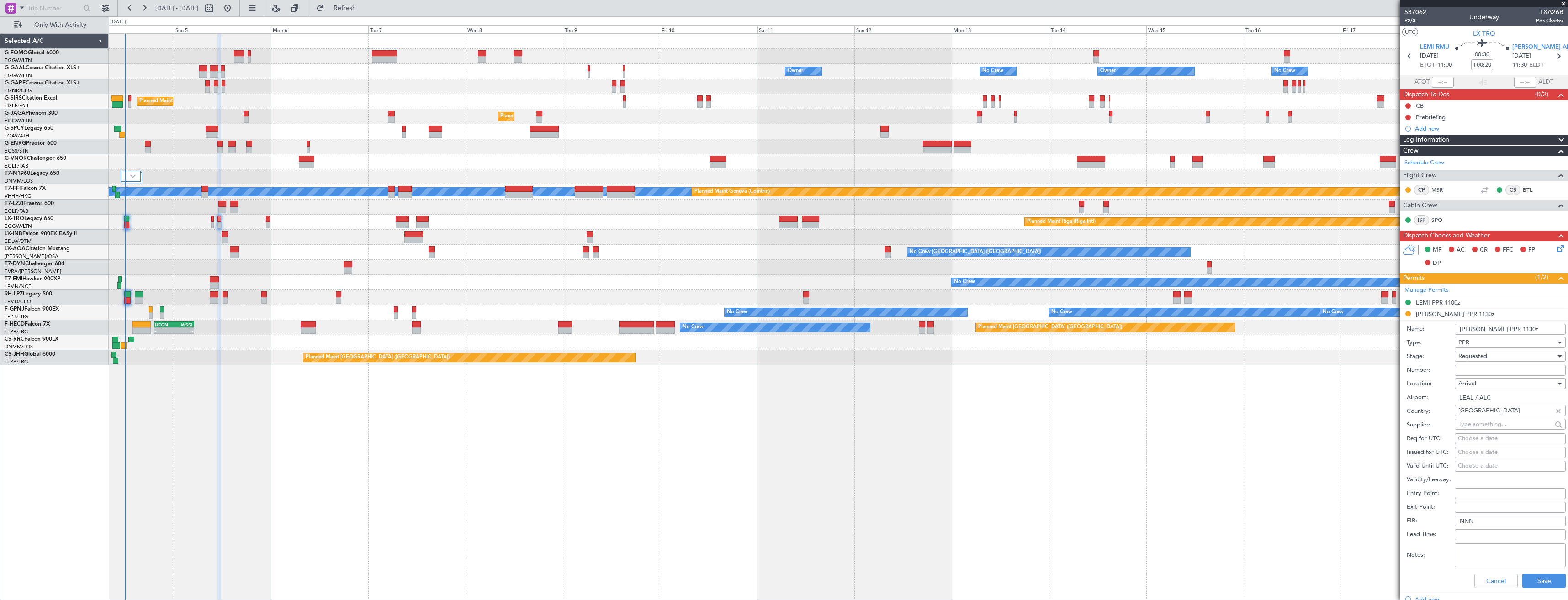
click at [1496, 343] on div "PPR" at bounding box center [1507, 343] width 97 height 14
click at [1477, 428] on span "Slot" at bounding box center [1507, 429] width 96 height 14
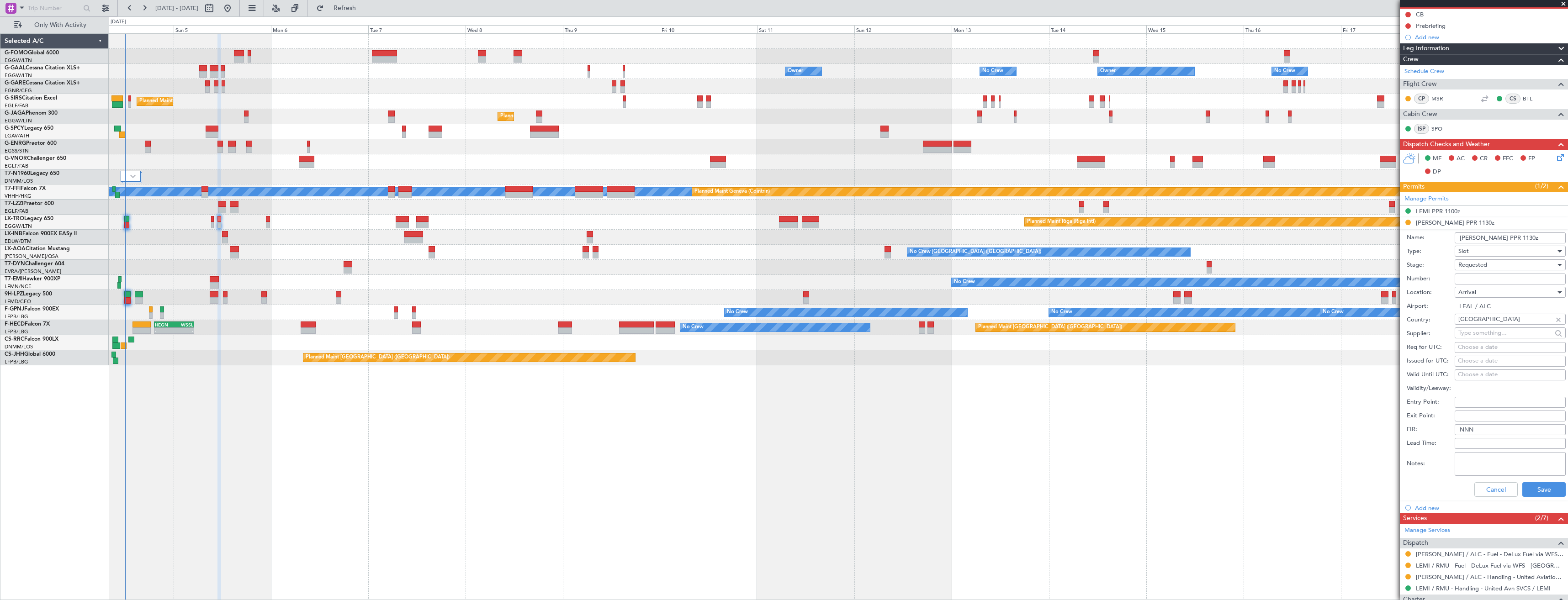
click at [1484, 237] on input "LEAL PPR 1130z" at bounding box center [1510, 238] width 111 height 11
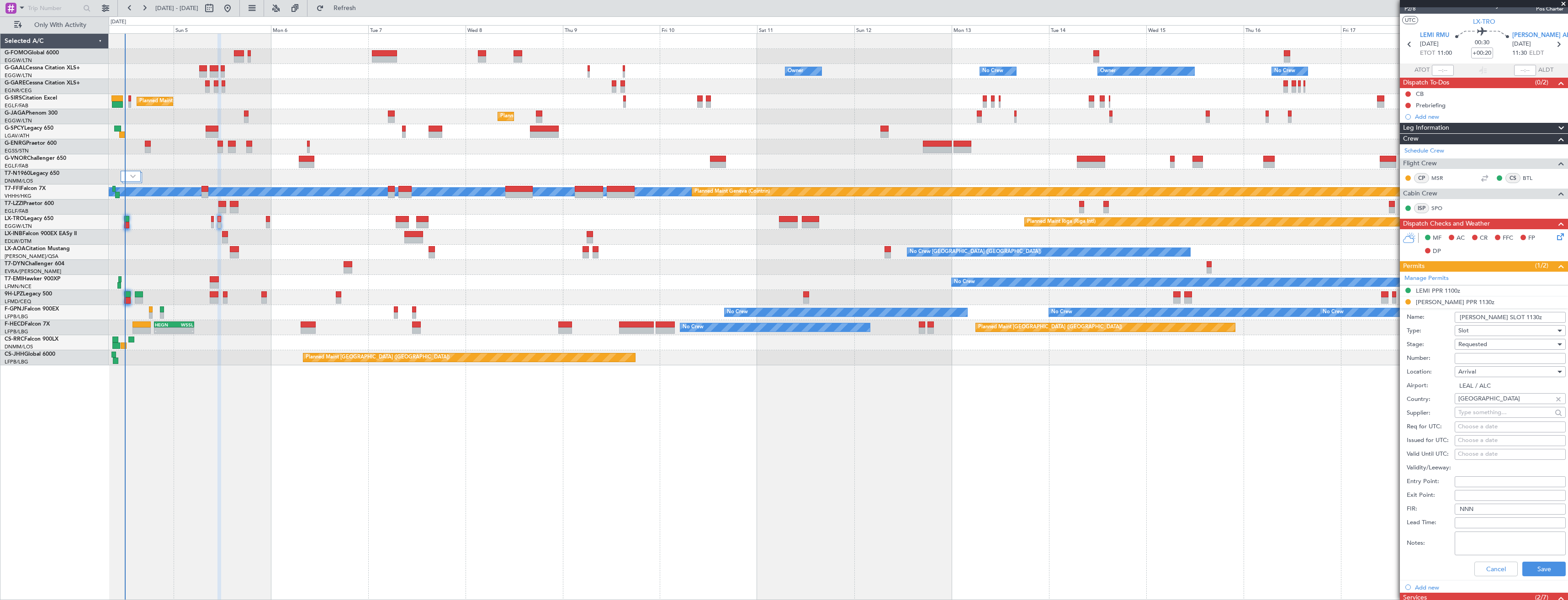
scroll to position [0, 0]
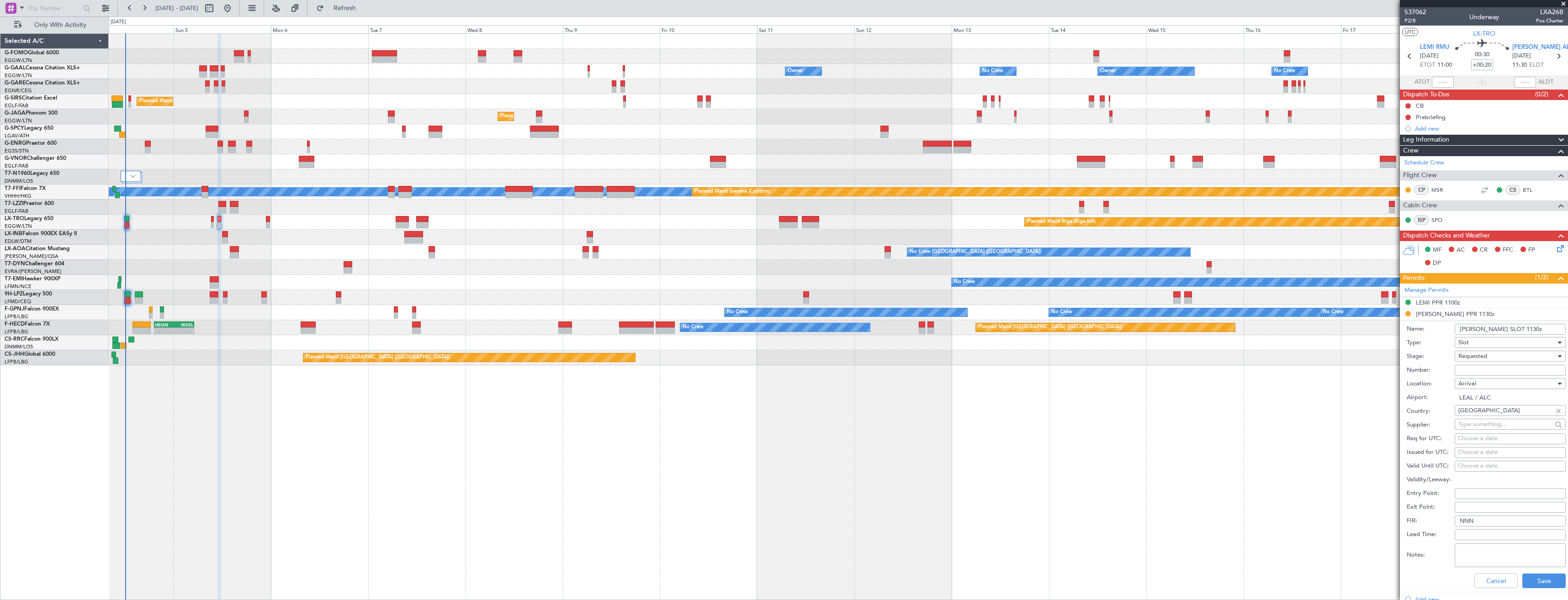
click at [1501, 327] on input "LEAL SLOT 1130z" at bounding box center [1510, 329] width 111 height 11
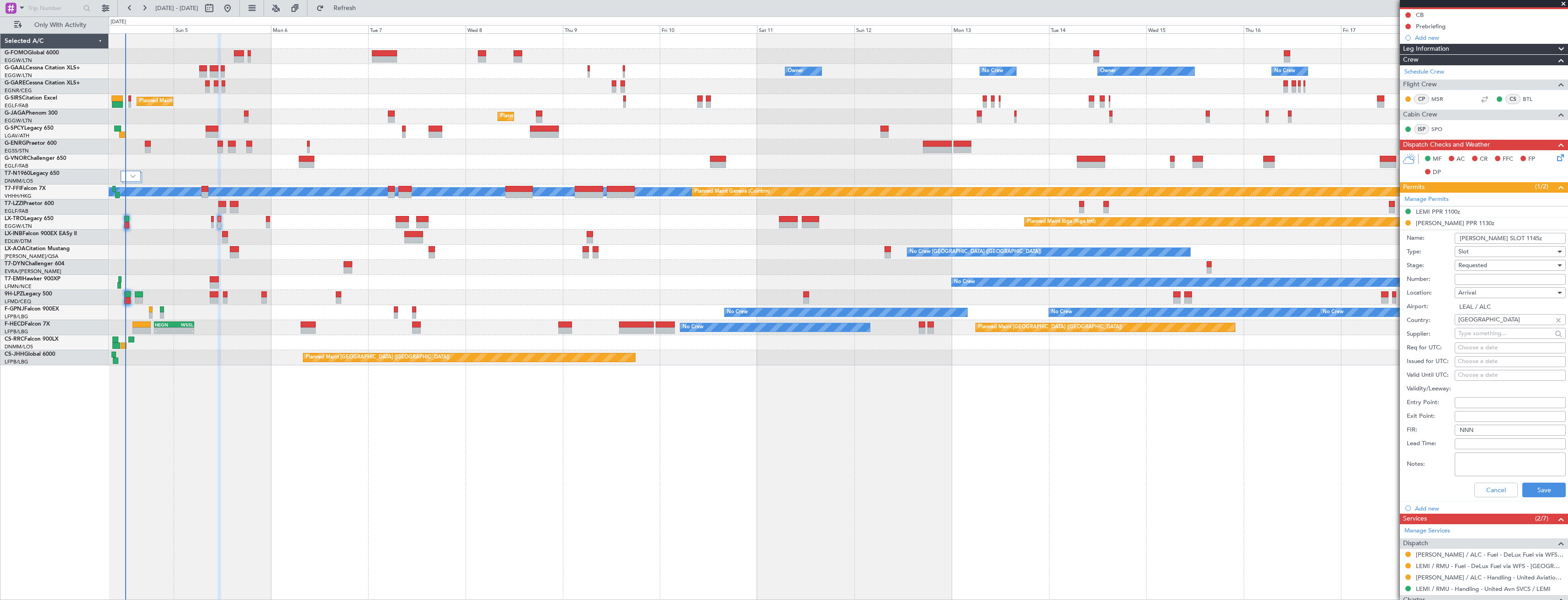
scroll to position [183, 0]
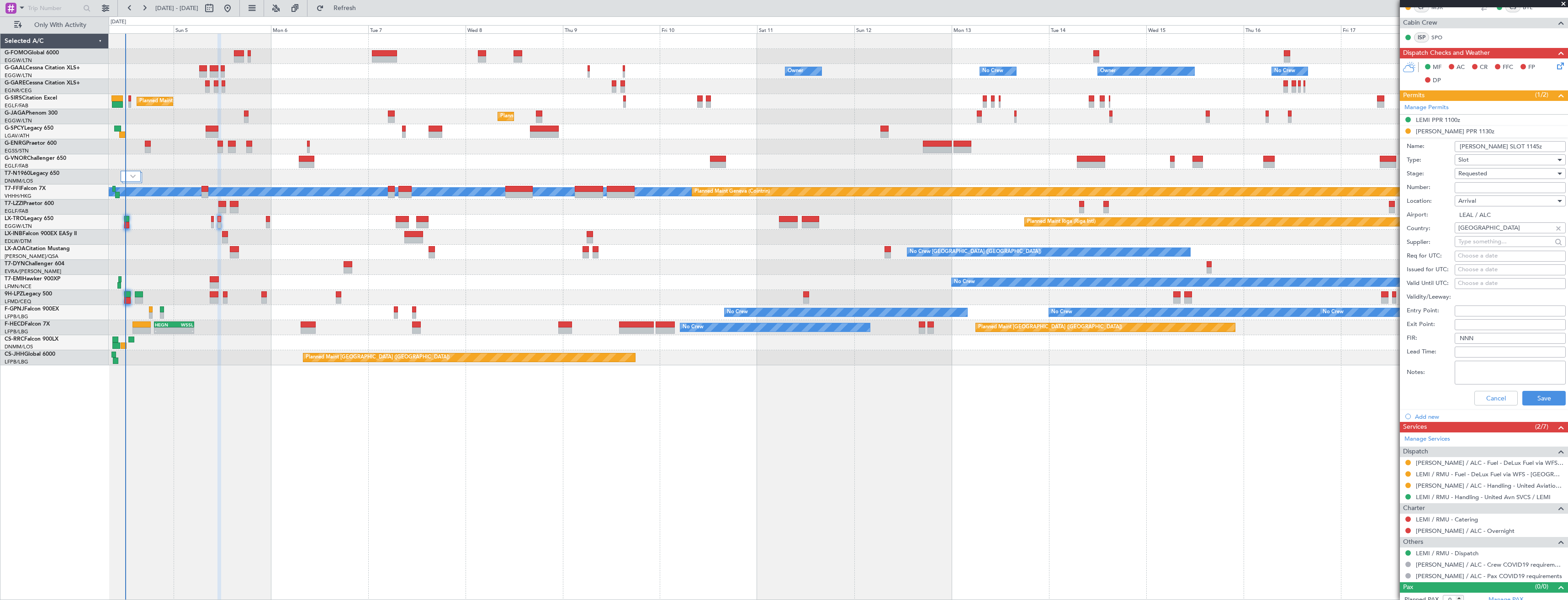
type input "[PERSON_NAME] SLOT 1145z"
click at [1486, 176] on span "Requested" at bounding box center [1472, 173] width 29 height 9
click at [1499, 241] on span "Received OK" at bounding box center [1507, 243] width 96 height 14
click at [1543, 399] on button "Save" at bounding box center [1544, 398] width 43 height 15
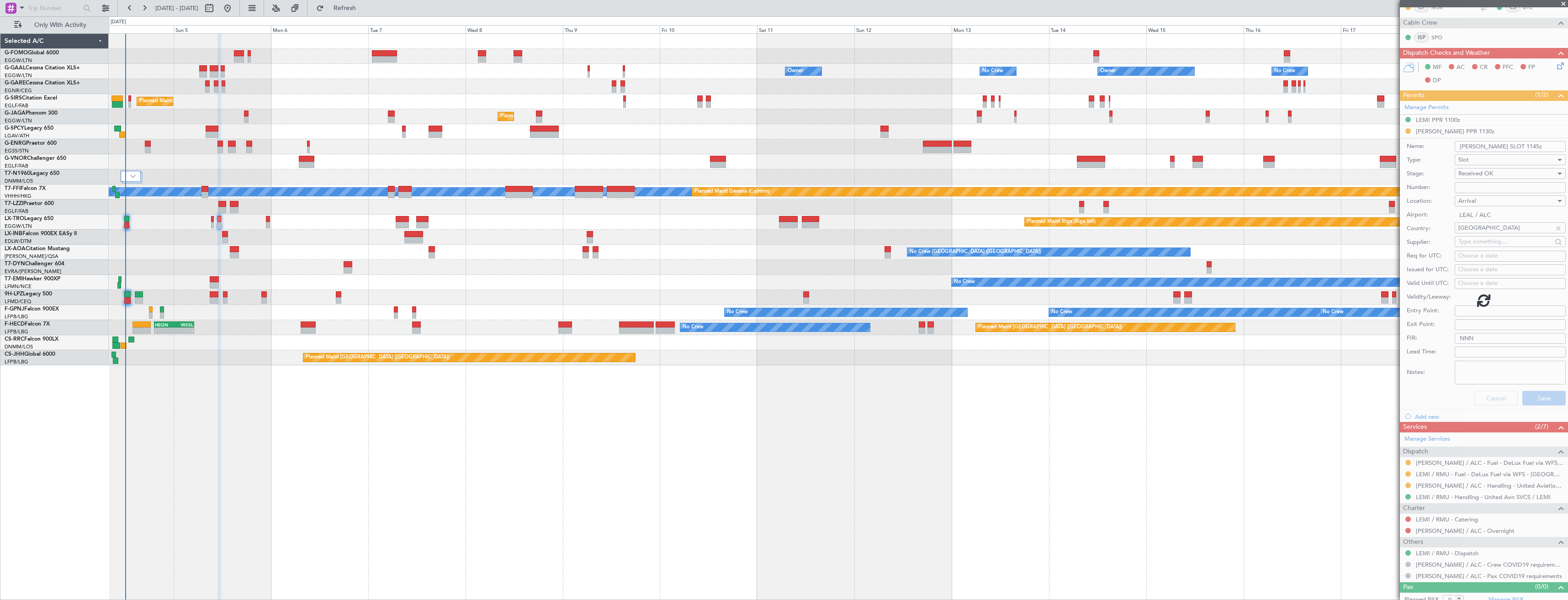
scroll to position [0, 0]
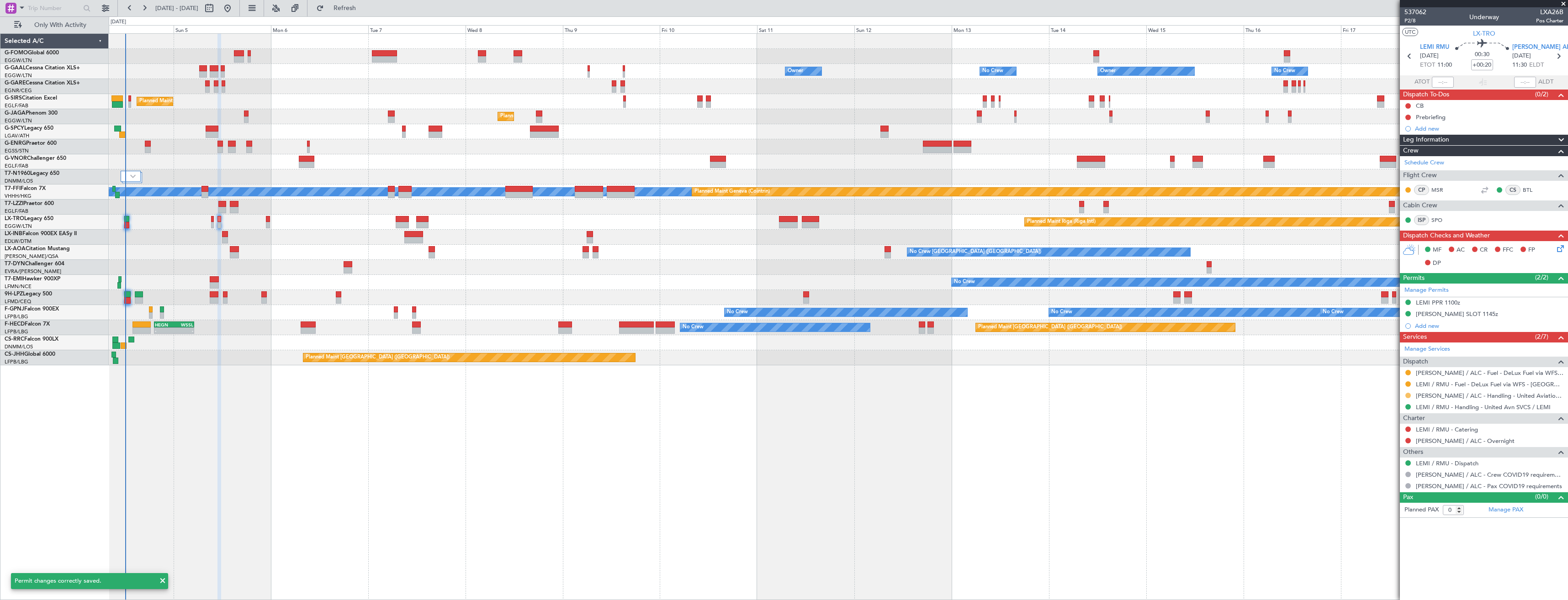
click at [1409, 396] on button at bounding box center [1408, 396] width 5 height 5
click at [1399, 506] on li "Confirmed" at bounding box center [1407, 504] width 105 height 14
click at [1556, 55] on icon at bounding box center [1558, 57] width 12 height 12
type input "-00:10"
type input "12"
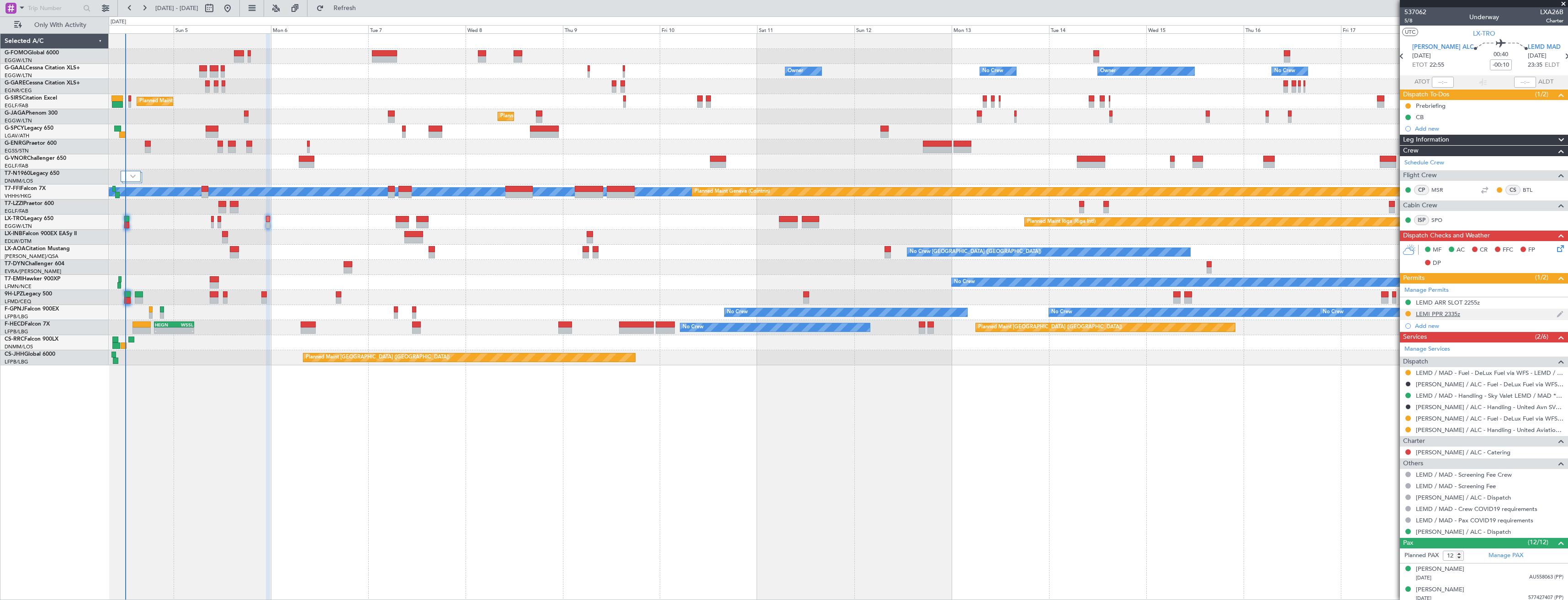
click at [1501, 315] on div "LEMI PPR 2335z" at bounding box center [1484, 314] width 168 height 12
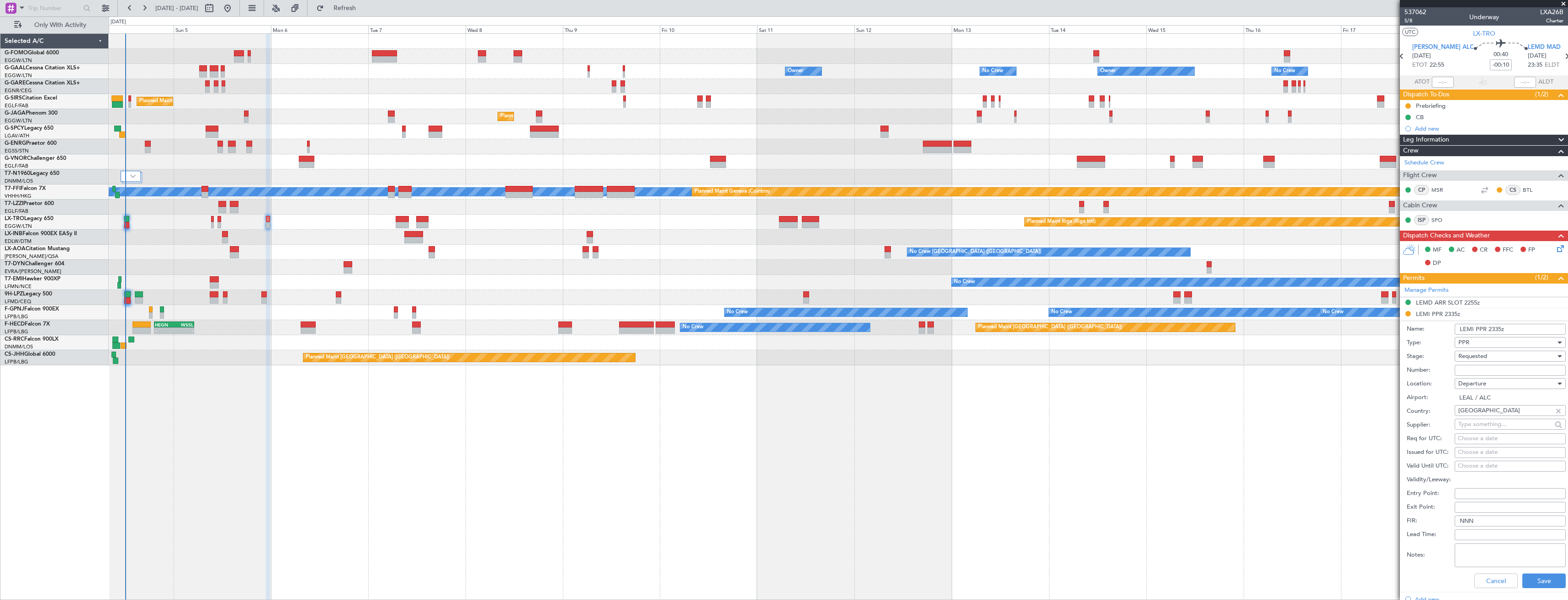
click at [1483, 328] on input "LEMI PPR 2335z" at bounding box center [1510, 329] width 111 height 11
click at [1508, 328] on input "LEAL DEP SLOT 2335z" at bounding box center [1510, 329] width 111 height 11
type input "[PERSON_NAME] DEP SLOT 2255z"
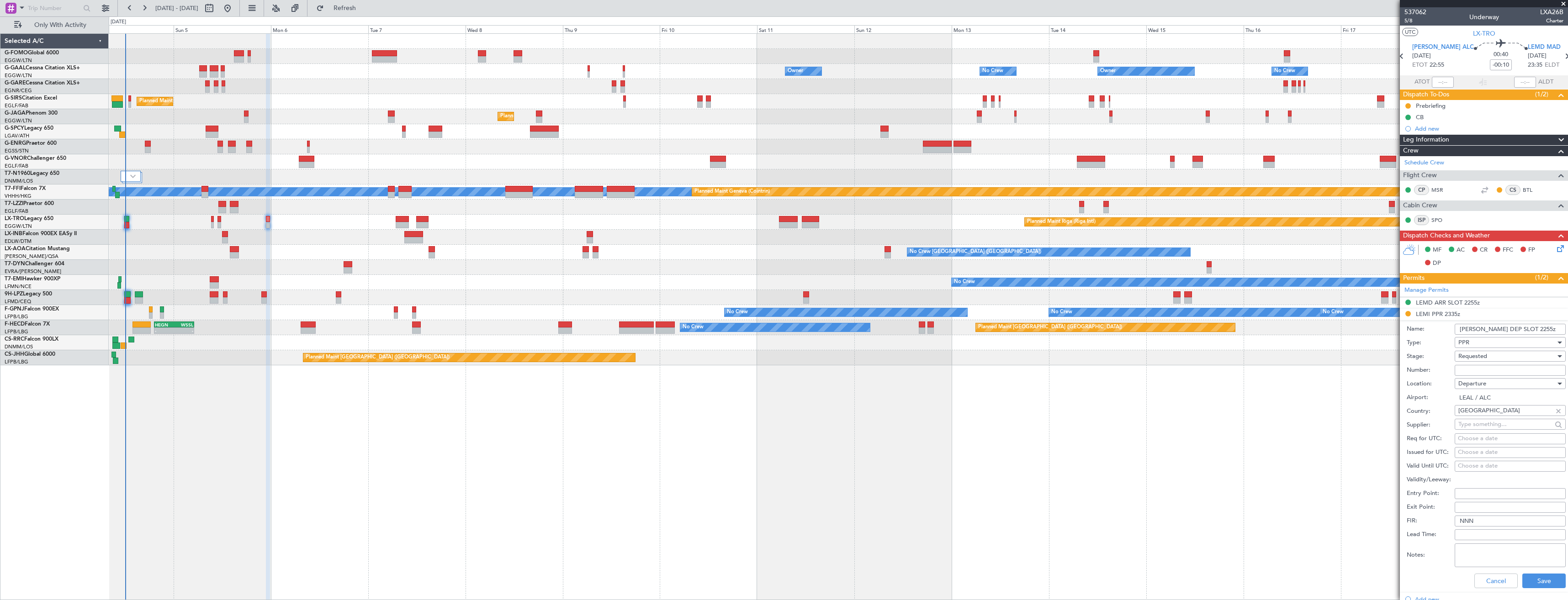
click at [1494, 354] on div "Requested" at bounding box center [1507, 356] width 97 height 14
click at [1501, 428] on span "Received OK" at bounding box center [1507, 425] width 96 height 14
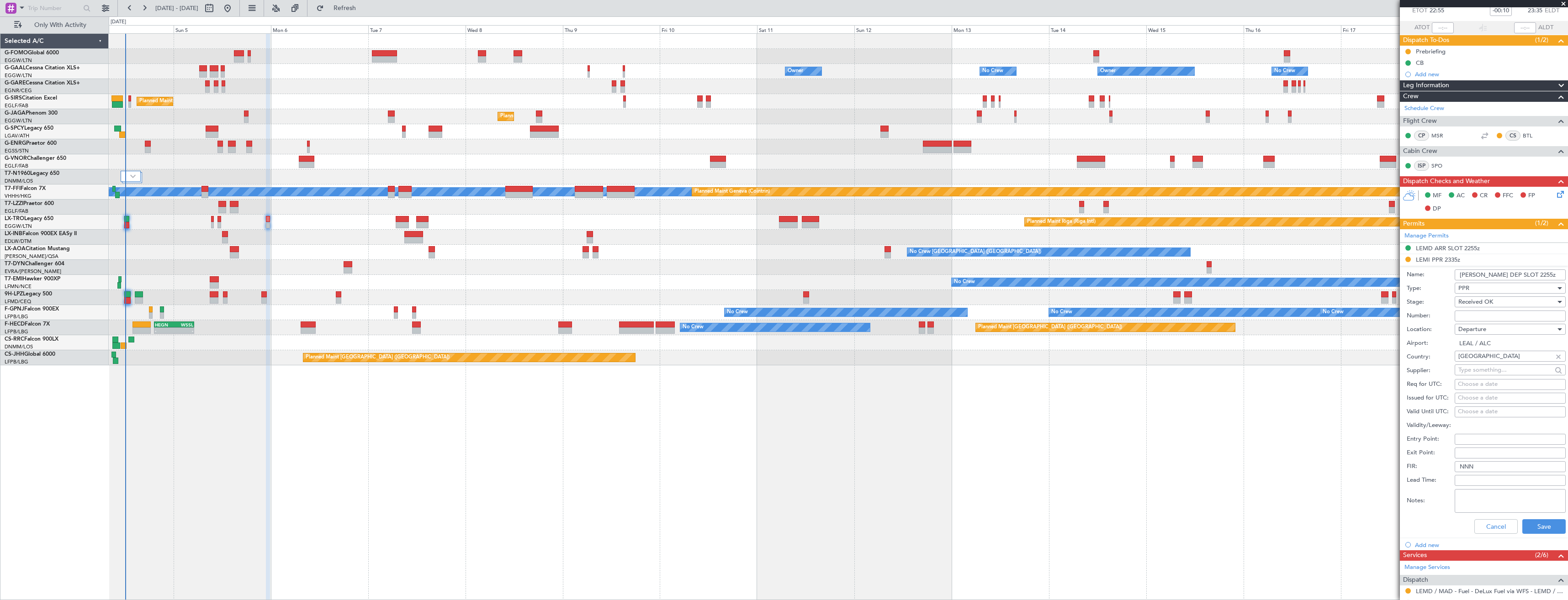
scroll to position [183, 0]
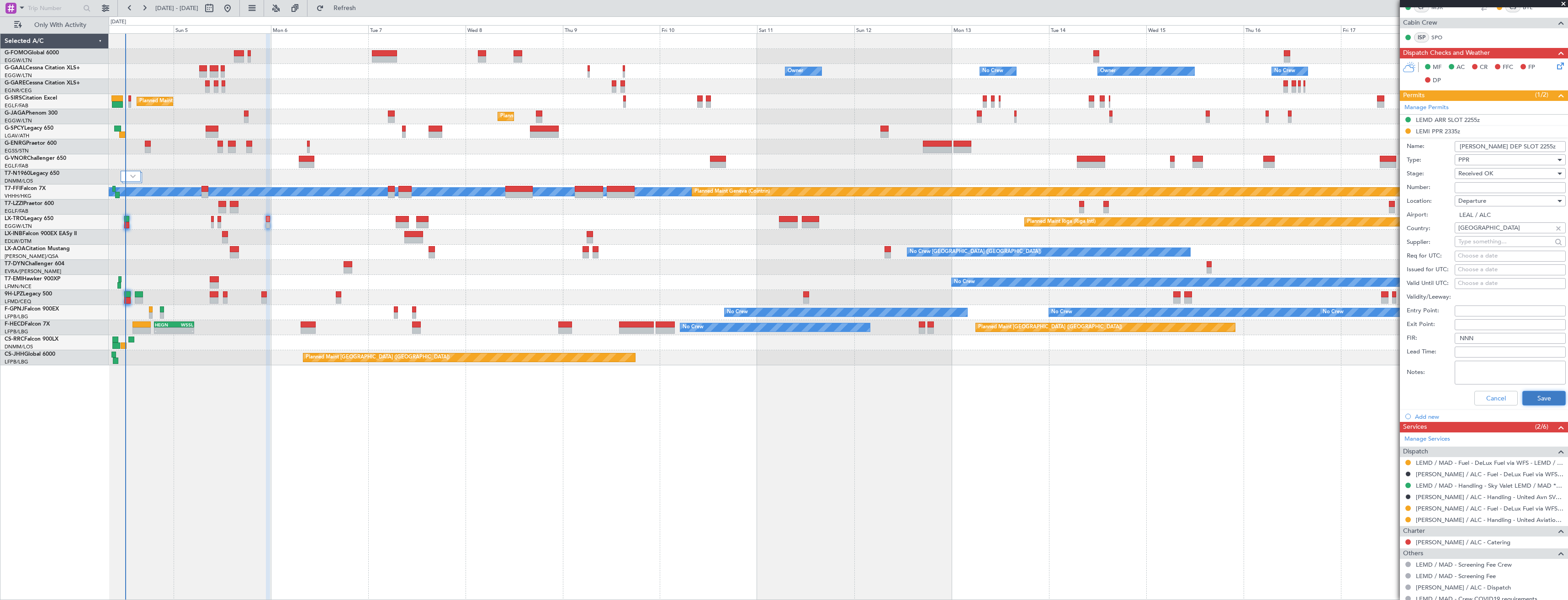
click at [1534, 399] on button "Save" at bounding box center [1544, 398] width 43 height 15
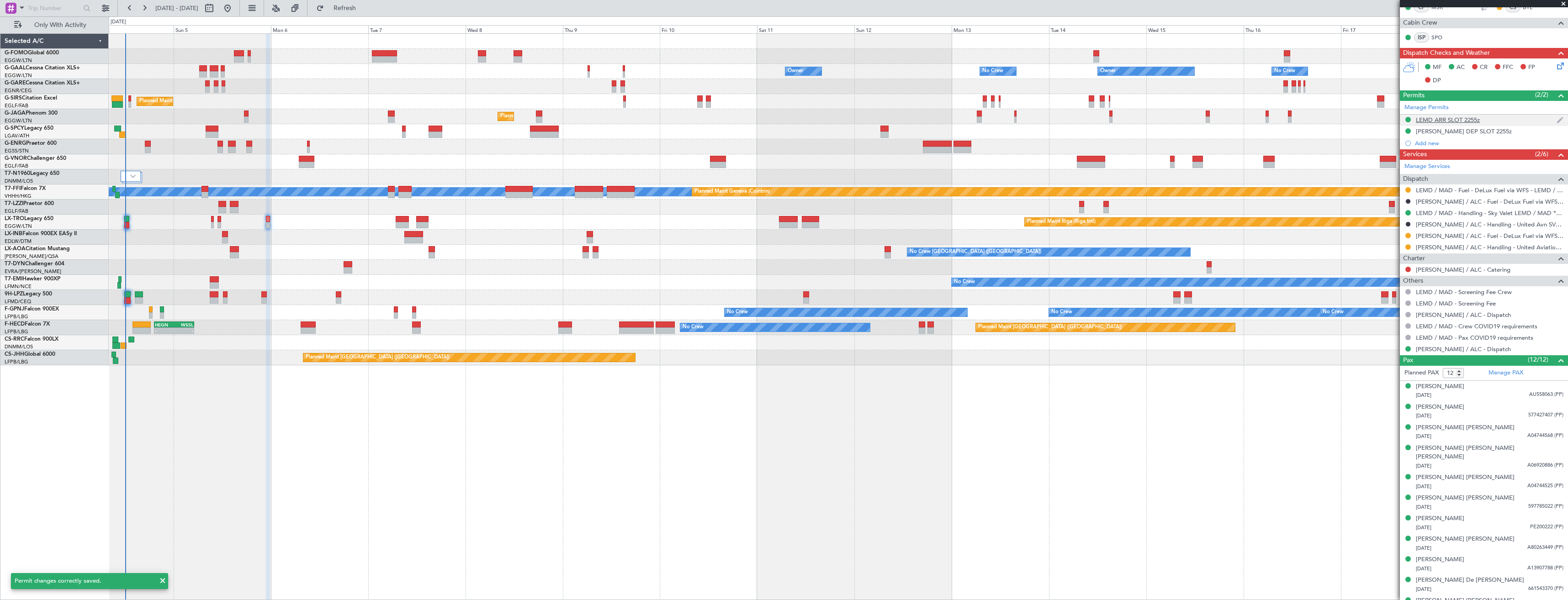
click at [1495, 122] on div "LEMD ARR SLOT 2255z" at bounding box center [1484, 120] width 168 height 12
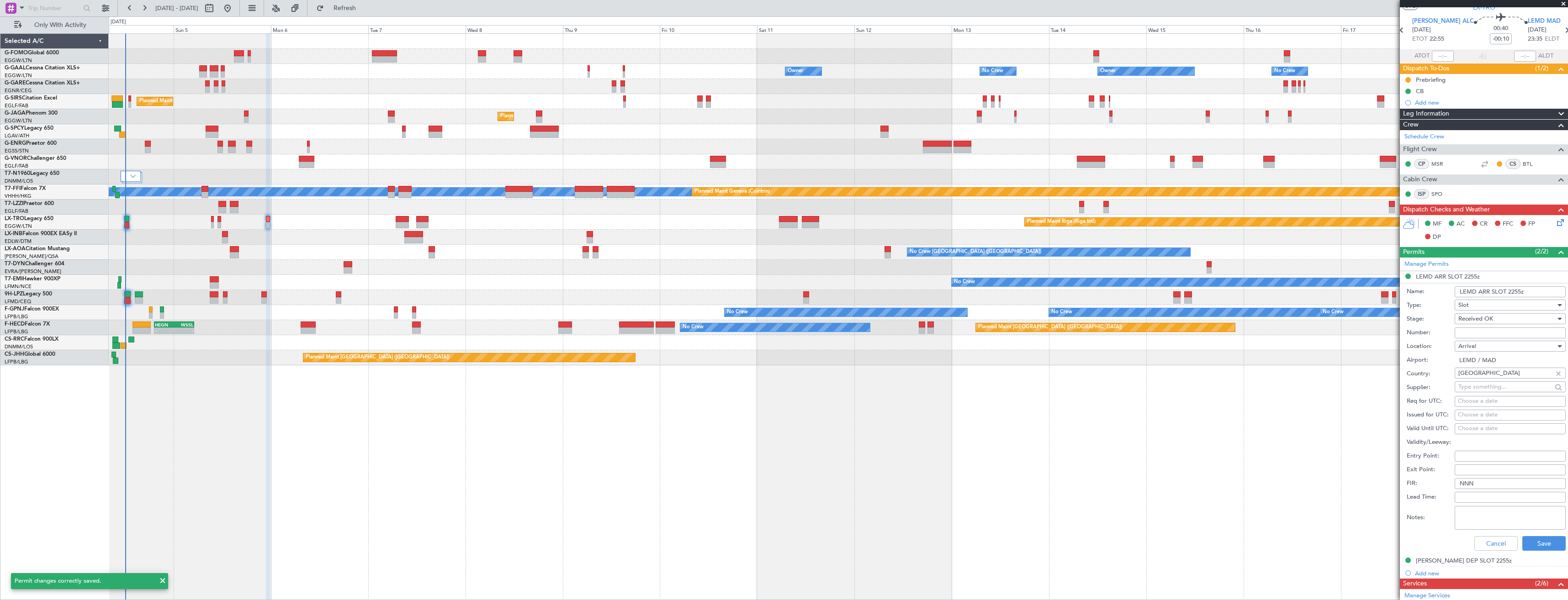
scroll to position [0, 0]
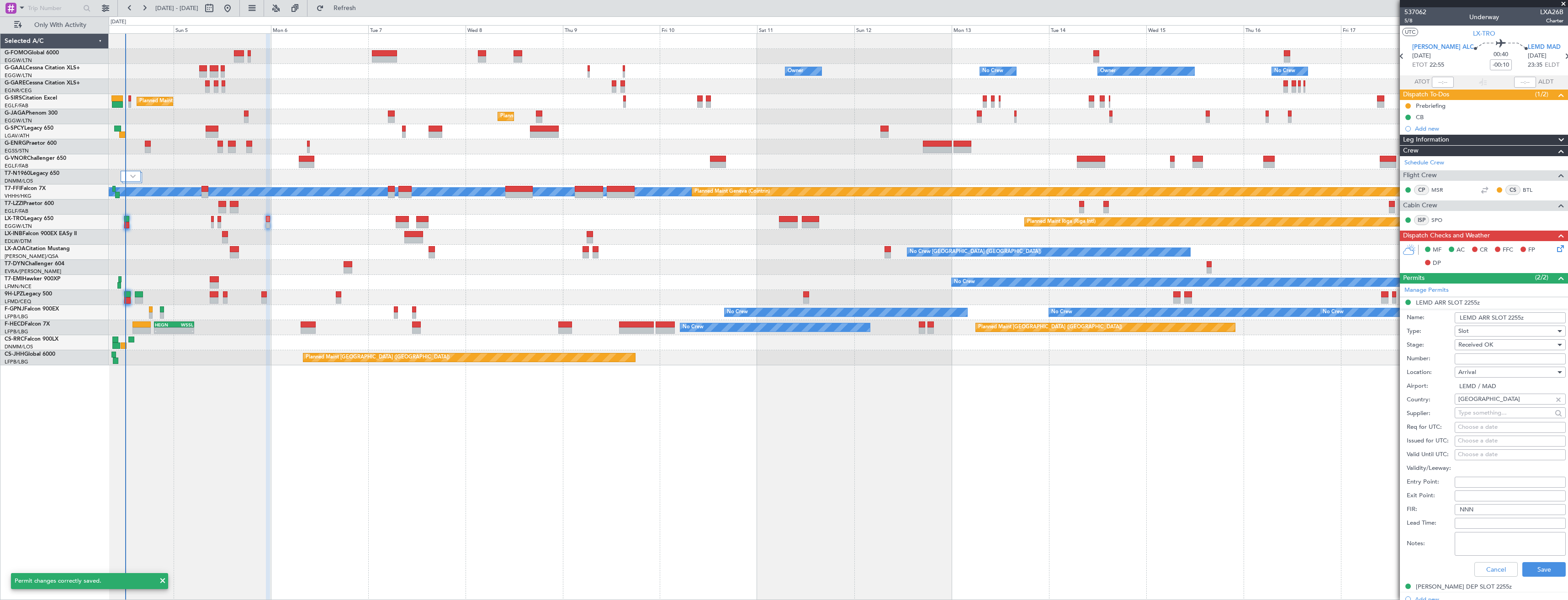
click at [1514, 318] on input "LEMD ARR SLOT 2255z" at bounding box center [1510, 318] width 111 height 11
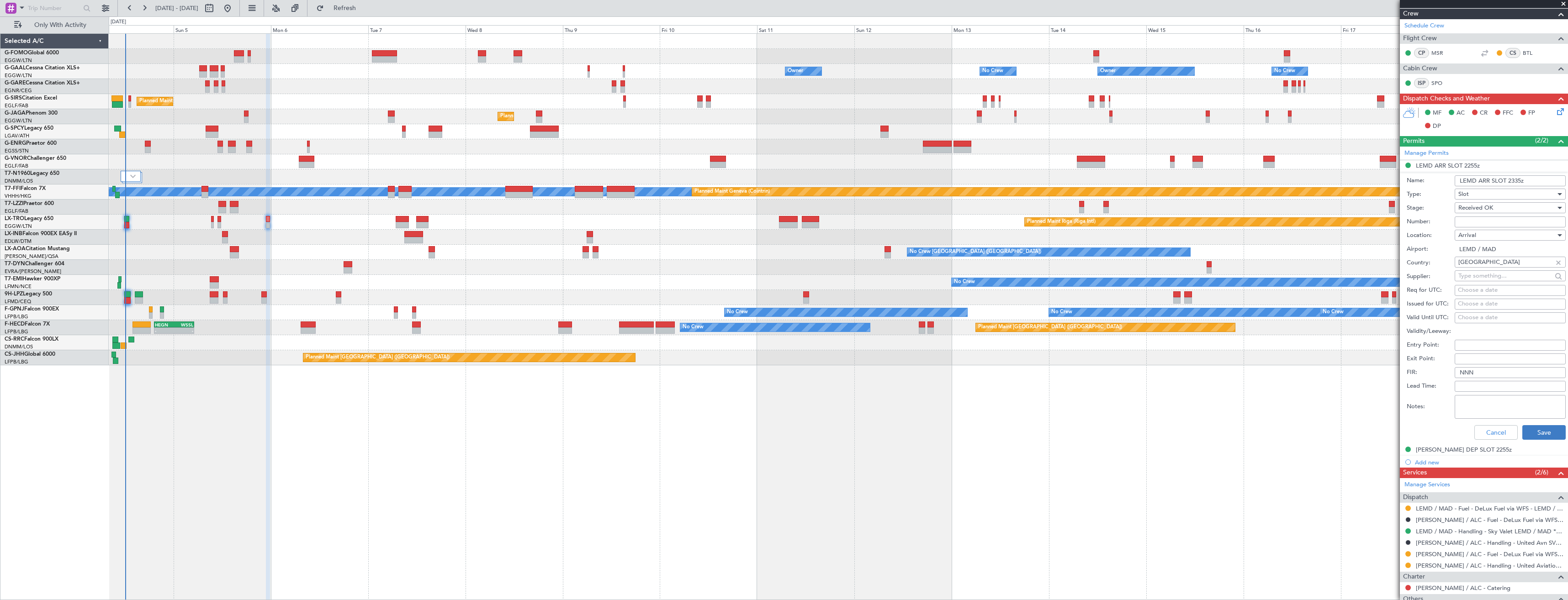
type input "LEMD ARR SLOT 2335z"
click at [1529, 433] on button "Save" at bounding box center [1544, 433] width 43 height 15
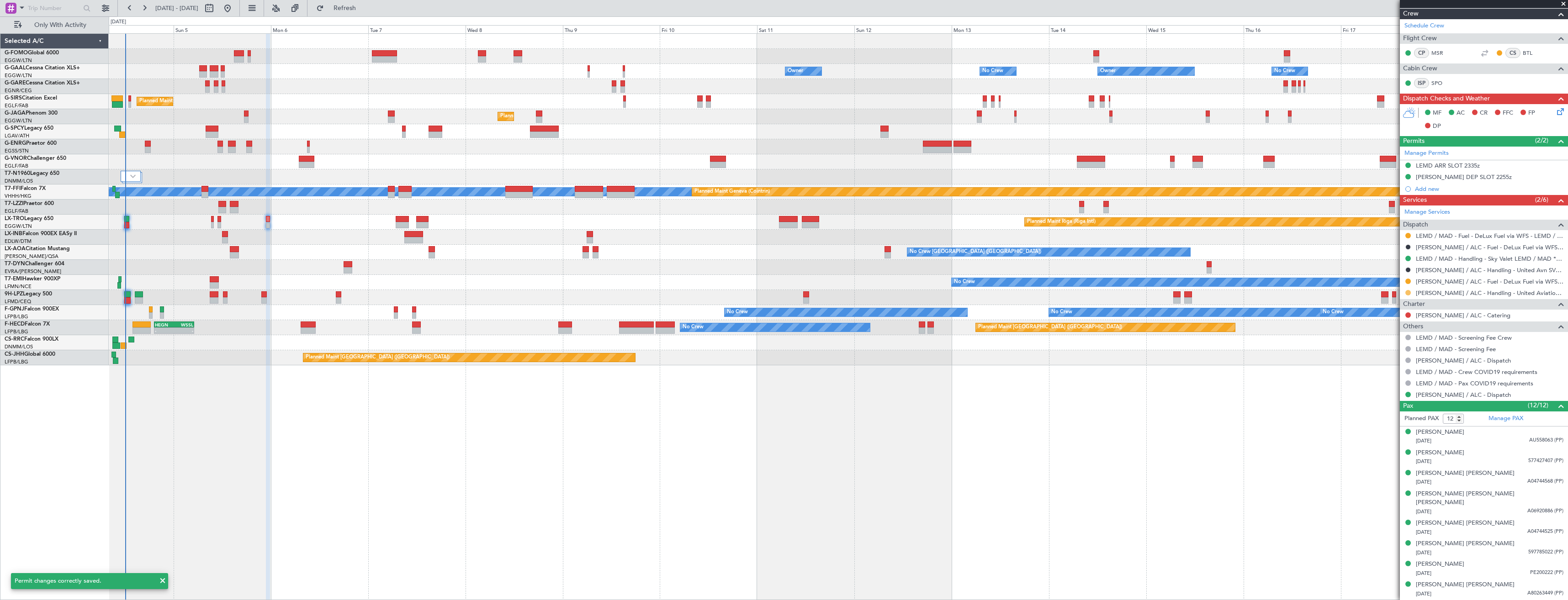
click at [1405, 292] on button at bounding box center [1408, 293] width 5 height 5
click at [1383, 403] on span "Confirmed" at bounding box center [1382, 401] width 29 height 9
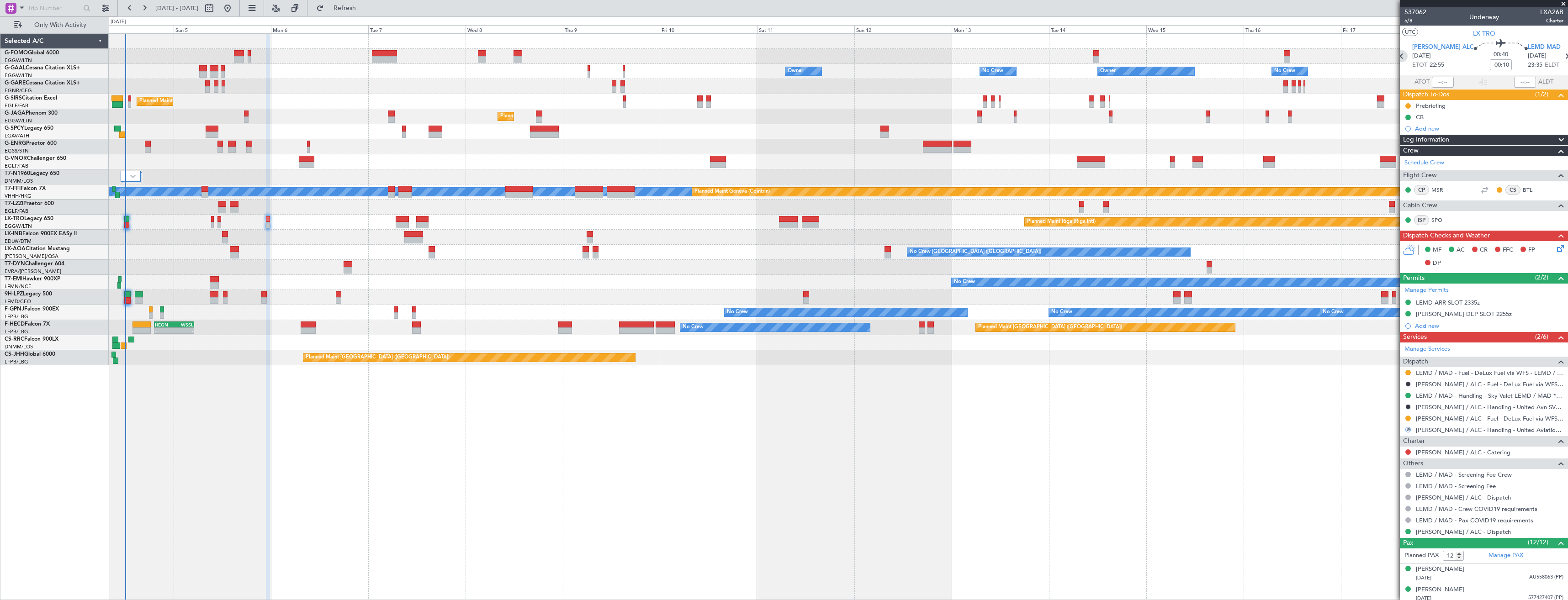
click at [1408, 56] on icon at bounding box center [1402, 57] width 12 height 12
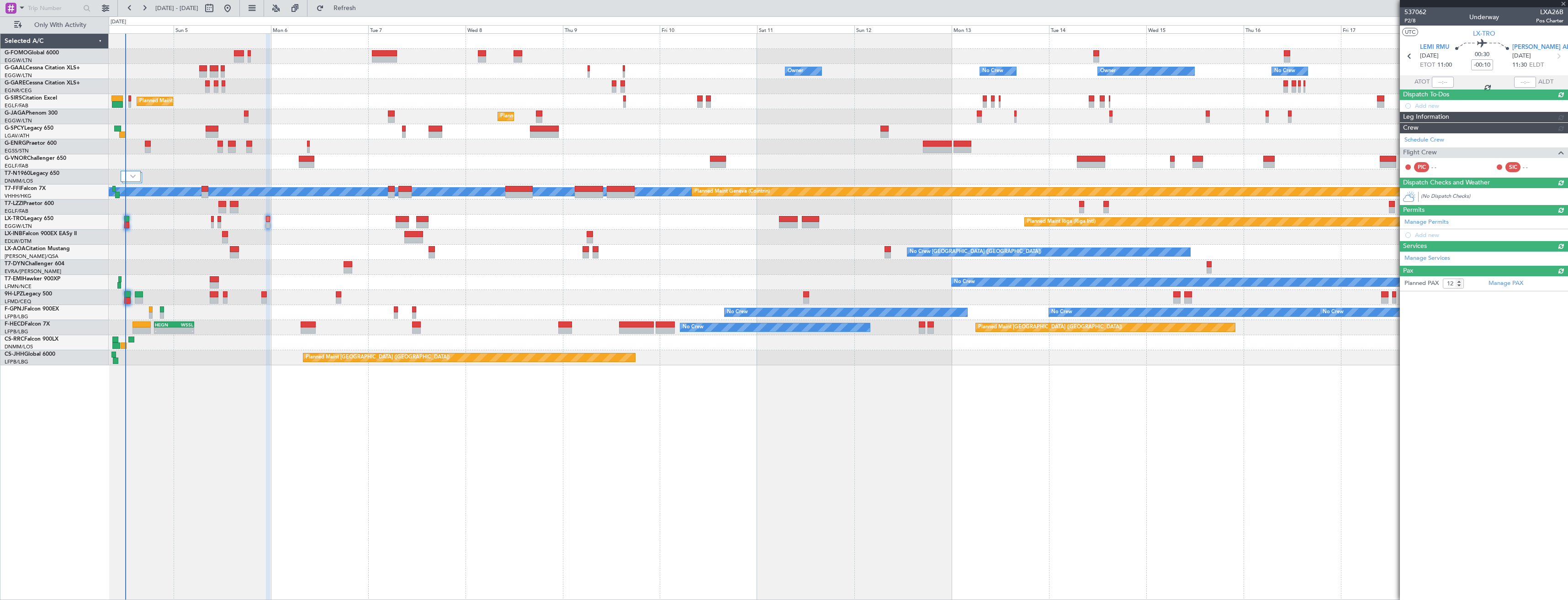
type input "+00:20"
type input "0"
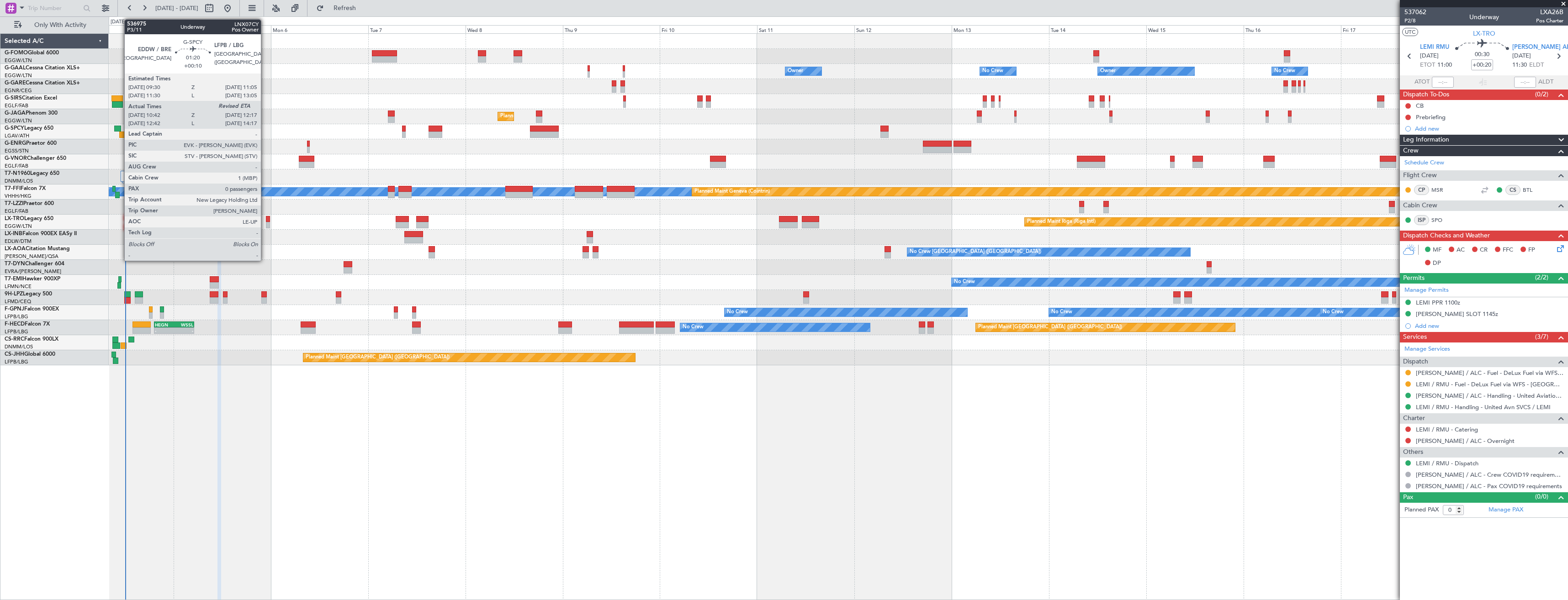
click at [120, 134] on div at bounding box center [122, 134] width 7 height 7
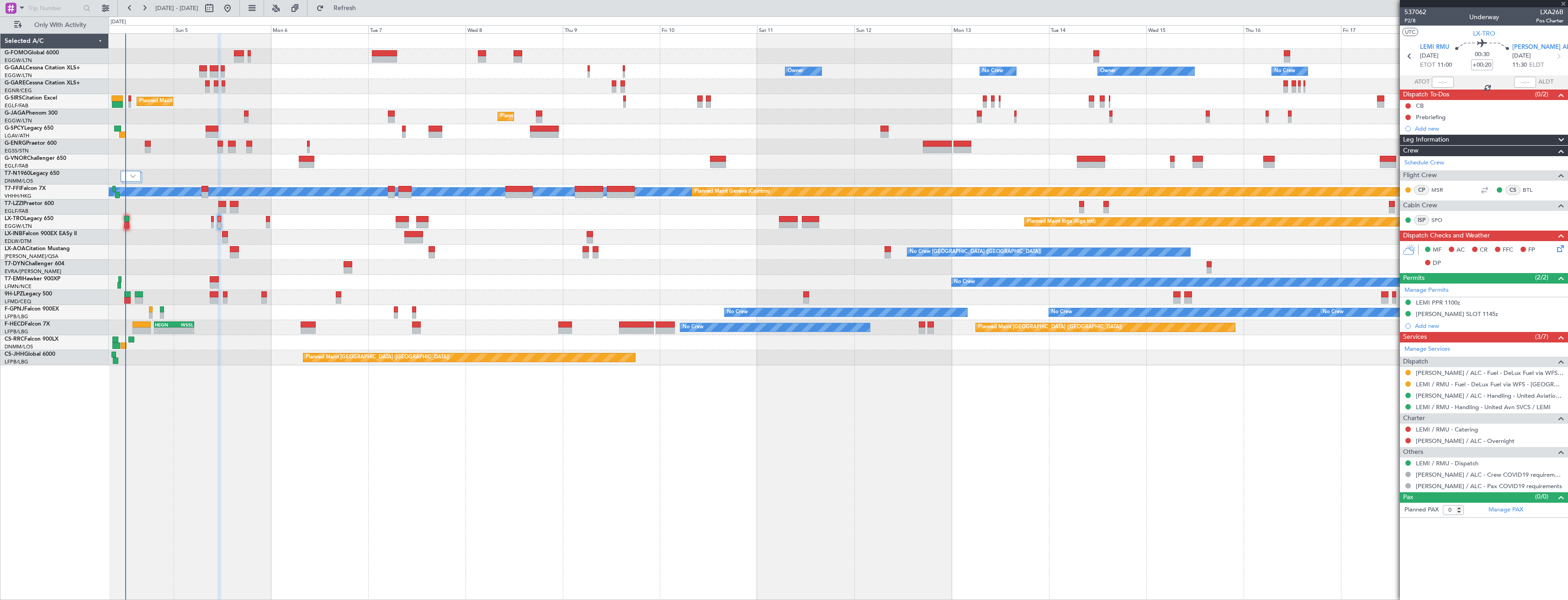
type input "+00:10"
type input "10:42"
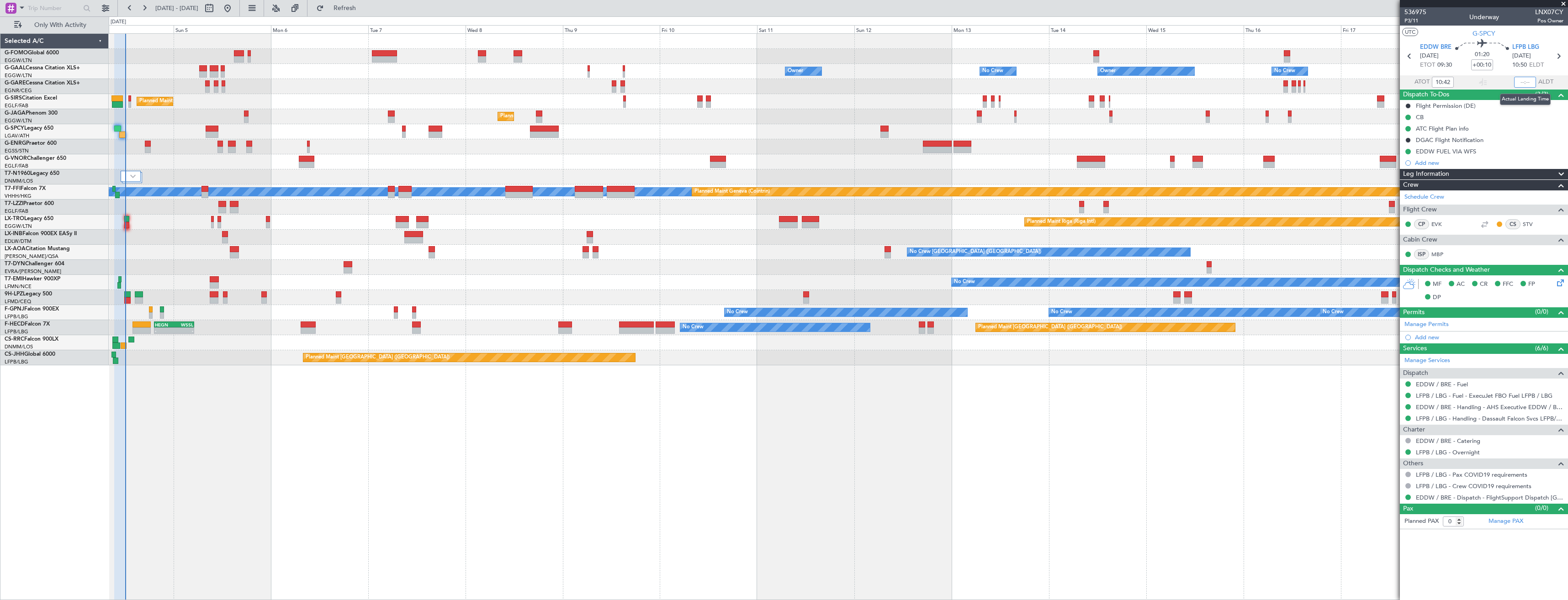
click at [1525, 82] on input "text" at bounding box center [1525, 82] width 22 height 11
type input "12:03"
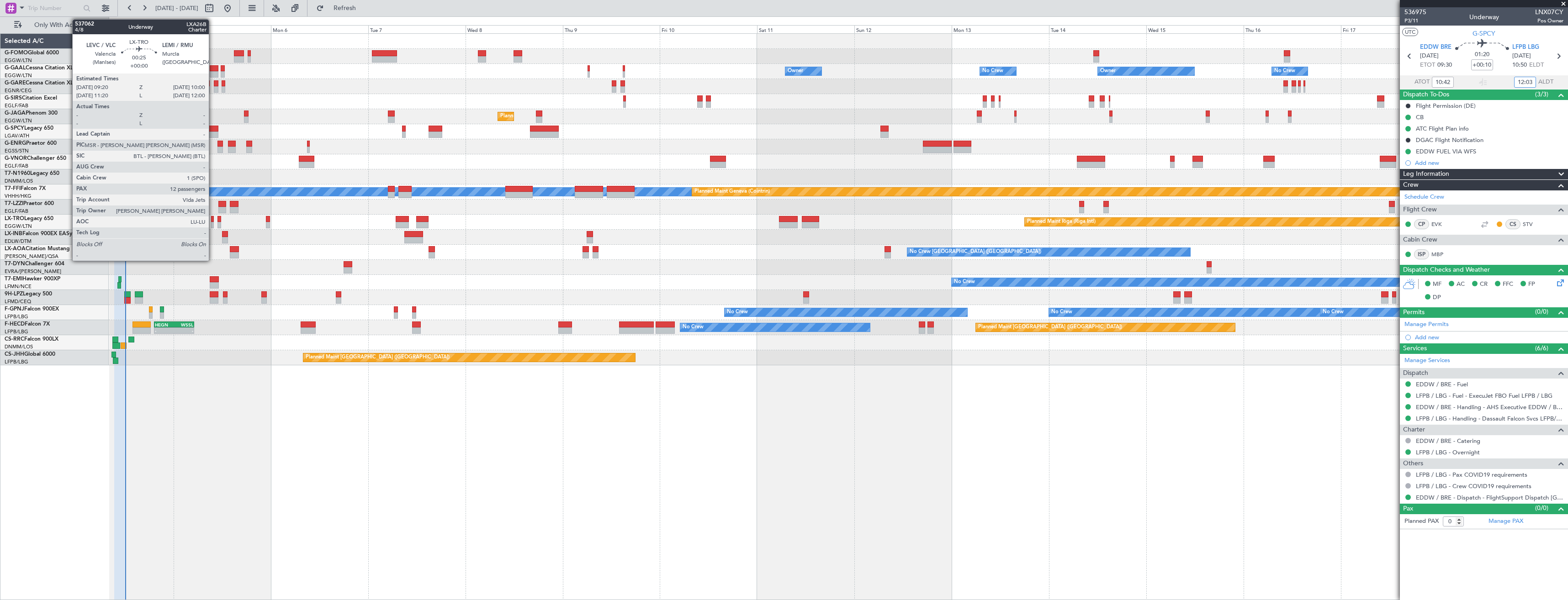
click at [213, 220] on div at bounding box center [212, 219] width 3 height 7
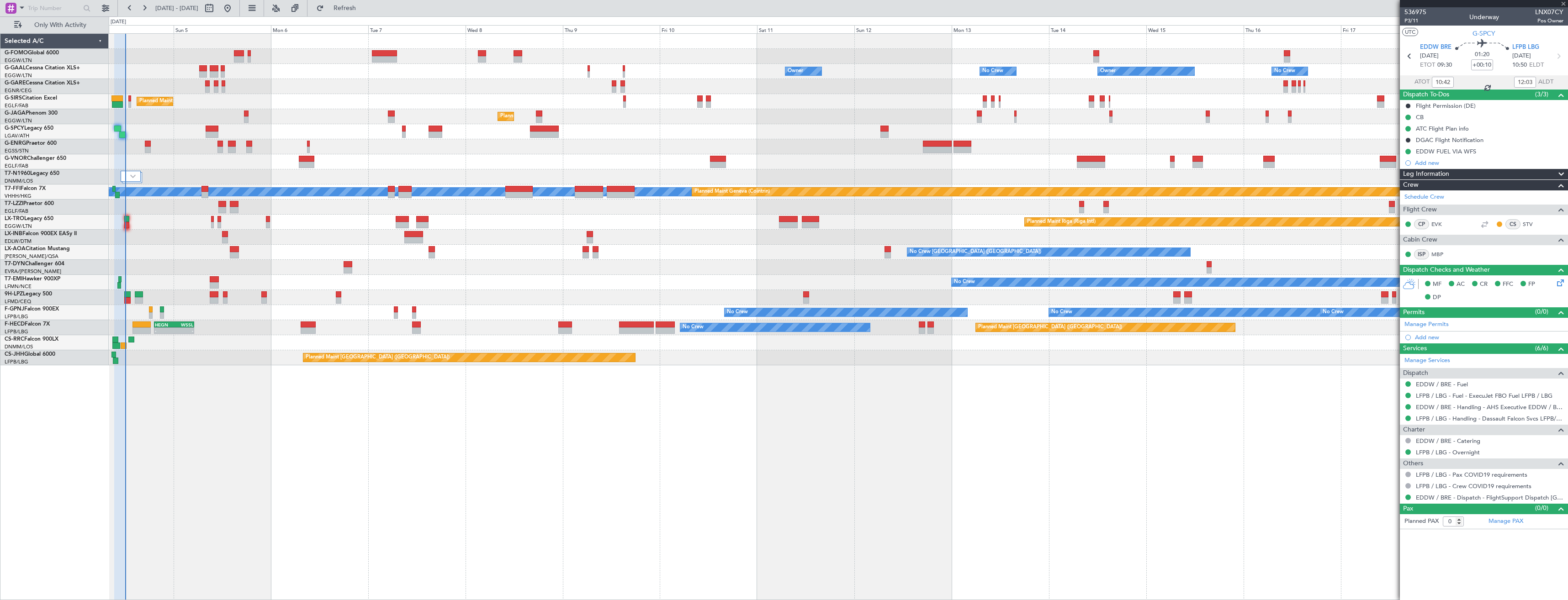
type input "12"
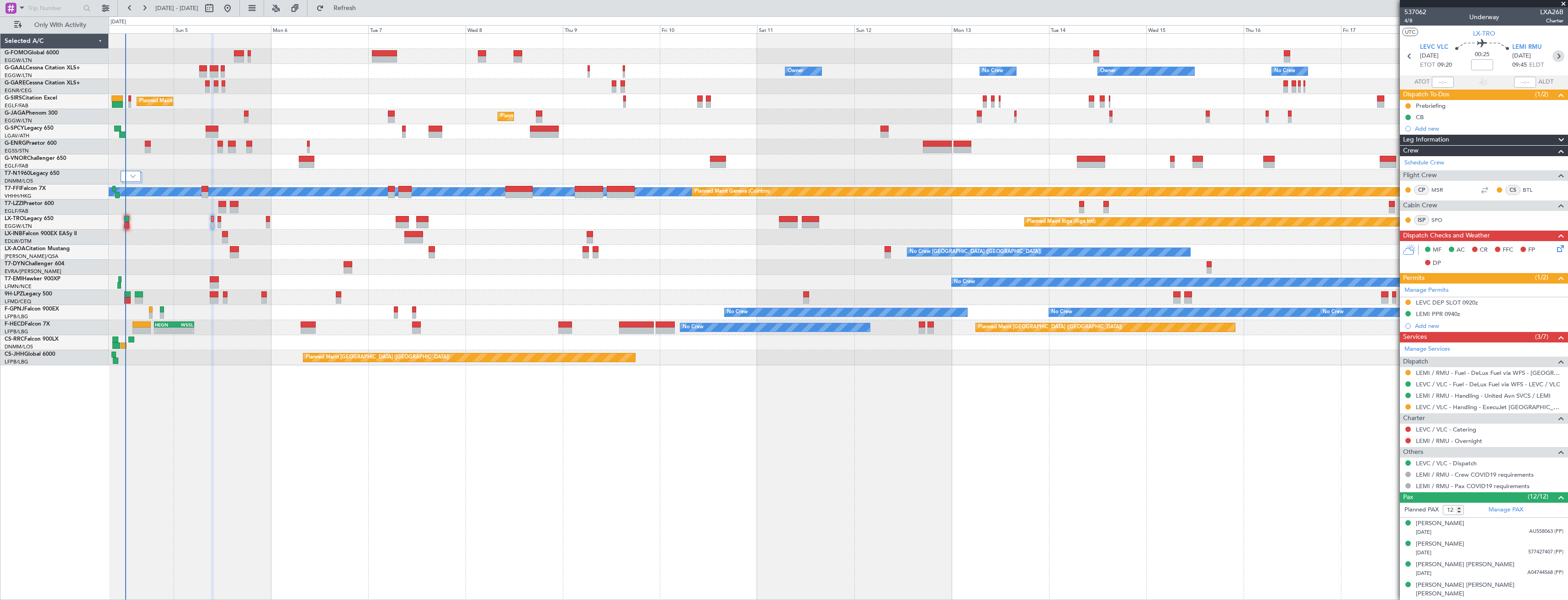
click at [1552, 55] on icon at bounding box center [1558, 57] width 12 height 12
type input "+00:20"
type input "0"
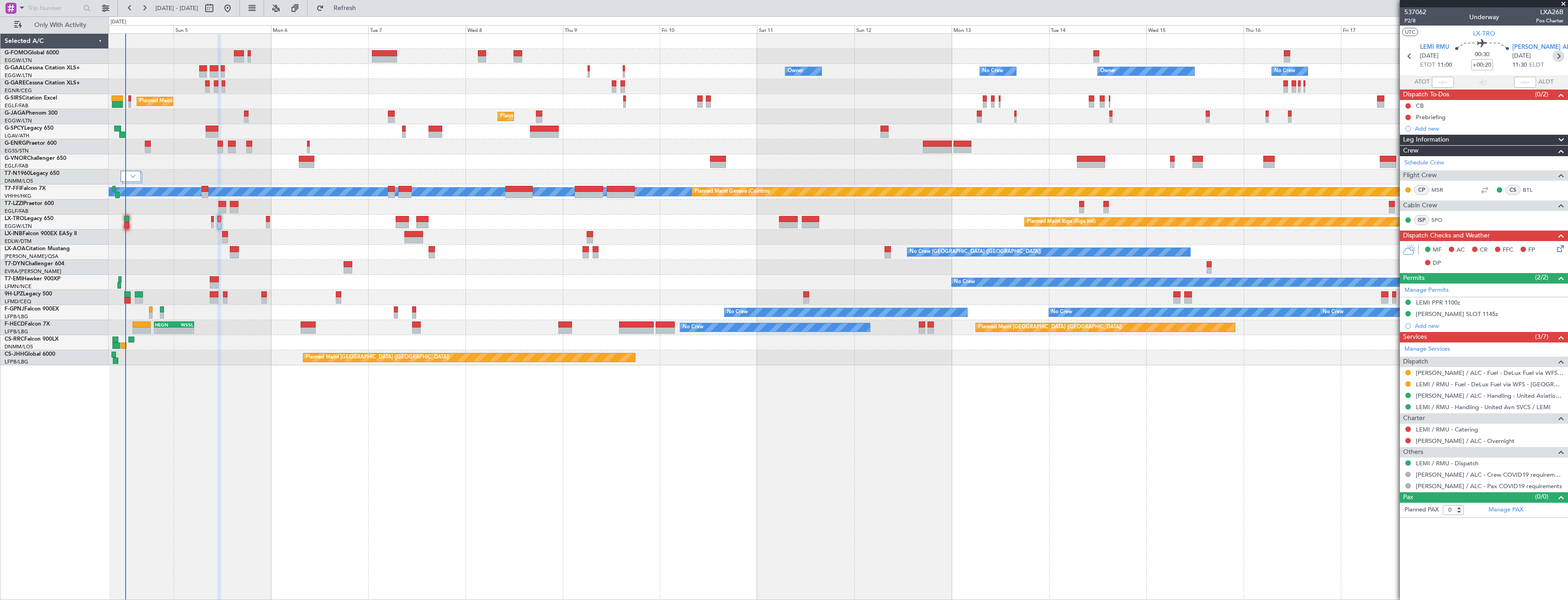
click at [1556, 60] on icon at bounding box center [1558, 57] width 12 height 12
type input "-00:10"
type input "12"
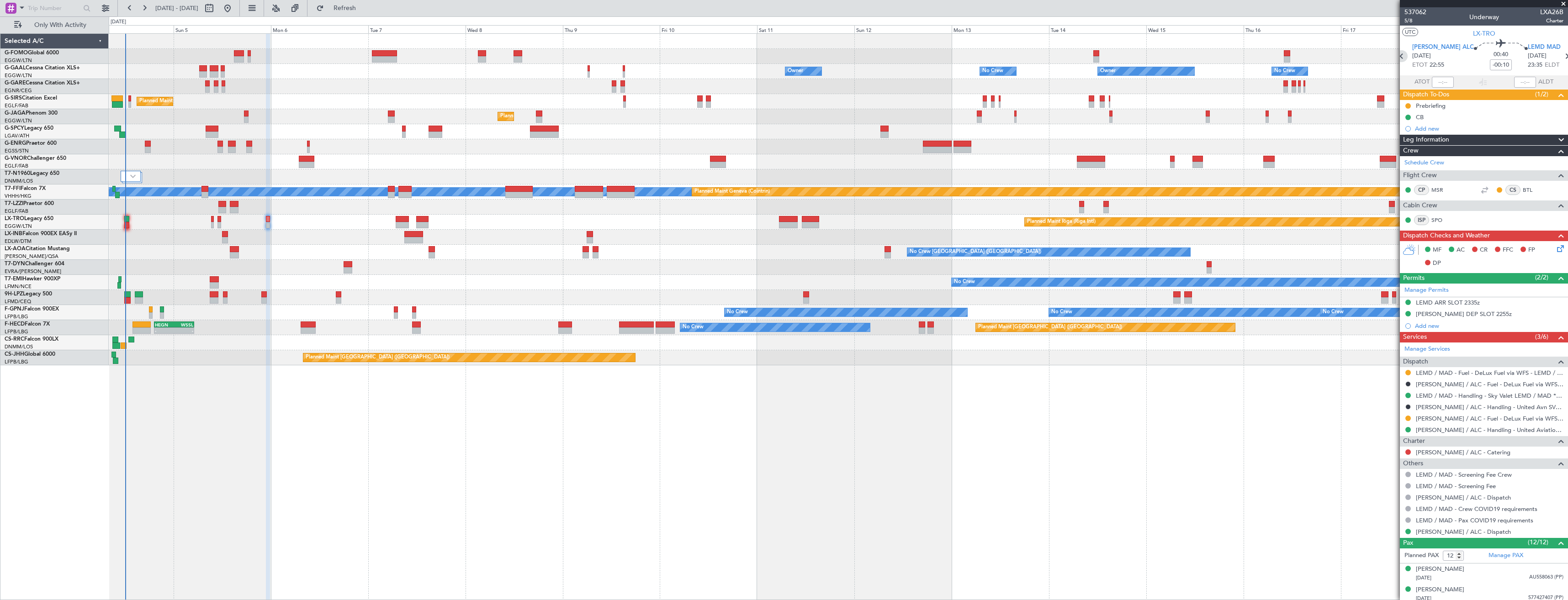
click at [1408, 54] on icon at bounding box center [1402, 57] width 12 height 12
type input "+00:20"
type input "0"
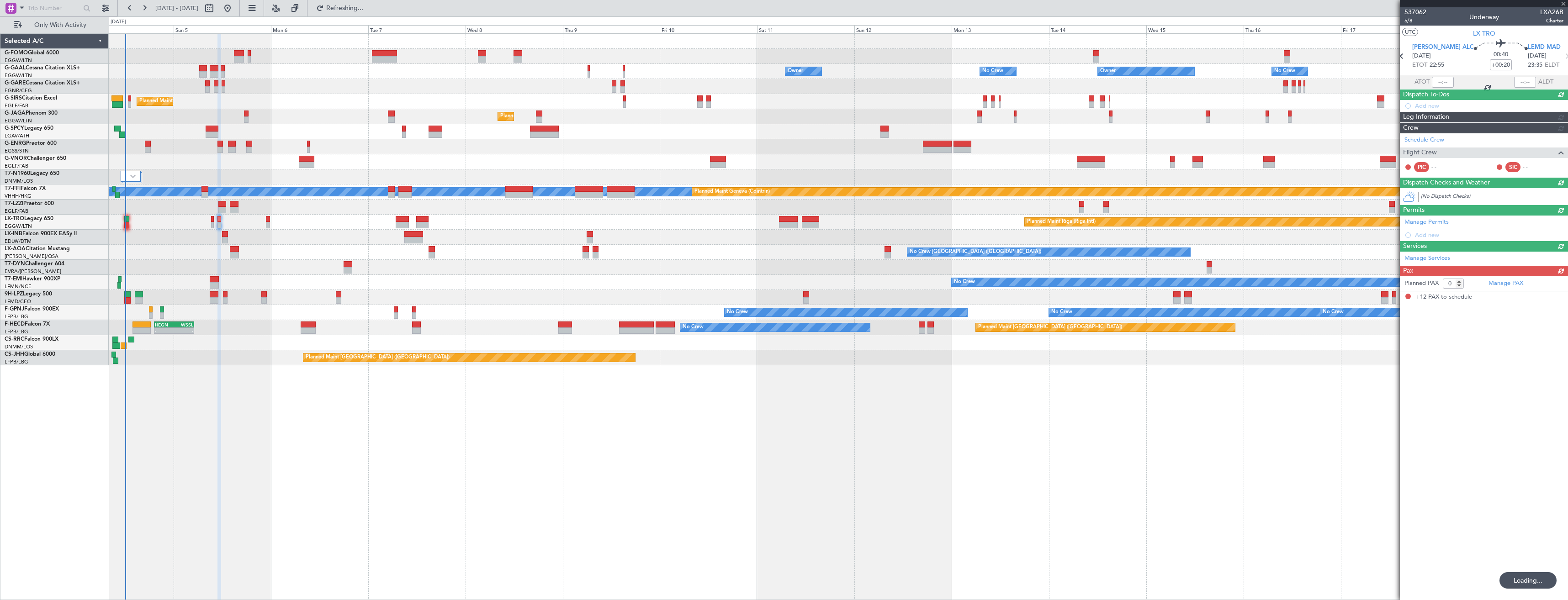
type input "-00:10"
type input "12"
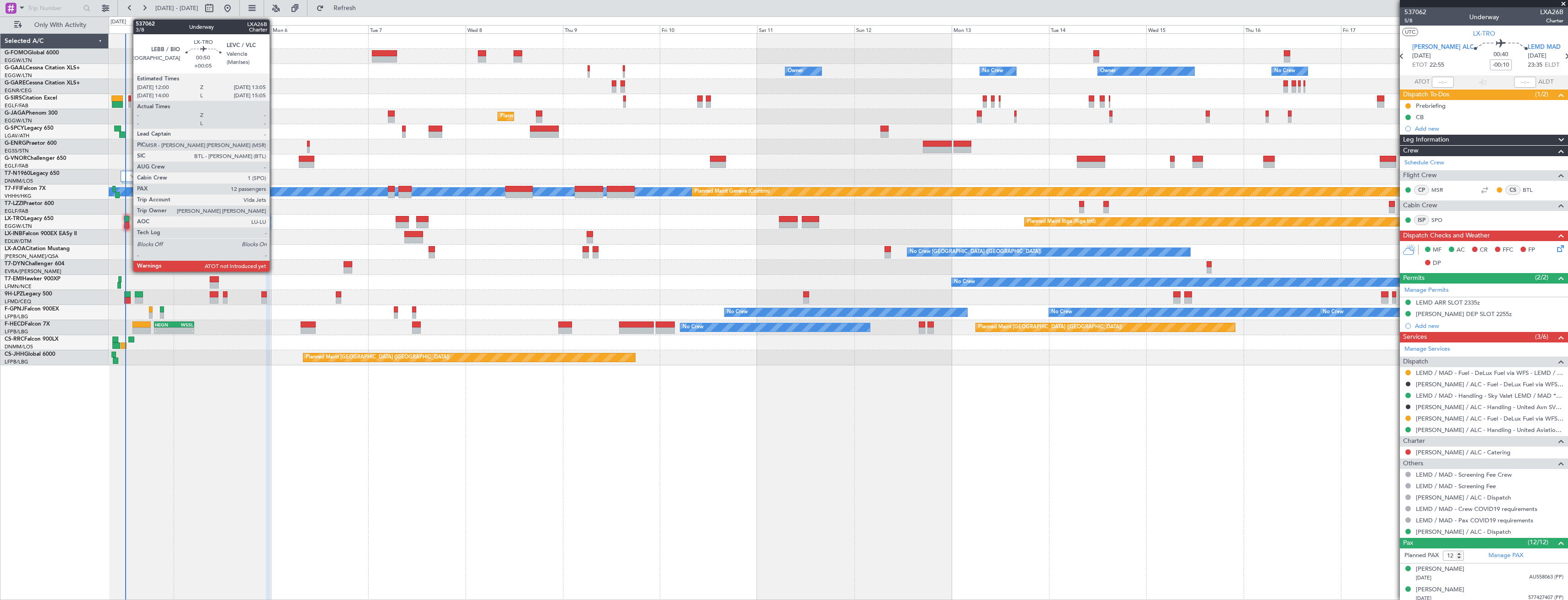
click at [128, 226] on div at bounding box center [127, 225] width 5 height 7
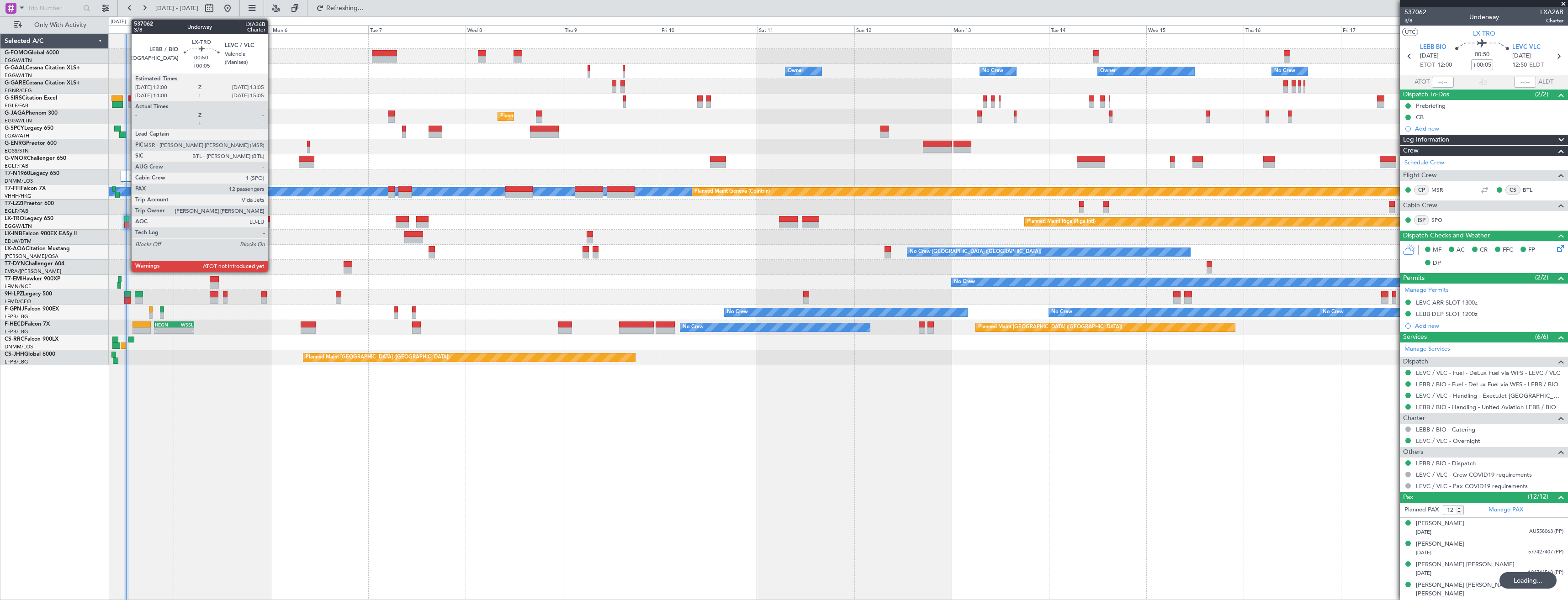
click at [127, 219] on div at bounding box center [127, 219] width 5 height 7
click at [268, 223] on div at bounding box center [268, 225] width 4 height 7
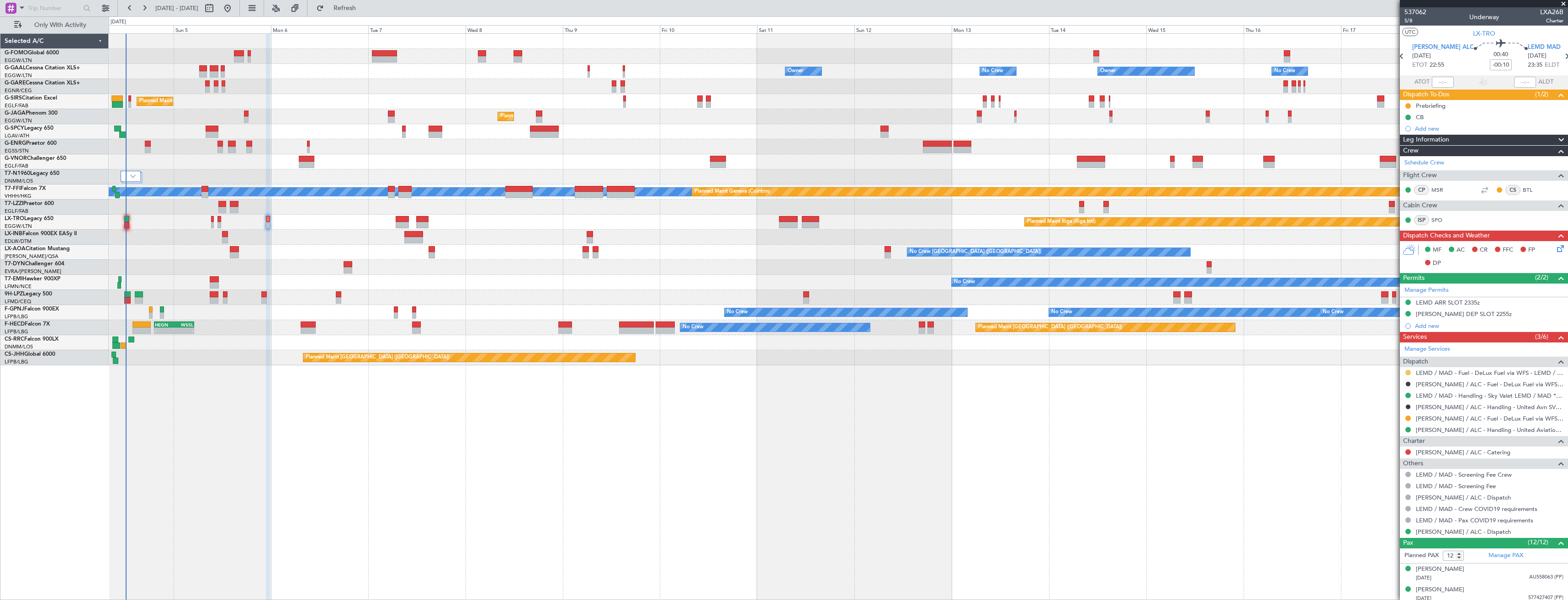
click at [1408, 374] on button at bounding box center [1408, 372] width 5 height 5
click at [1391, 478] on span "Confirmed" at bounding box center [1382, 481] width 29 height 9
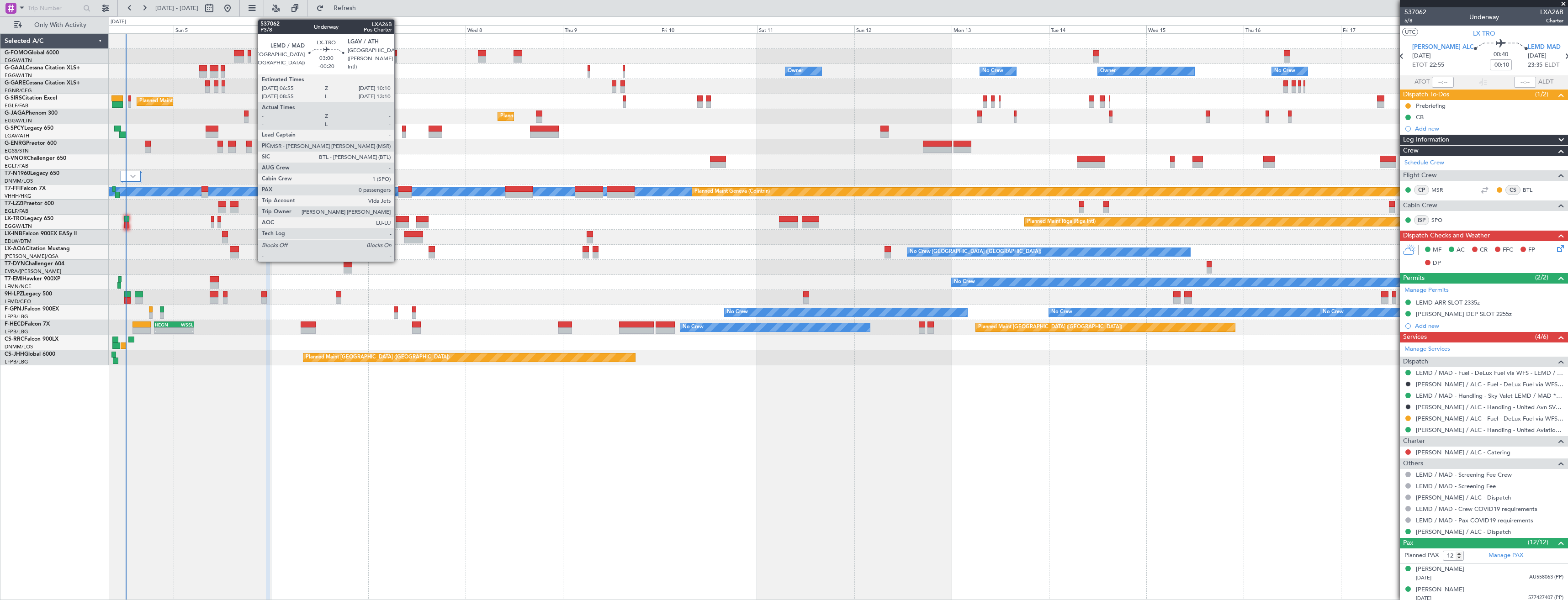
click at [399, 222] on div at bounding box center [402, 219] width 13 height 7
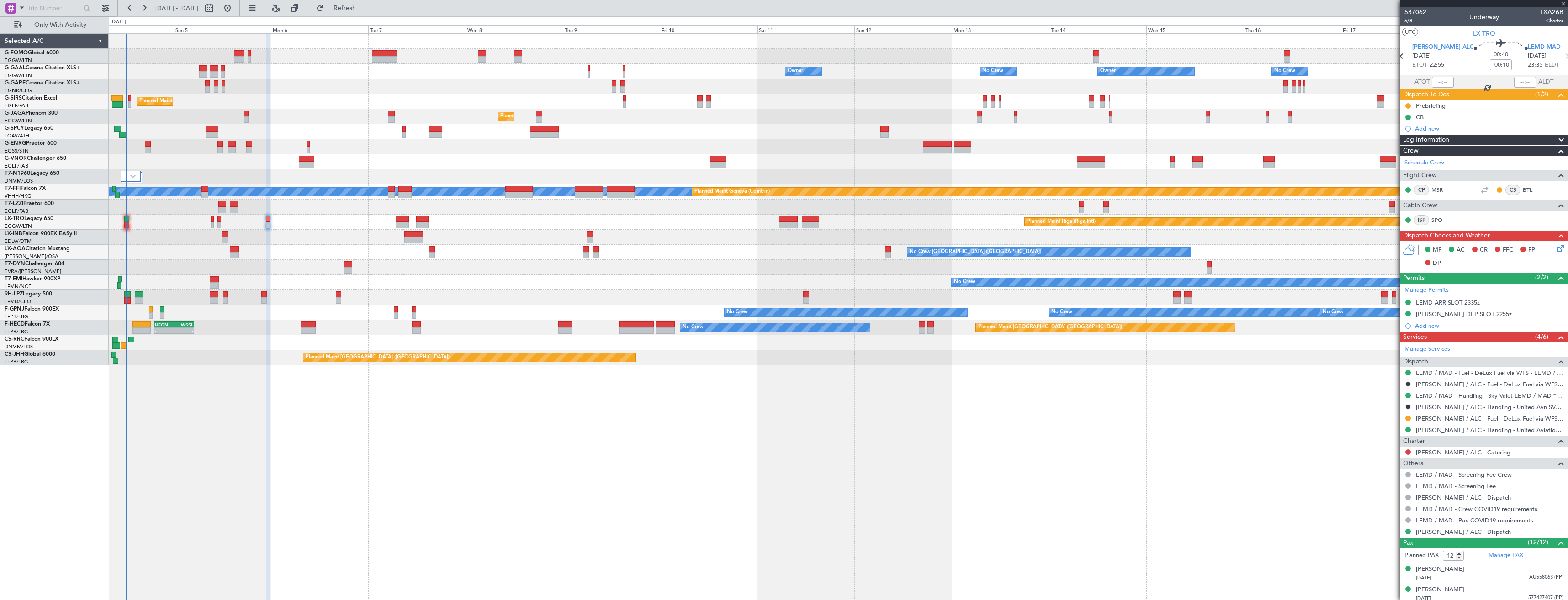
type input "-00:20"
type input "0"
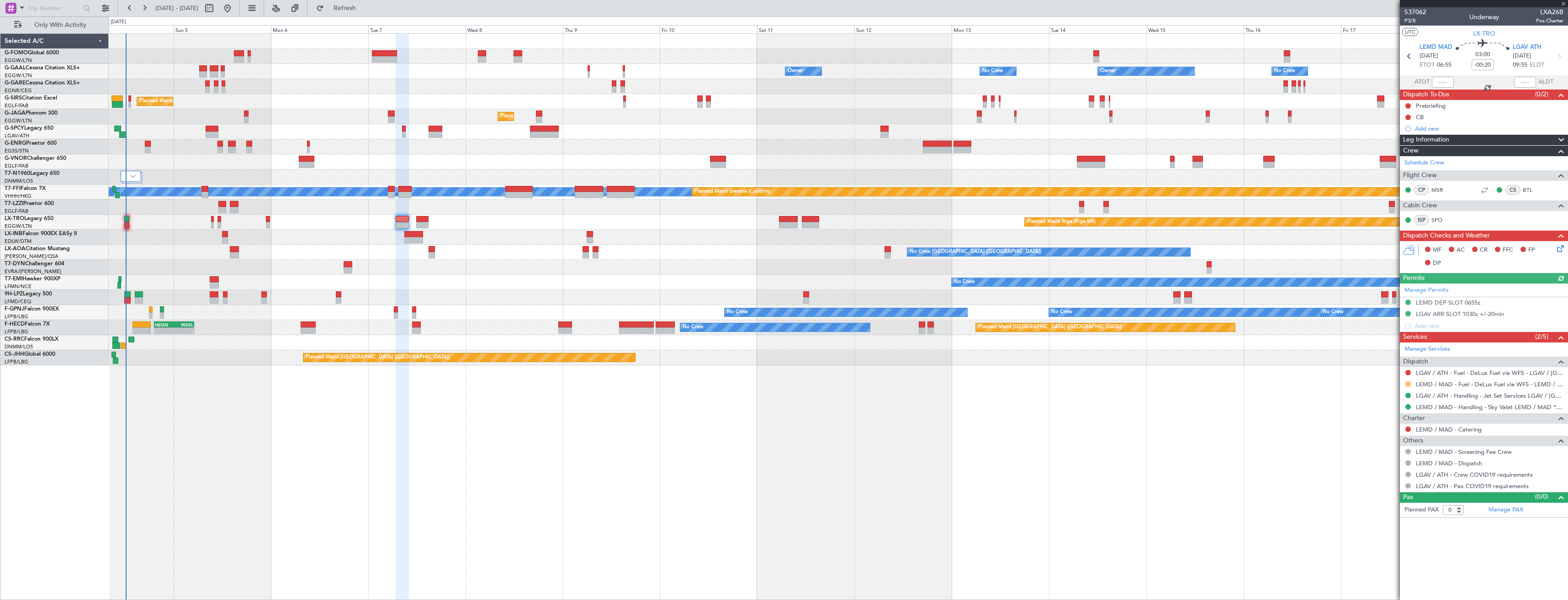
click at [1407, 385] on button at bounding box center [1408, 384] width 5 height 5
click at [1379, 494] on span "Confirmed" at bounding box center [1382, 492] width 29 height 9
click at [1412, 56] on icon at bounding box center [1409, 57] width 12 height 12
type input "-00:10"
type input "12"
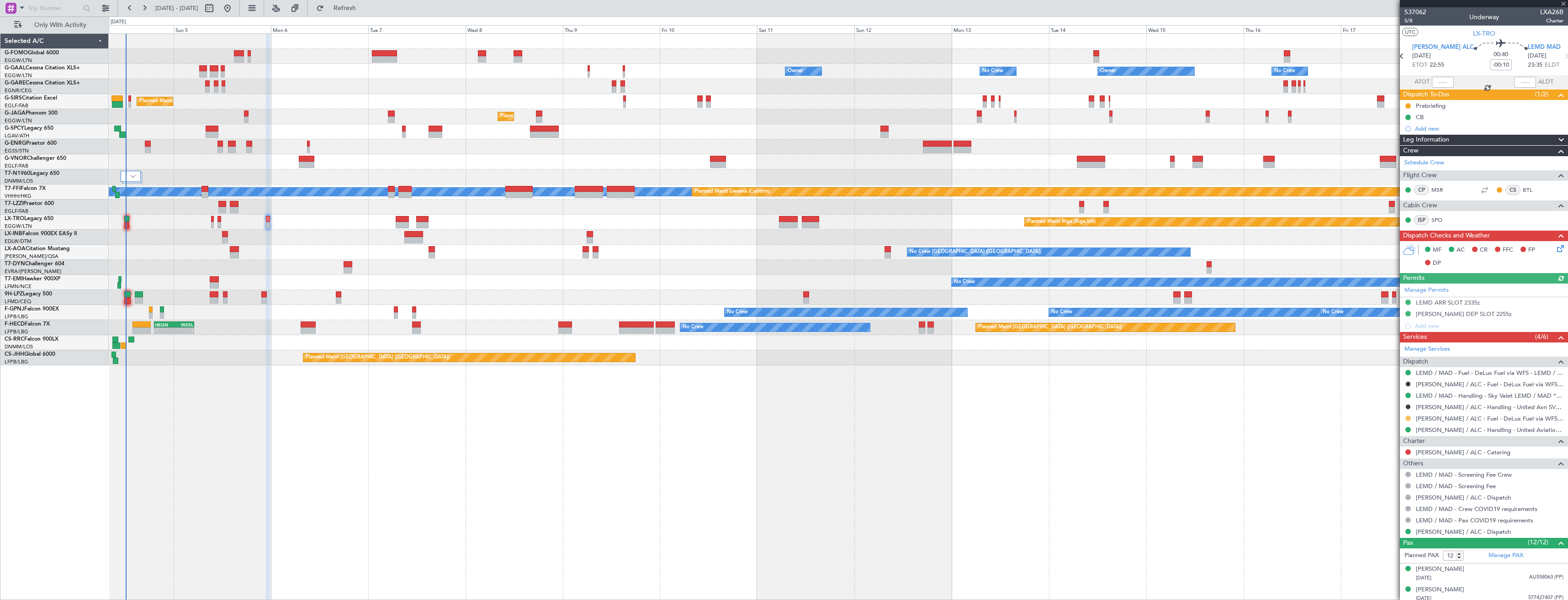
click at [1410, 419] on button at bounding box center [1408, 418] width 5 height 5
click at [1395, 525] on span "Confirmed" at bounding box center [1382, 527] width 29 height 9
click at [1408, 52] on icon at bounding box center [1402, 57] width 12 height 12
type input "+00:20"
type input "0"
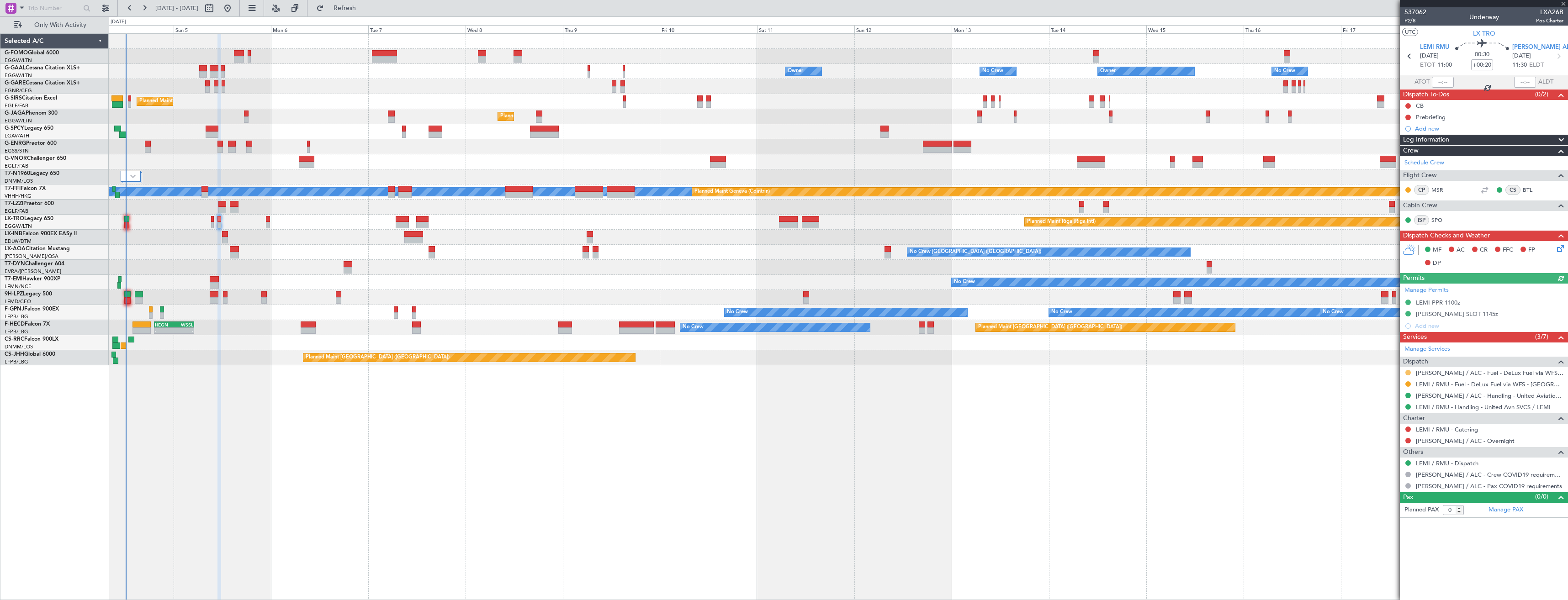
click at [1407, 372] on button at bounding box center [1408, 372] width 5 height 5
click at [1386, 481] on span "Confirmed" at bounding box center [1382, 481] width 29 height 9
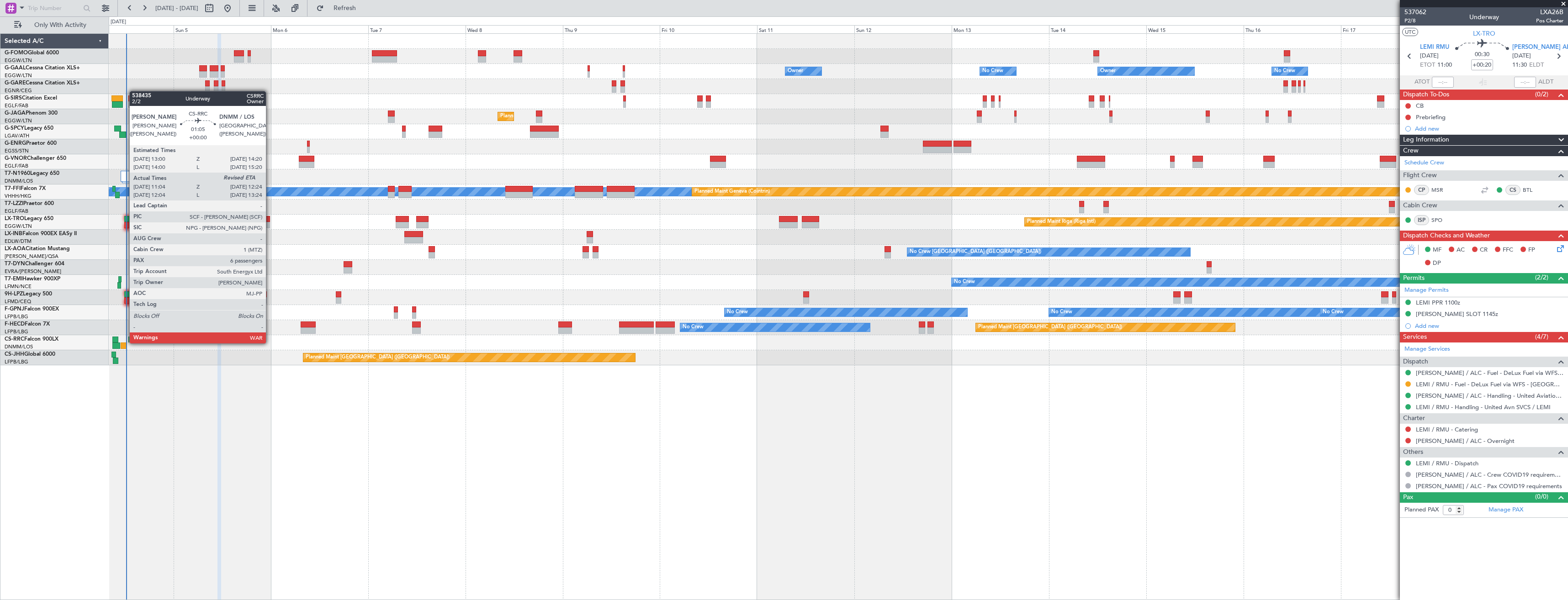
click at [125, 343] on div at bounding box center [123, 346] width 5 height 7
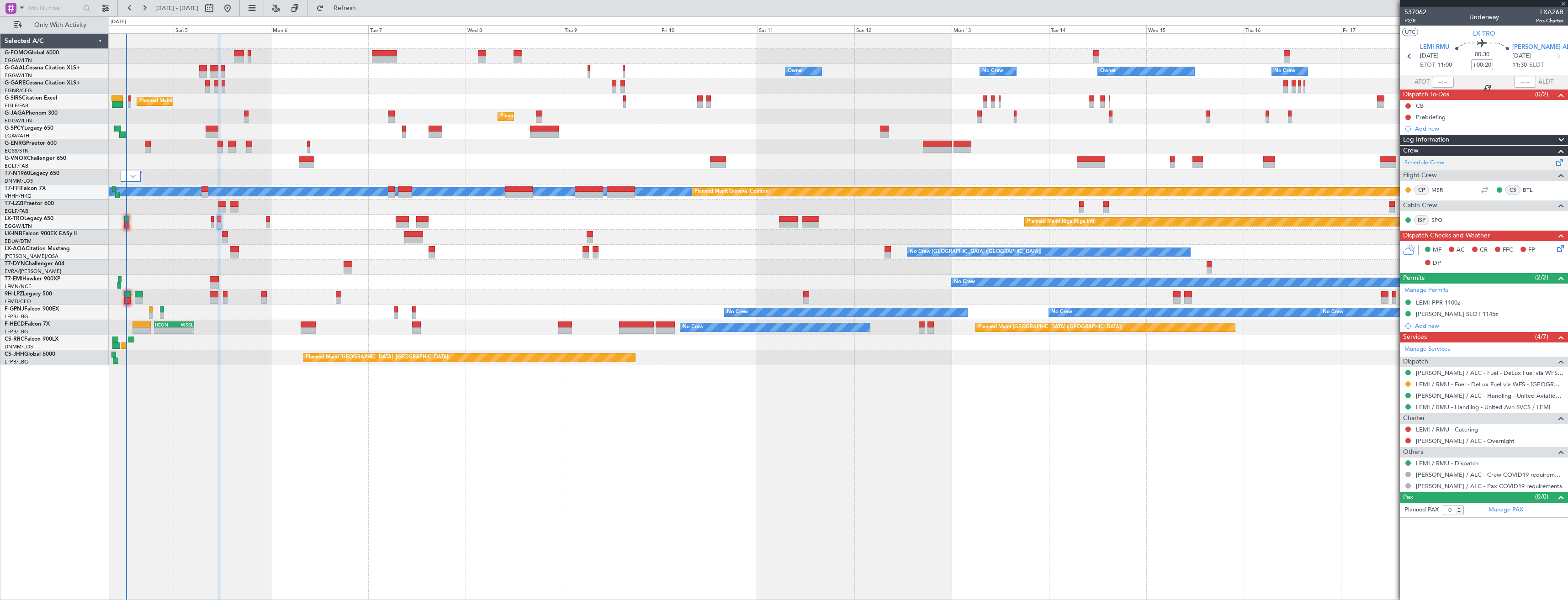
type input "11:14"
type input "6"
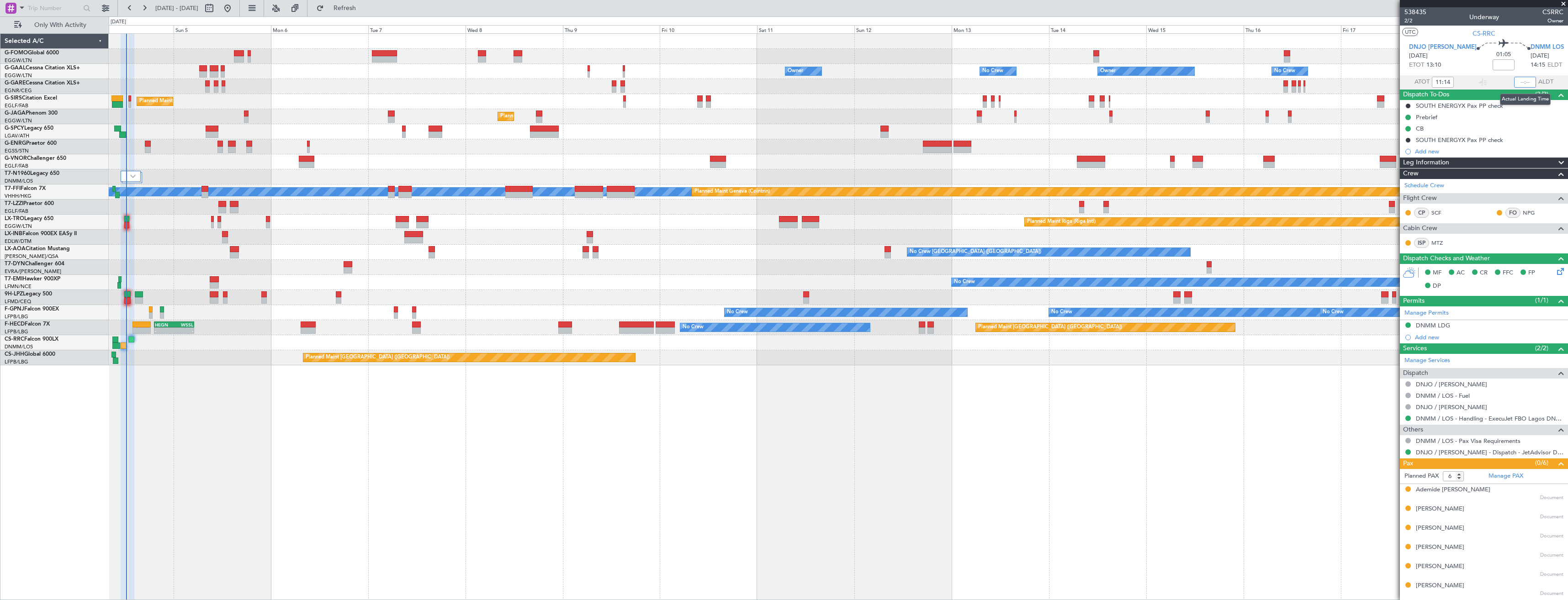
click at [1519, 83] on input "text" at bounding box center [1525, 82] width 22 height 11
type input "12:18"
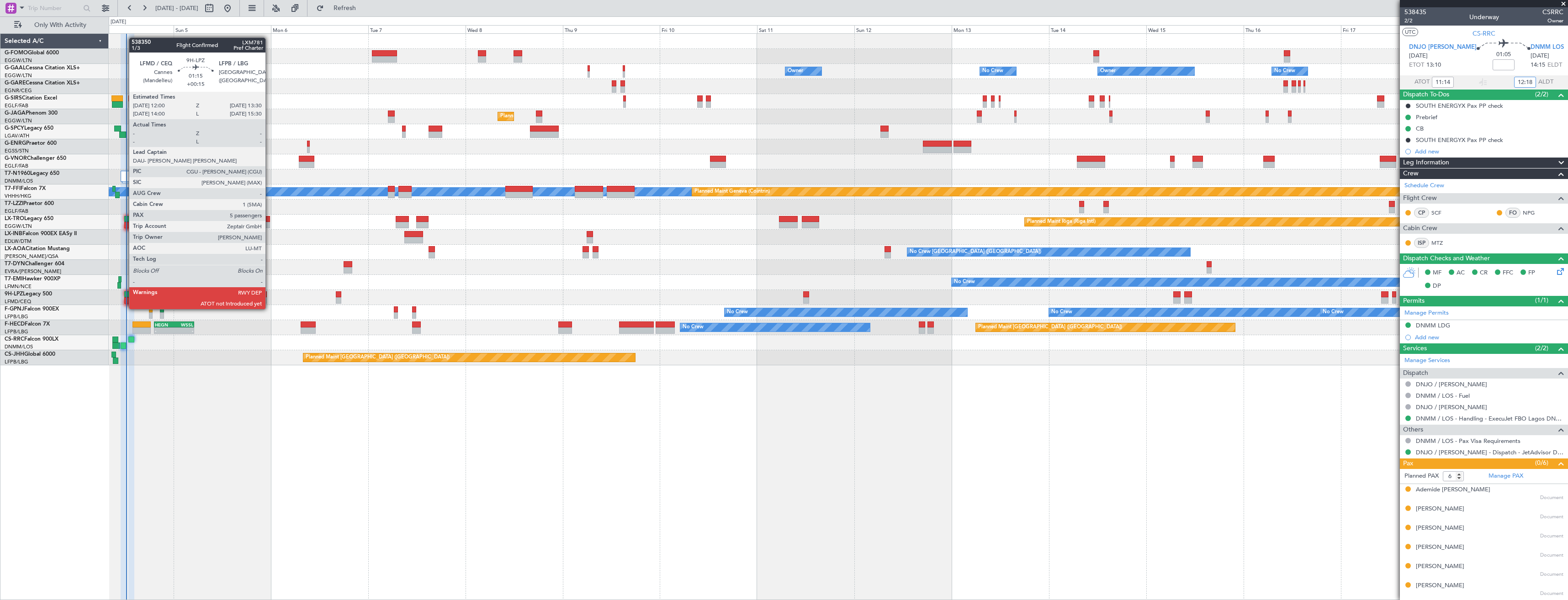
click at [124, 300] on div at bounding box center [127, 301] width 7 height 7
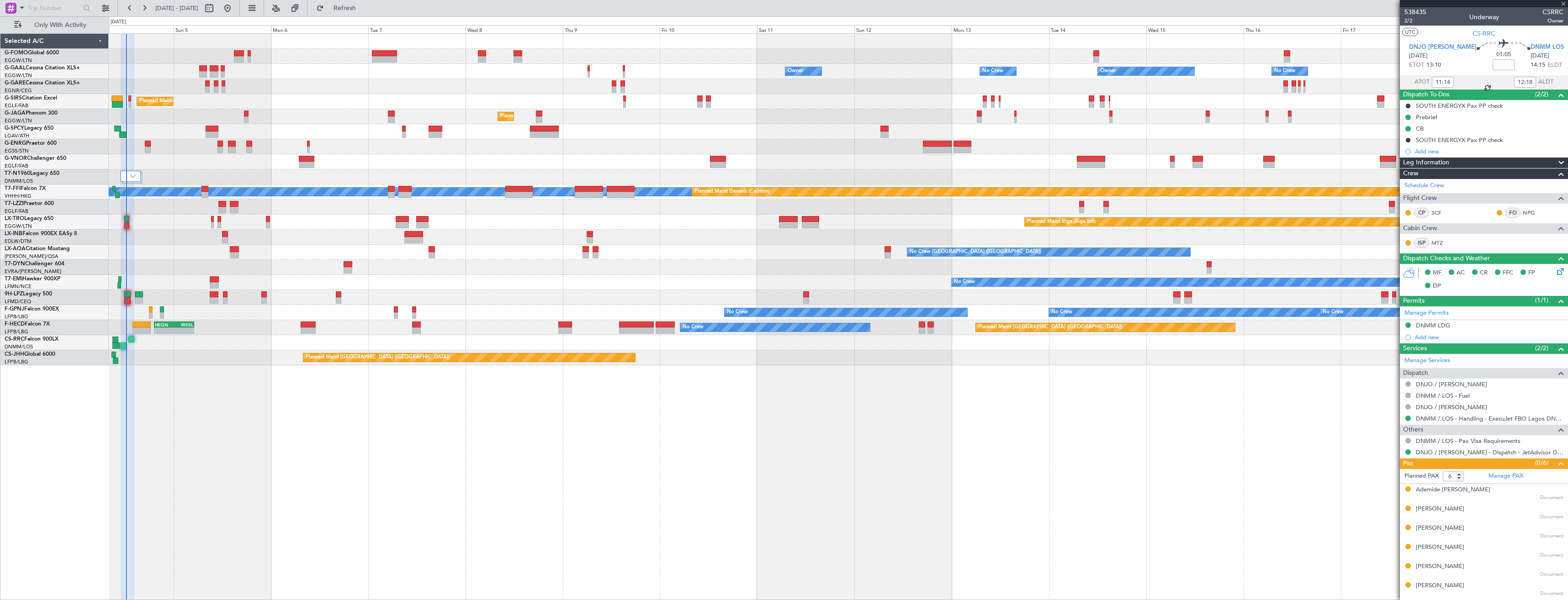
type input "+00:15"
type input "5"
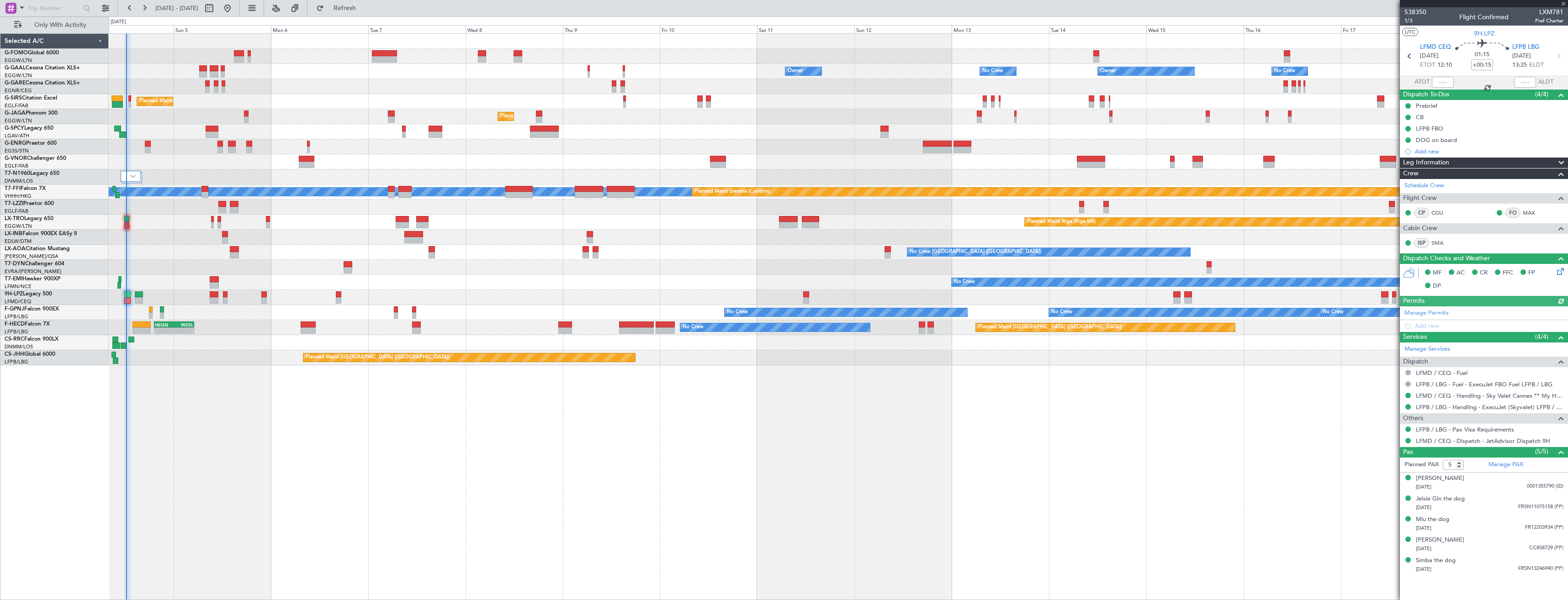
click at [1446, 78] on div at bounding box center [1443, 82] width 22 height 11
click at [1446, 80] on input "text" at bounding box center [1443, 82] width 22 height 11
type input "12:18"
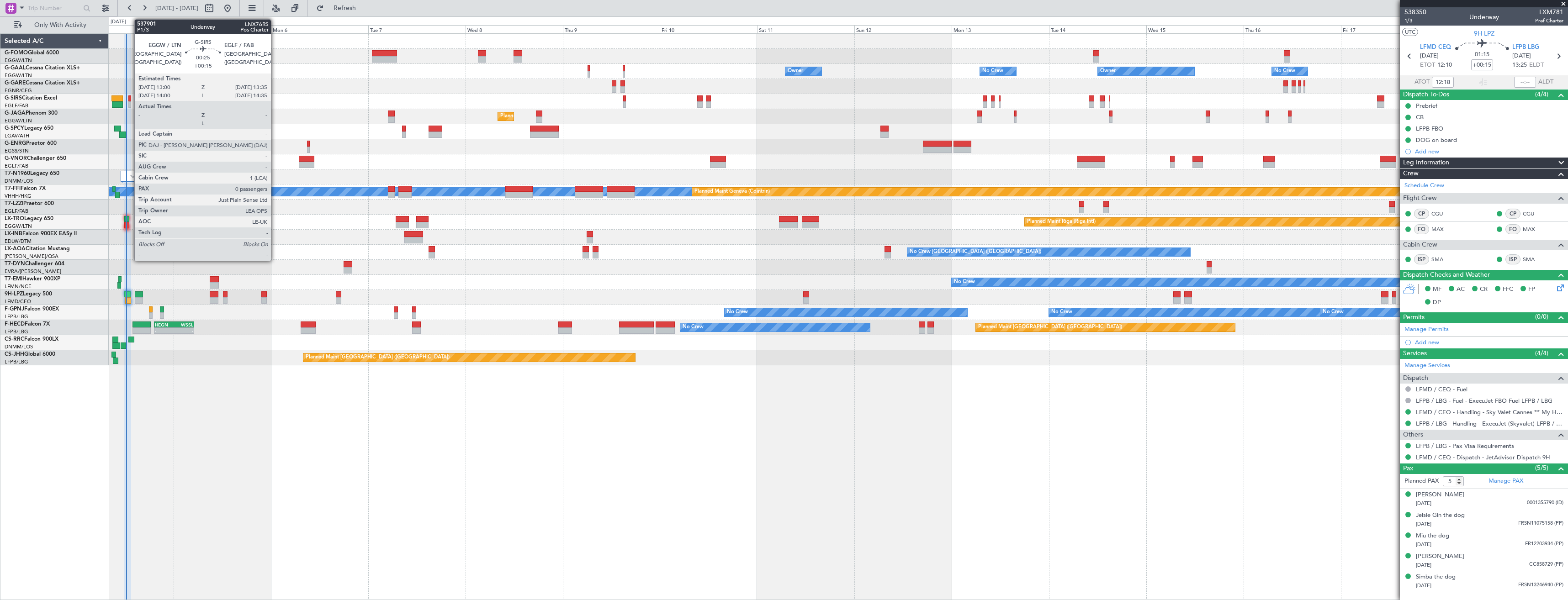
click at [130, 102] on div at bounding box center [130, 105] width 3 height 7
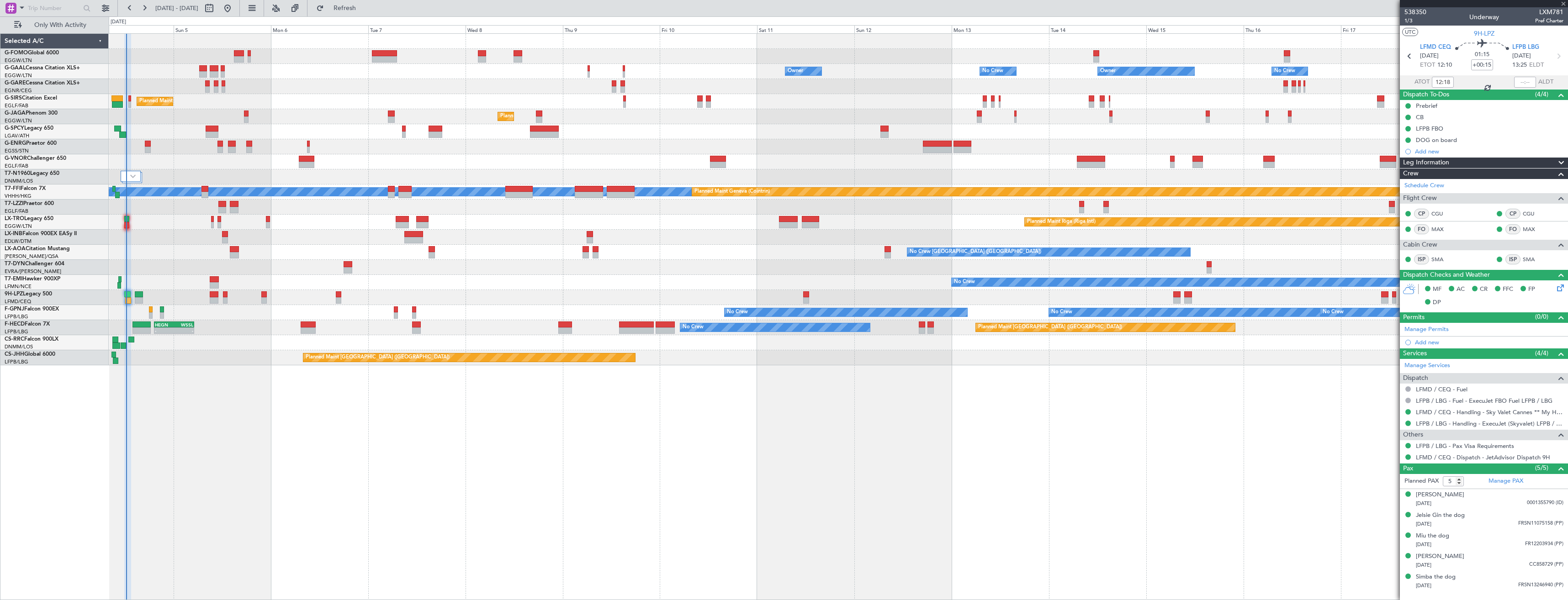
type input "0"
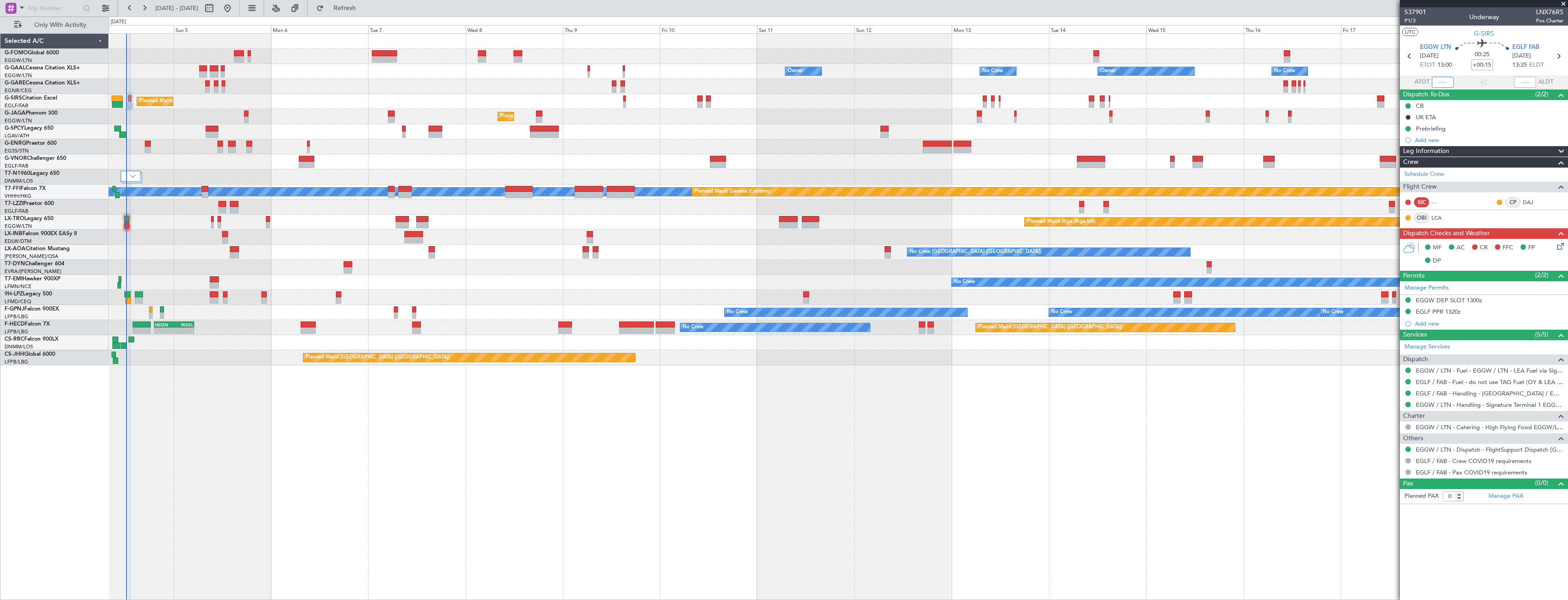
click at [1443, 82] on input "text" at bounding box center [1443, 82] width 22 height 11
type input "12:21"
click at [349, 9] on button "Refresh" at bounding box center [340, 9] width 55 height 15
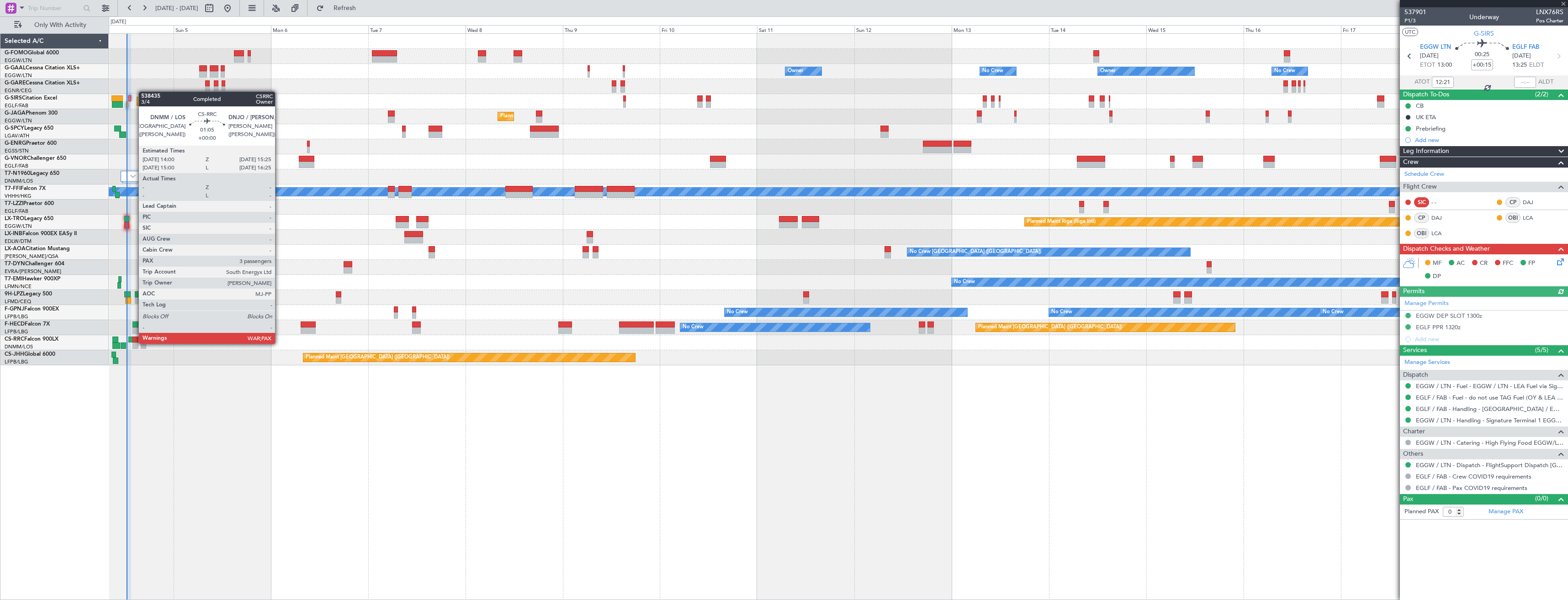
click at [134, 343] on div at bounding box center [136, 346] width 6 height 7
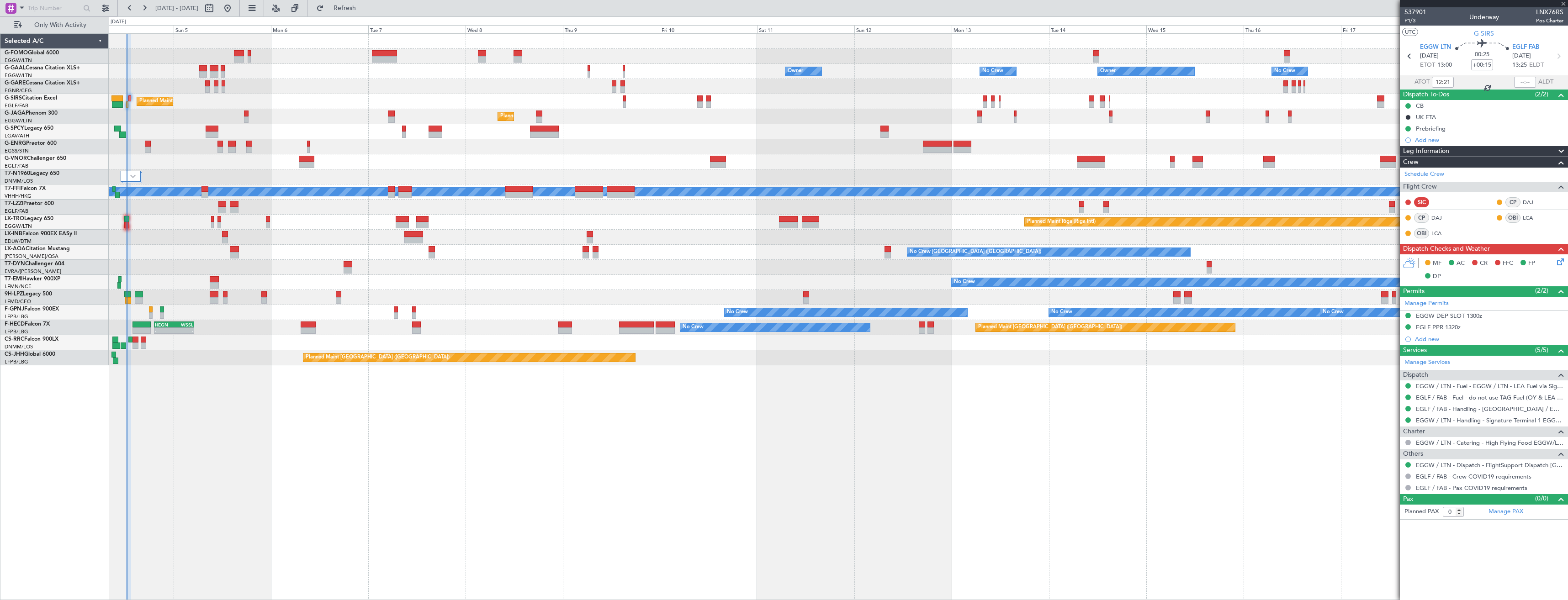
type input "6"
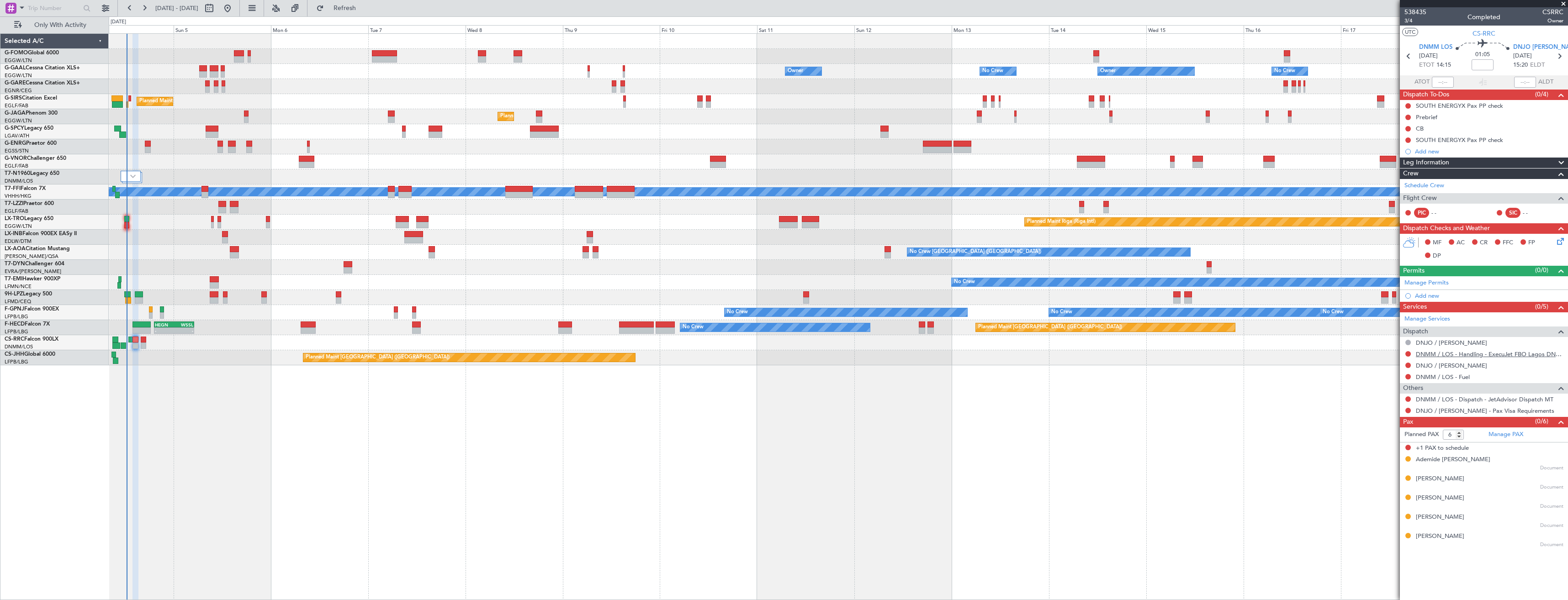
click at [1481, 354] on link "DNMM / LOS - Handling - ExecuJet FBO Lagos DNMM / LOS" at bounding box center [1489, 354] width 147 height 8
click at [356, 12] on button "Refresh" at bounding box center [340, 9] width 55 height 15
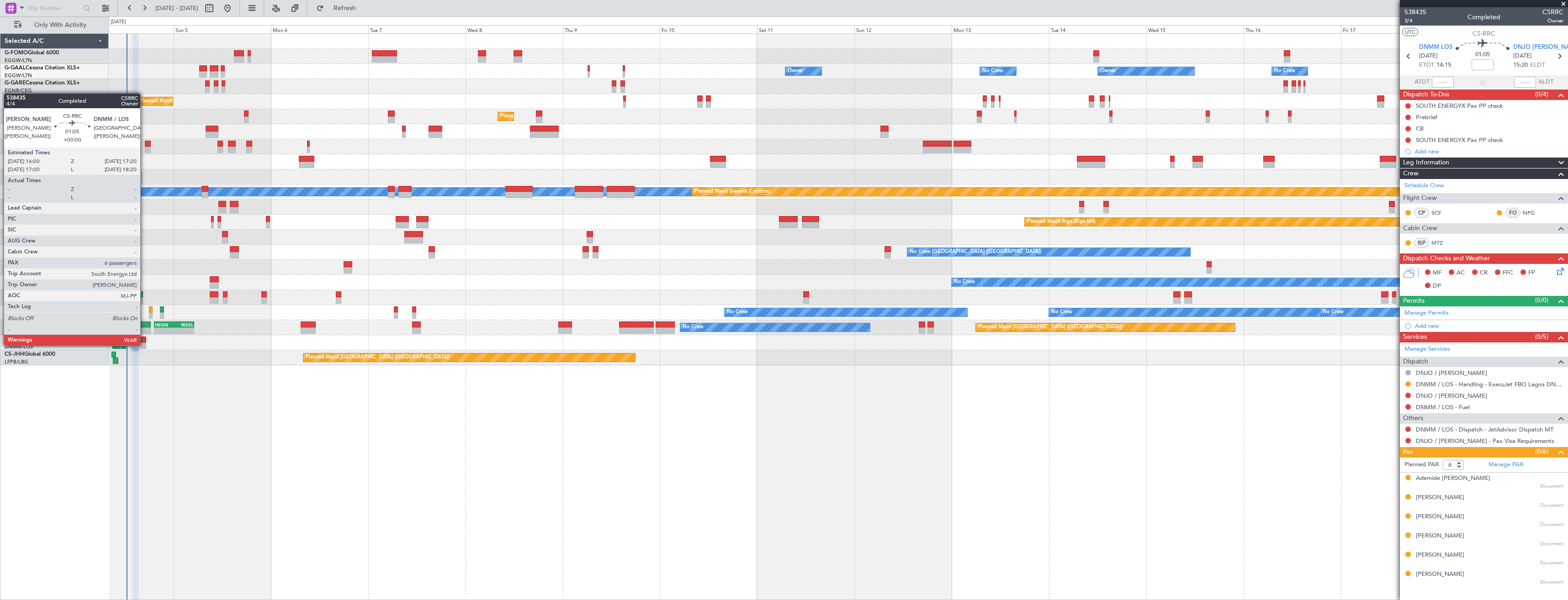
click at [144, 345] on div at bounding box center [143, 346] width 5 height 7
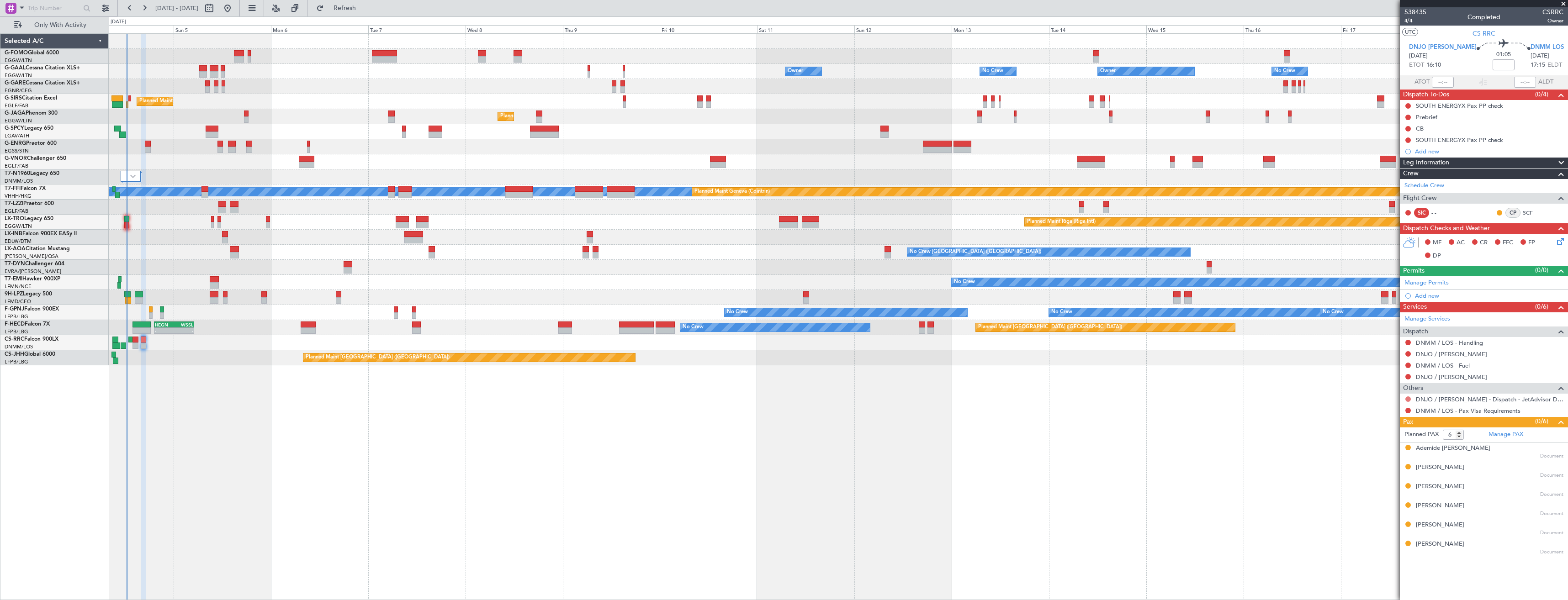
click at [1408, 401] on button at bounding box center [1408, 399] width 5 height 5
click at [1376, 509] on span "Confirmed" at bounding box center [1382, 508] width 29 height 9
click at [1404, 57] on icon at bounding box center [1399, 57] width 12 height 12
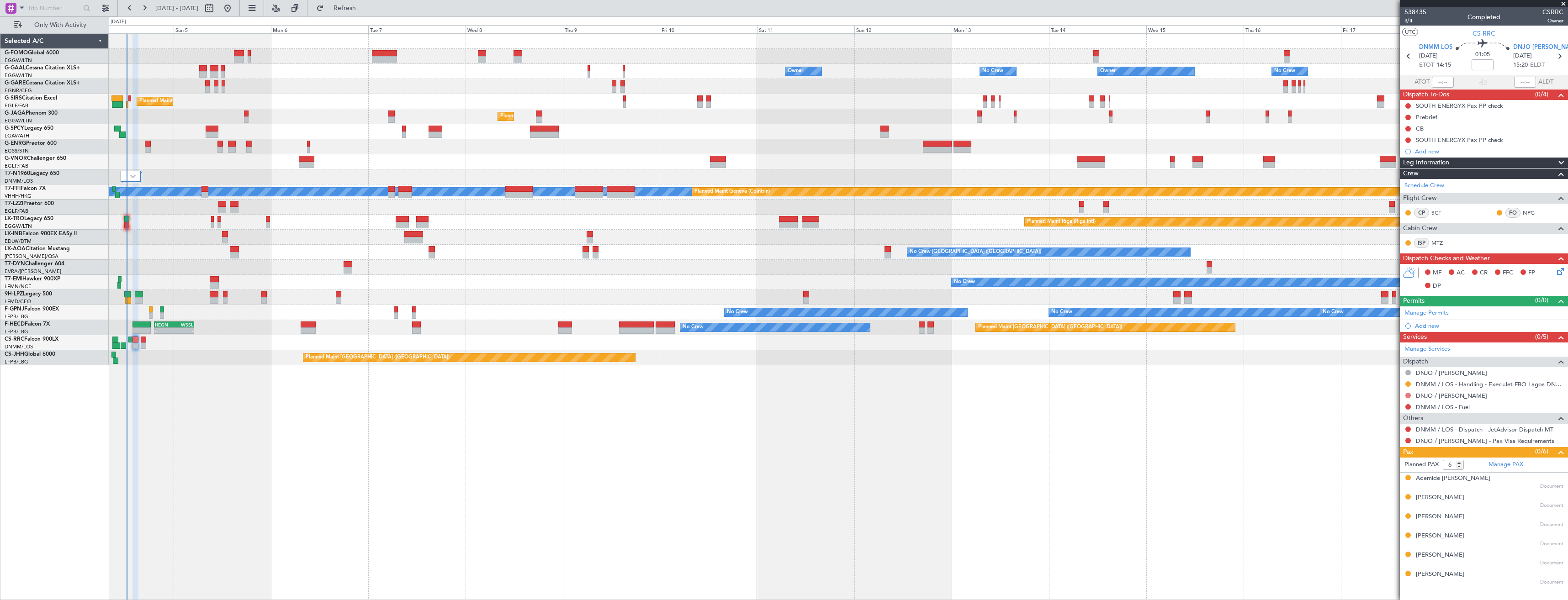
click at [1409, 395] on button at bounding box center [1408, 396] width 5 height 5
click at [1374, 409] on span "Not Required" at bounding box center [1386, 408] width 37 height 9
click at [1407, 407] on button at bounding box center [1408, 406] width 5 height 5
click at [1367, 419] on li "Not Required" at bounding box center [1407, 420] width 105 height 14
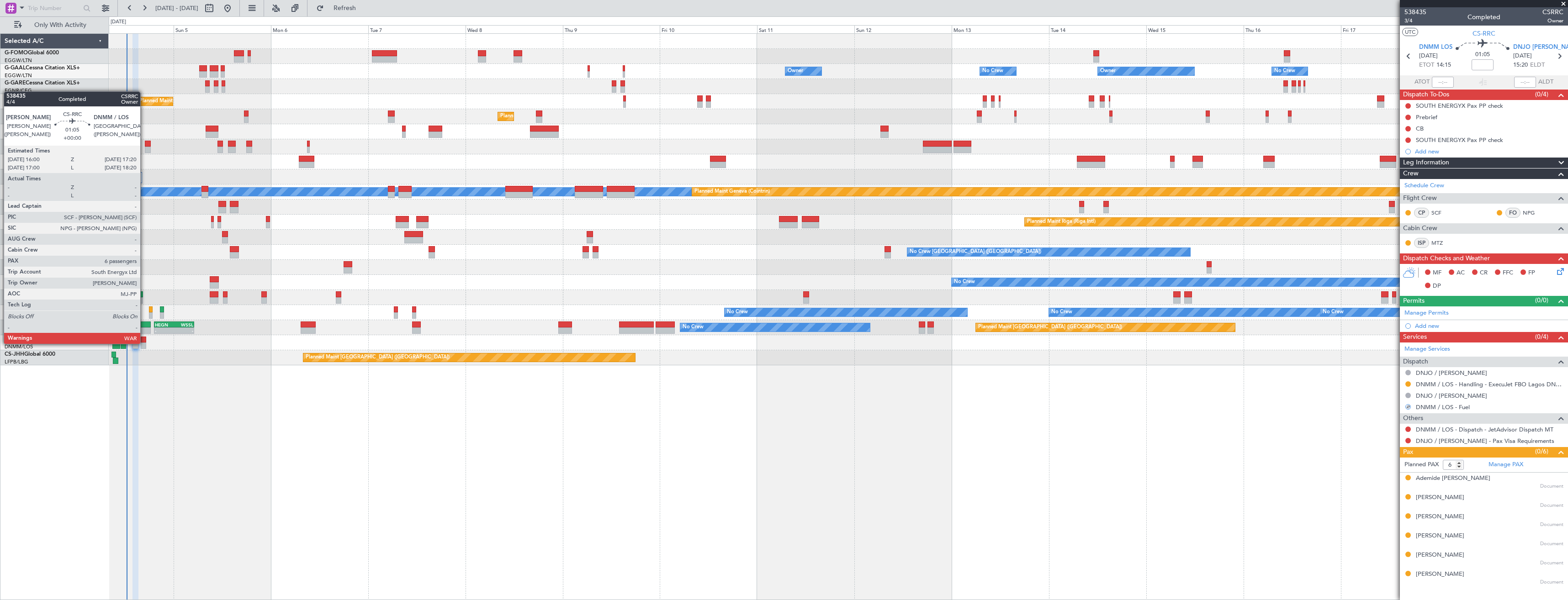
click at [144, 343] on div at bounding box center [143, 346] width 5 height 7
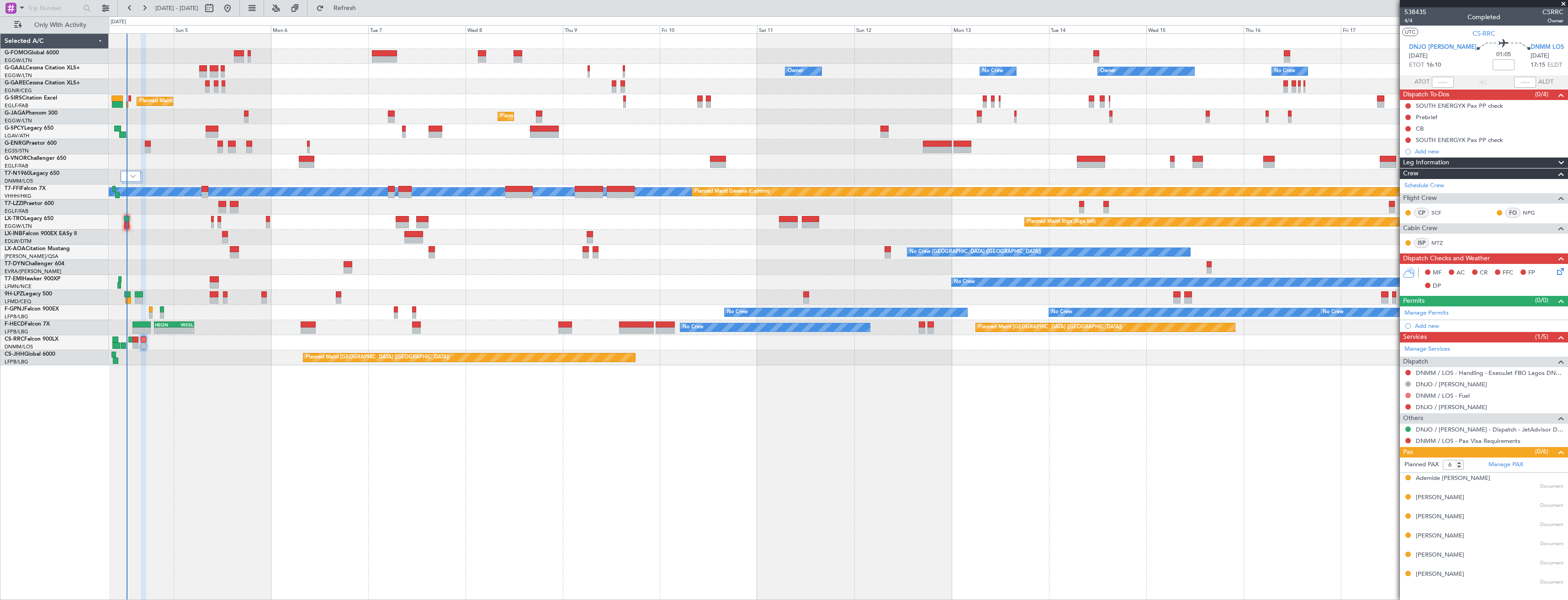
click at [1407, 396] on button at bounding box center [1408, 396] width 5 height 5
click at [1384, 503] on span "Confirmed" at bounding box center [1382, 504] width 29 height 9
click at [1407, 405] on button at bounding box center [1408, 406] width 5 height 5
click at [1381, 417] on span "Not Required" at bounding box center [1386, 419] width 37 height 9
click at [1426, 309] on link "Manage Permits" at bounding box center [1426, 313] width 44 height 9
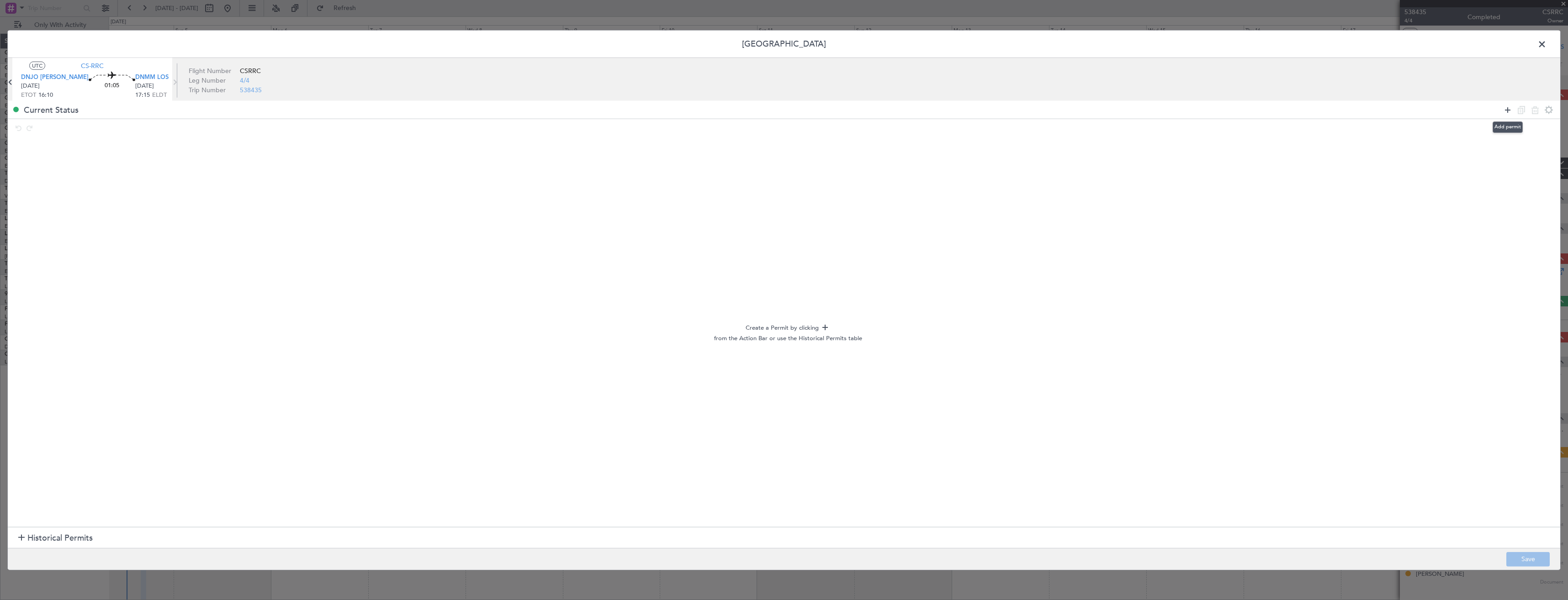
click at [1505, 112] on icon at bounding box center [1508, 110] width 11 height 11
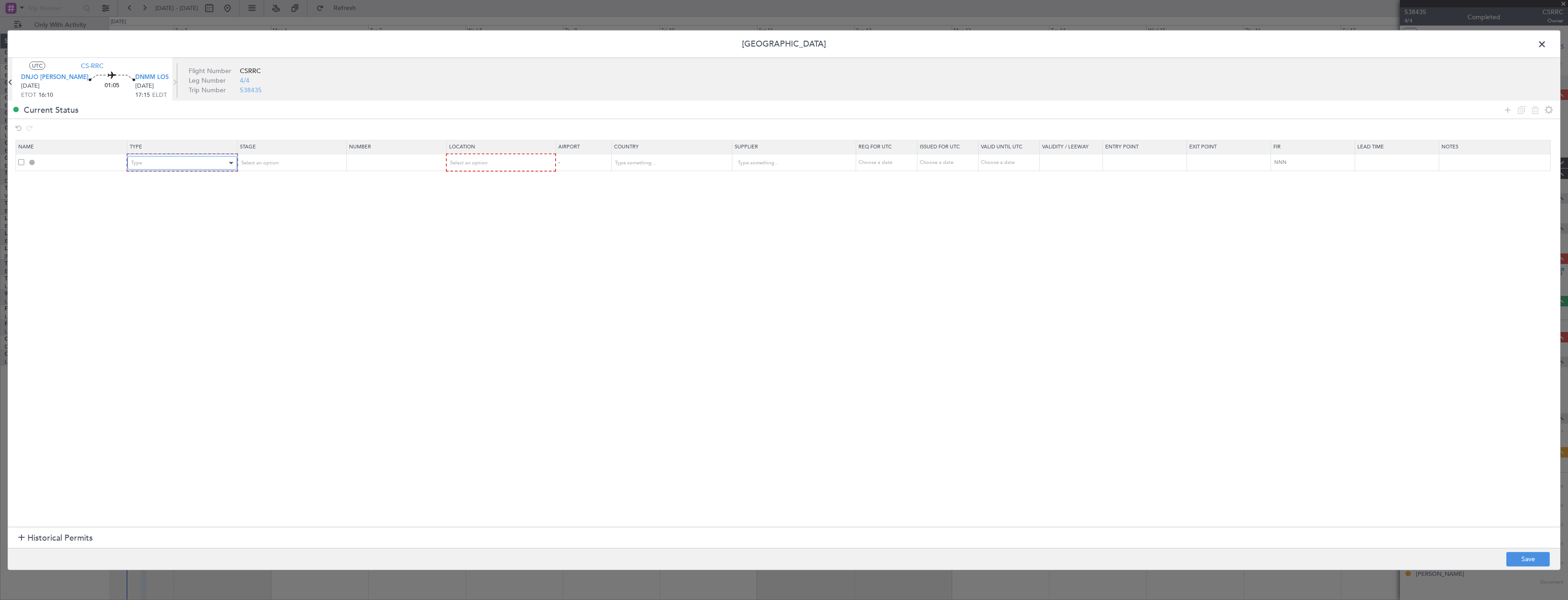
click at [184, 166] on div "Type" at bounding box center [178, 163] width 96 height 14
click at [174, 261] on span "Landing" at bounding box center [184, 264] width 102 height 14
click at [329, 166] on div "Select an option" at bounding box center [287, 163] width 96 height 14
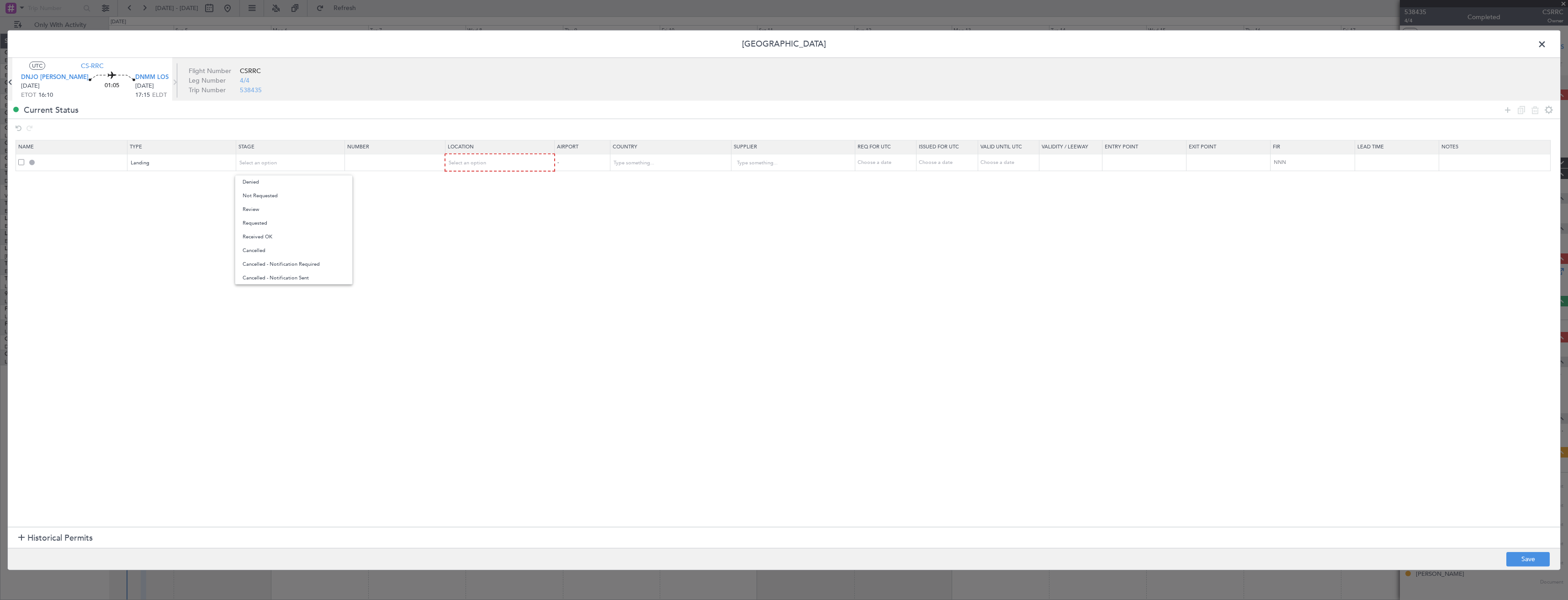
click at [289, 234] on span "Received OK" at bounding box center [294, 237] width 102 height 14
click at [486, 163] on span "Select an option" at bounding box center [468, 162] width 38 height 7
click at [483, 211] on span "Arrival" at bounding box center [505, 209] width 102 height 14
click at [1523, 554] on button "Save" at bounding box center [1528, 559] width 43 height 15
type input "DNMM LDG"
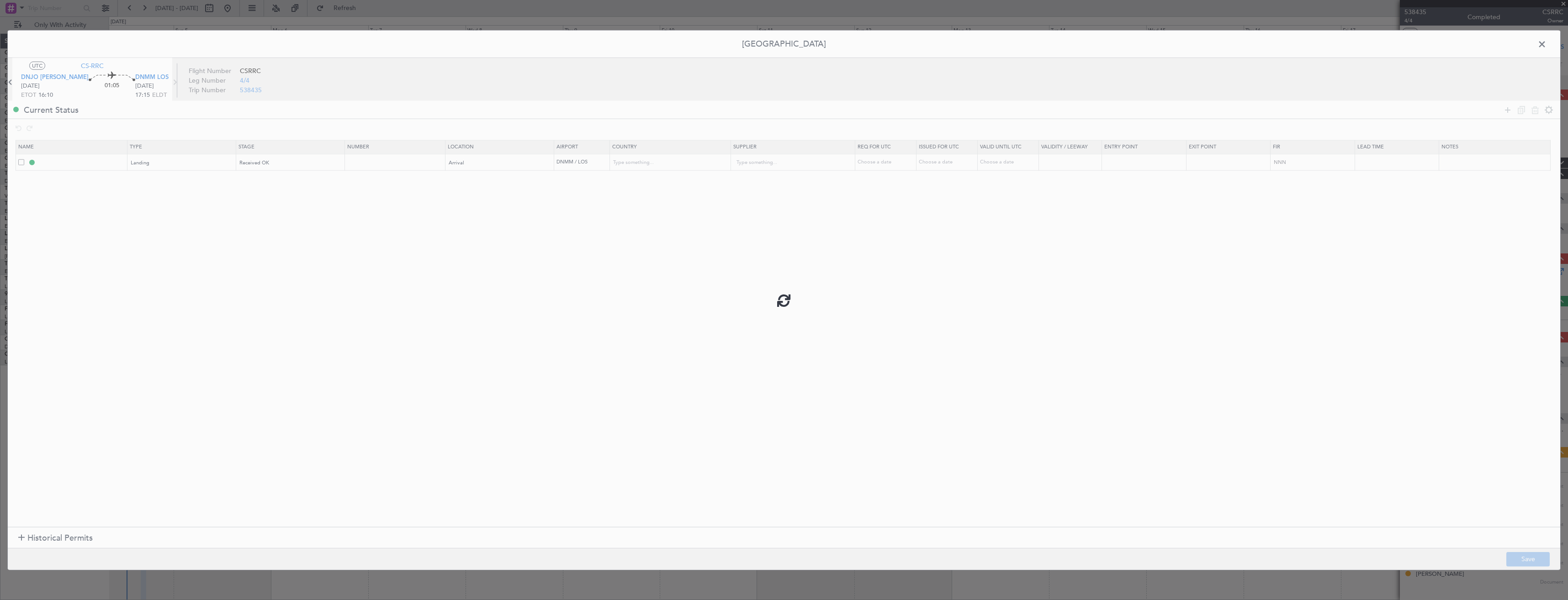
type input "Nigeria"
type input "NNN"
click at [376, 164] on input "text" at bounding box center [396, 162] width 98 height 8
paste input "AA0008 / 02091405"
type input "AA0008 / 02091405"
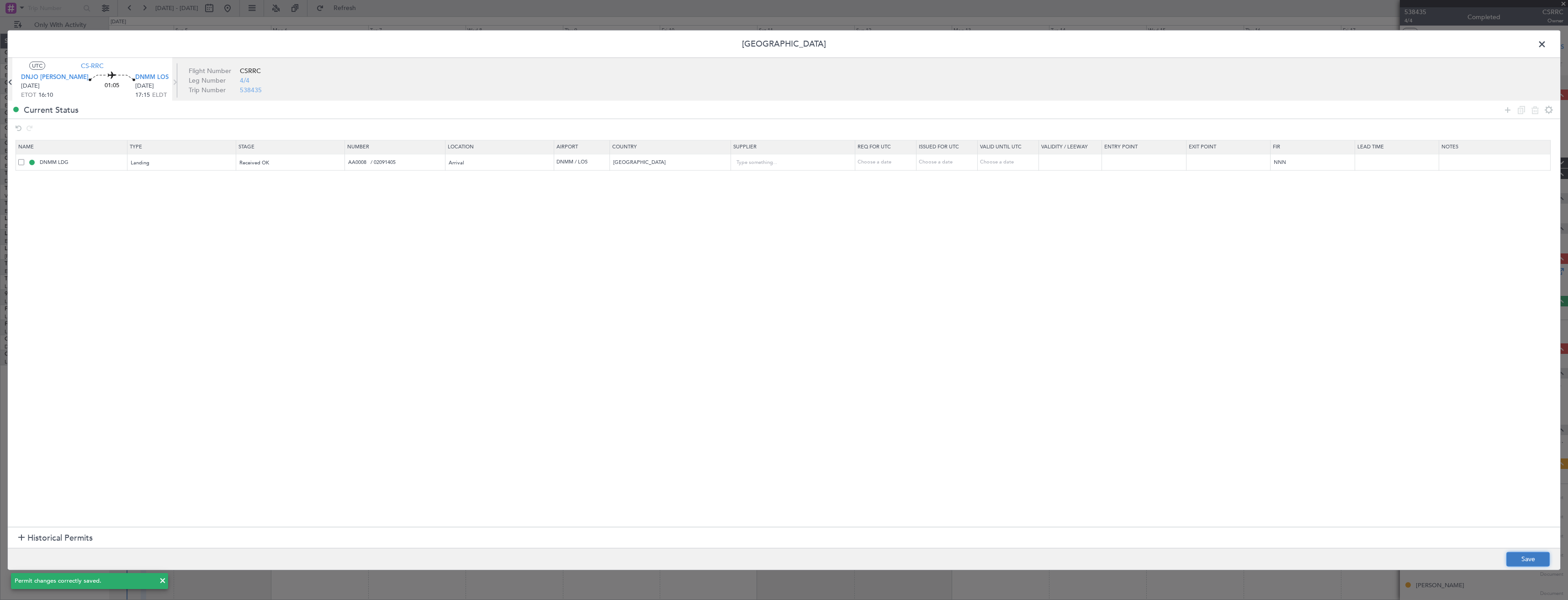
click at [1524, 556] on button "Save" at bounding box center [1528, 559] width 43 height 15
click at [1547, 47] on span at bounding box center [1547, 47] width 0 height 18
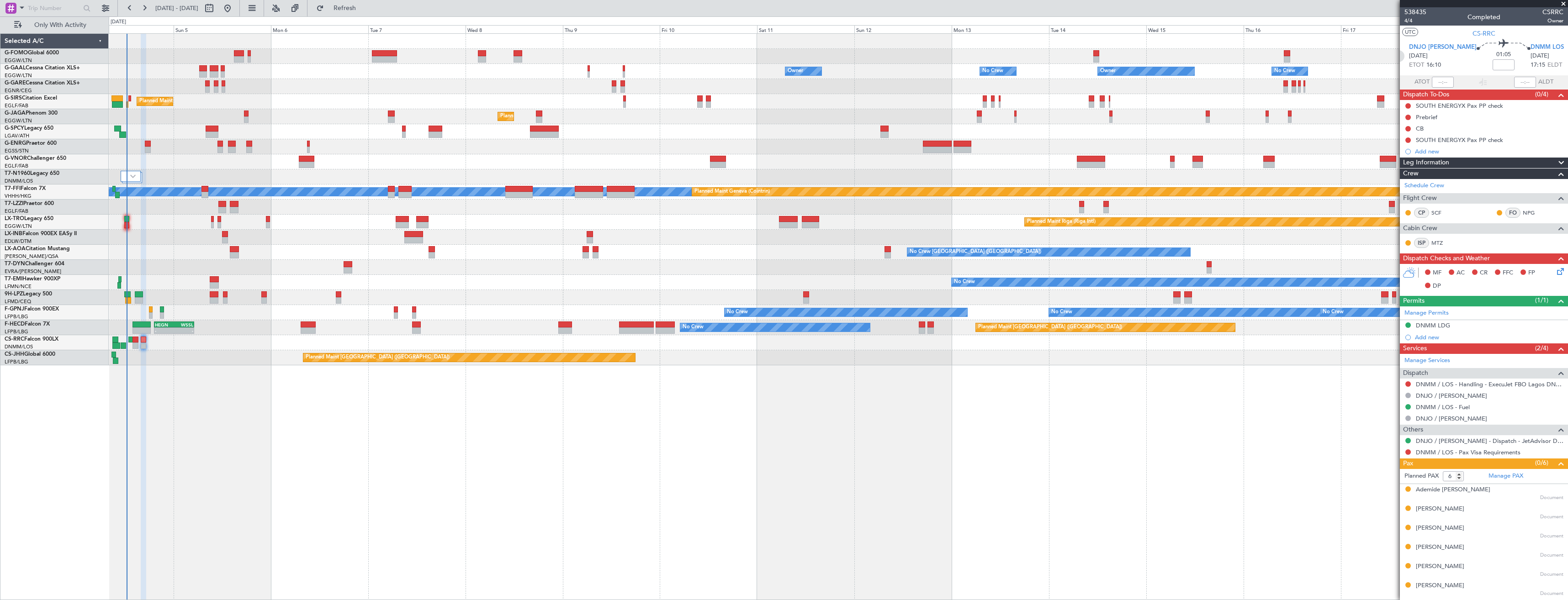
click at [1404, 57] on icon at bounding box center [1399, 57] width 12 height 12
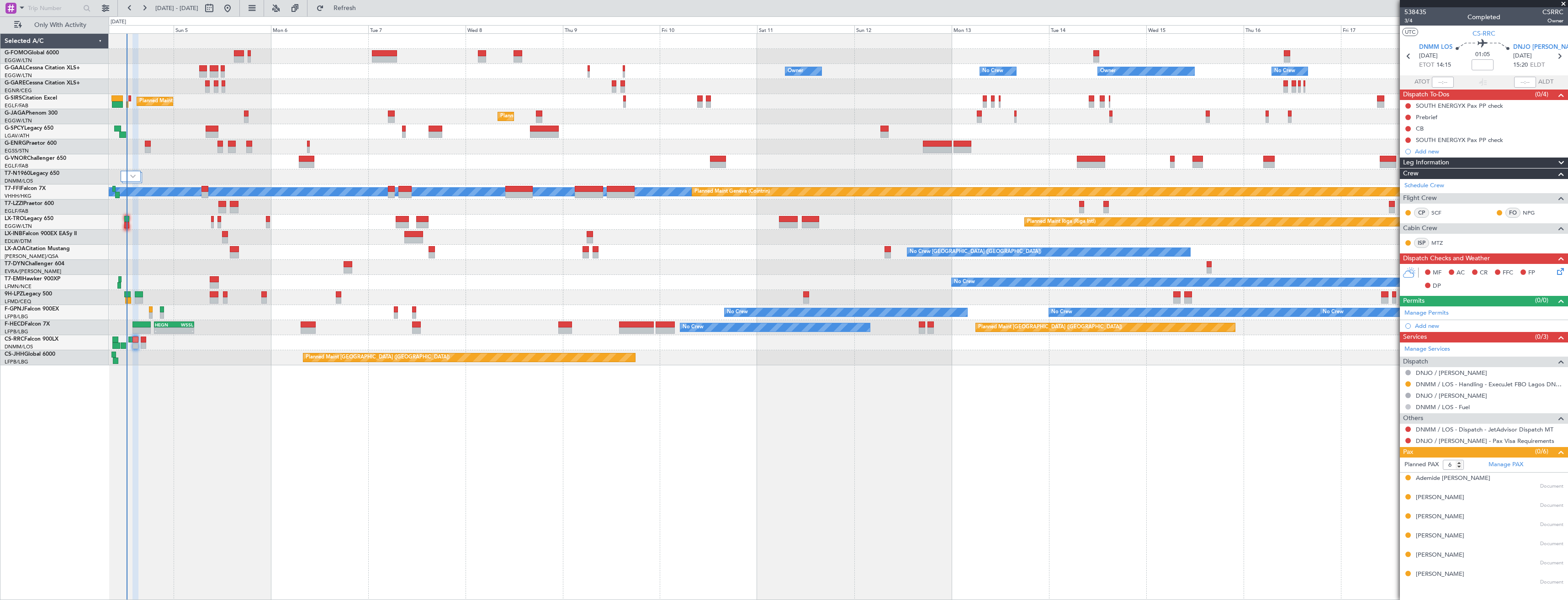
click at [1407, 405] on button at bounding box center [1408, 406] width 5 height 5
click at [1387, 512] on span "Confirmed" at bounding box center [1382, 515] width 29 height 9
click at [1440, 310] on link "Manage Permits" at bounding box center [1426, 313] width 44 height 9
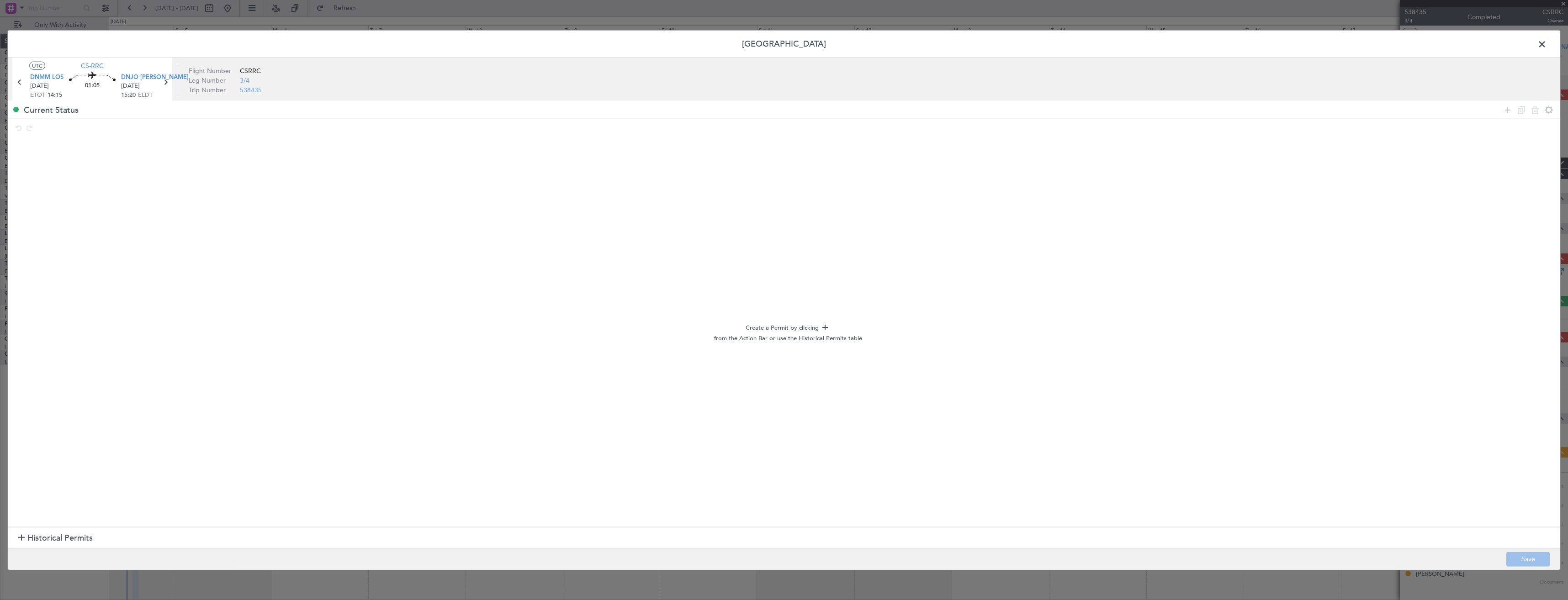
drag, startPoint x: 1505, startPoint y: 106, endPoint x: 1290, endPoint y: 132, distance: 216.6
click at [1505, 106] on icon at bounding box center [1508, 110] width 11 height 11
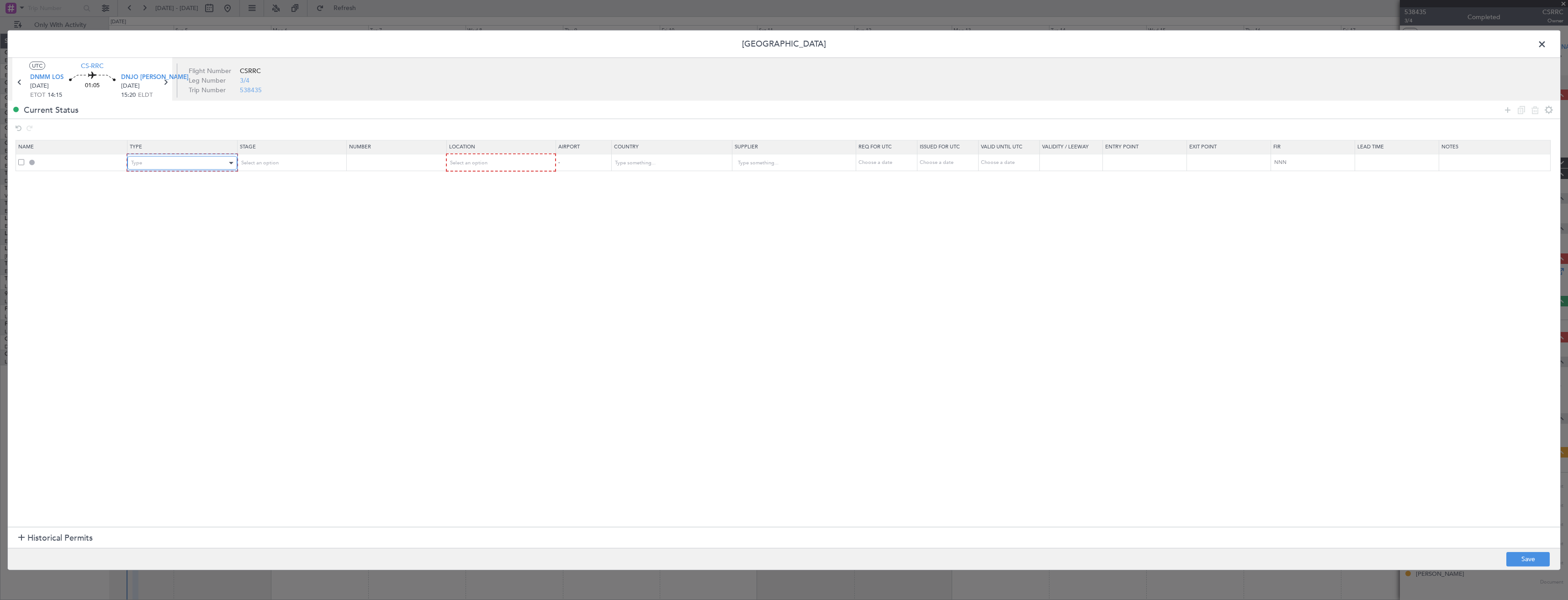
click at [164, 162] on div "Type" at bounding box center [178, 163] width 96 height 14
click at [165, 200] on span "Departure" at bounding box center [184, 200] width 102 height 14
click at [270, 164] on span "Select an option" at bounding box center [259, 162] width 38 height 7
drag, startPoint x: 281, startPoint y: 240, endPoint x: 309, endPoint y: 209, distance: 41.8
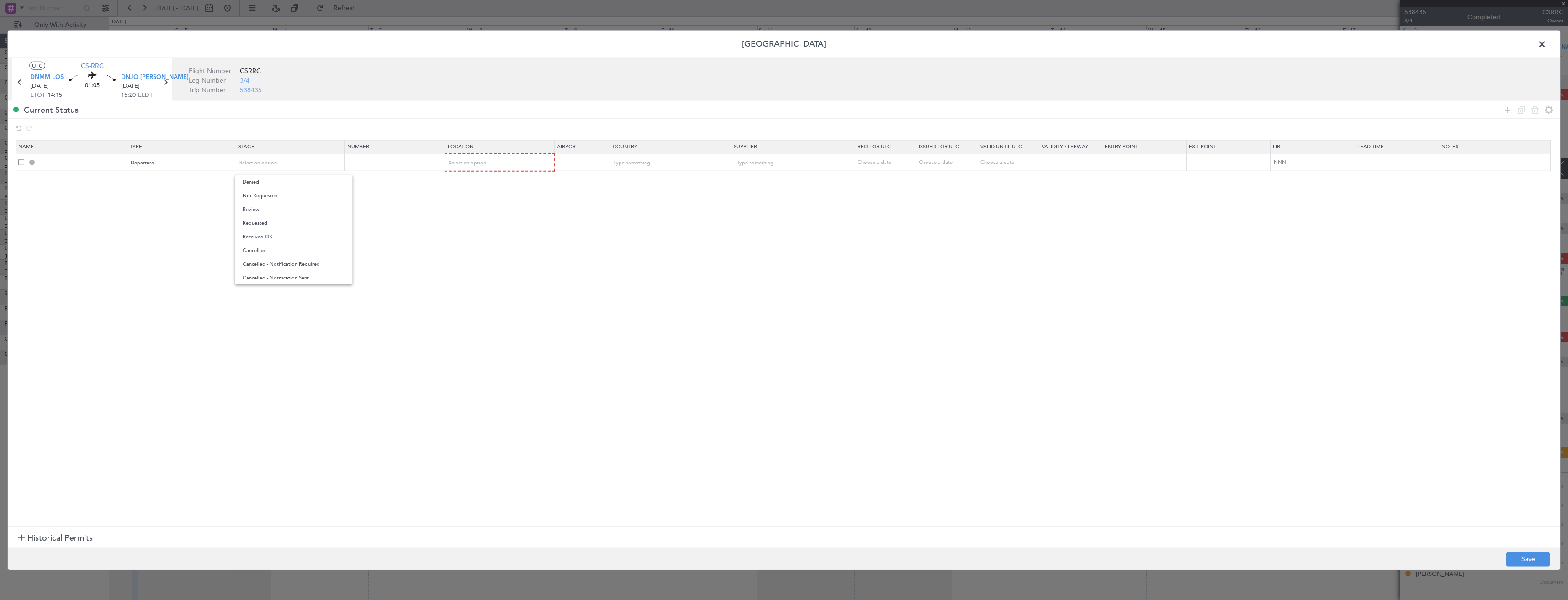
click at [283, 237] on span "Received OK" at bounding box center [294, 237] width 102 height 14
click at [362, 162] on input "text" at bounding box center [396, 162] width 97 height 8
paste input "AA0008 / 02091405"
type input "AA0008 / 02091405"
click at [521, 166] on div "Select an option" at bounding box center [497, 163] width 96 height 14
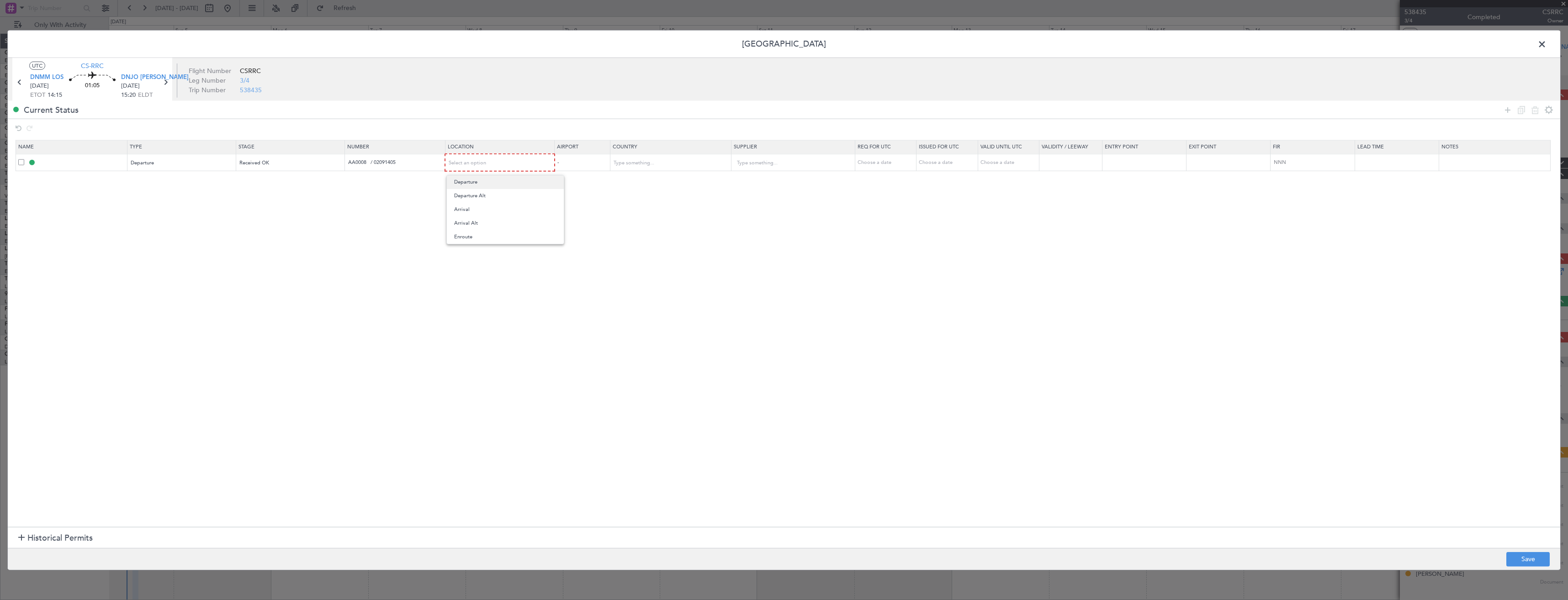
click at [502, 183] on span "Departure" at bounding box center [505, 182] width 102 height 14
click at [1514, 555] on button "Save" at bounding box center [1528, 559] width 43 height 15
type input "DEPARTURE"
type input "Nigeria"
type input "NNN"
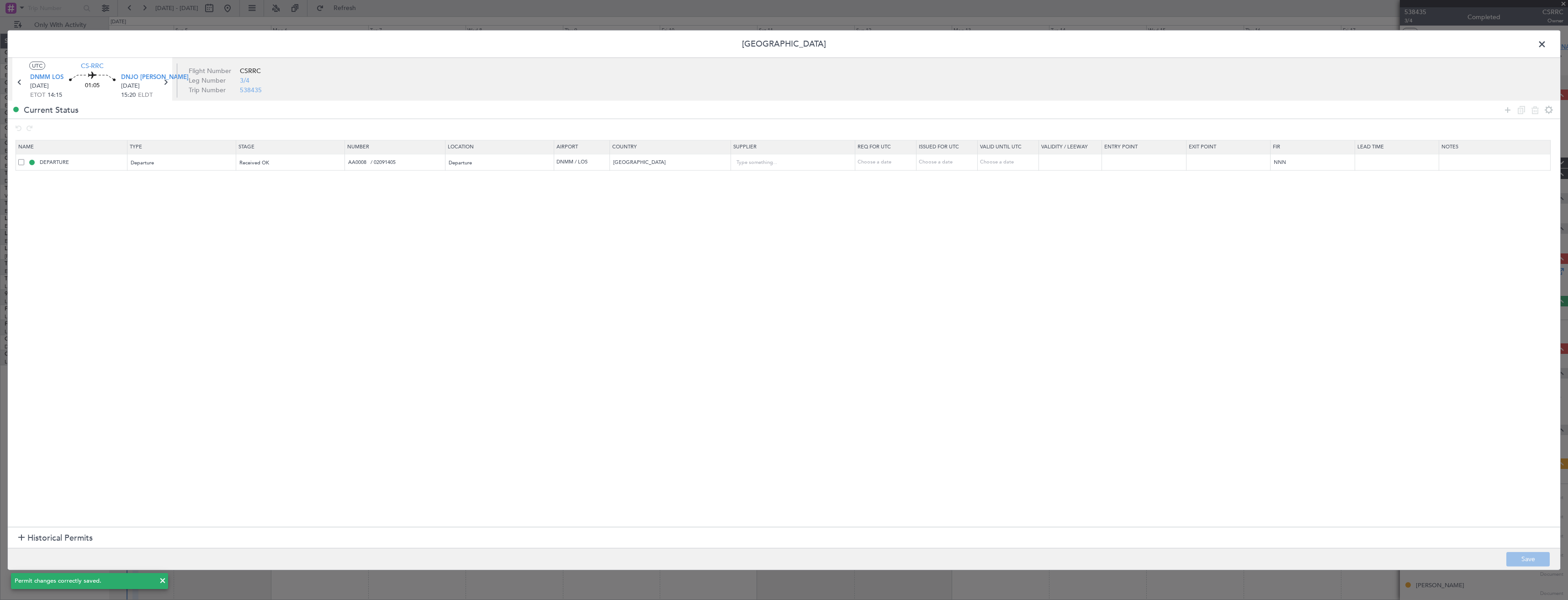
click at [1547, 43] on span at bounding box center [1547, 47] width 0 height 18
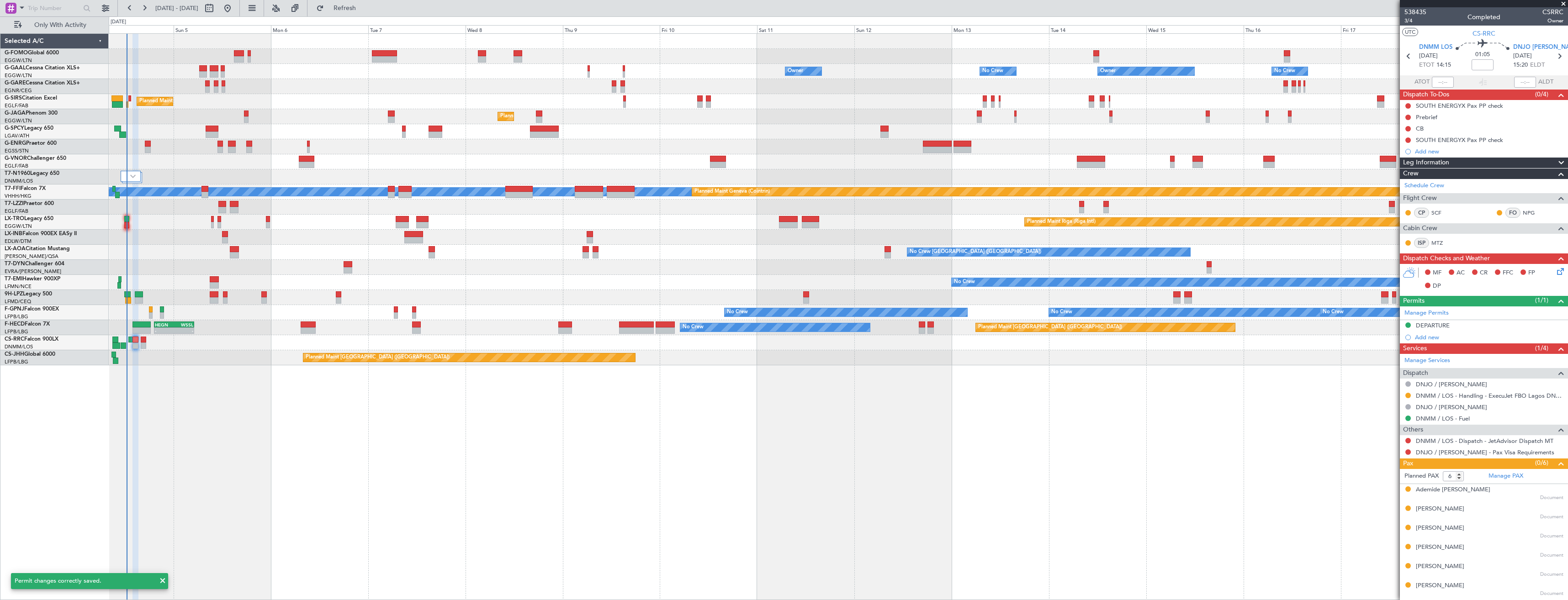
click at [1410, 58] on mat-tooltip-component "Lagos (Murtala Muhammed) Cat A" at bounding box center [1433, 68] width 76 height 32
click at [1410, 55] on icon at bounding box center [1409, 57] width 12 height 12
type input "11:14"
type input "12:18"
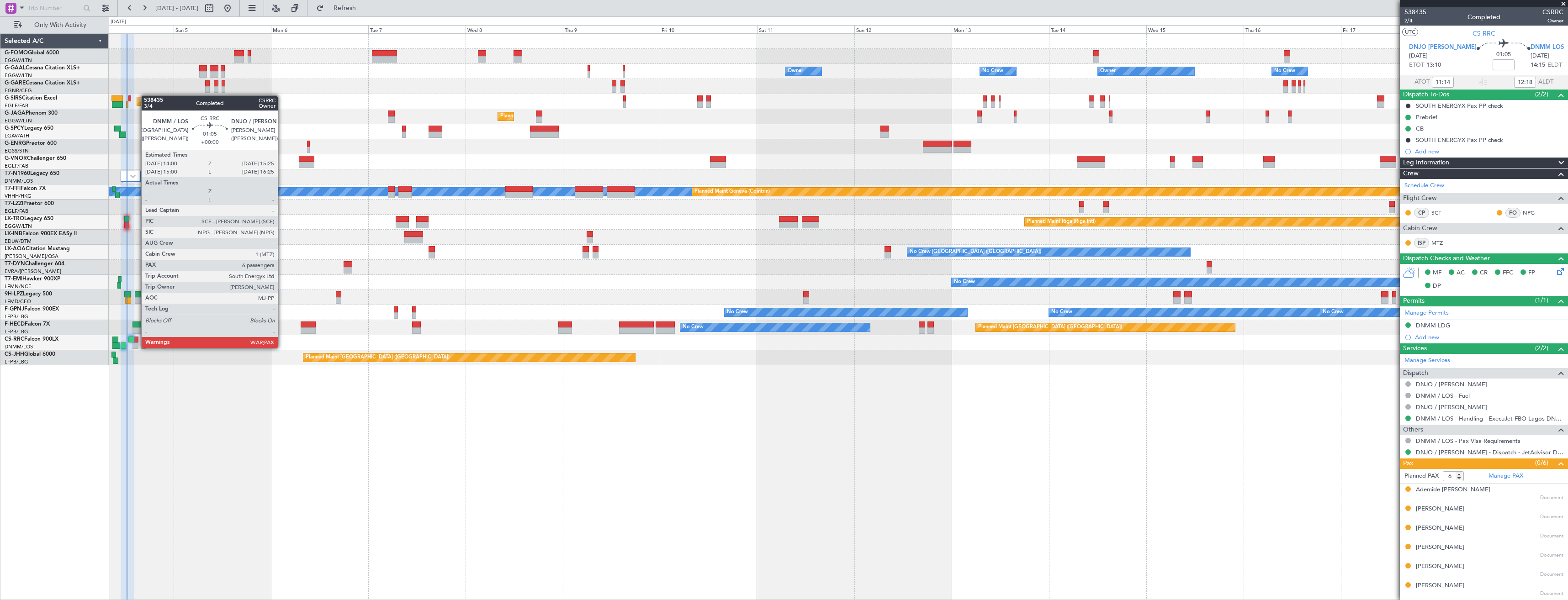
click at [138, 347] on div at bounding box center [136, 346] width 6 height 7
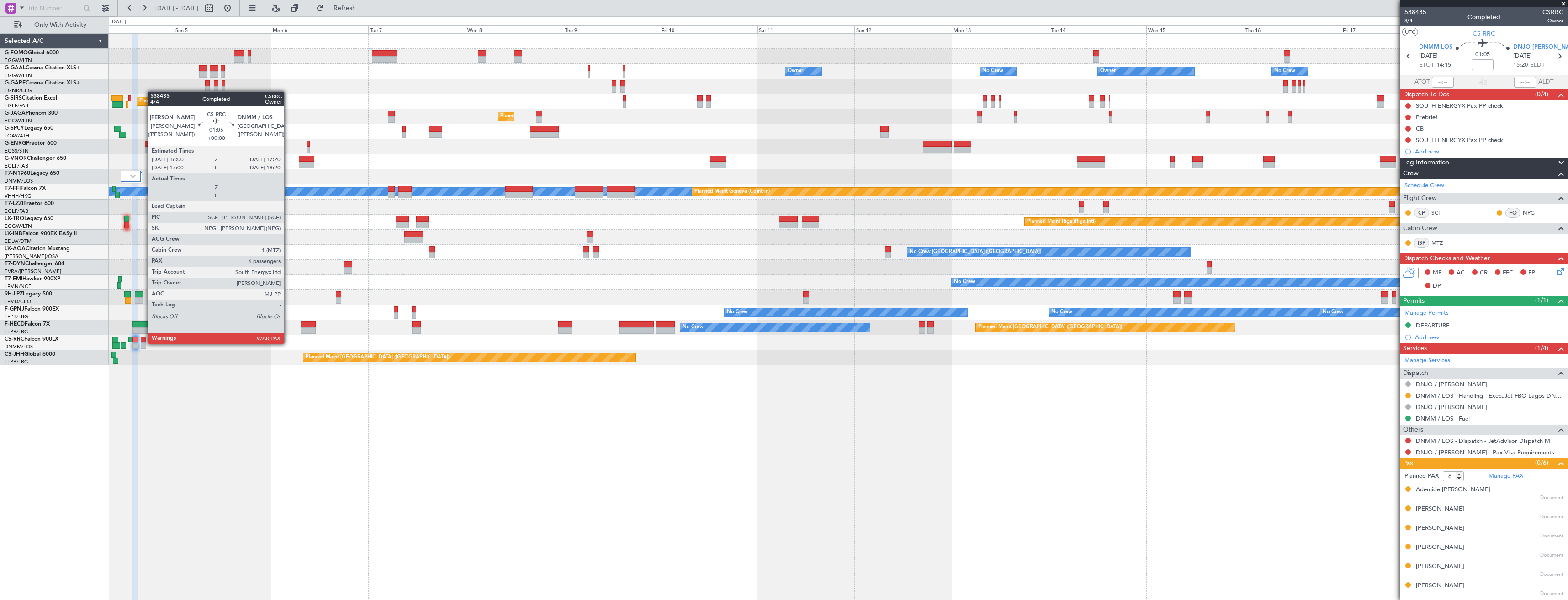
click at [143, 343] on div at bounding box center [143, 346] width 5 height 7
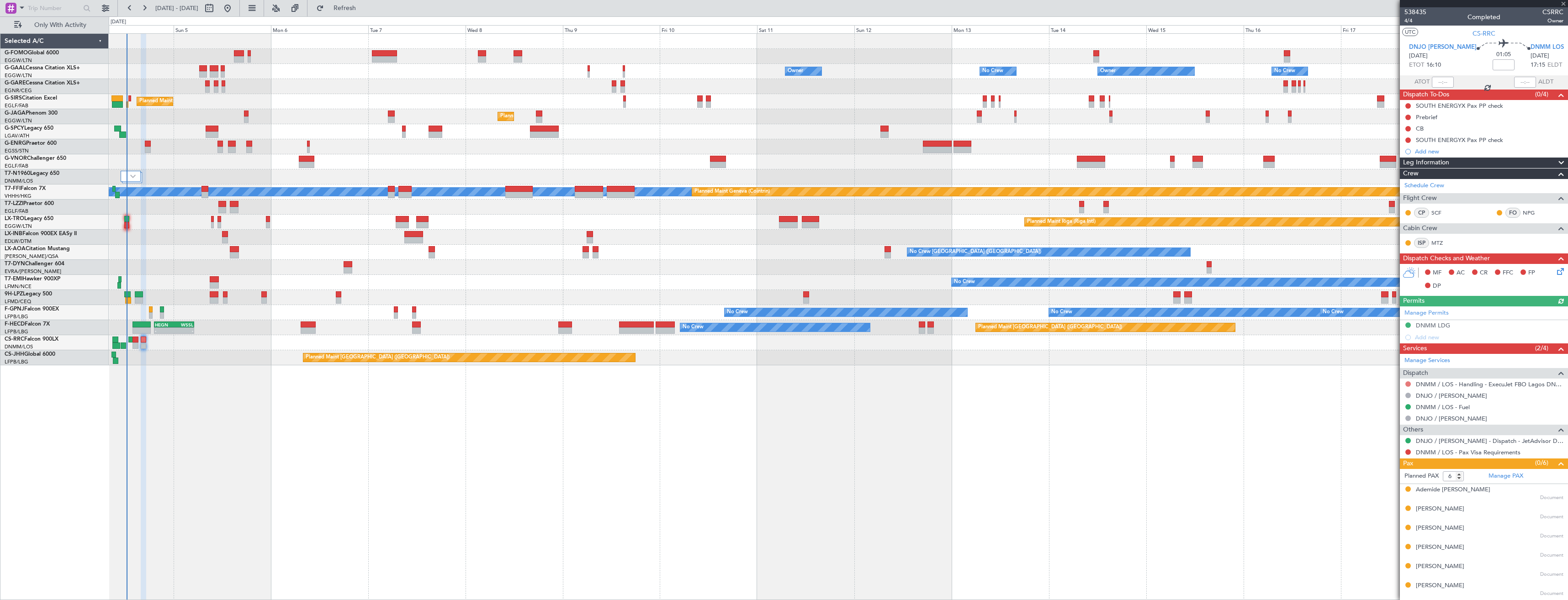
click at [1410, 385] on button at bounding box center [1408, 384] width 5 height 5
click at [1384, 439] on span "Requested" at bounding box center [1382, 438] width 29 height 9
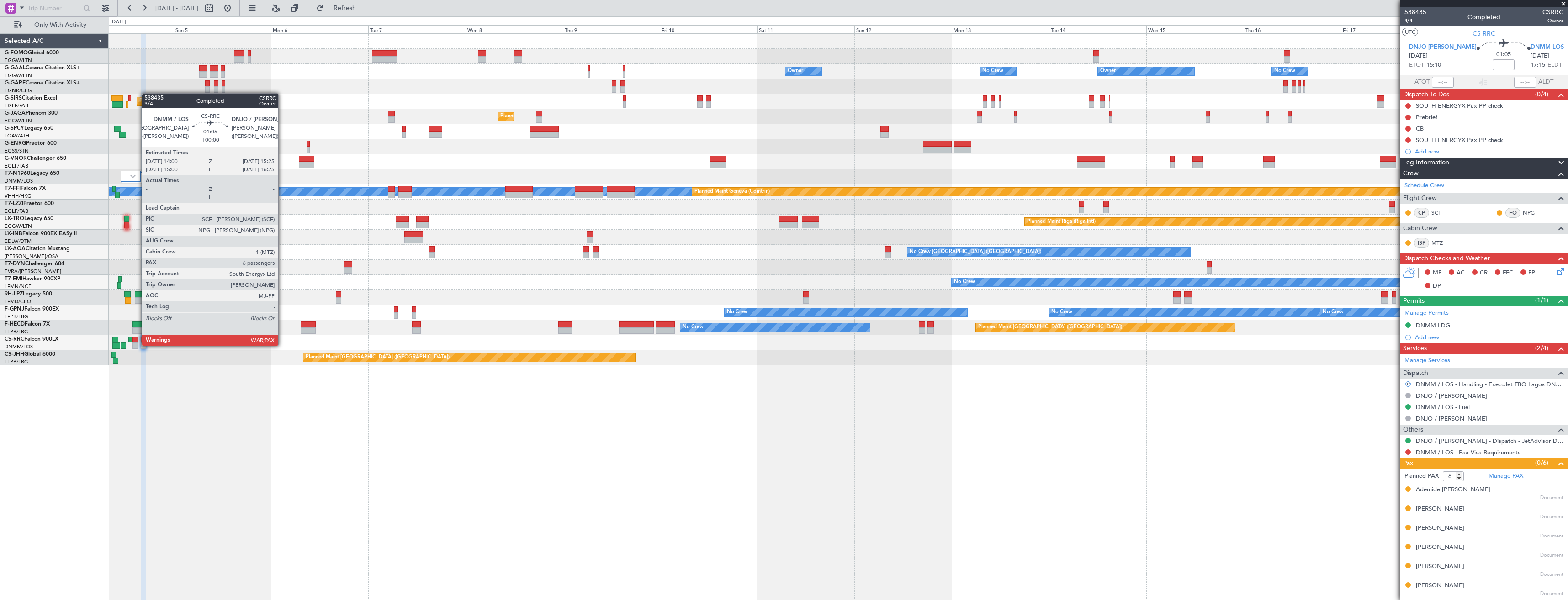
click at [137, 345] on div at bounding box center [136, 346] width 6 height 7
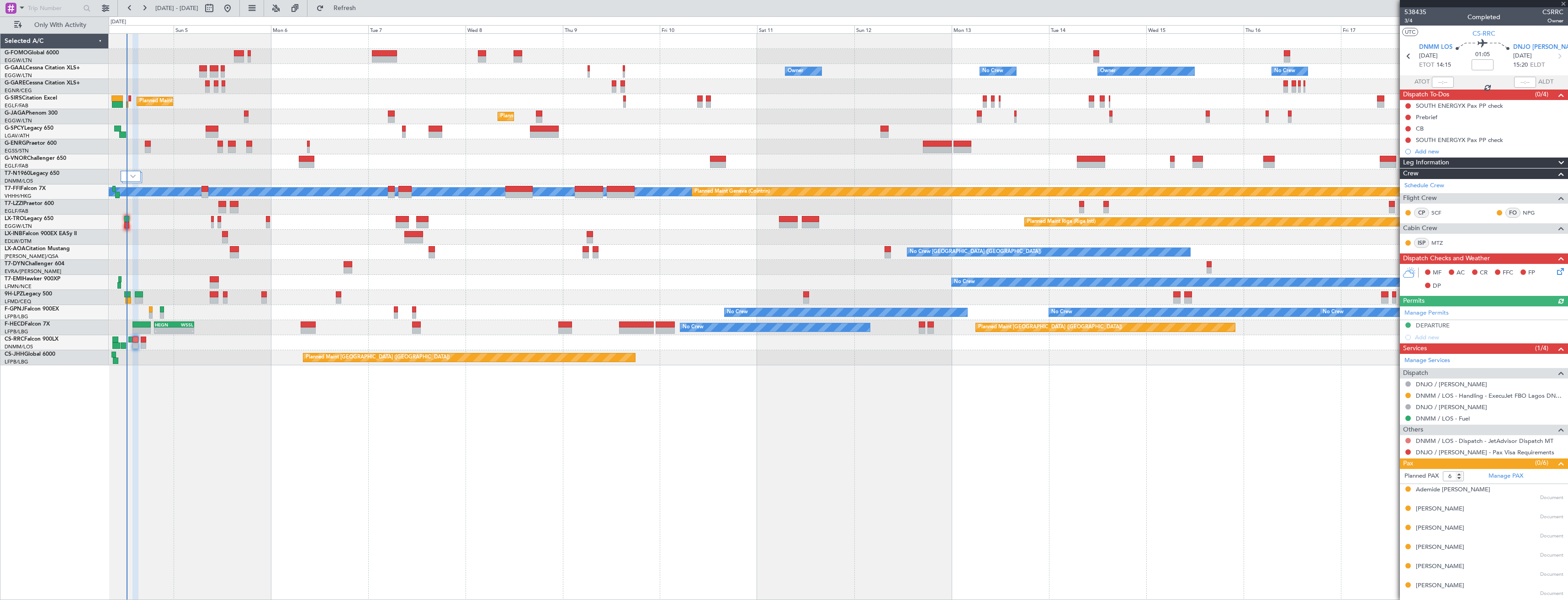
click at [1408, 441] on button at bounding box center [1408, 441] width 5 height 5
click at [1382, 549] on span "Confirmed" at bounding box center [1382, 549] width 29 height 9
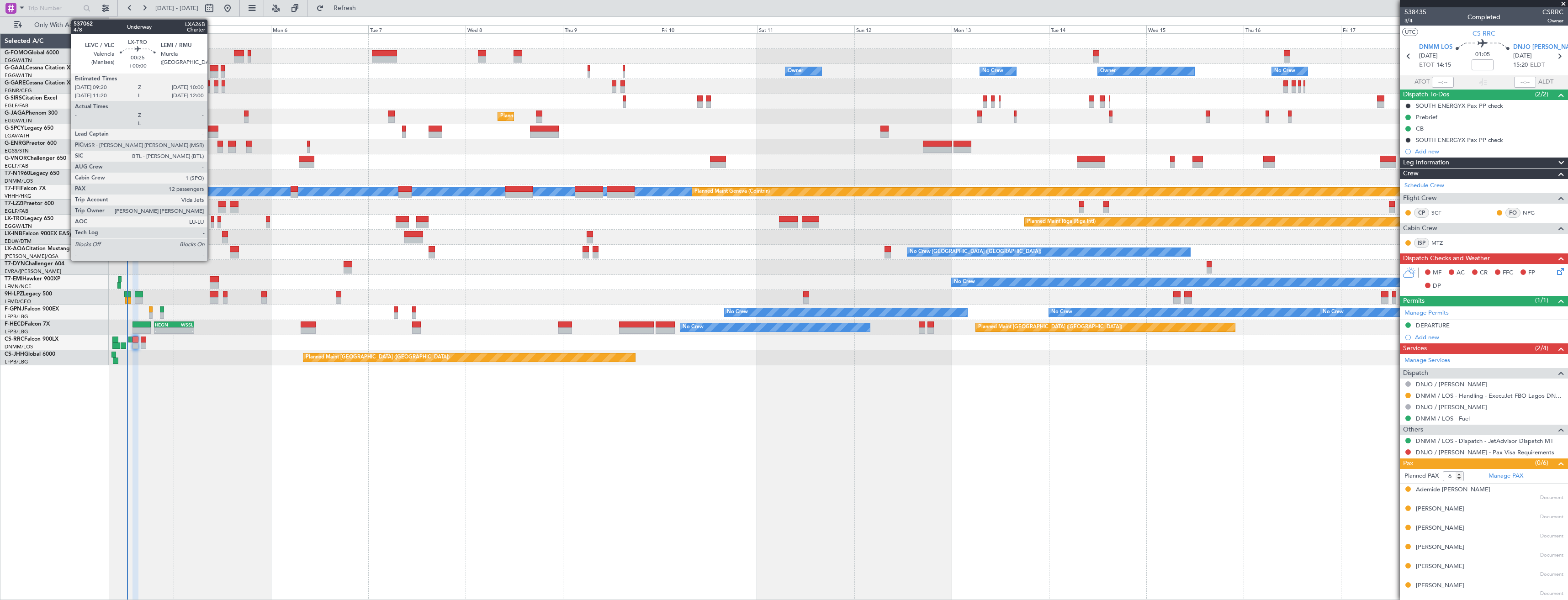
click at [212, 225] on div at bounding box center [212, 225] width 3 height 7
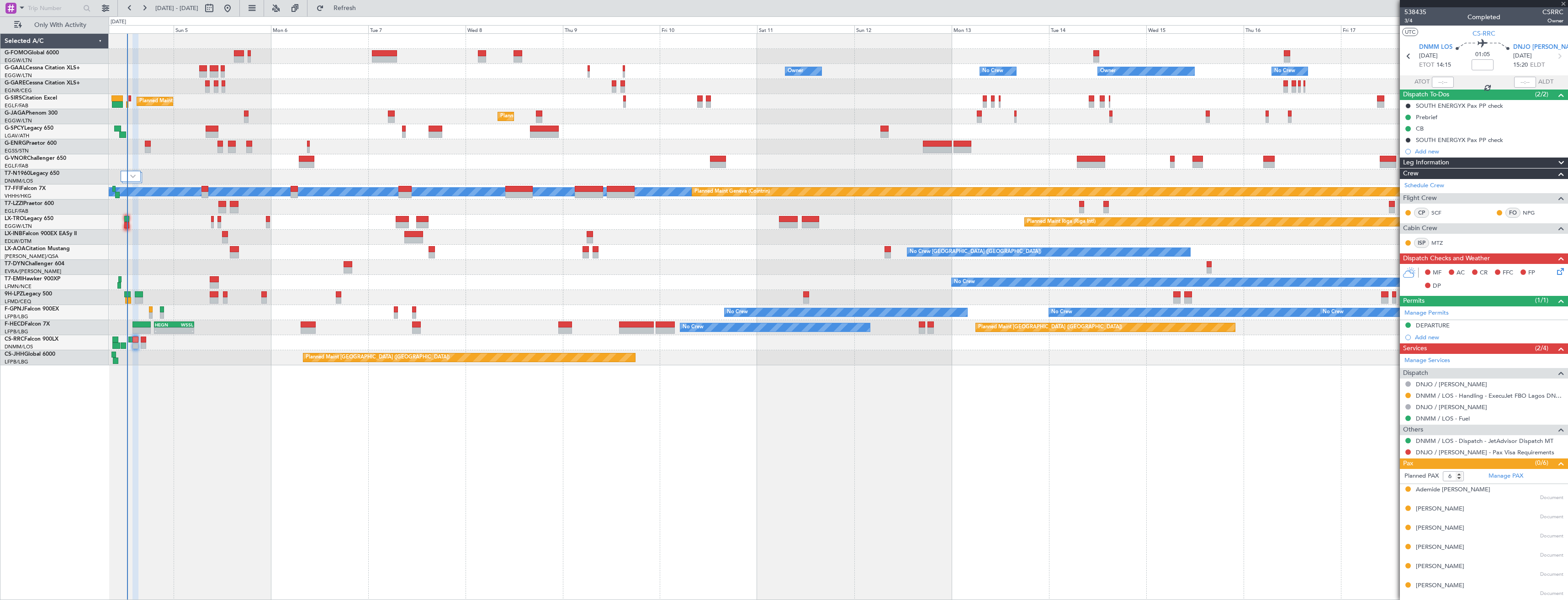
type input "12"
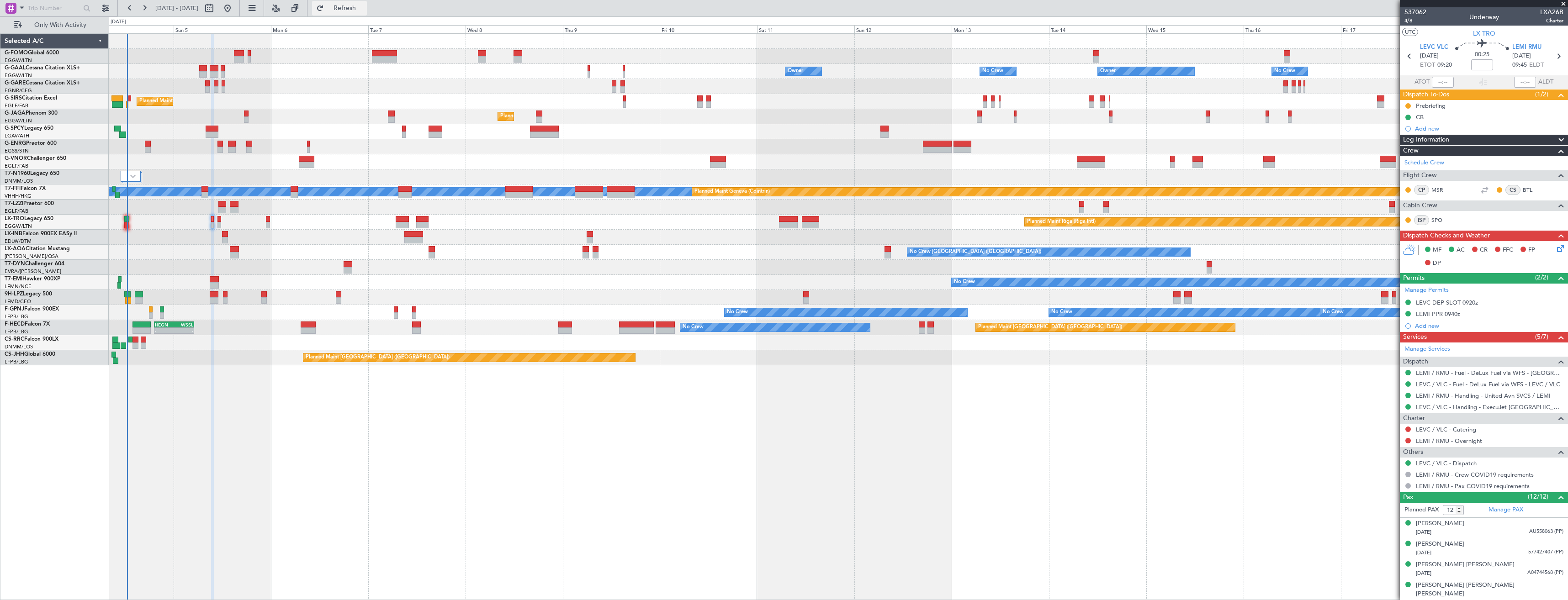
click at [349, 8] on button "Refresh" at bounding box center [340, 9] width 55 height 15
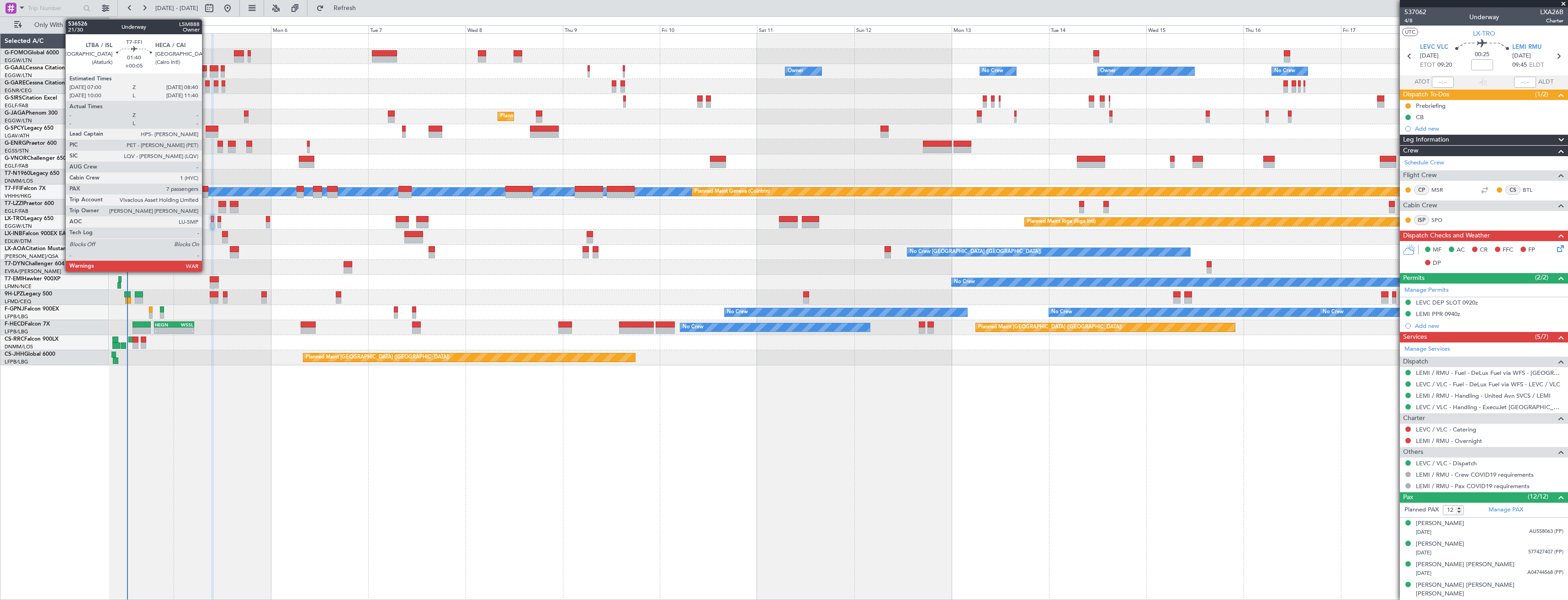
click at [206, 193] on div at bounding box center [205, 195] width 7 height 7
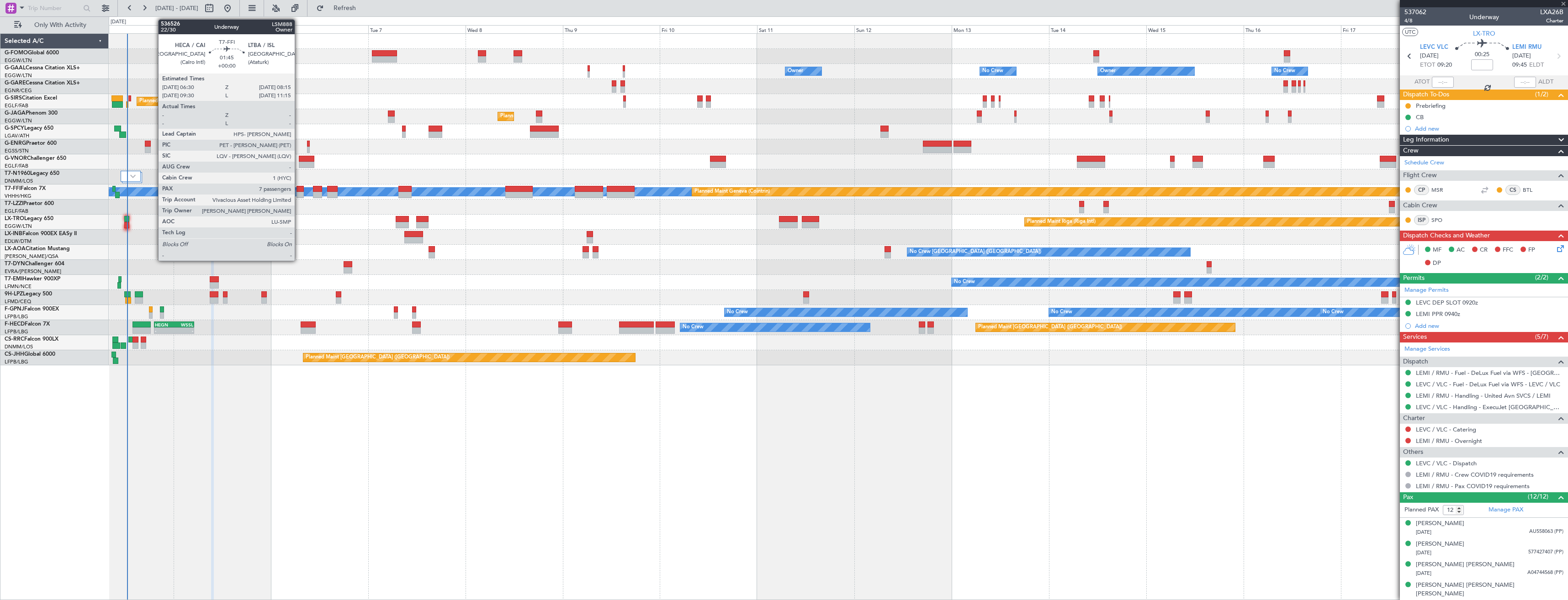
type input "+00:05"
type input "7"
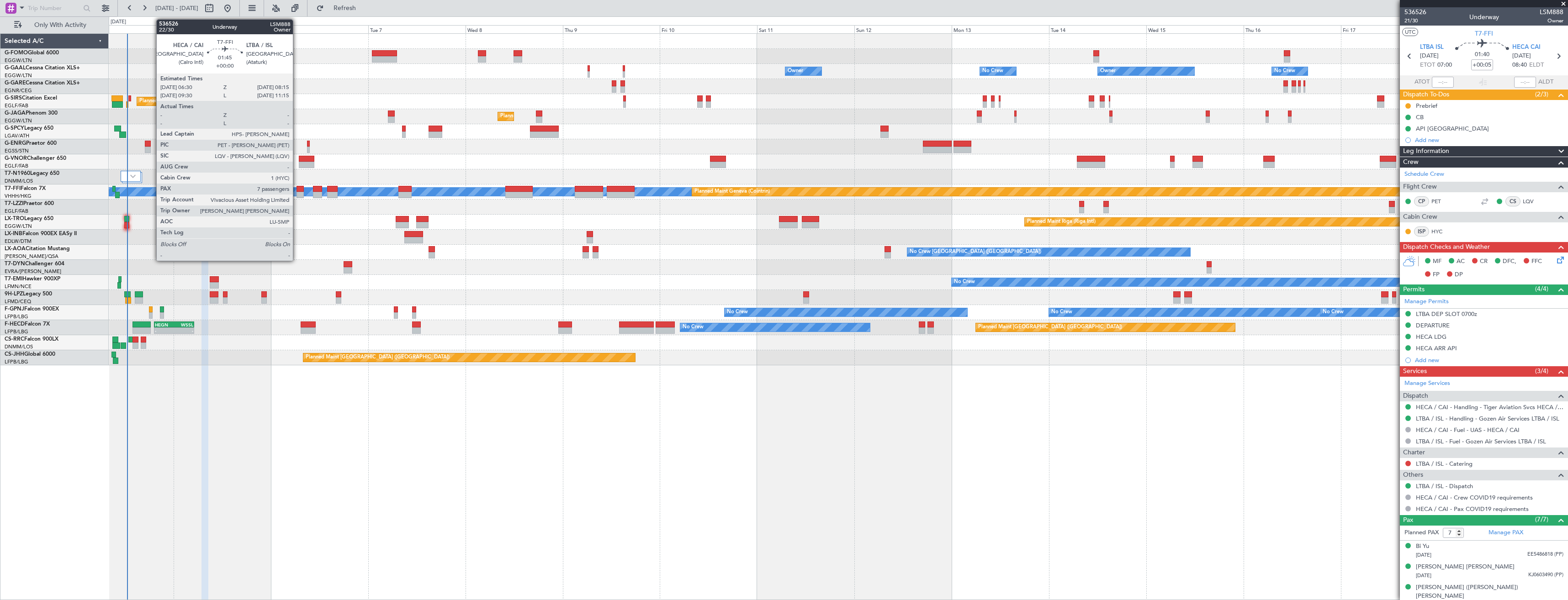
click at [297, 188] on div at bounding box center [300, 189] width 7 height 7
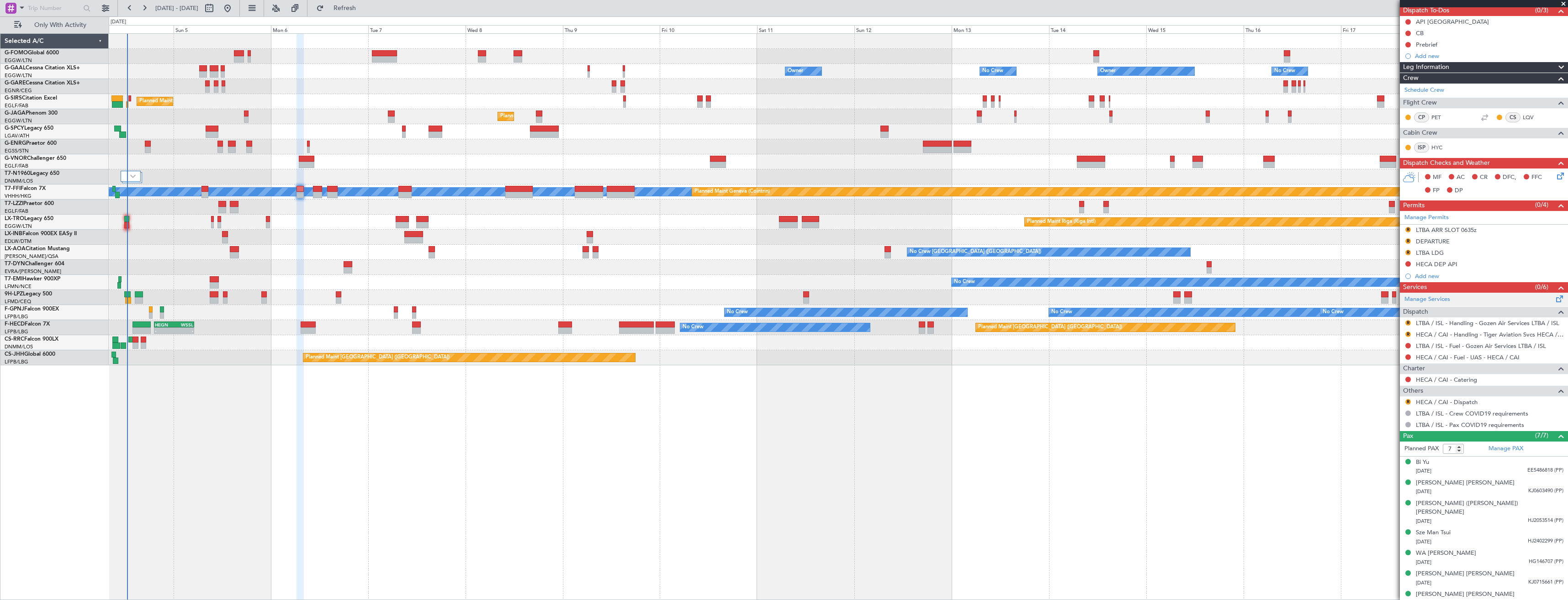
scroll to position [0, 0]
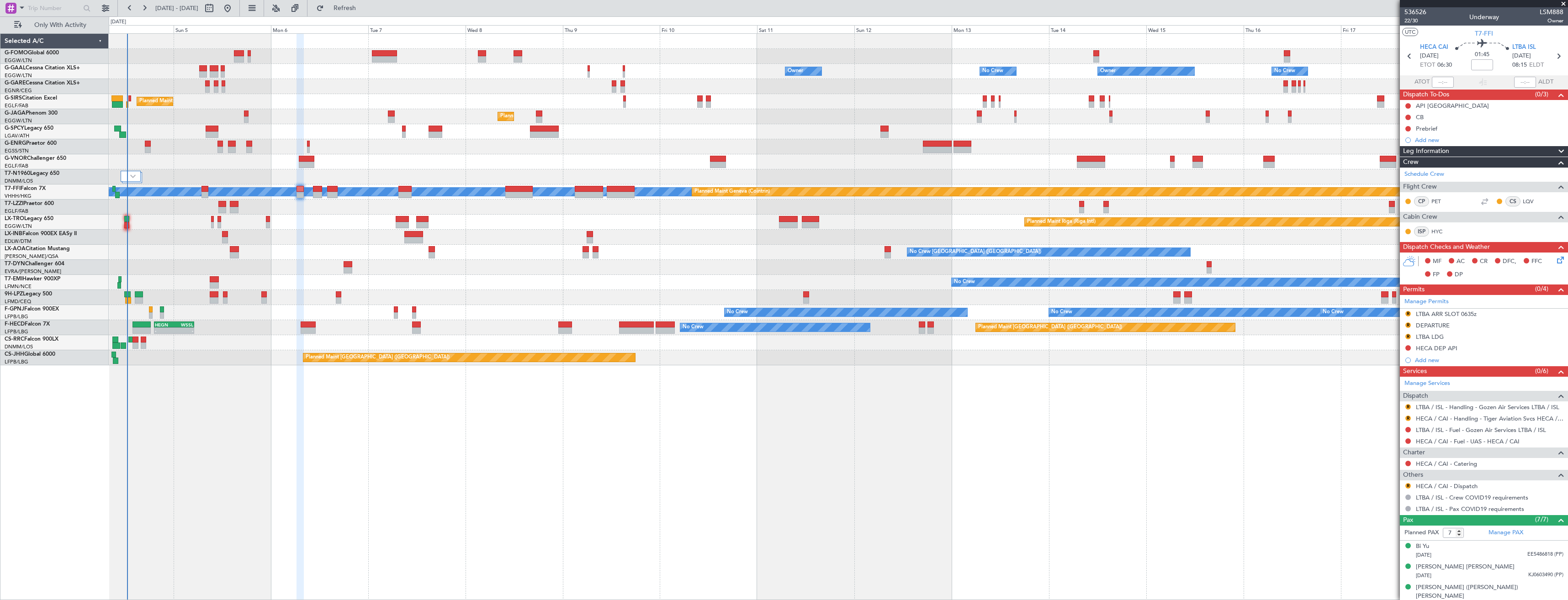
click at [1563, 5] on span at bounding box center [1563, 4] width 9 height 9
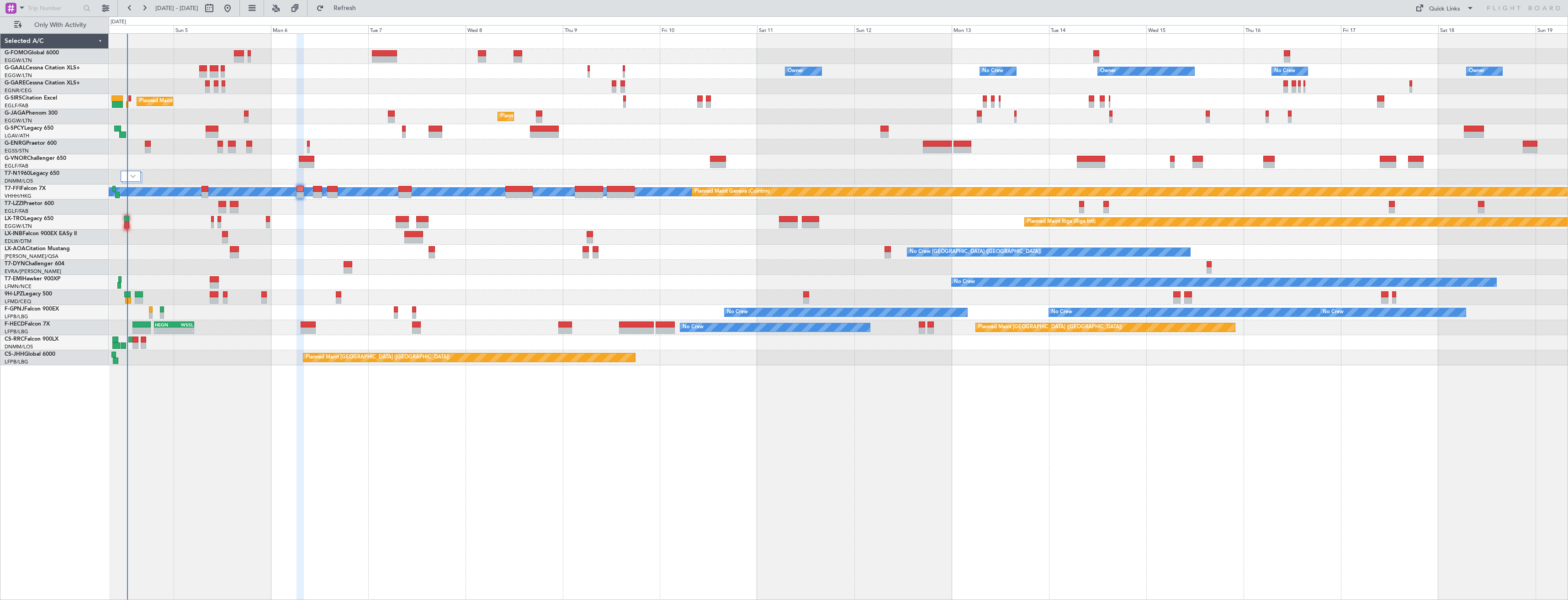
type input "0"
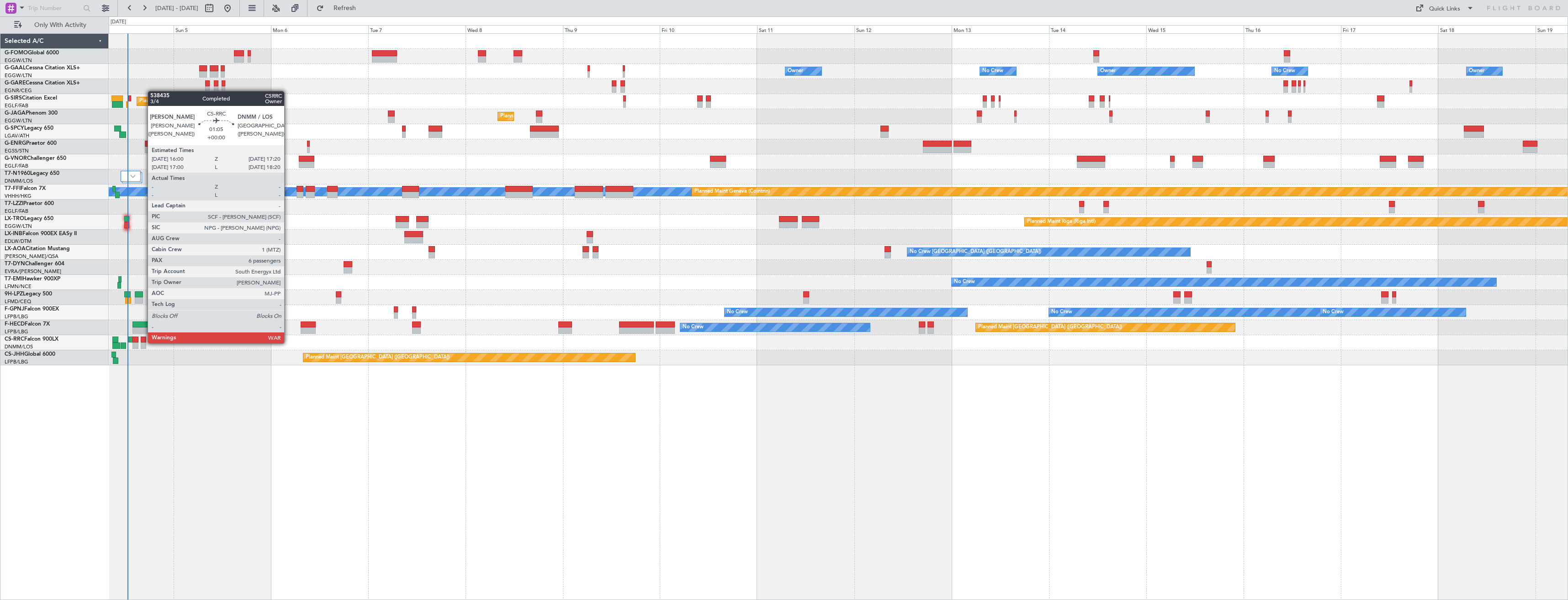
click at [143, 343] on div at bounding box center [143, 346] width 5 height 7
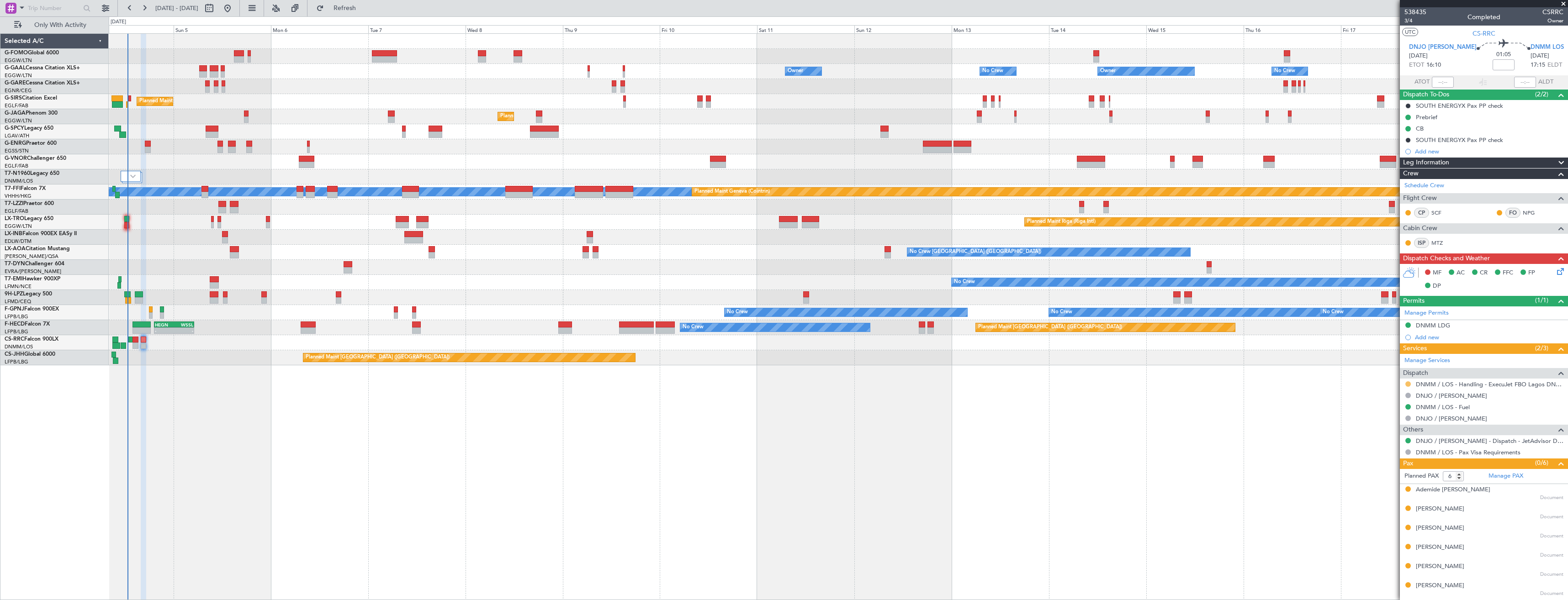
click at [1406, 382] on button at bounding box center [1408, 384] width 5 height 5
click at [1386, 493] on span "Confirmed" at bounding box center [1382, 492] width 29 height 9
click at [1404, 55] on icon at bounding box center [1399, 57] width 12 height 12
type input "0"
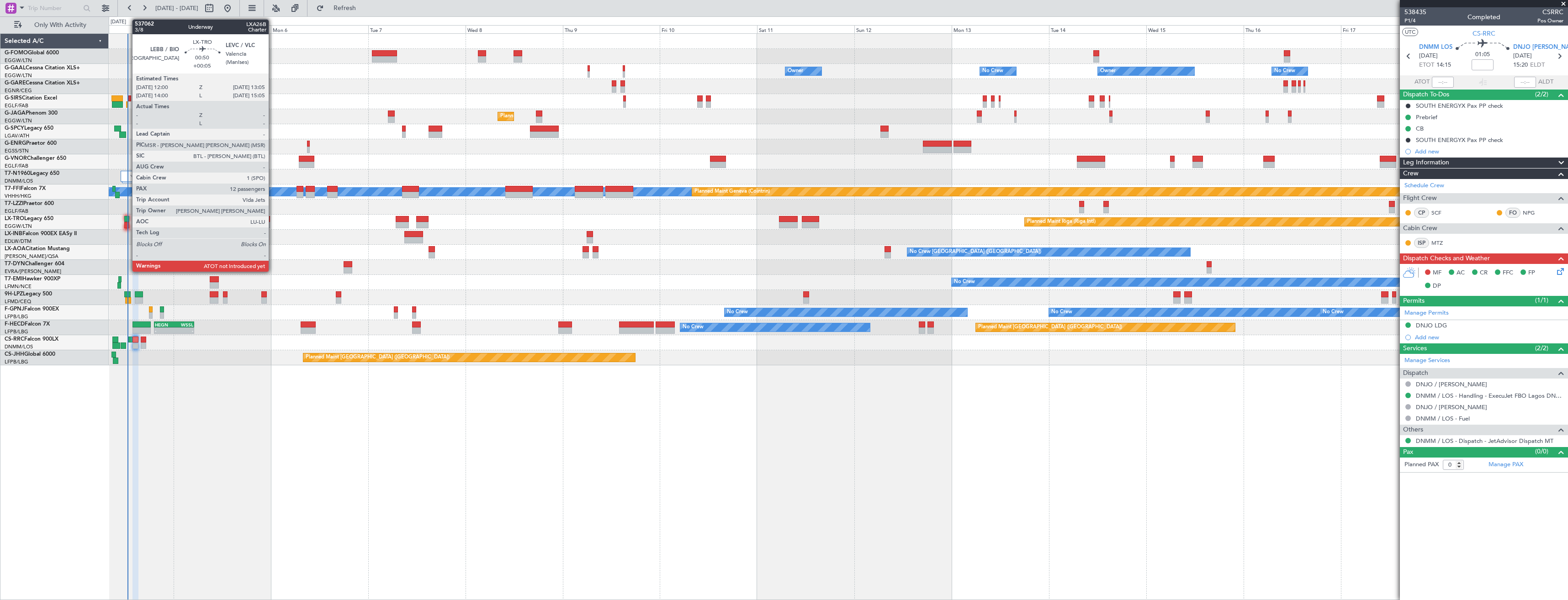
click at [127, 224] on div at bounding box center [127, 225] width 5 height 7
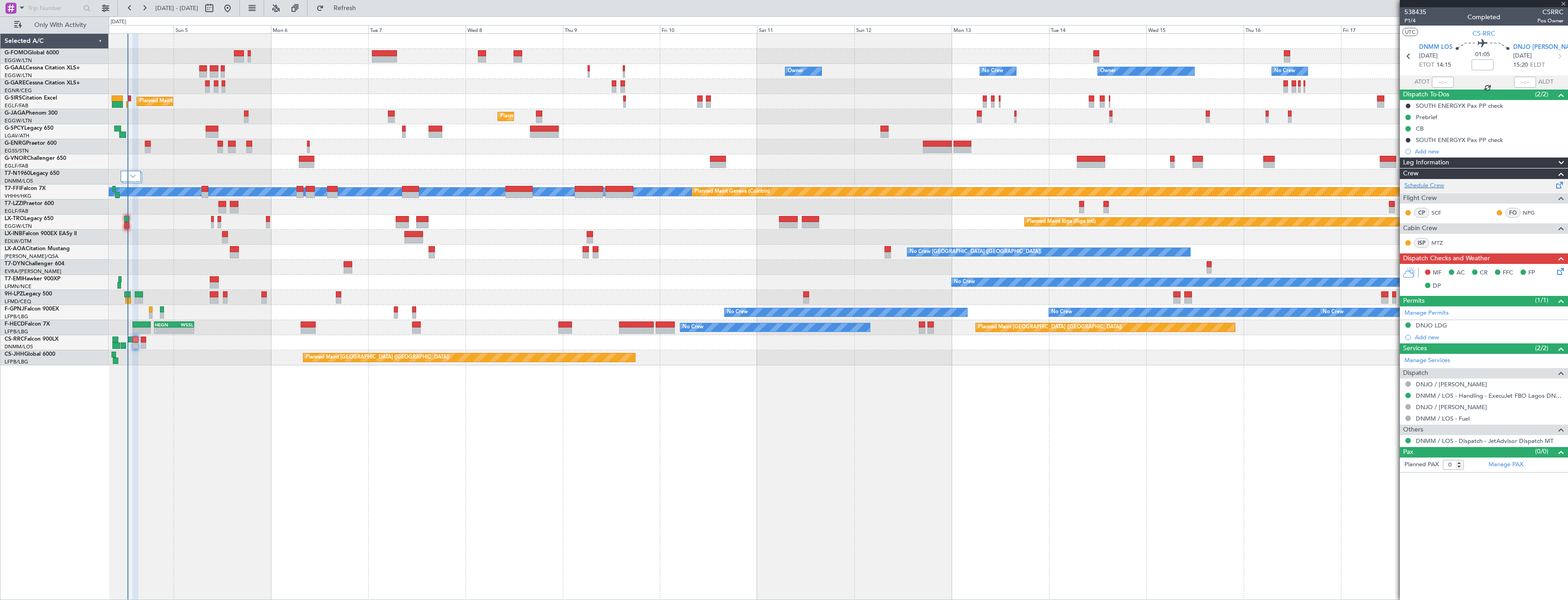
type input "+00:05"
type input "12"
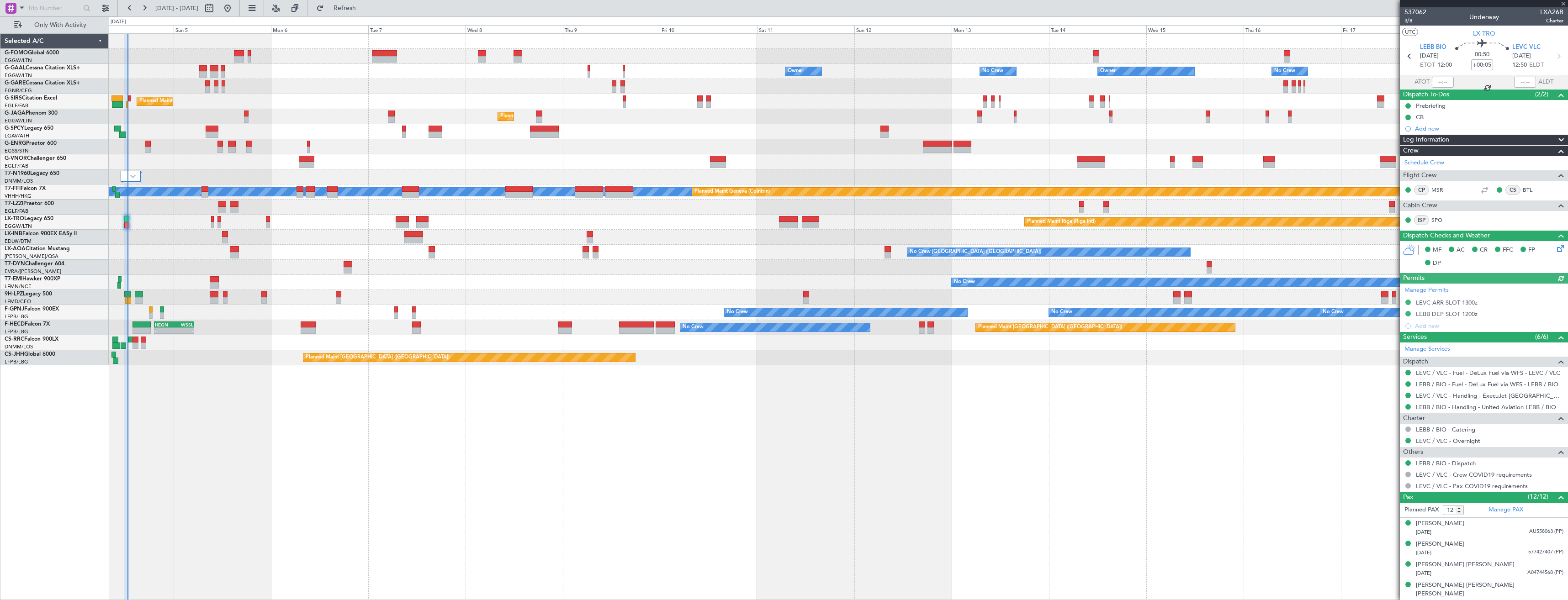
click at [1443, 82] on div at bounding box center [1443, 82] width 22 height 11
click at [1443, 82] on input "text" at bounding box center [1443, 82] width 22 height 11
type input "12:40"
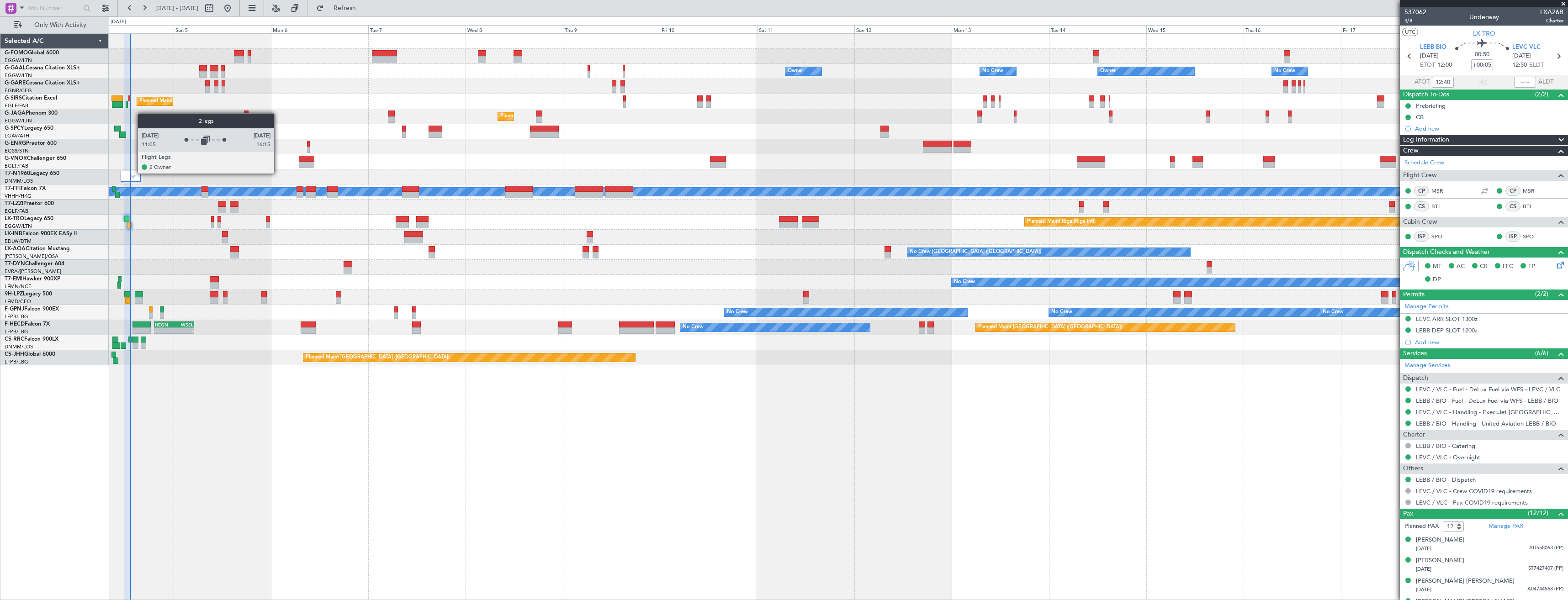
click at [133, 173] on div at bounding box center [130, 176] width 19 height 11
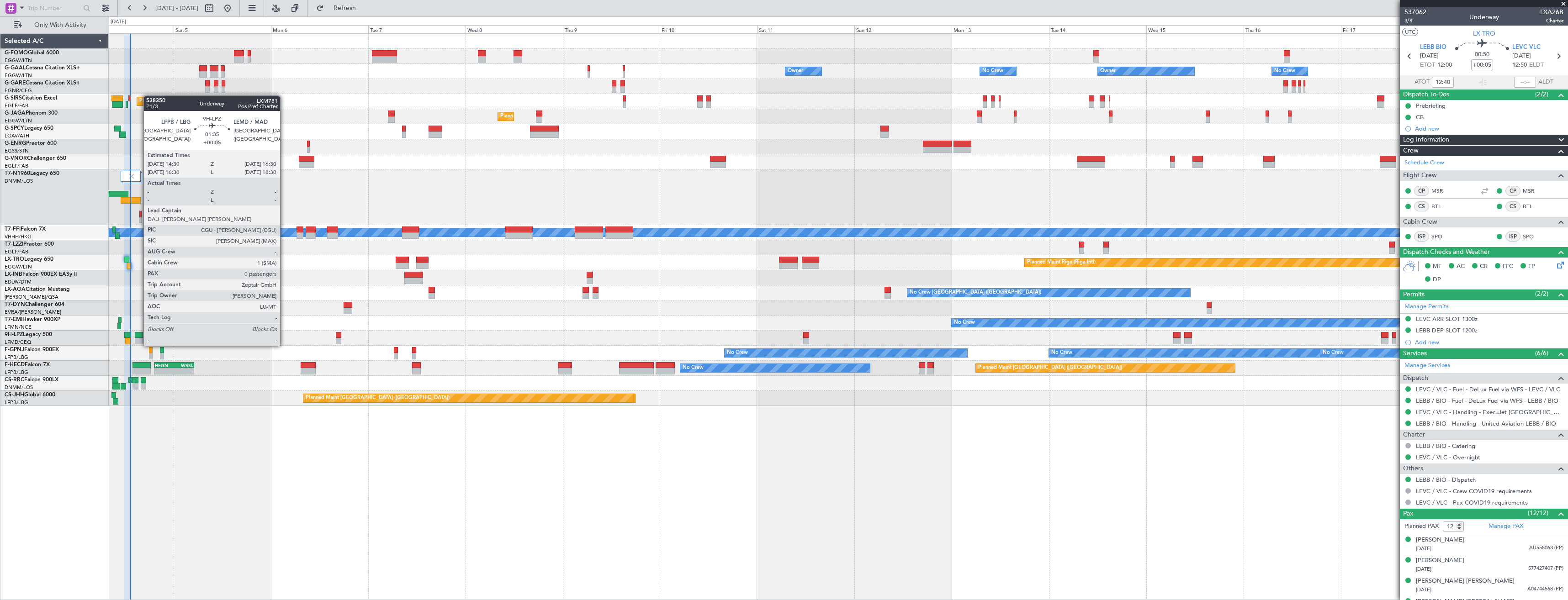
click at [139, 337] on div at bounding box center [139, 335] width 9 height 7
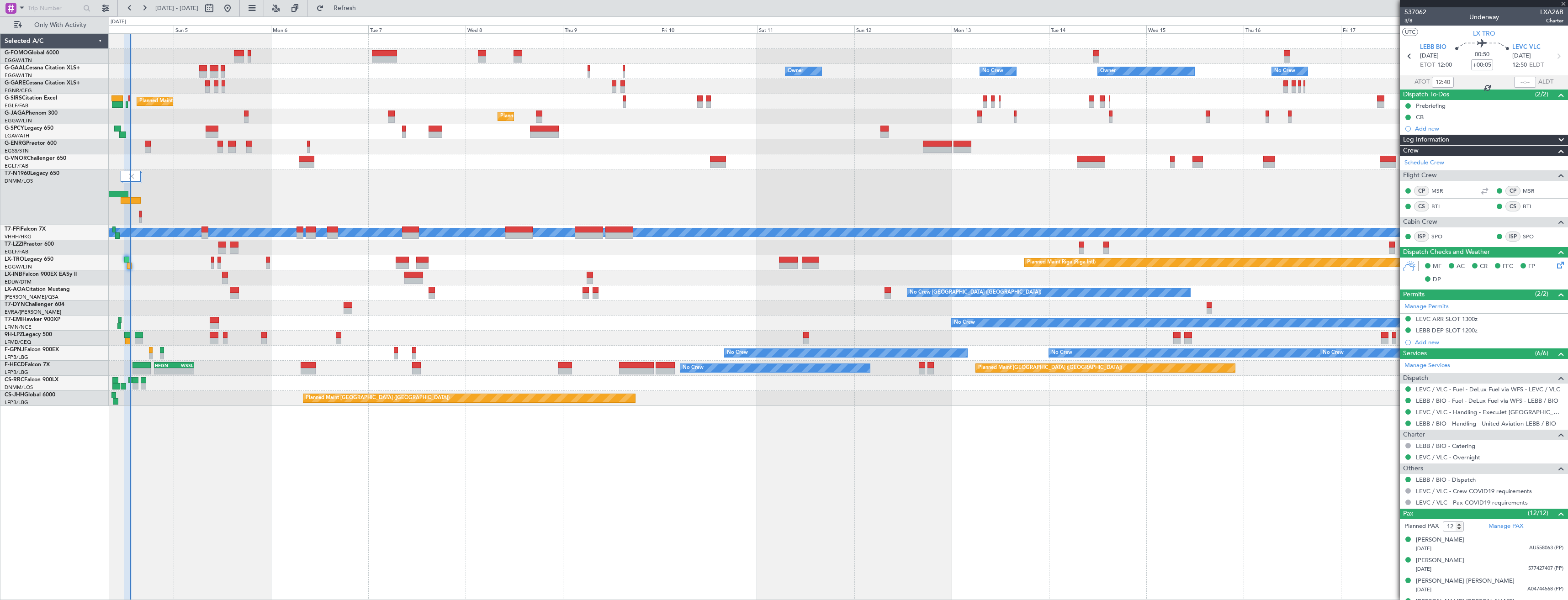
type input "0"
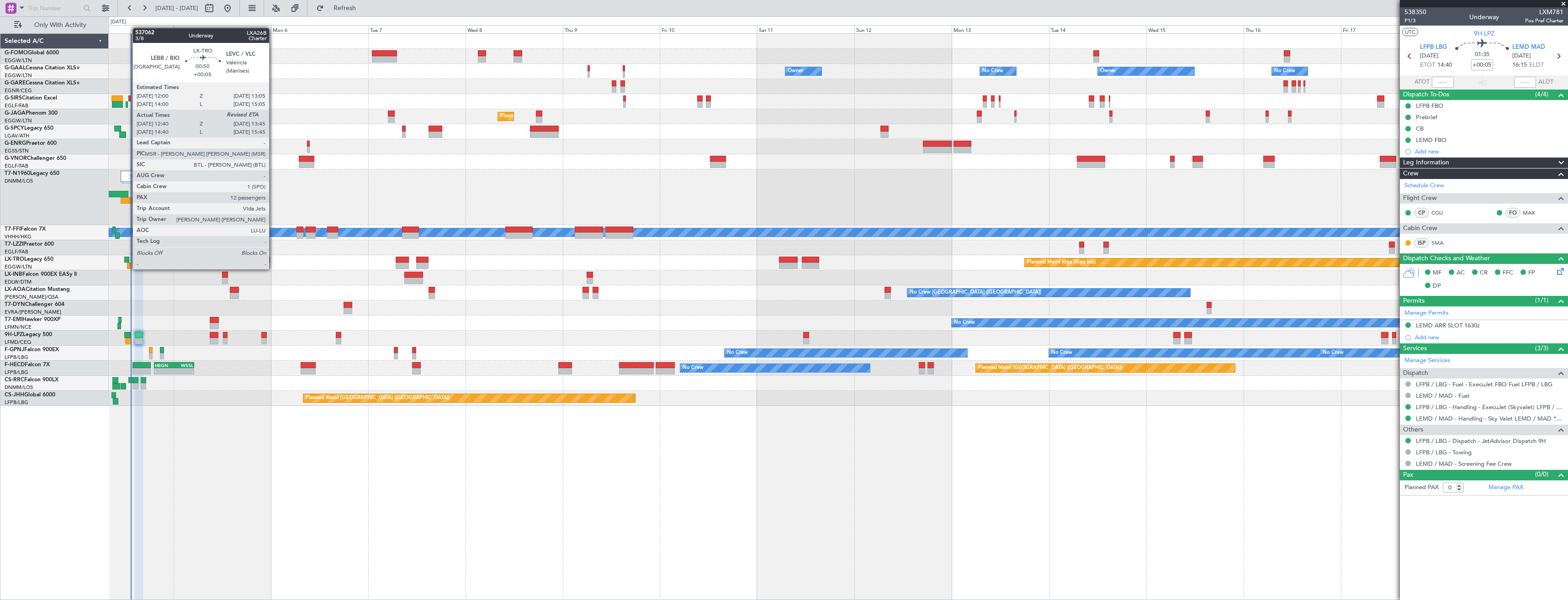
click at [128, 268] on div at bounding box center [130, 266] width 5 height 7
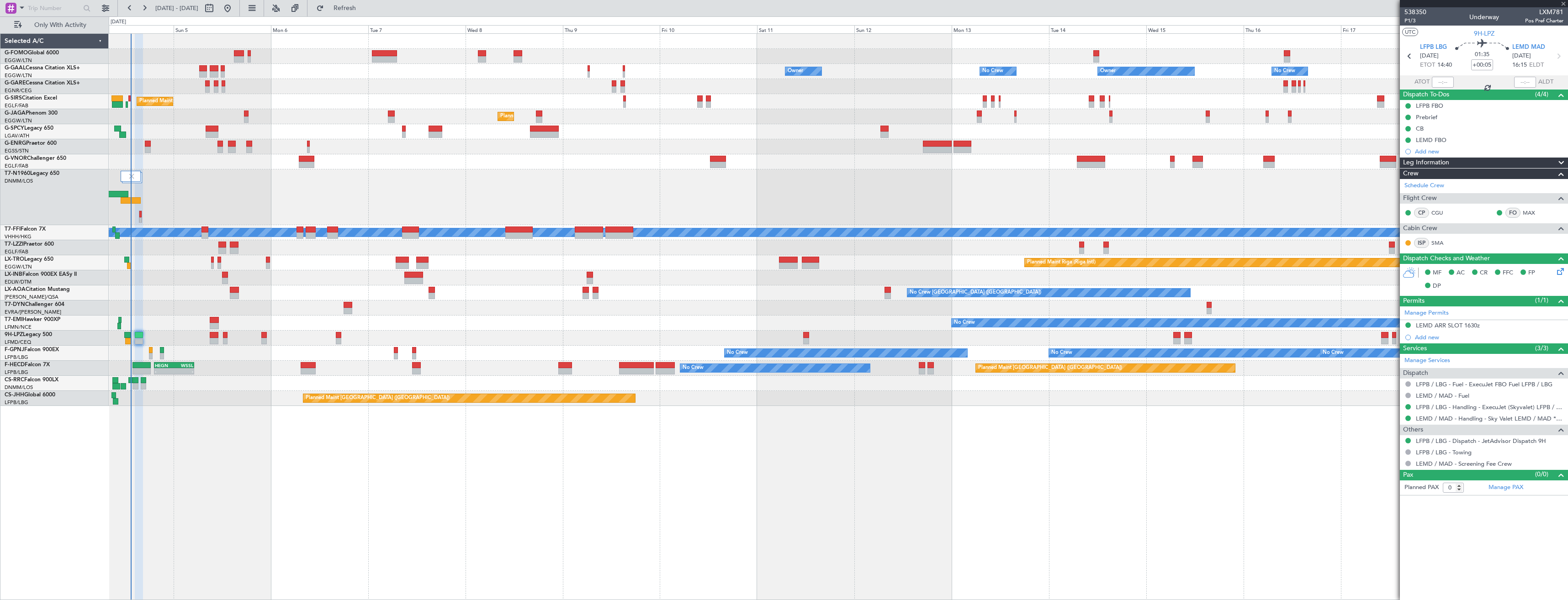
type input "12:40"
type input "12"
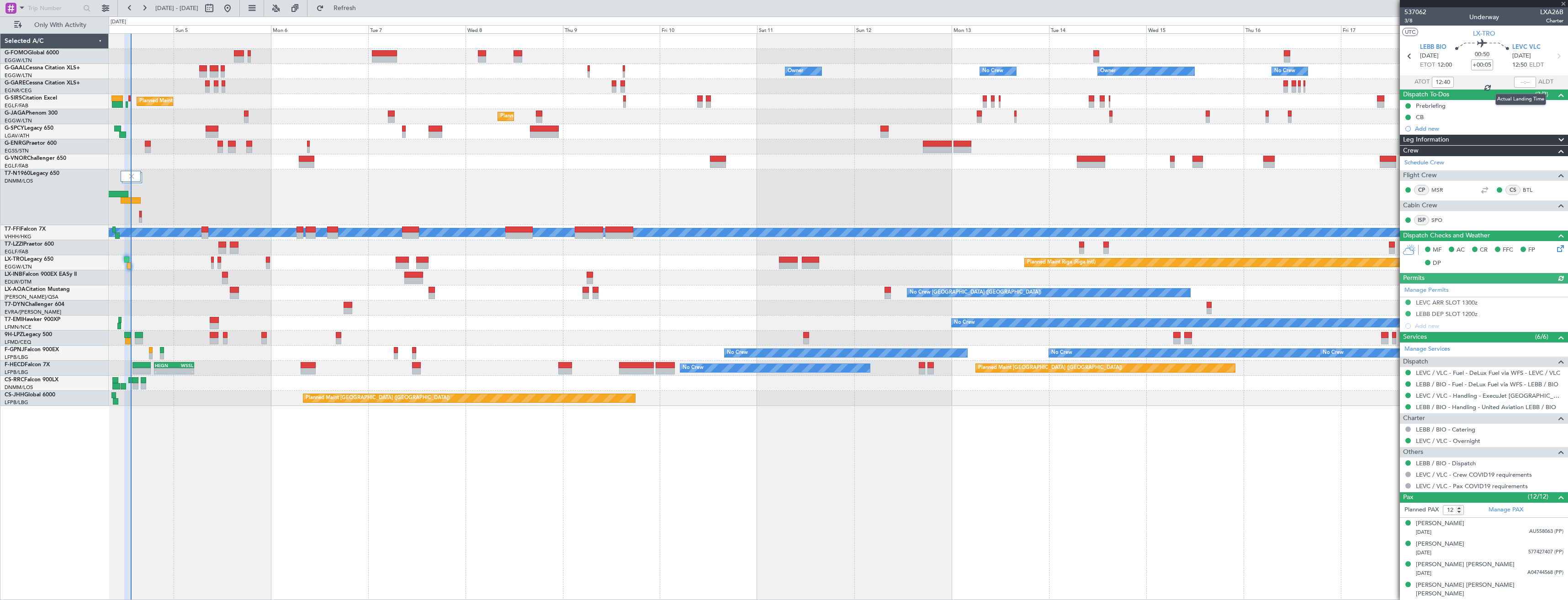
click at [1517, 83] on div at bounding box center [1525, 82] width 22 height 11
click at [1517, 83] on input "text" at bounding box center [1525, 82] width 22 height 11
type input "13:23"
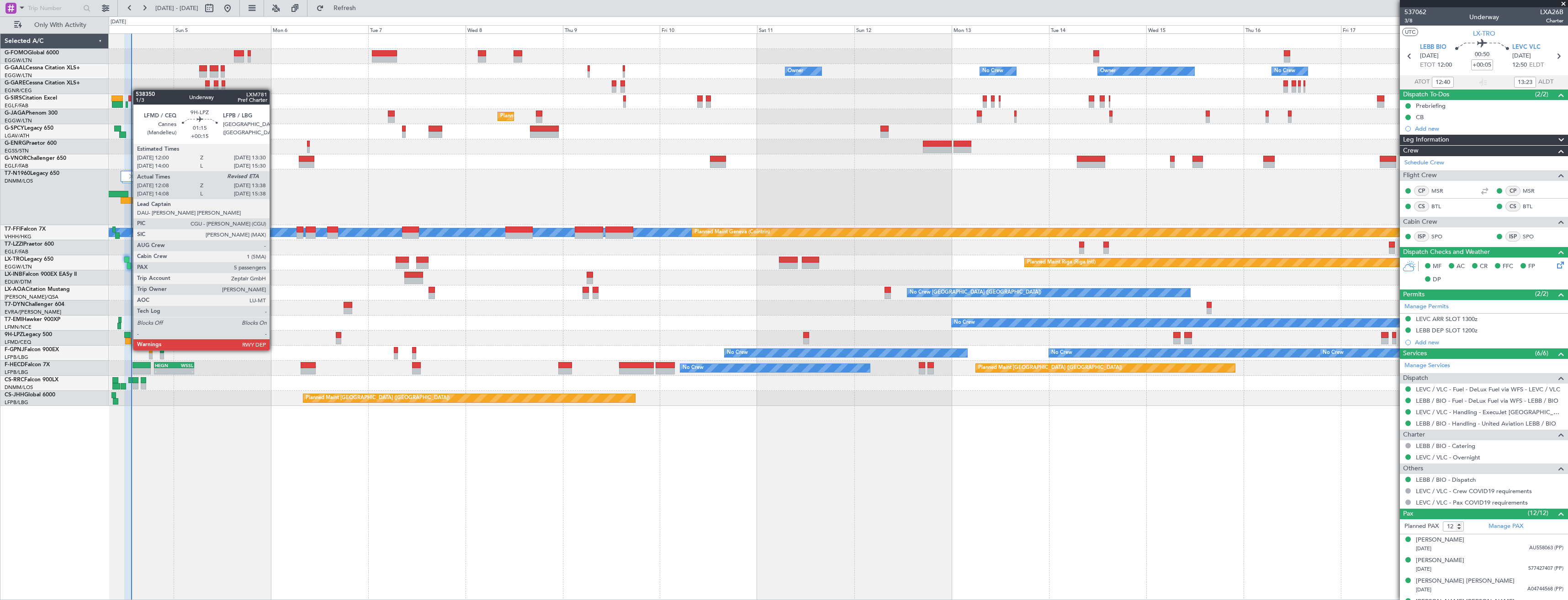
click at [128, 341] on div at bounding box center [128, 341] width 7 height 7
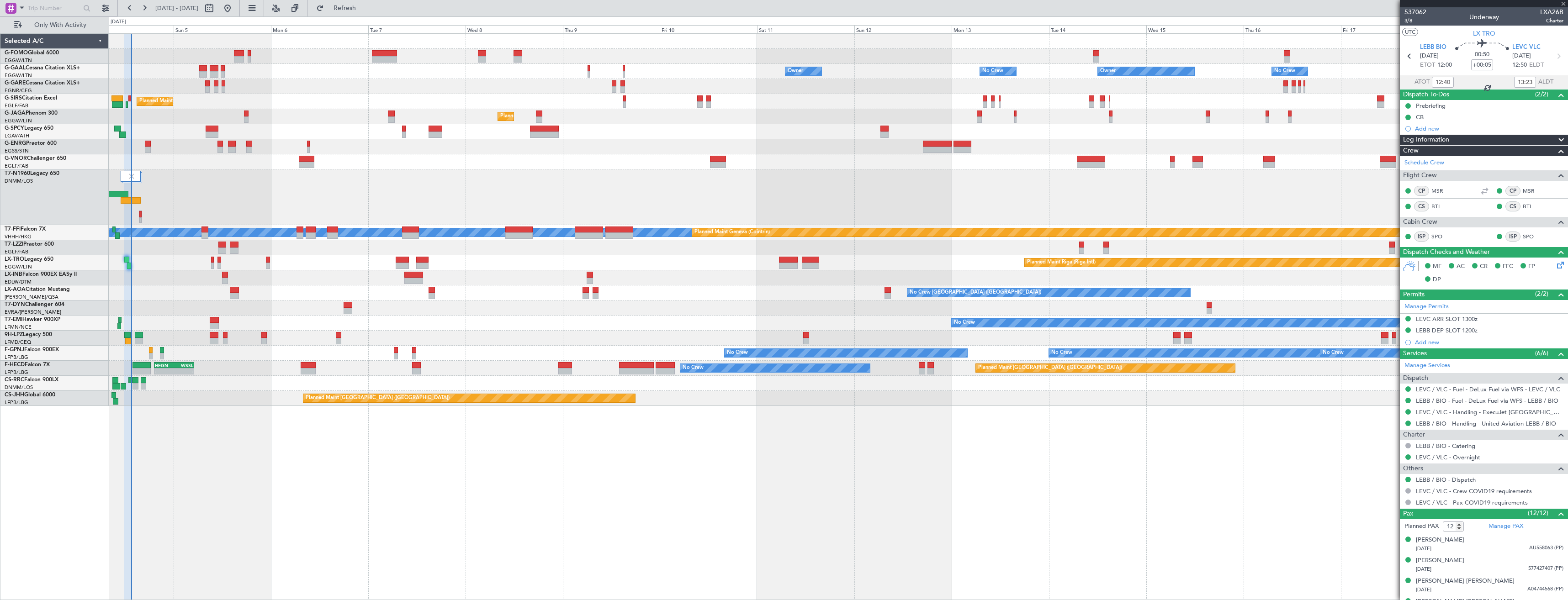
type input "+00:15"
type input "12:18"
type input "5"
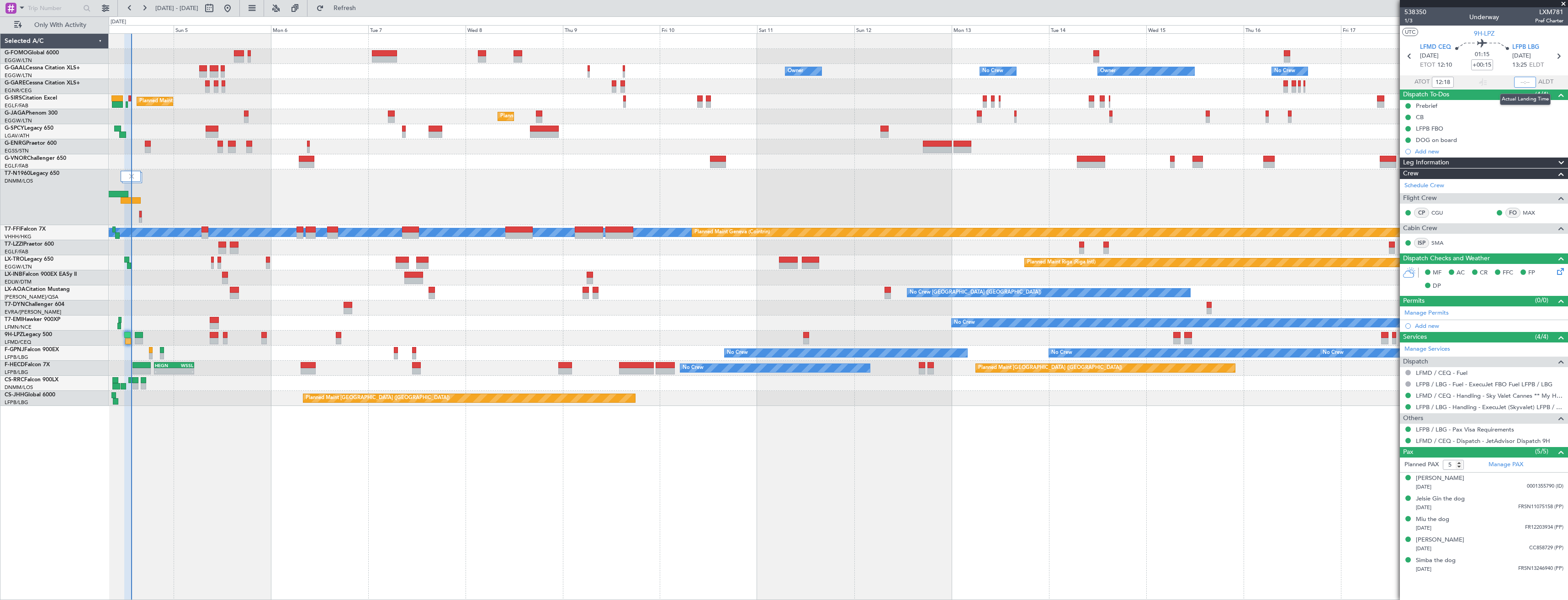
click at [1519, 85] on input "text" at bounding box center [1525, 82] width 22 height 11
type input "13:33"
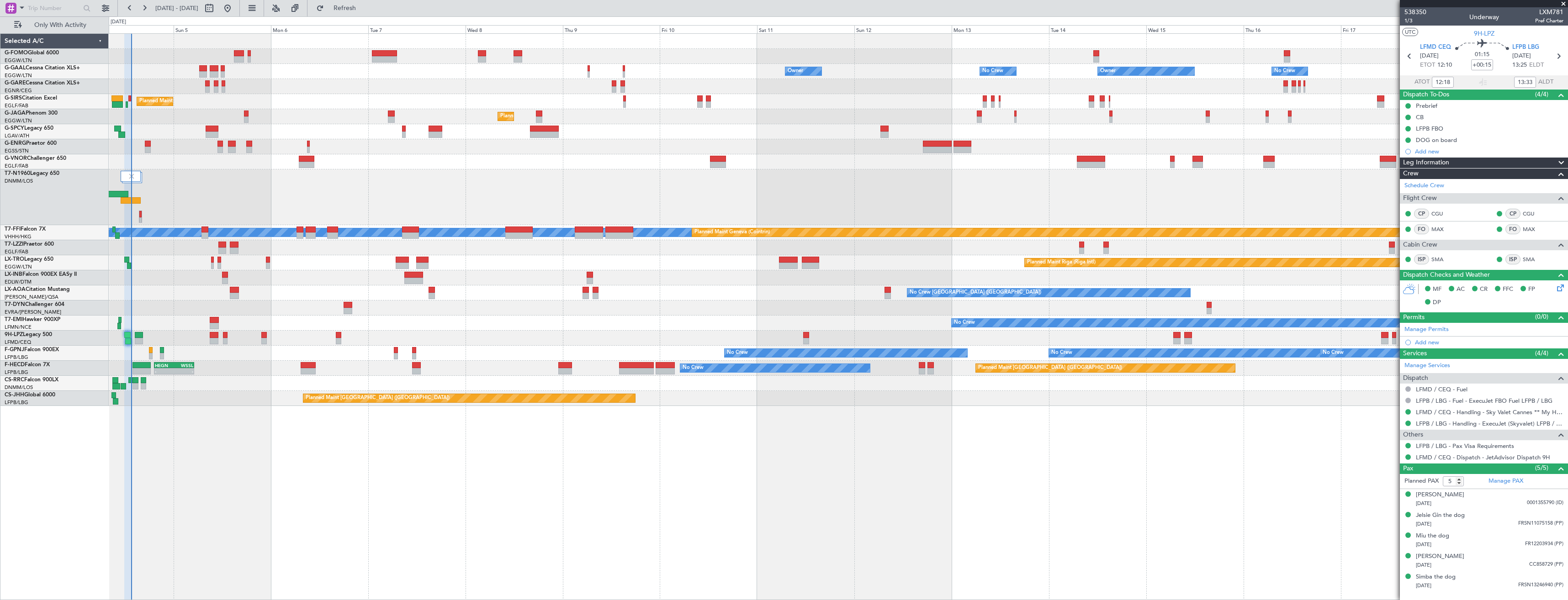
click at [125, 169] on div at bounding box center [838, 197] width 1459 height 56
click at [127, 173] on div at bounding box center [130, 176] width 19 height 11
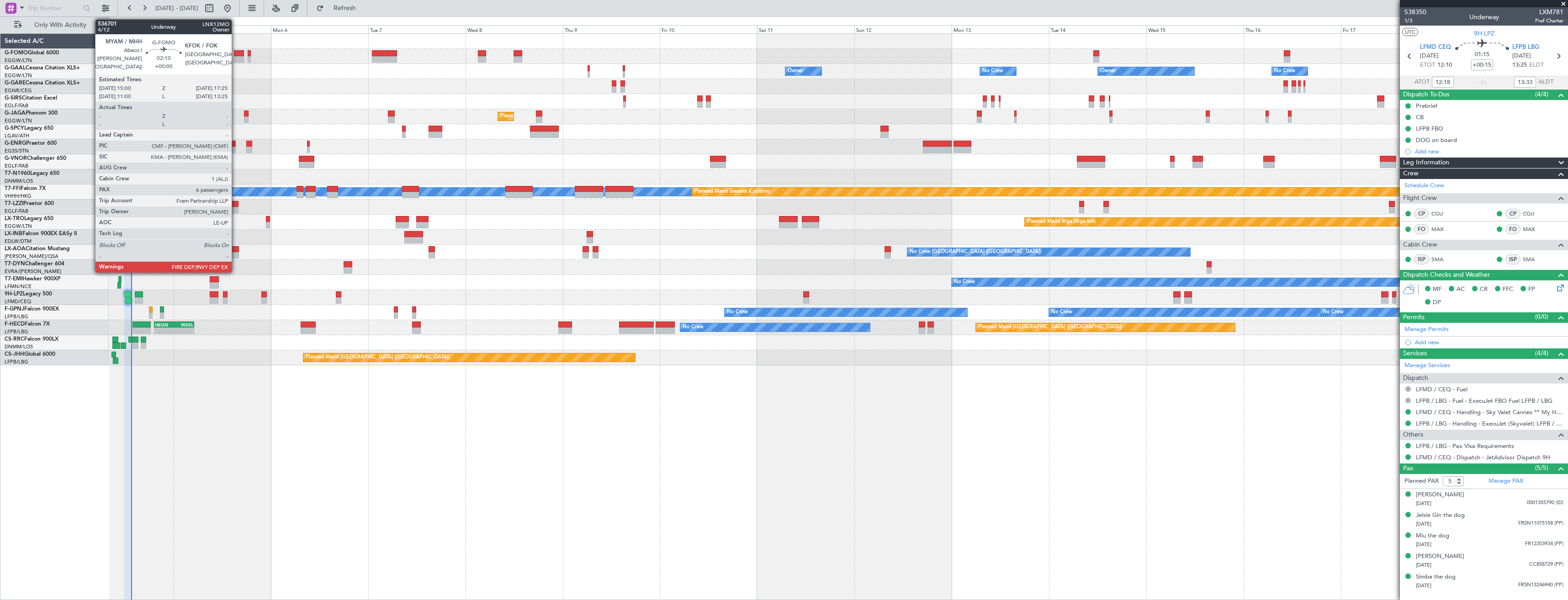
click at [236, 56] on div at bounding box center [239, 59] width 10 height 7
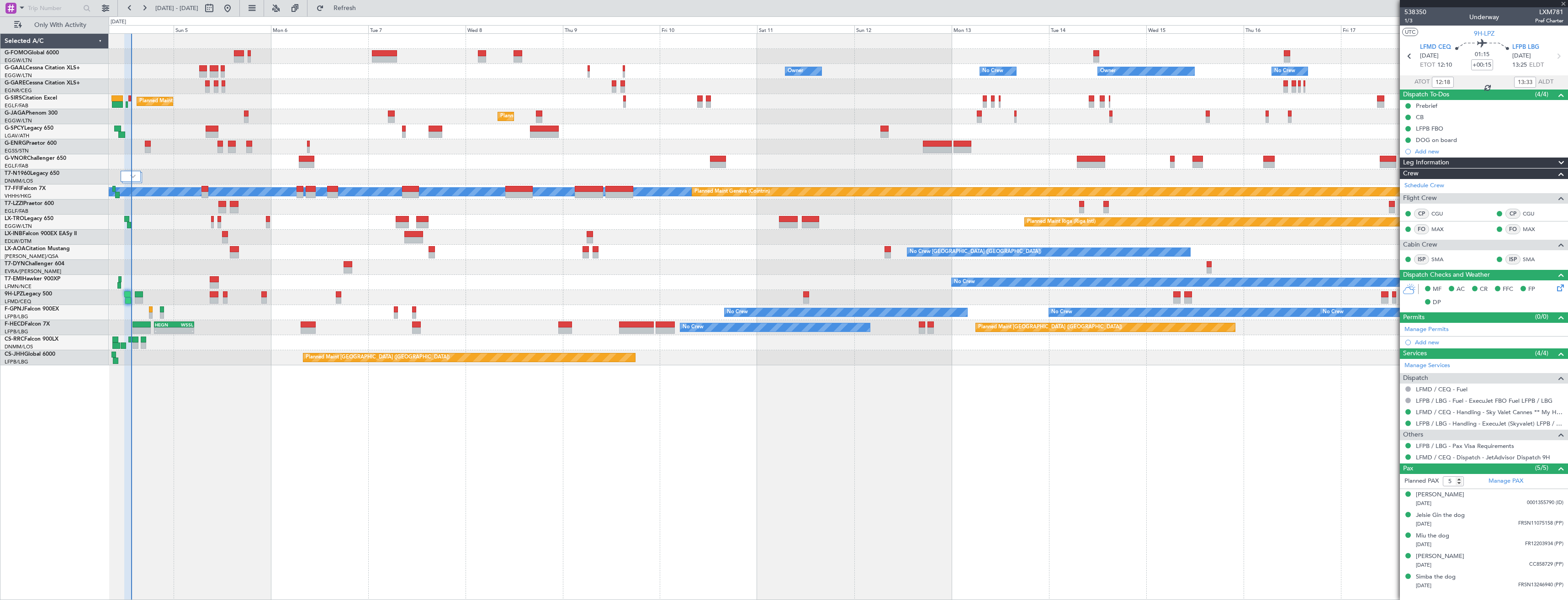
type input "6"
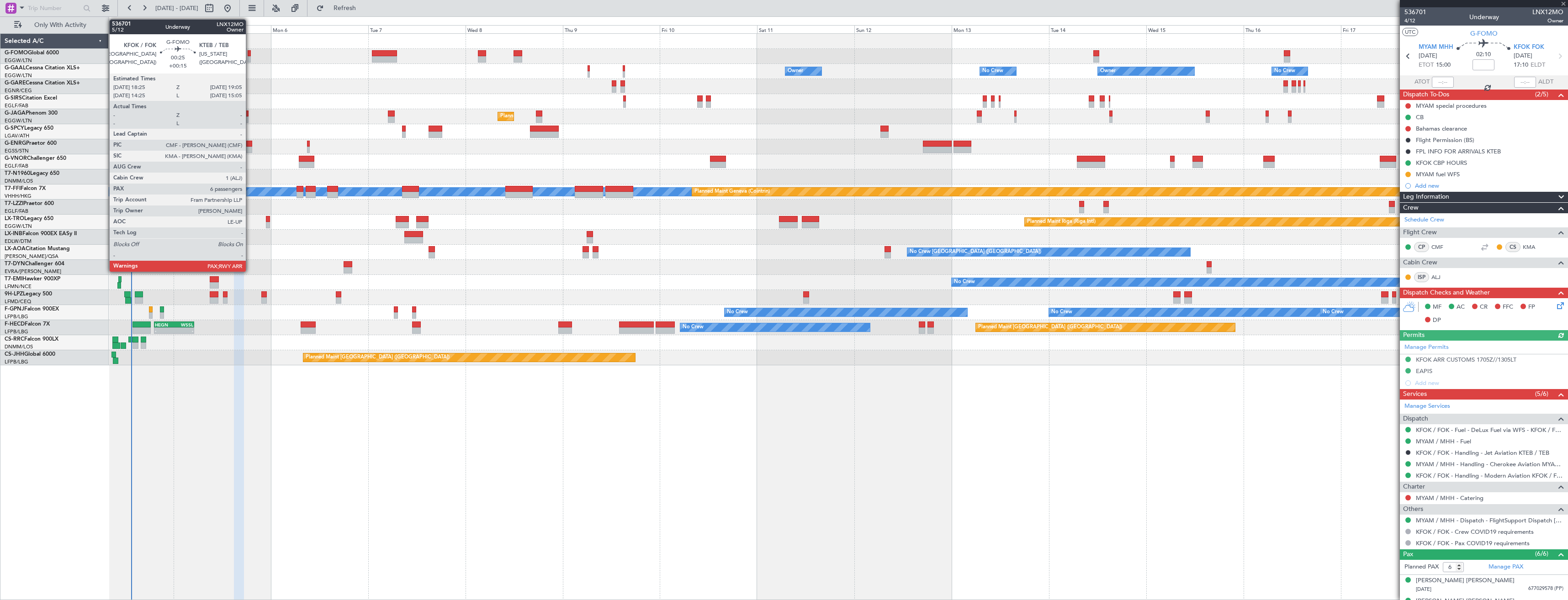
click at [250, 54] on div at bounding box center [249, 54] width 3 height 7
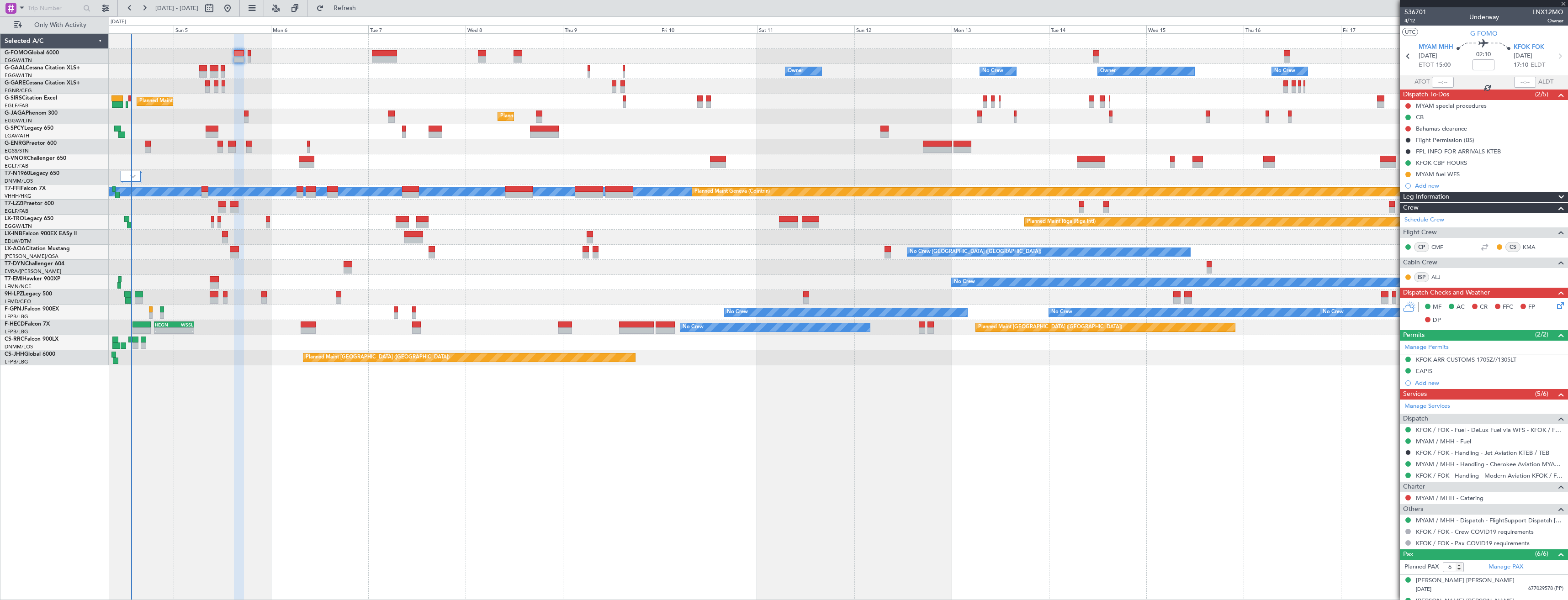
type input "+00:15"
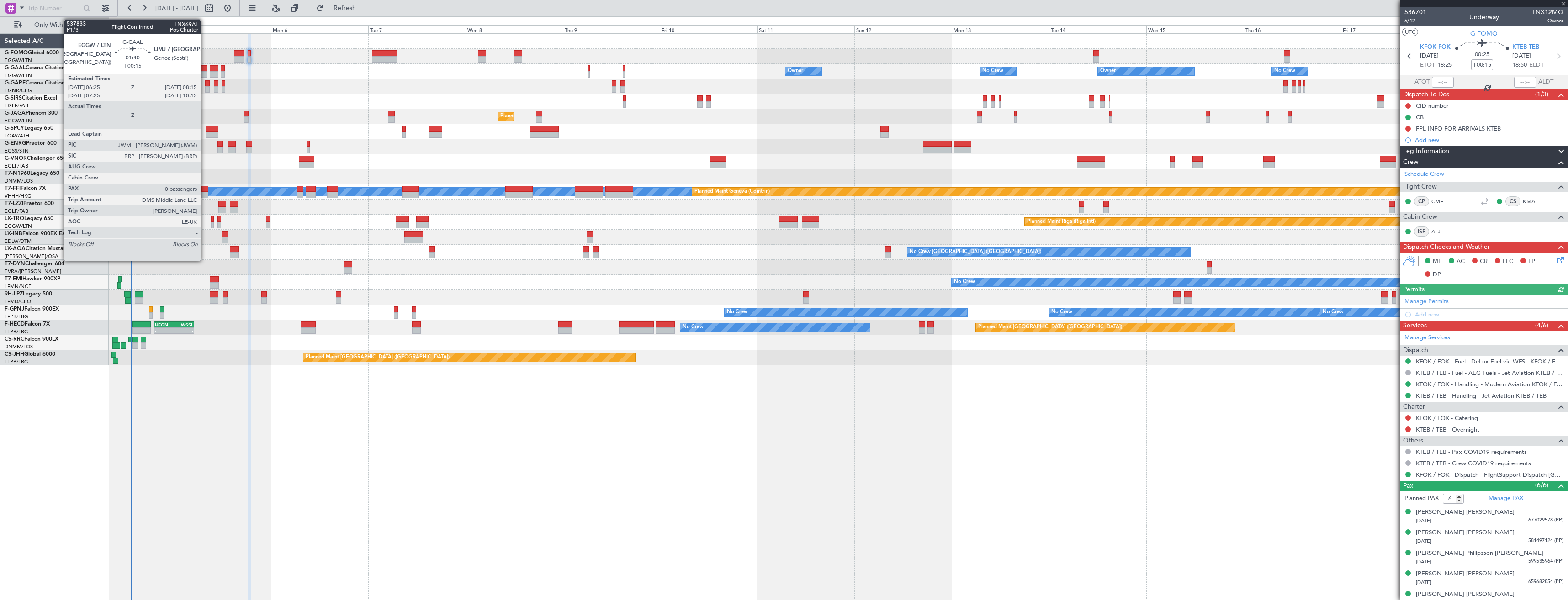
click at [205, 71] on div at bounding box center [203, 68] width 8 height 7
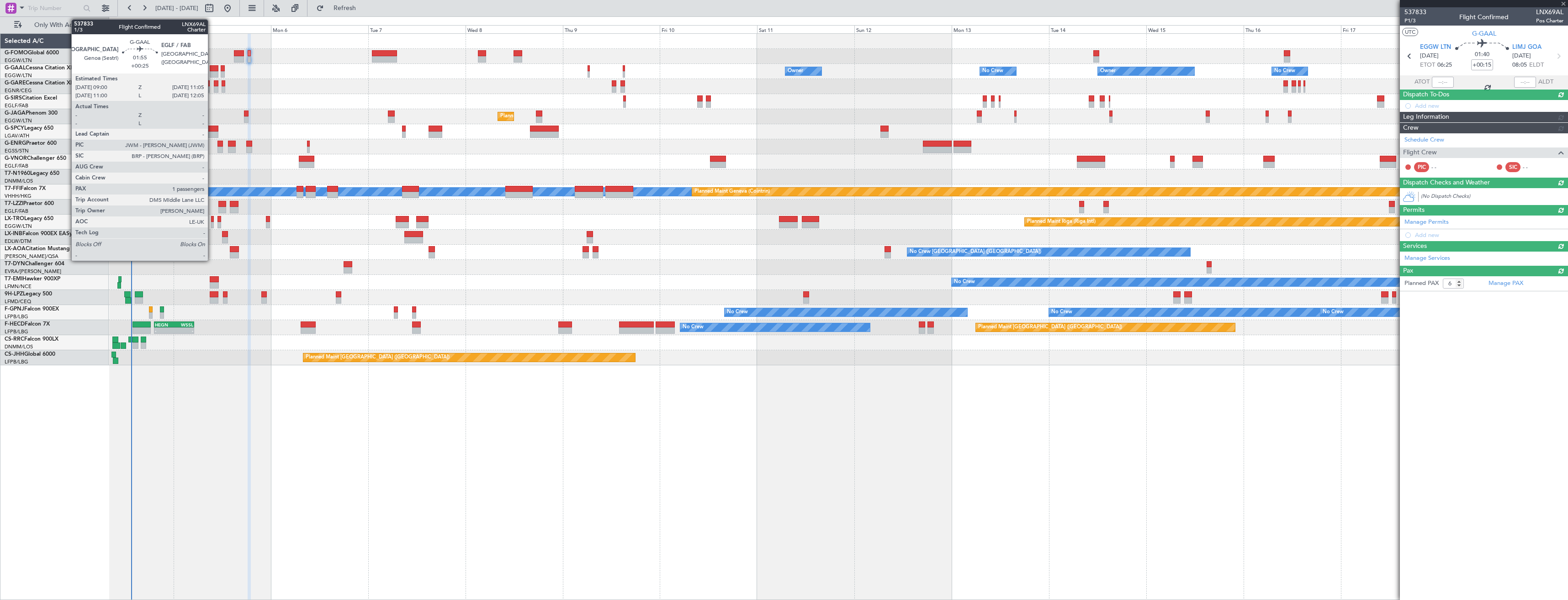
type input "0"
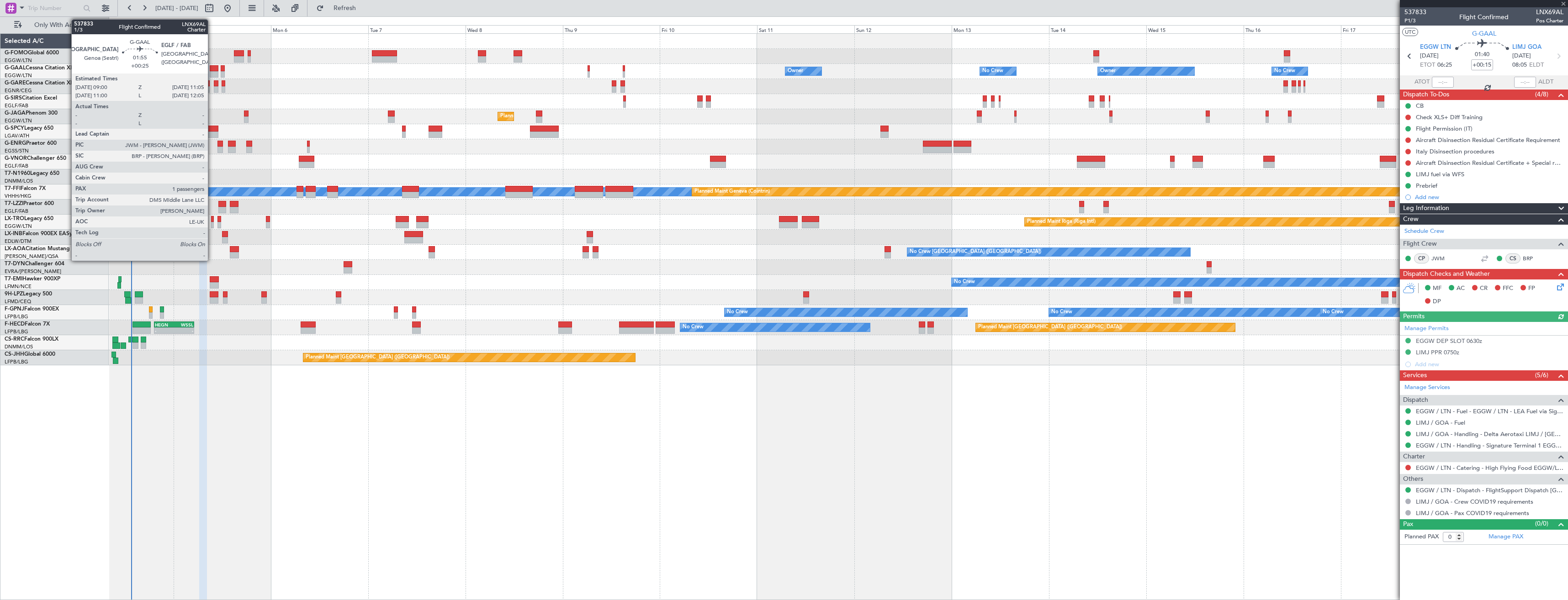
click at [212, 71] on div at bounding box center [214, 68] width 9 height 7
type input "+00:25"
type input "1"
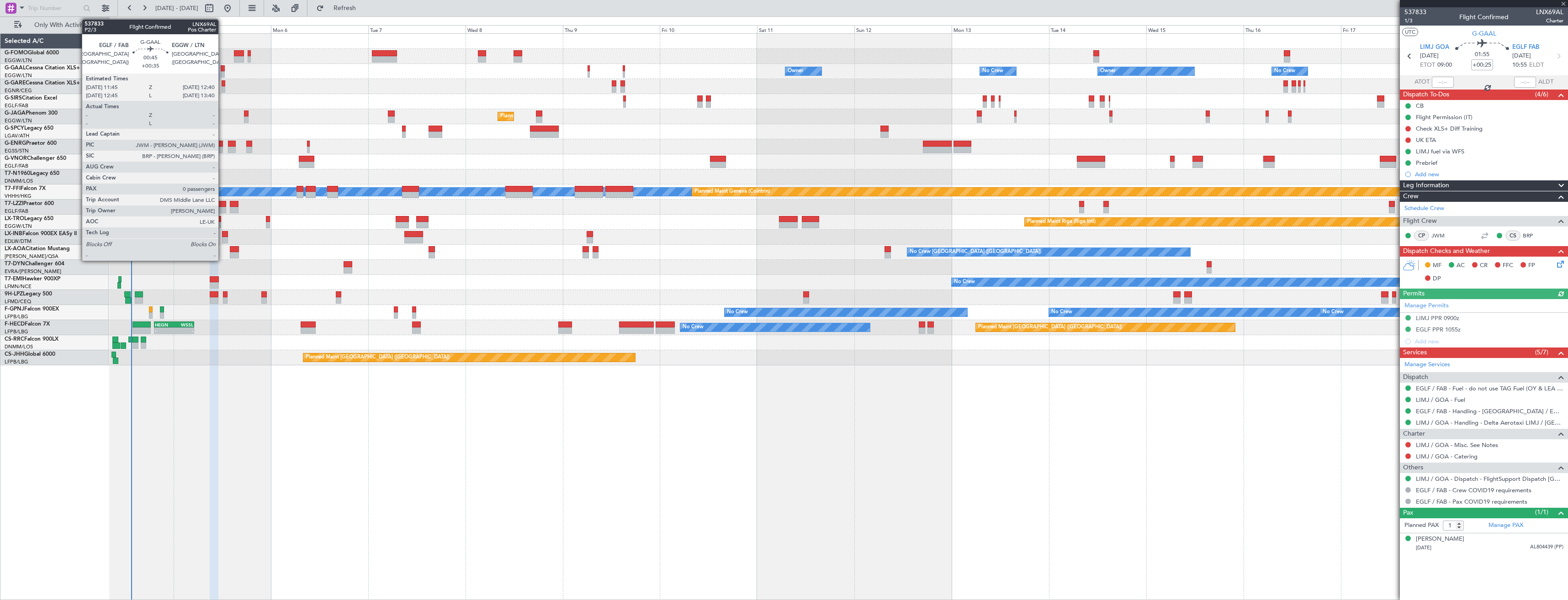
click at [223, 73] on div at bounding box center [223, 74] width 4 height 7
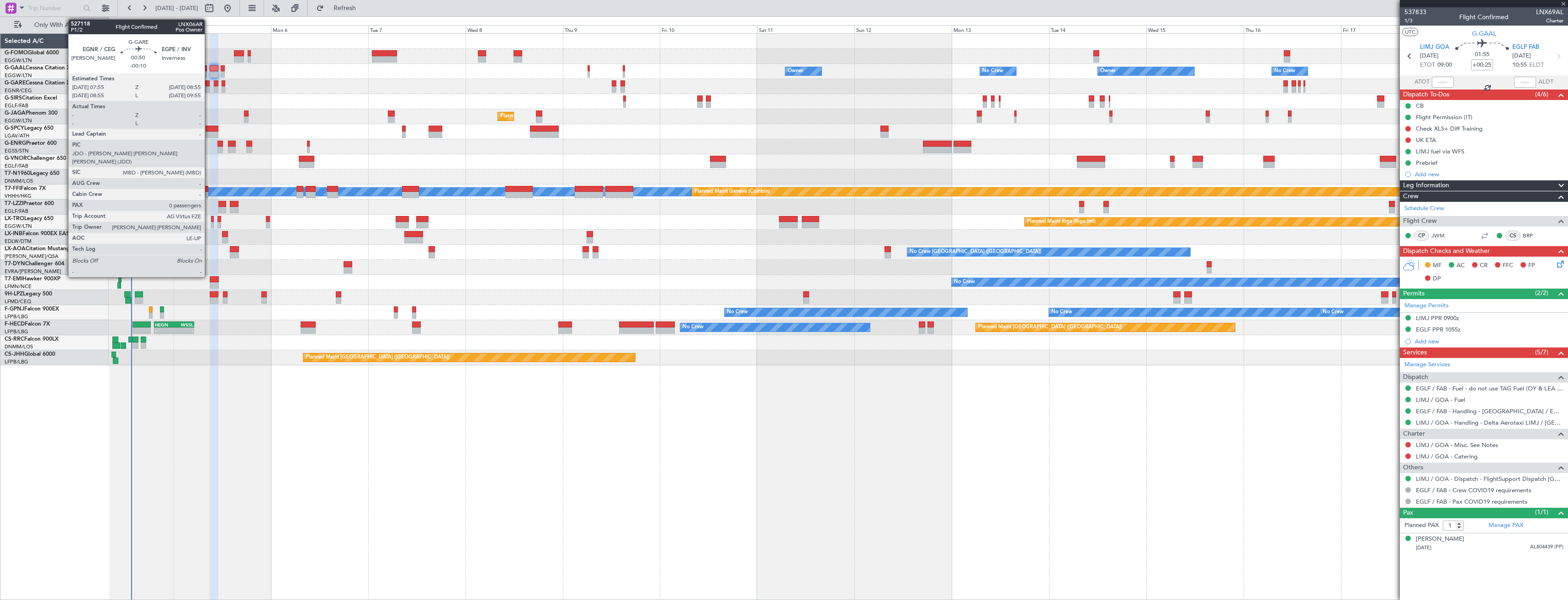
type input "+00:35"
type input "0"
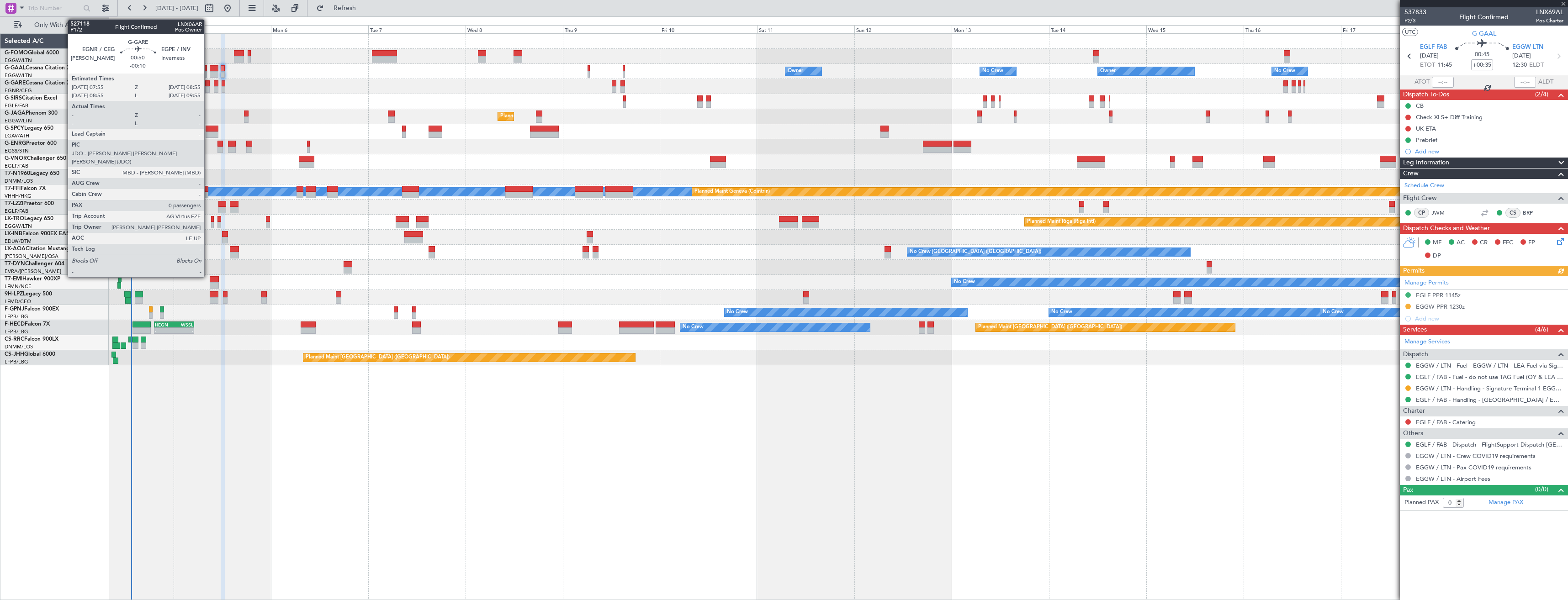
click at [208, 88] on div at bounding box center [207, 89] width 4 height 7
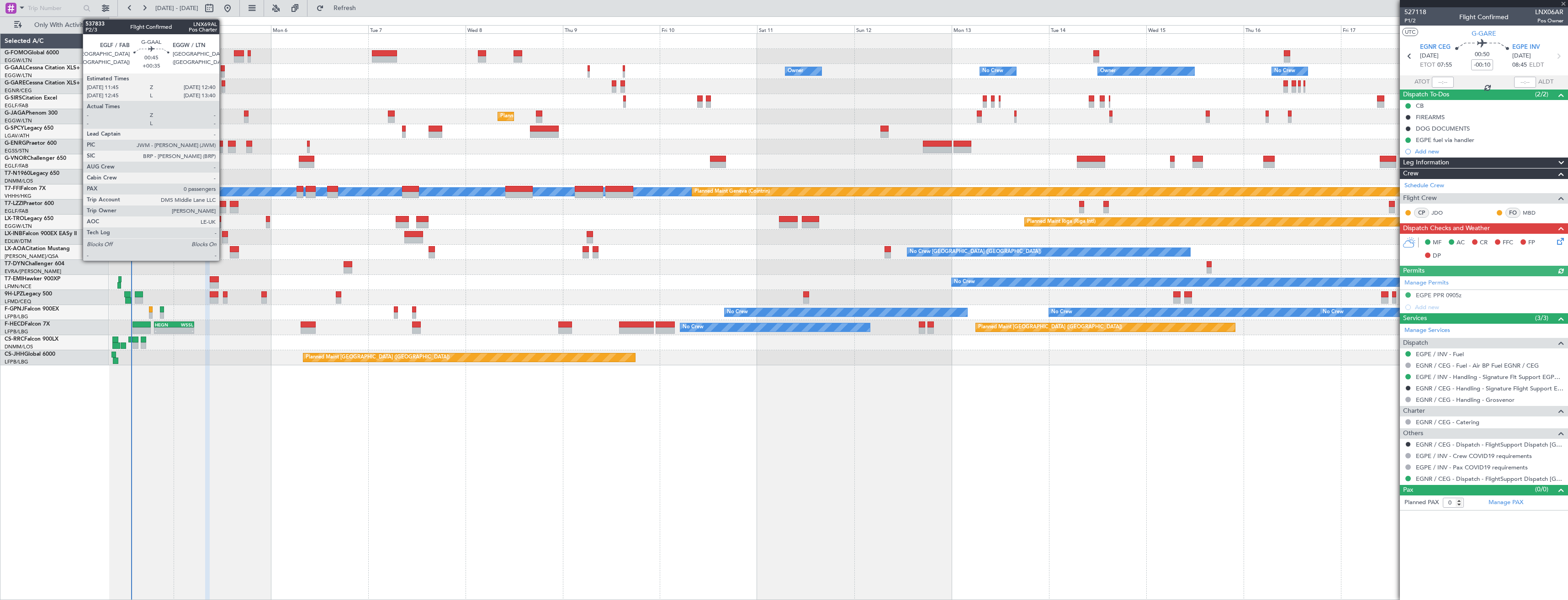
click at [223, 73] on div at bounding box center [223, 74] width 4 height 7
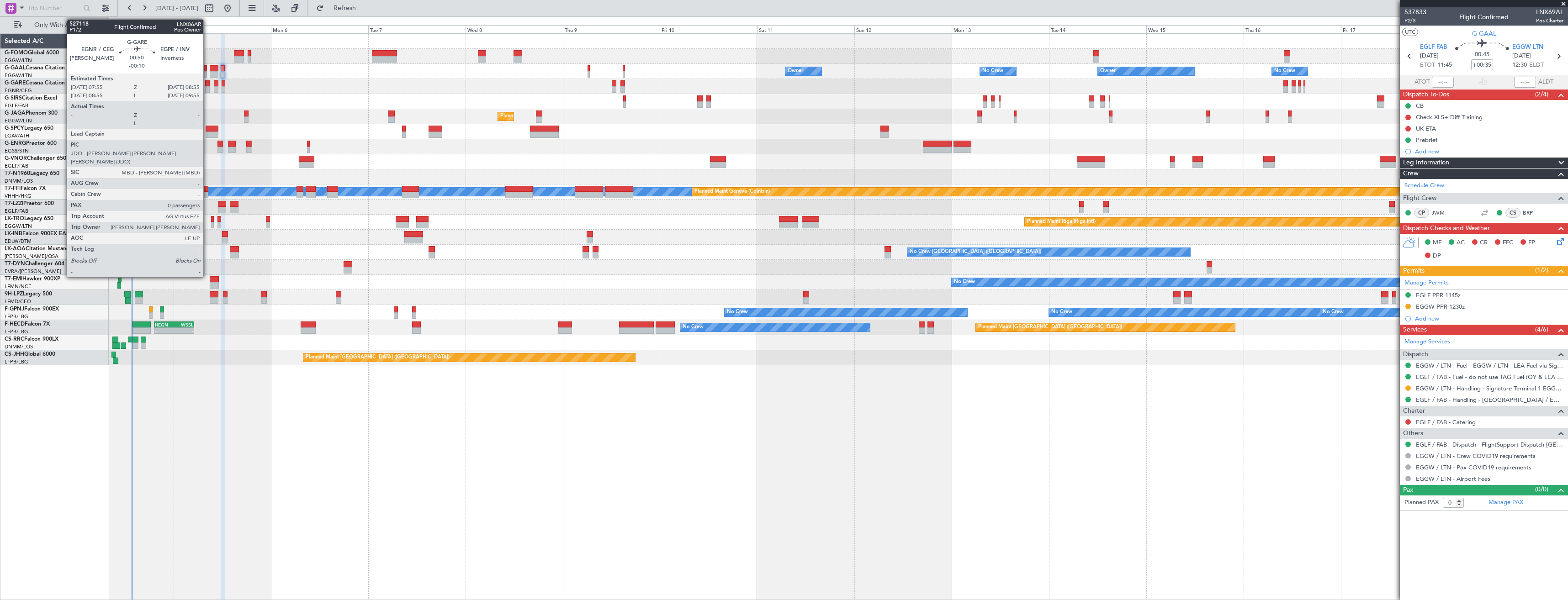
click at [208, 89] on div at bounding box center [207, 89] width 4 height 7
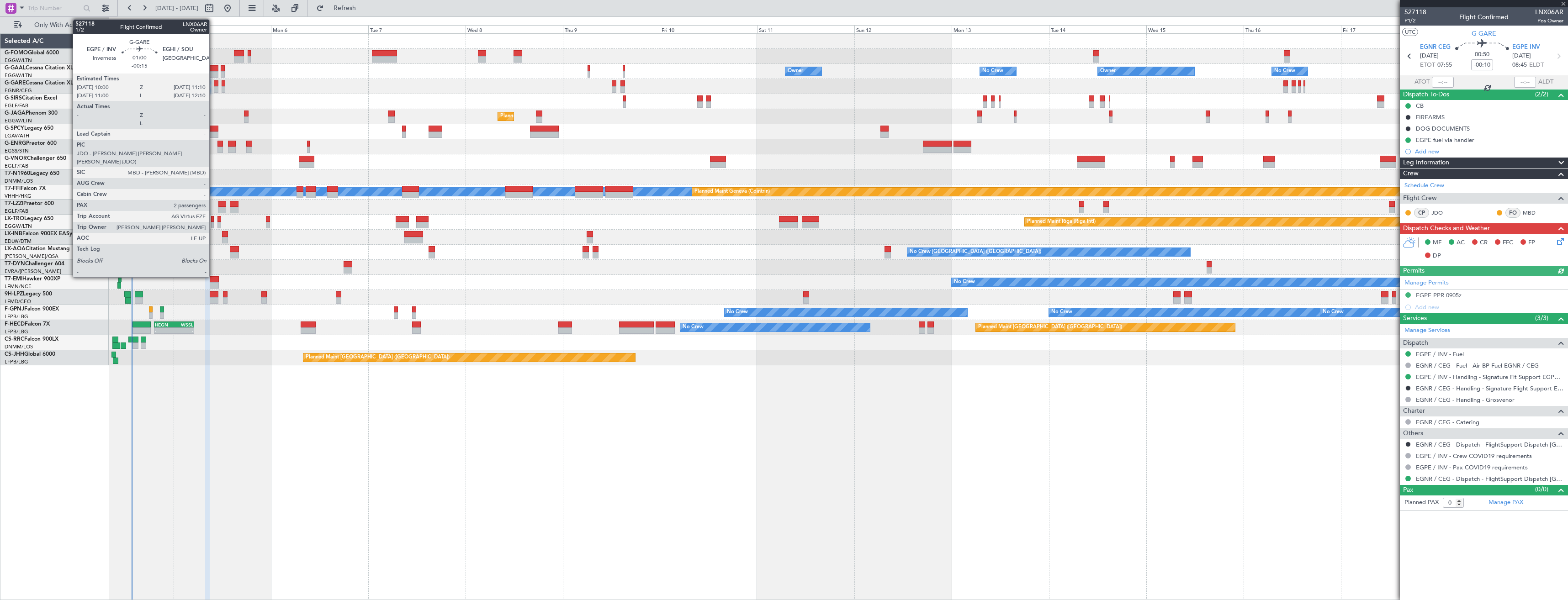
click at [214, 87] on div at bounding box center [216, 89] width 5 height 7
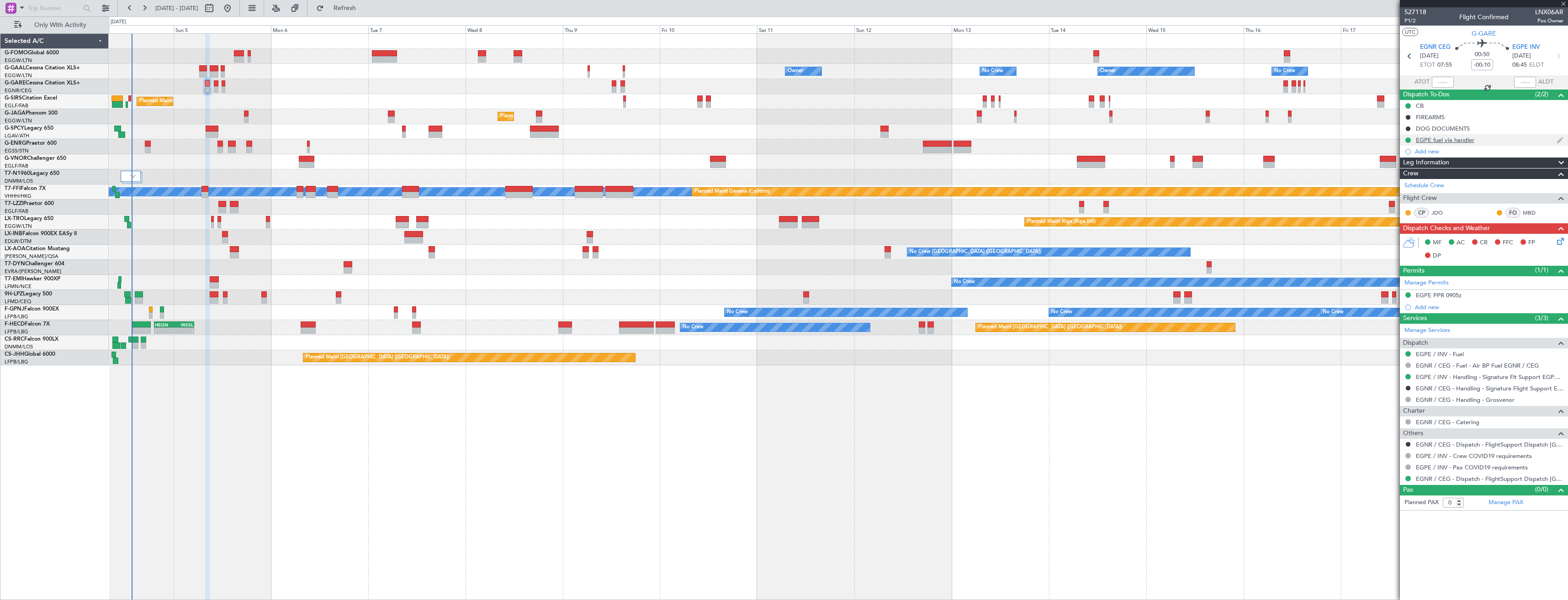
type input "-00:15"
type input "2"
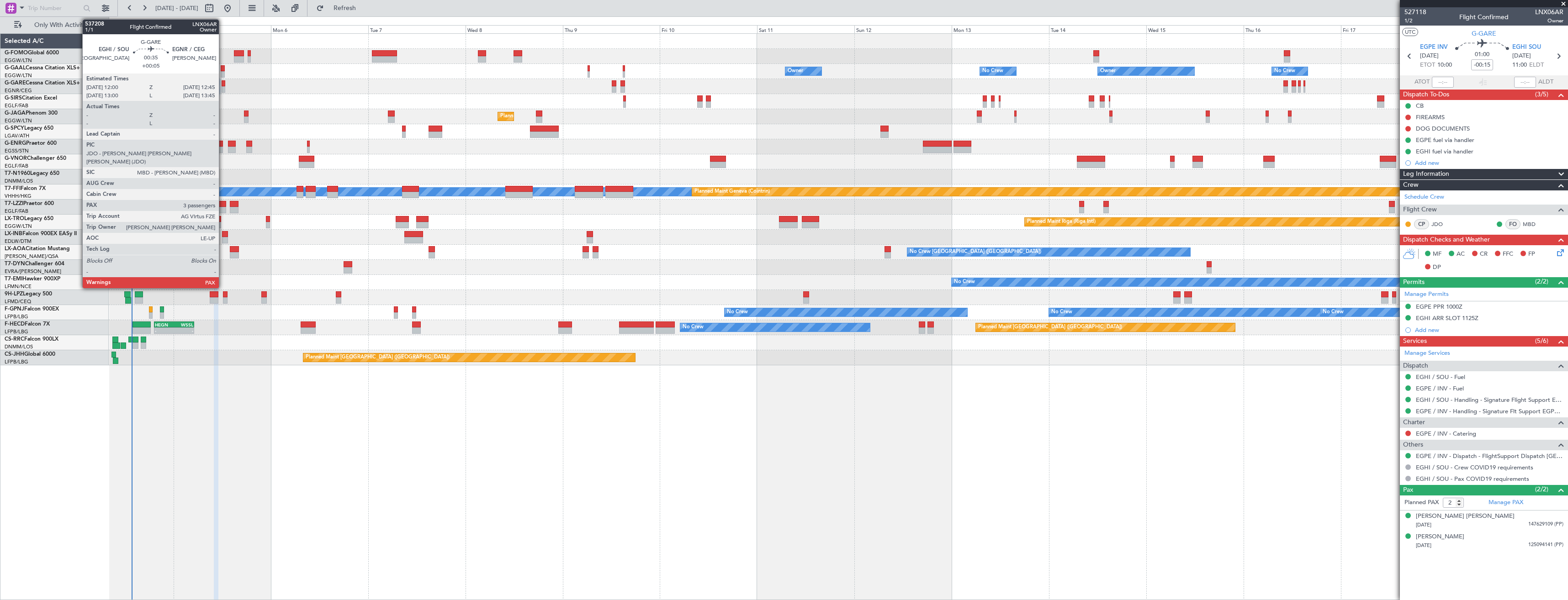
click at [223, 88] on div at bounding box center [223, 89] width 3 height 7
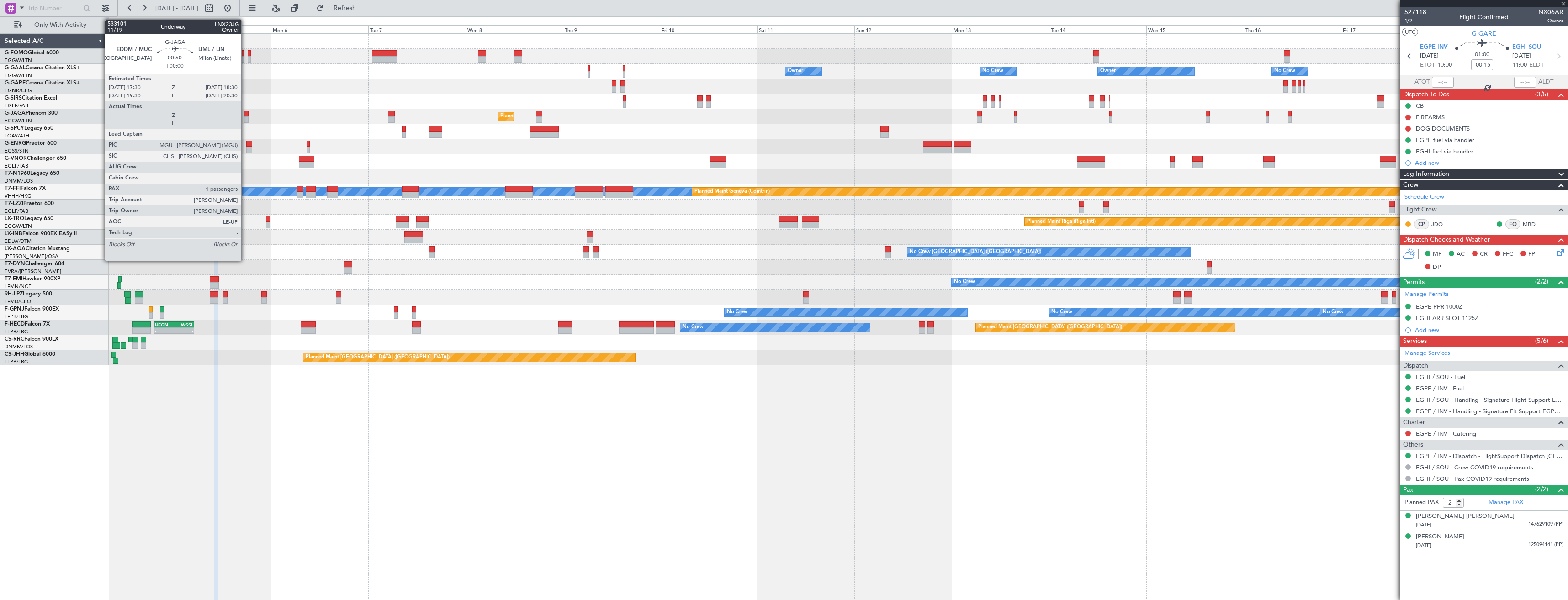
type input "+00:05"
type input "3"
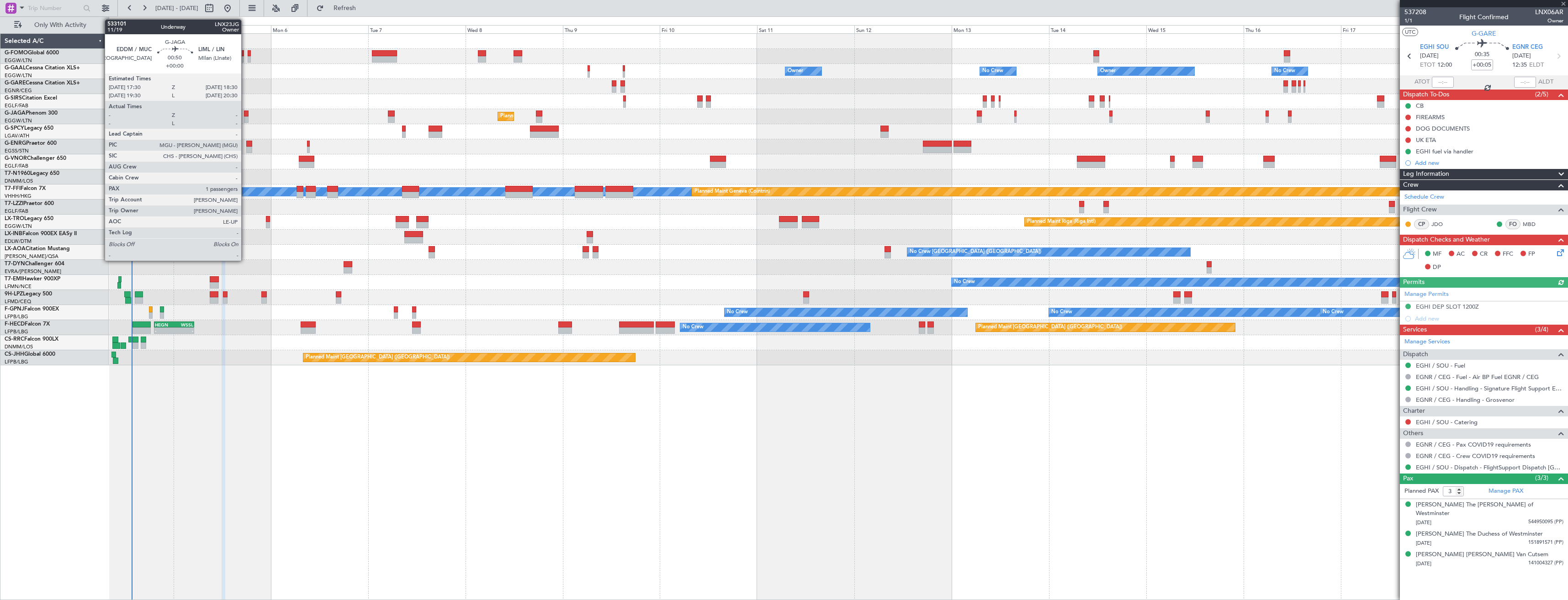
click at [245, 119] on div at bounding box center [246, 119] width 4 height 7
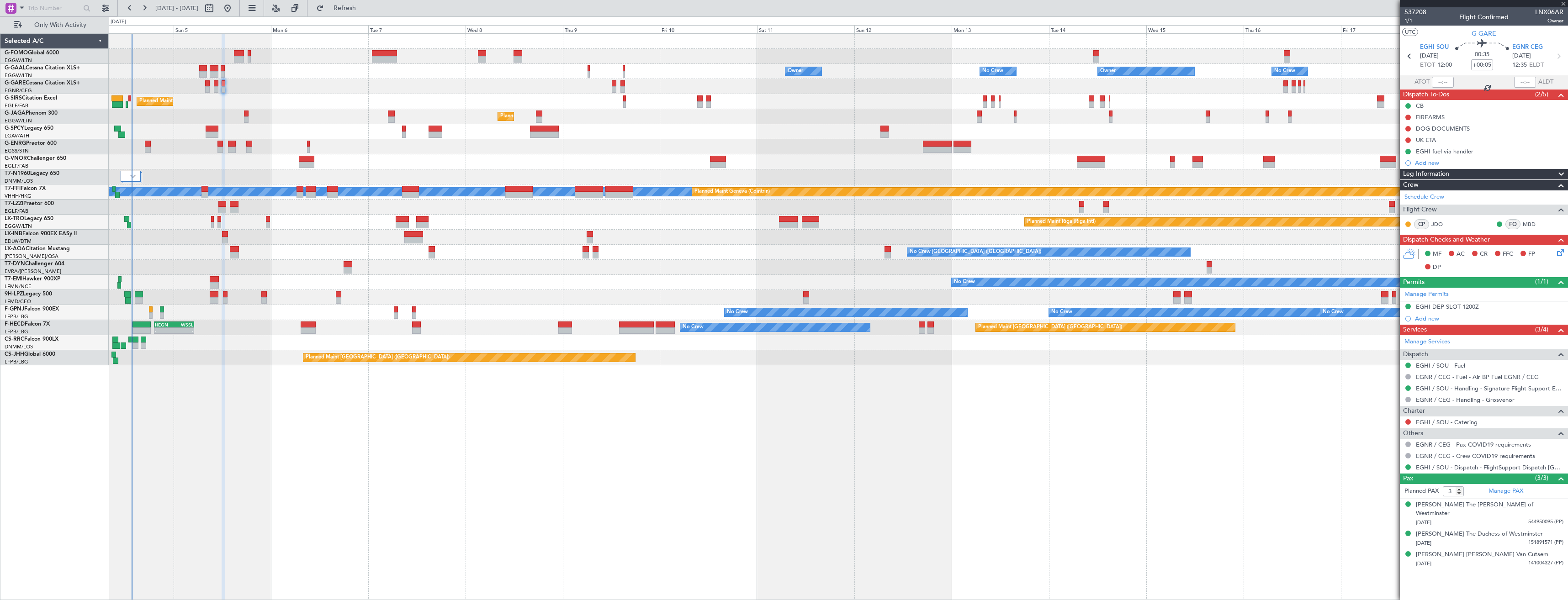
type input "1"
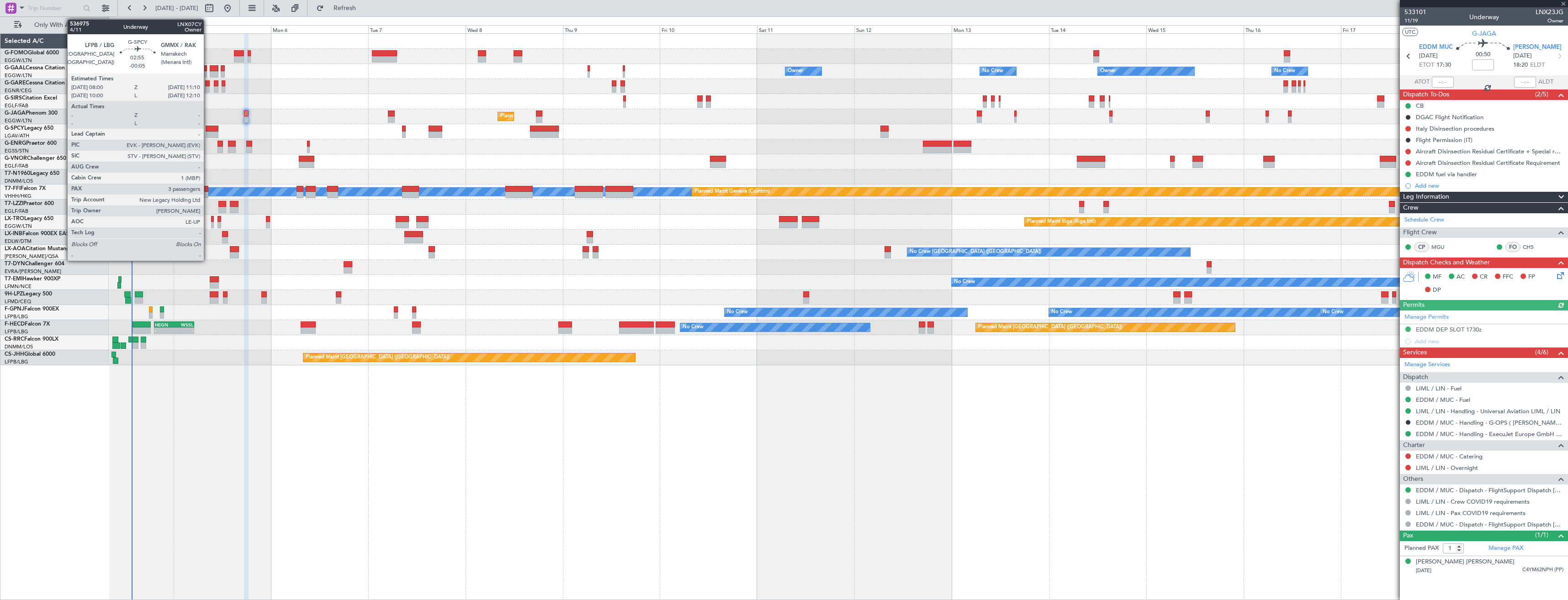
click at [208, 134] on div at bounding box center [212, 134] width 13 height 7
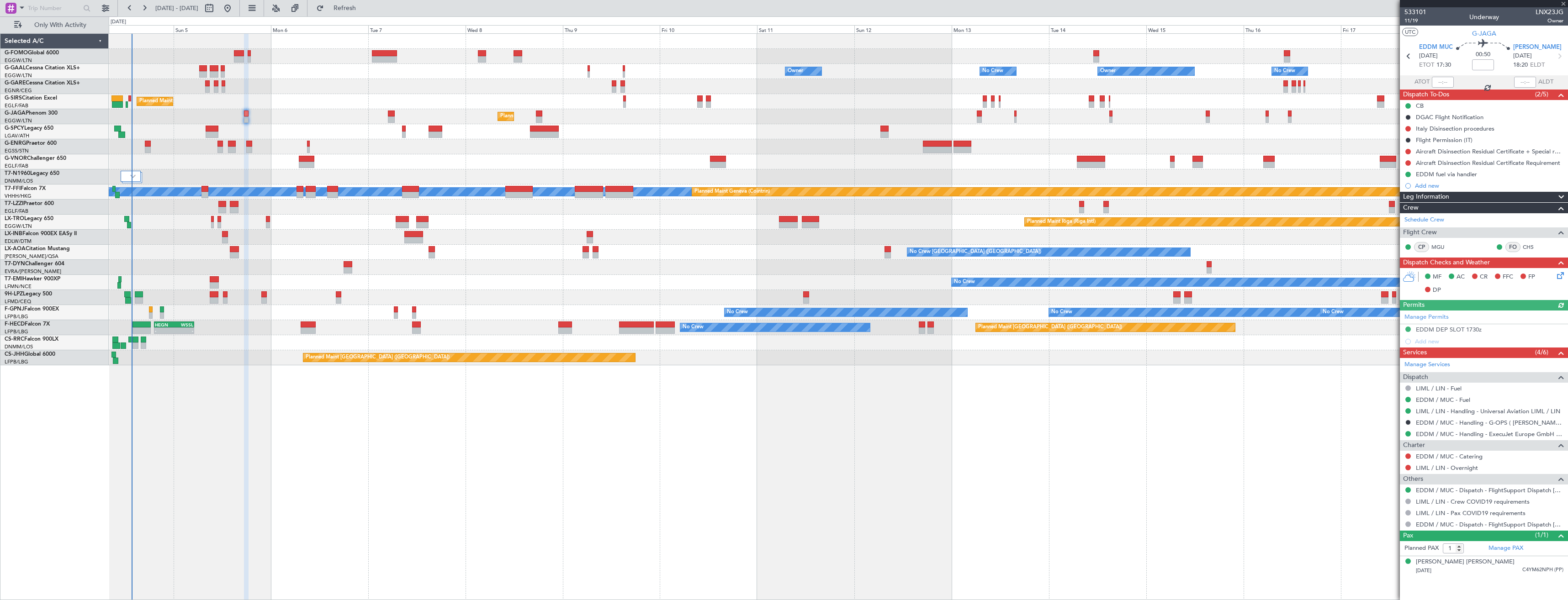
type input "-00:05"
type input "3"
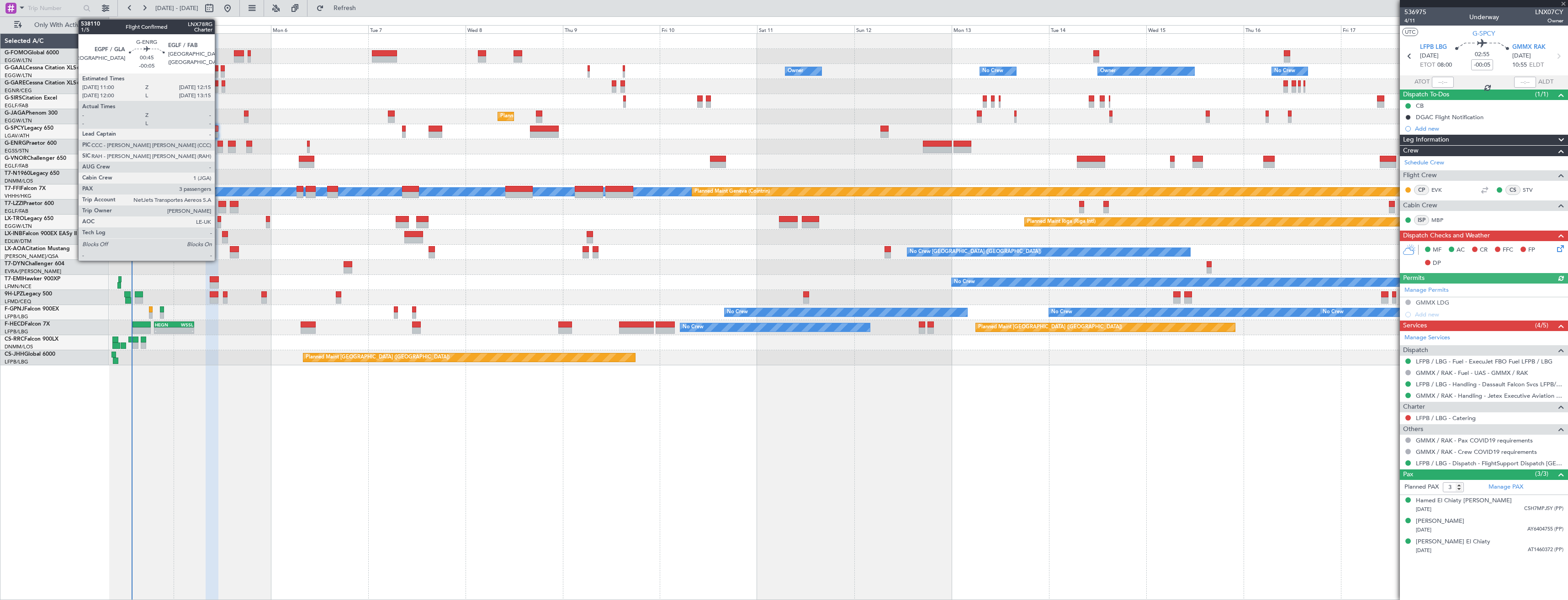
click at [219, 153] on div at bounding box center [220, 150] width 5 height 7
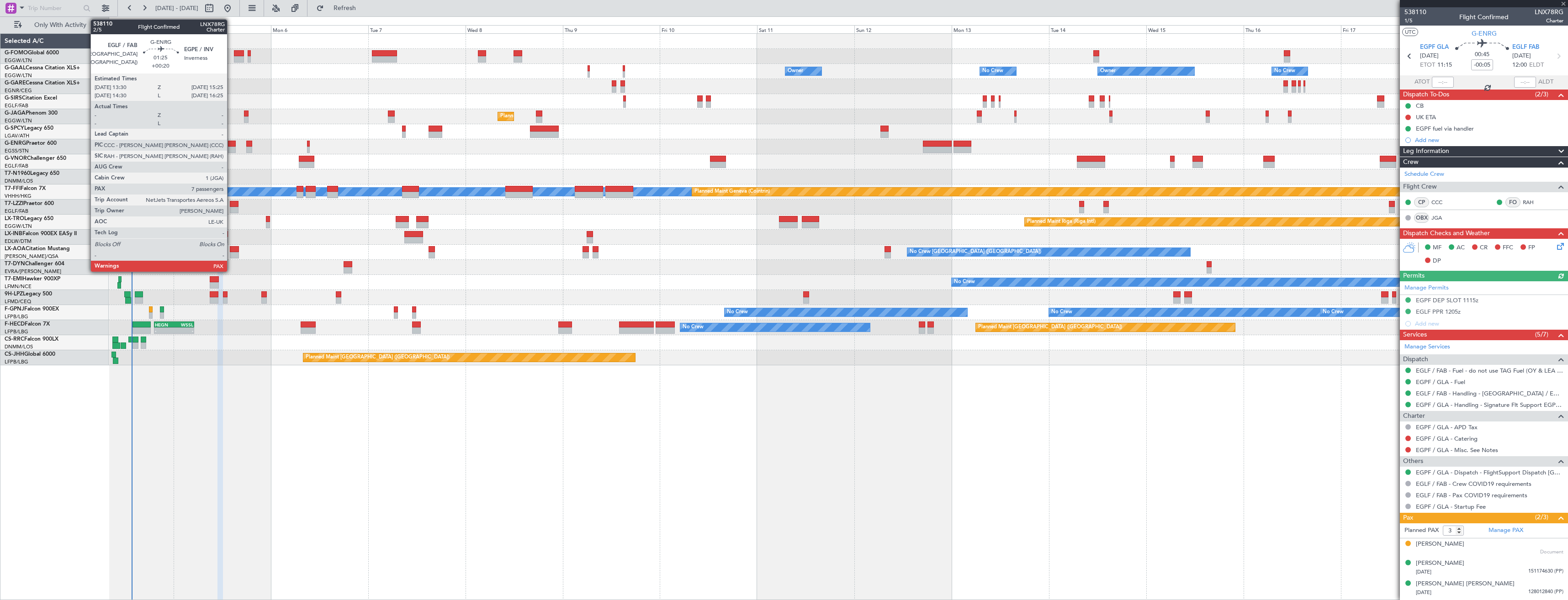
click at [231, 148] on div at bounding box center [233, 150] width 9 height 7
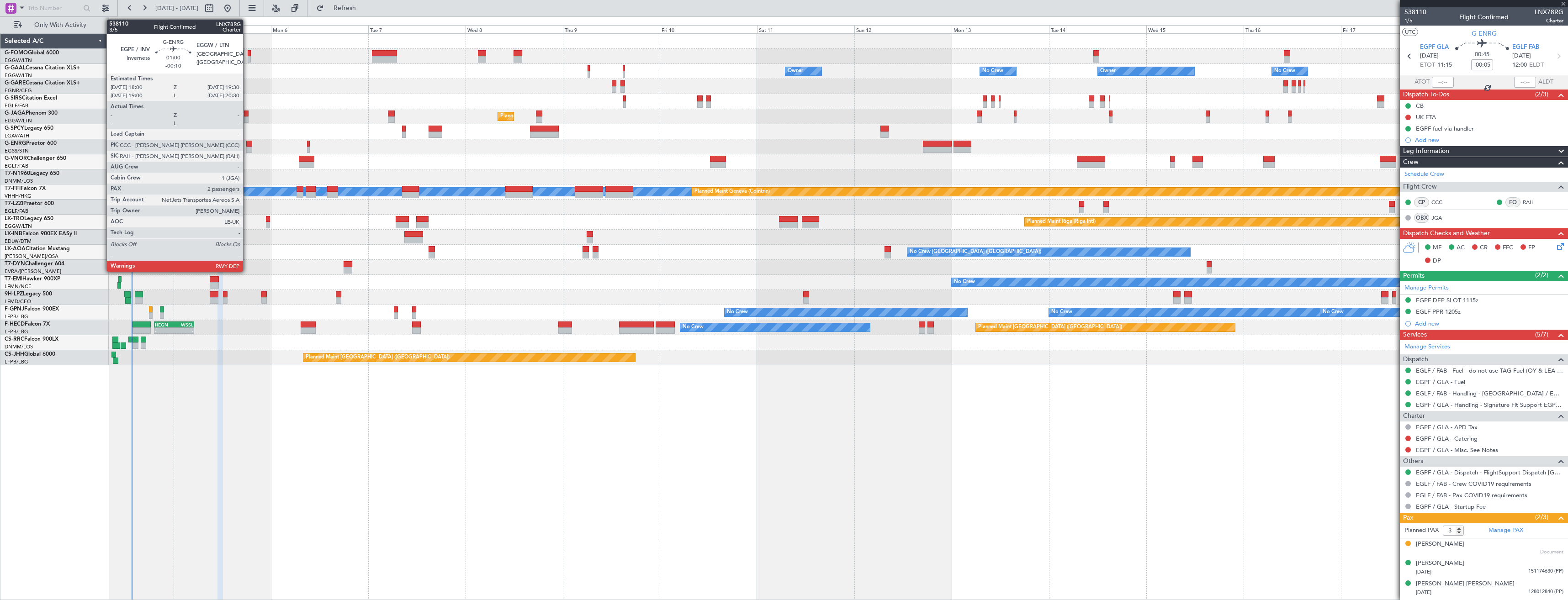
type input "+00:20"
type input "7"
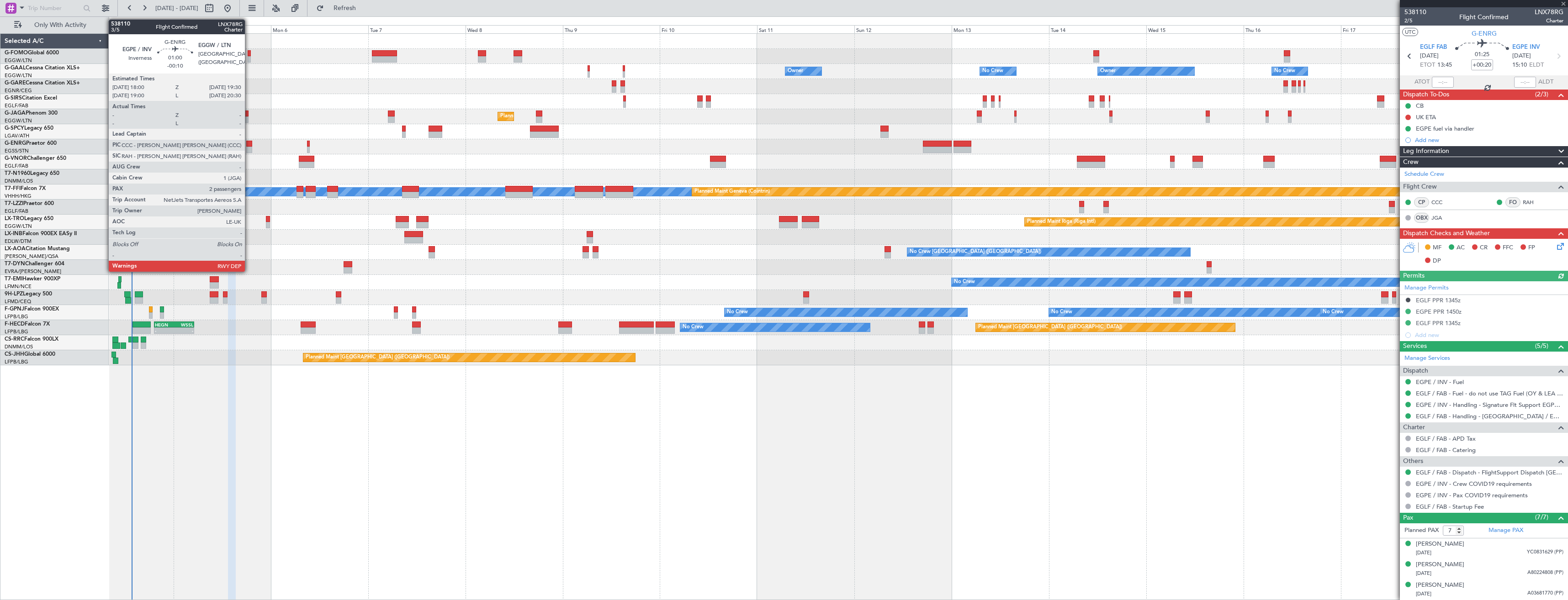
click at [249, 147] on div at bounding box center [250, 150] width 7 height 7
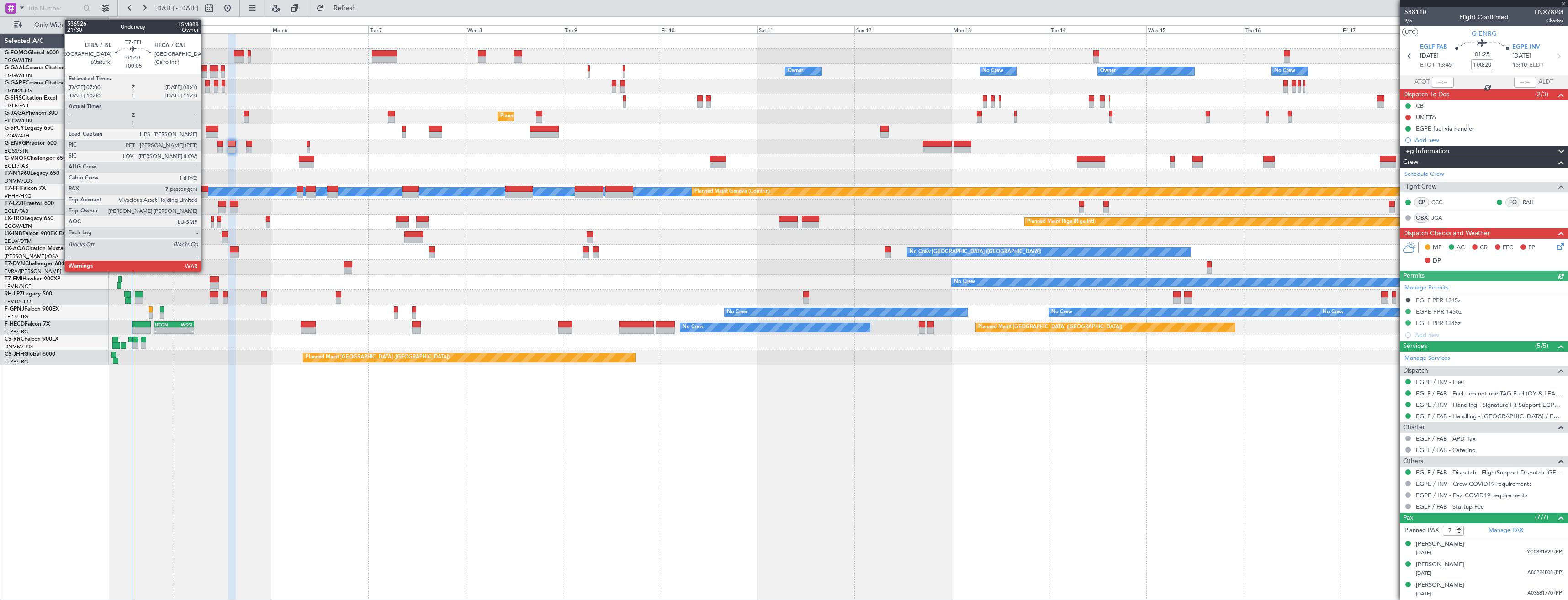
type input "-00:10"
type input "2"
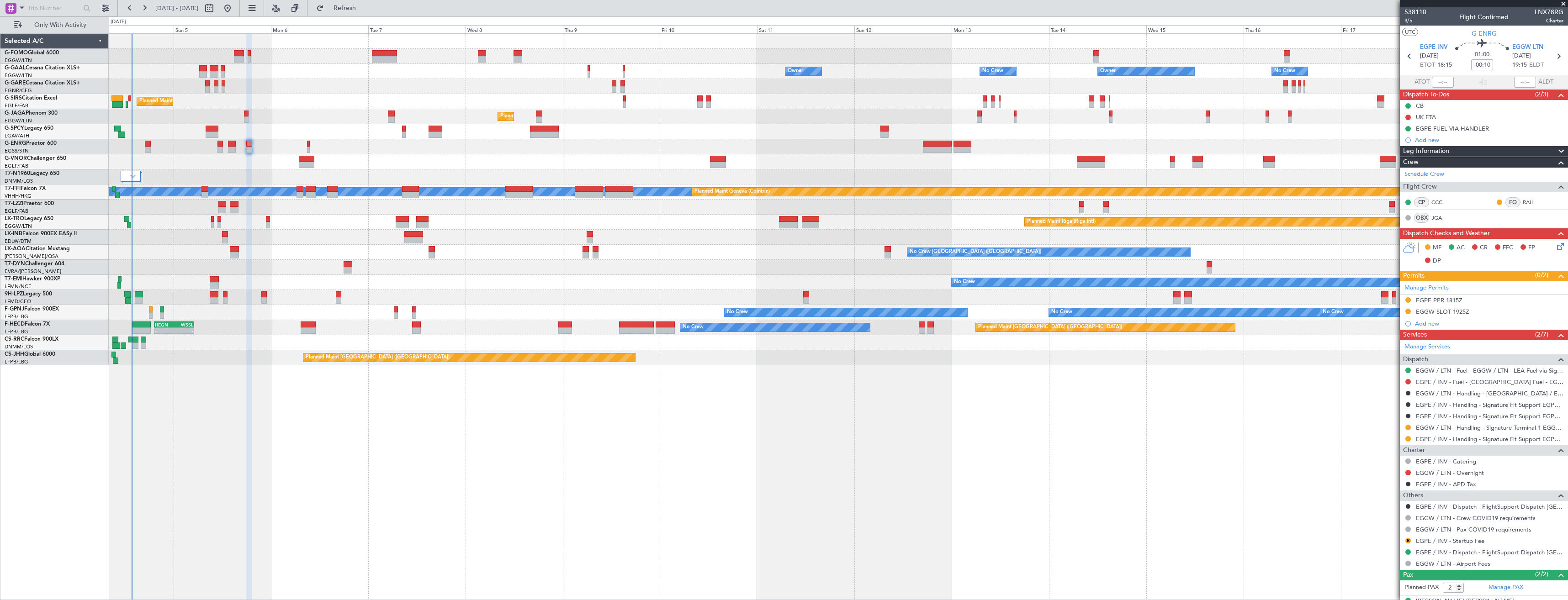
scroll to position [36, 0]
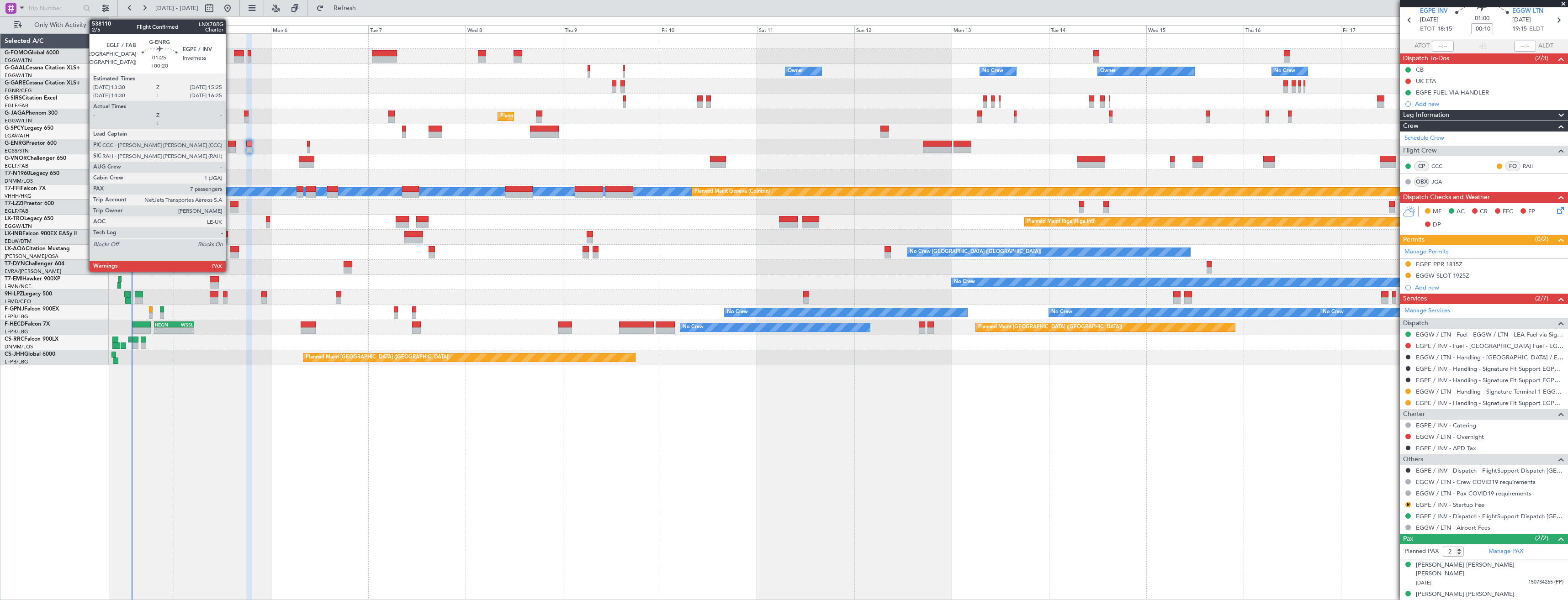
click at [230, 151] on div at bounding box center [233, 150] width 9 height 7
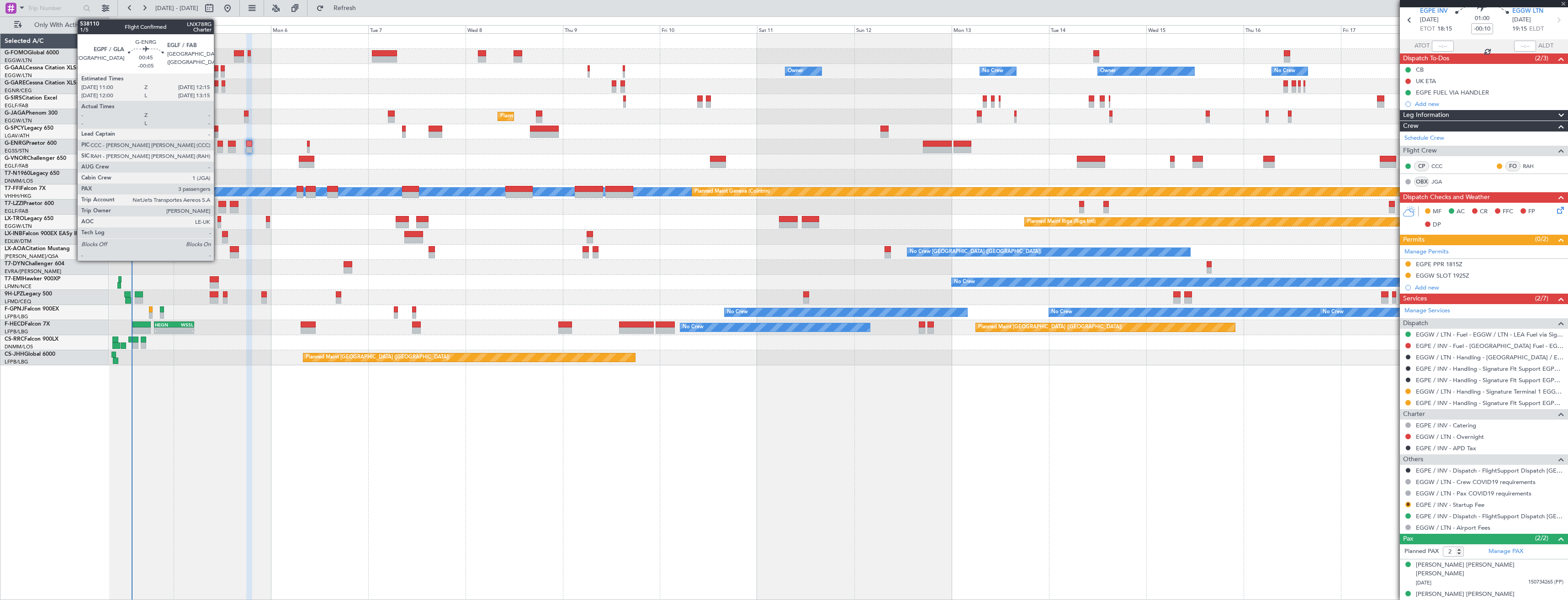
type input "+00:20"
type input "7"
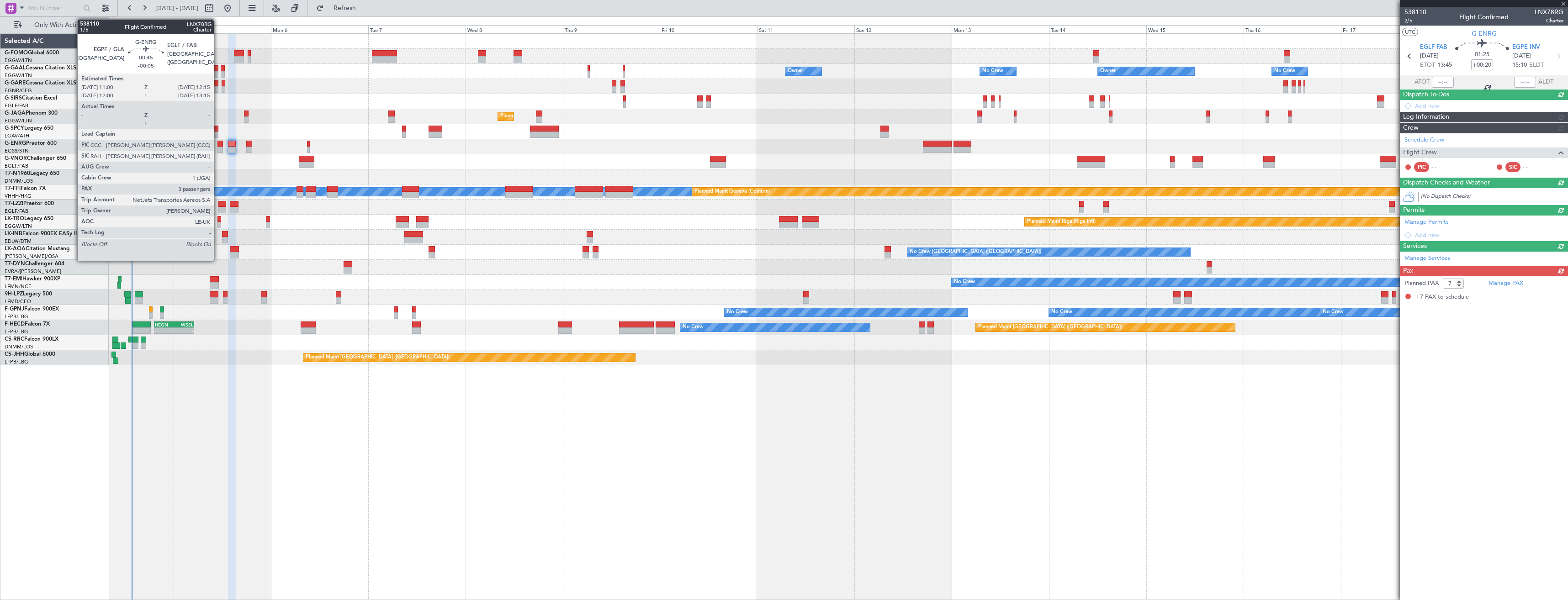
scroll to position [0, 0]
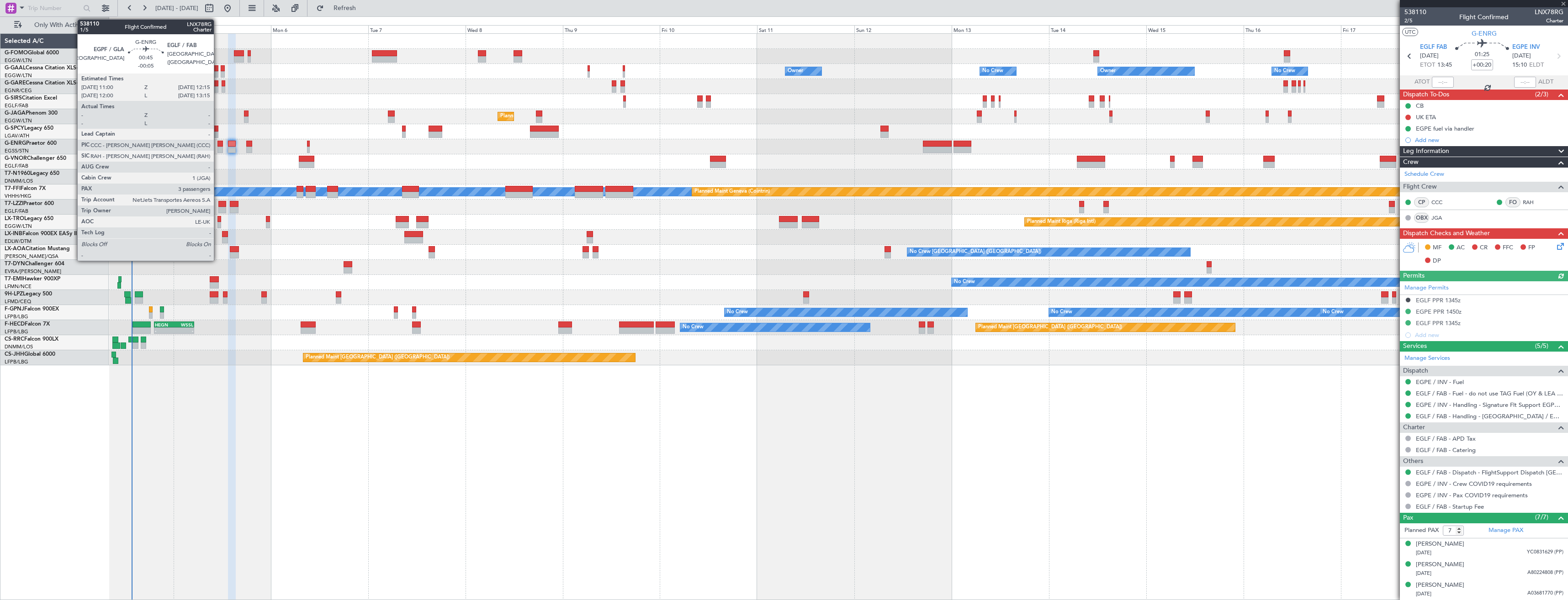
click at [218, 150] on div at bounding box center [220, 150] width 5 height 7
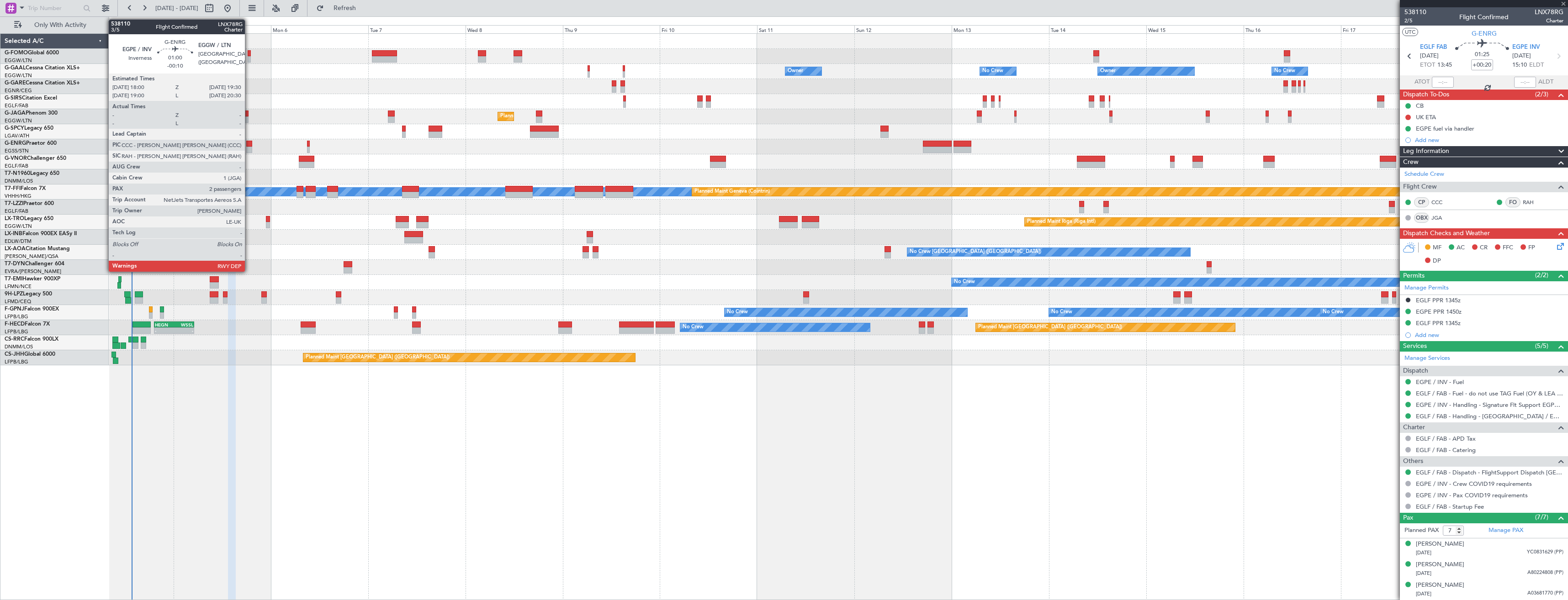
type input "-00:05"
type input "3"
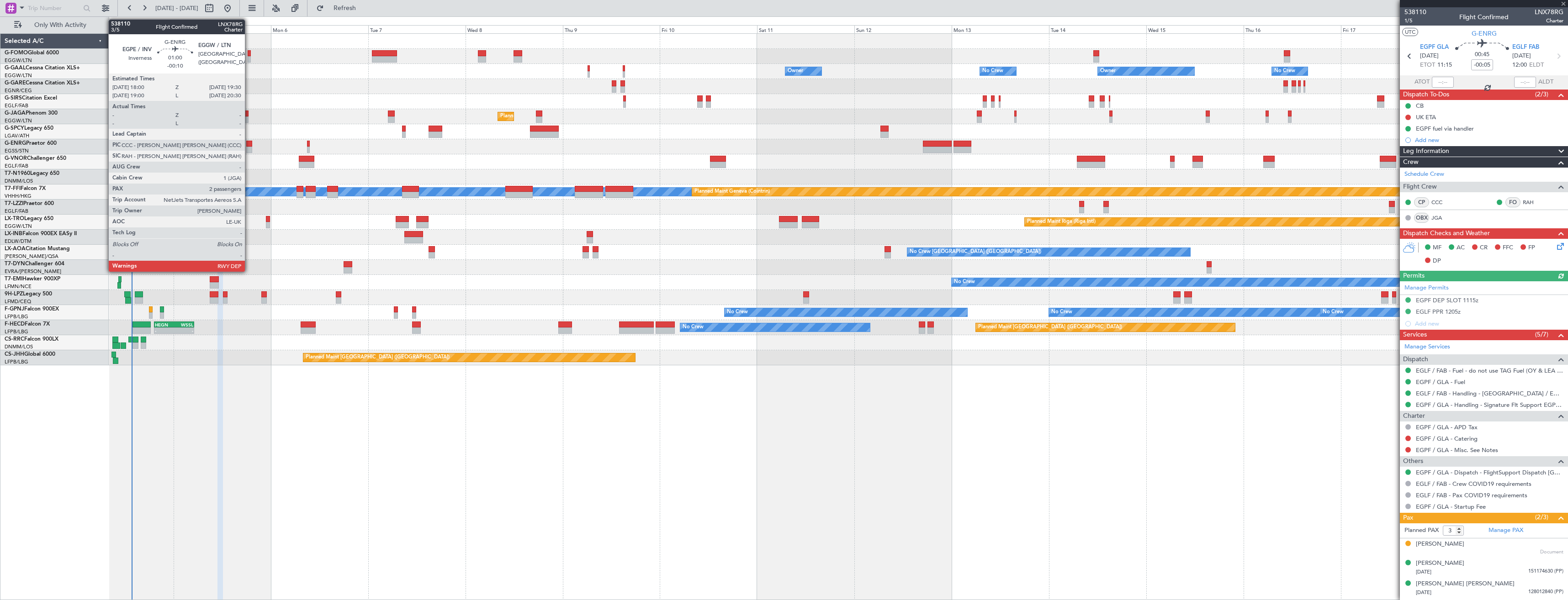
click at [249, 147] on div at bounding box center [250, 150] width 7 height 7
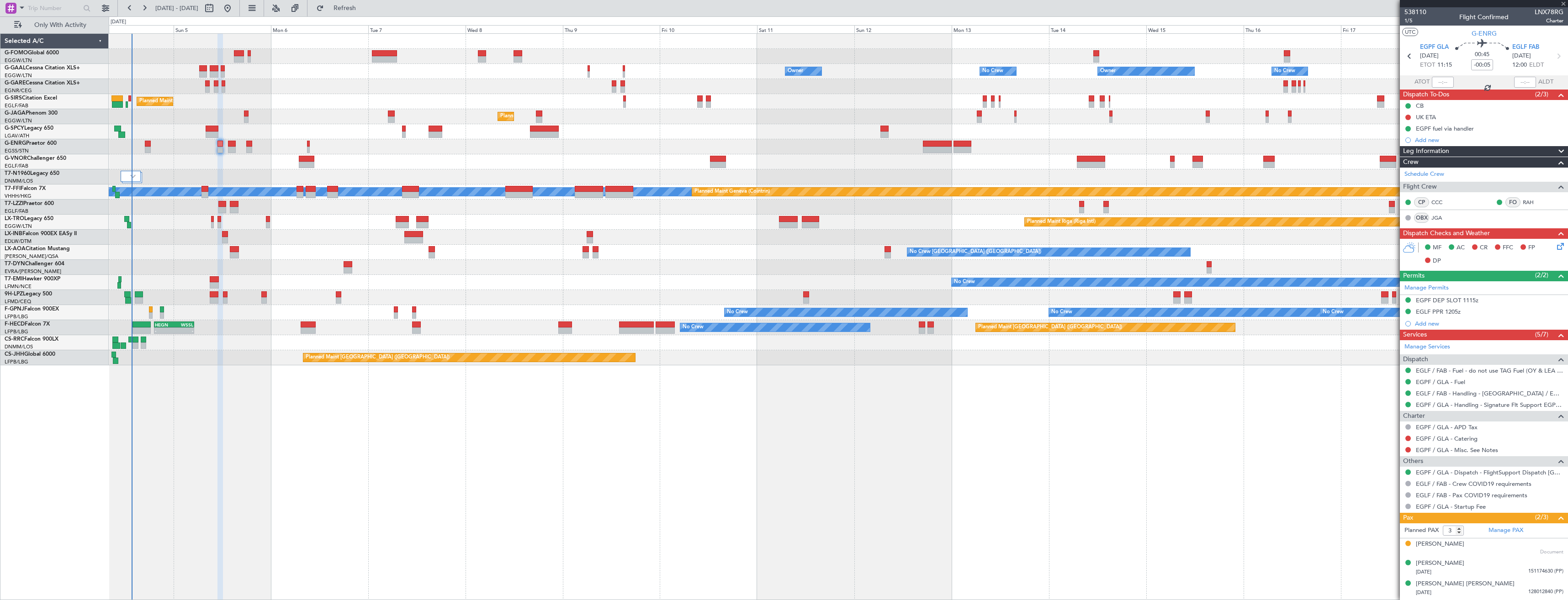
type input "-00:10"
type input "2"
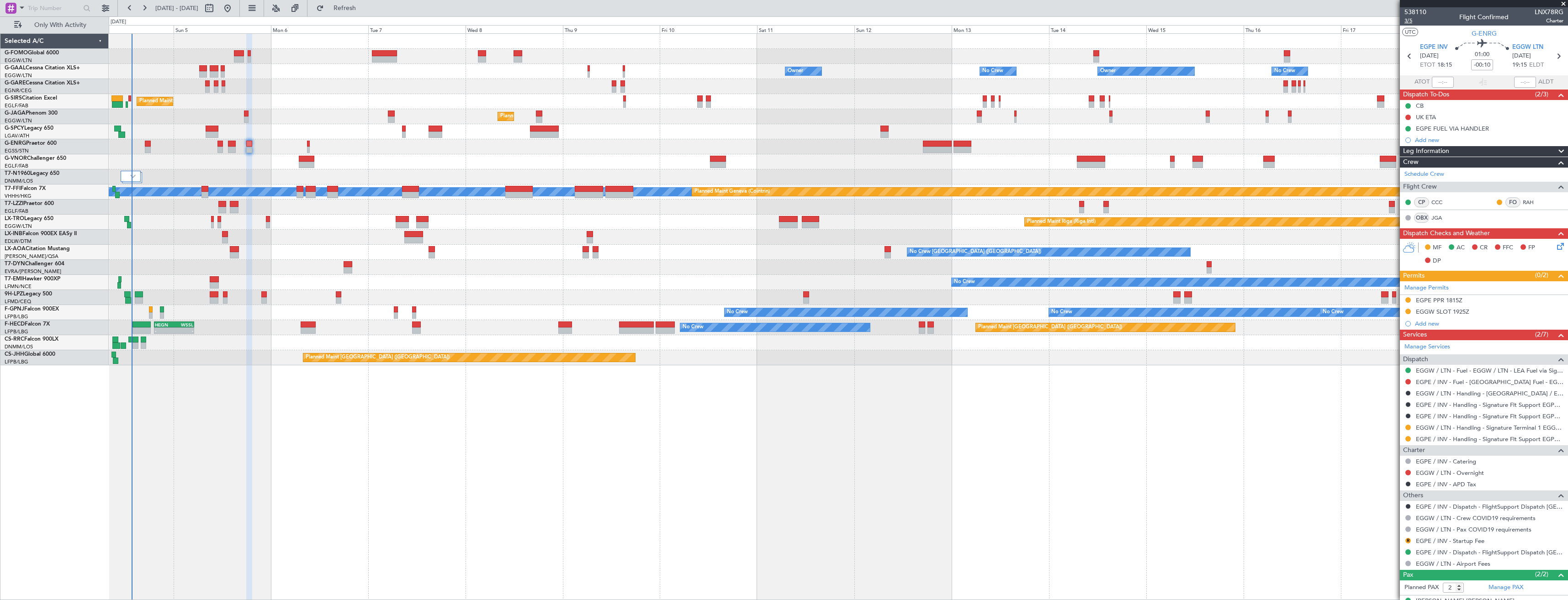
click at [1414, 23] on span "3/5" at bounding box center [1415, 21] width 22 height 8
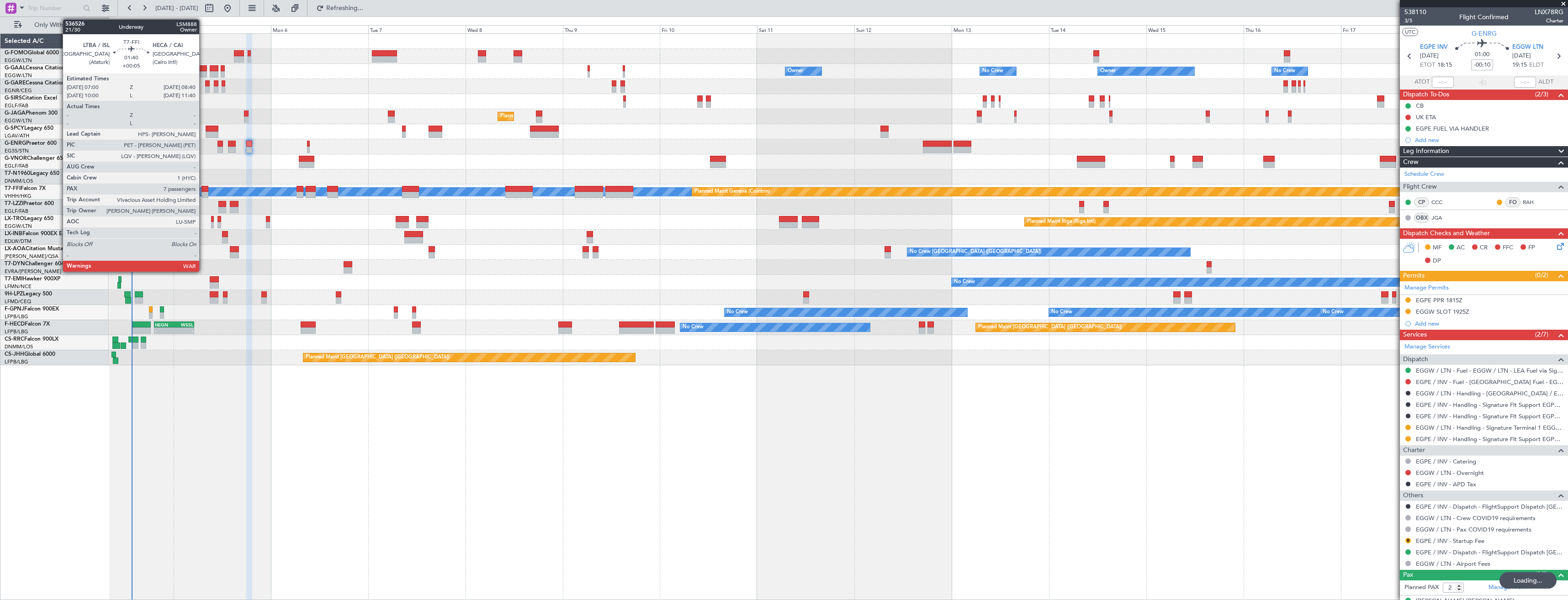
click at [203, 195] on div at bounding box center [205, 195] width 7 height 7
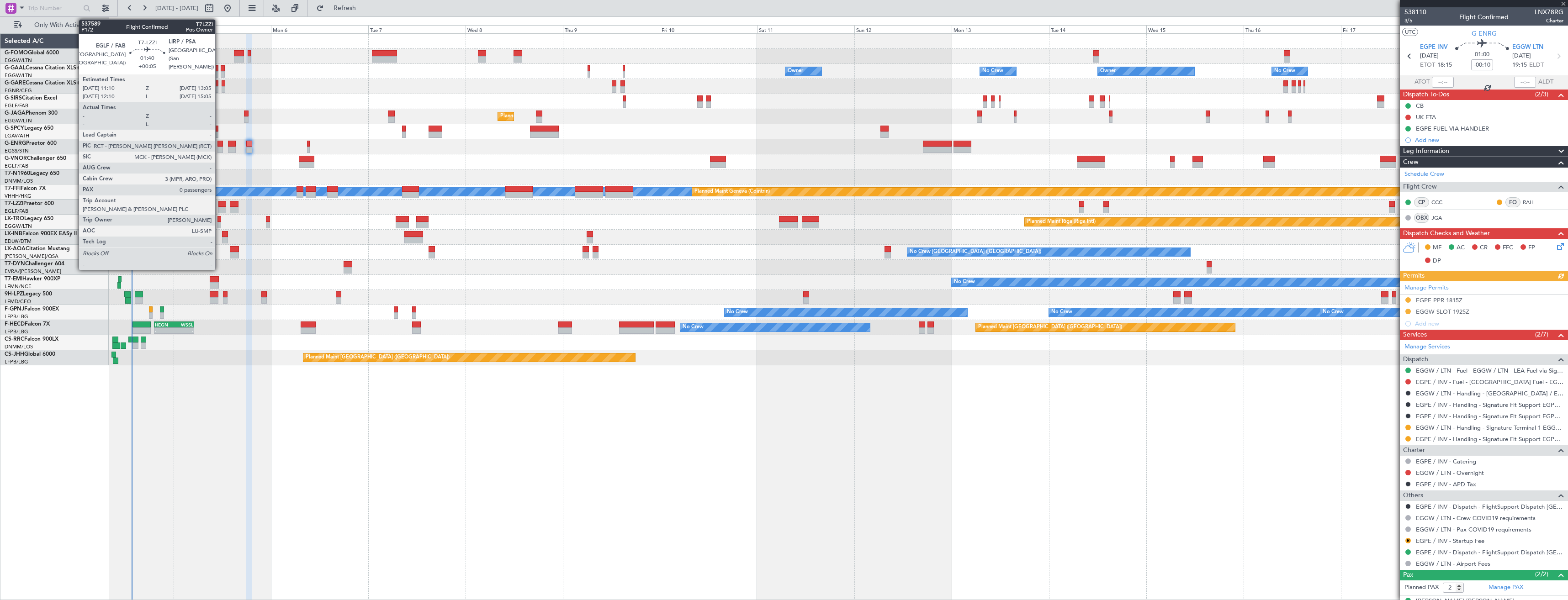
type input "+00:05"
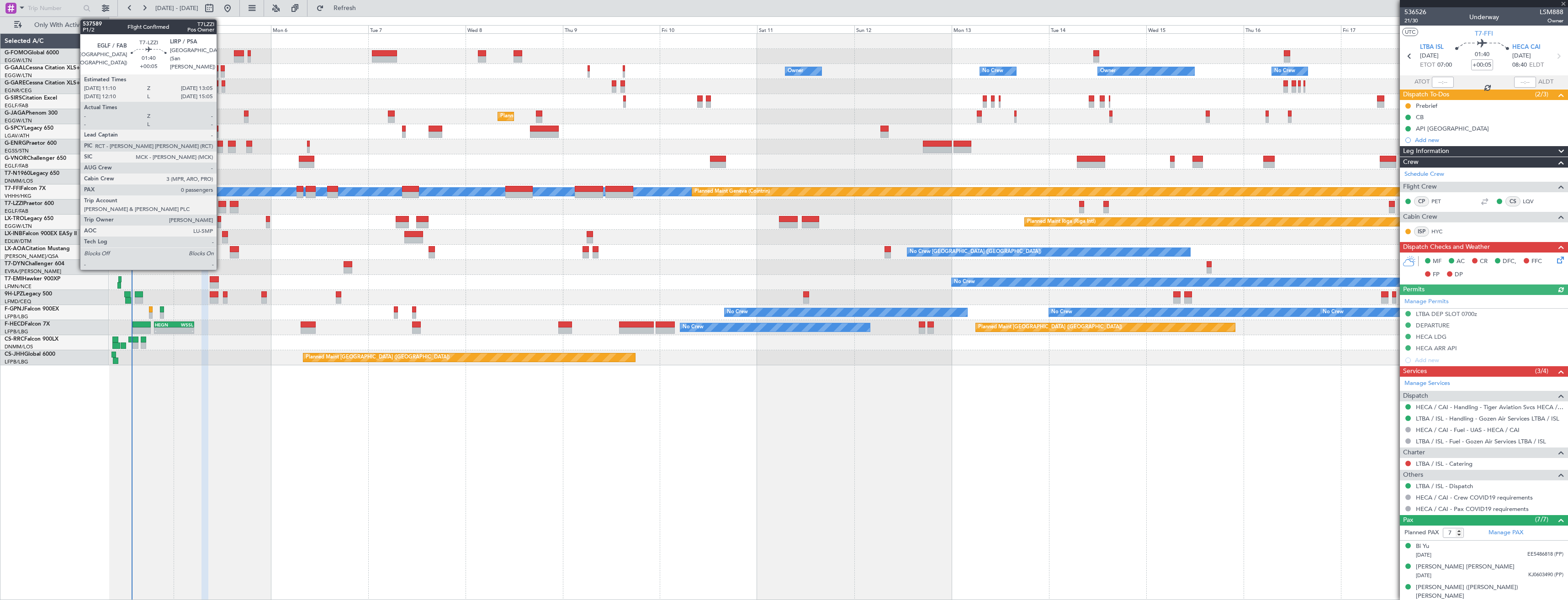
click at [221, 204] on div at bounding box center [223, 204] width 9 height 7
type input "0"
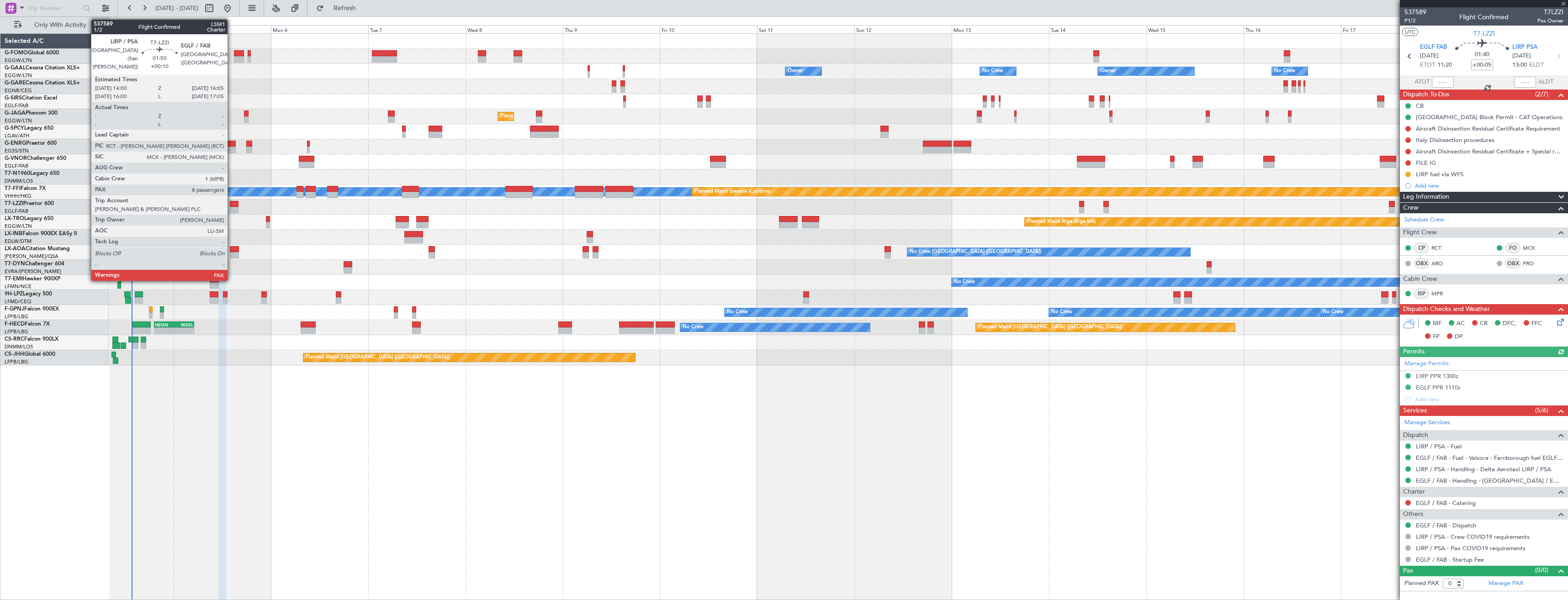
click at [232, 204] on div at bounding box center [234, 204] width 9 height 7
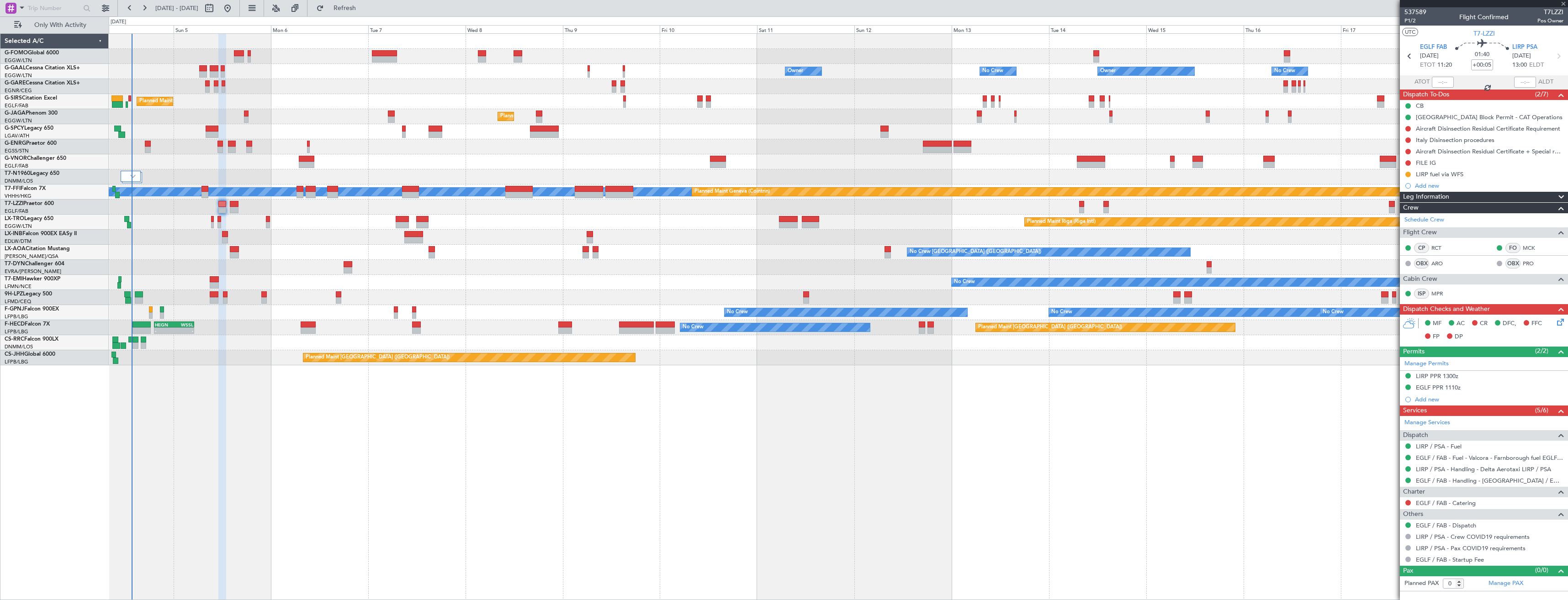
type input "+00:10"
type input "8"
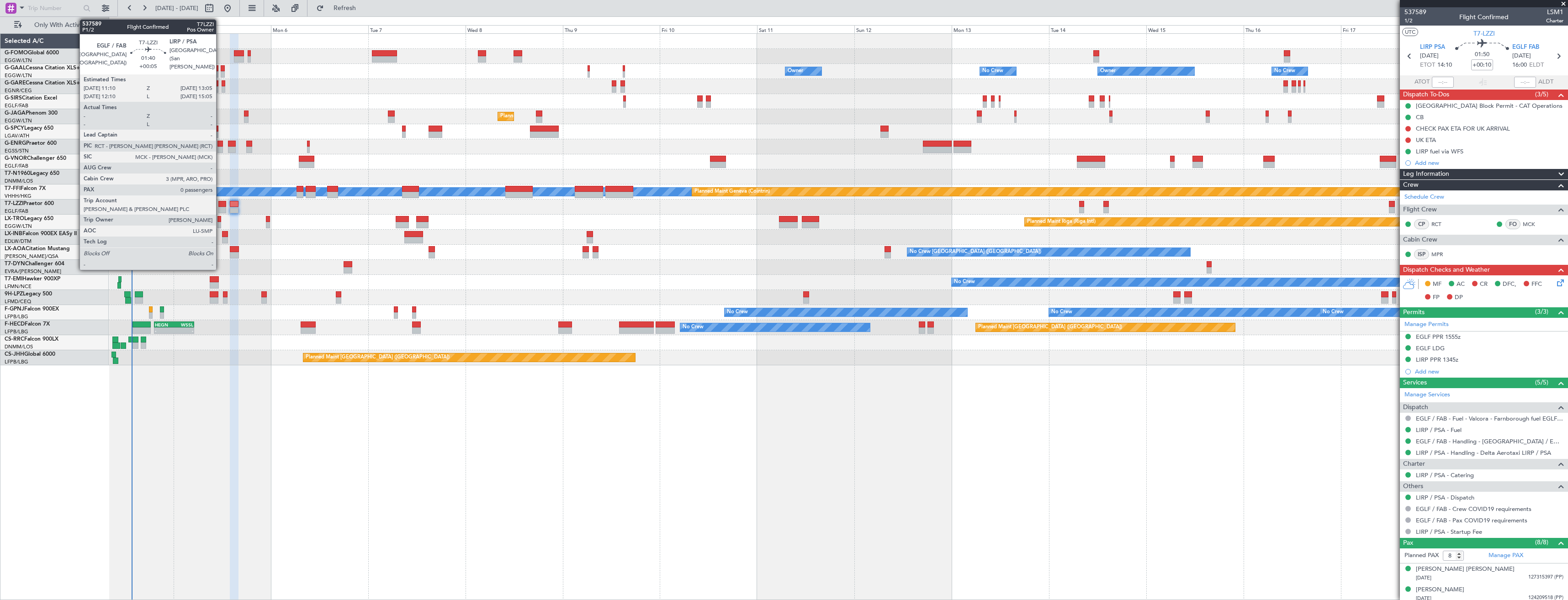
click at [220, 207] on div at bounding box center [223, 210] width 9 height 7
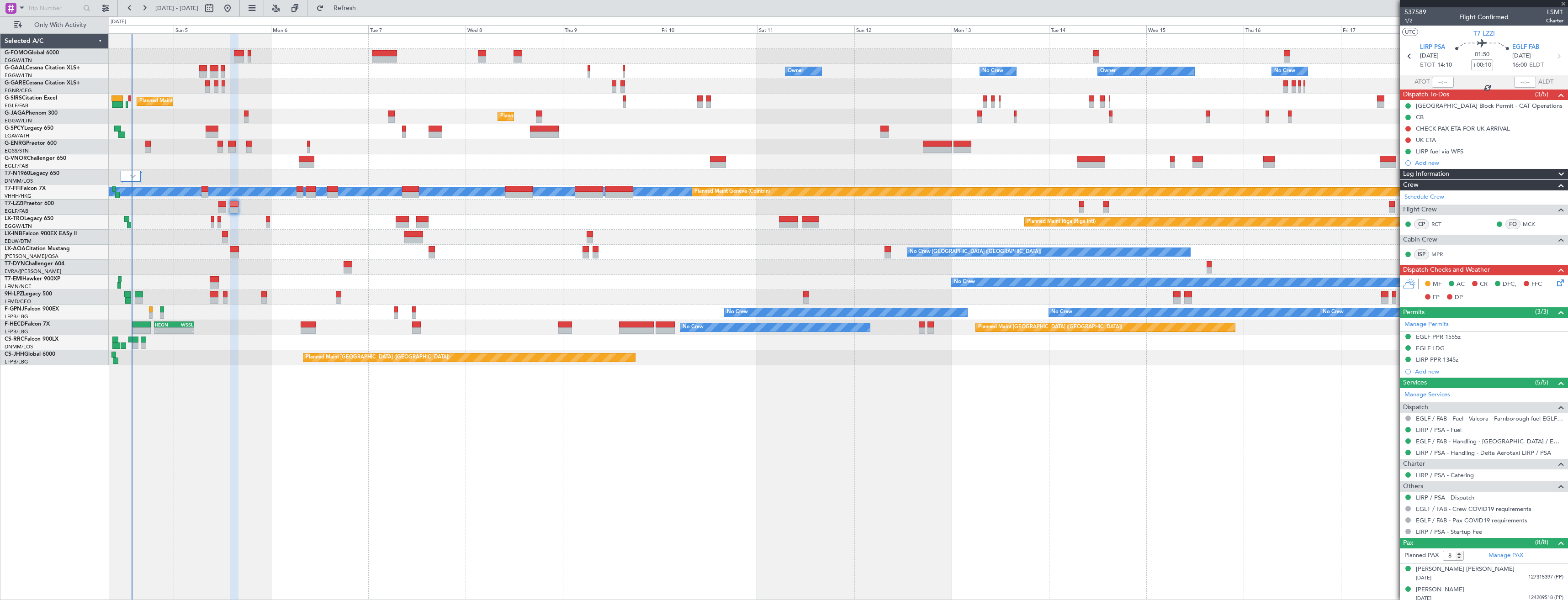
type input "+00:05"
type input "0"
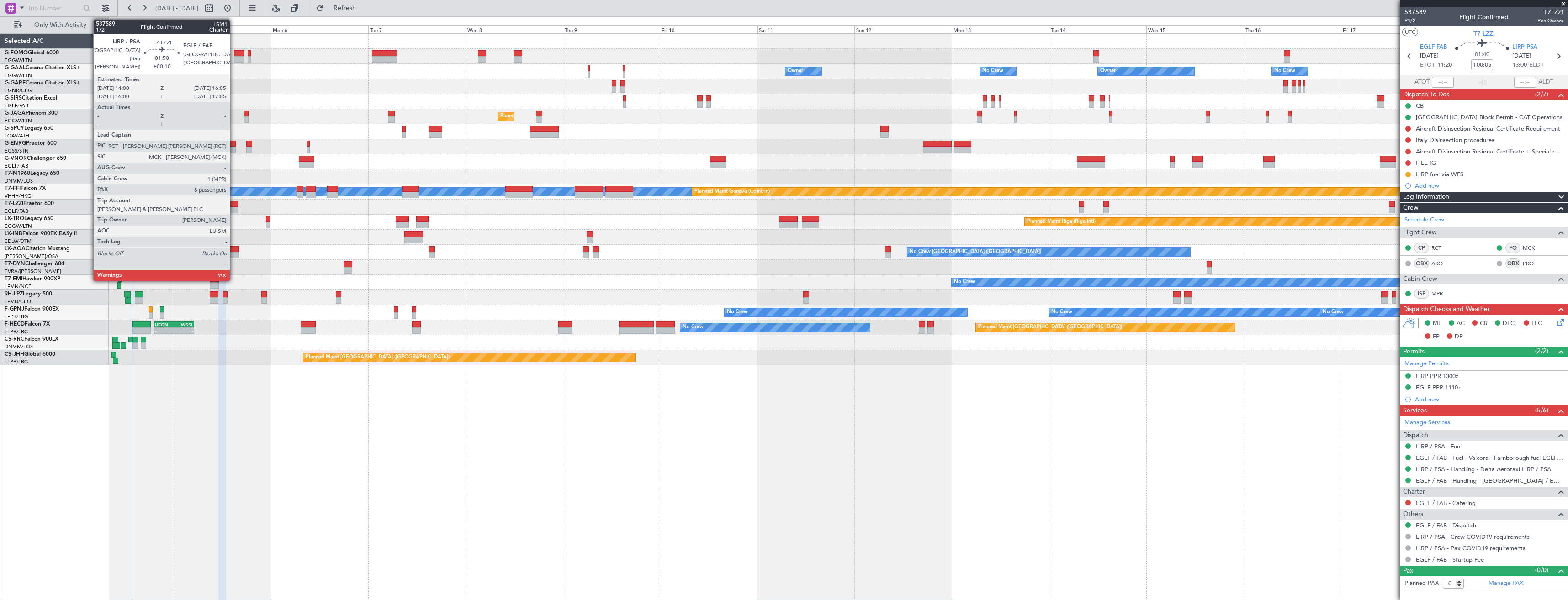
click at [234, 206] on div at bounding box center [234, 204] width 9 height 7
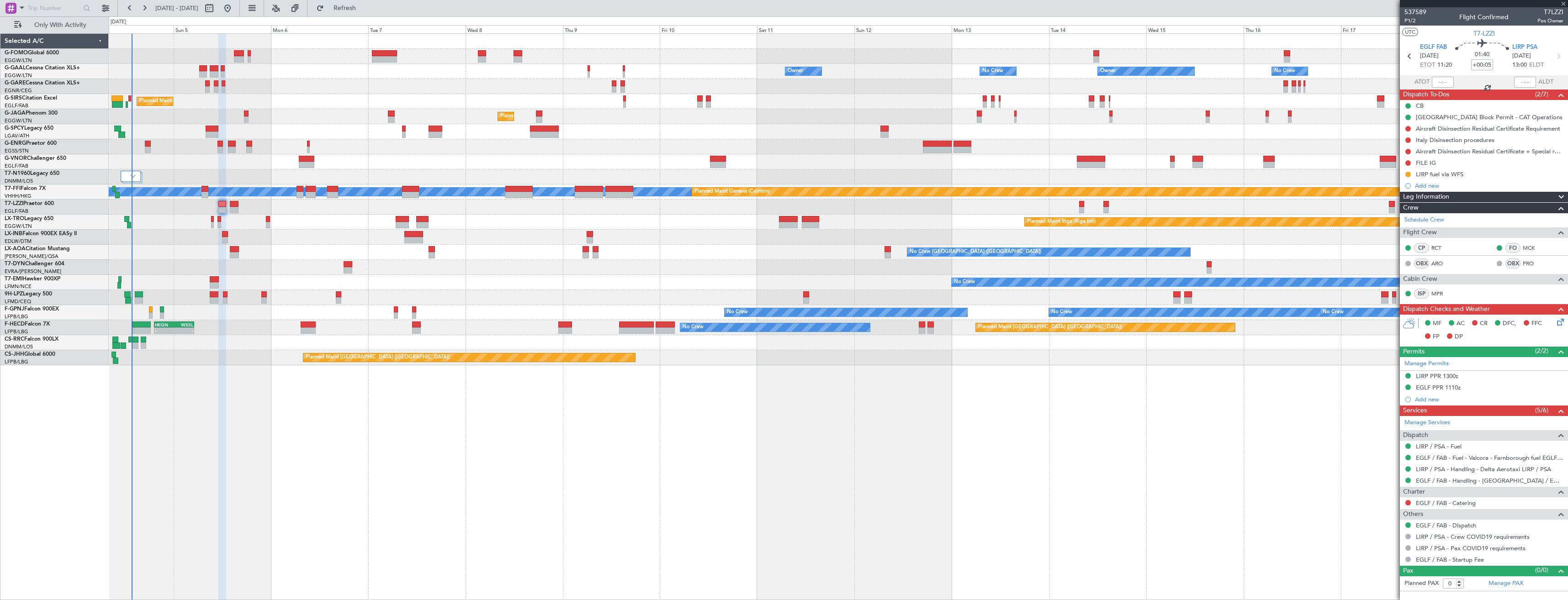
type input "+00:10"
type input "8"
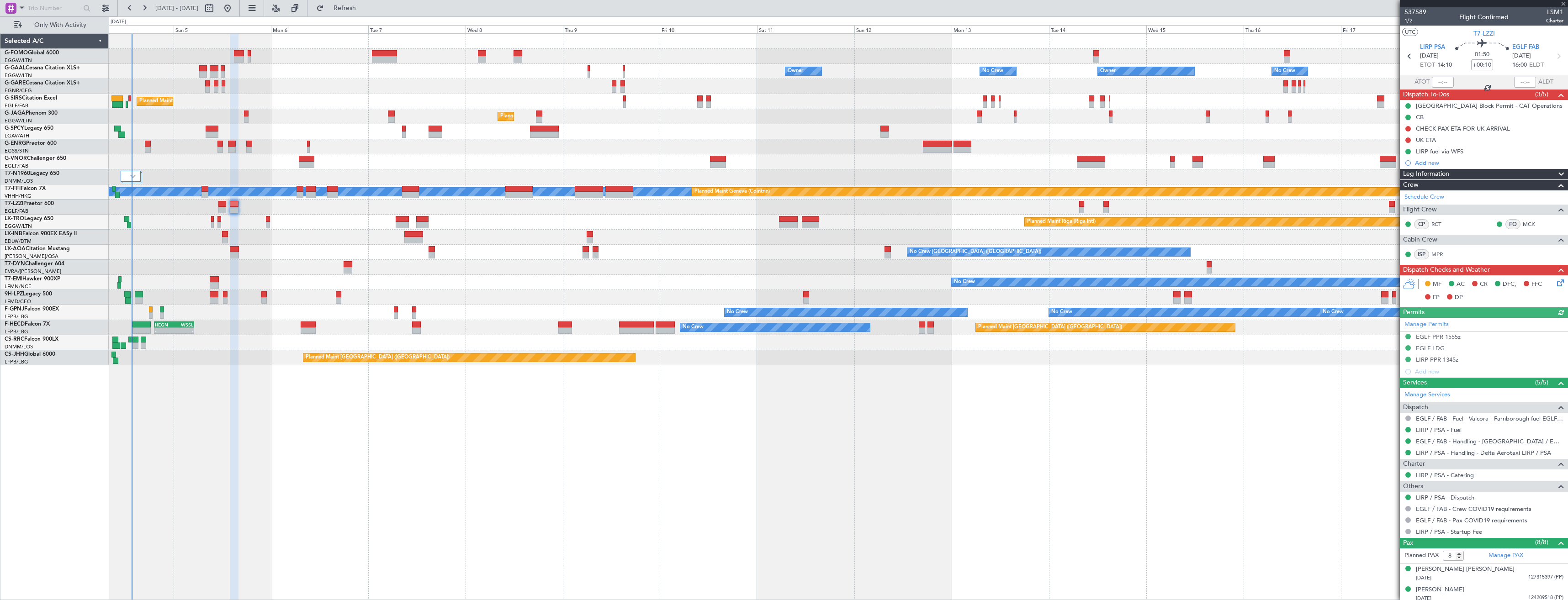
click at [1555, 281] on icon at bounding box center [1559, 281] width 7 height 7
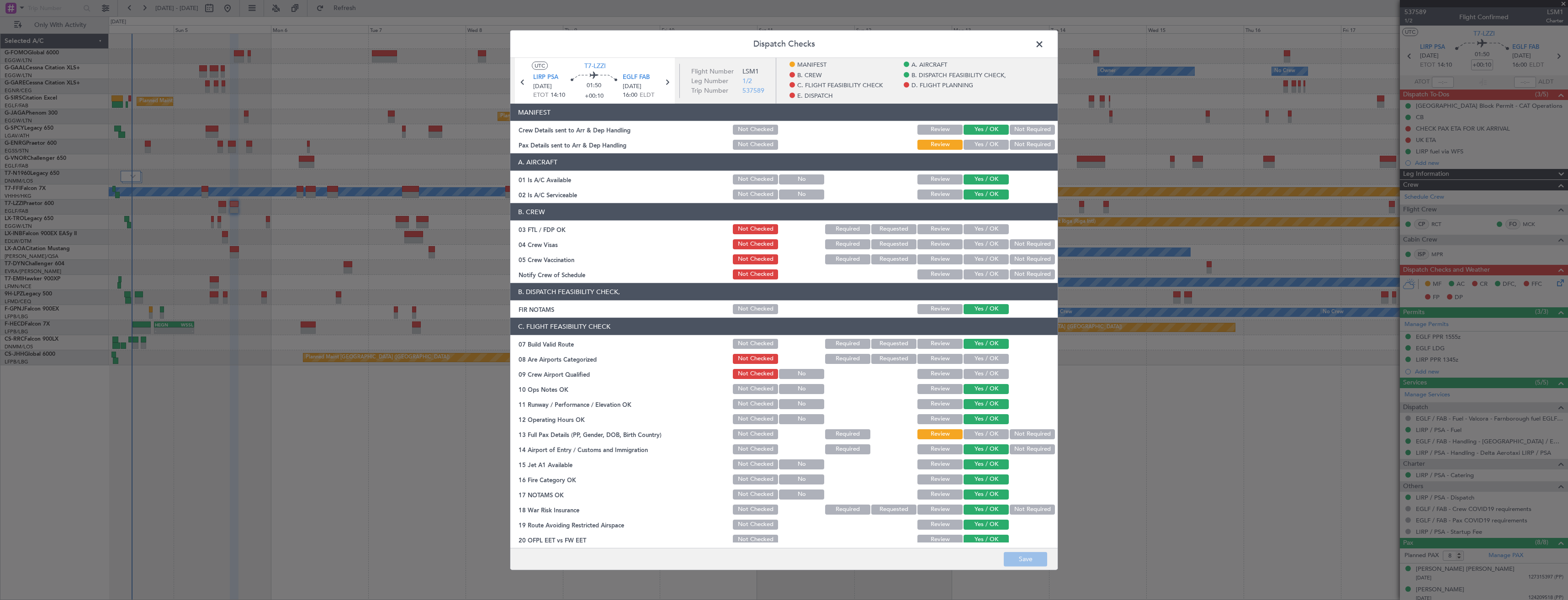
click at [1044, 51] on span at bounding box center [1044, 47] width 0 height 18
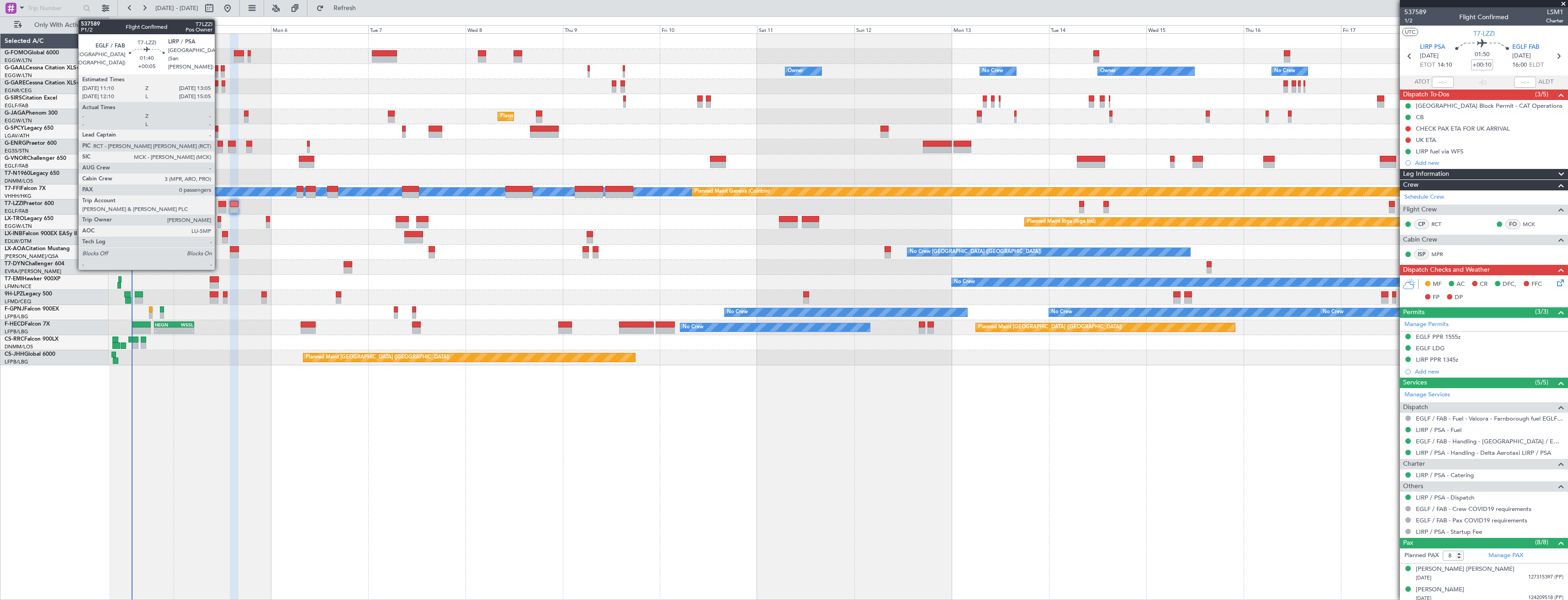
click at [219, 206] on div at bounding box center [223, 204] width 9 height 7
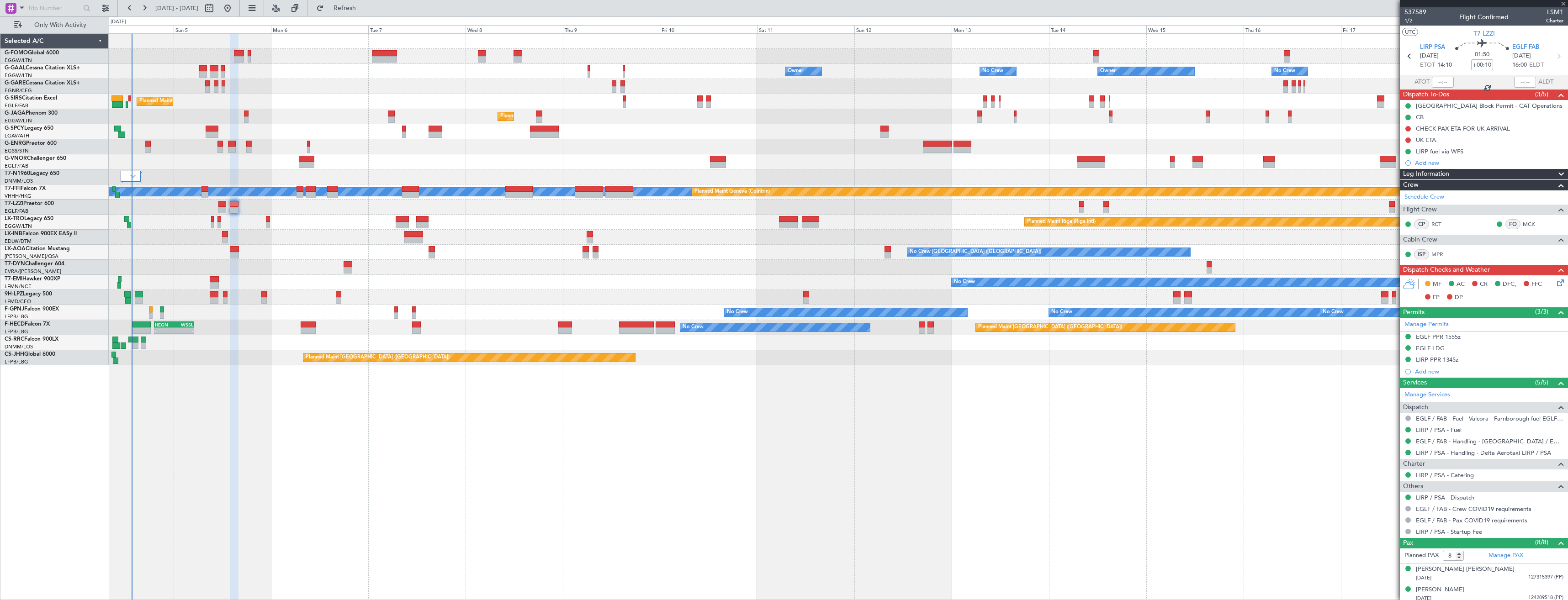
type input "+00:05"
type input "0"
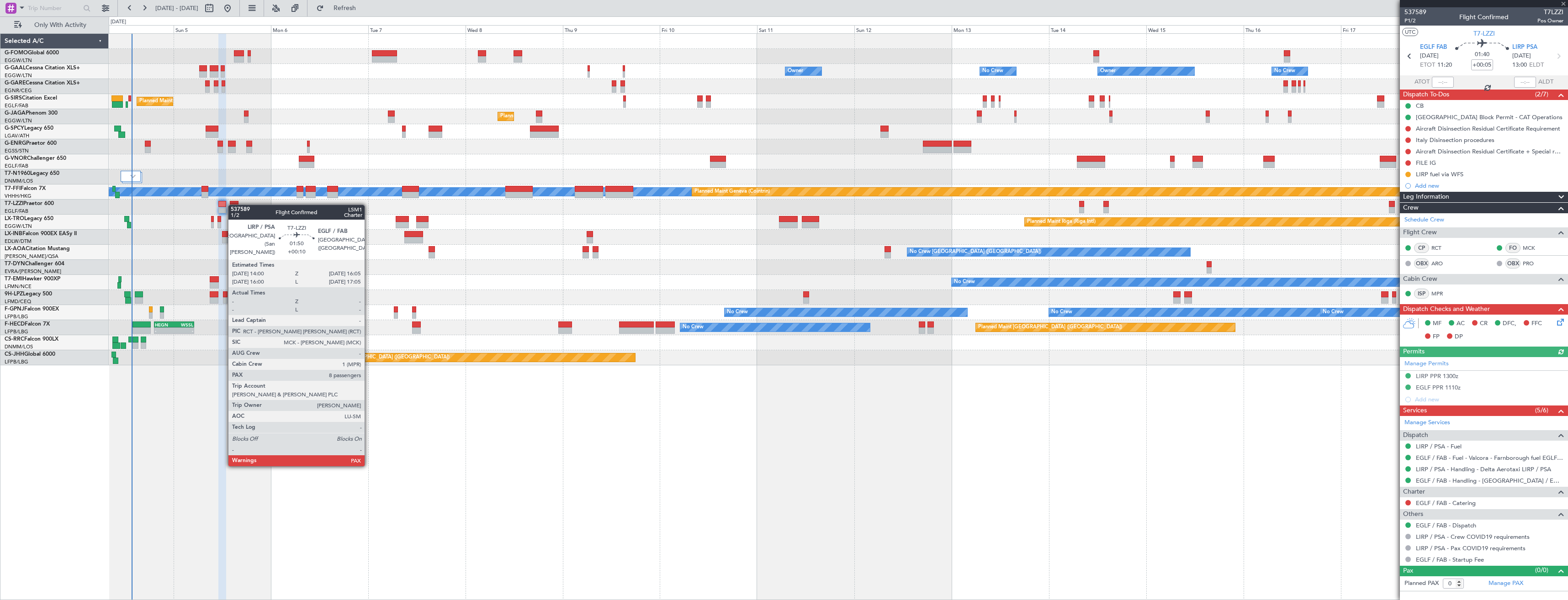
click at [233, 204] on div at bounding box center [234, 204] width 9 height 7
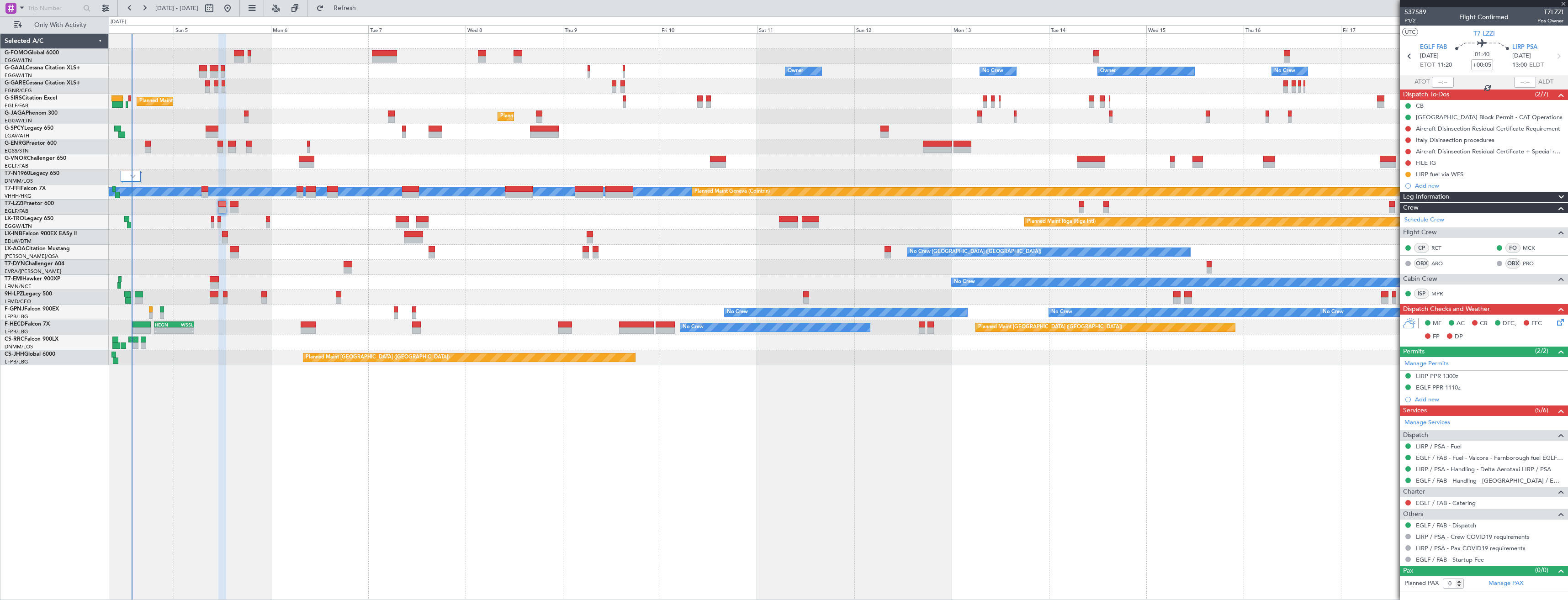
type input "+00:10"
type input "8"
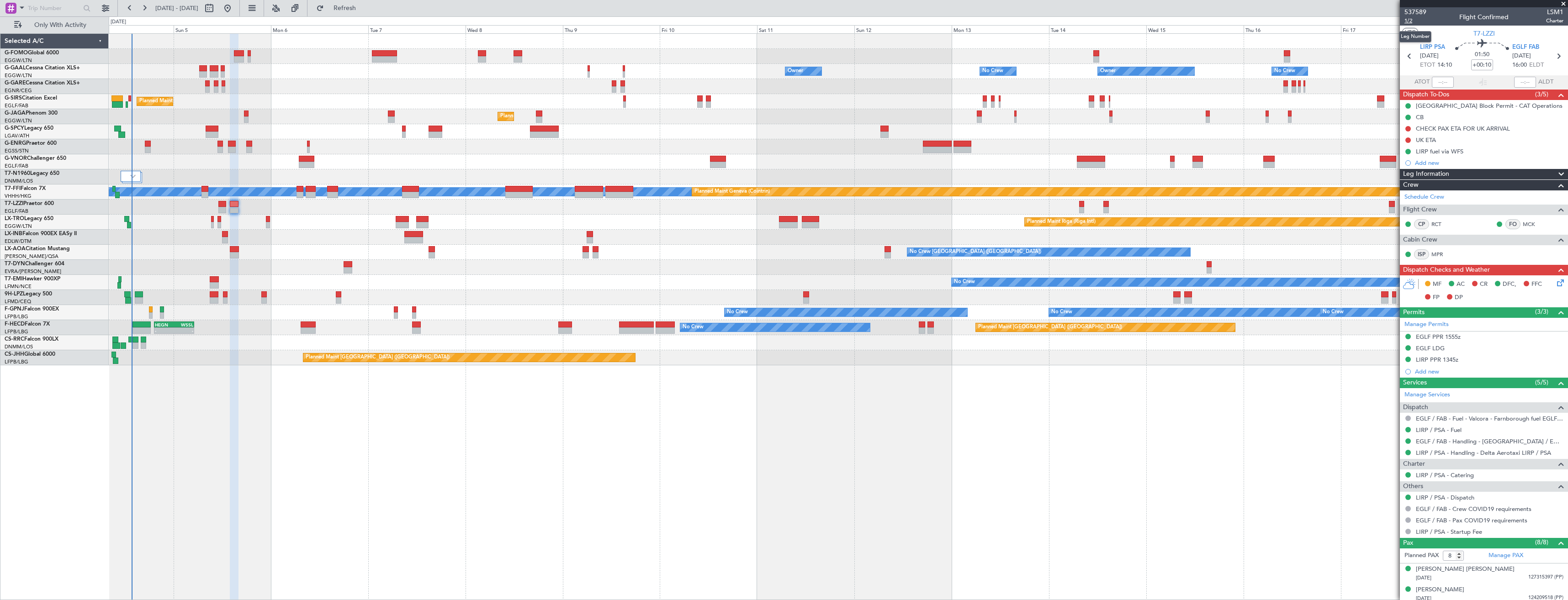
click at [1409, 19] on span "1/2" at bounding box center [1415, 21] width 22 height 8
click at [1555, 284] on icon at bounding box center [1559, 281] width 7 height 7
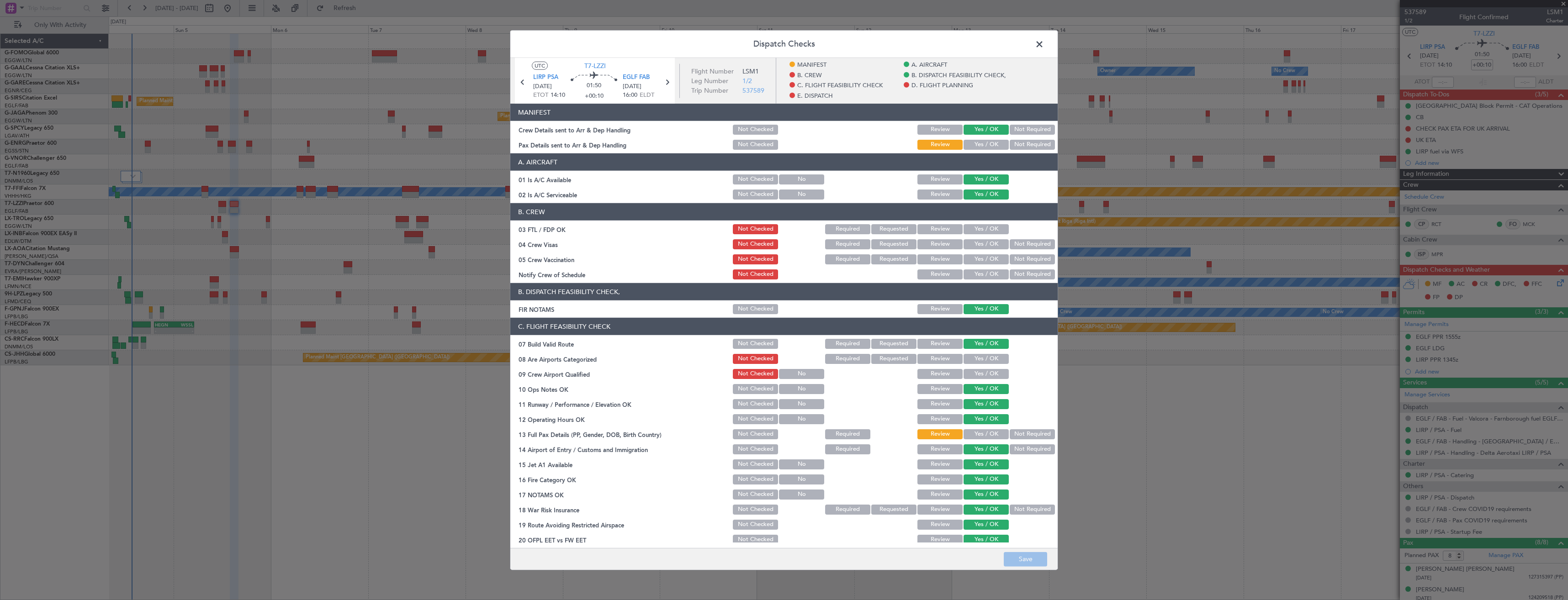
click at [964, 141] on button "Yes / OK" at bounding box center [986, 145] width 45 height 10
click at [1039, 562] on button "Save" at bounding box center [1025, 559] width 43 height 15
click at [1044, 49] on span at bounding box center [1044, 47] width 0 height 18
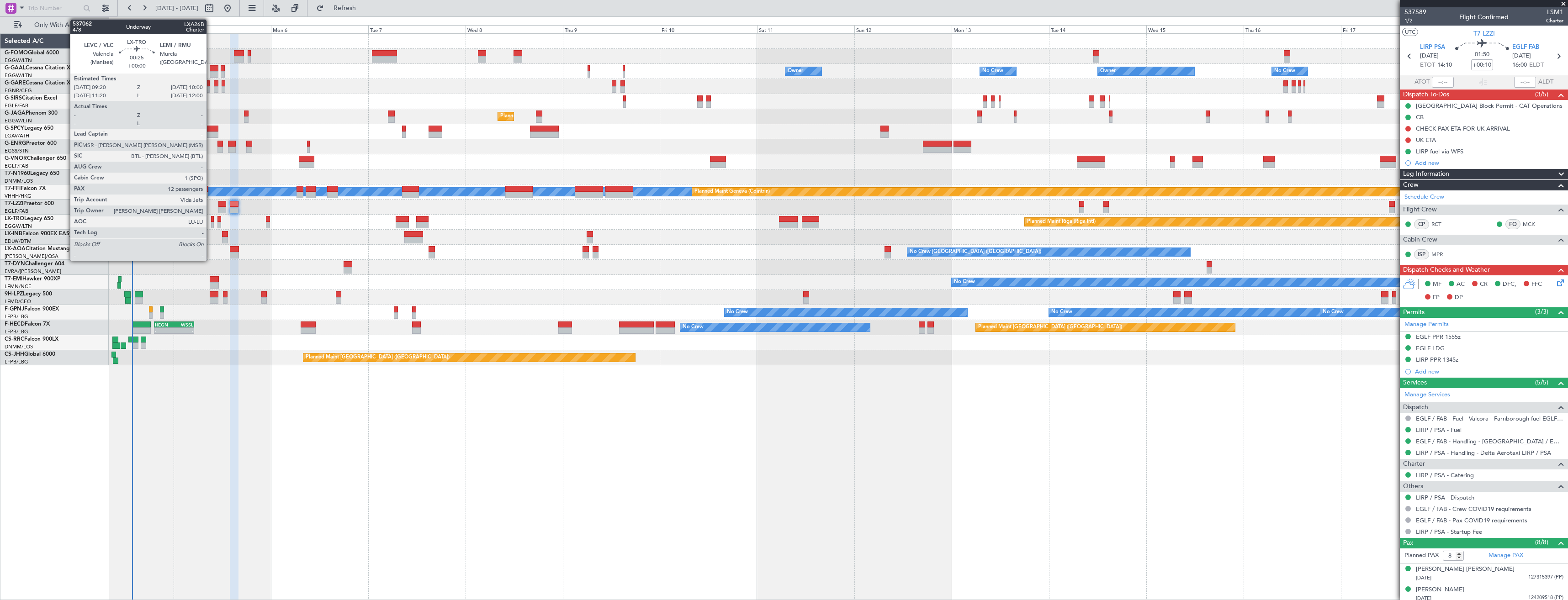
click at [211, 220] on div at bounding box center [212, 219] width 3 height 7
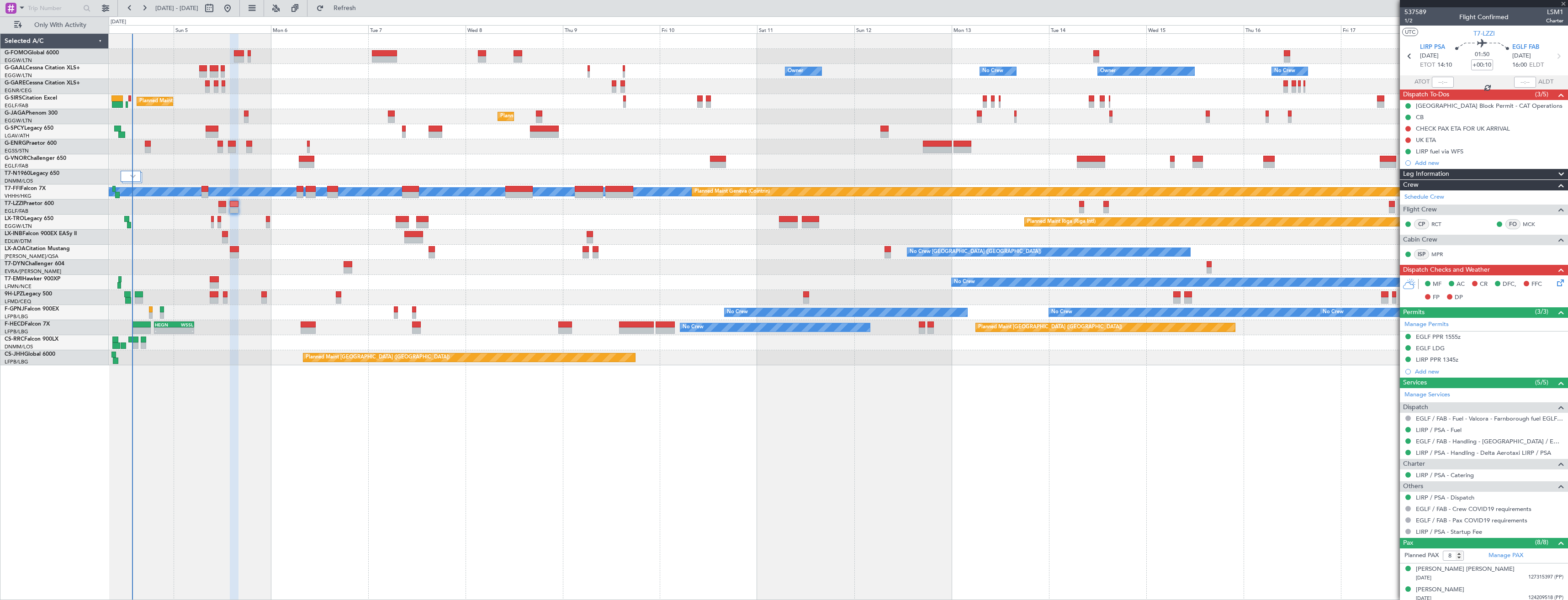
type input "12"
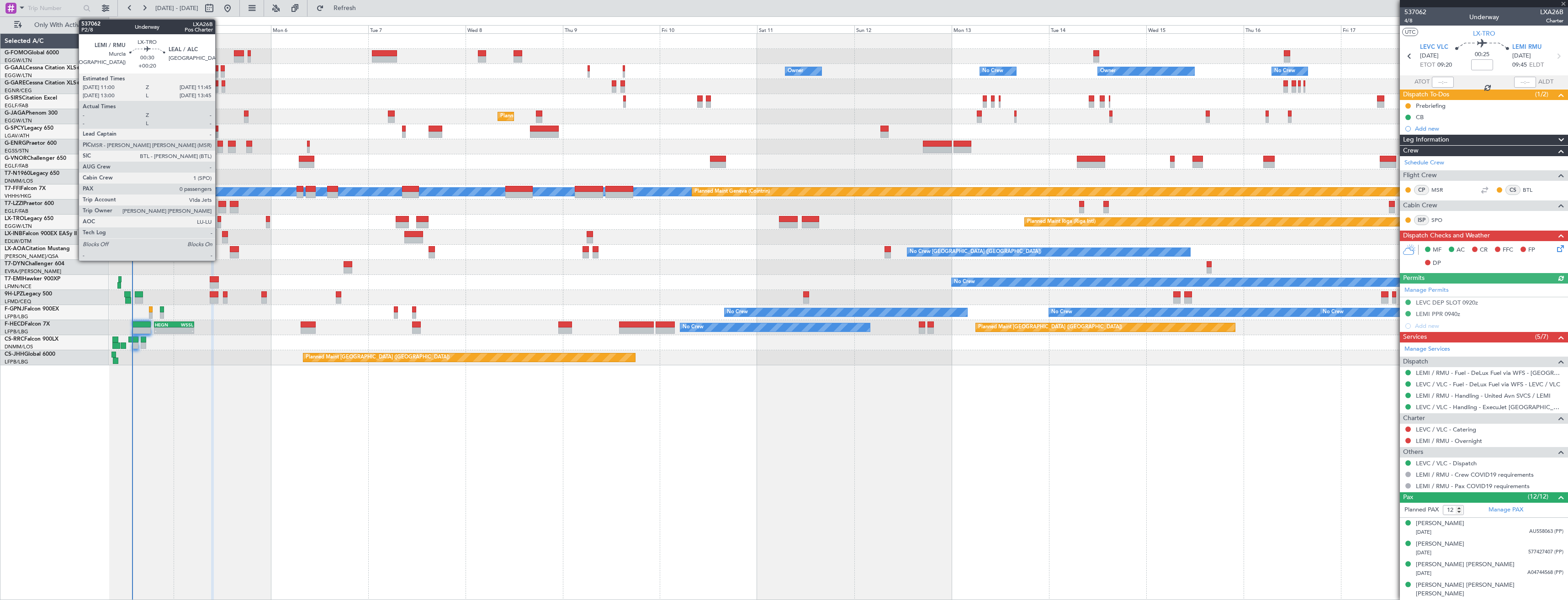
click at [219, 224] on div at bounding box center [219, 225] width 3 height 7
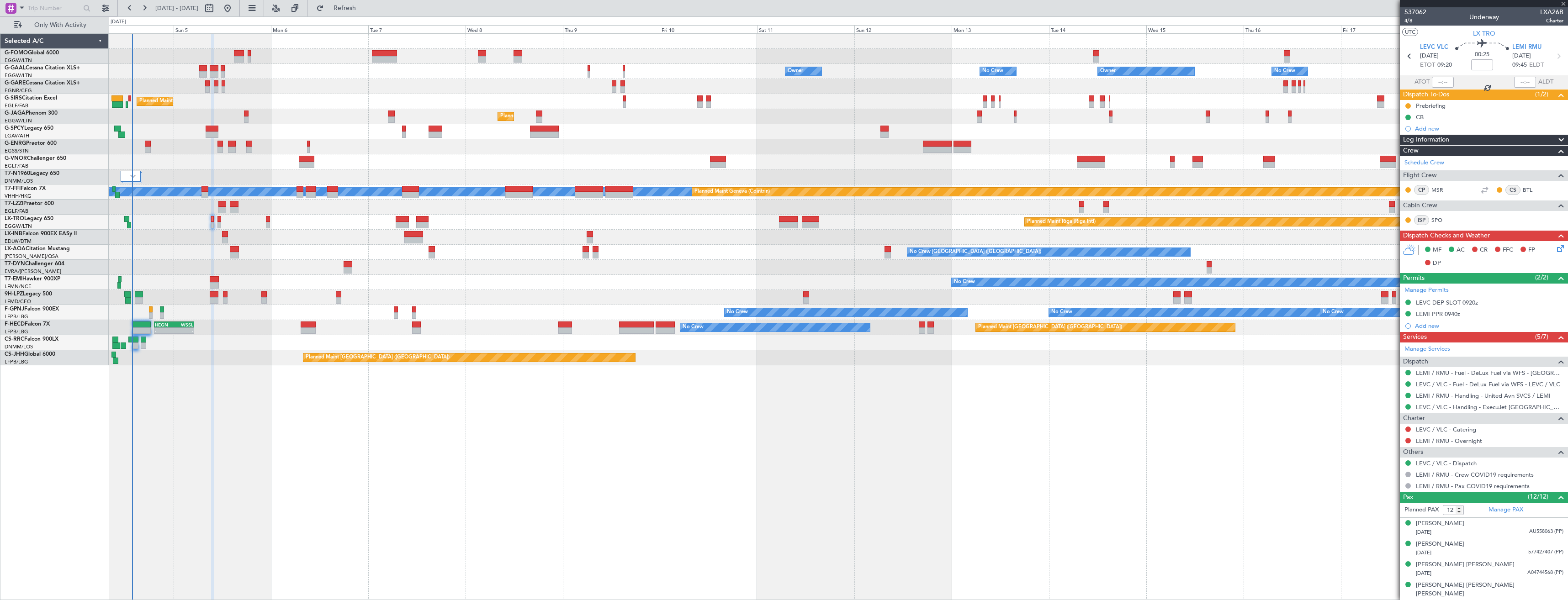
type input "+00:20"
type input "0"
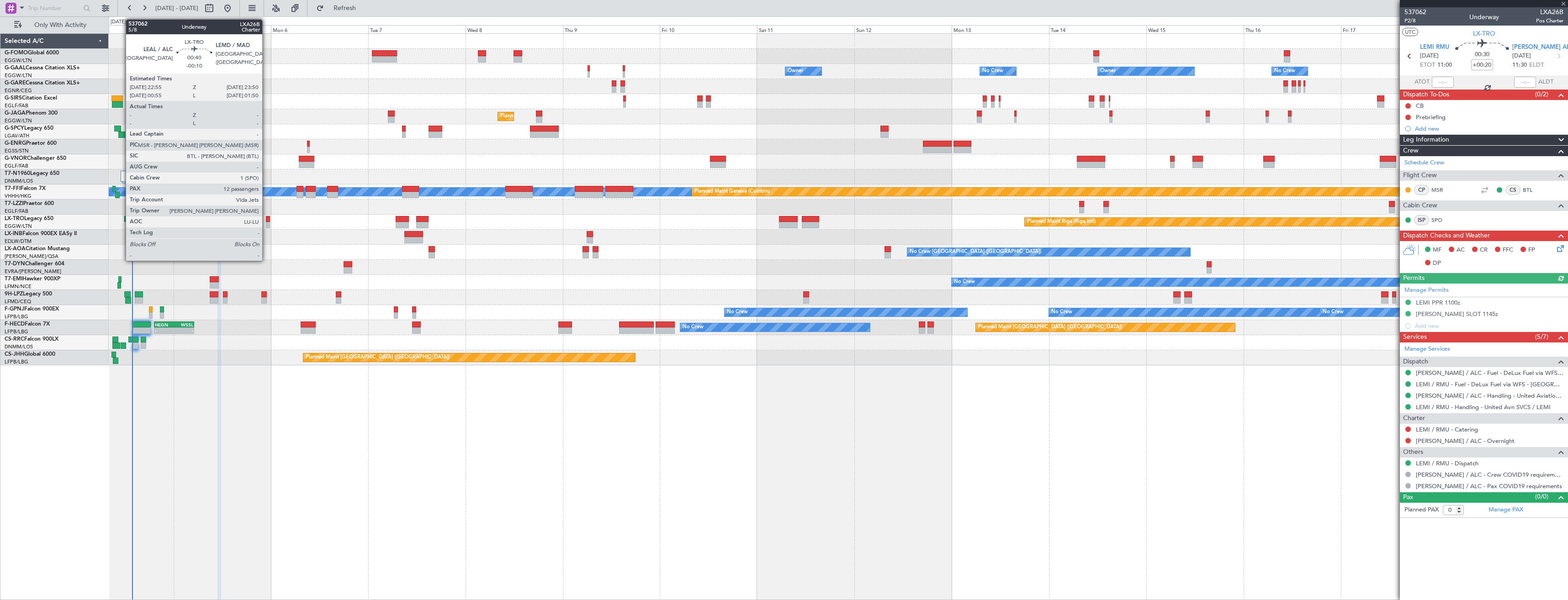
click at [267, 221] on div at bounding box center [268, 219] width 4 height 7
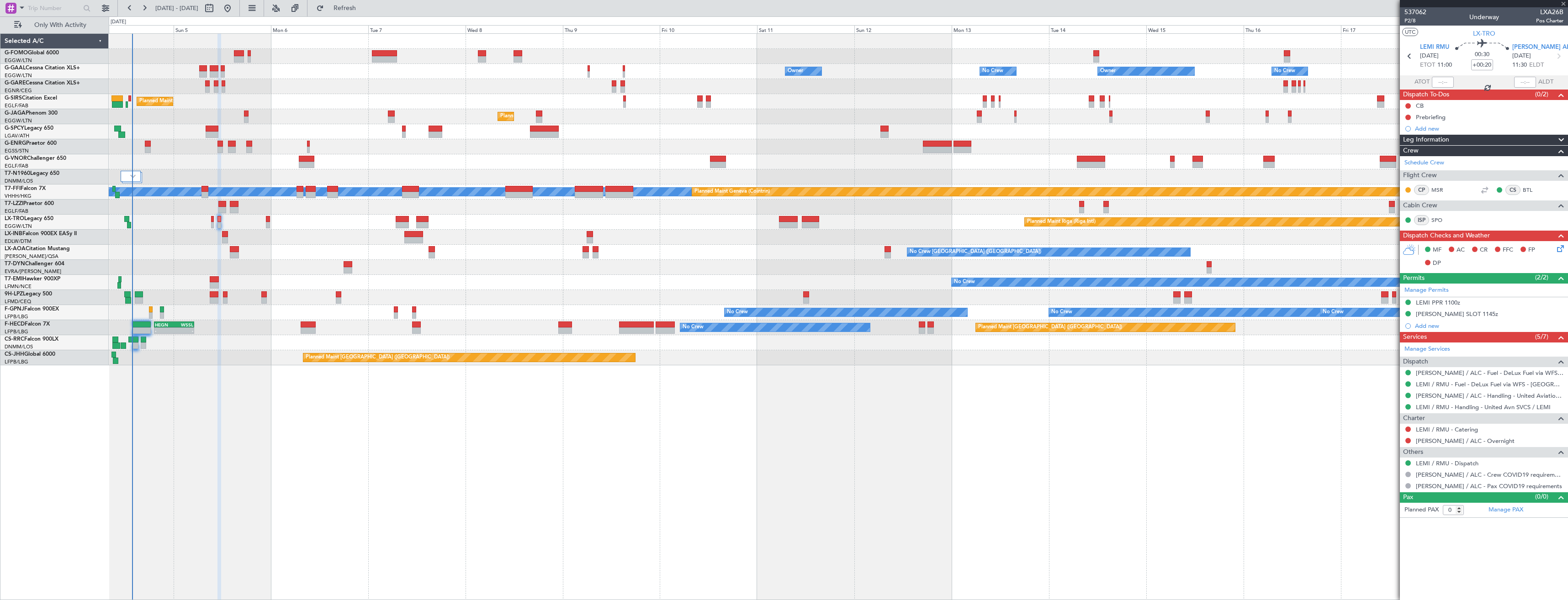
type input "-00:10"
type input "12"
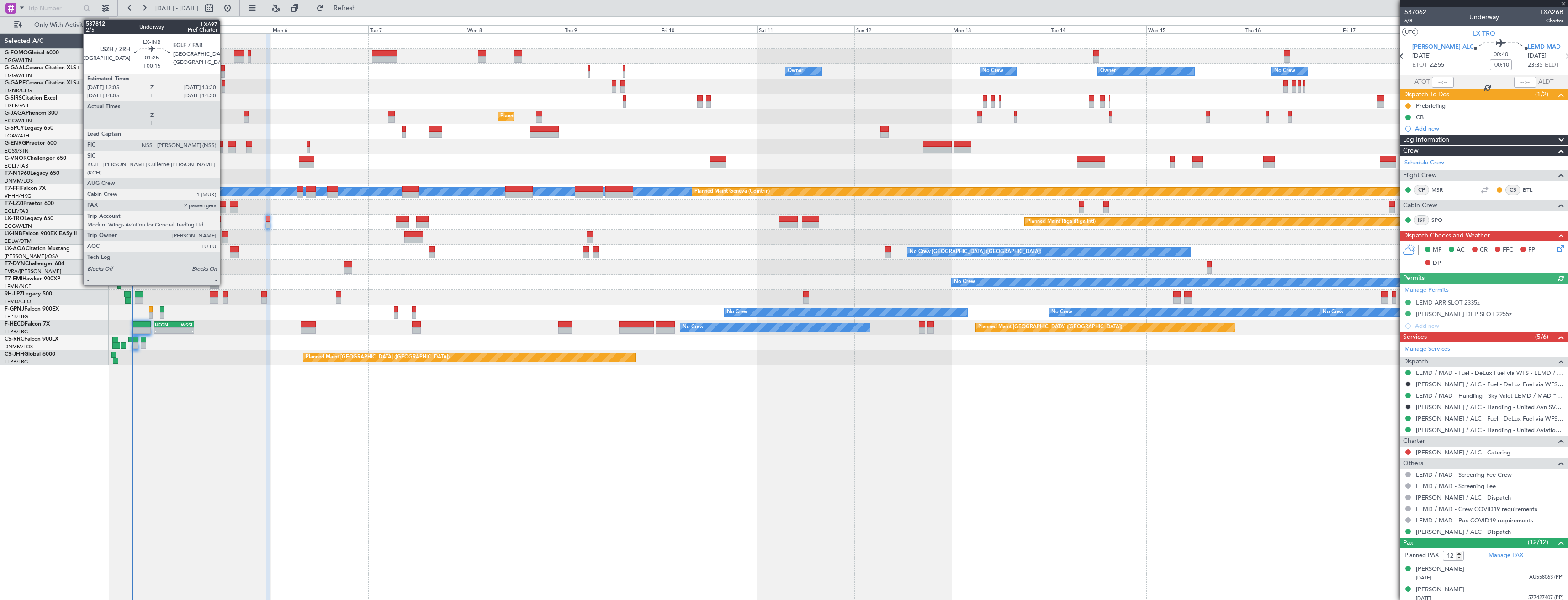
click at [224, 237] on div at bounding box center [225, 234] width 6 height 7
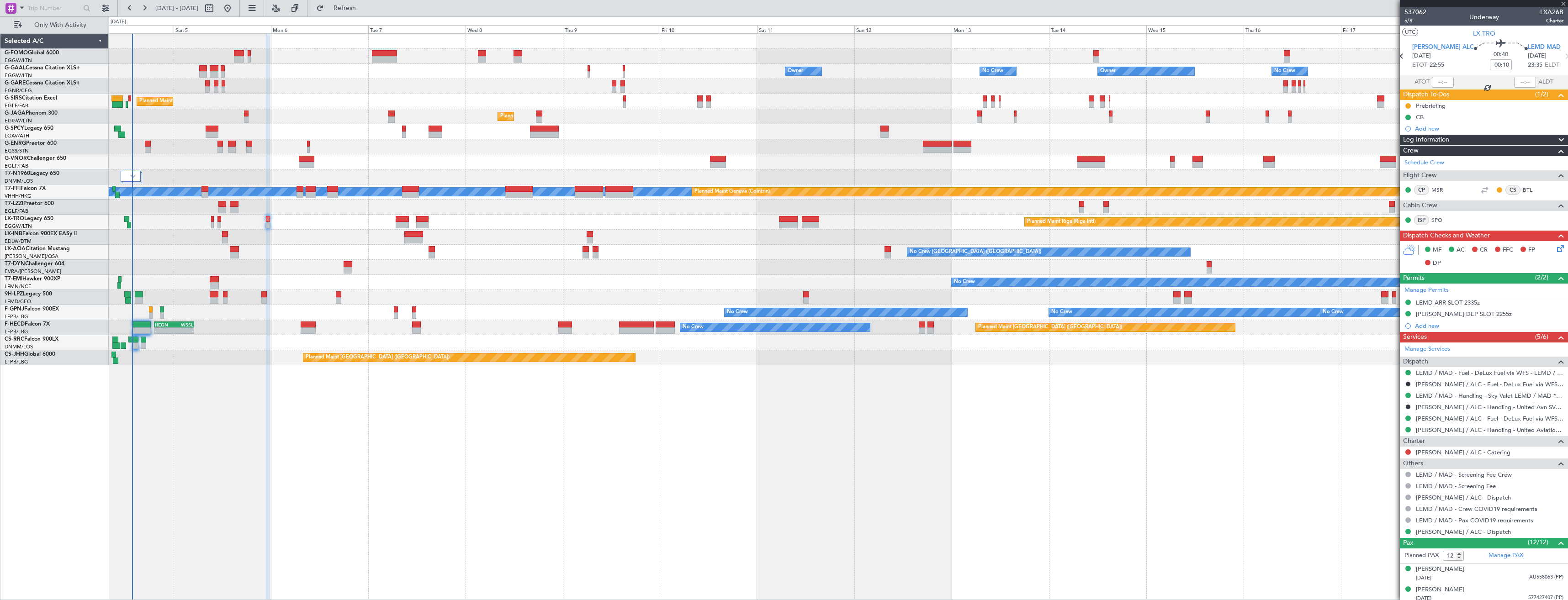
type input "+00:15"
type input "2"
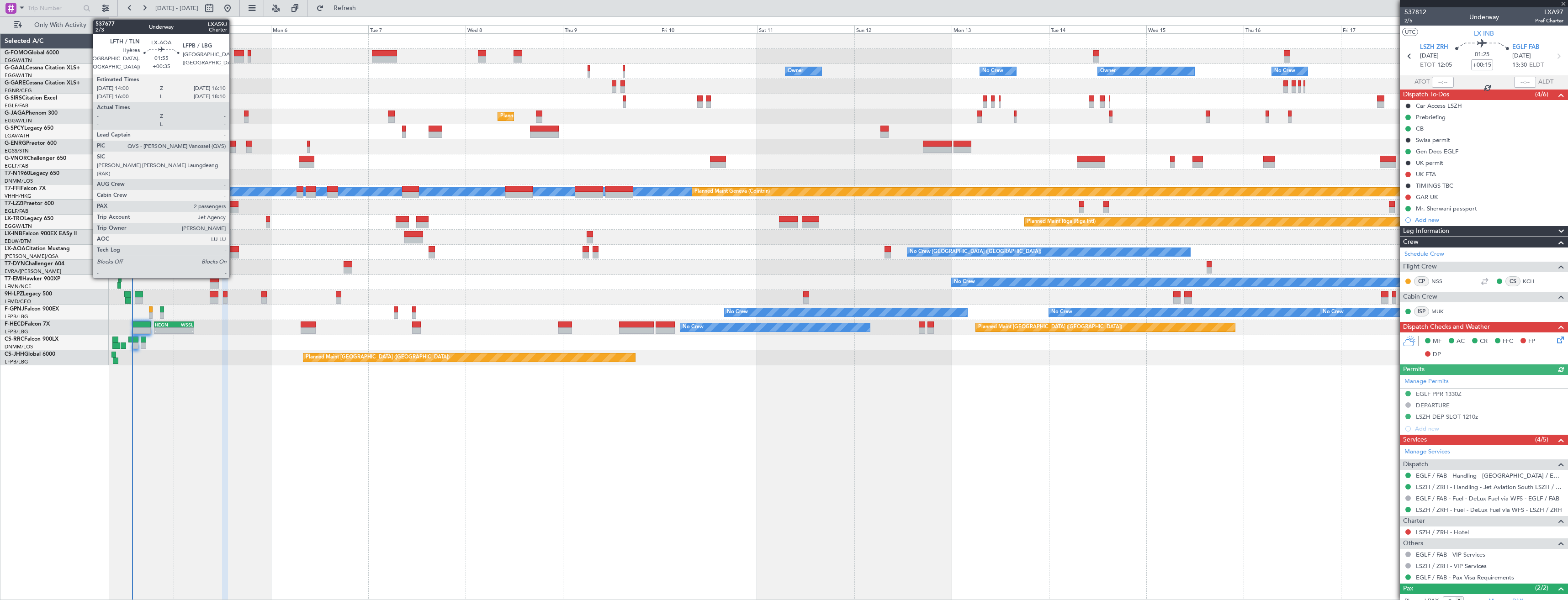
click at [234, 249] on div at bounding box center [234, 249] width 9 height 7
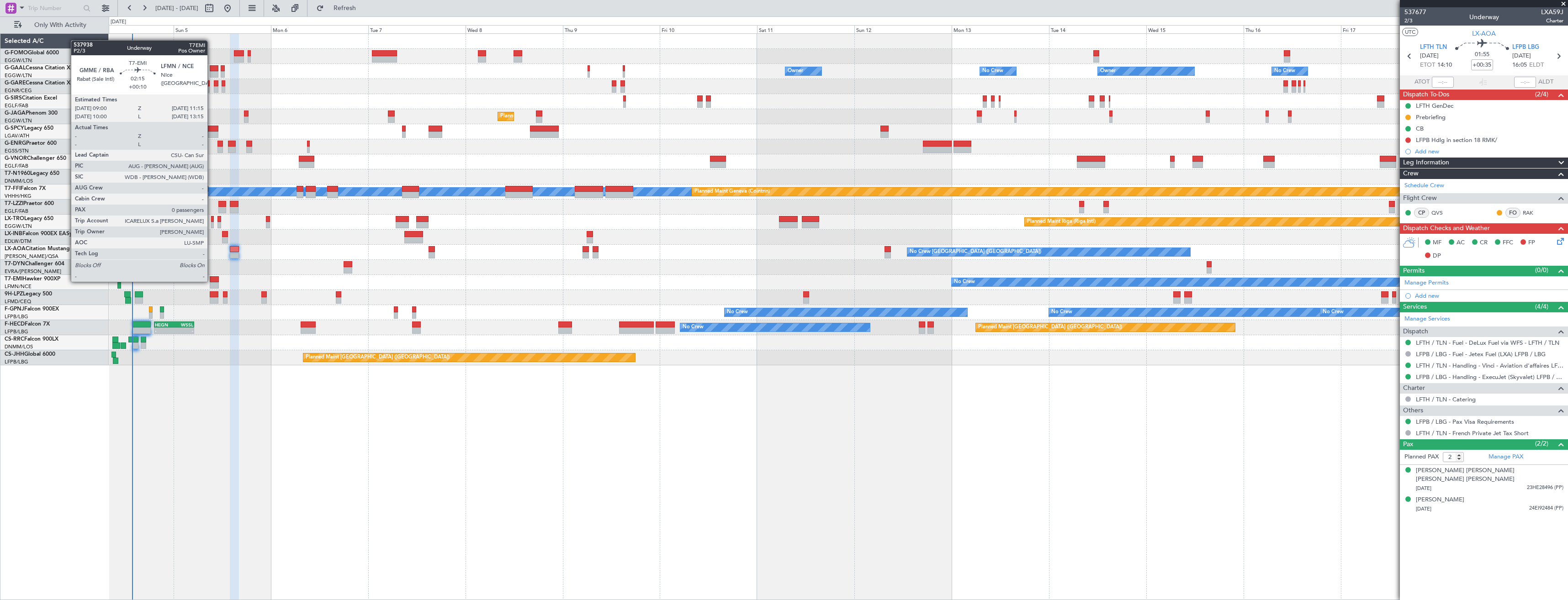
click at [212, 281] on div at bounding box center [214, 279] width 9 height 7
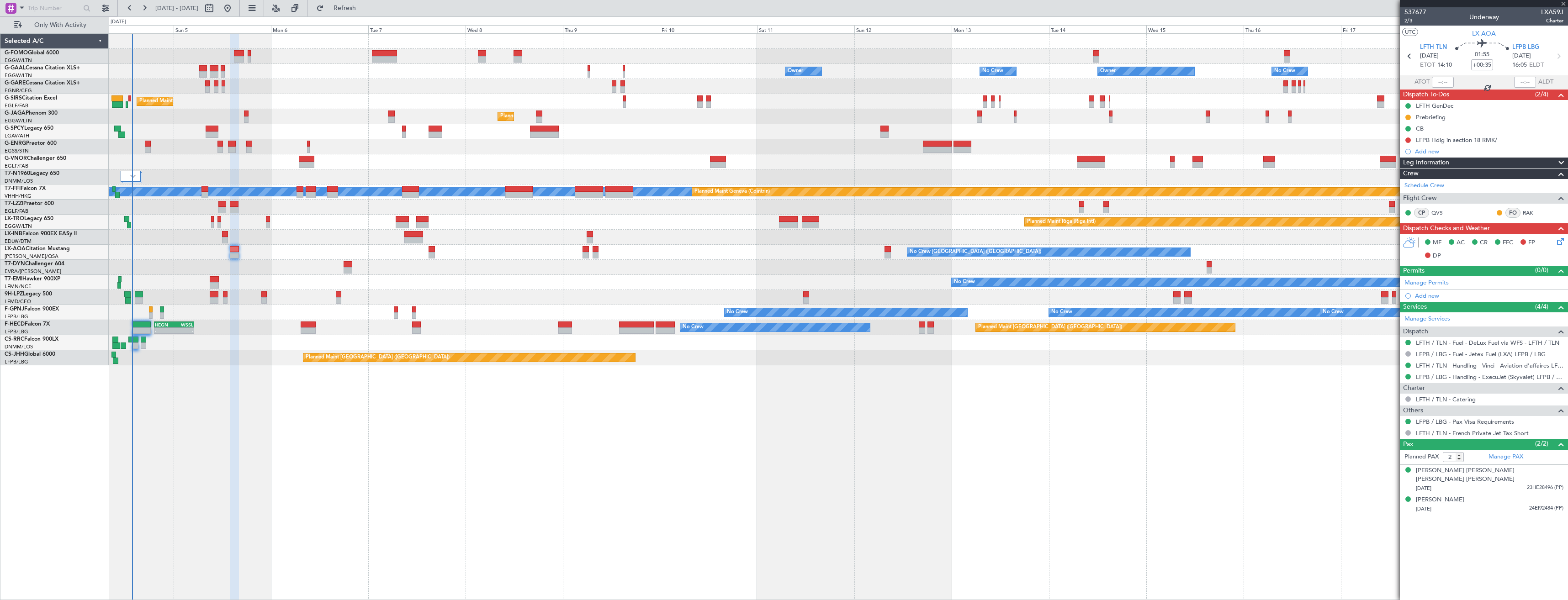
type input "+00:10"
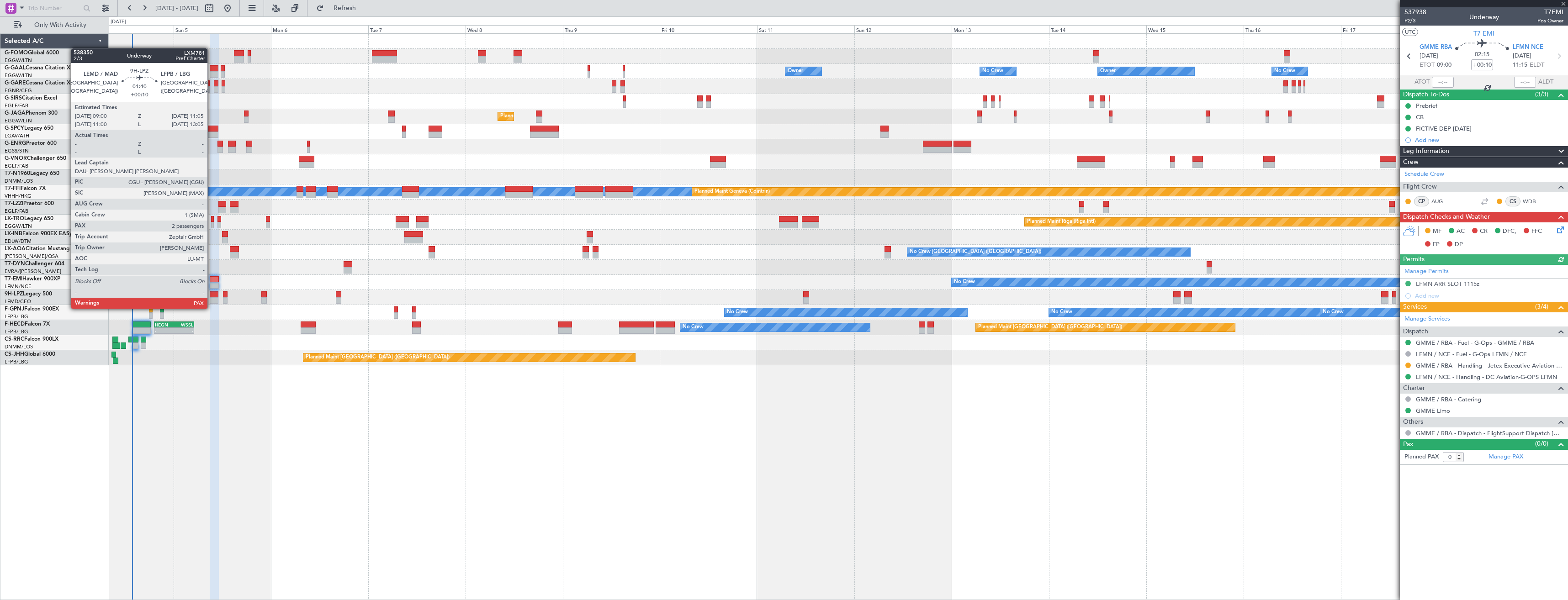
click at [212, 299] on div at bounding box center [214, 301] width 9 height 7
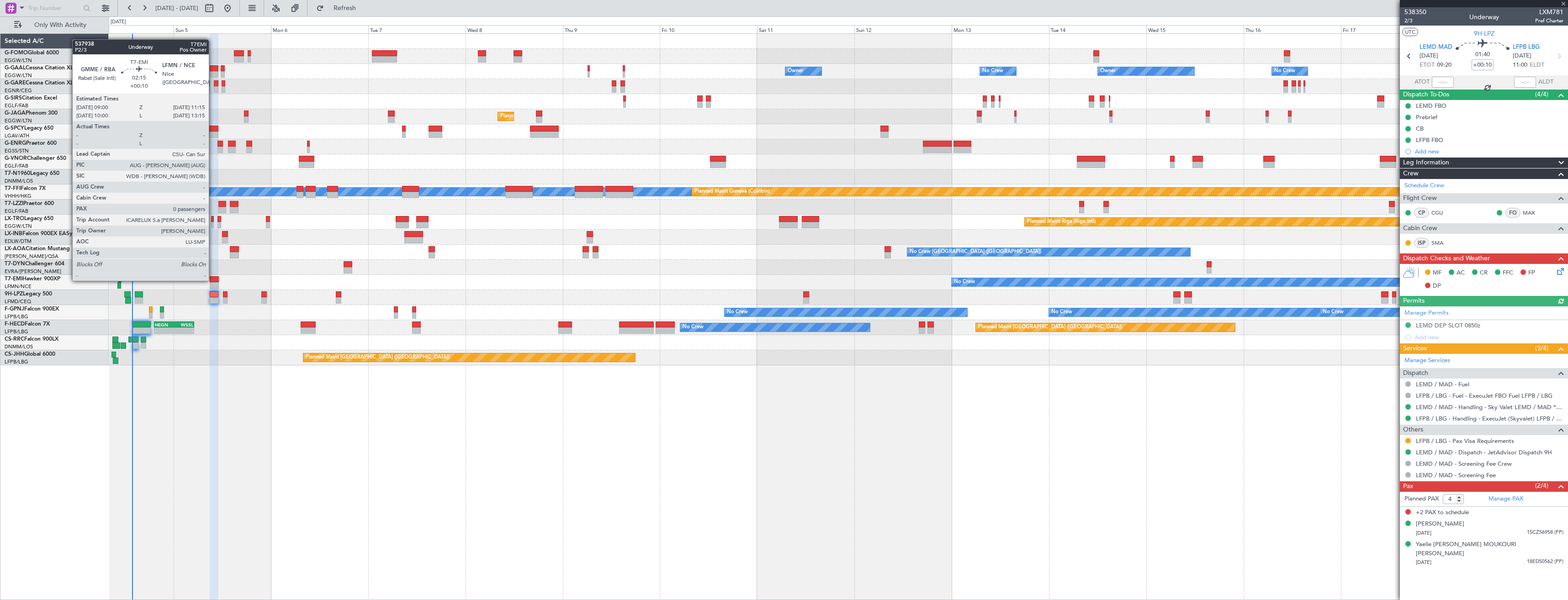
click at [213, 280] on div at bounding box center [214, 279] width 9 height 7
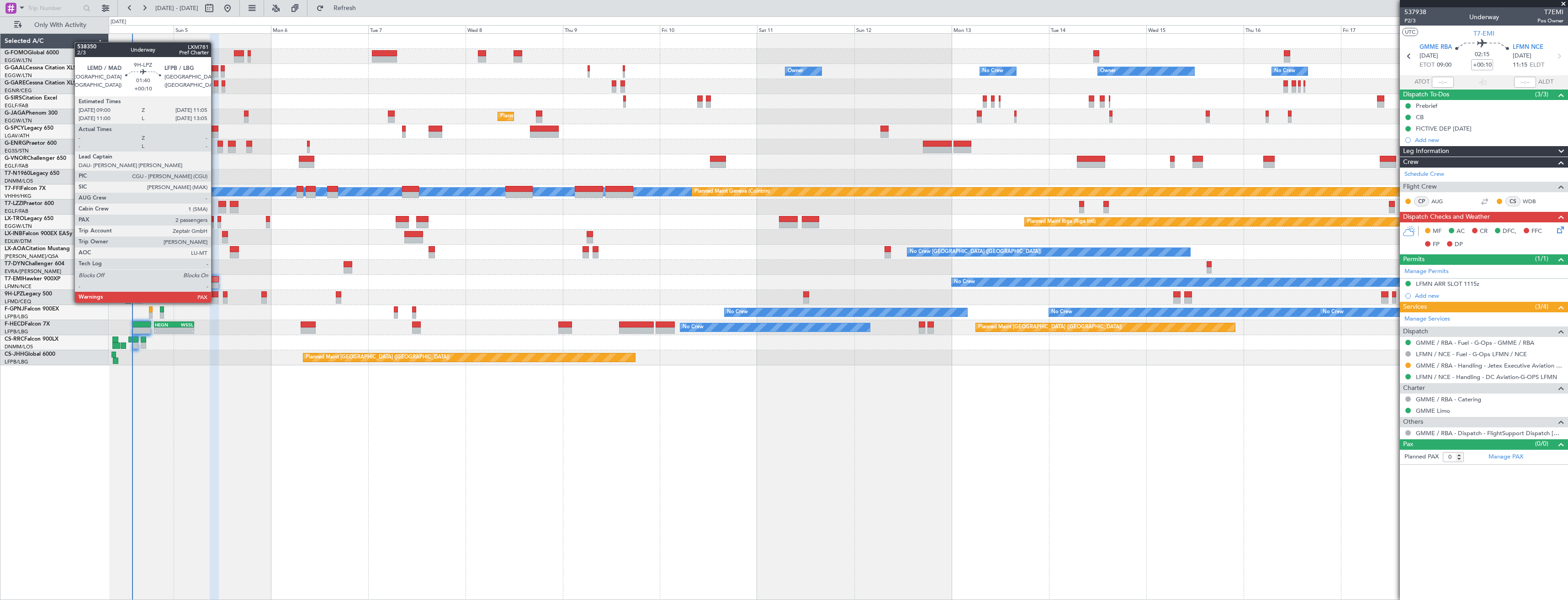
click at [215, 294] on div at bounding box center [214, 295] width 9 height 7
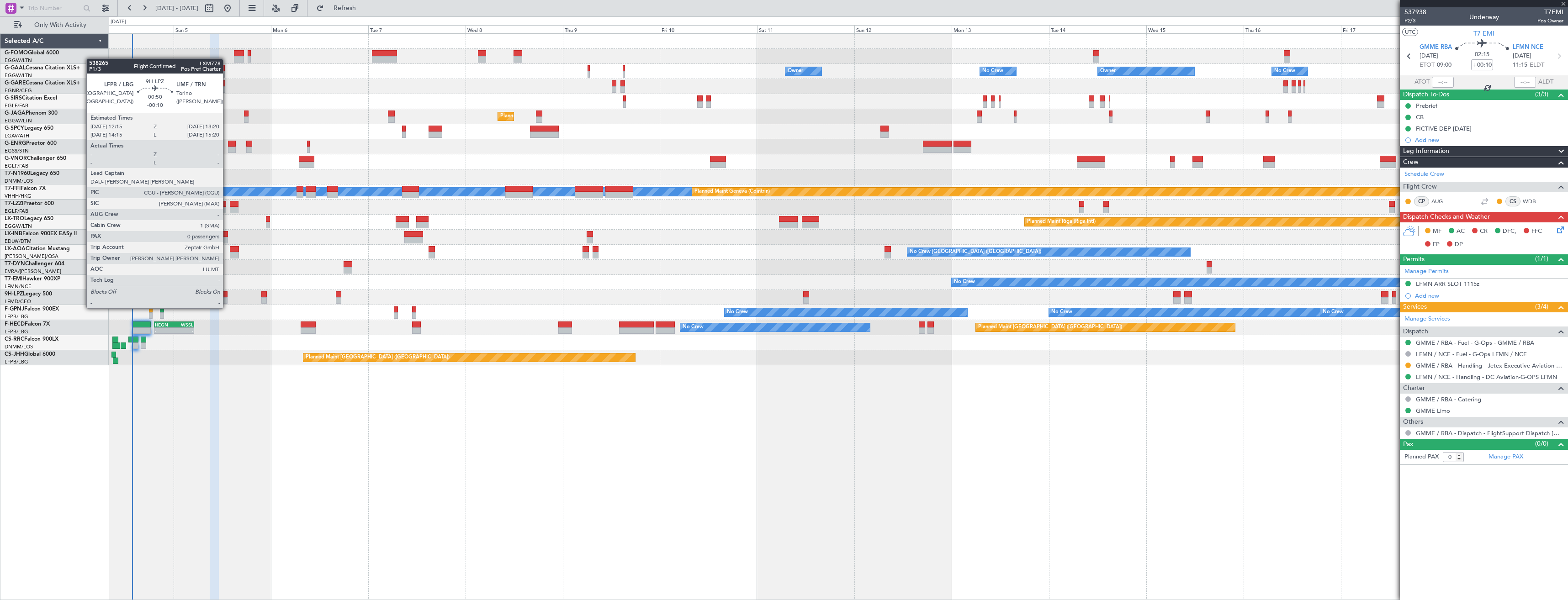
type input "4"
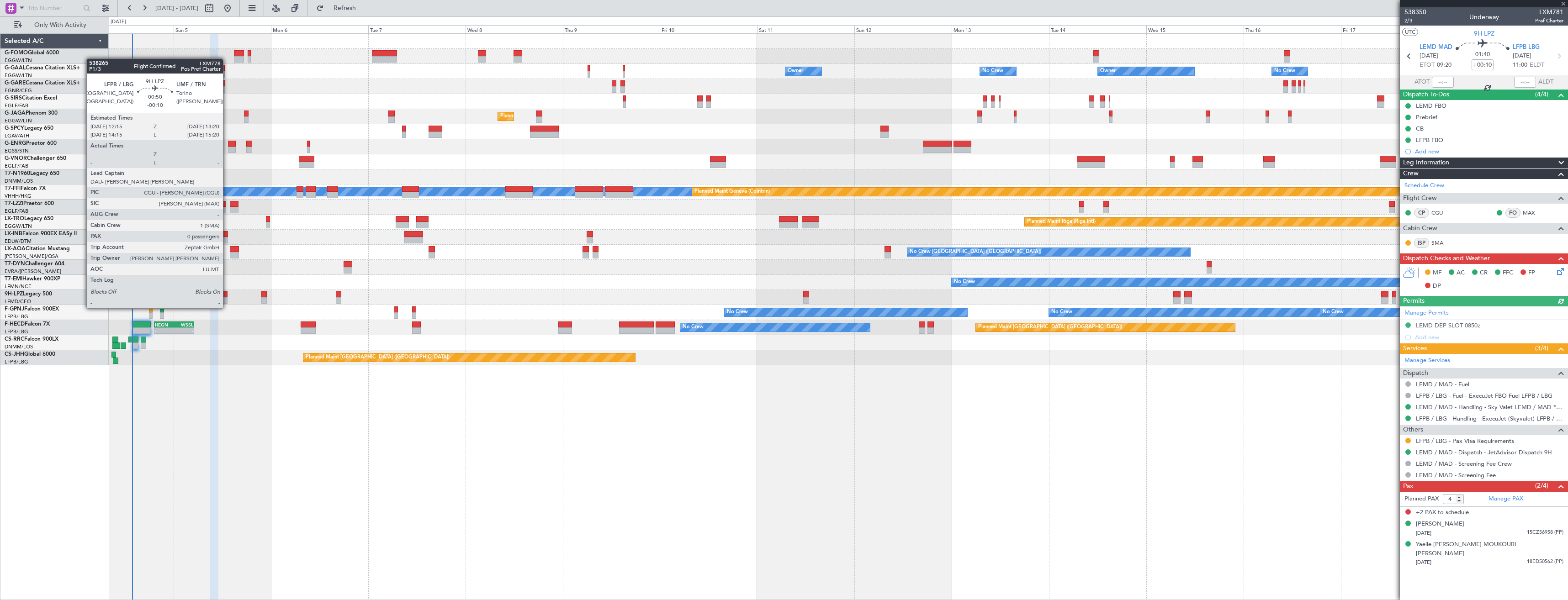
click at [227, 299] on div at bounding box center [225, 301] width 5 height 7
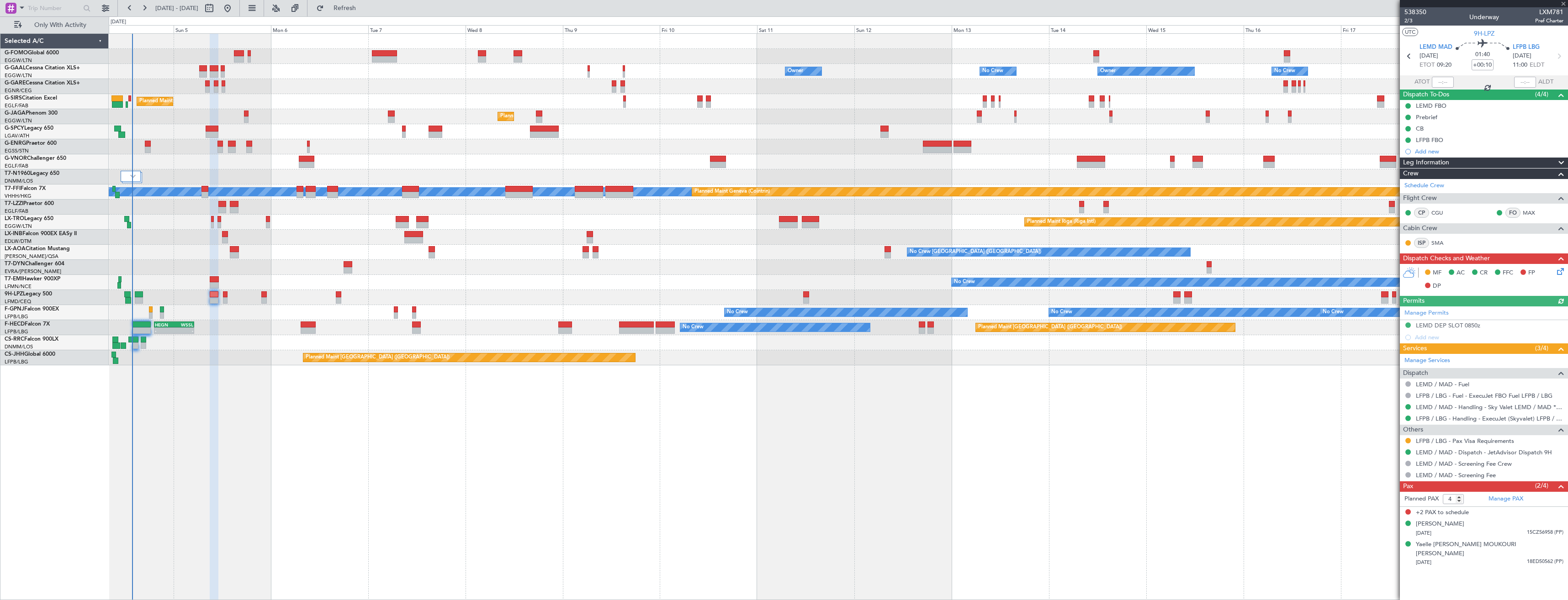
type input "-00:10"
type input "0"
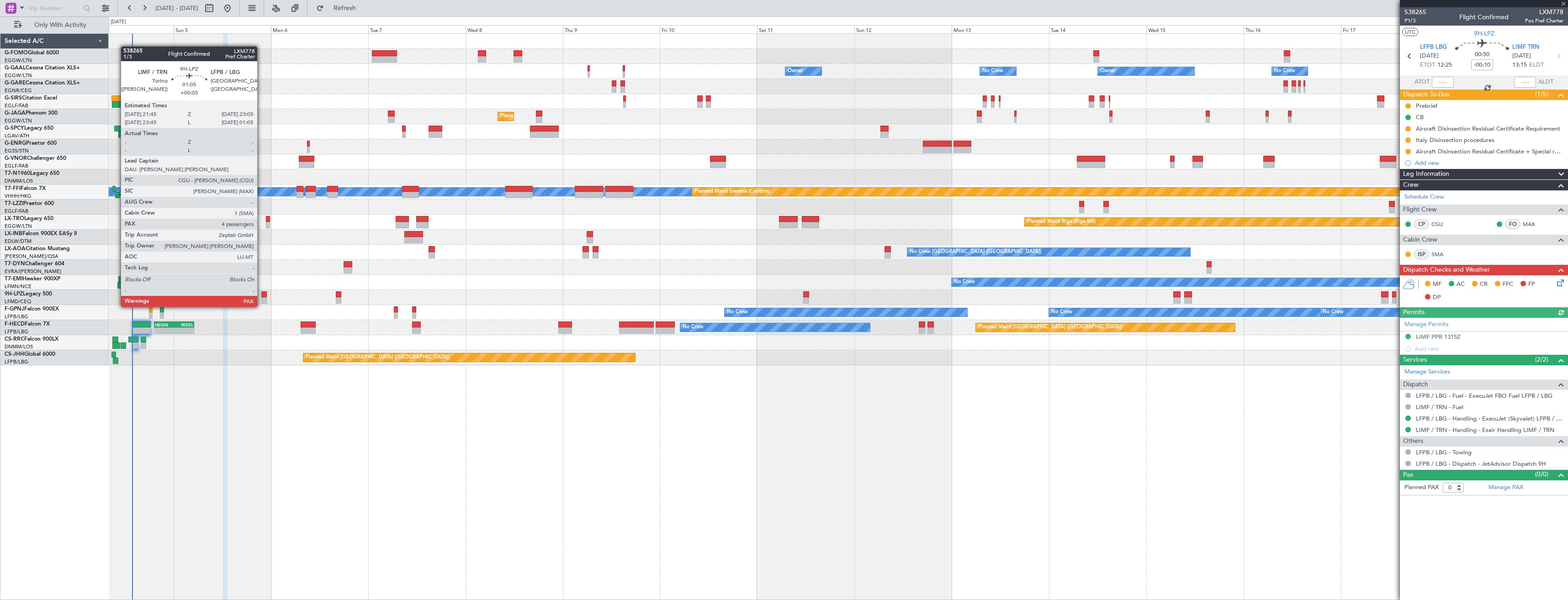
click at [261, 298] on div at bounding box center [264, 301] width 5 height 7
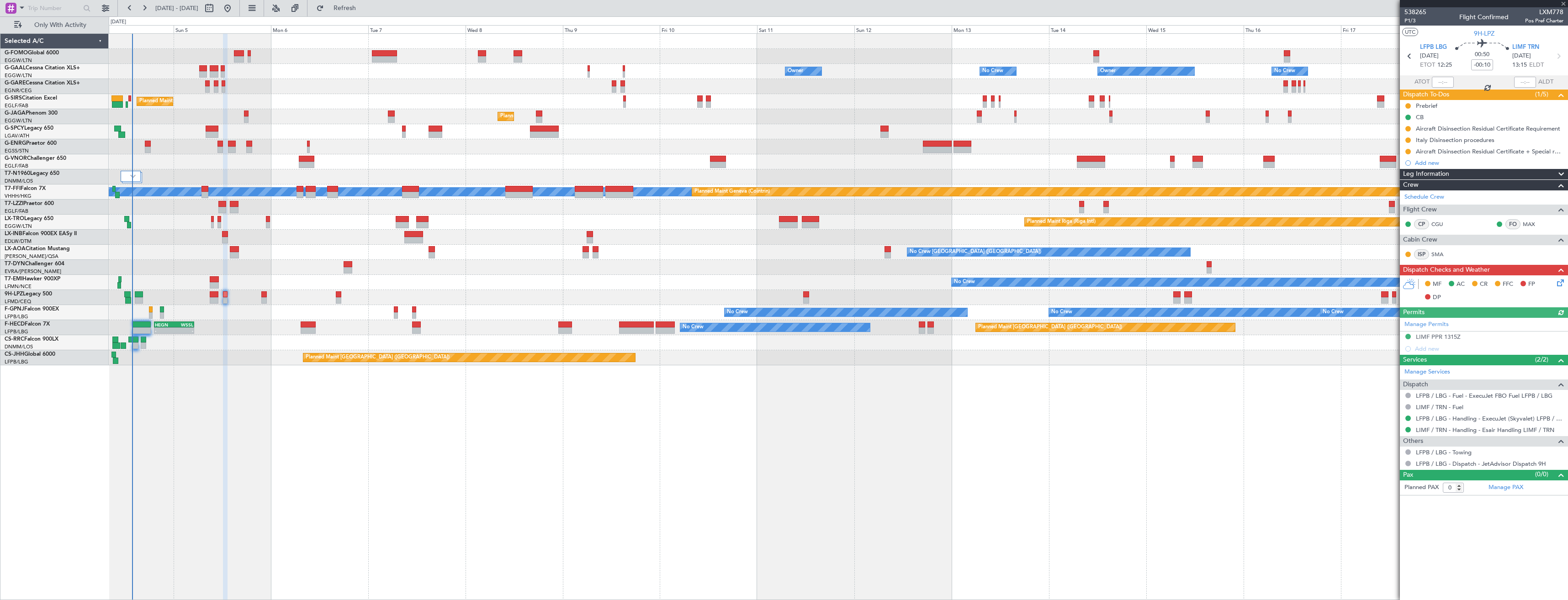
type input "+00:05"
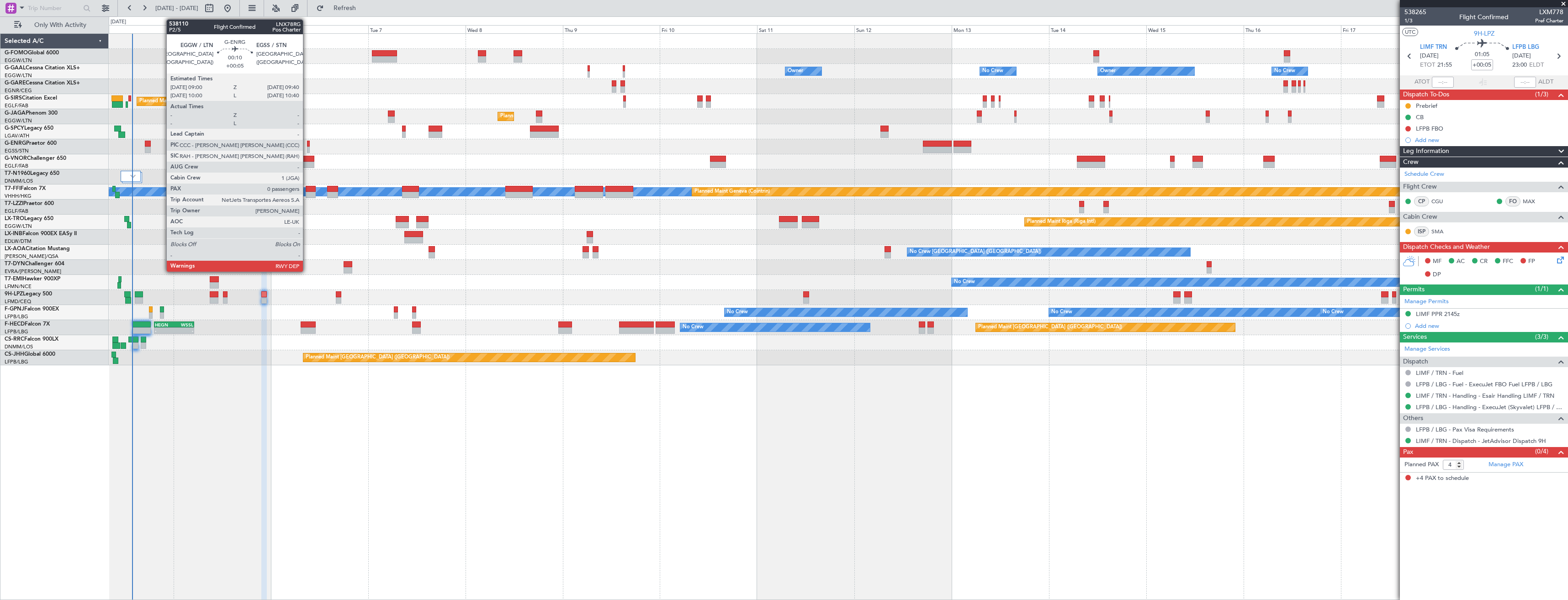
click at [307, 142] on div at bounding box center [308, 144] width 3 height 7
type input "0"
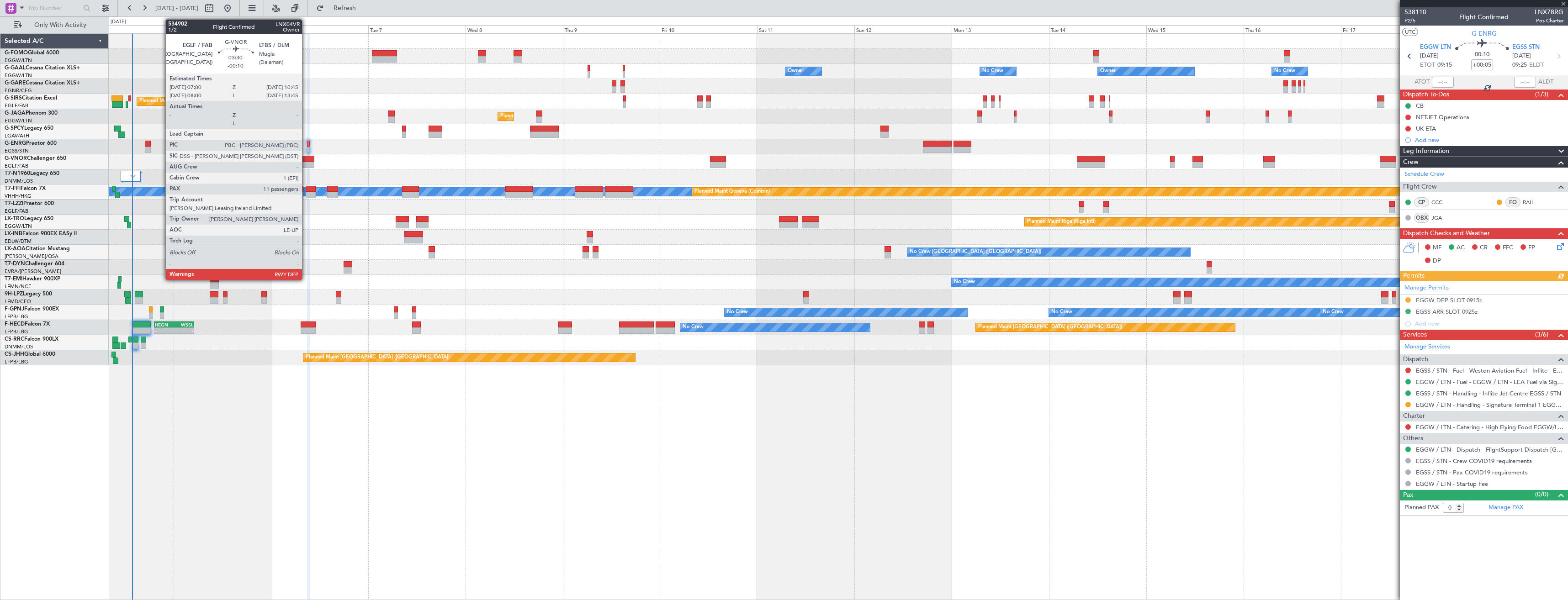
click at [306, 160] on div at bounding box center [307, 159] width 16 height 7
type input "-00:10"
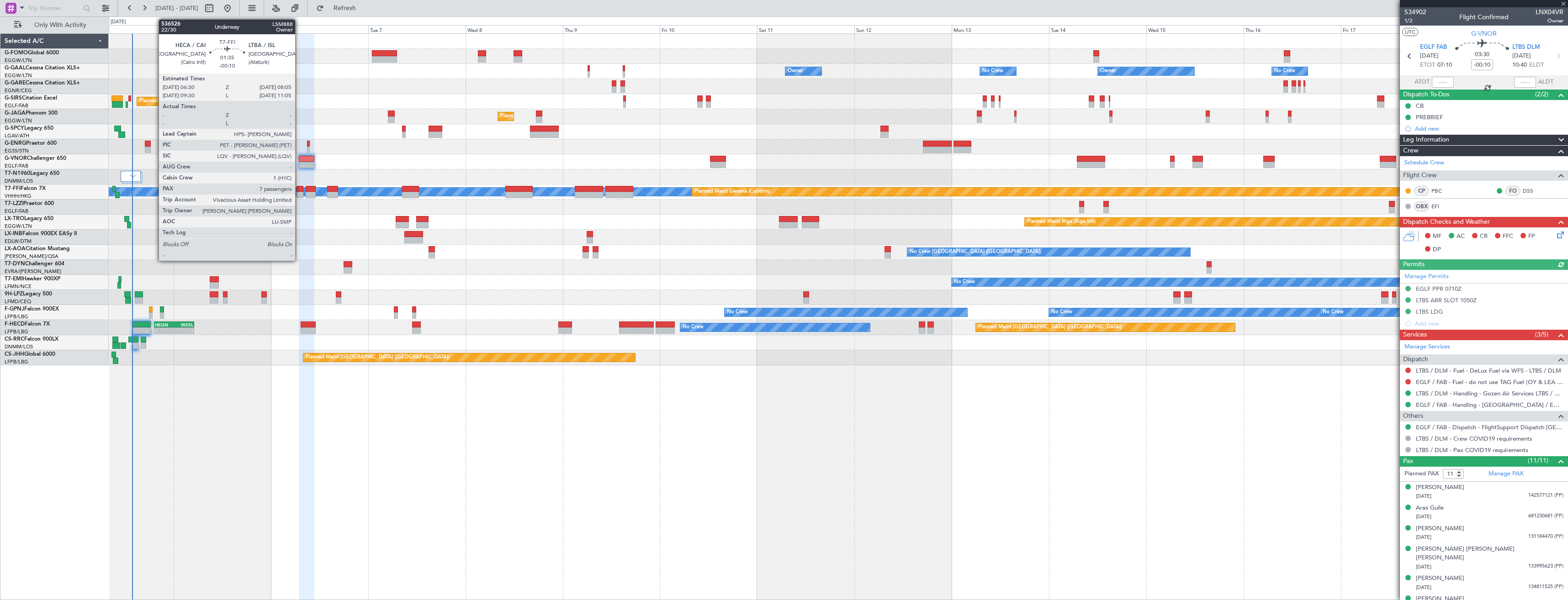
click at [299, 190] on div at bounding box center [299, 189] width 7 height 7
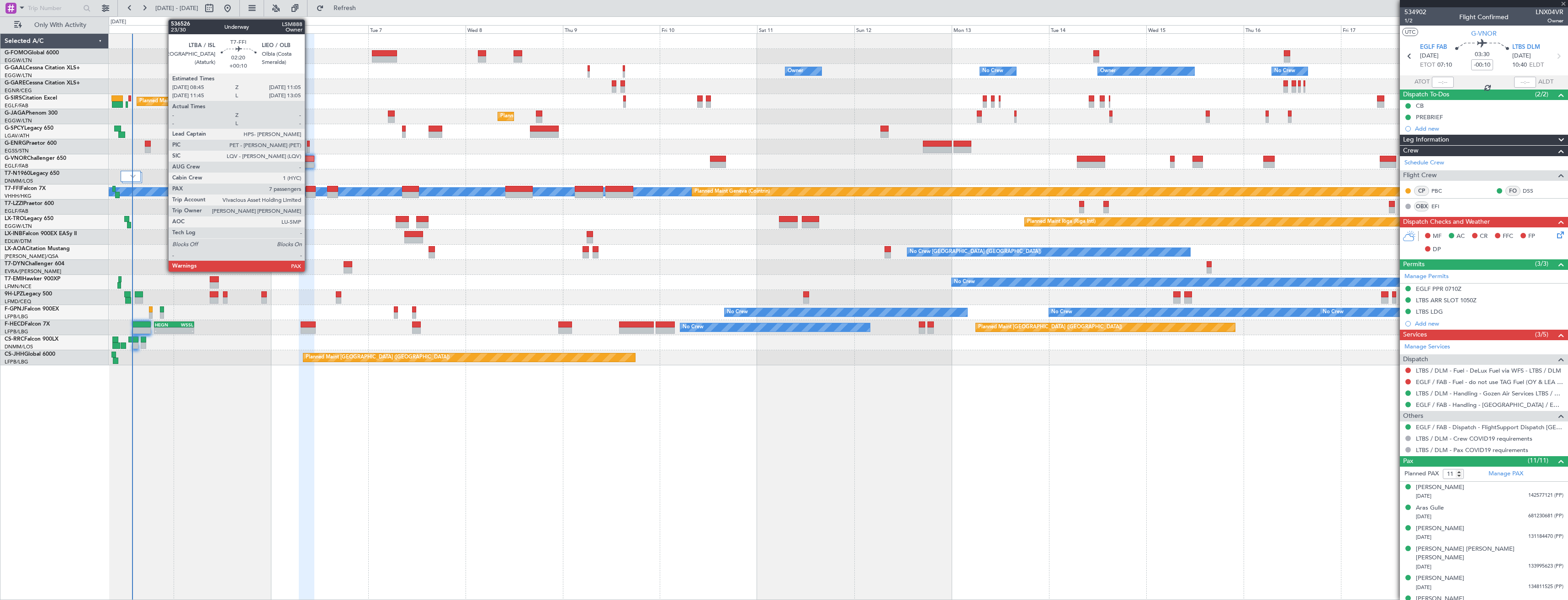
type input "7"
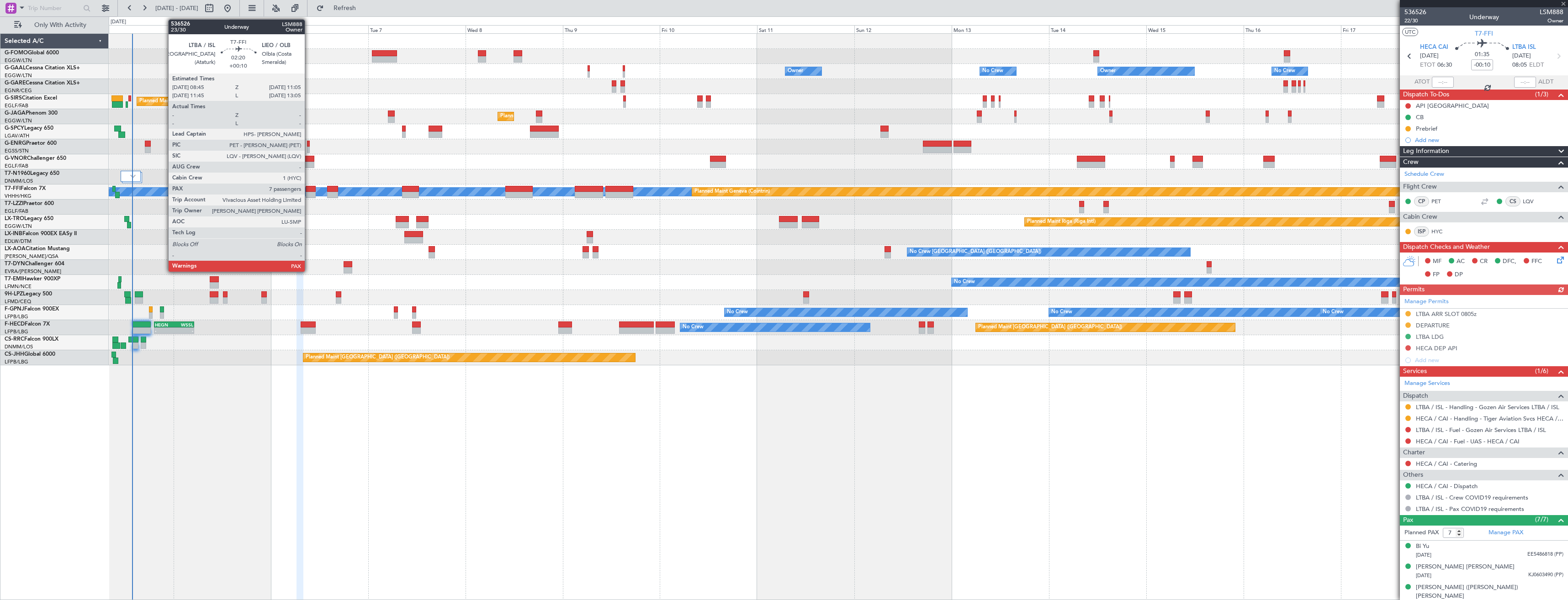
click at [309, 190] on div at bounding box center [310, 189] width 10 height 7
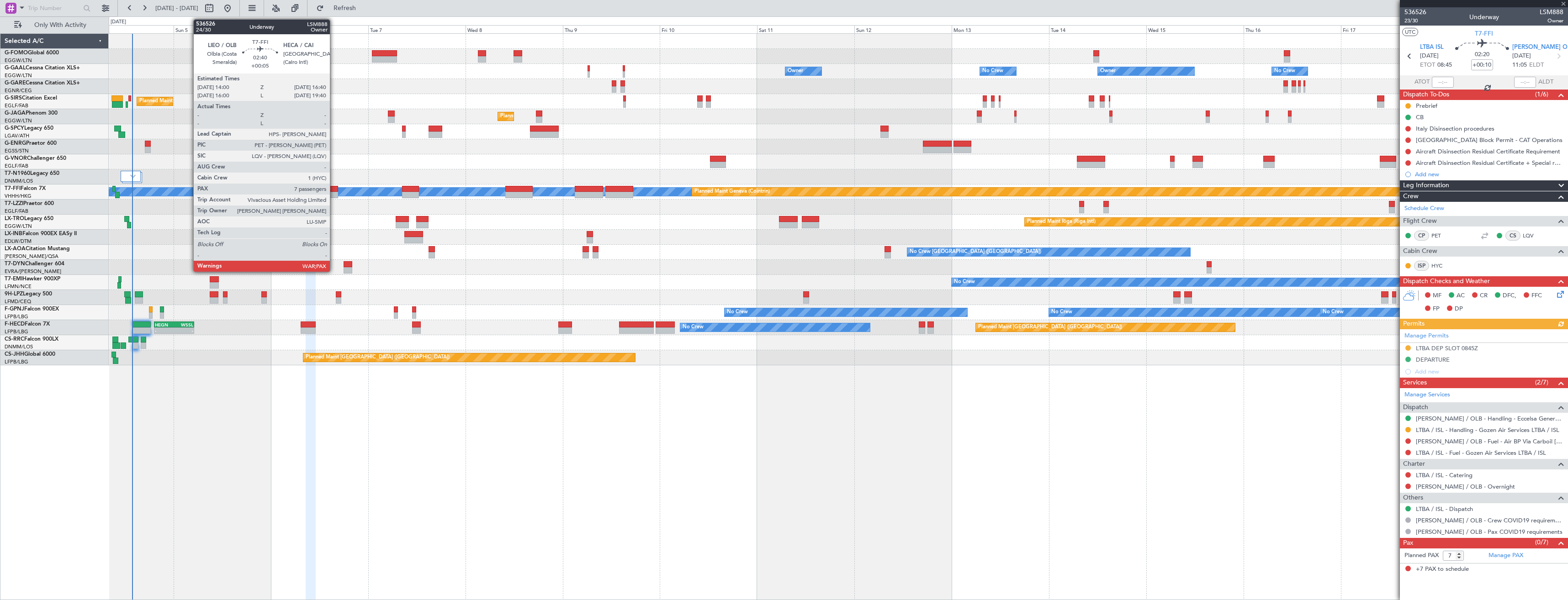
click at [334, 192] on div at bounding box center [332, 195] width 11 height 7
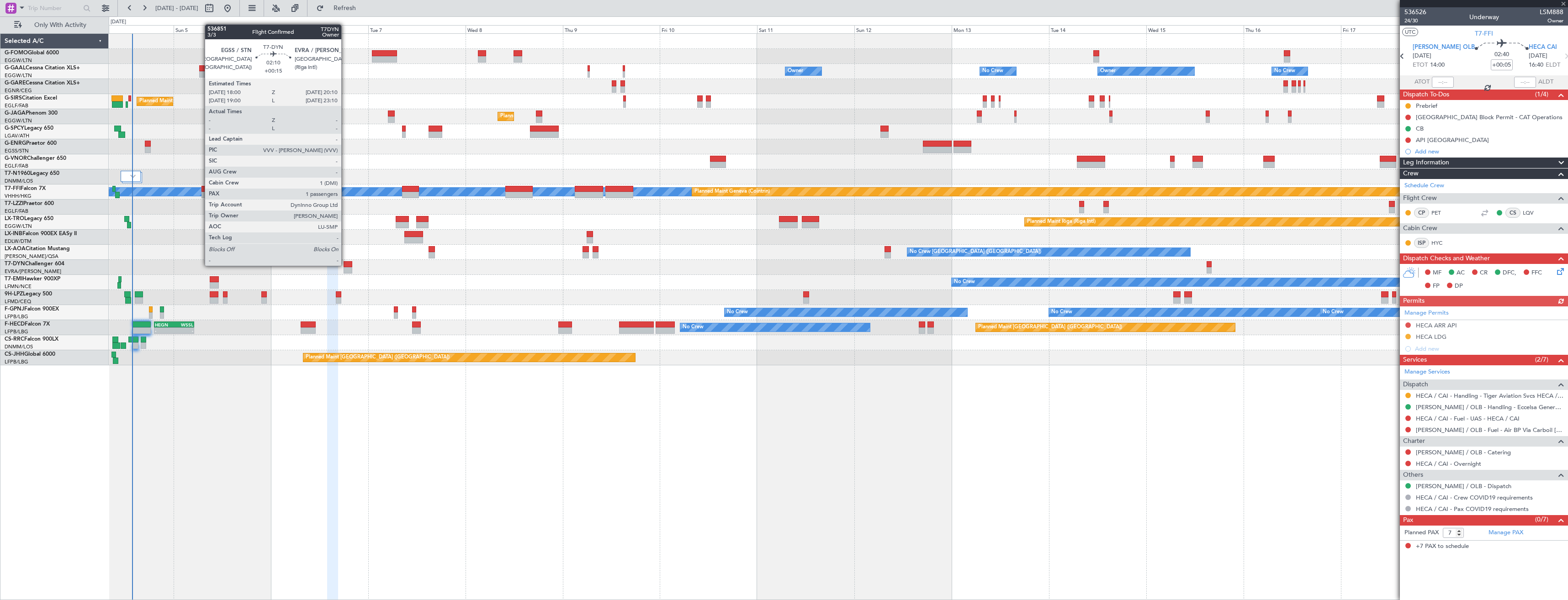
click at [345, 265] on div at bounding box center [348, 264] width 9 height 7
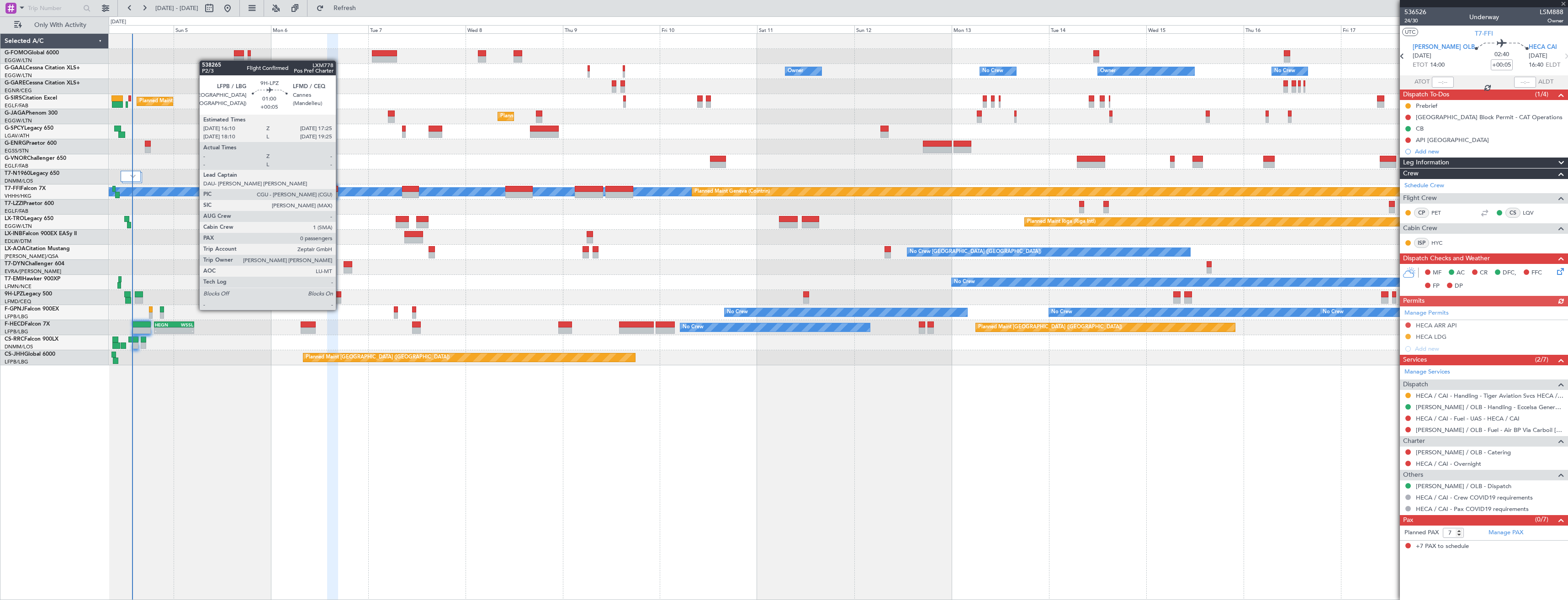
type input "+00:15"
type input "1"
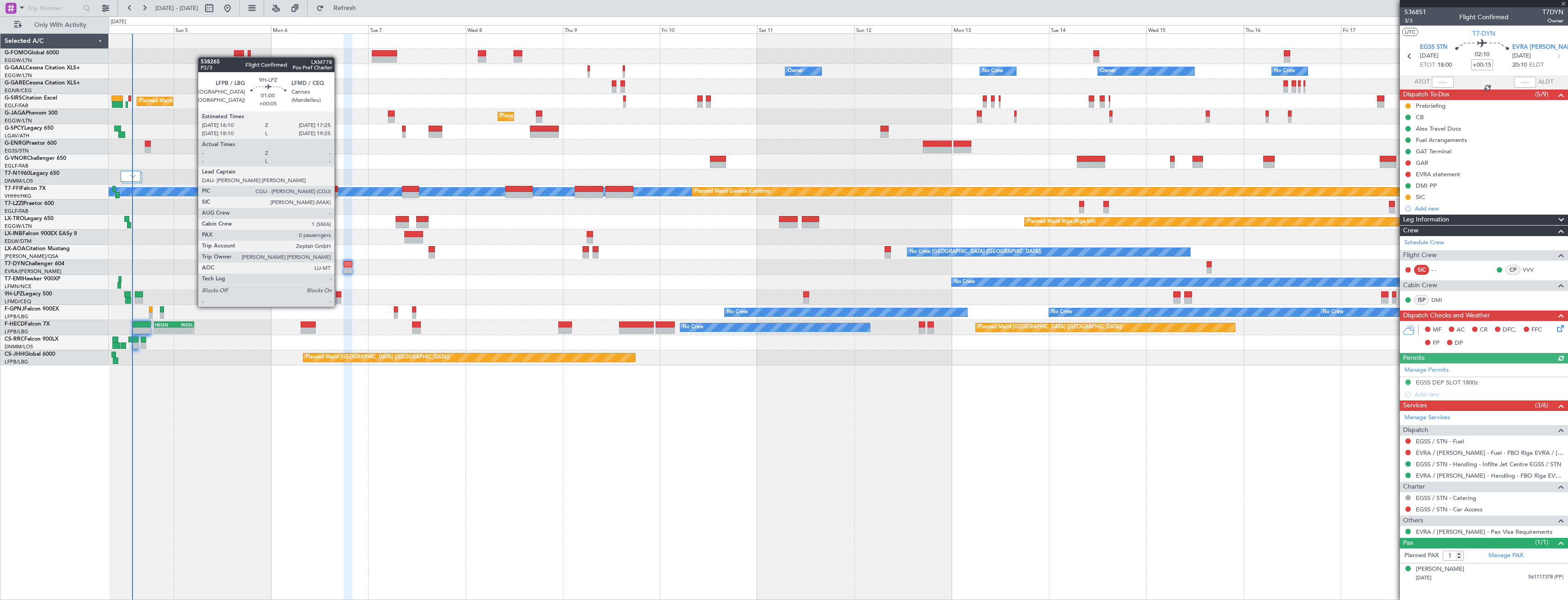
click at [338, 298] on div at bounding box center [338, 301] width 5 height 7
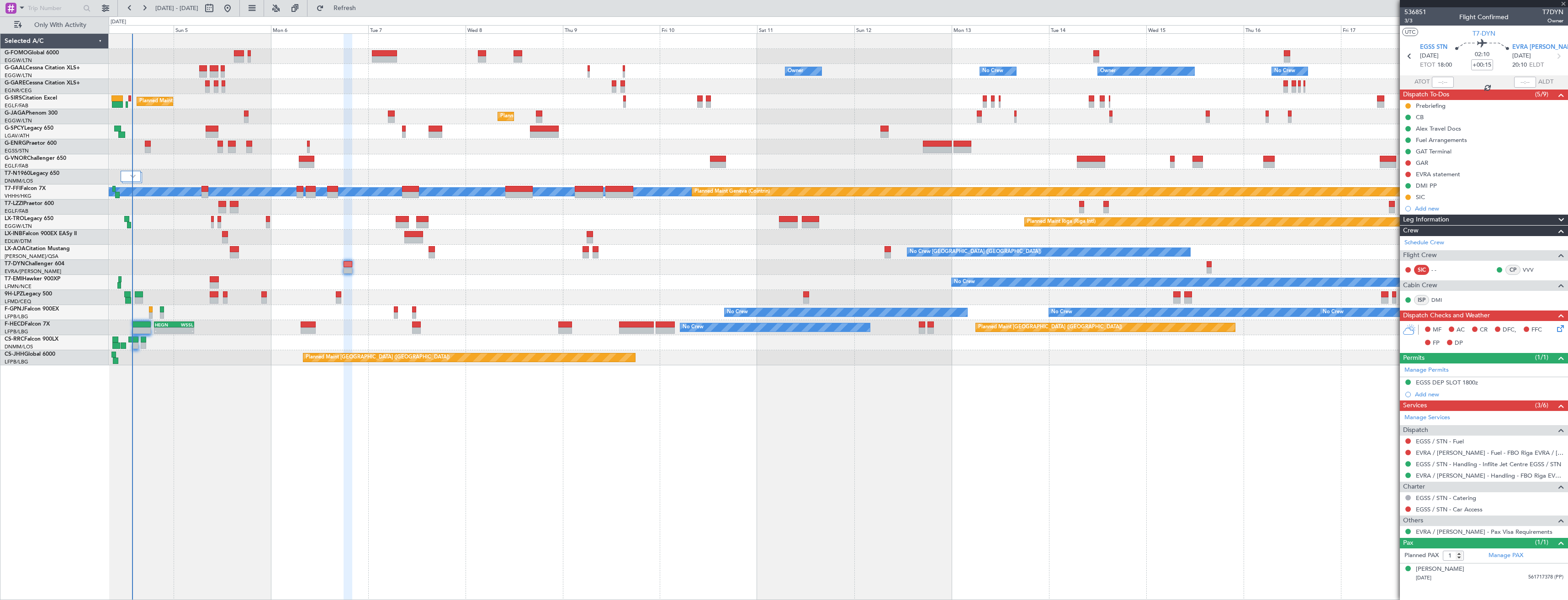
type input "+00:05"
type input "0"
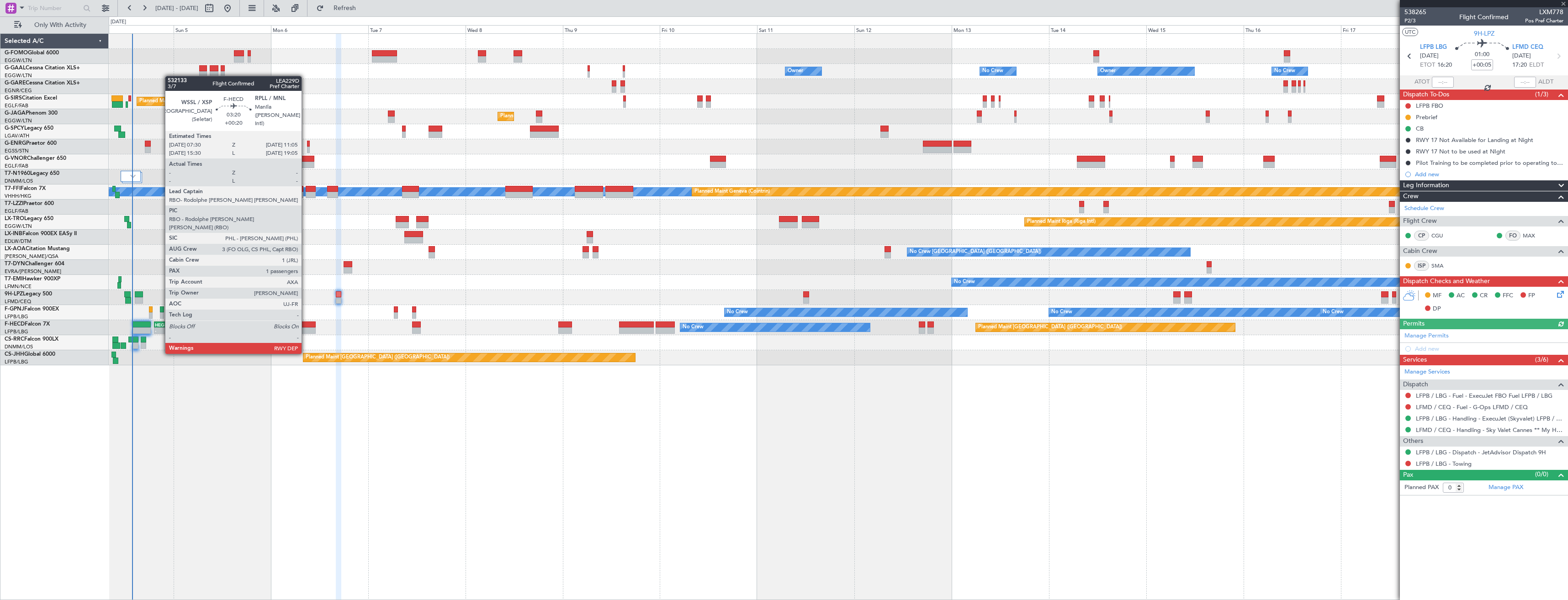
click at [306, 327] on div at bounding box center [308, 330] width 15 height 7
type input "+00:20"
type input "1"
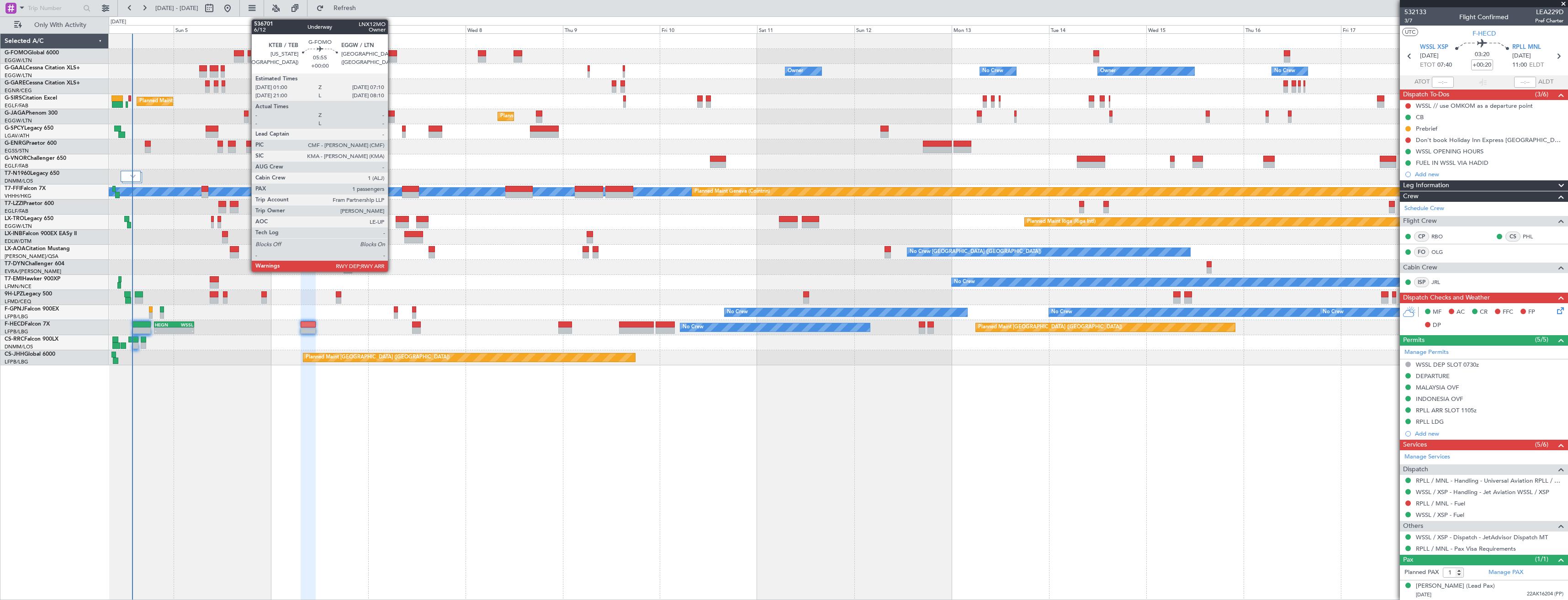
click at [392, 58] on div at bounding box center [384, 59] width 25 height 7
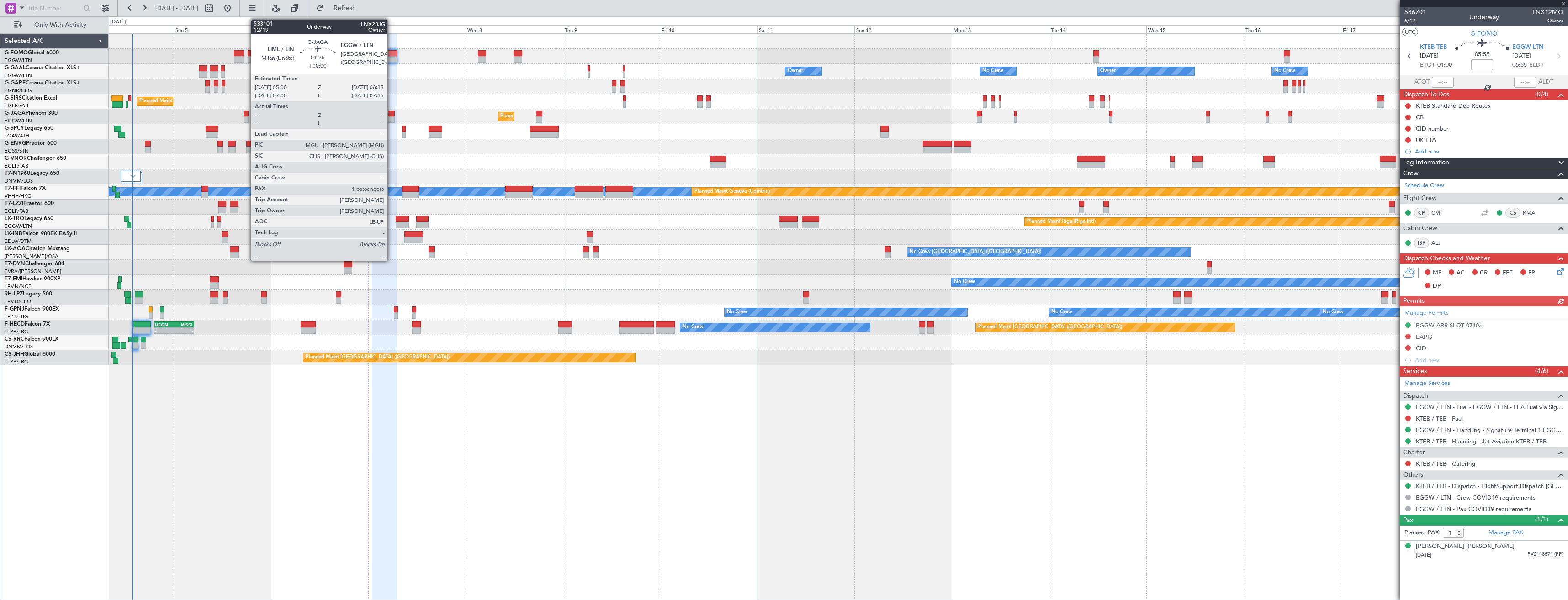
click at [391, 117] on div at bounding box center [391, 119] width 7 height 7
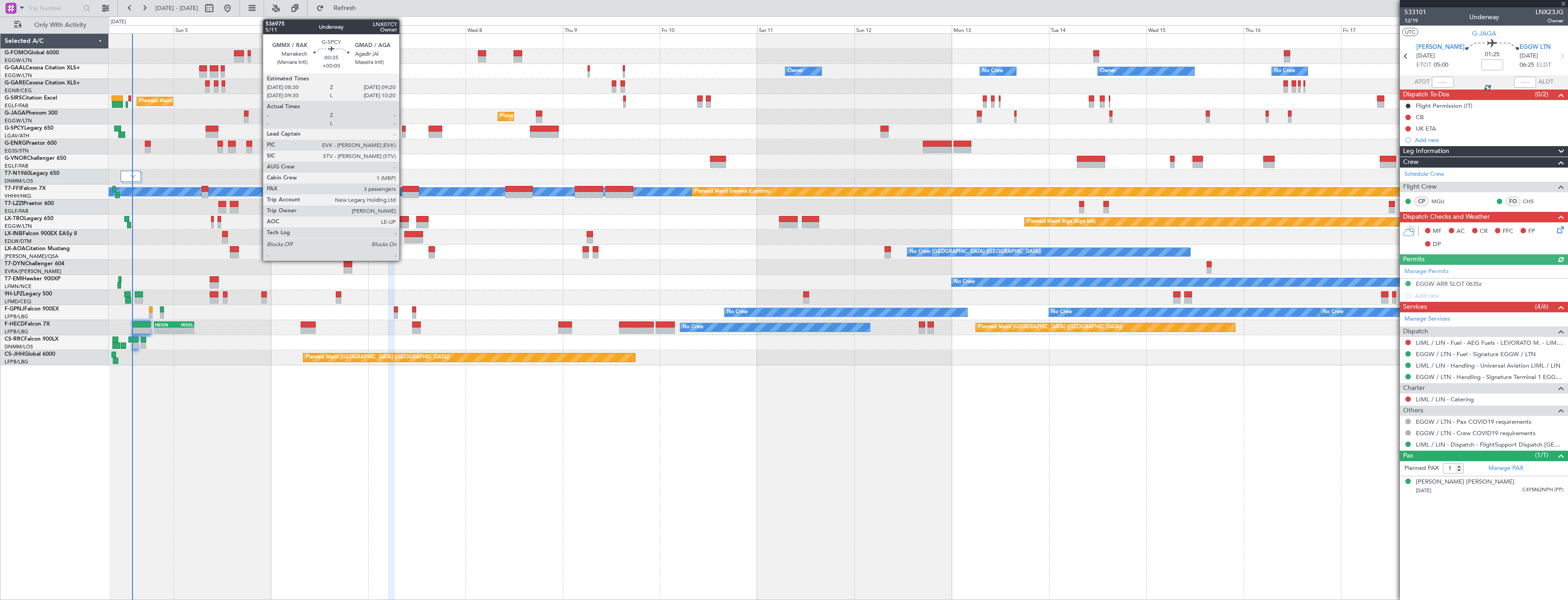
click at [404, 133] on div at bounding box center [404, 134] width 4 height 7
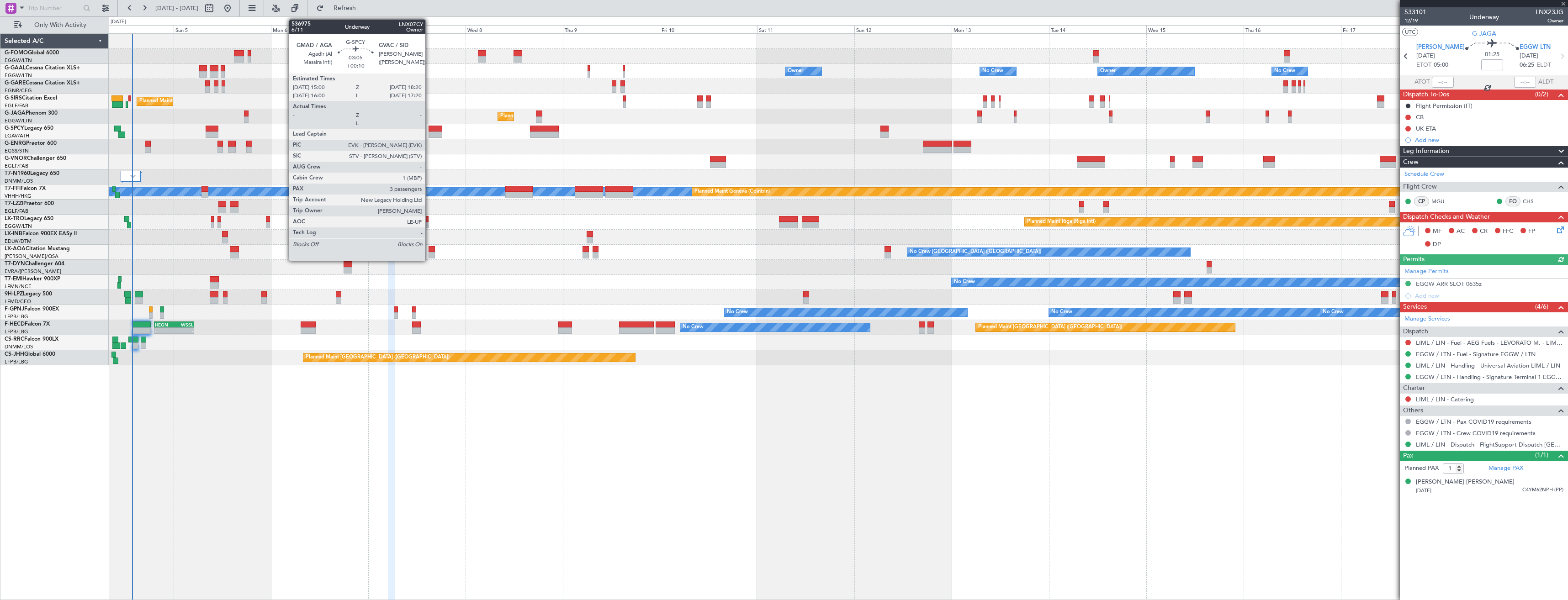
type input "3"
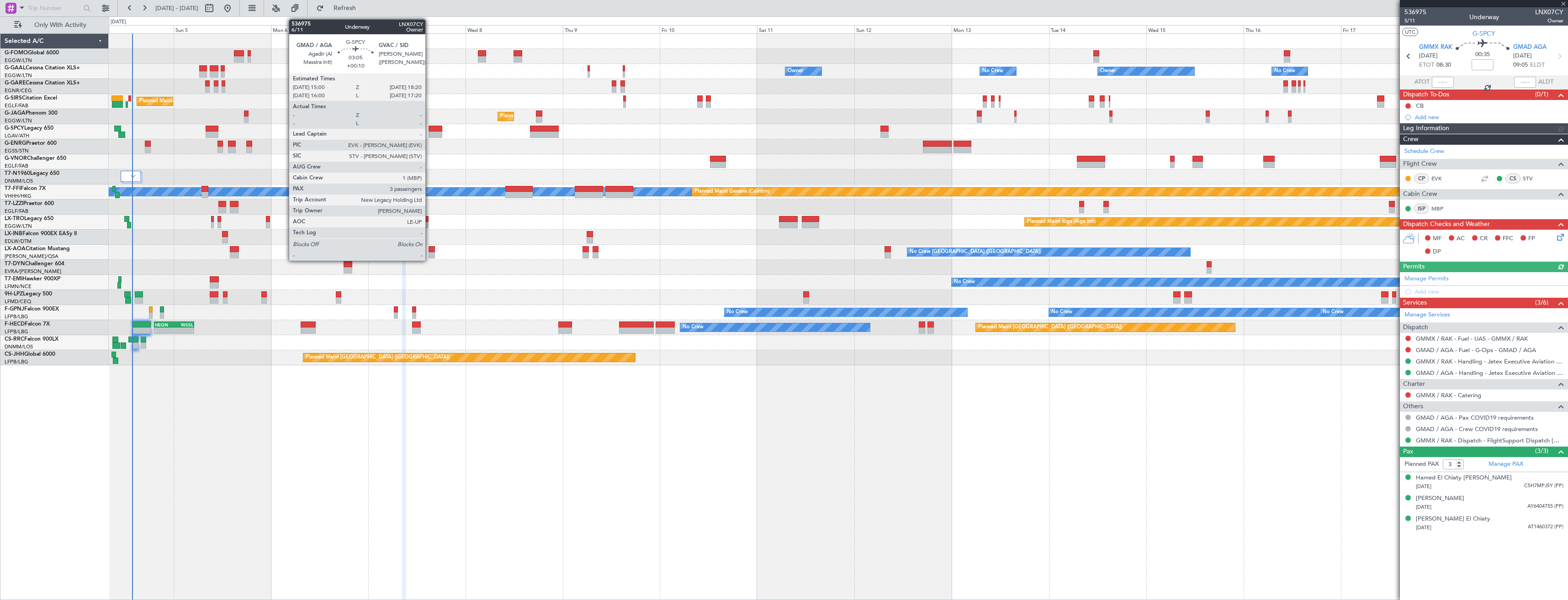
click at [430, 133] on div at bounding box center [435, 134] width 14 height 7
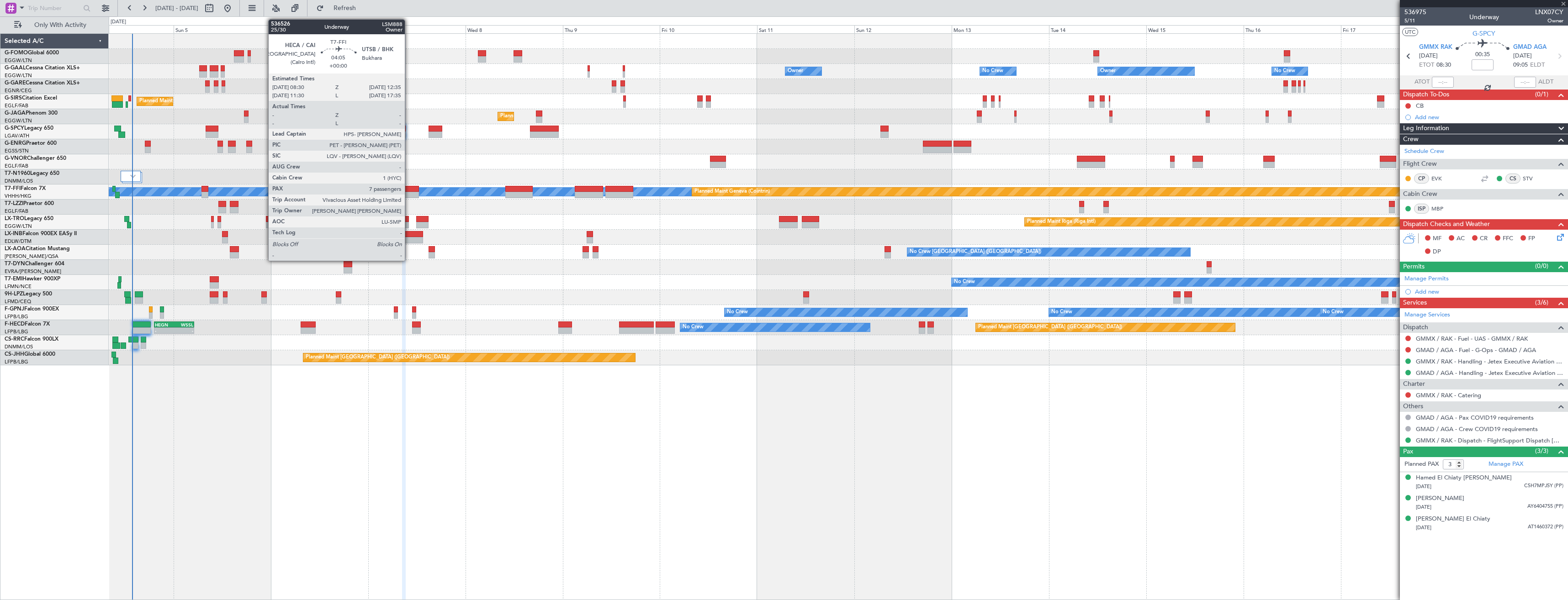
type input "+00:10"
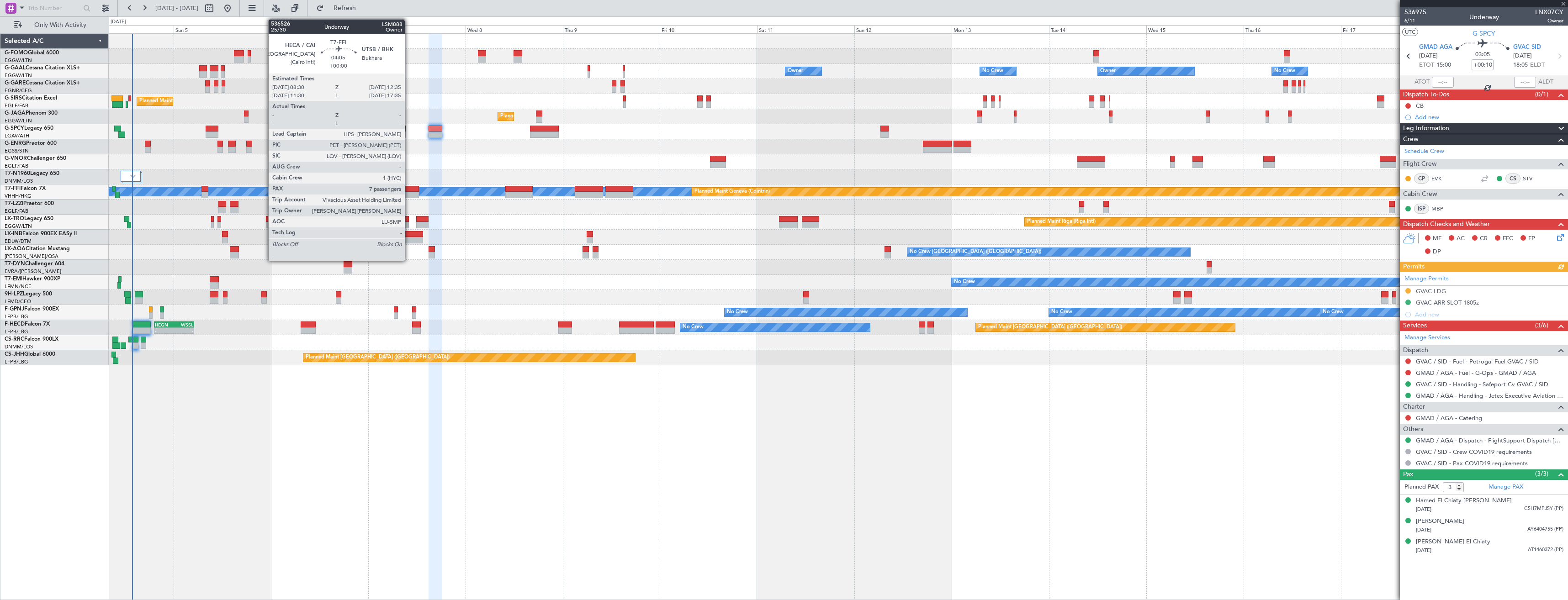
click at [409, 189] on div at bounding box center [411, 189] width 17 height 7
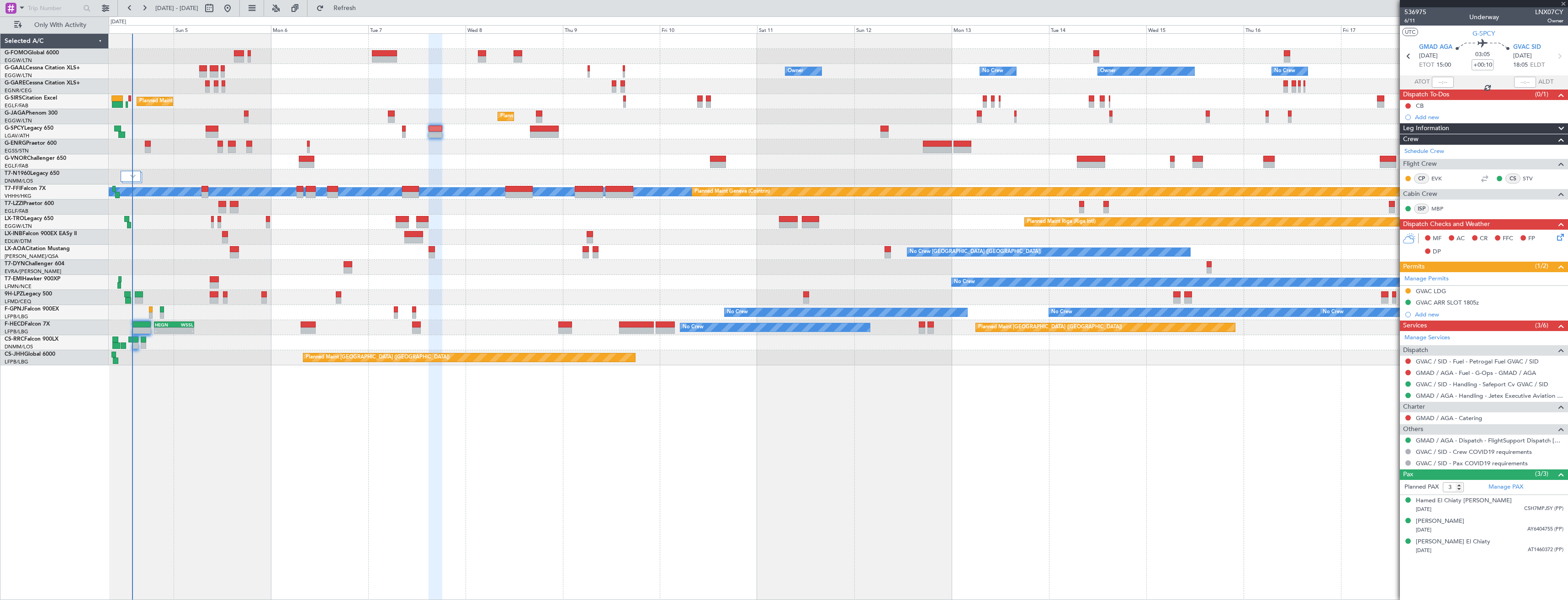
type input "7"
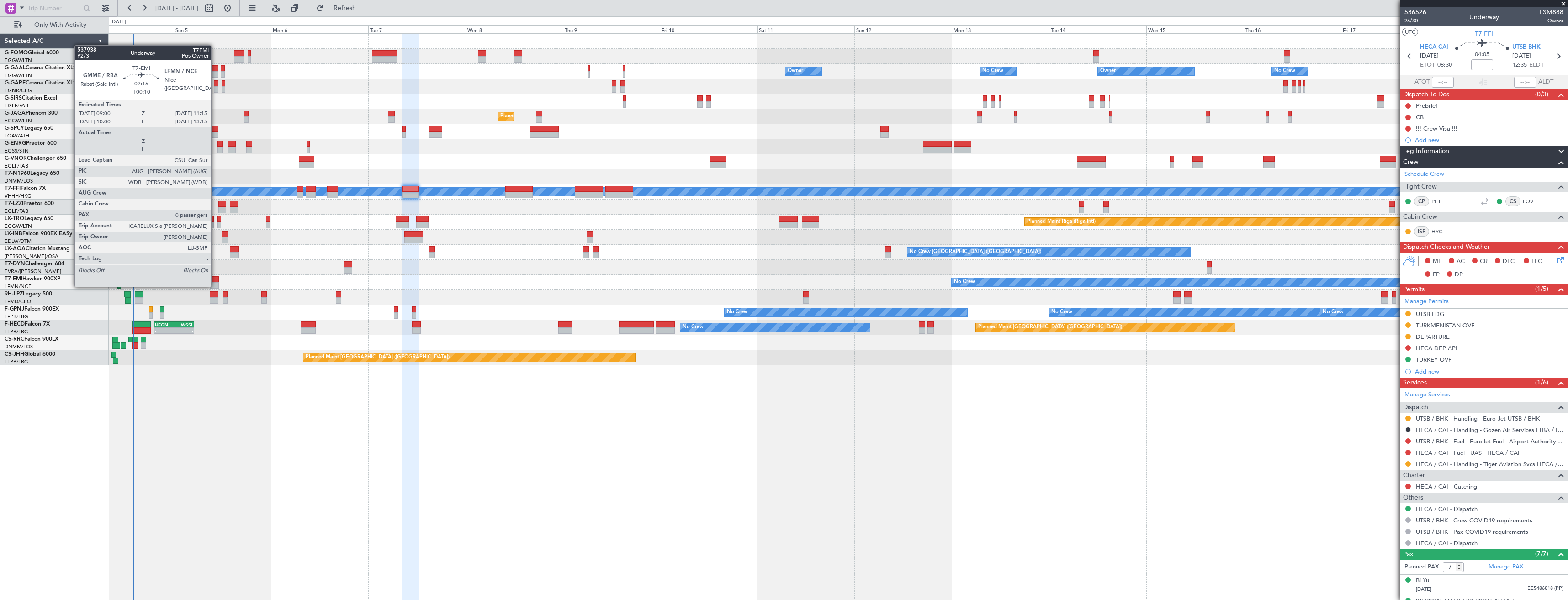
click at [215, 286] on div at bounding box center [214, 285] width 9 height 7
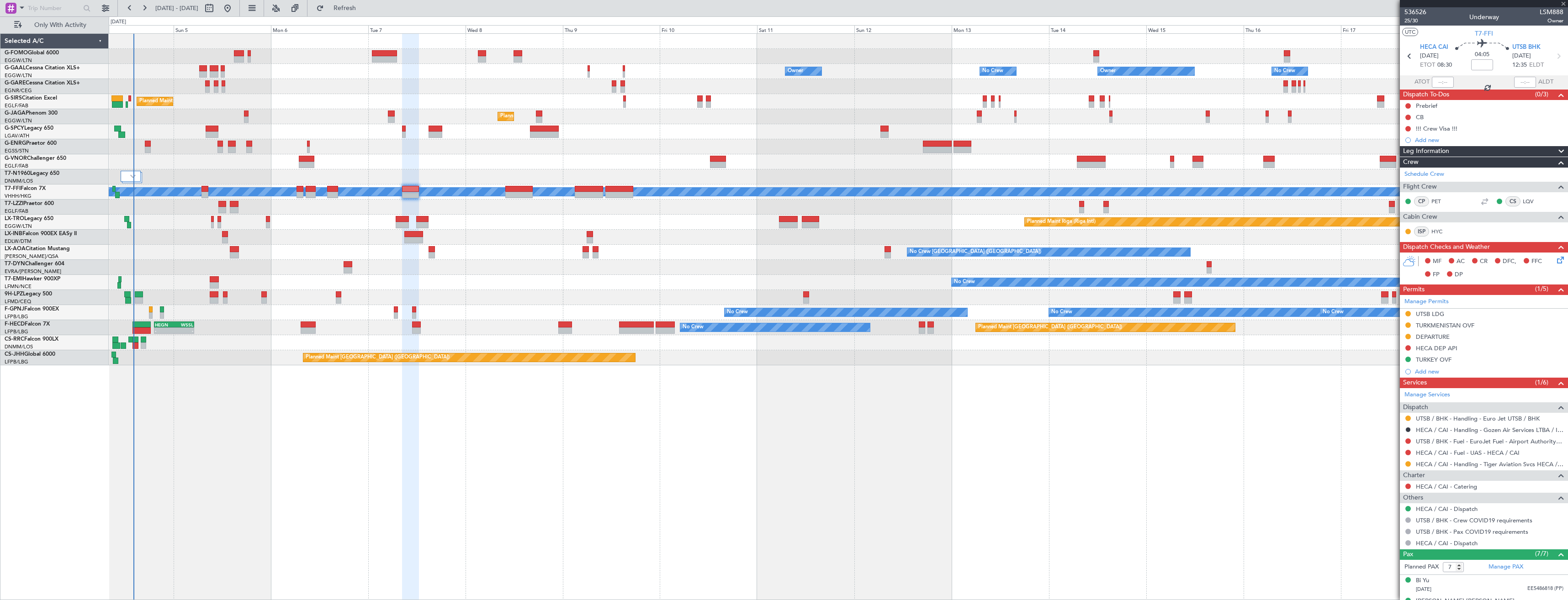
type input "+00:10"
type input "0"
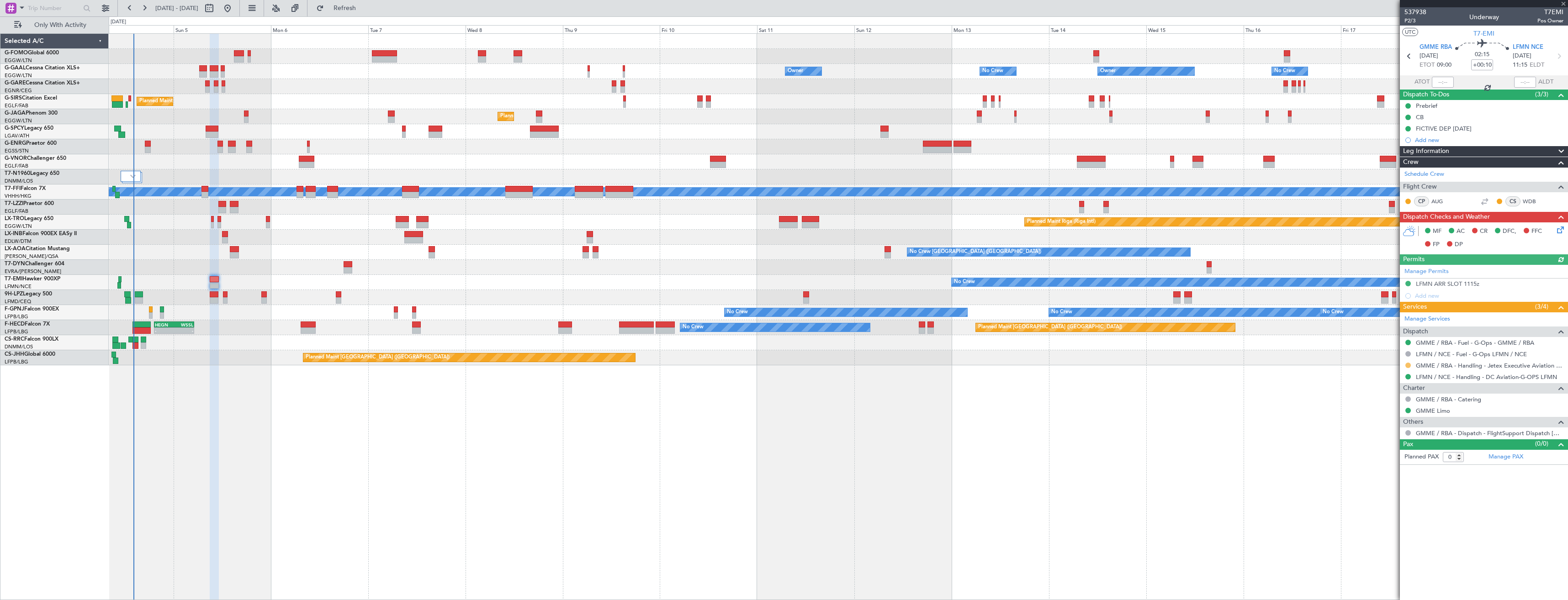
click at [1409, 366] on button at bounding box center [1408, 365] width 5 height 5
click at [1404, 474] on li "Confirmed" at bounding box center [1407, 474] width 105 height 14
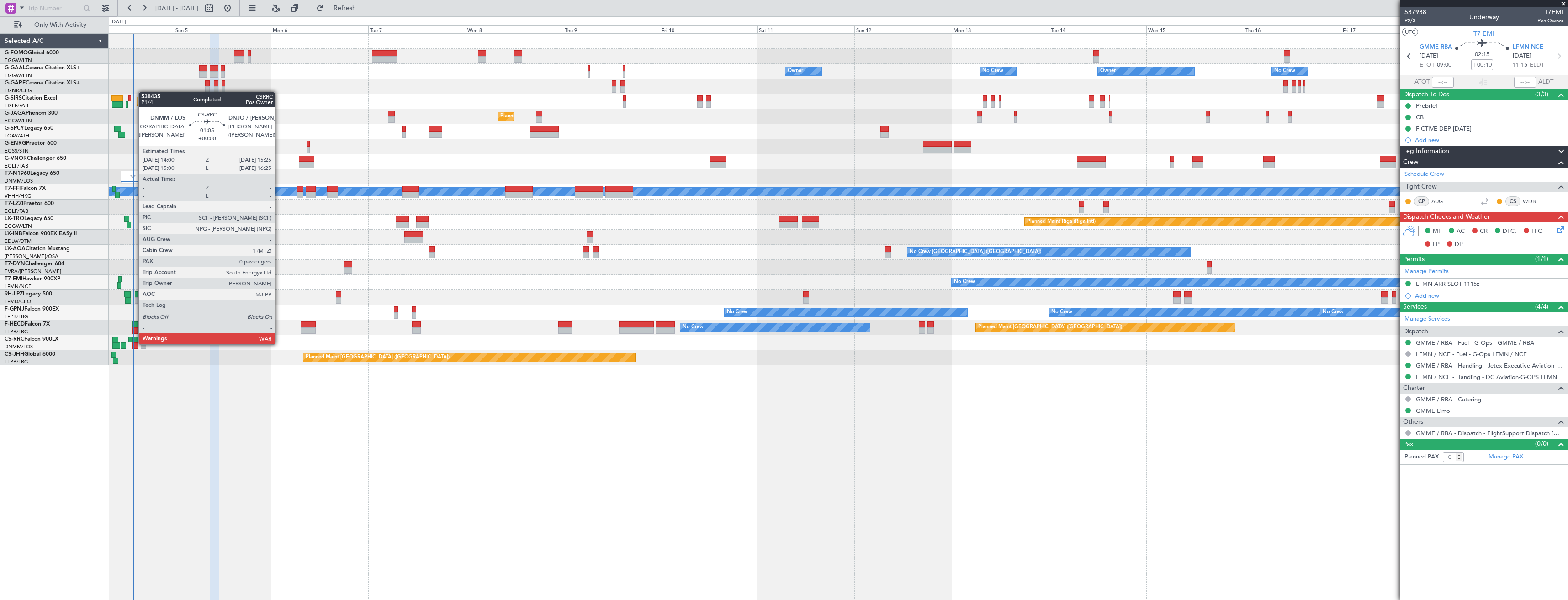
click at [134, 343] on div at bounding box center [136, 346] width 6 height 7
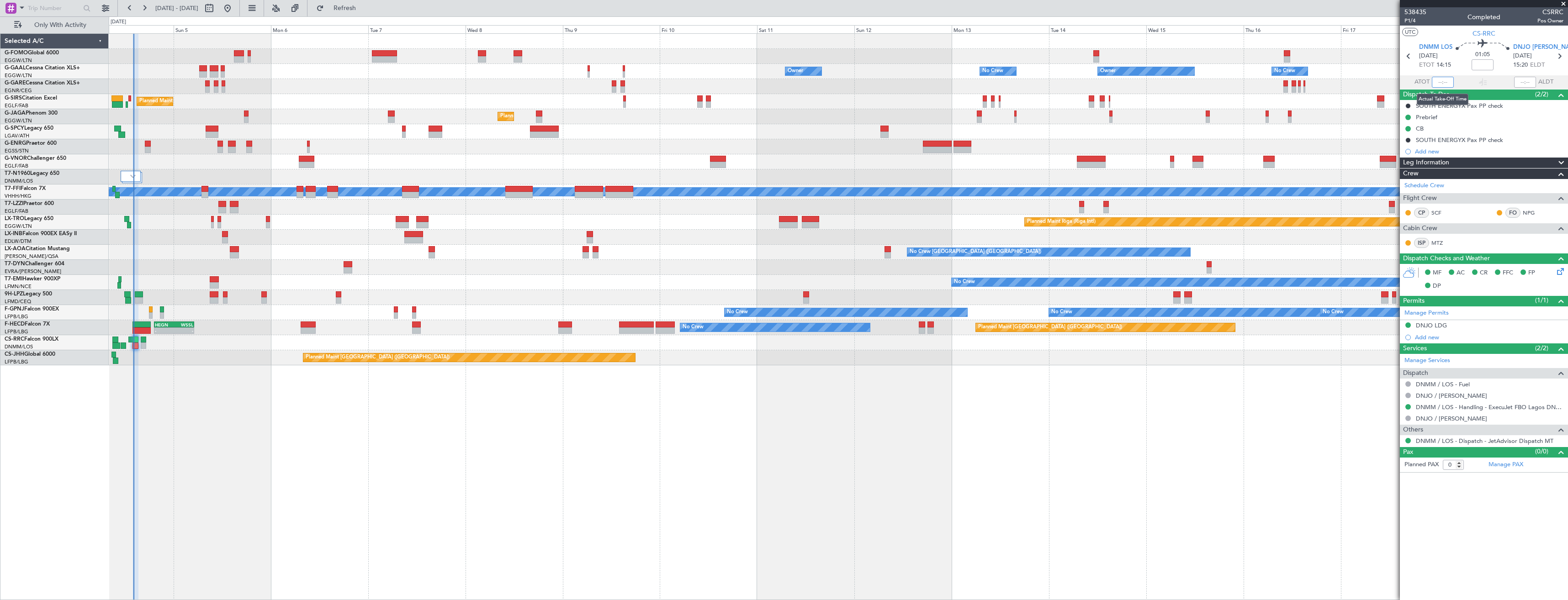
click at [1443, 80] on input "text" at bounding box center [1443, 82] width 22 height 11
type input "14:06"
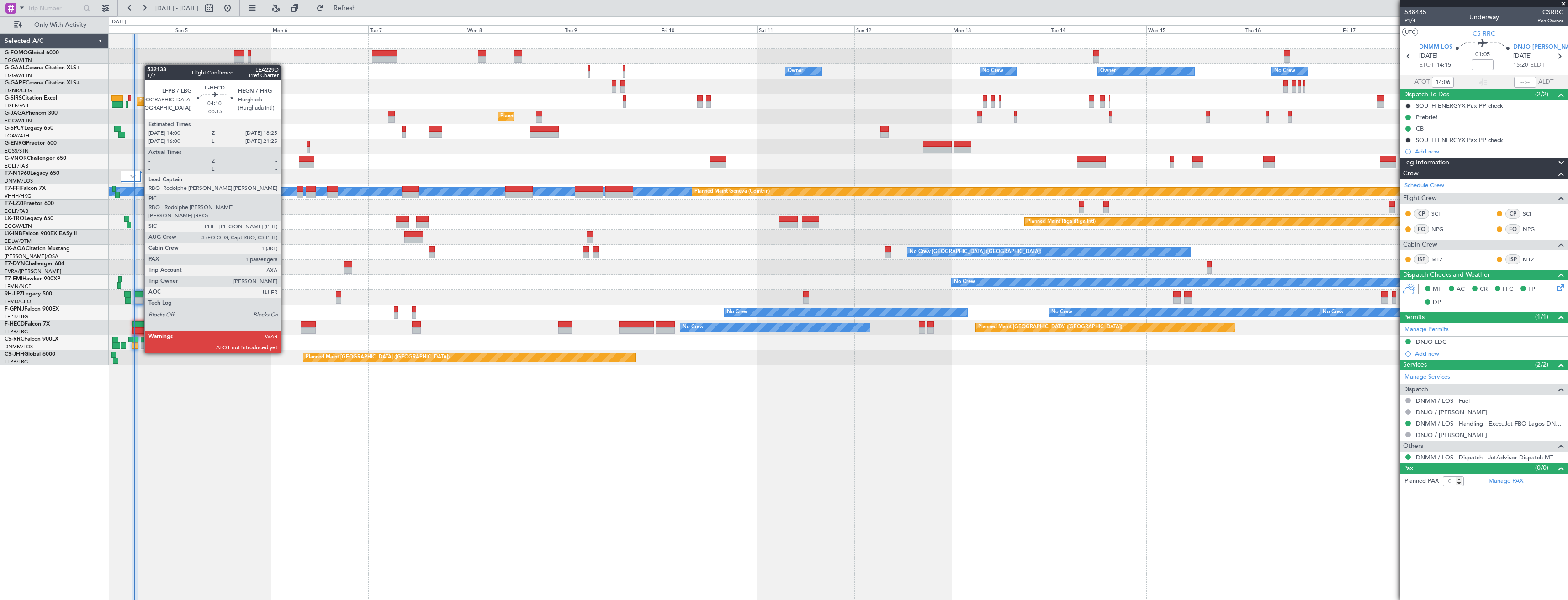
click at [142, 327] on div "Planned Maint [GEOGRAPHIC_DATA] ([GEOGRAPHIC_DATA]) No Crew - - HEGN 19:15 Z WS…" at bounding box center [838, 327] width 1459 height 15
click at [141, 325] on div at bounding box center [142, 324] width 18 height 7
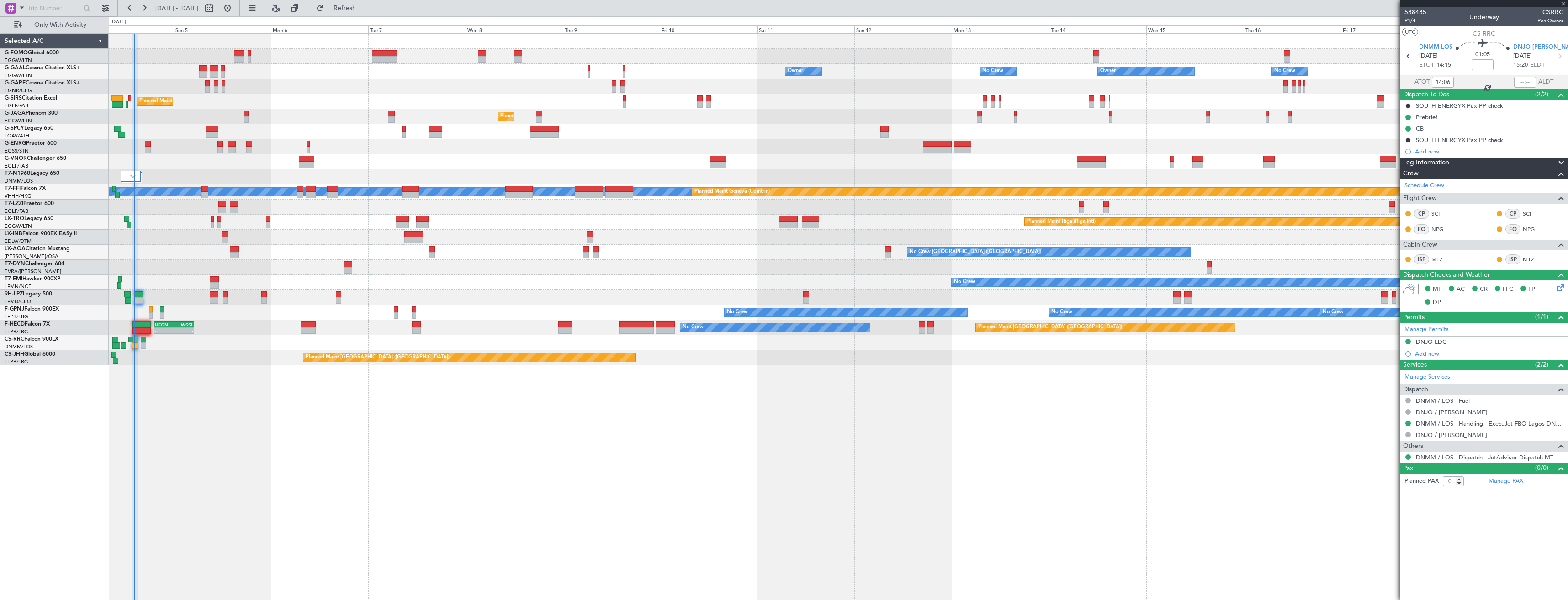
type input "-00:15"
type input "1"
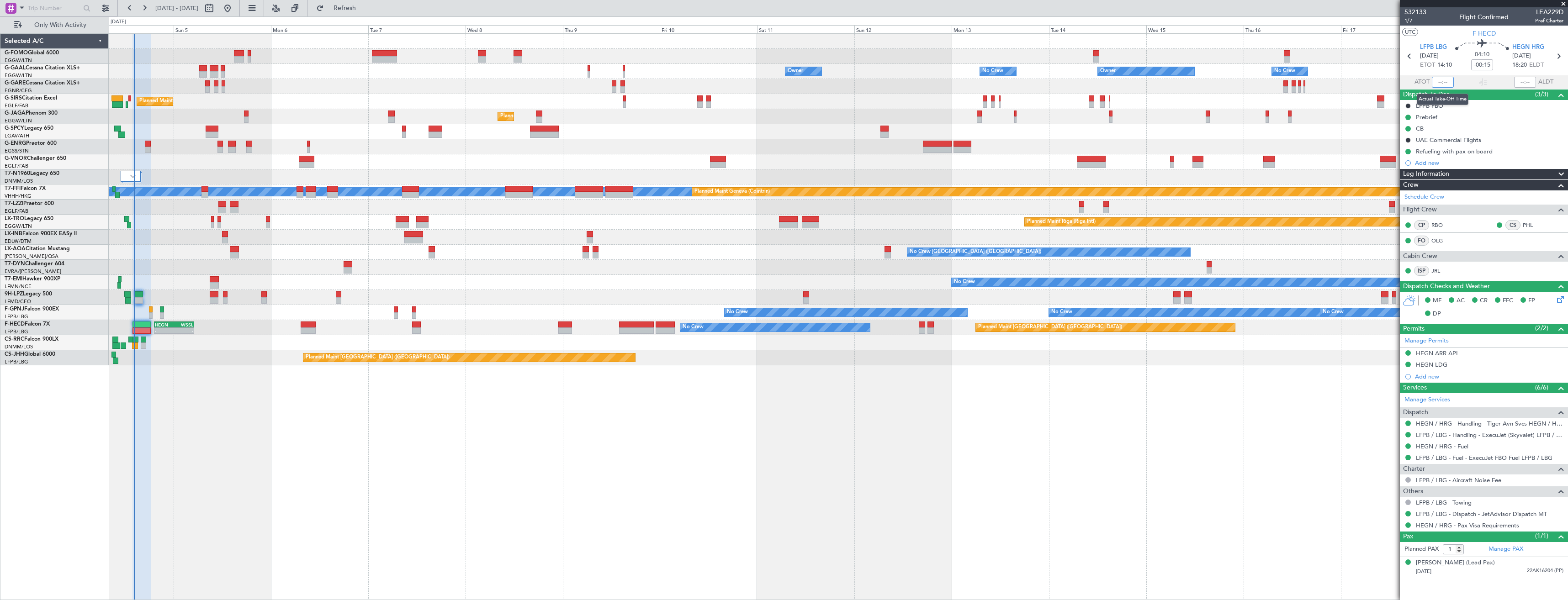
click at [1441, 81] on input "text" at bounding box center [1443, 82] width 22 height 11
type input "14:17"
click at [1561, 5] on span at bounding box center [1563, 4] width 9 height 9
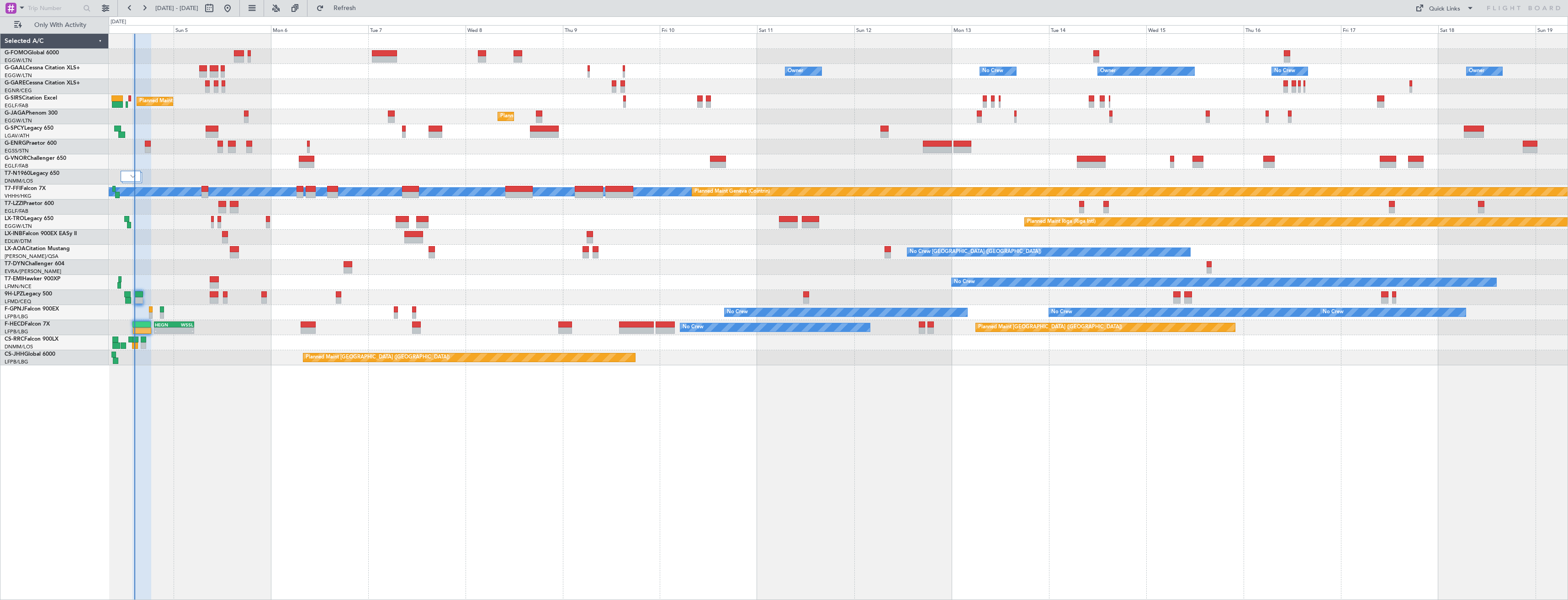
type input "0"
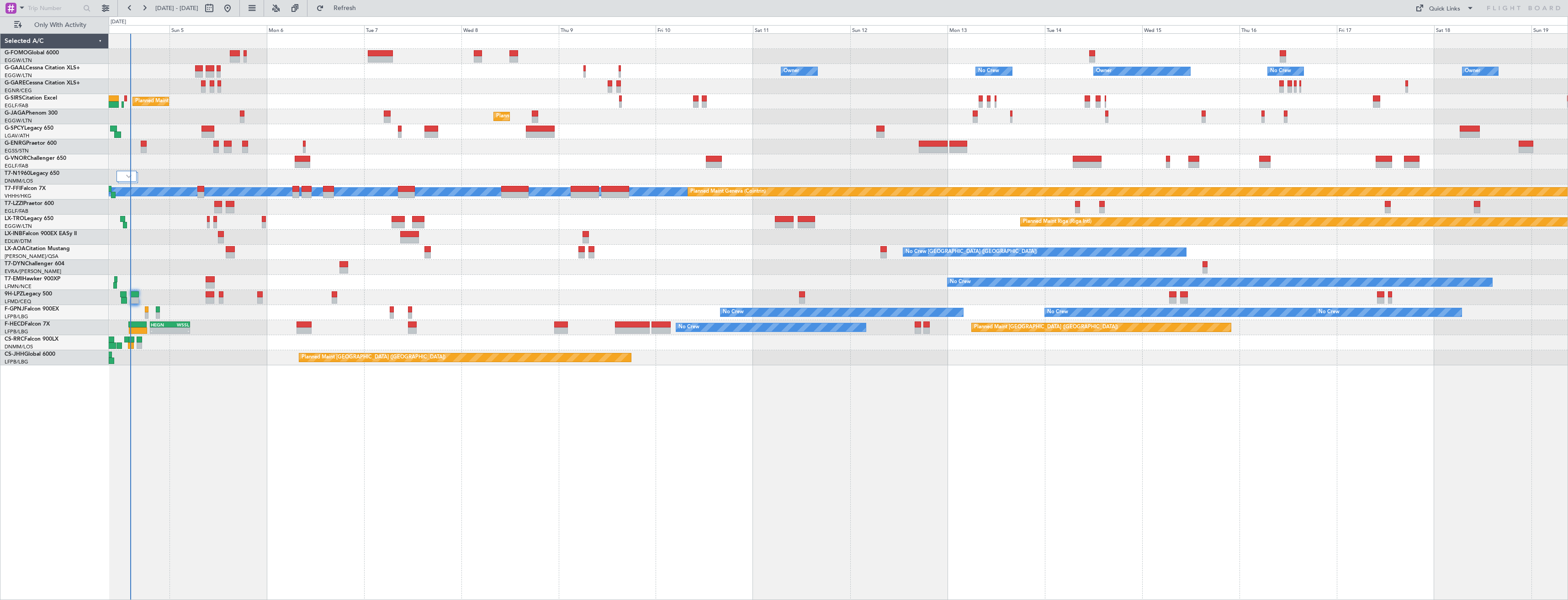
click at [447, 289] on div "Owner No Crew Owner Owner Owner No Crew AOG Maint Dusseldorf Planned Maint Duss…" at bounding box center [838, 200] width 1459 height 332
click at [131, 176] on img at bounding box center [128, 176] width 5 height 4
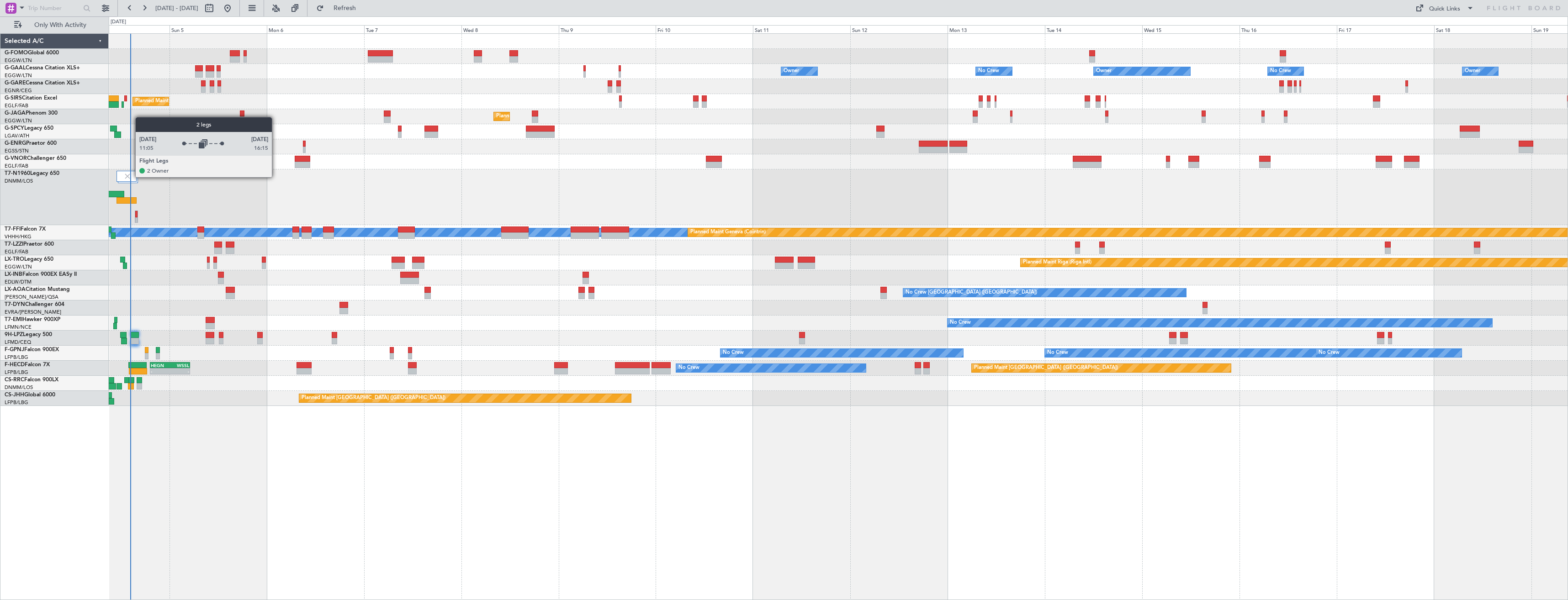
click at [131, 176] on img at bounding box center [128, 176] width 9 height 9
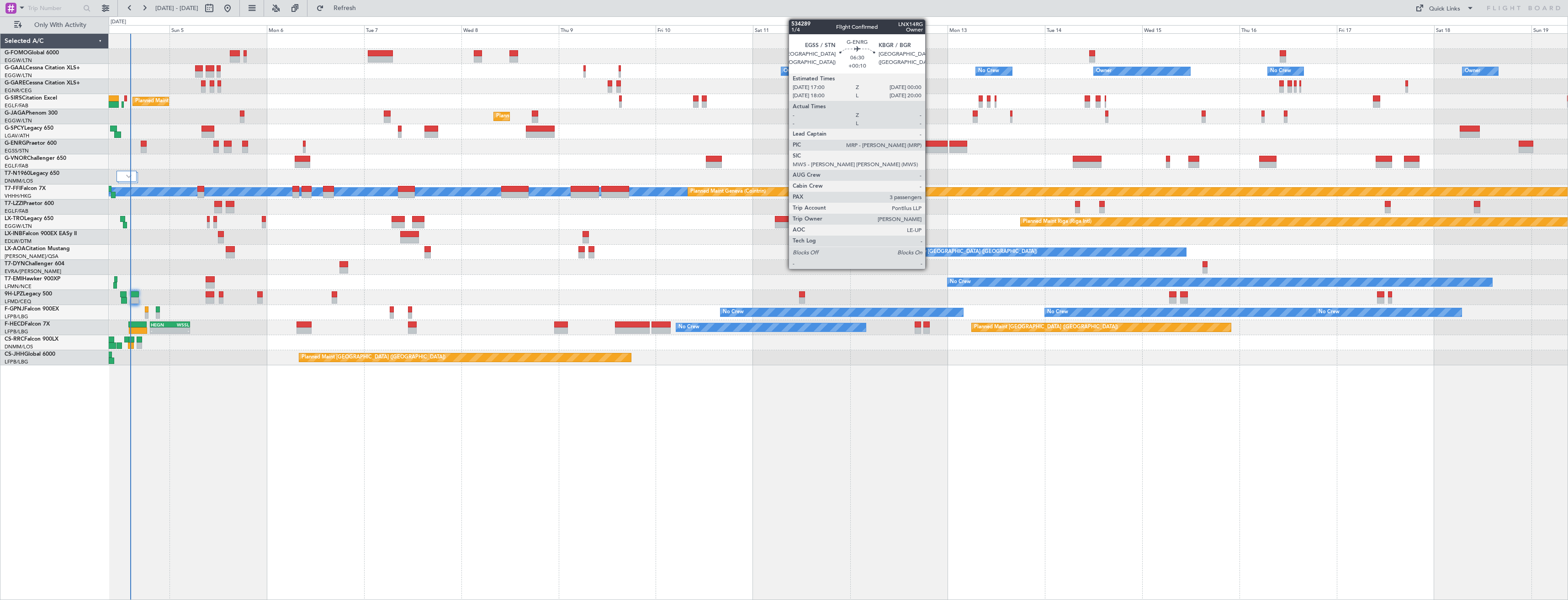
click at [929, 147] on div at bounding box center [933, 150] width 29 height 7
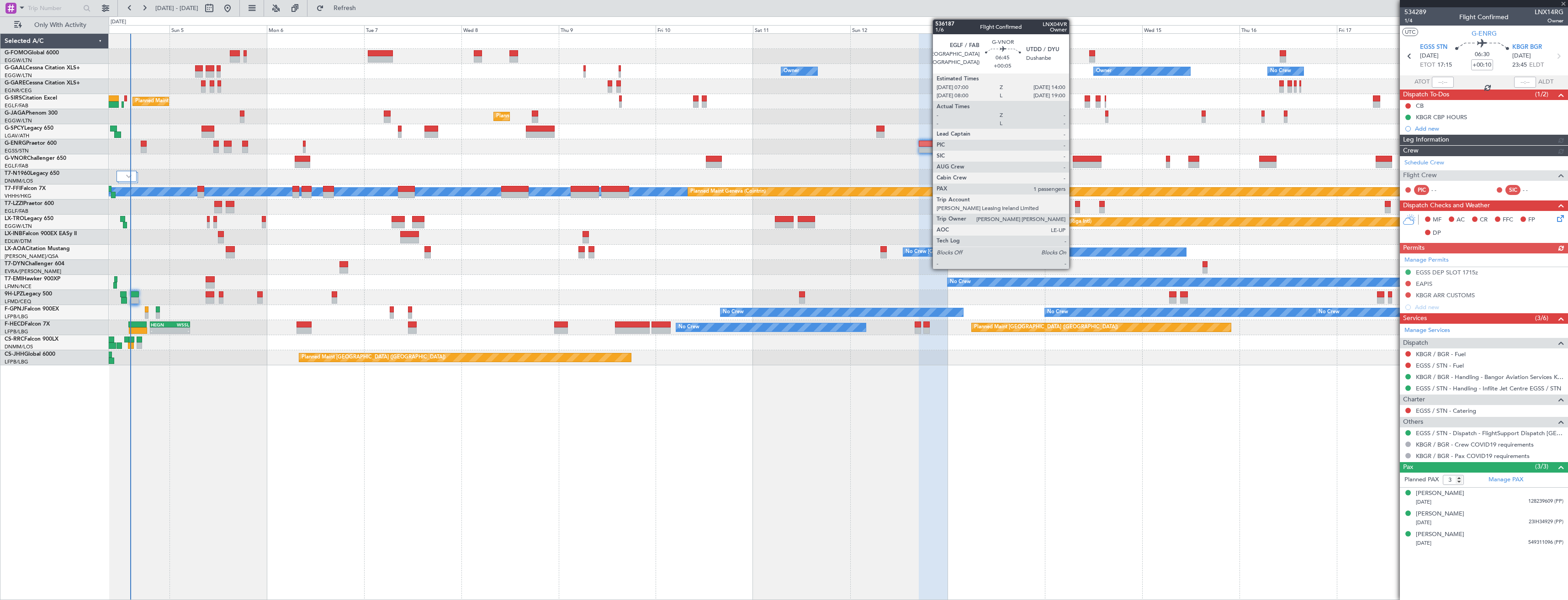
click at [1073, 161] on div at bounding box center [1087, 159] width 29 height 7
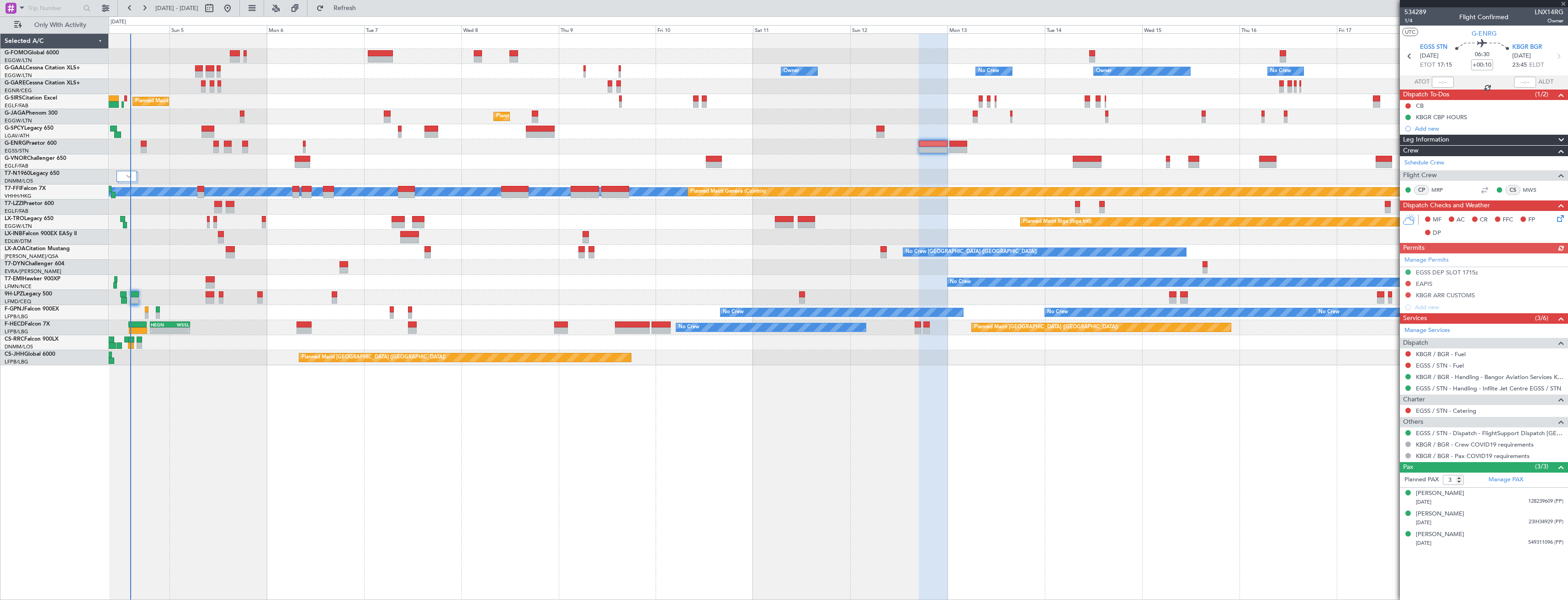
click at [1078, 148] on div "Planned Maint London (Stansted) Planned Maint London (Stansted)" at bounding box center [838, 147] width 1459 height 15
type input "+00:05"
type input "1"
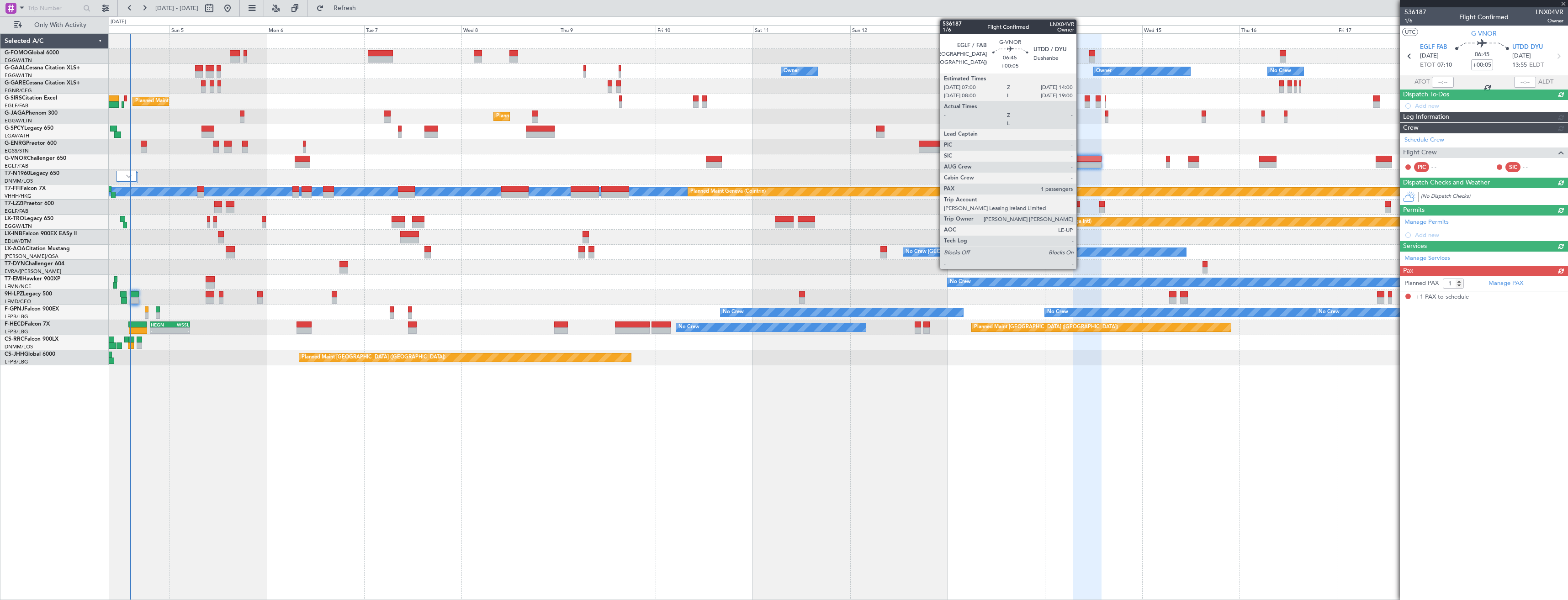
click at [1080, 164] on div at bounding box center [1087, 165] width 29 height 7
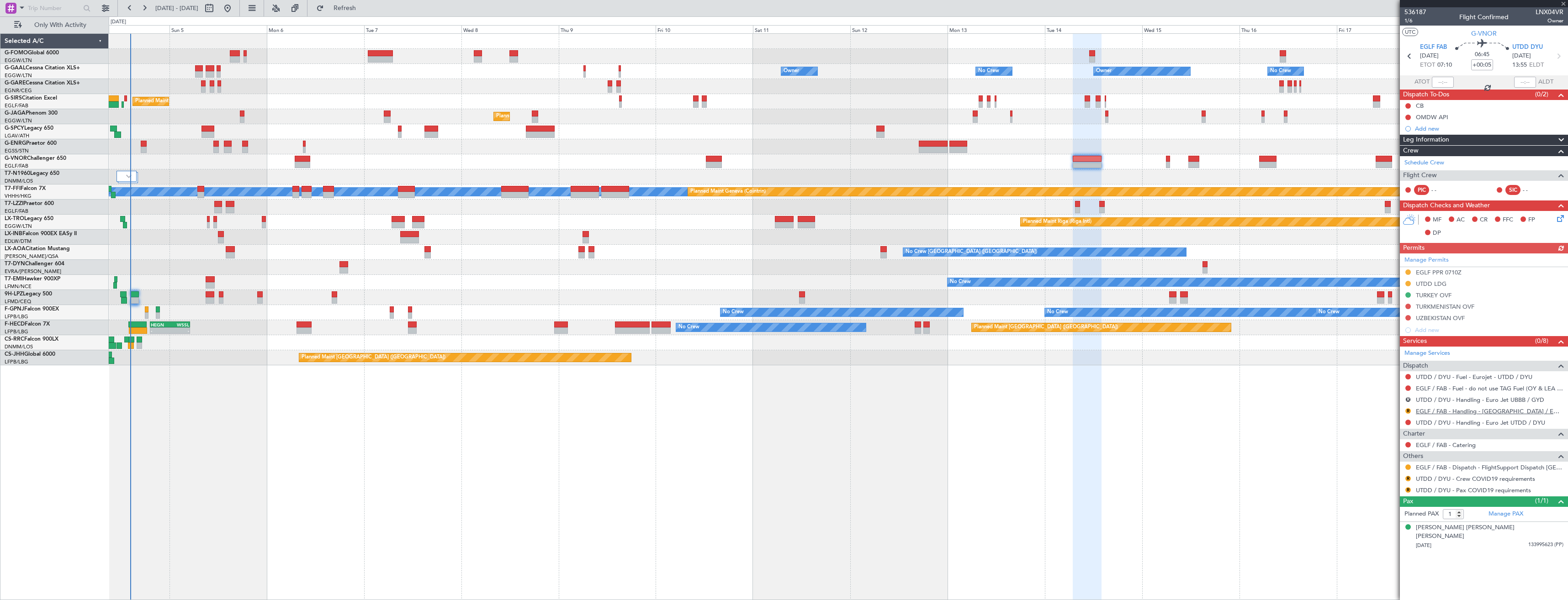
click at [1446, 413] on link "EGLF / FAB - Handling - [GEOGRAPHIC_DATA] / EGLF / FAB" at bounding box center [1489, 411] width 147 height 8
click at [1455, 422] on link "UTDD / DYU - Handling - Euro Jet UTDD / DYU" at bounding box center [1480, 422] width 129 height 8
click at [1409, 410] on button "R" at bounding box center [1408, 411] width 5 height 5
click at [1393, 463] on span "Requested" at bounding box center [1382, 465] width 29 height 9
click at [1406, 466] on button at bounding box center [1408, 467] width 5 height 5
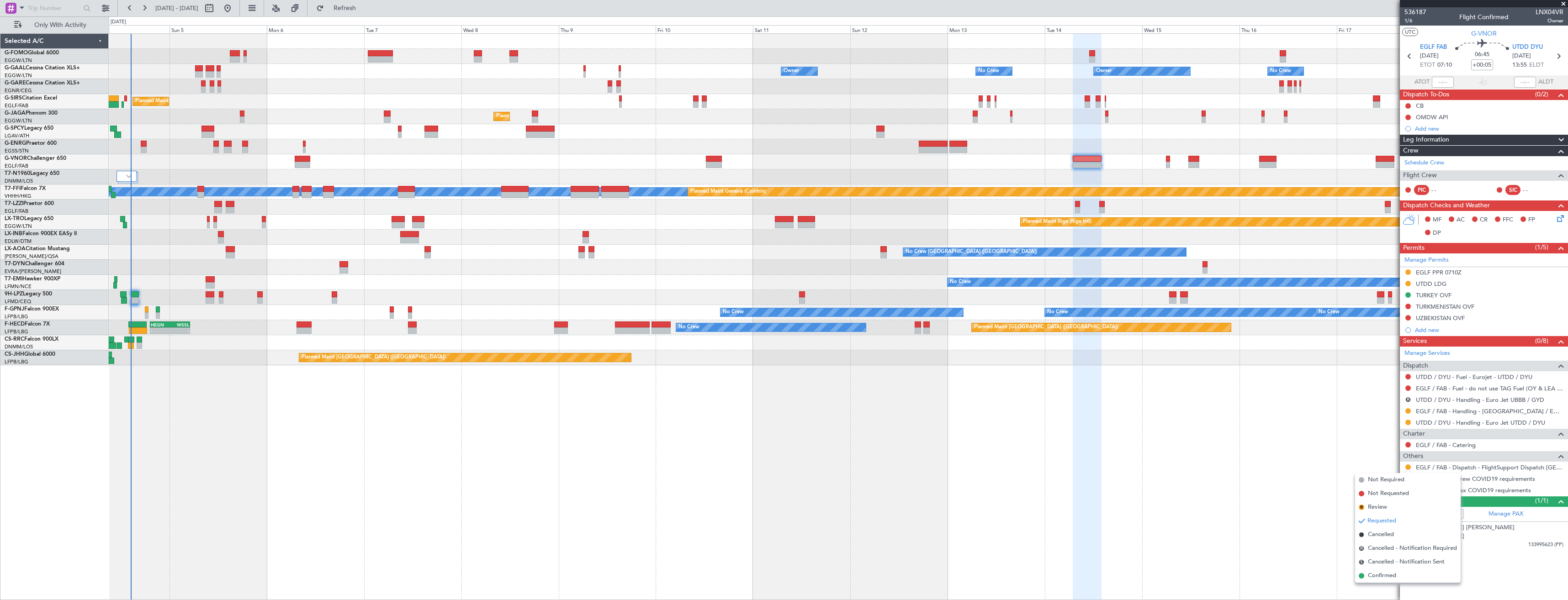
drag, startPoint x: 1396, startPoint y: 576, endPoint x: 1396, endPoint y: 556, distance: 20.0
click at [1396, 576] on span "Confirmed" at bounding box center [1382, 576] width 29 height 9
click at [1408, 479] on button "R" at bounding box center [1408, 478] width 5 height 5
click at [1377, 489] on span "Not Required" at bounding box center [1386, 491] width 37 height 9
click at [1407, 488] on button "R" at bounding box center [1408, 490] width 5 height 5
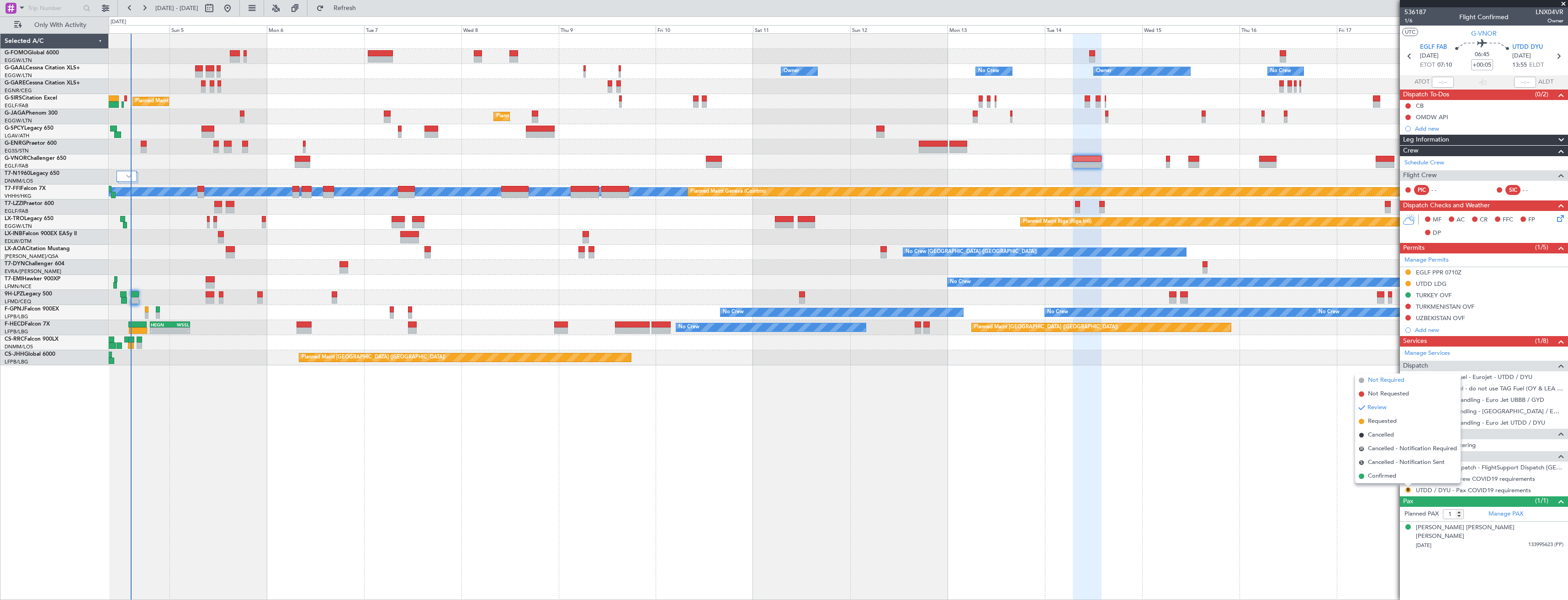
click at [1375, 383] on span "Not Required" at bounding box center [1386, 380] width 37 height 9
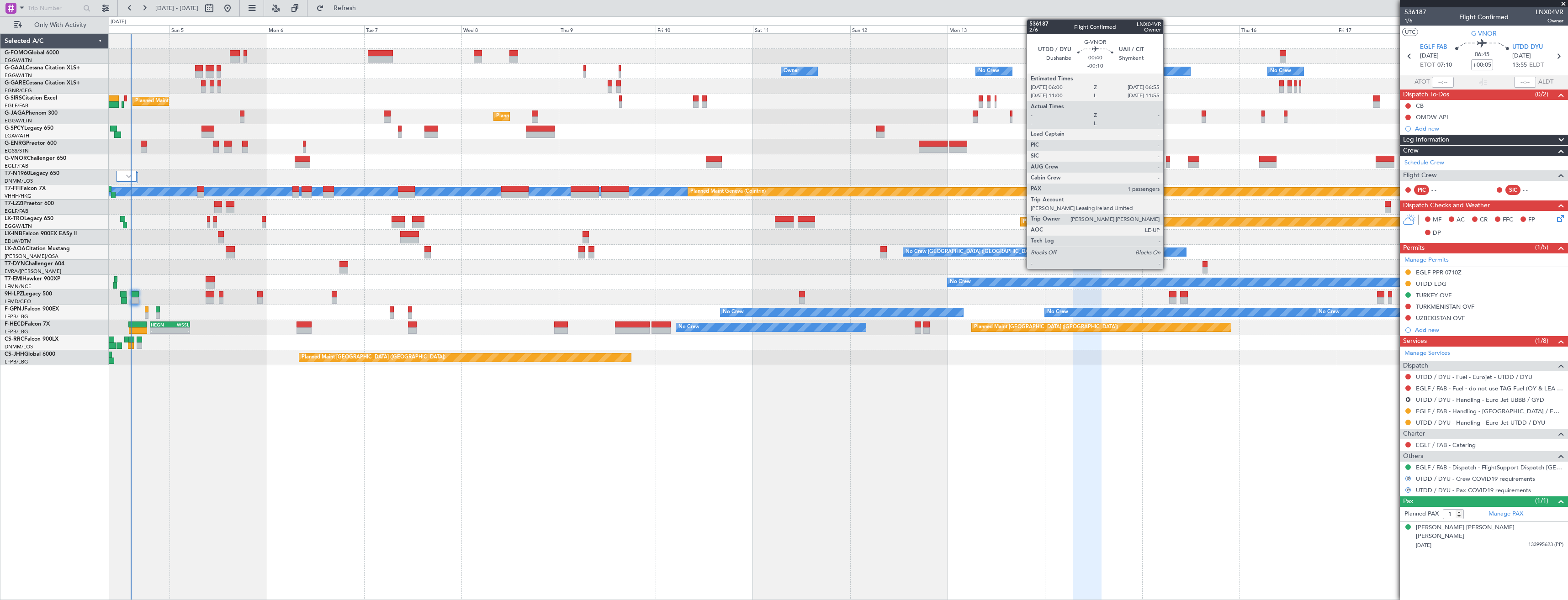
click at [1167, 158] on div at bounding box center [1167, 159] width 4 height 7
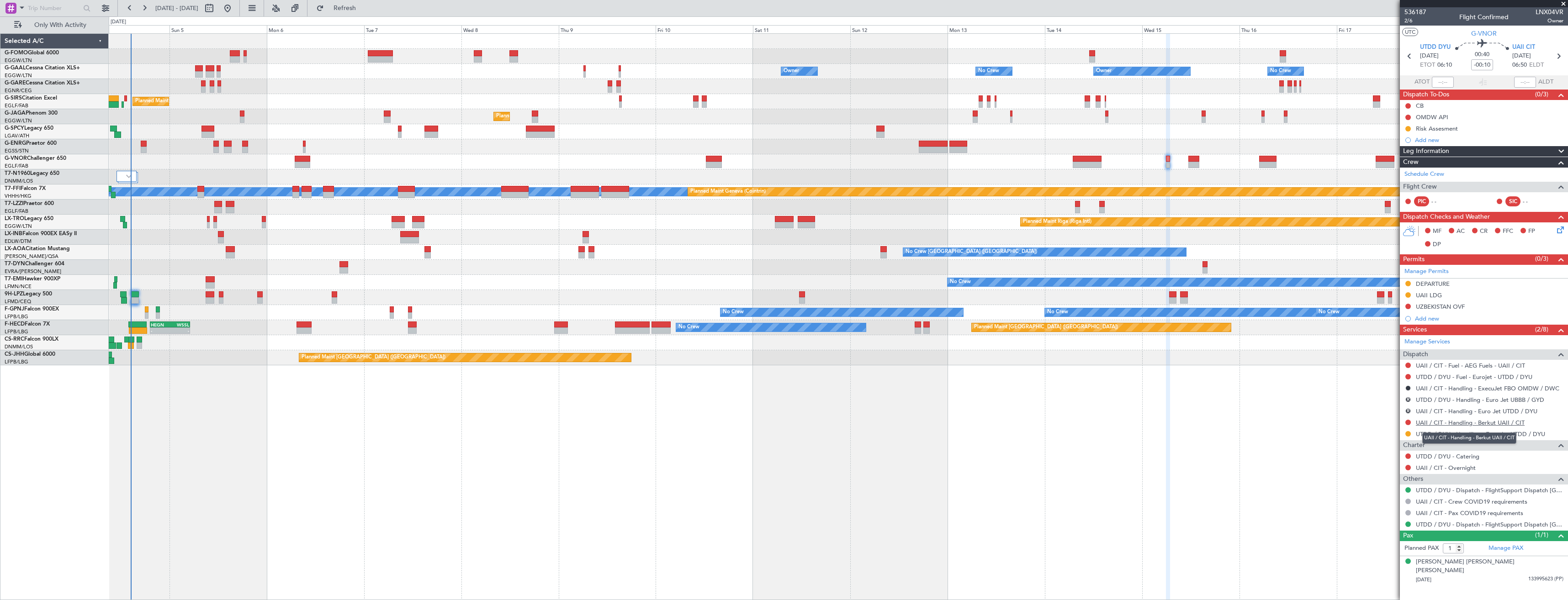
click at [1420, 425] on link "UAII / CIT - Handling - Berkut UAII / CIT" at bounding box center [1470, 422] width 109 height 8
click at [364, 10] on span "Refresh" at bounding box center [345, 8] width 38 height 7
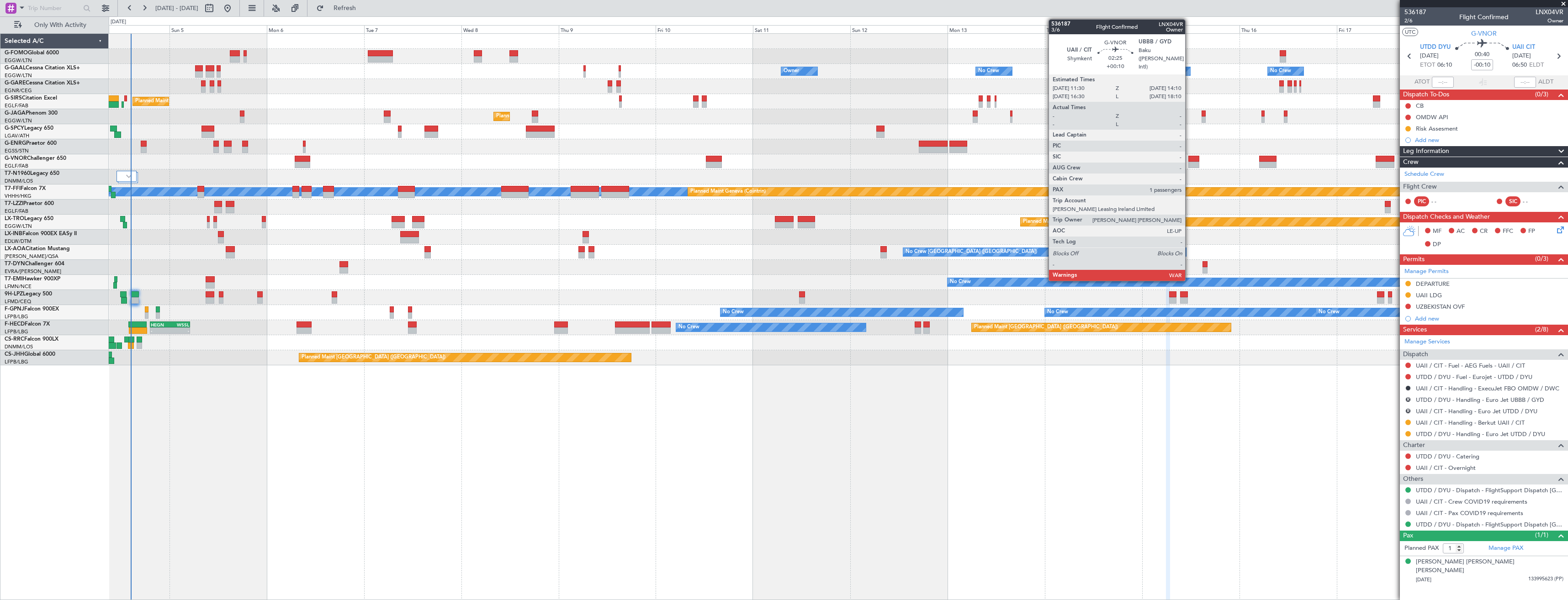
click at [1189, 161] on div at bounding box center [1194, 159] width 11 height 7
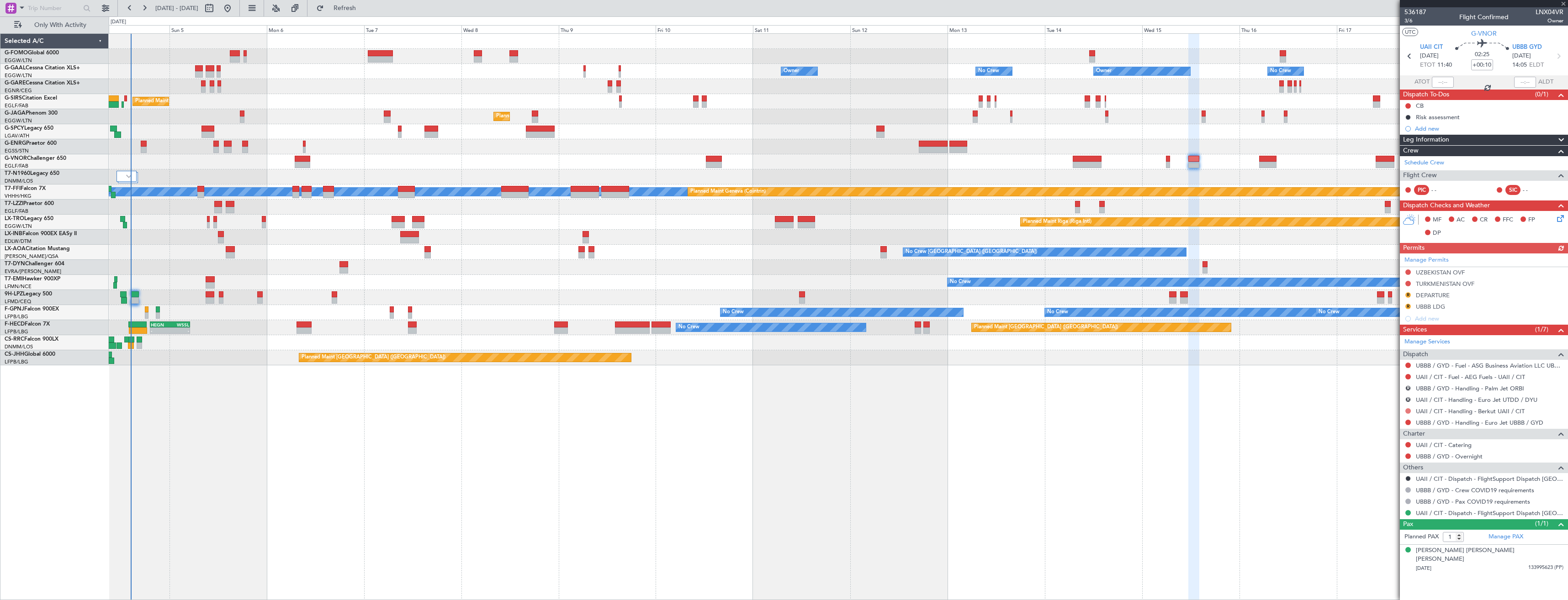
click at [1410, 411] on button at bounding box center [1408, 411] width 5 height 5
click at [1390, 461] on span "Requested" at bounding box center [1382, 465] width 29 height 9
click at [1449, 425] on link "UBBB / GYD - Handling - Euro Jet UBBB / GYD" at bounding box center [1479, 422] width 127 height 8
click at [358, 12] on button "Refresh" at bounding box center [340, 9] width 55 height 15
click at [1410, 292] on button "R" at bounding box center [1408, 295] width 5 height 5
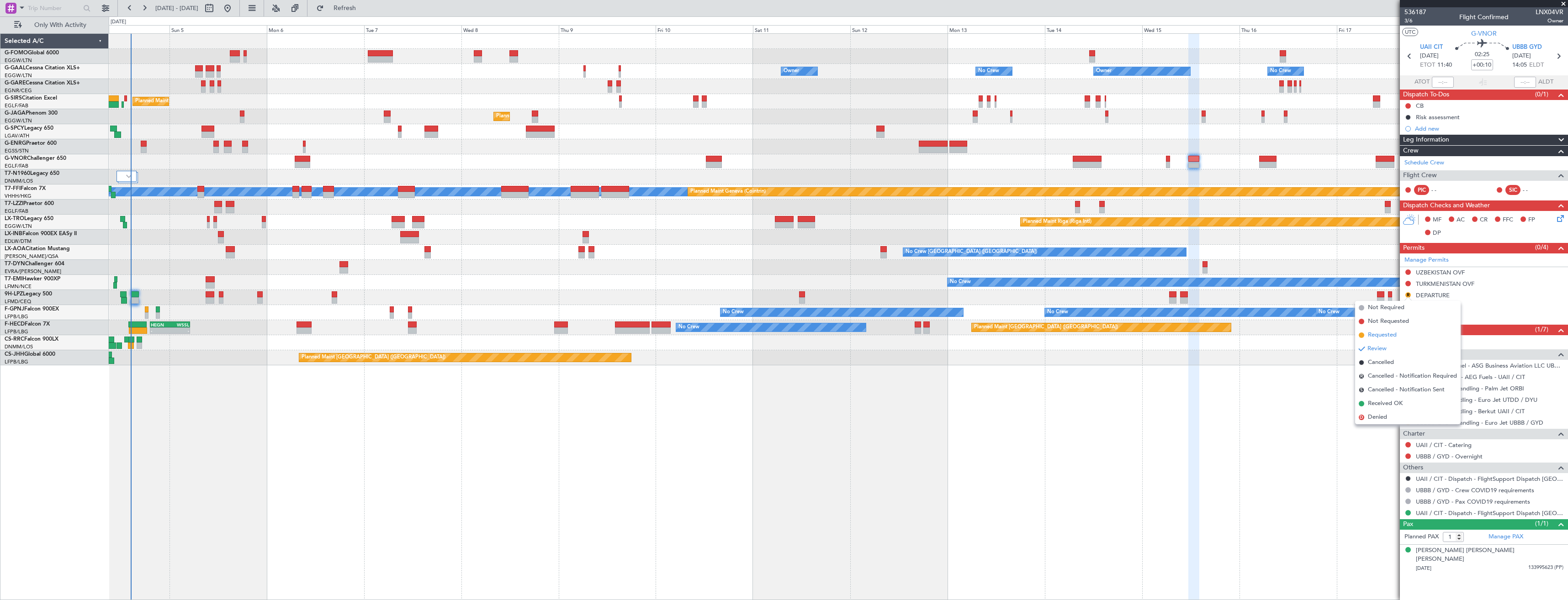
click at [1391, 333] on span "Requested" at bounding box center [1382, 335] width 29 height 9
click at [1405, 307] on div "R" at bounding box center [1408, 307] width 7 height 7
click at [1407, 305] on button "R" at bounding box center [1408, 306] width 5 height 5
click at [1401, 349] on li "Requested" at bounding box center [1407, 346] width 105 height 14
click at [1562, 54] on icon at bounding box center [1558, 57] width 12 height 12
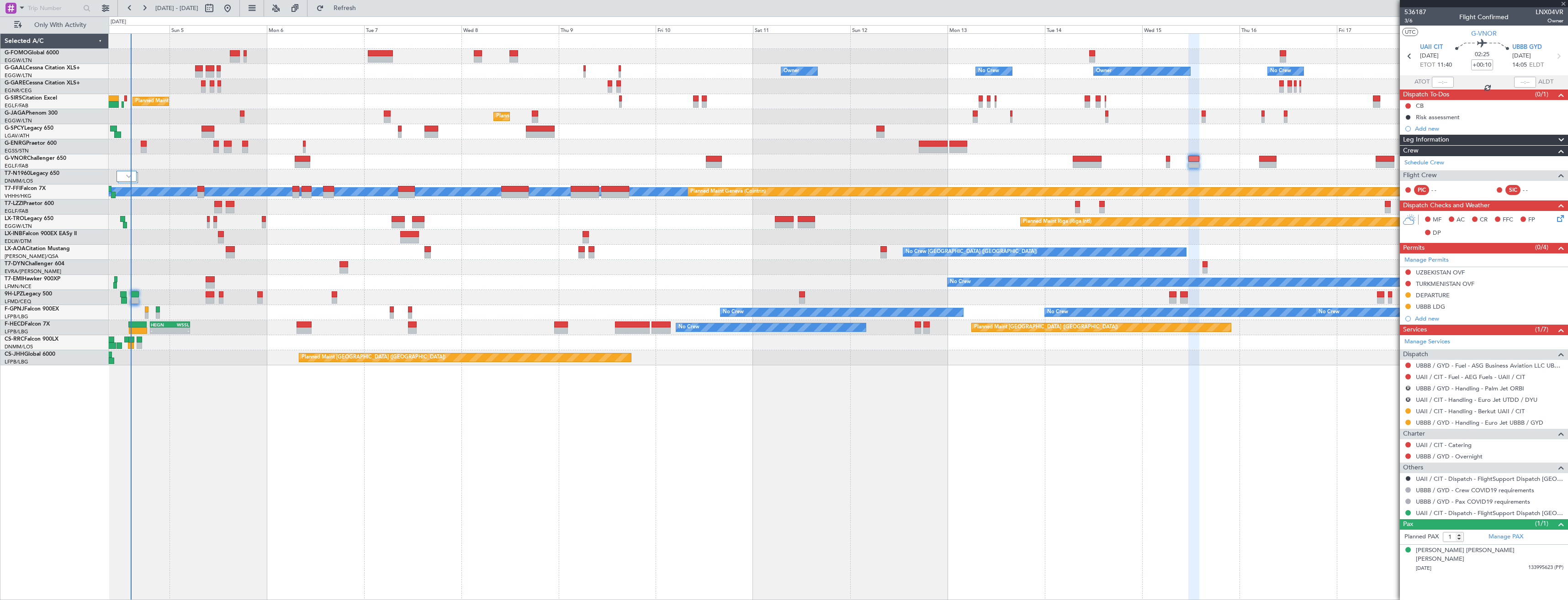
type input "+01:30"
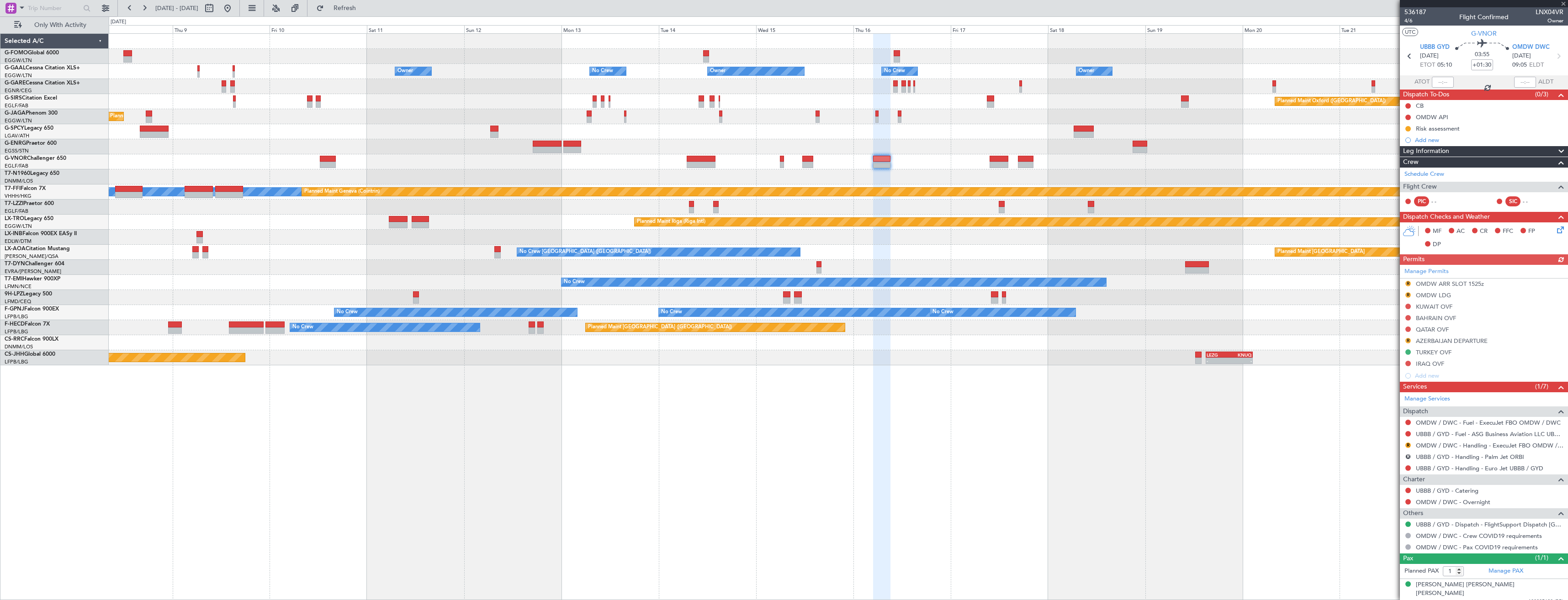
click at [873, 391] on div at bounding box center [881, 317] width 17 height 567
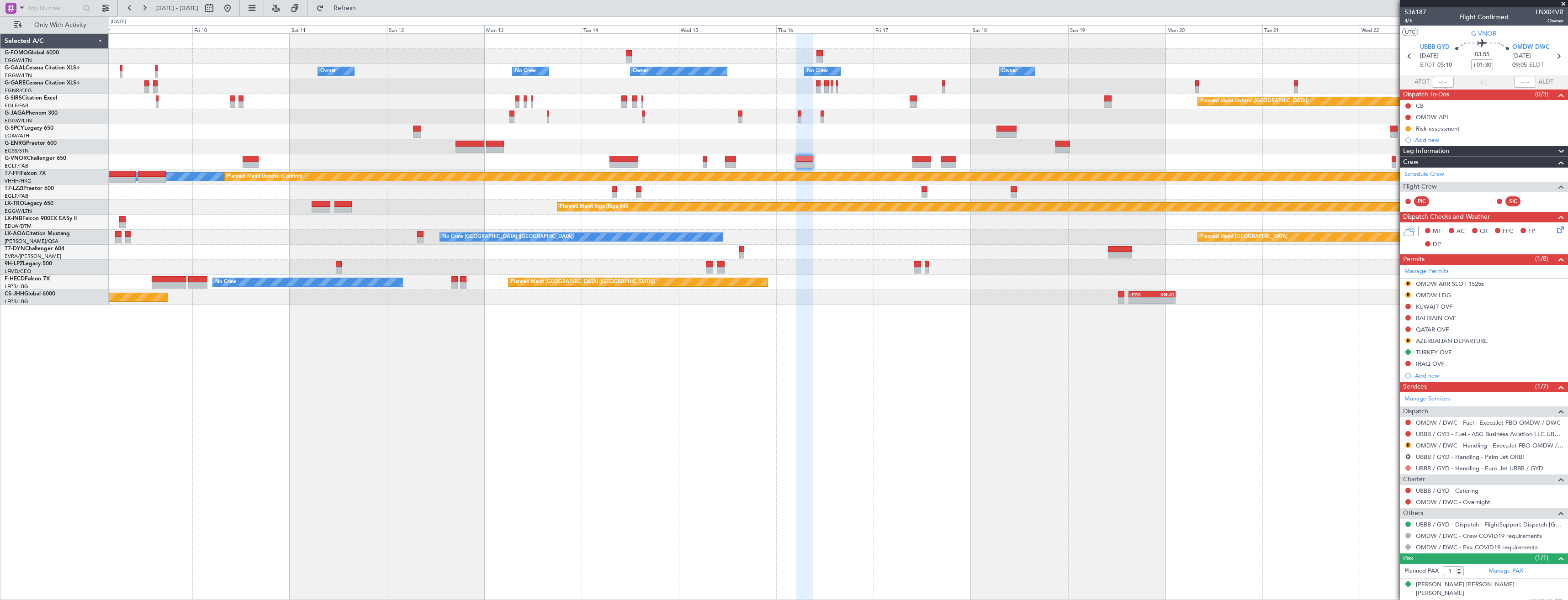
click at [1409, 470] on button at bounding box center [1408, 468] width 5 height 5
click at [1385, 519] on span "Requested" at bounding box center [1382, 522] width 29 height 9
click at [1431, 448] on link "OMDW / DWC - Handling - ExecuJet FBO OMDW / DWC" at bounding box center [1489, 445] width 147 height 8
click at [360, 10] on span "Refresh" at bounding box center [345, 8] width 38 height 7
click at [1407, 296] on div "Review" at bounding box center [1408, 298] width 20 height 12
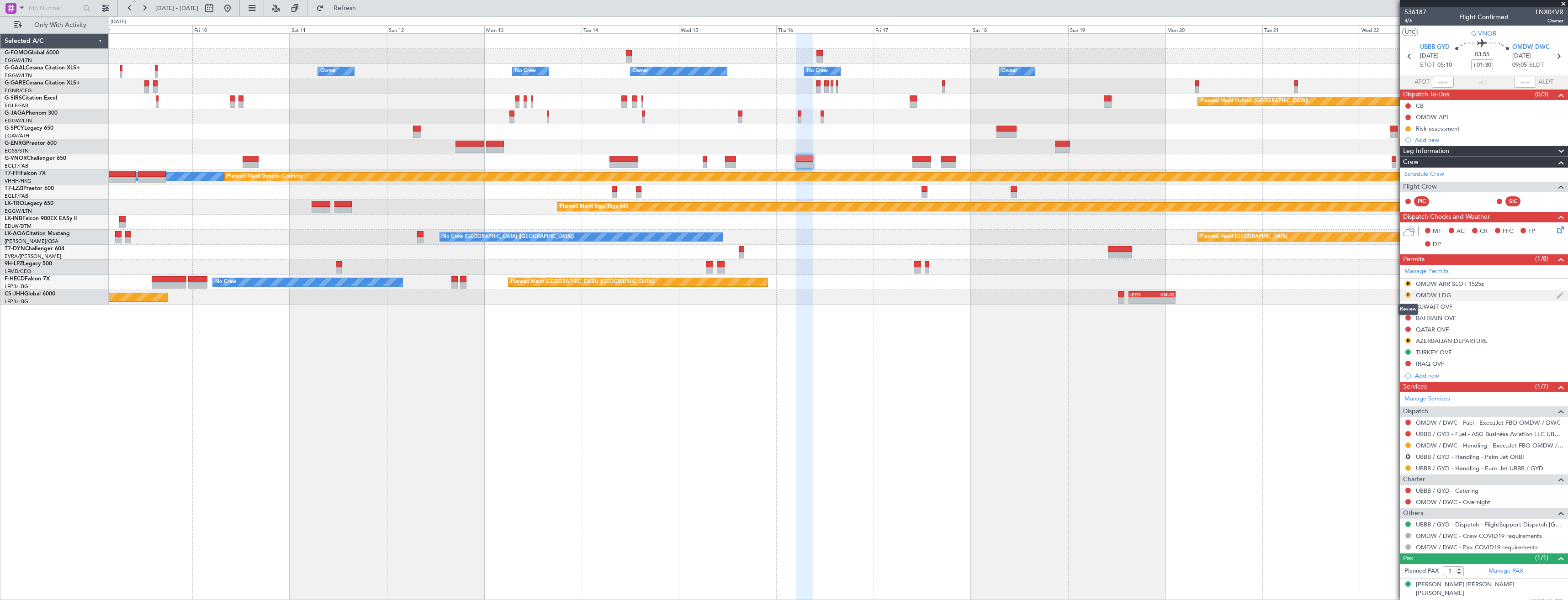
click at [1406, 294] on button "R" at bounding box center [1408, 295] width 5 height 5
click at [1390, 336] on span "Requested" at bounding box center [1382, 335] width 29 height 9
click at [1435, 285] on div "OMDW ARR SLOT 1525z" at bounding box center [1450, 284] width 68 height 8
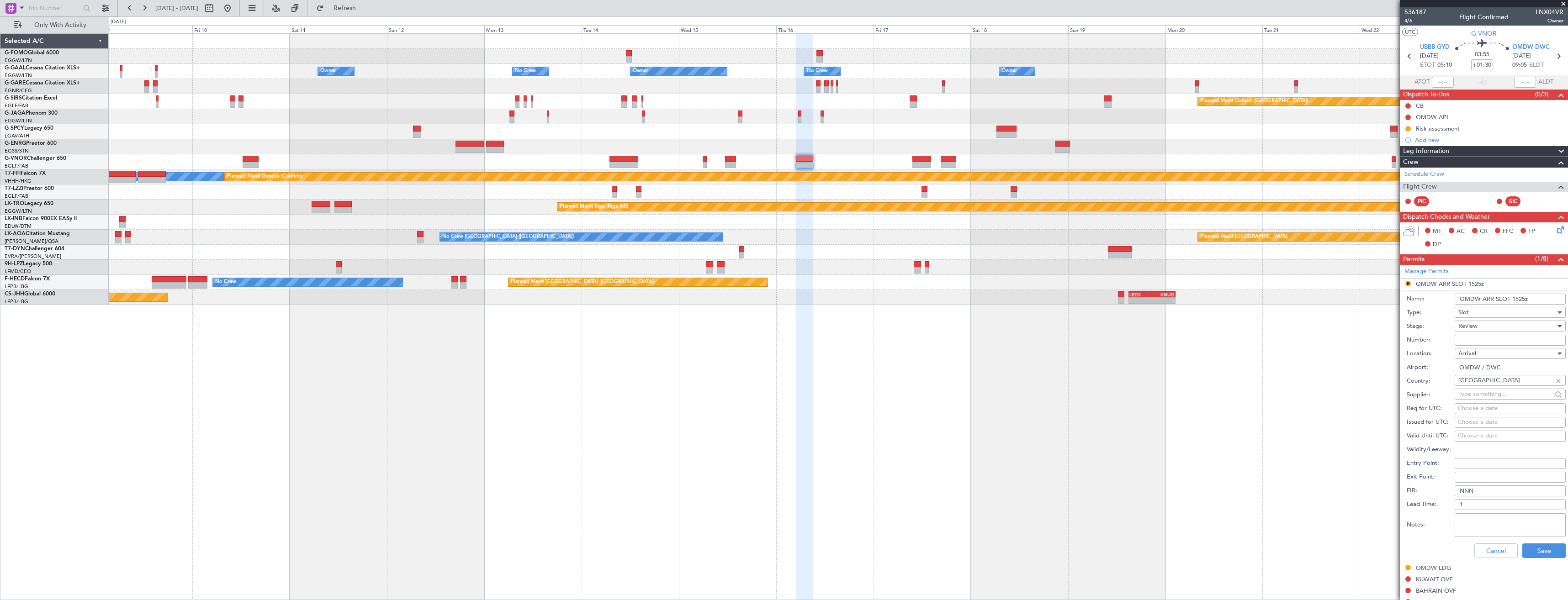
click at [1486, 326] on div "Review" at bounding box center [1507, 326] width 97 height 14
click at [1492, 388] on span "Requested" at bounding box center [1507, 386] width 96 height 14
click at [1519, 299] on input "OMDW ARR SLOT 1525z" at bounding box center [1510, 299] width 111 height 11
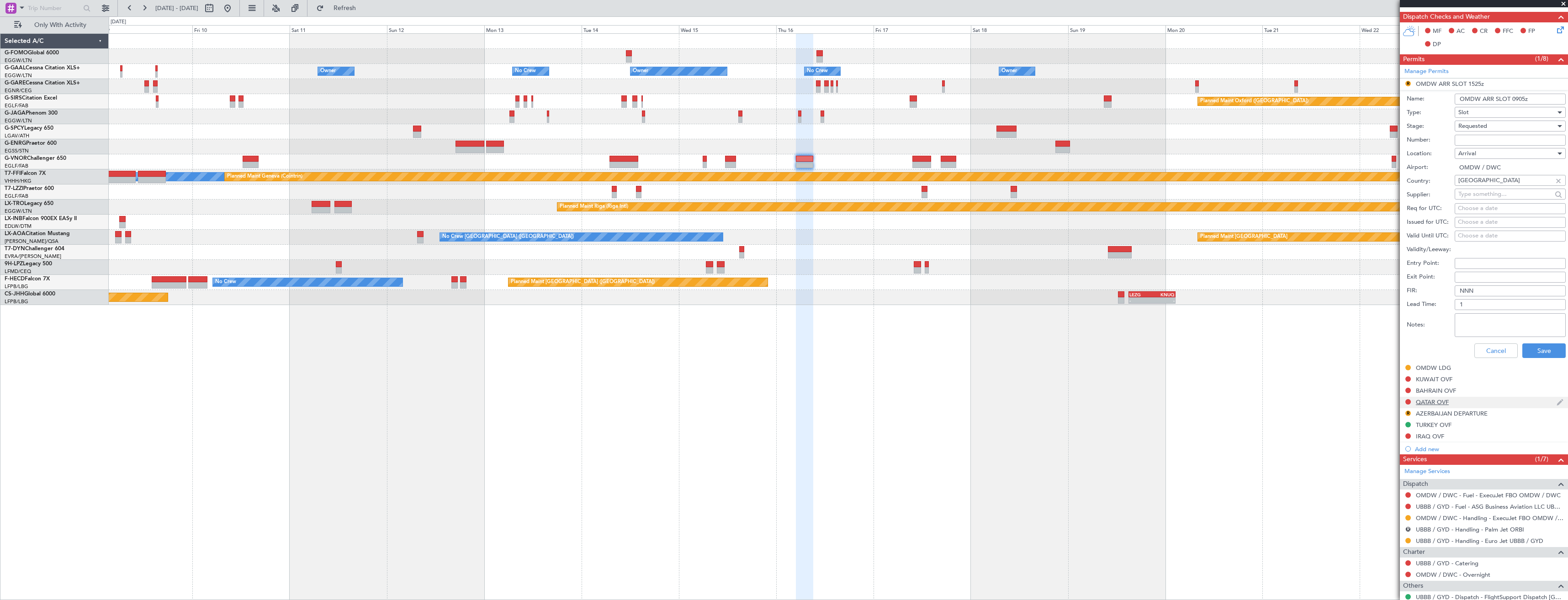
scroll to position [272, 0]
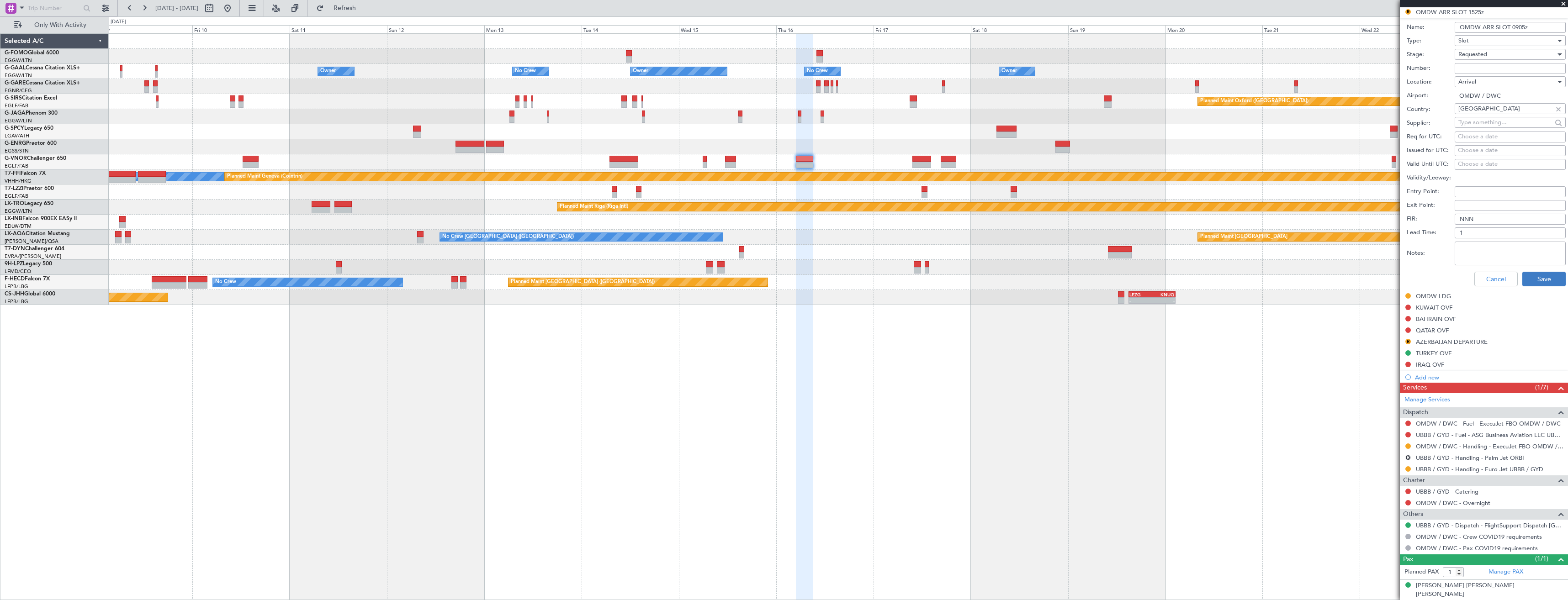
type input "OMDW ARR SLOT 0905z"
click at [1530, 276] on button "Save" at bounding box center [1544, 279] width 43 height 15
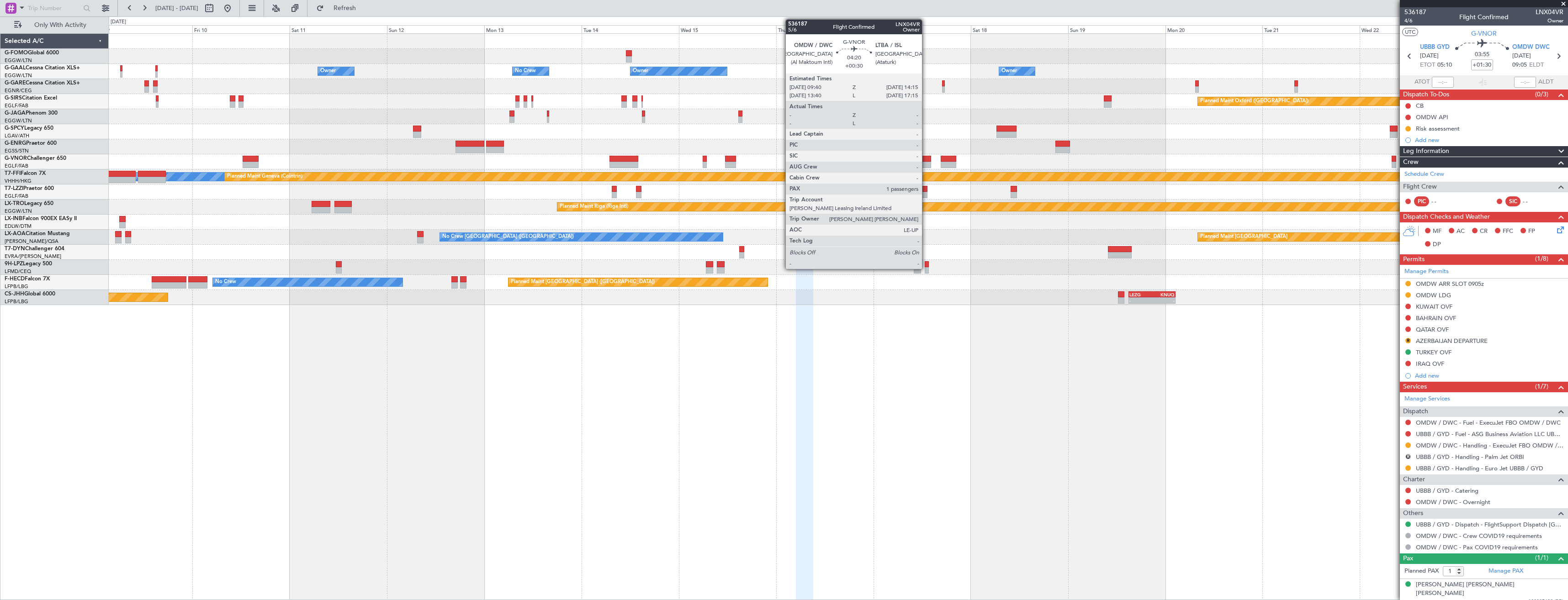
click at [926, 164] on div at bounding box center [922, 165] width 19 height 7
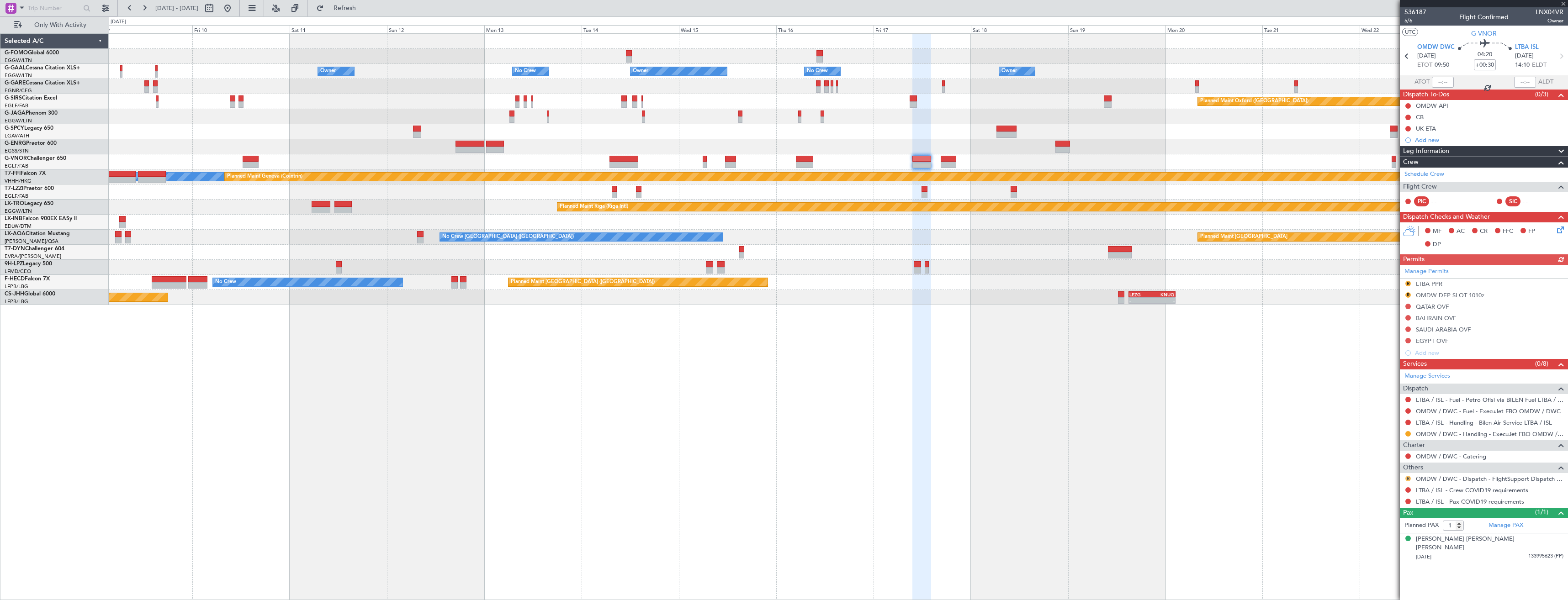
click at [1409, 478] on button "R" at bounding box center [1408, 478] width 5 height 5
click at [1381, 590] on span "Confirmed" at bounding box center [1382, 587] width 29 height 9
click at [1410, 488] on button at bounding box center [1408, 490] width 5 height 5
click at [1378, 381] on span "Not Required" at bounding box center [1386, 380] width 37 height 9
click at [1407, 501] on button at bounding box center [1408, 501] width 5 height 5
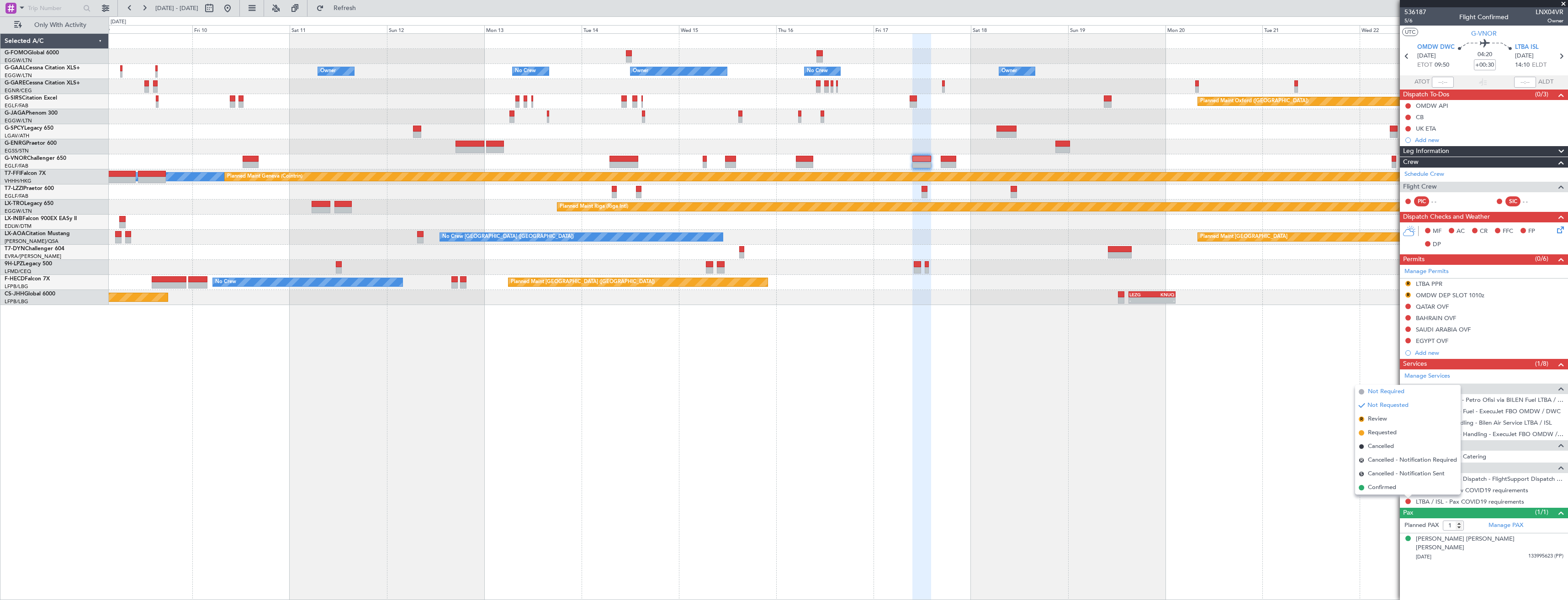
click at [1384, 391] on span "Not Required" at bounding box center [1386, 391] width 37 height 9
click at [1441, 425] on link "LTBA / ISL - Handling - Bilen Air Service LTBA / ISL" at bounding box center [1484, 422] width 136 height 8
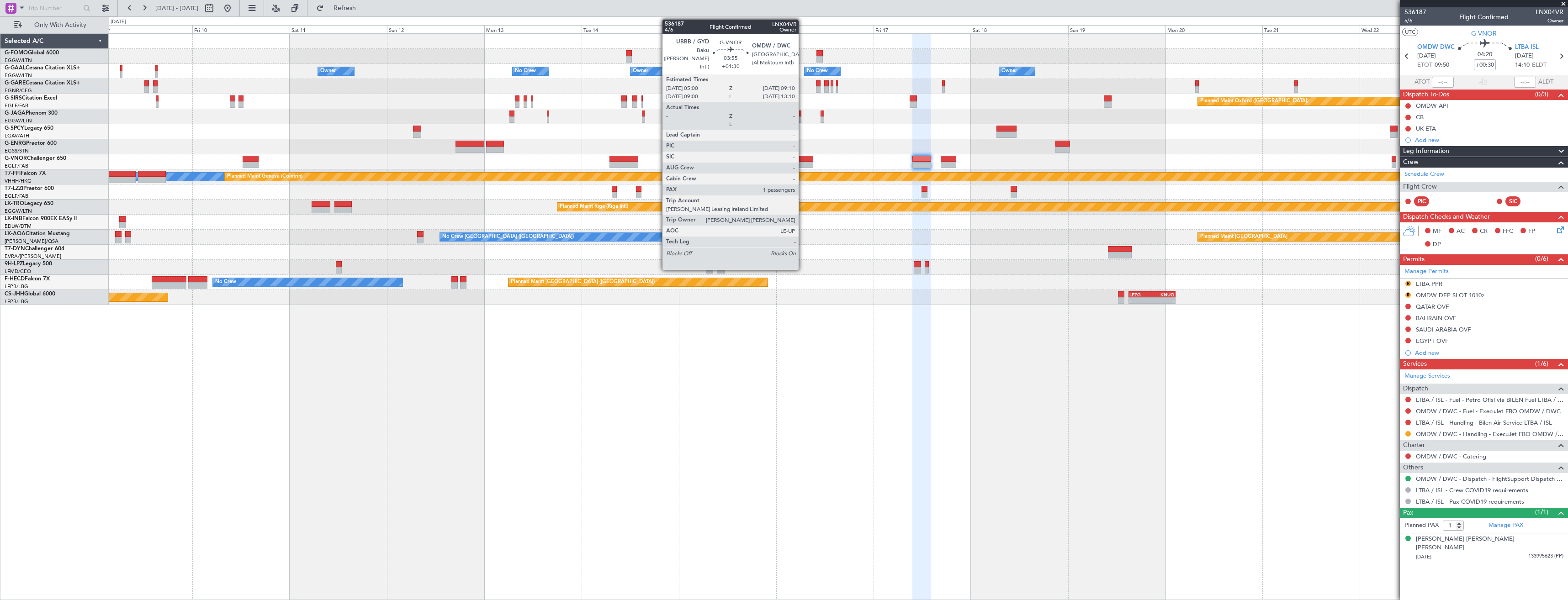
click at [803, 162] on div at bounding box center [805, 165] width 17 height 7
type input "+01:30"
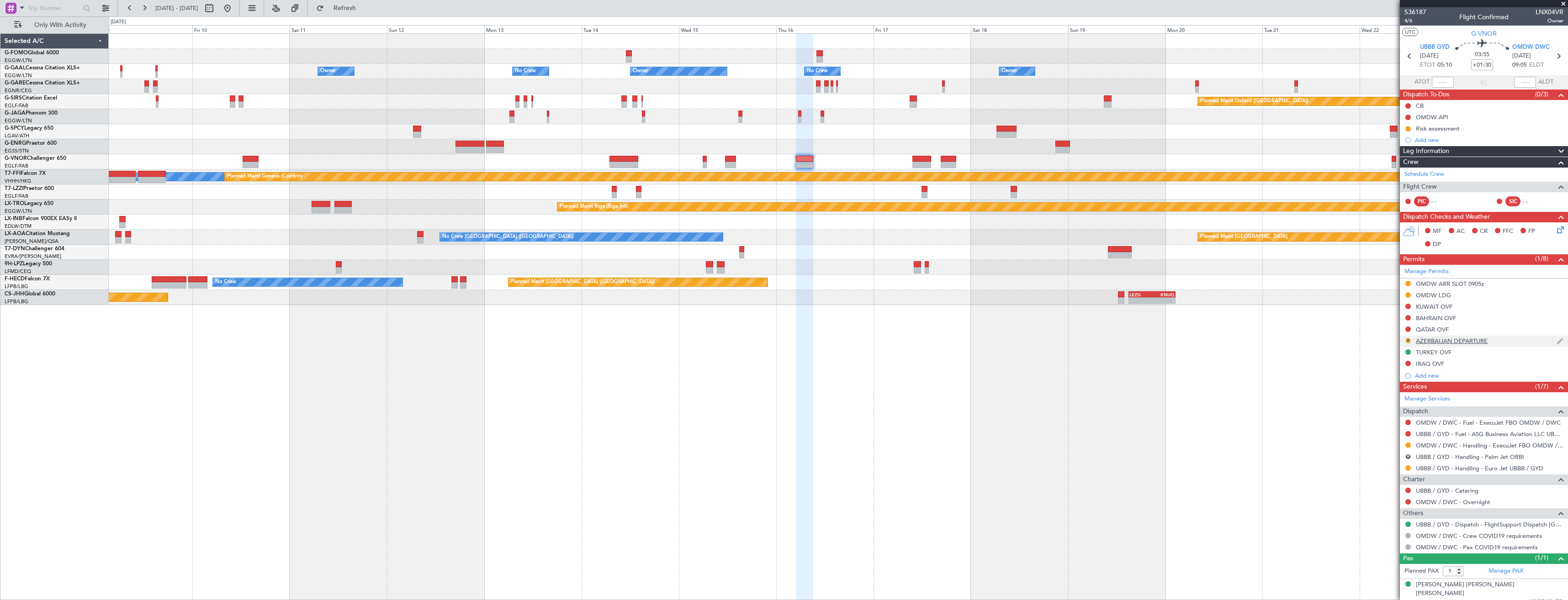
click at [1410, 341] on button "R" at bounding box center [1408, 340] width 5 height 5
click at [1388, 383] on span "Requested" at bounding box center [1382, 380] width 29 height 9
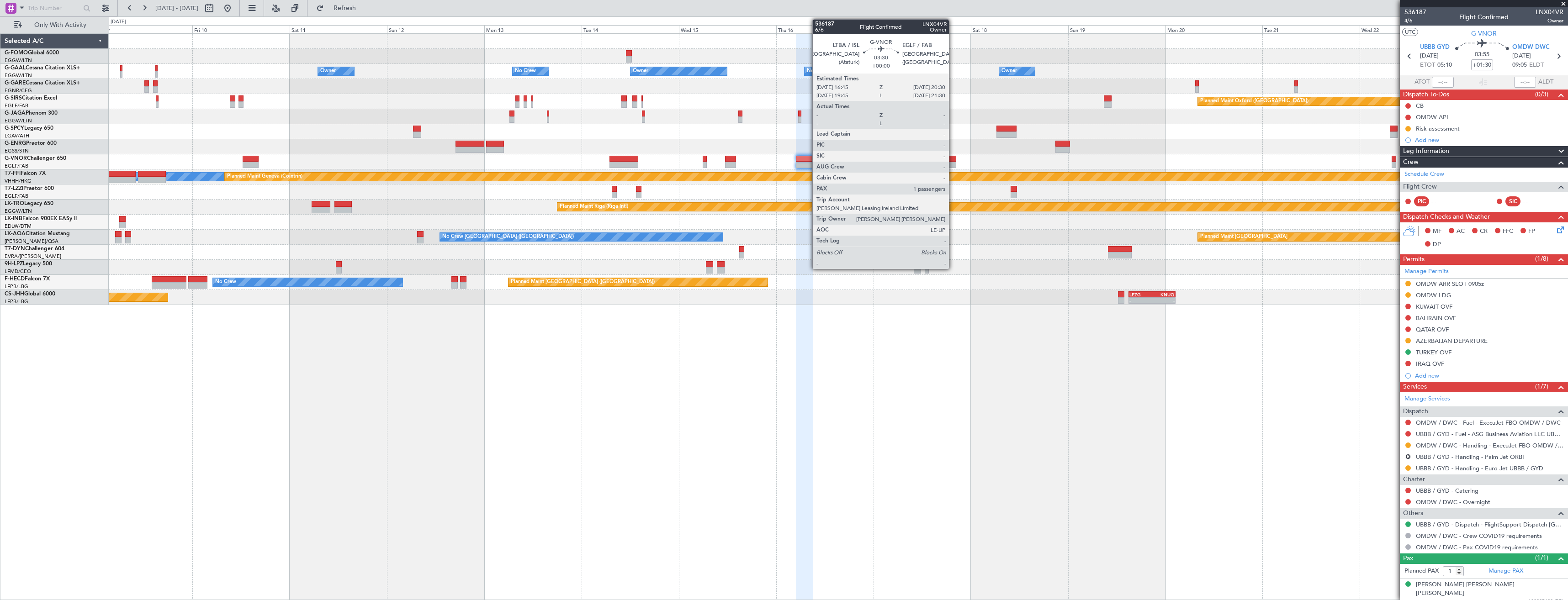
click at [953, 164] on div at bounding box center [948, 165] width 16 height 7
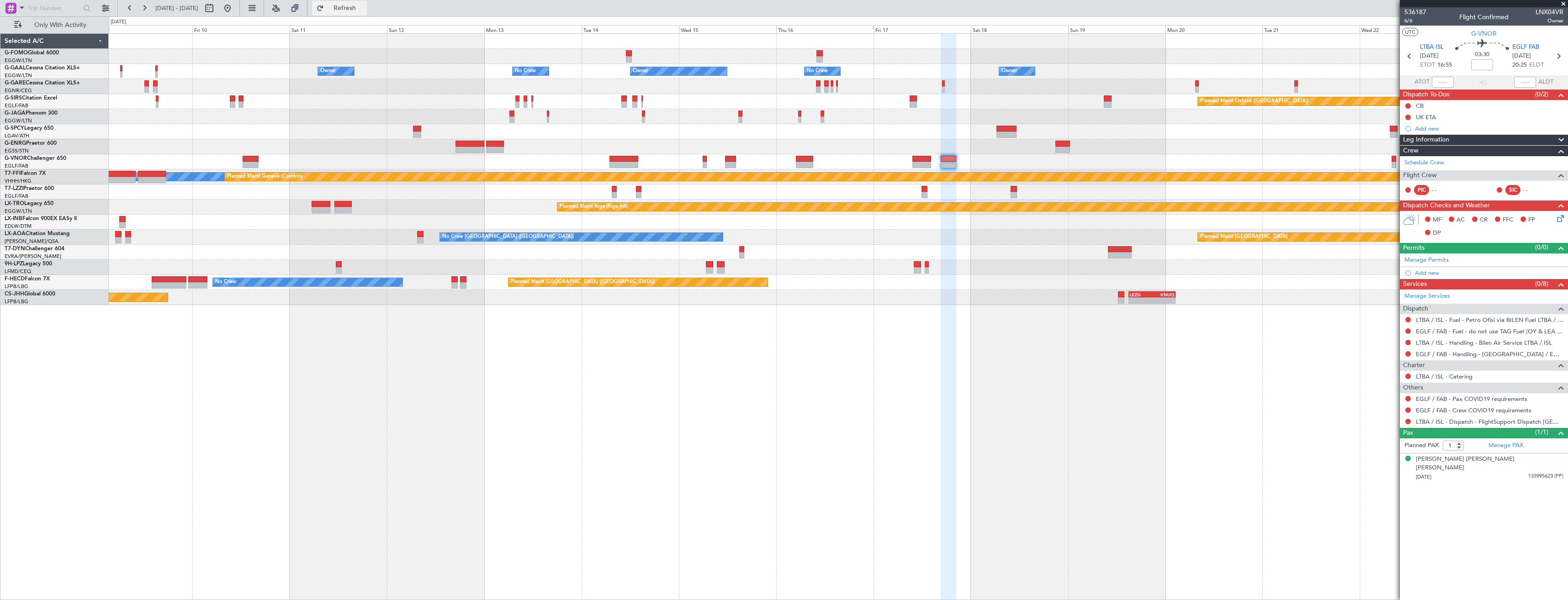
click at [360, 8] on span "Refresh" at bounding box center [345, 8] width 38 height 7
click at [1410, 354] on button at bounding box center [1408, 354] width 5 height 5
click at [1379, 406] on span "Requested" at bounding box center [1382, 408] width 29 height 9
click at [1407, 399] on button at bounding box center [1408, 399] width 5 height 5
click at [1376, 413] on span "Not Required" at bounding box center [1386, 411] width 37 height 9
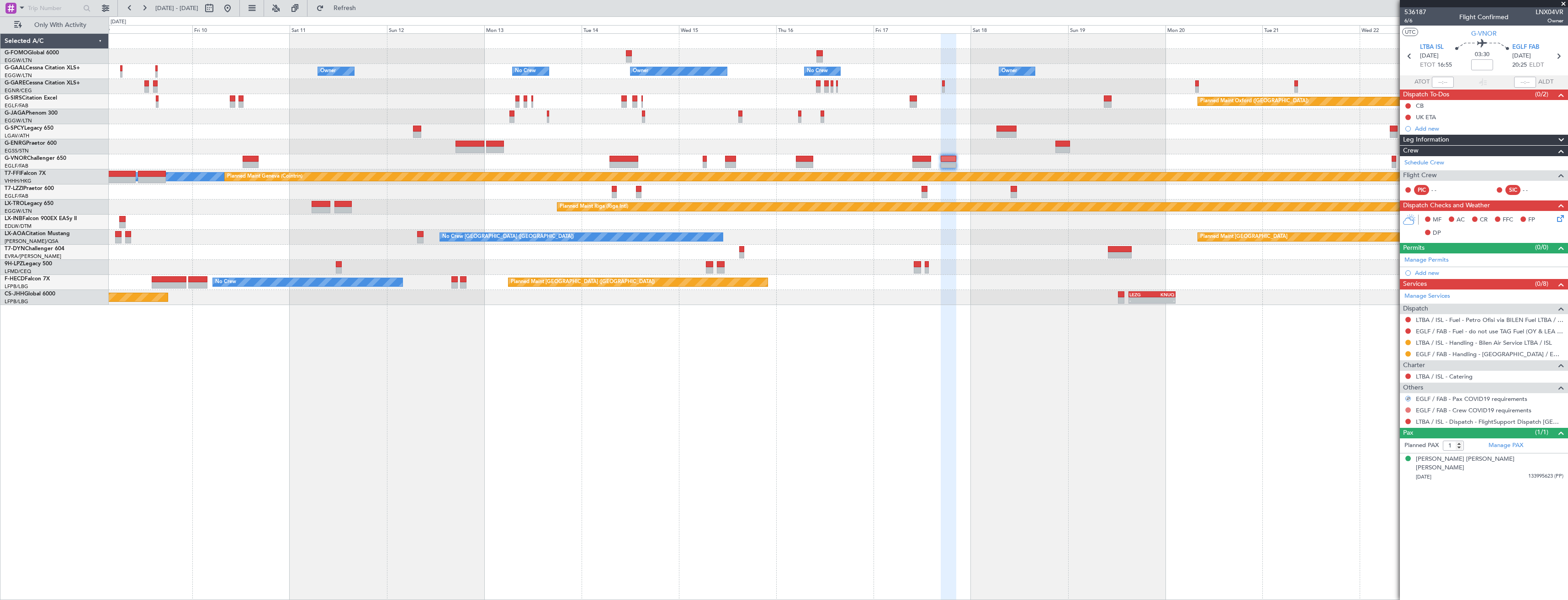
click at [1409, 409] on button at bounding box center [1408, 410] width 5 height 5
click at [1376, 419] on span "Not Required" at bounding box center [1386, 423] width 37 height 9
click at [1406, 420] on button at bounding box center [1408, 421] width 5 height 5
click at [1387, 528] on span "Confirmed" at bounding box center [1382, 530] width 29 height 9
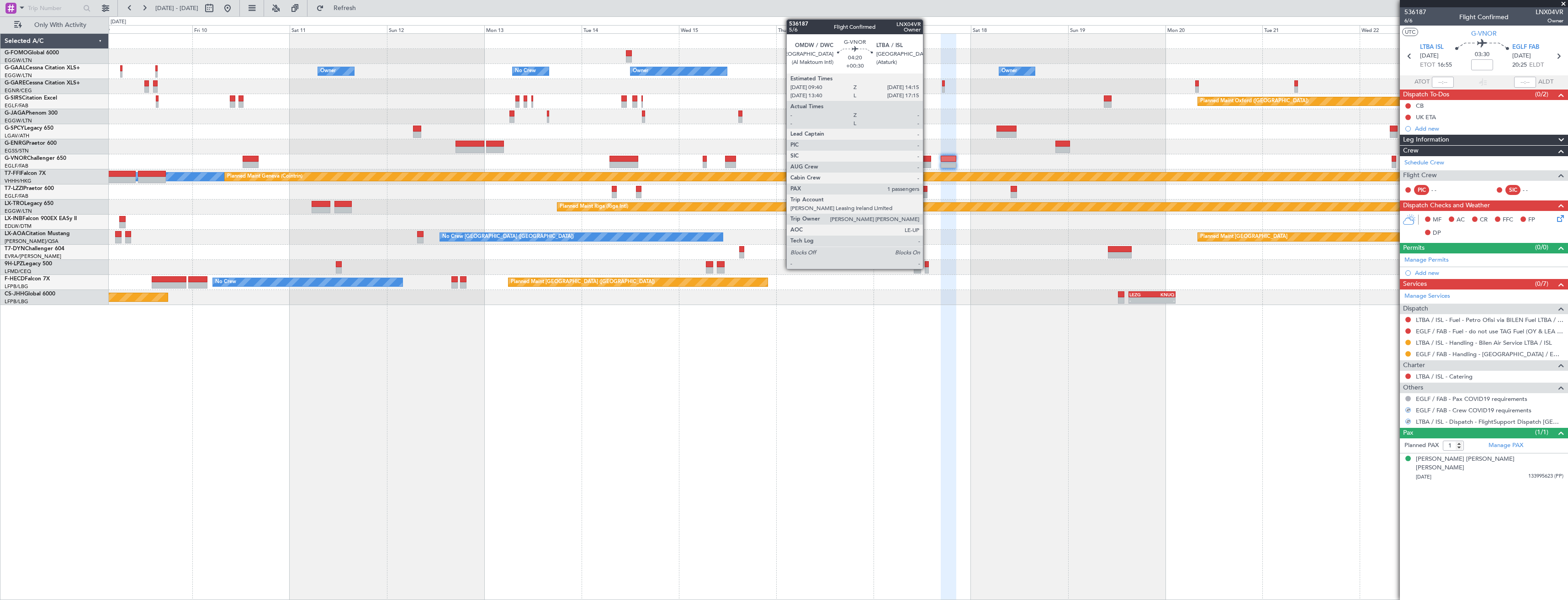
click at [927, 159] on div at bounding box center [922, 159] width 19 height 7
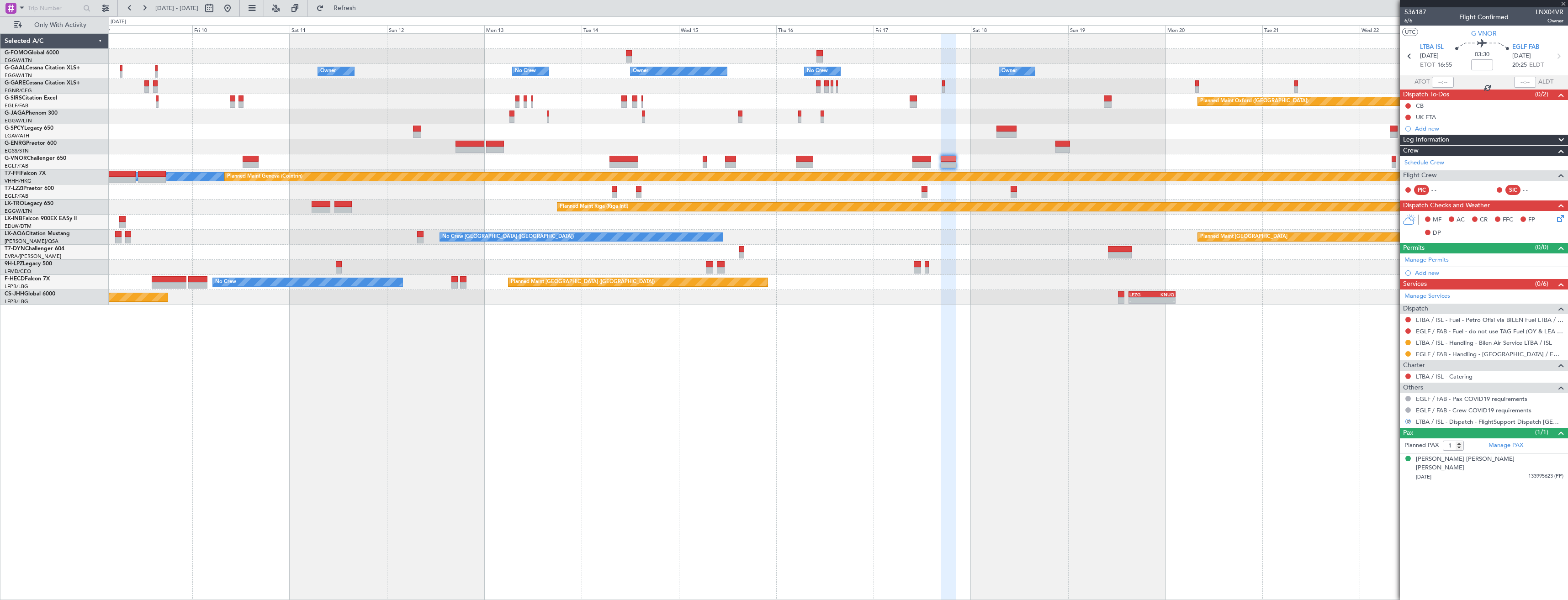
type input "+00:30"
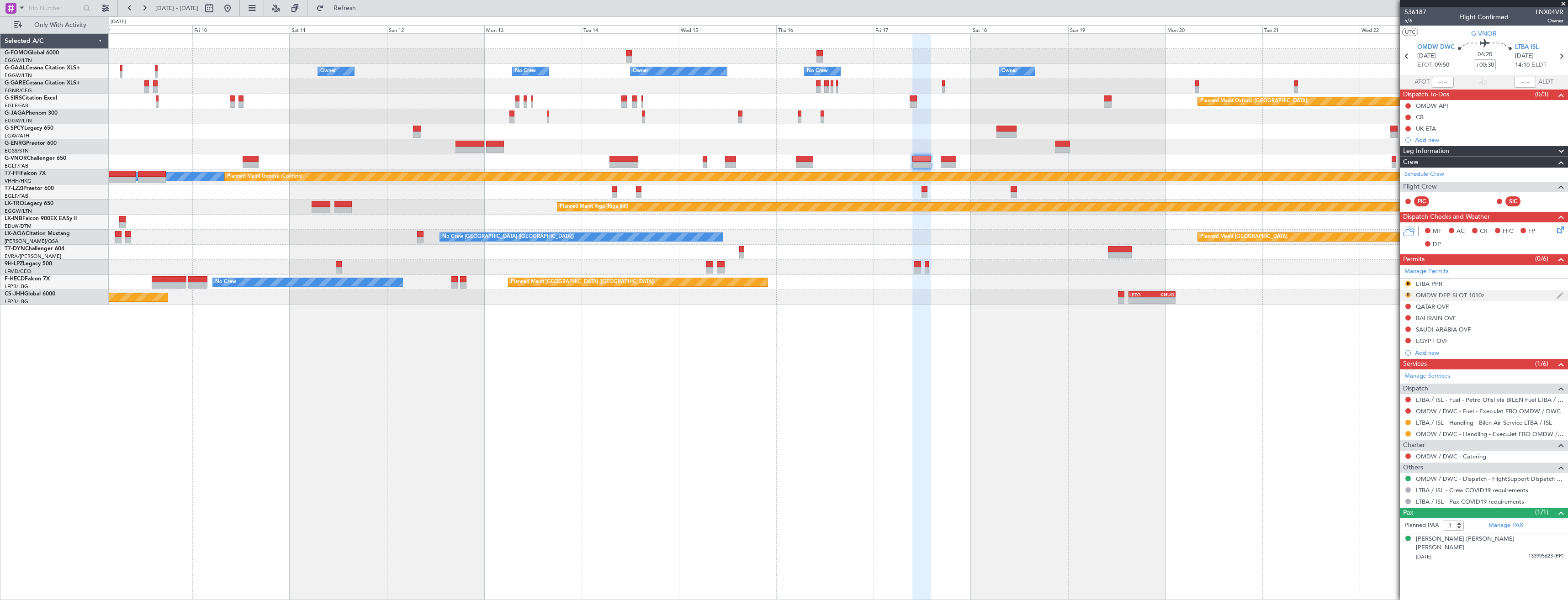
click at [1409, 294] on button "R" at bounding box center [1408, 295] width 5 height 5
click at [1386, 333] on span "Requested" at bounding box center [1382, 335] width 29 height 9
click at [1406, 284] on button "R" at bounding box center [1408, 284] width 5 height 5
click at [1468, 285] on div "R LTBA PPR" at bounding box center [1484, 284] width 168 height 12
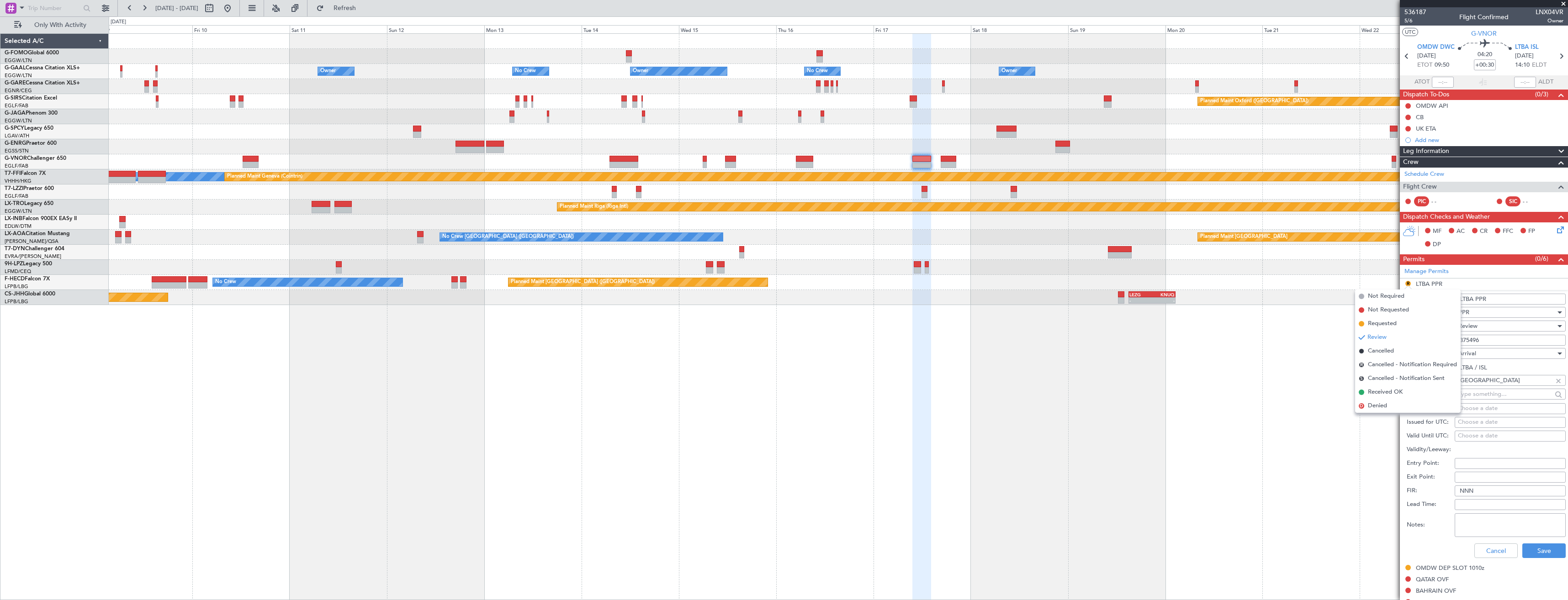
click at [1495, 309] on div "PPR" at bounding box center [1507, 312] width 97 height 14
click at [1475, 399] on span "Slot" at bounding box center [1507, 399] width 96 height 14
click at [1526, 558] on div "Cancel Save" at bounding box center [1486, 551] width 159 height 24
click at [1525, 556] on button "Save" at bounding box center [1544, 551] width 43 height 15
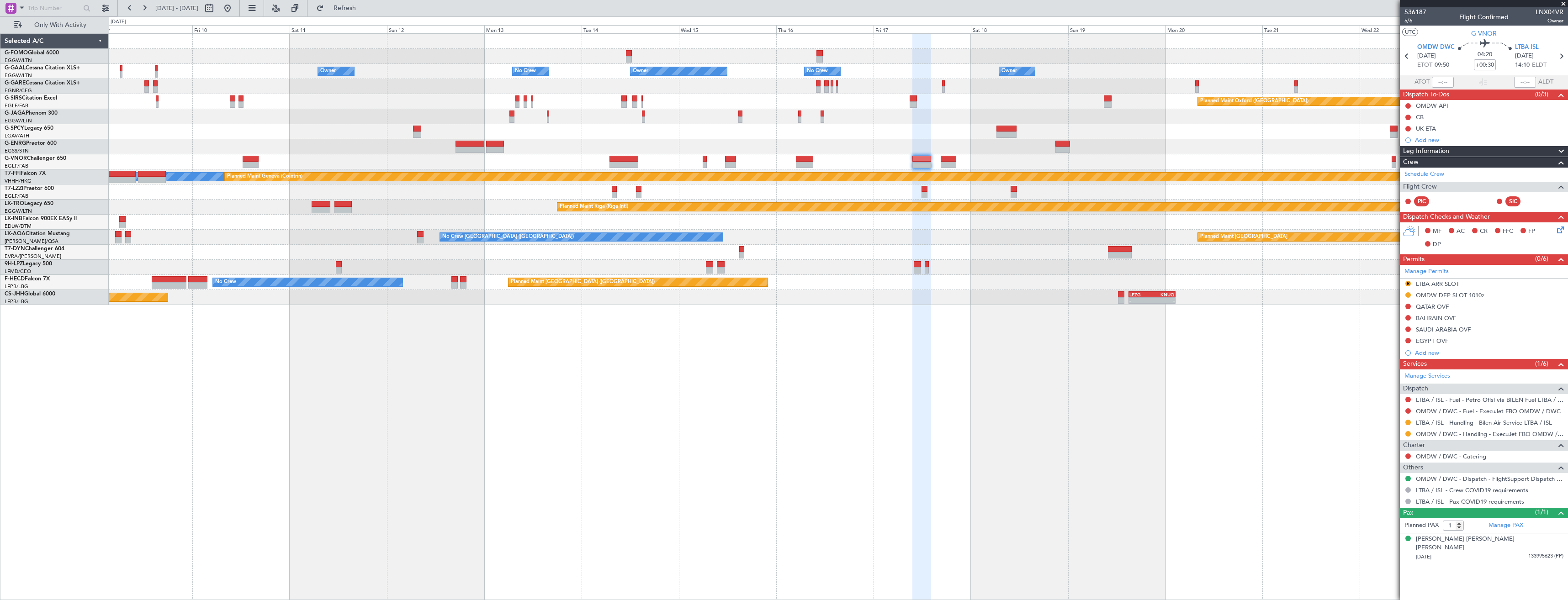
click at [1499, 287] on div "R LTBA ARR SLOT" at bounding box center [1484, 284] width 168 height 12
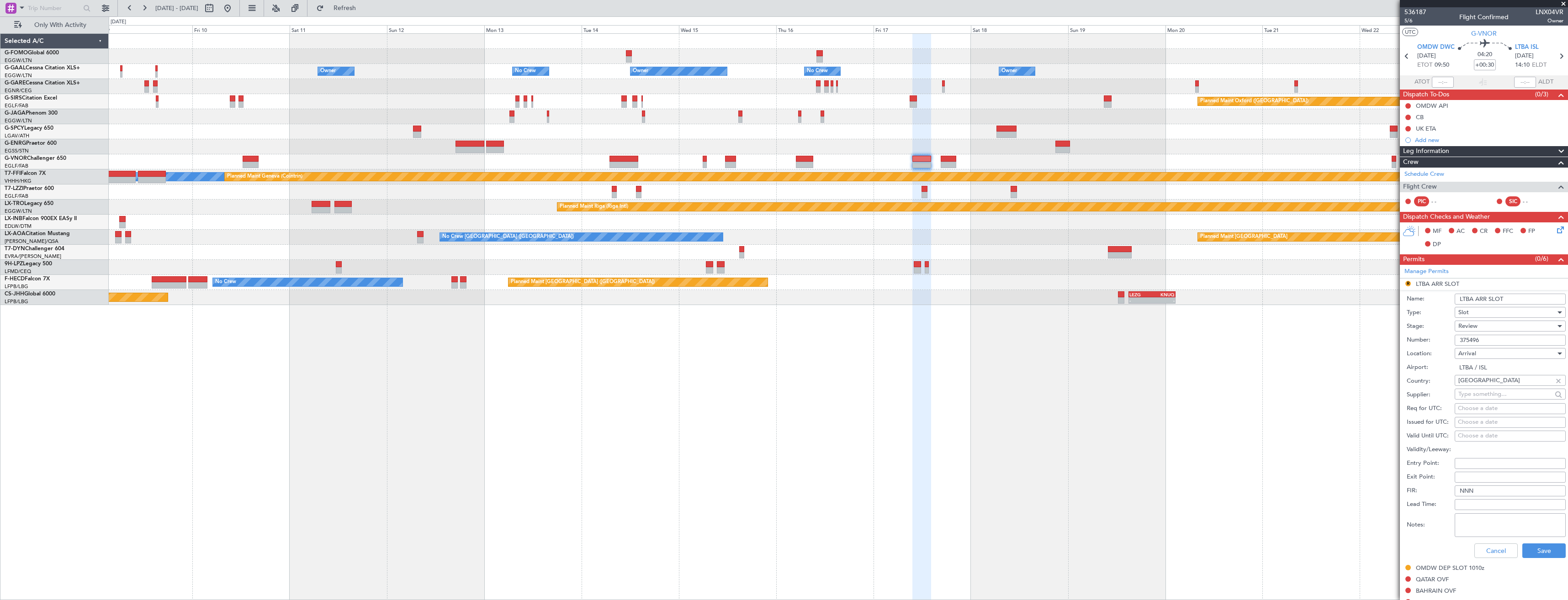
click at [1516, 301] on input "LTBA ARR SLOT" at bounding box center [1510, 299] width 111 height 11
type input "LTBA ARR SLOT 0950z"
click at [1505, 323] on div "Review" at bounding box center [1507, 326] width 97 height 14
click at [1500, 382] on span "Requested" at bounding box center [1507, 386] width 96 height 14
click at [1532, 553] on button "Save" at bounding box center [1544, 551] width 43 height 15
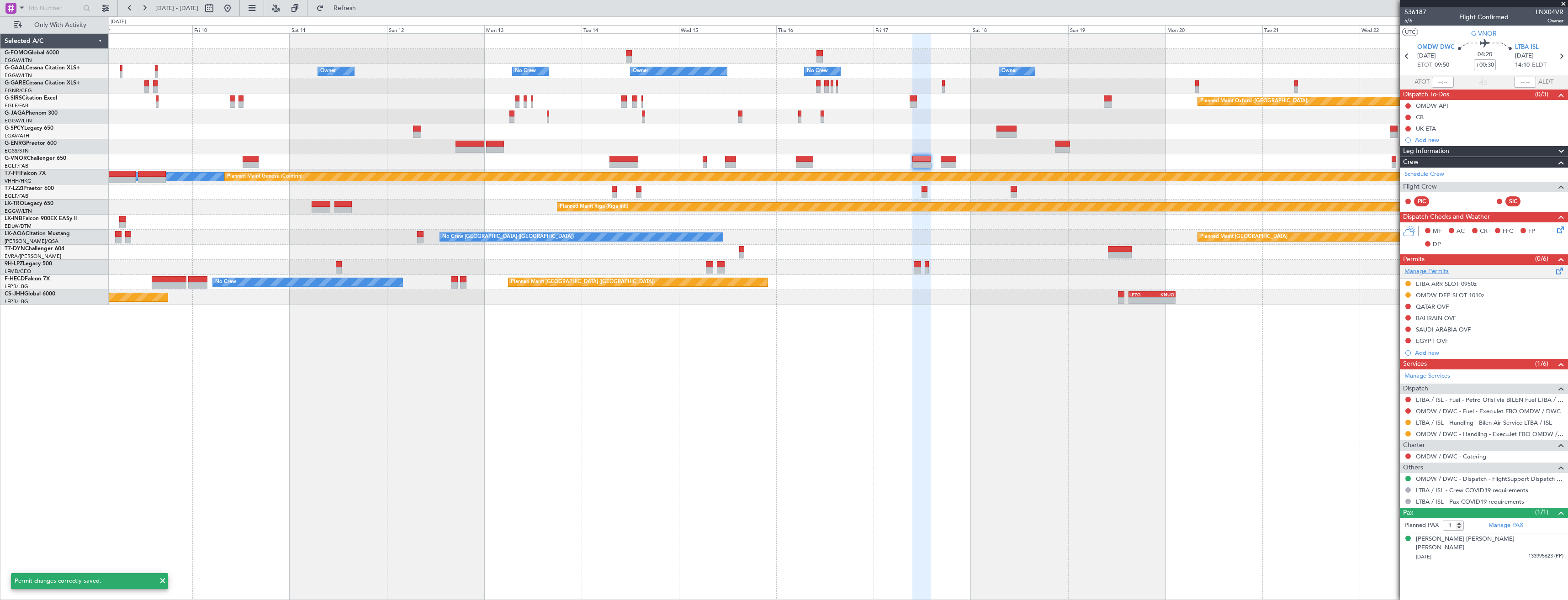
click at [1435, 270] on link "Manage Permits" at bounding box center [1426, 271] width 44 height 9
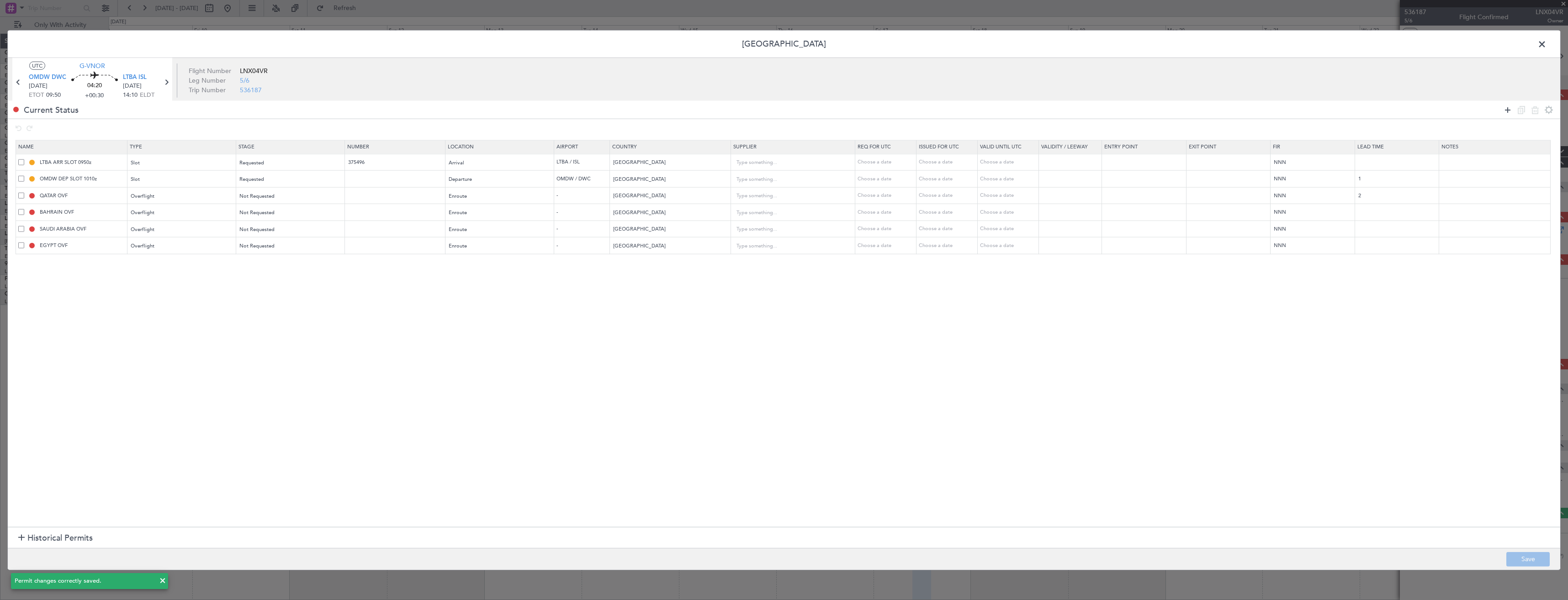
click at [1503, 109] on icon at bounding box center [1508, 110] width 11 height 11
click at [180, 267] on div "Type" at bounding box center [178, 263] width 96 height 14
click at [158, 361] on span "Landing" at bounding box center [184, 365] width 102 height 14
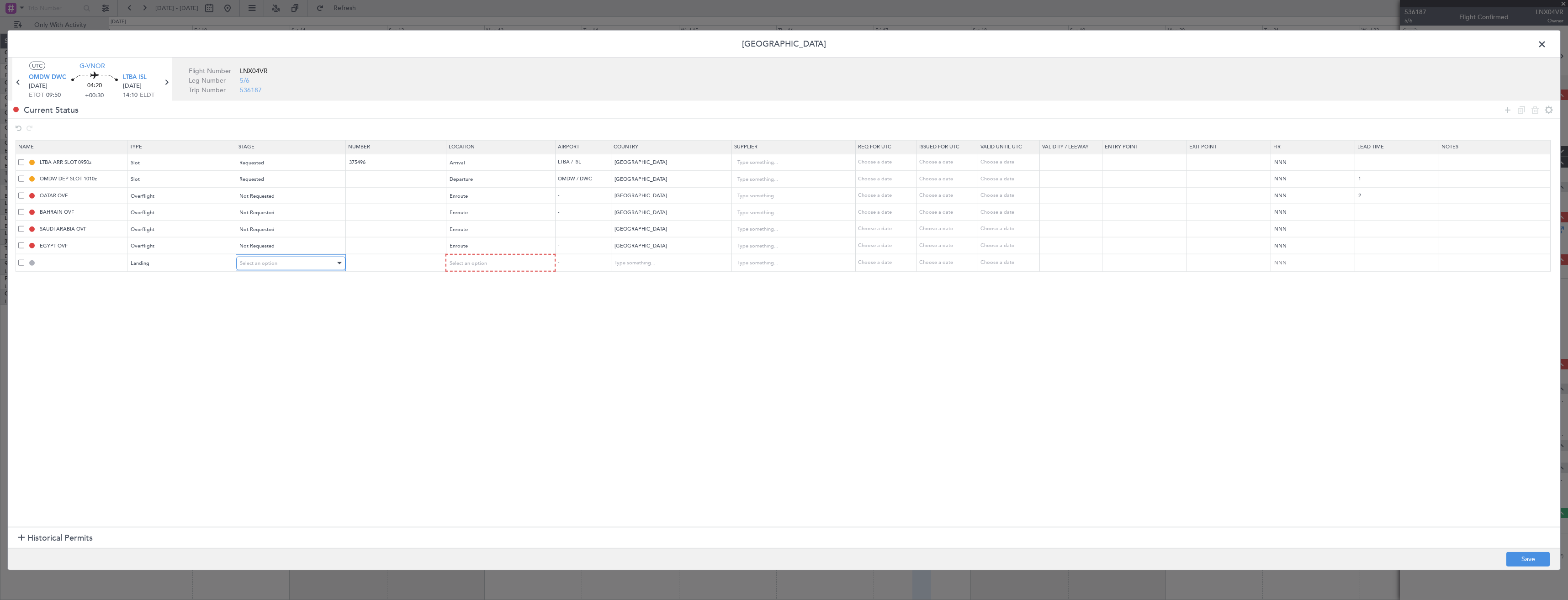
click at [254, 265] on span "Select an option" at bounding box center [259, 262] width 38 height 7
click at [263, 329] on span "Requested" at bounding box center [294, 323] width 102 height 14
click at [521, 265] on div "Select an option" at bounding box center [497, 263] width 96 height 14
click at [481, 312] on span "Arrival" at bounding box center [505, 310] width 102 height 14
click at [1523, 562] on button "Save" at bounding box center [1528, 559] width 43 height 15
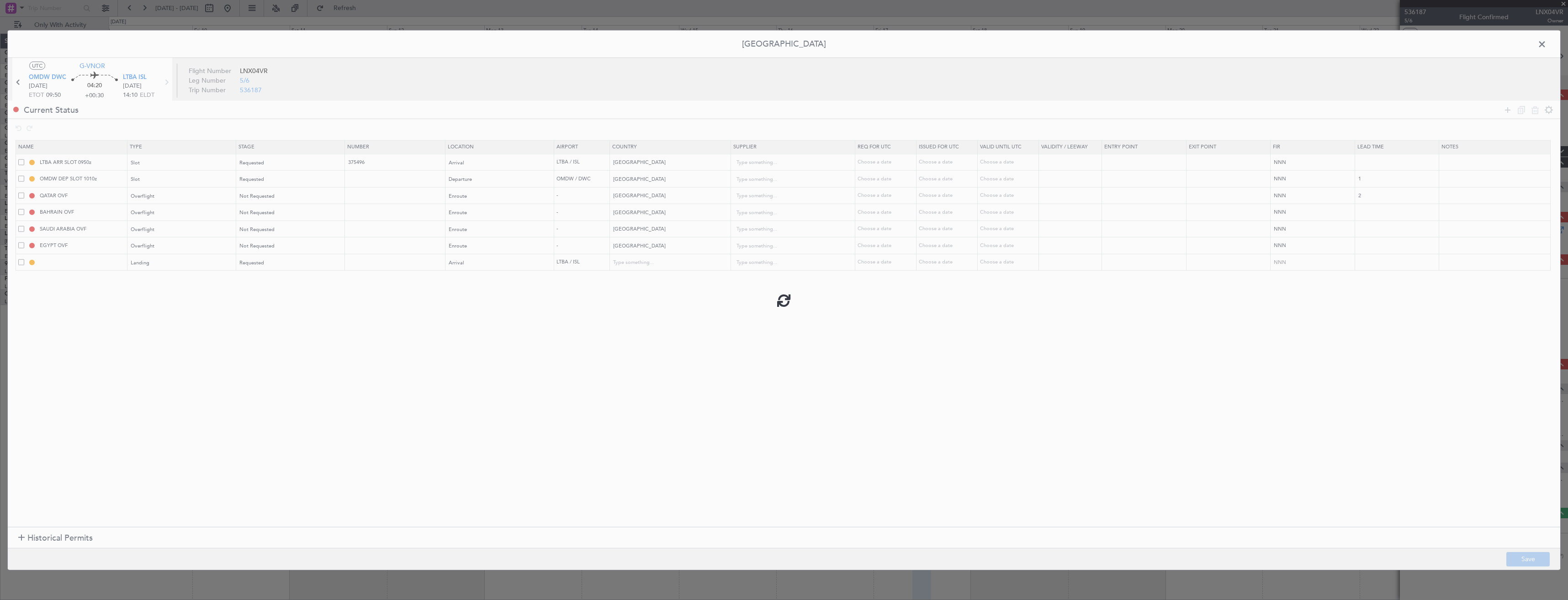
type input "LTBA LDG"
type input "Turkey"
type input "NNN"
drag, startPoint x: 1538, startPoint y: 41, endPoint x: 1541, endPoint y: 45, distance: 5.0
click at [1547, 41] on span at bounding box center [1547, 47] width 0 height 18
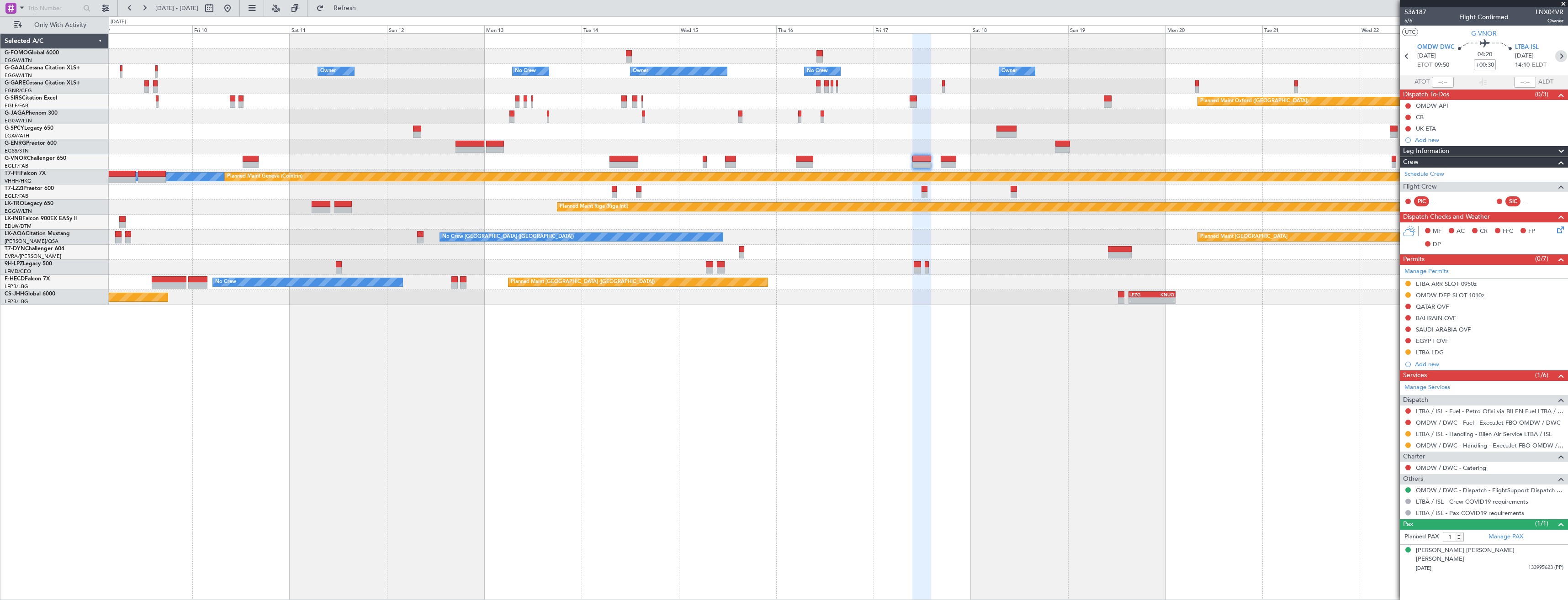
click at [1561, 60] on icon at bounding box center [1561, 57] width 12 height 12
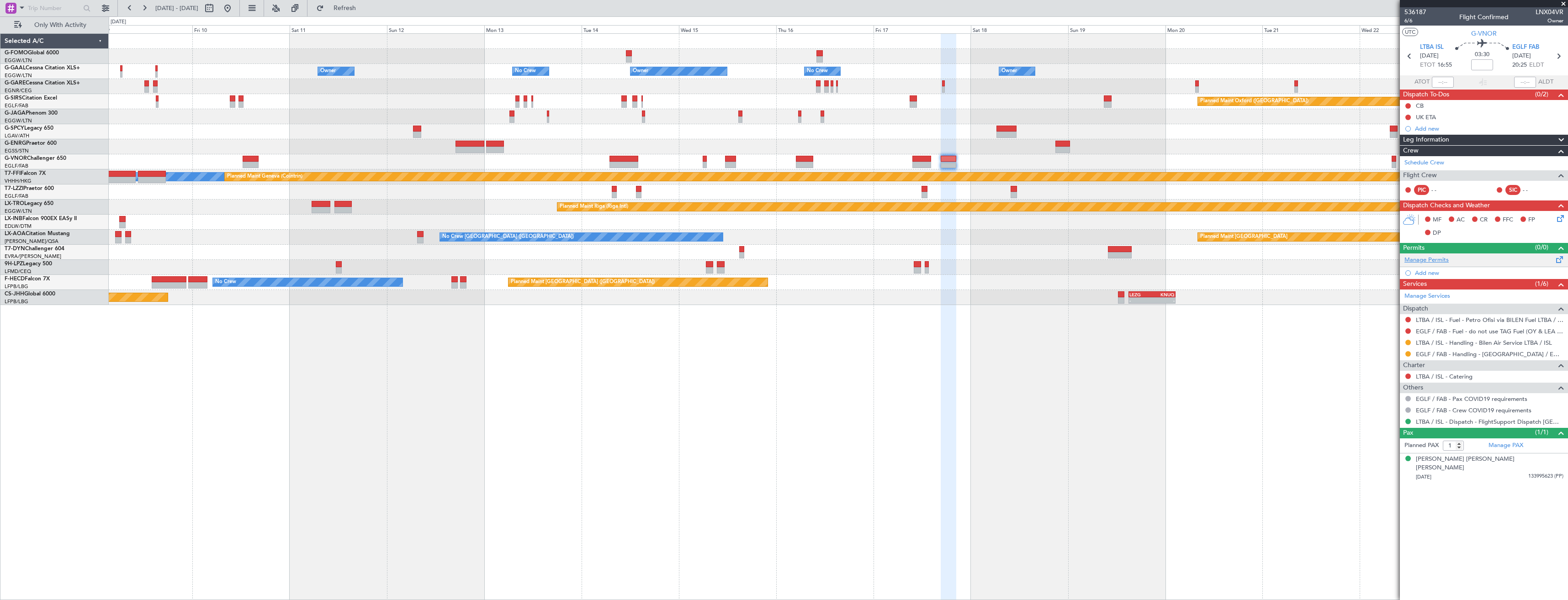
click at [1426, 262] on link "Manage Permits" at bounding box center [1426, 260] width 44 height 9
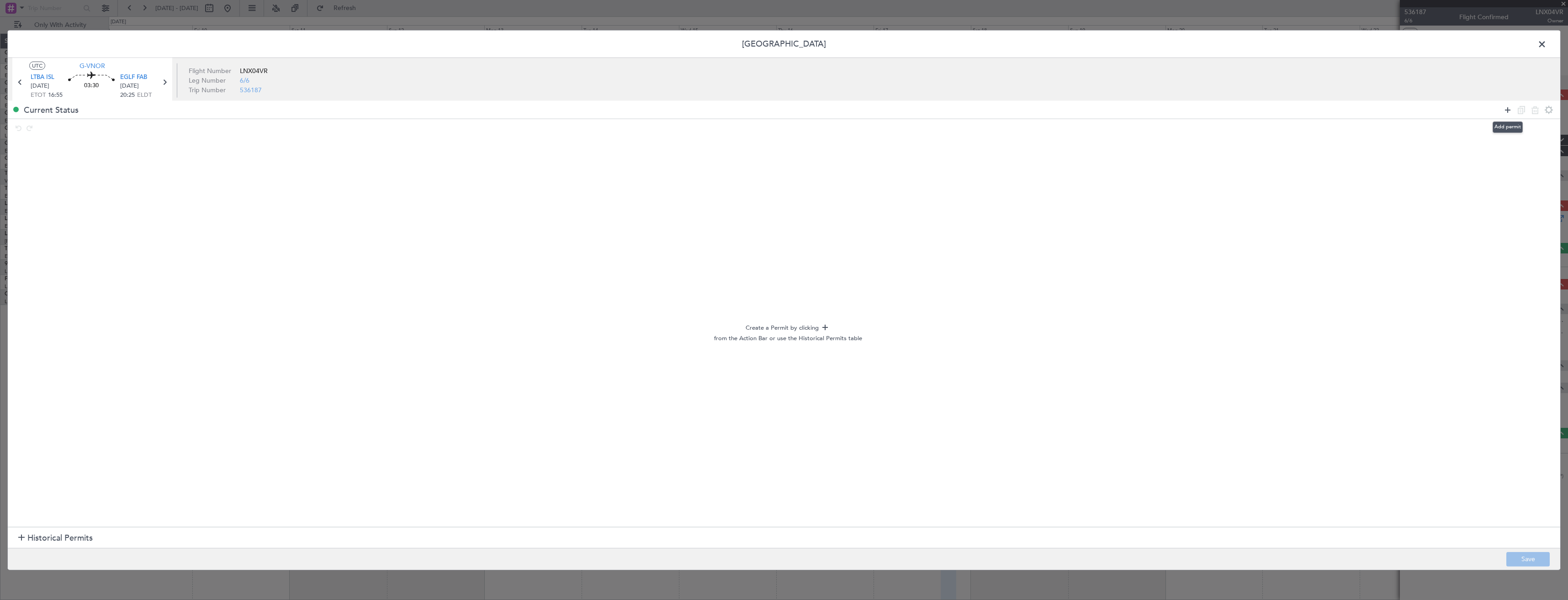
click at [1510, 107] on icon at bounding box center [1508, 110] width 11 height 11
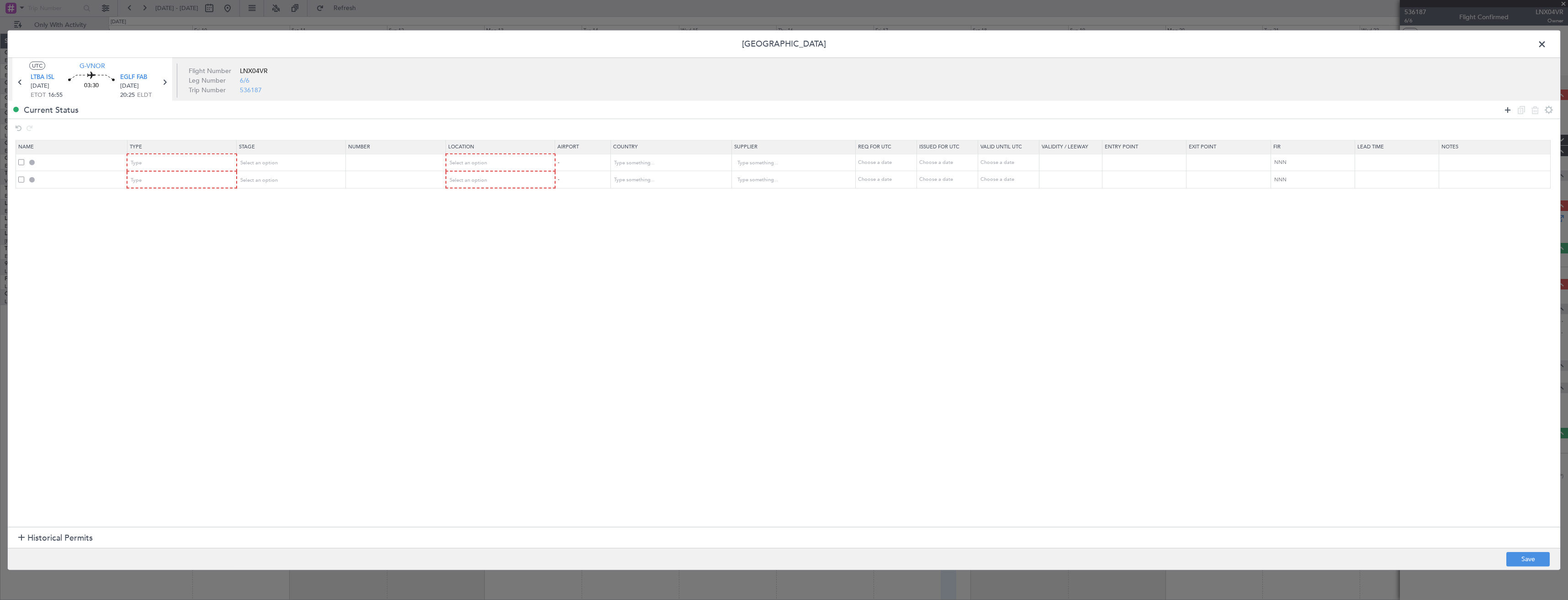
click at [1510, 107] on icon at bounding box center [1508, 110] width 11 height 11
click at [166, 167] on div "Type" at bounding box center [178, 163] width 96 height 14
click at [155, 198] on span "Departure" at bounding box center [184, 200] width 102 height 14
click at [153, 181] on div "Type" at bounding box center [178, 180] width 96 height 14
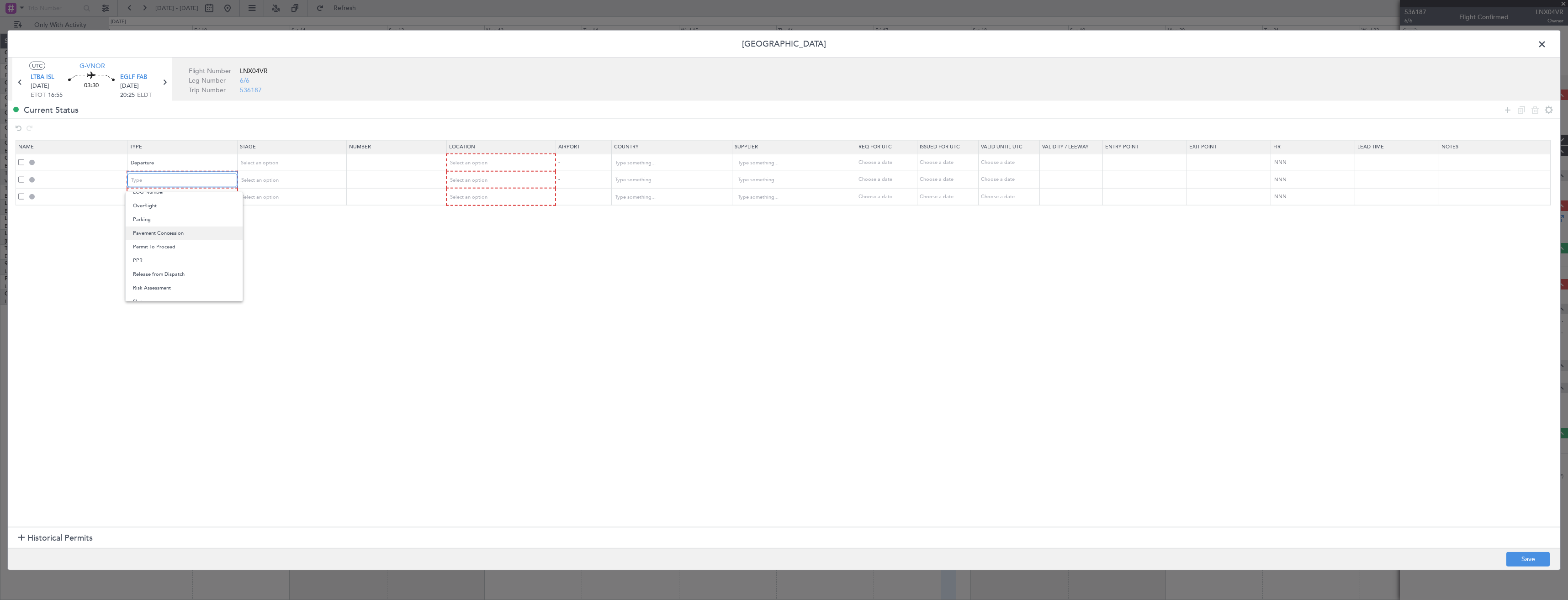
scroll to position [275, 0]
click at [176, 265] on span "Slot" at bounding box center [184, 267] width 102 height 14
click at [166, 197] on div "Type" at bounding box center [178, 197] width 96 height 14
click at [153, 240] on span "PPR" at bounding box center [184, 243] width 102 height 14
click at [303, 166] on div "Select an option" at bounding box center [287, 163] width 96 height 14
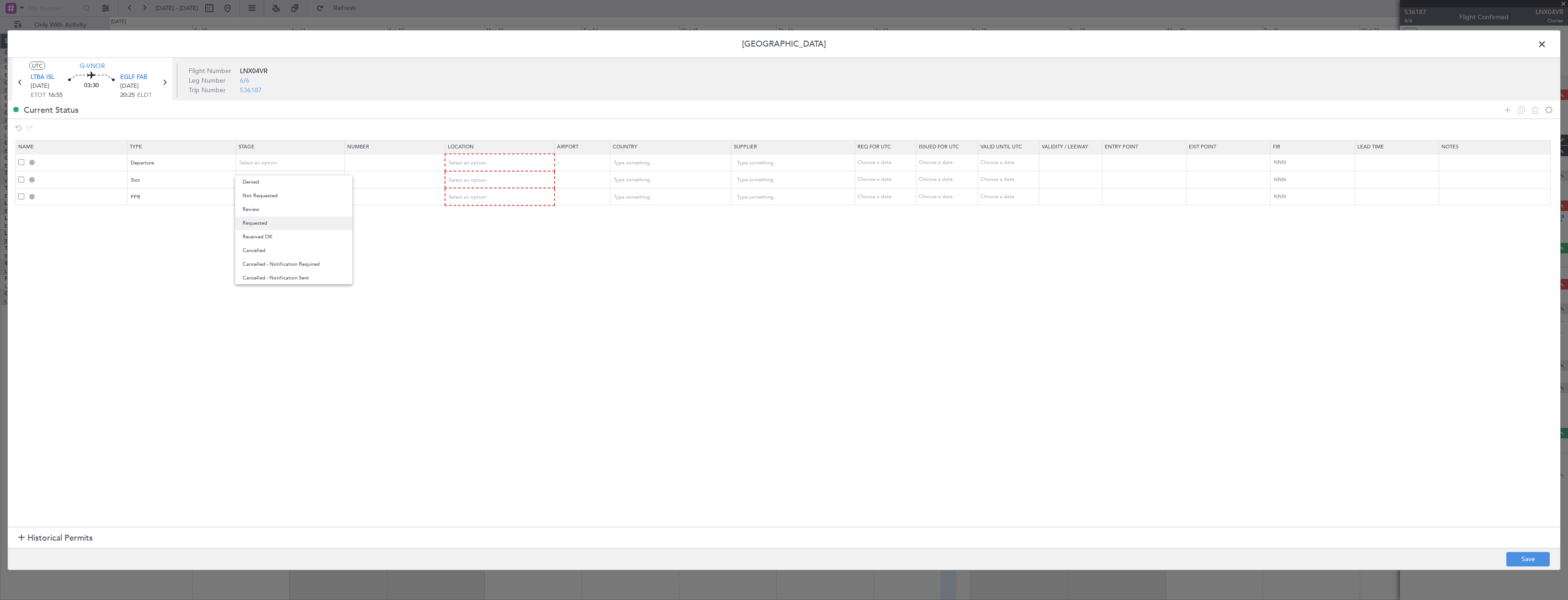
click at [306, 223] on span "Requested" at bounding box center [294, 223] width 102 height 14
click at [285, 178] on div "Select an option" at bounding box center [287, 180] width 96 height 14
click at [292, 237] on span "Requested" at bounding box center [294, 240] width 102 height 14
click at [292, 201] on div "Select an option" at bounding box center [287, 197] width 96 height 14
click at [294, 261] on span "Requested" at bounding box center [294, 257] width 102 height 14
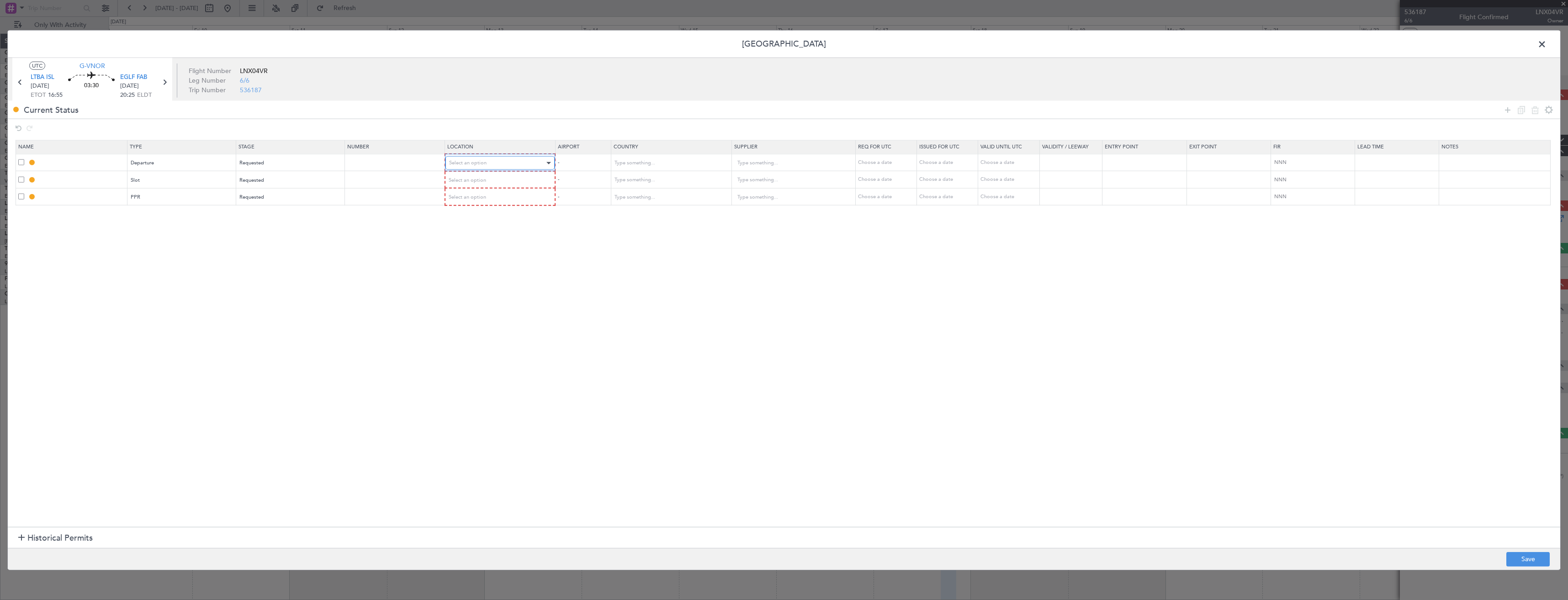
click at [500, 166] on div "Select an option" at bounding box center [497, 163] width 96 height 14
click at [493, 186] on span "Departure" at bounding box center [505, 182] width 102 height 14
click at [486, 176] on span "Select an option" at bounding box center [468, 180] width 38 height 7
click at [489, 194] on span "Departure" at bounding box center [505, 199] width 102 height 14
click at [483, 195] on span "Select an option" at bounding box center [468, 196] width 38 height 7
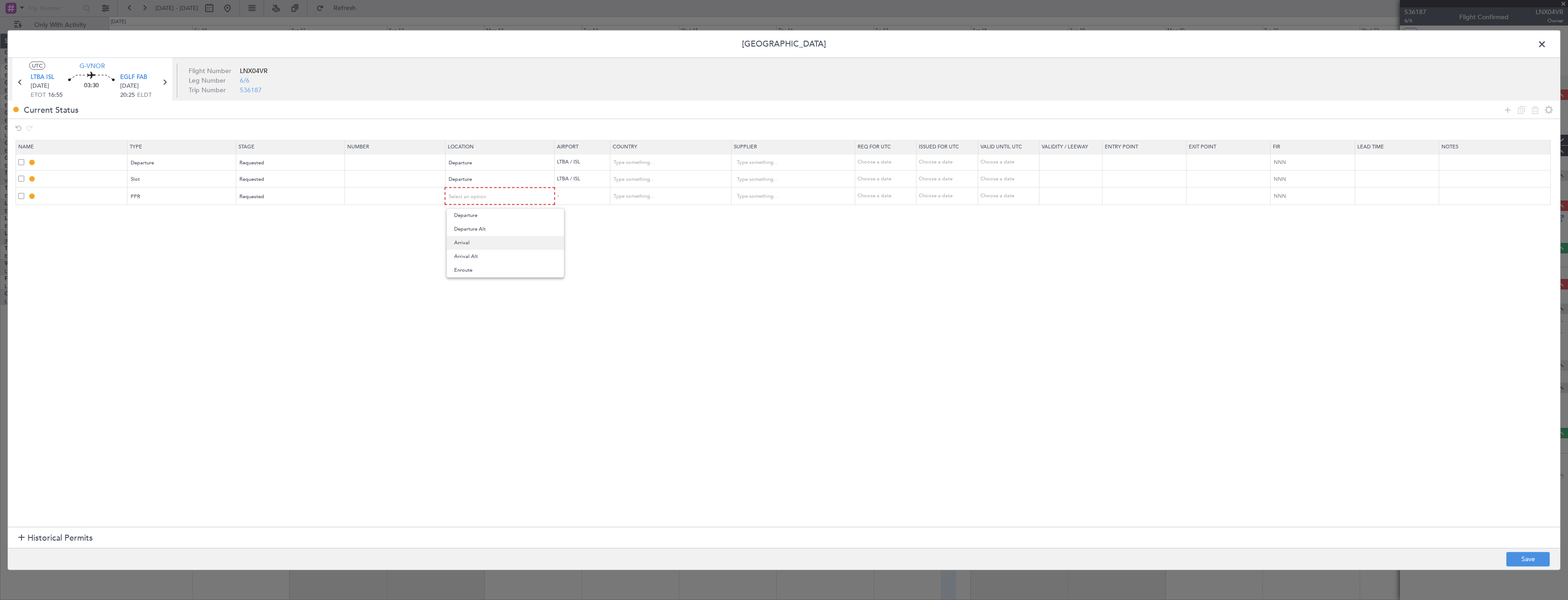
click at [485, 248] on span "Arrival" at bounding box center [505, 243] width 102 height 14
click at [1508, 561] on button "Save" at bounding box center [1528, 559] width 43 height 15
type input "DEPARTURE"
type input "Turkey"
type input "NNN"
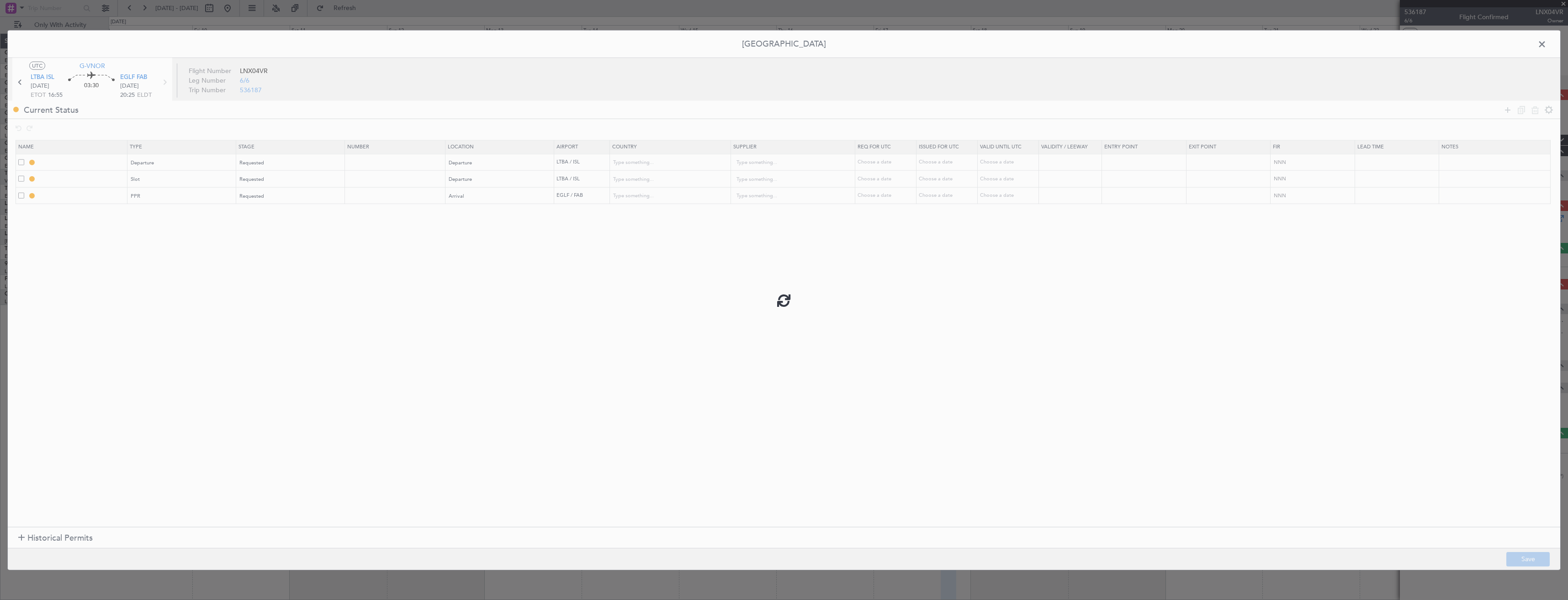
type input "LTBA DEP SLOT"
type input "Turkey"
type input "NNN"
type input "EGLF PPR"
type input "United Kingdom"
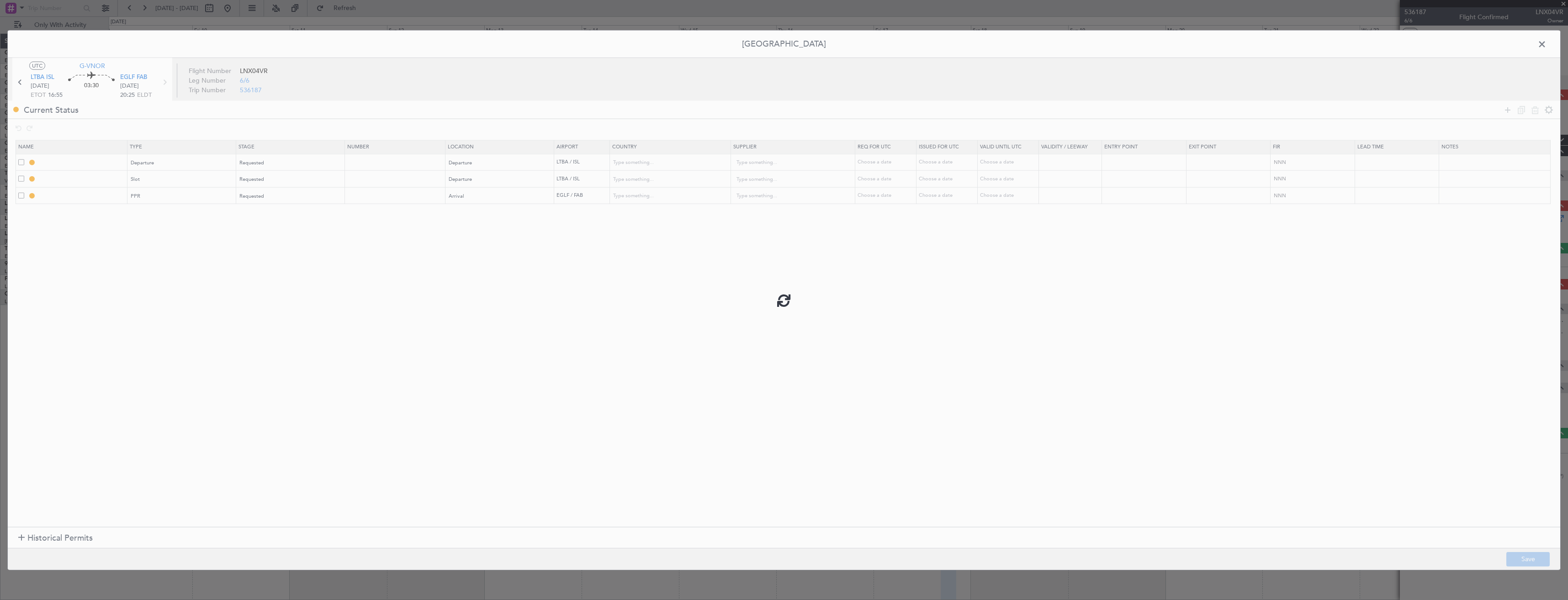
type input "NNN"
type input "2"
click at [92, 176] on input "LTBA DEP SLOT" at bounding box center [82, 178] width 89 height 8
type input "LTBA DEP SLOT 1655z"
click at [97, 223] on section "Name Type Stage Number Location Airport Country Supplier Req For Utc Issued For…" at bounding box center [784, 333] width 1552 height 389
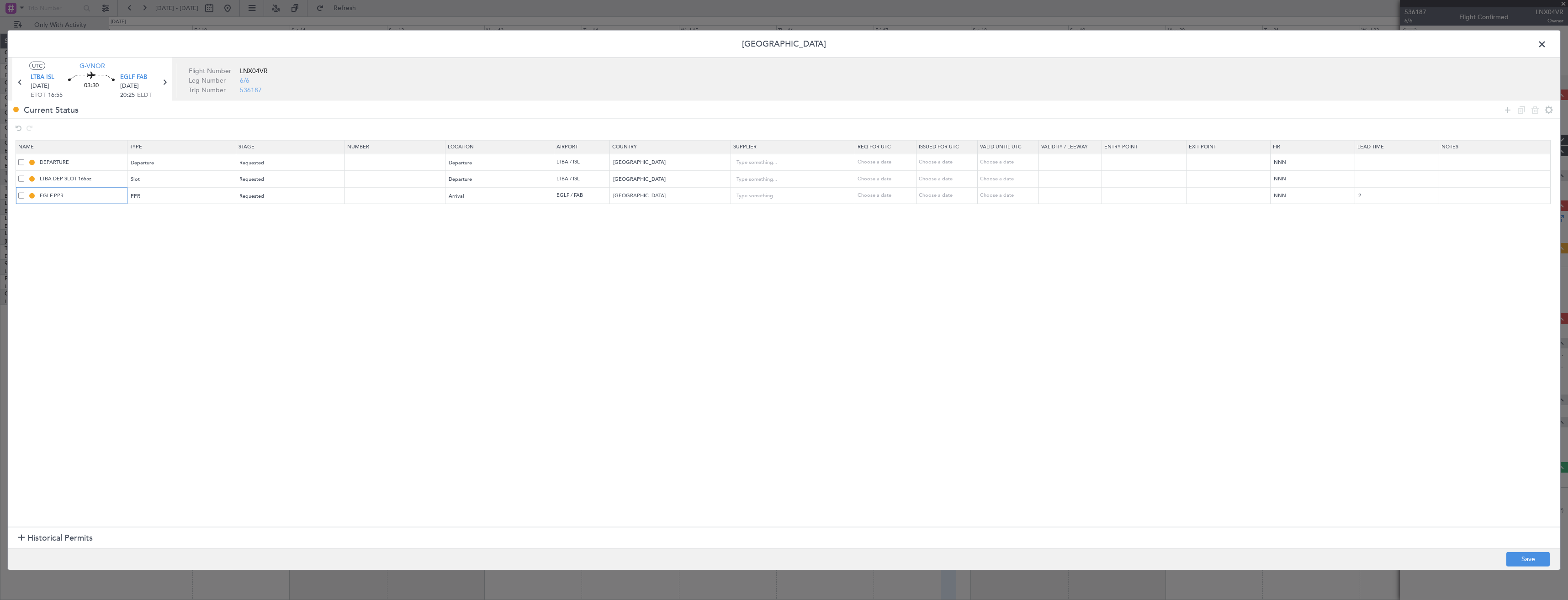
click at [85, 197] on input "EGLF PPR" at bounding box center [82, 195] width 89 height 8
click at [64, 195] on input "EGLF PPR2025z" at bounding box center [82, 195] width 89 height 8
type input "EGLF PPR 2025z"
click at [1509, 558] on button "Save" at bounding box center [1528, 559] width 43 height 15
click at [1547, 45] on span at bounding box center [1547, 47] width 0 height 18
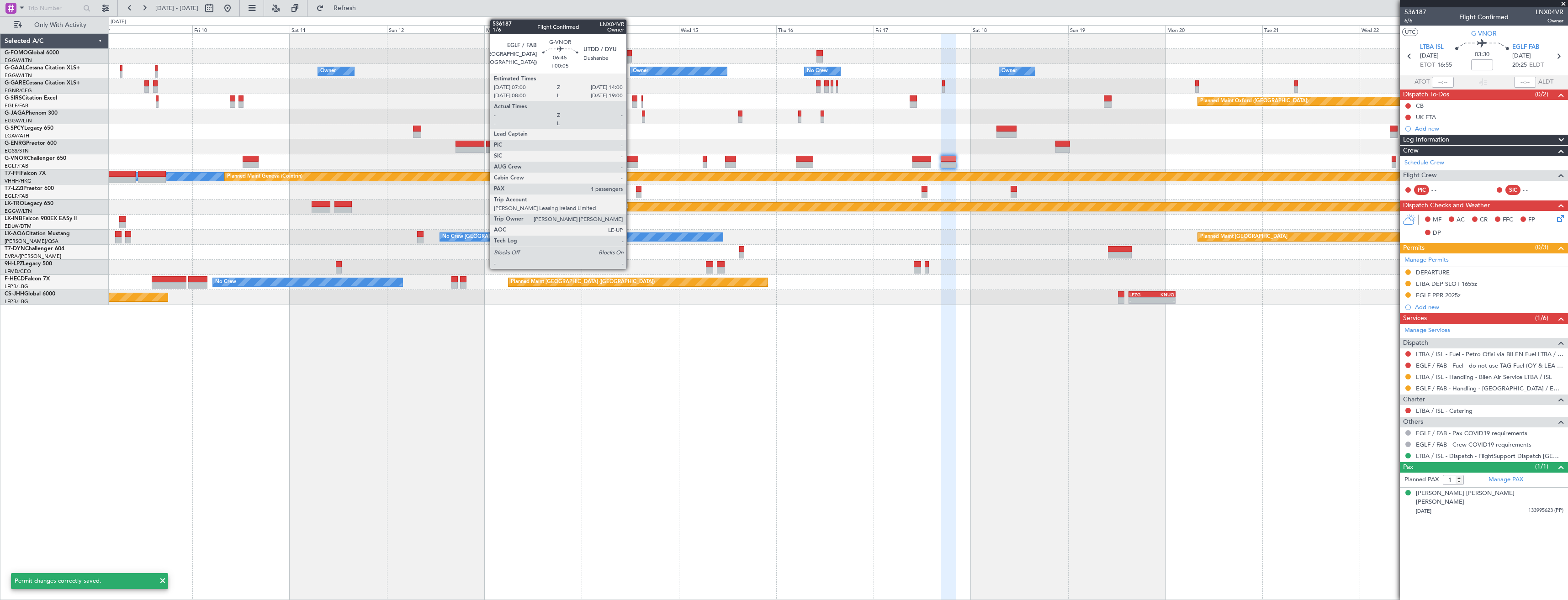
click at [631, 162] on div at bounding box center [623, 165] width 29 height 7
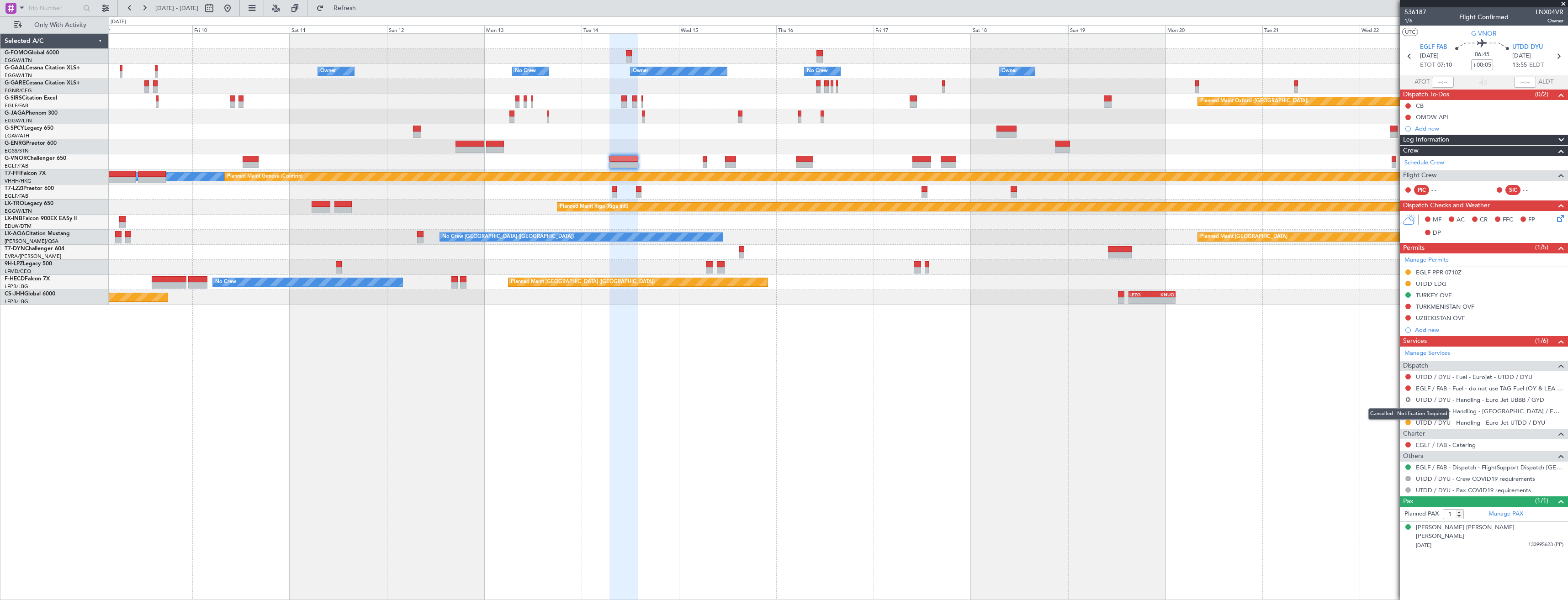
click at [1407, 399] on button "R" at bounding box center [1408, 399] width 5 height 5
click at [1376, 464] on span "Cancelled" at bounding box center [1381, 467] width 26 height 9
click at [1557, 56] on icon at bounding box center [1558, 57] width 12 height 12
type input "-00:10"
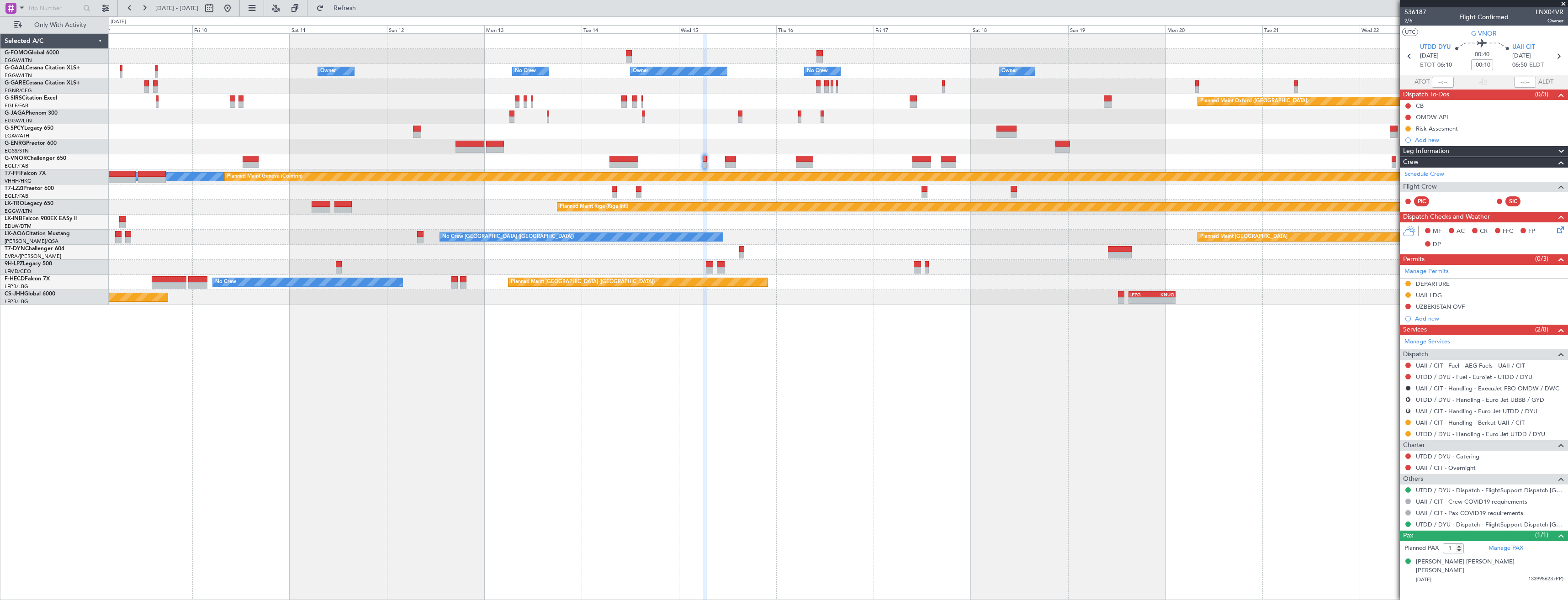
drag, startPoint x: 1407, startPoint y: 399, endPoint x: 1405, endPoint y: 411, distance: 12.2
click at [1407, 399] on button "R" at bounding box center [1408, 399] width 5 height 5
click at [1389, 464] on span "Cancelled" at bounding box center [1381, 467] width 26 height 9
click at [1409, 411] on button "R" at bounding box center [1408, 411] width 5 height 5
click at [1388, 479] on span "Cancelled" at bounding box center [1381, 478] width 26 height 9
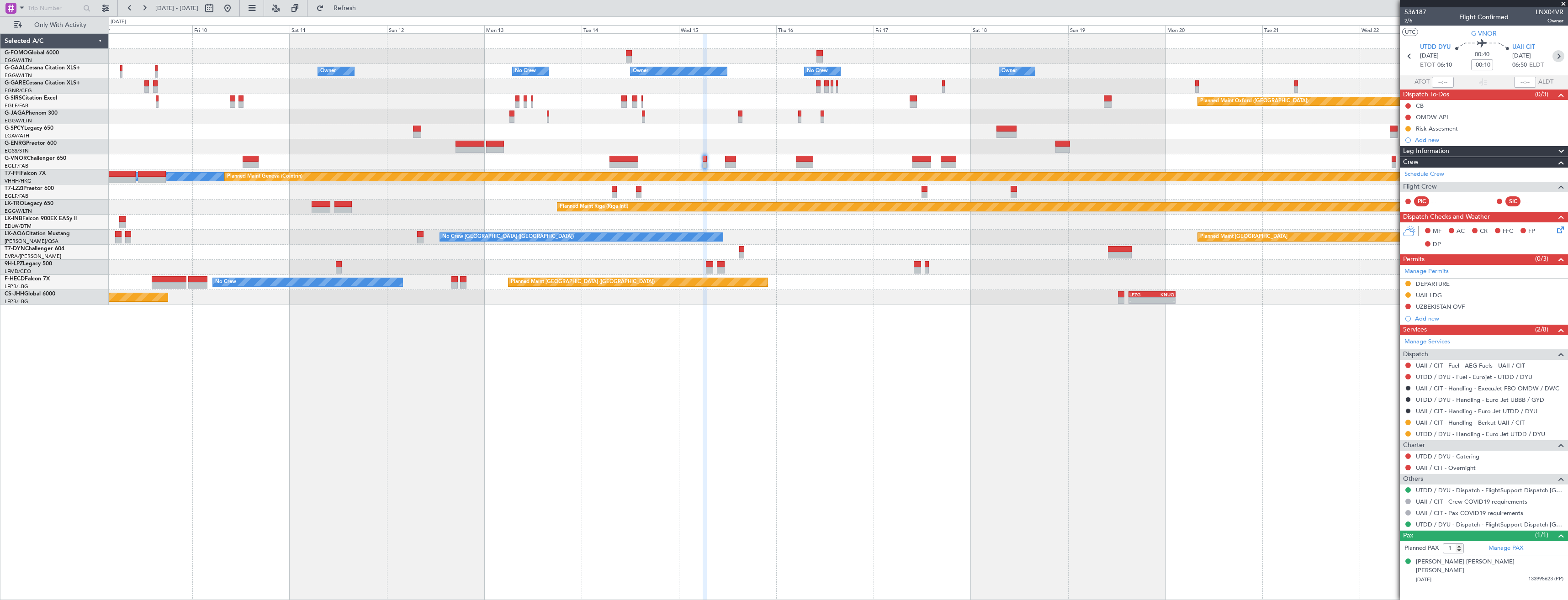
click at [1559, 58] on icon at bounding box center [1558, 57] width 12 height 12
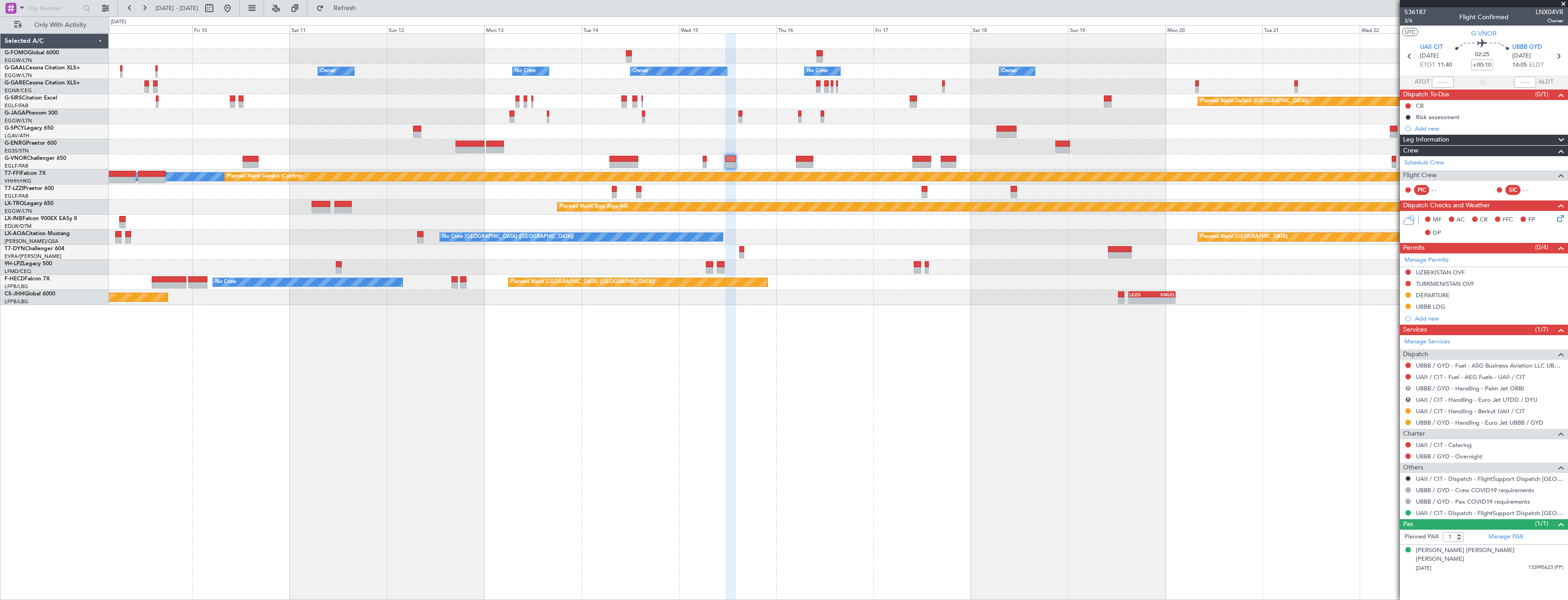
click at [1409, 387] on button "R" at bounding box center [1408, 388] width 5 height 5
click at [1385, 453] on span "Cancelled" at bounding box center [1381, 456] width 26 height 9
click at [1407, 399] on button "R" at bounding box center [1408, 399] width 5 height 5
click at [1384, 466] on span "Cancelled" at bounding box center [1381, 467] width 26 height 9
click at [1409, 476] on button at bounding box center [1408, 478] width 5 height 5
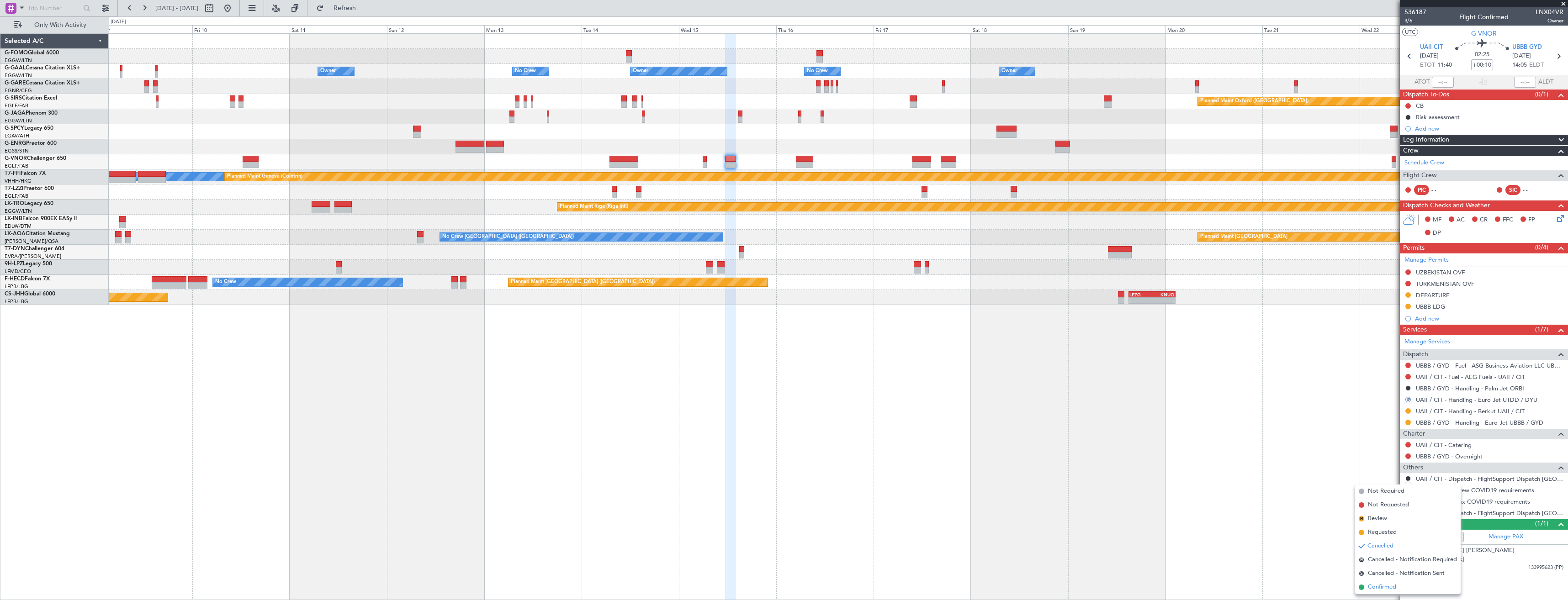
click at [1393, 586] on span "Confirmed" at bounding box center [1382, 587] width 29 height 9
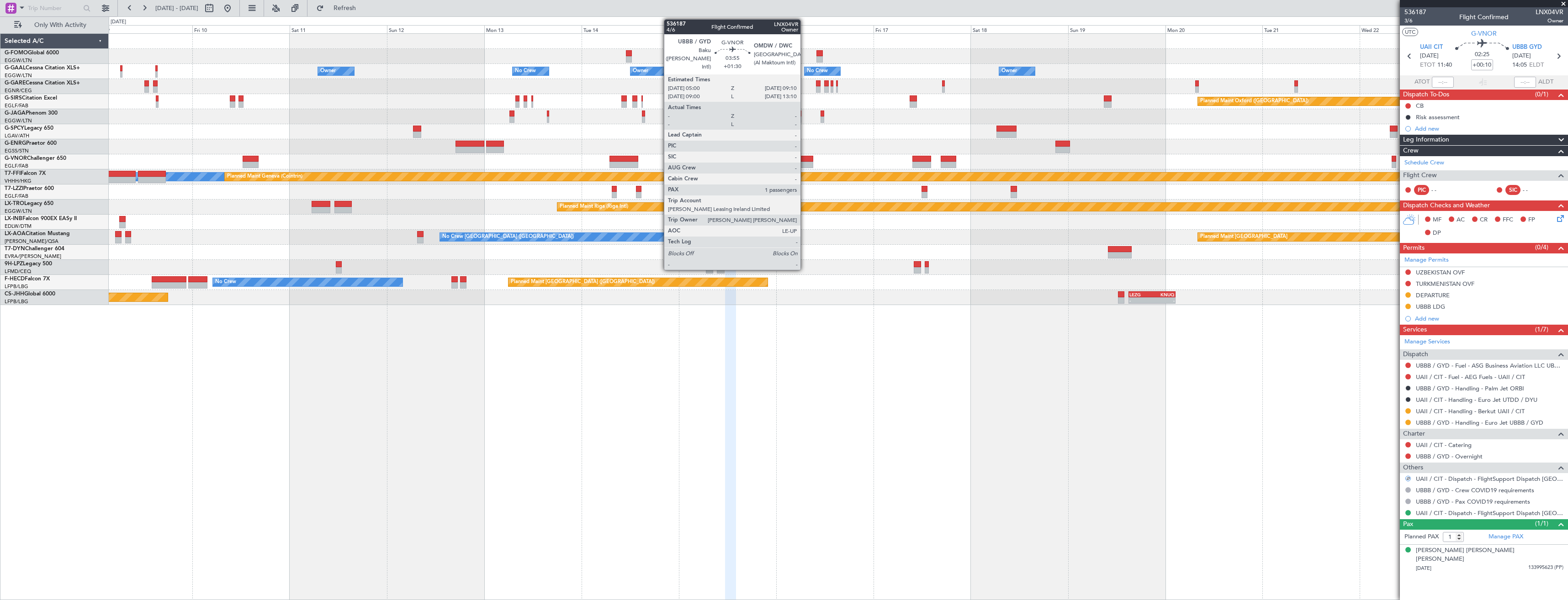
click at [805, 158] on div at bounding box center [805, 159] width 17 height 7
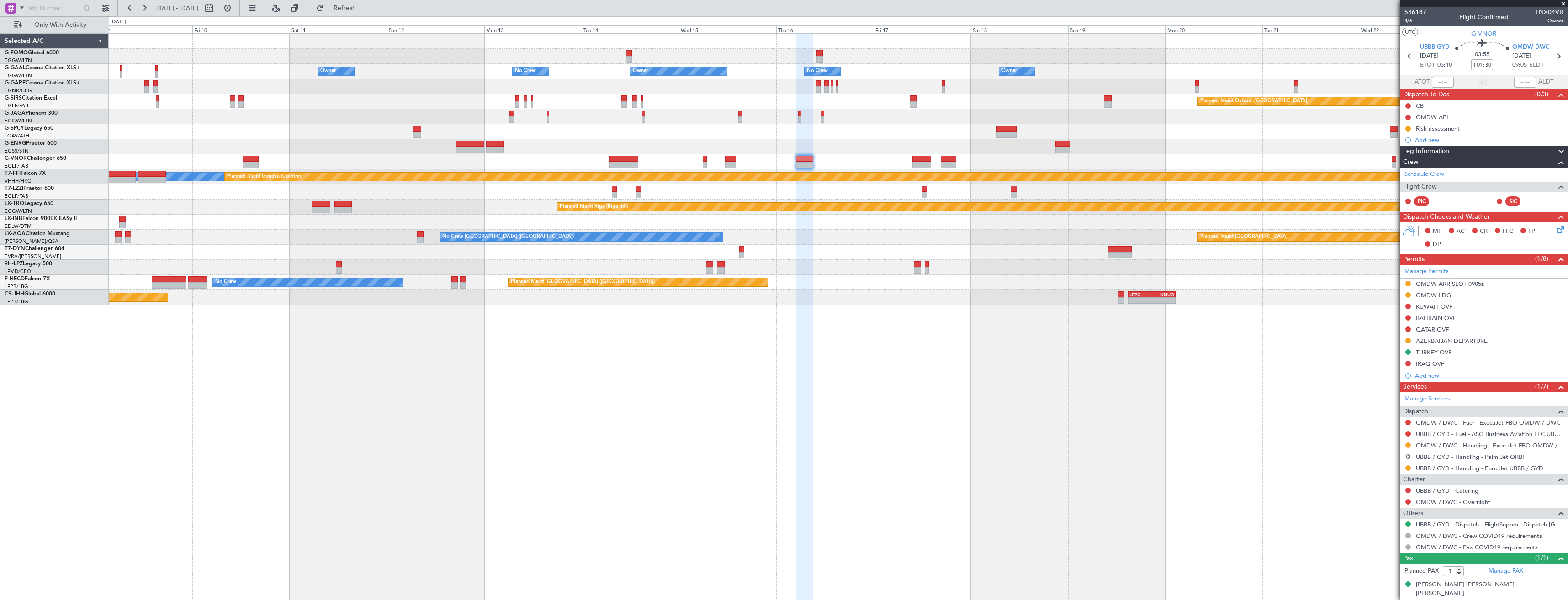
click at [1407, 456] on button "R" at bounding box center [1408, 456] width 5 height 5
click at [1392, 525] on span "Cancelled" at bounding box center [1381, 524] width 26 height 9
click at [1564, 58] on icon at bounding box center [1558, 57] width 12 height 12
type input "+00:30"
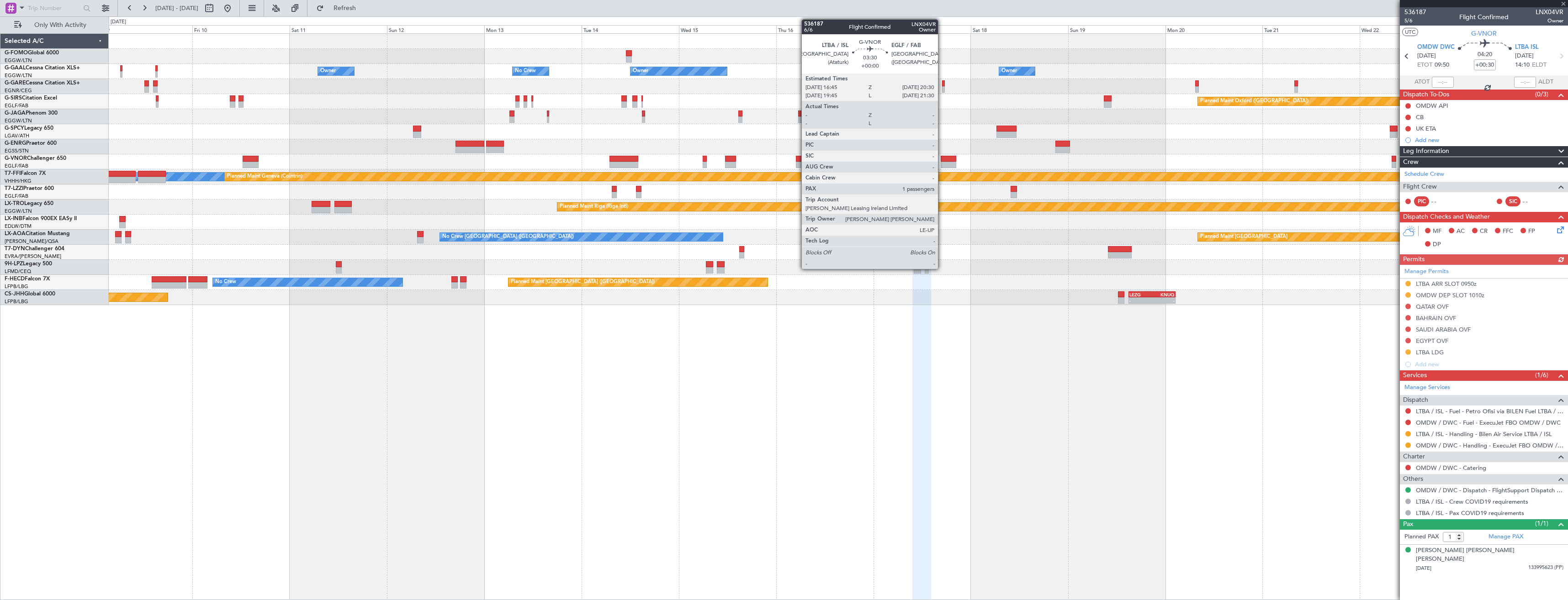
click at [942, 162] on div at bounding box center [948, 165] width 16 height 7
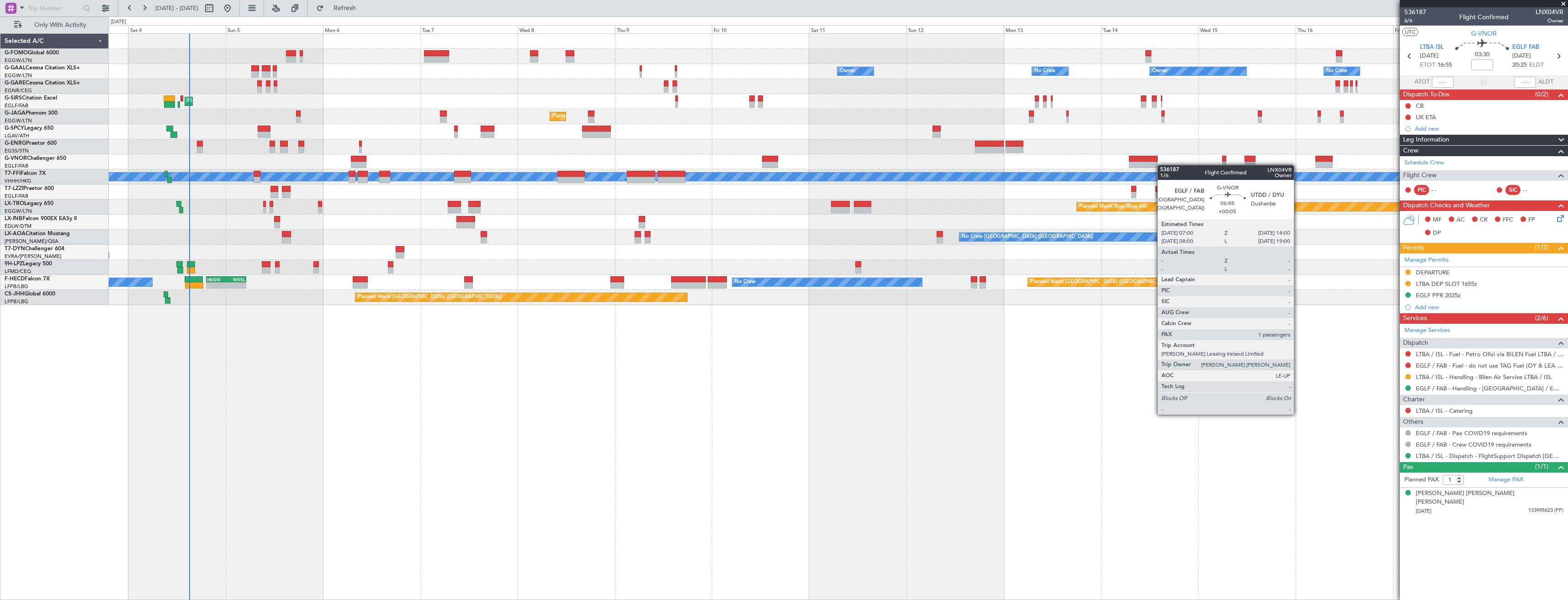
click at [1134, 164] on div "Owner Owner No Crew Owner Owner No Crew AOG Maint [GEOGRAPHIC_DATA] Planned [GE…" at bounding box center [838, 170] width 1459 height 271
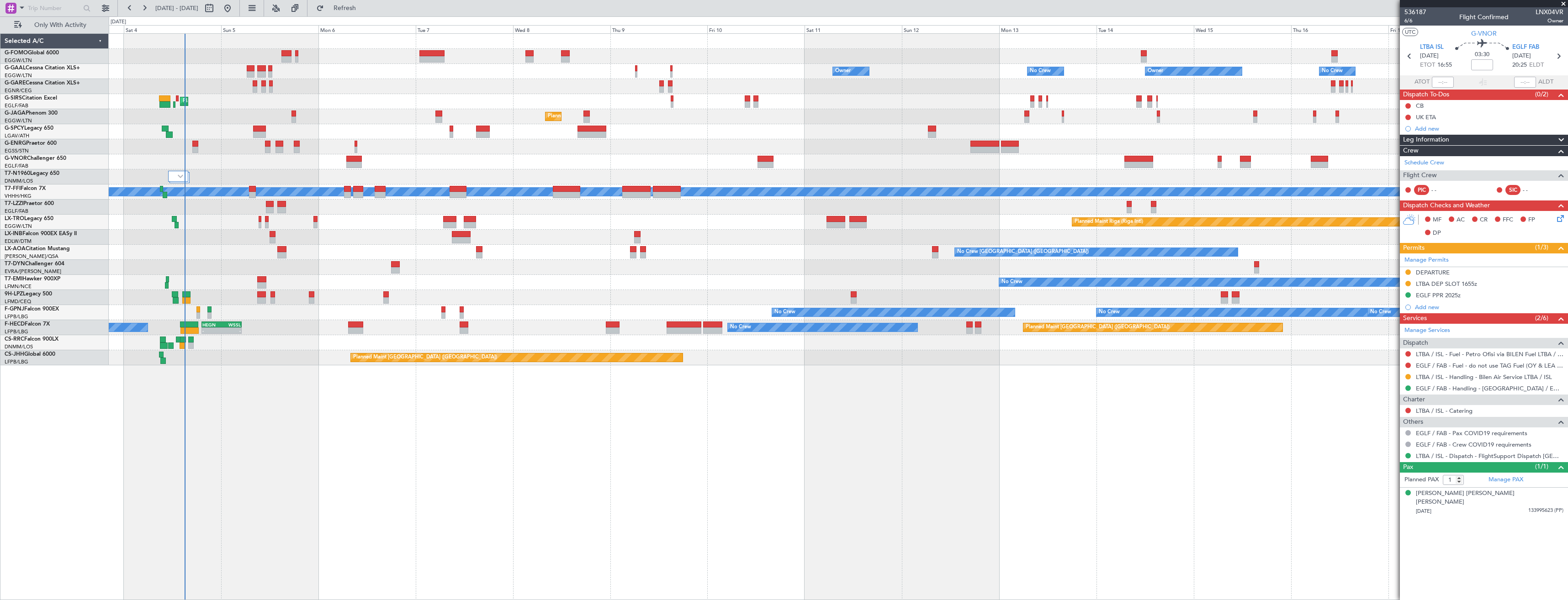
click at [1564, 4] on span at bounding box center [1563, 4] width 9 height 9
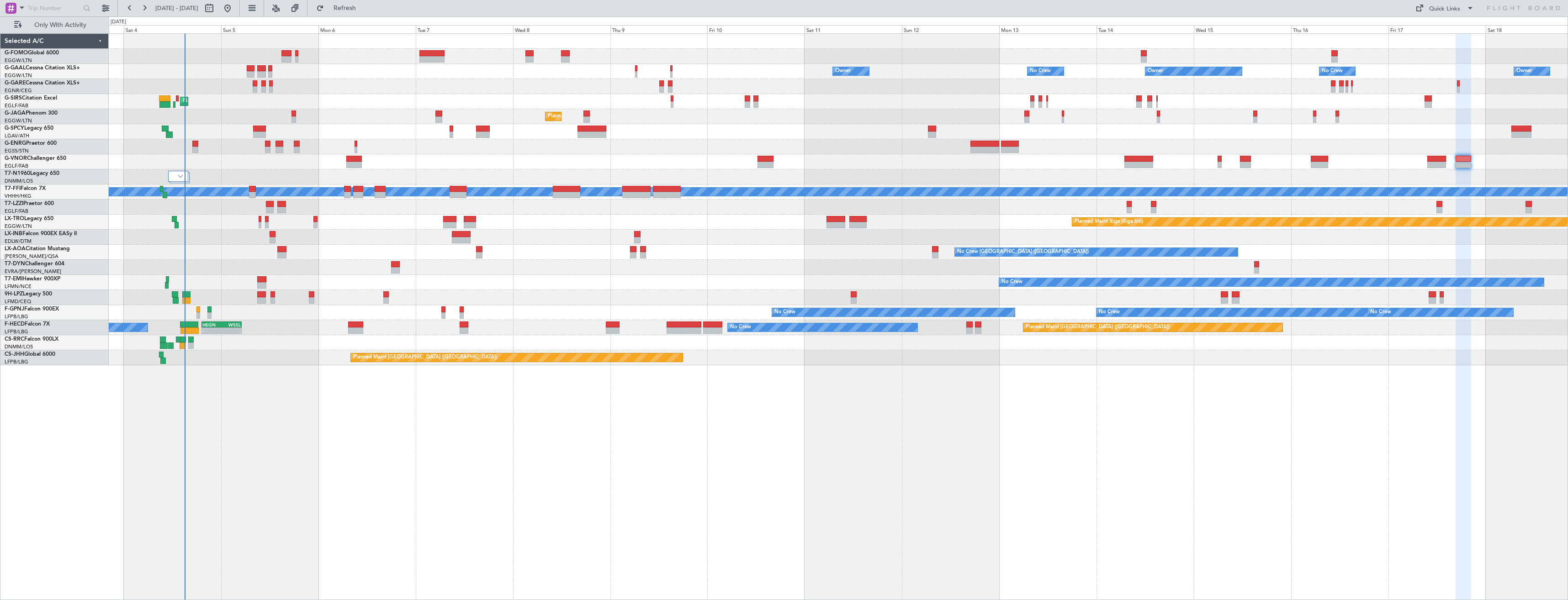
type input "0"
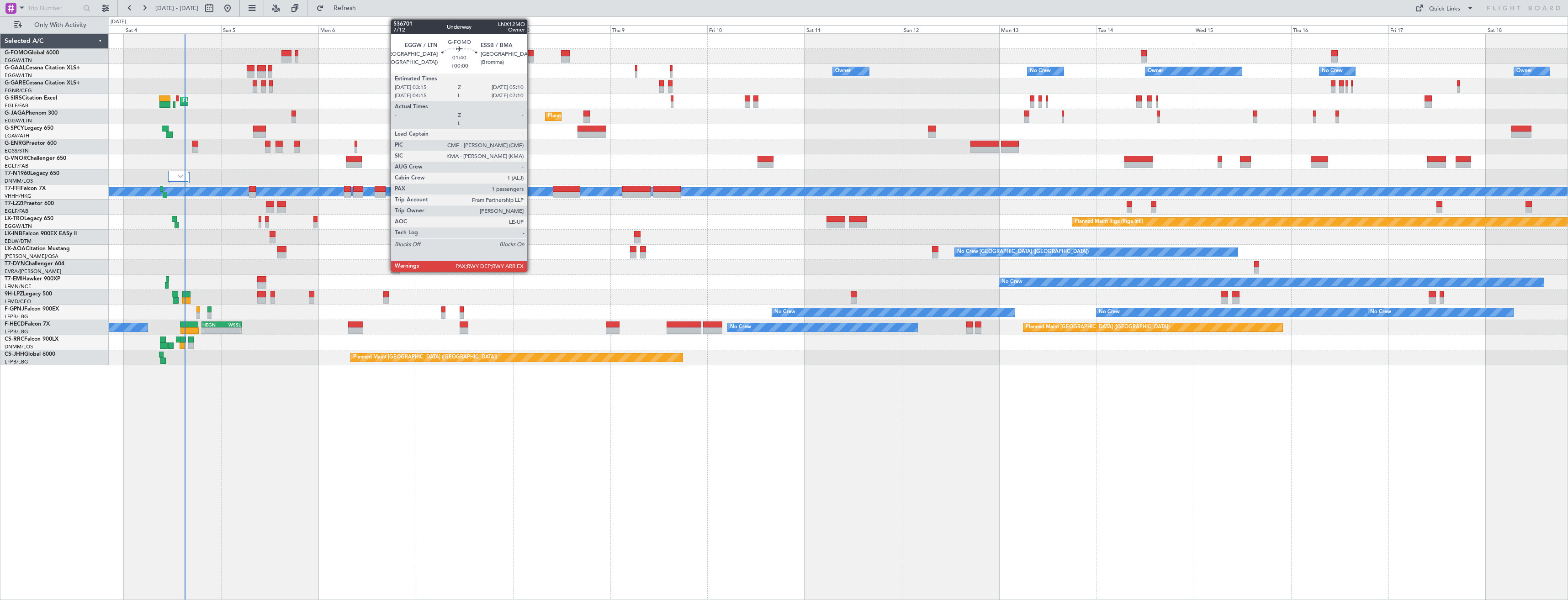
click at [531, 55] on div at bounding box center [530, 54] width 9 height 7
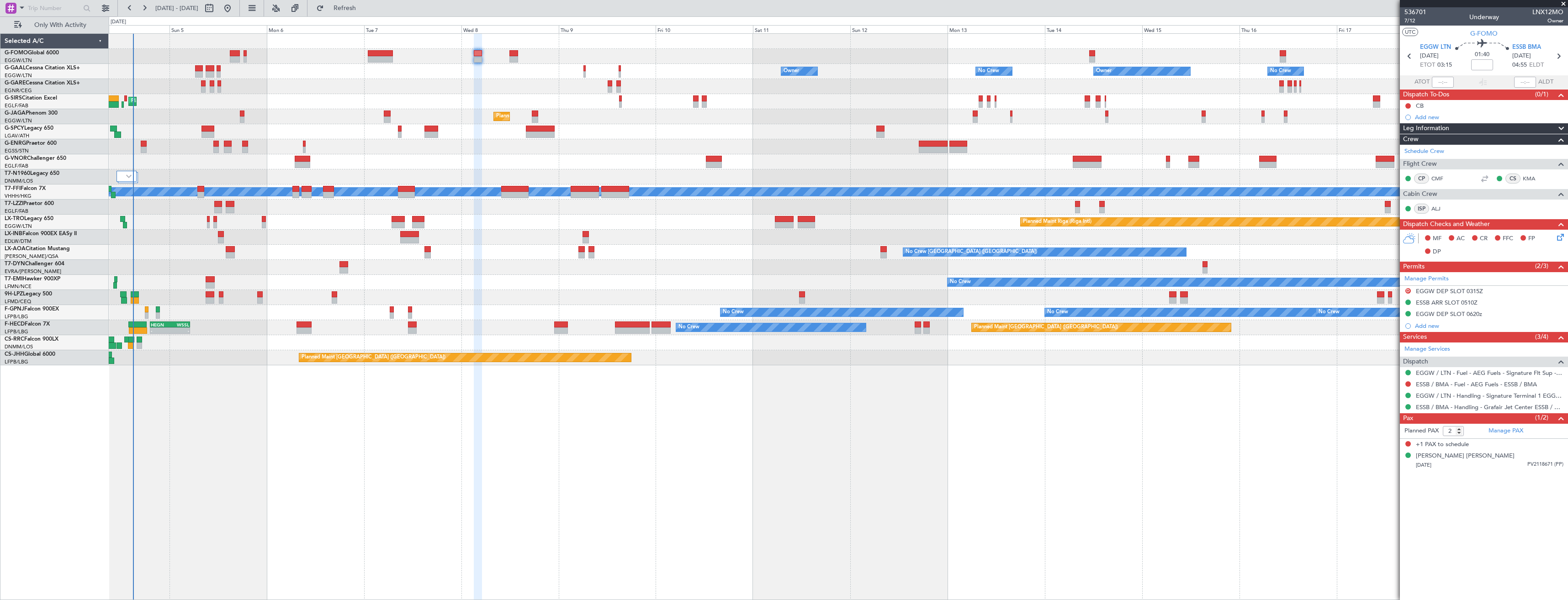
click at [155, 179] on div at bounding box center [838, 176] width 1459 height 15
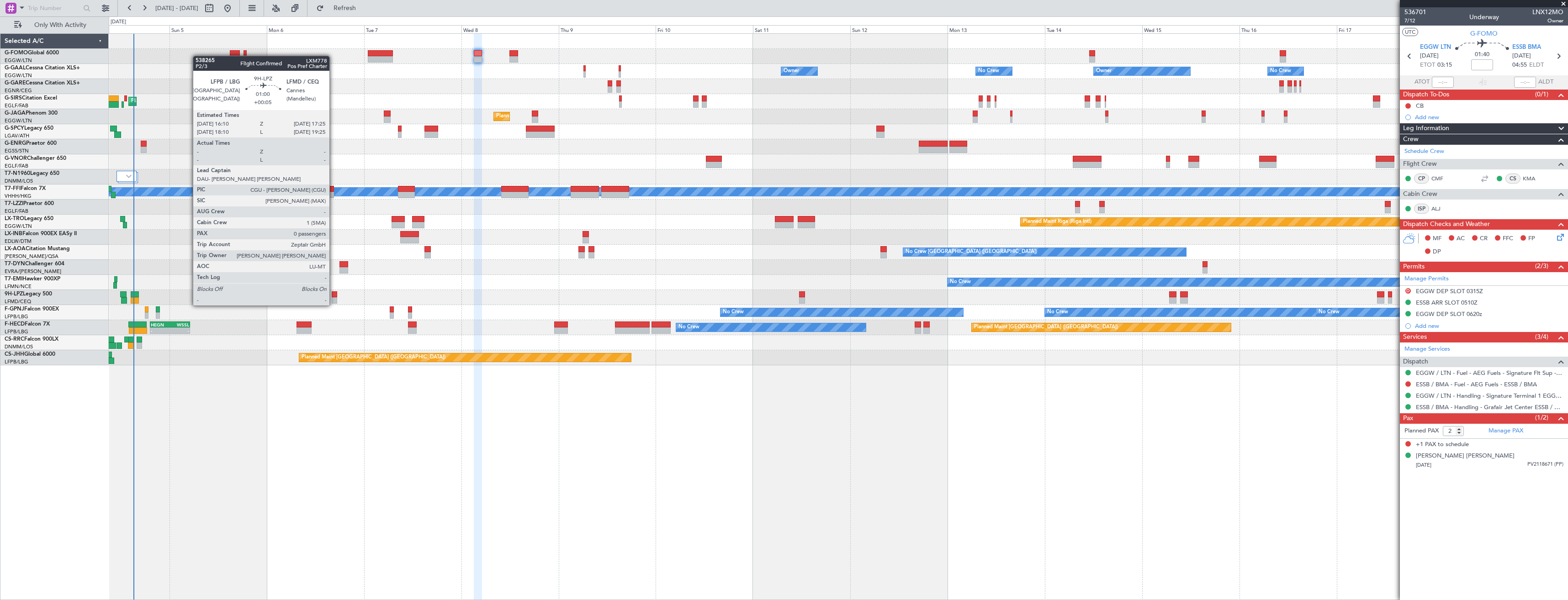
click at [334, 296] on div at bounding box center [334, 295] width 5 height 7
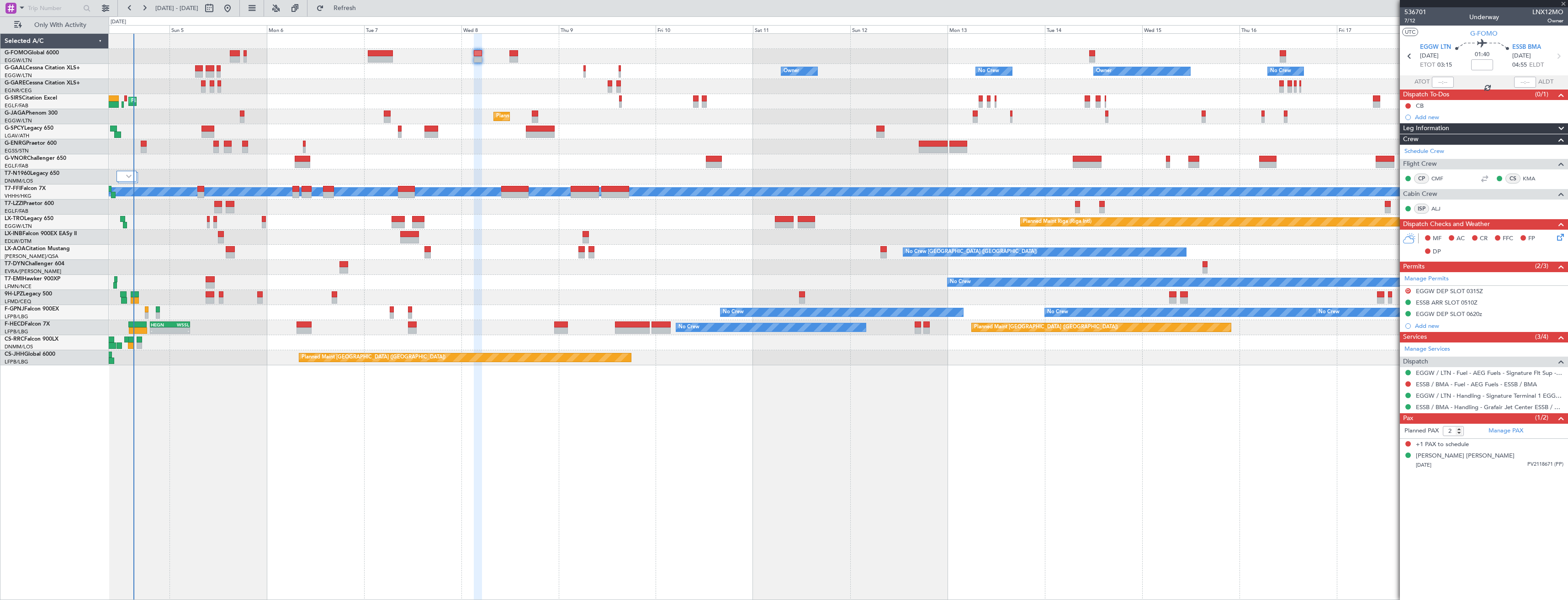
type input "+00:05"
type input "0"
